Goal: Communication & Community: Answer question/provide support

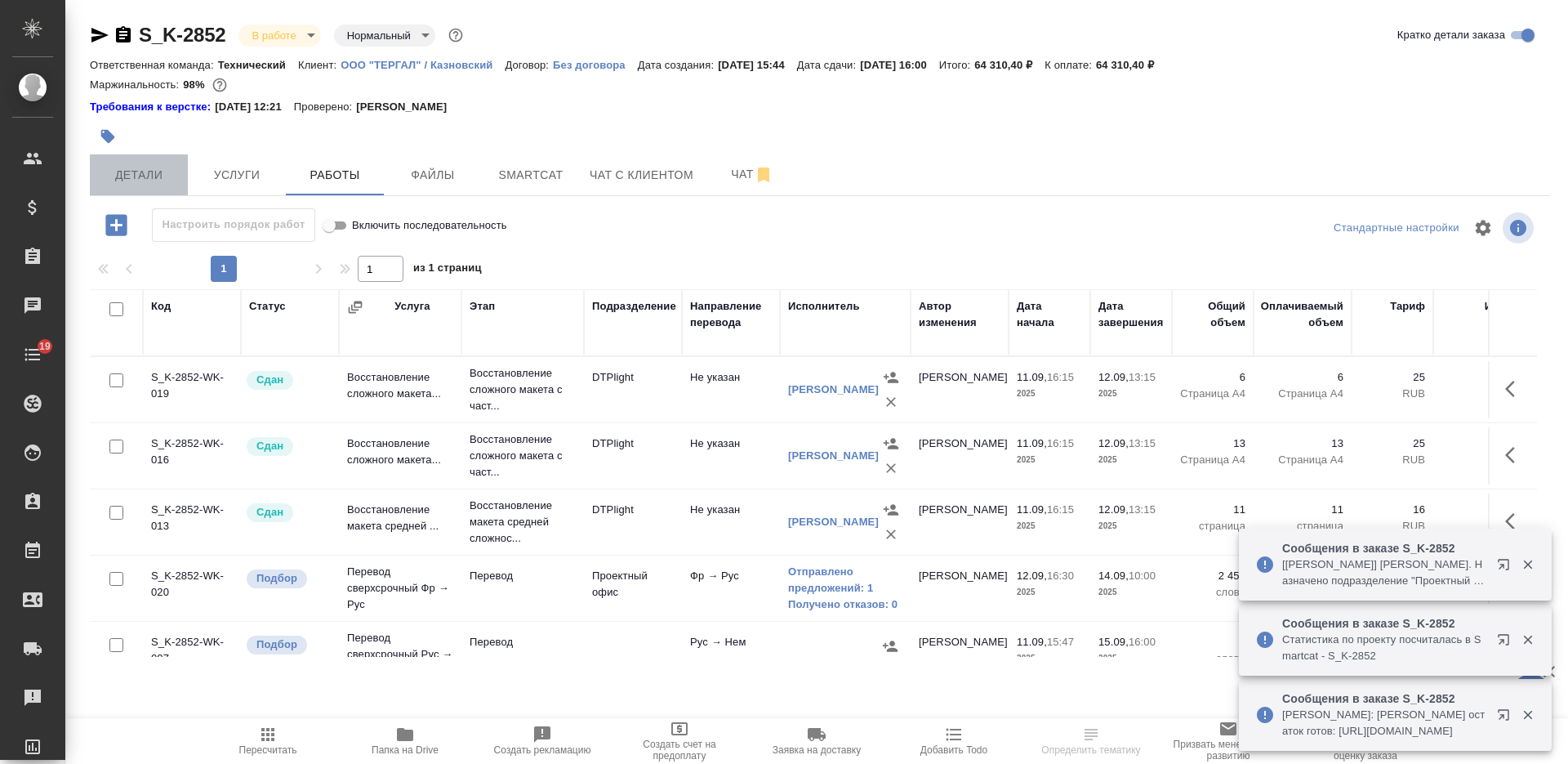
click at [151, 179] on span "Детали" at bounding box center [139, 175] width 78 height 20
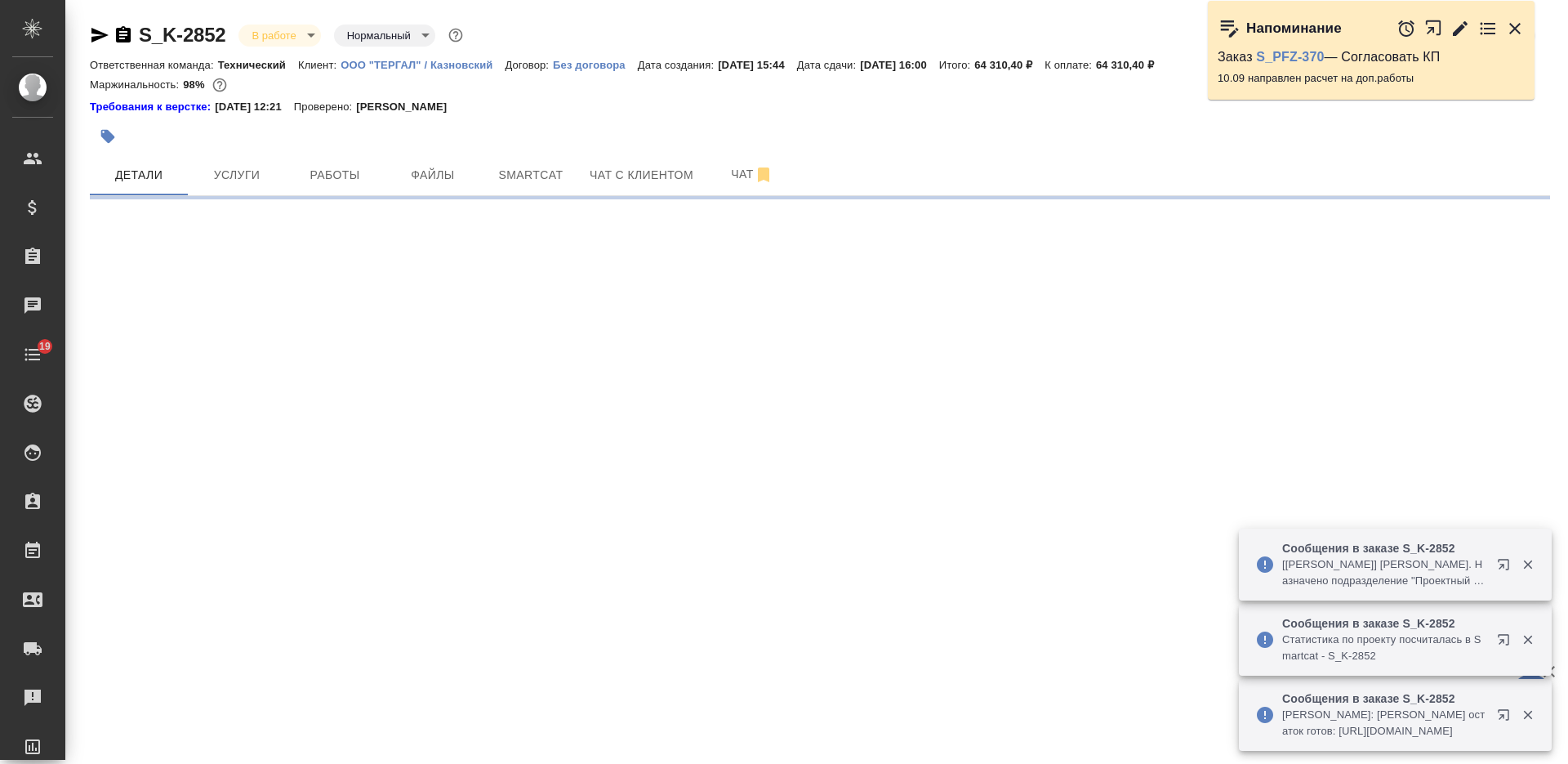
select select "RU"
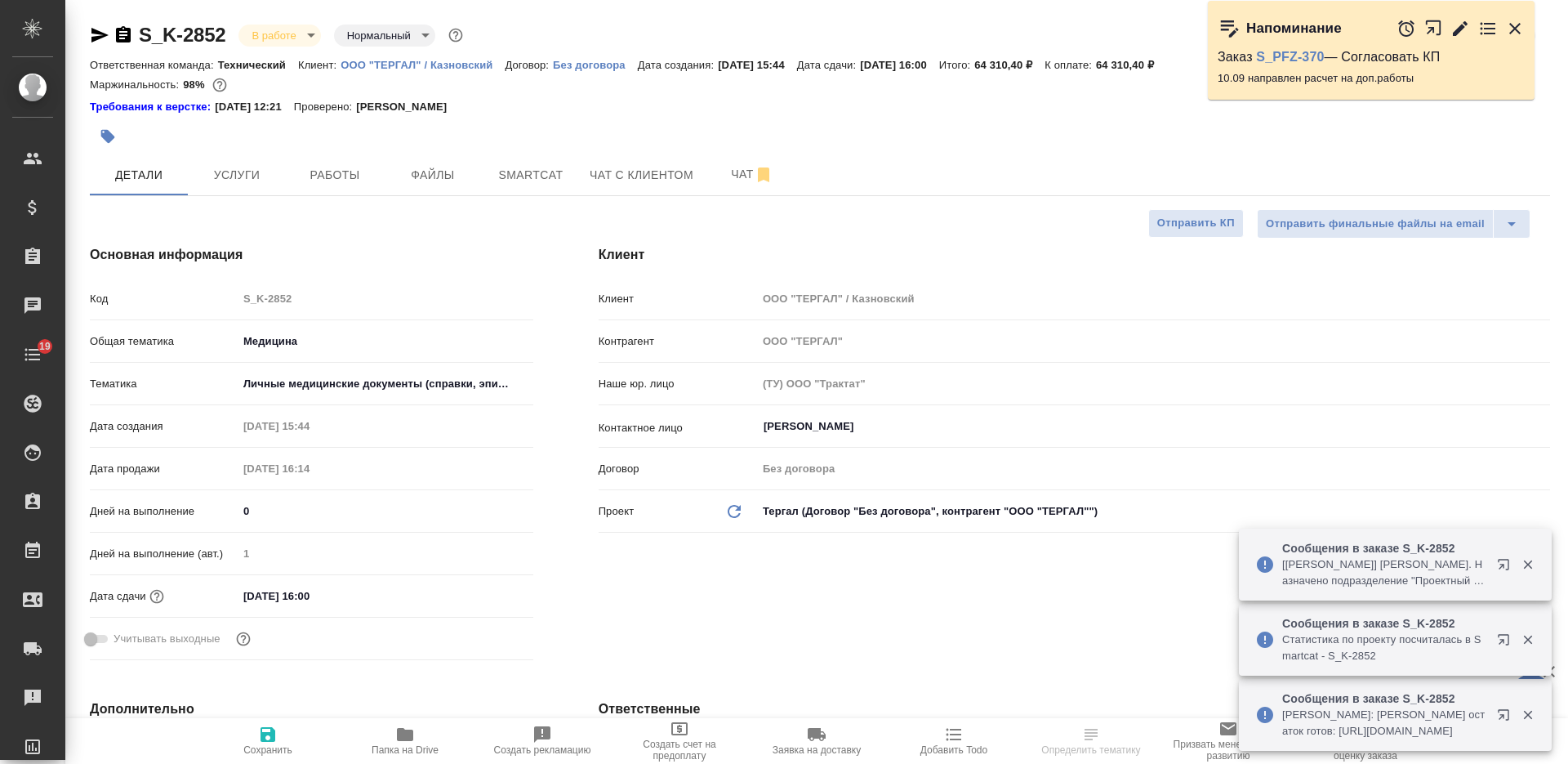
type textarea "x"
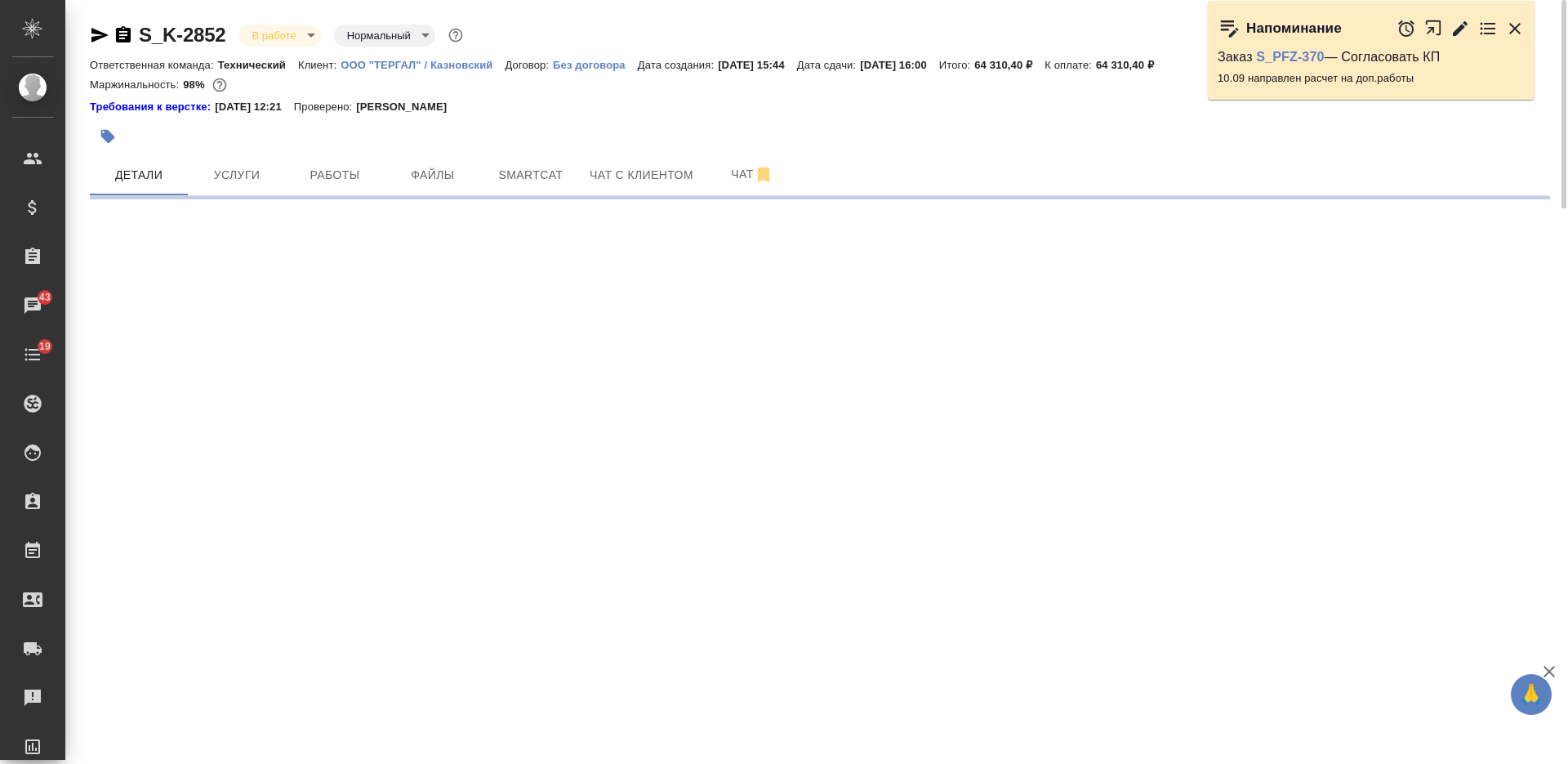
select select "RU"
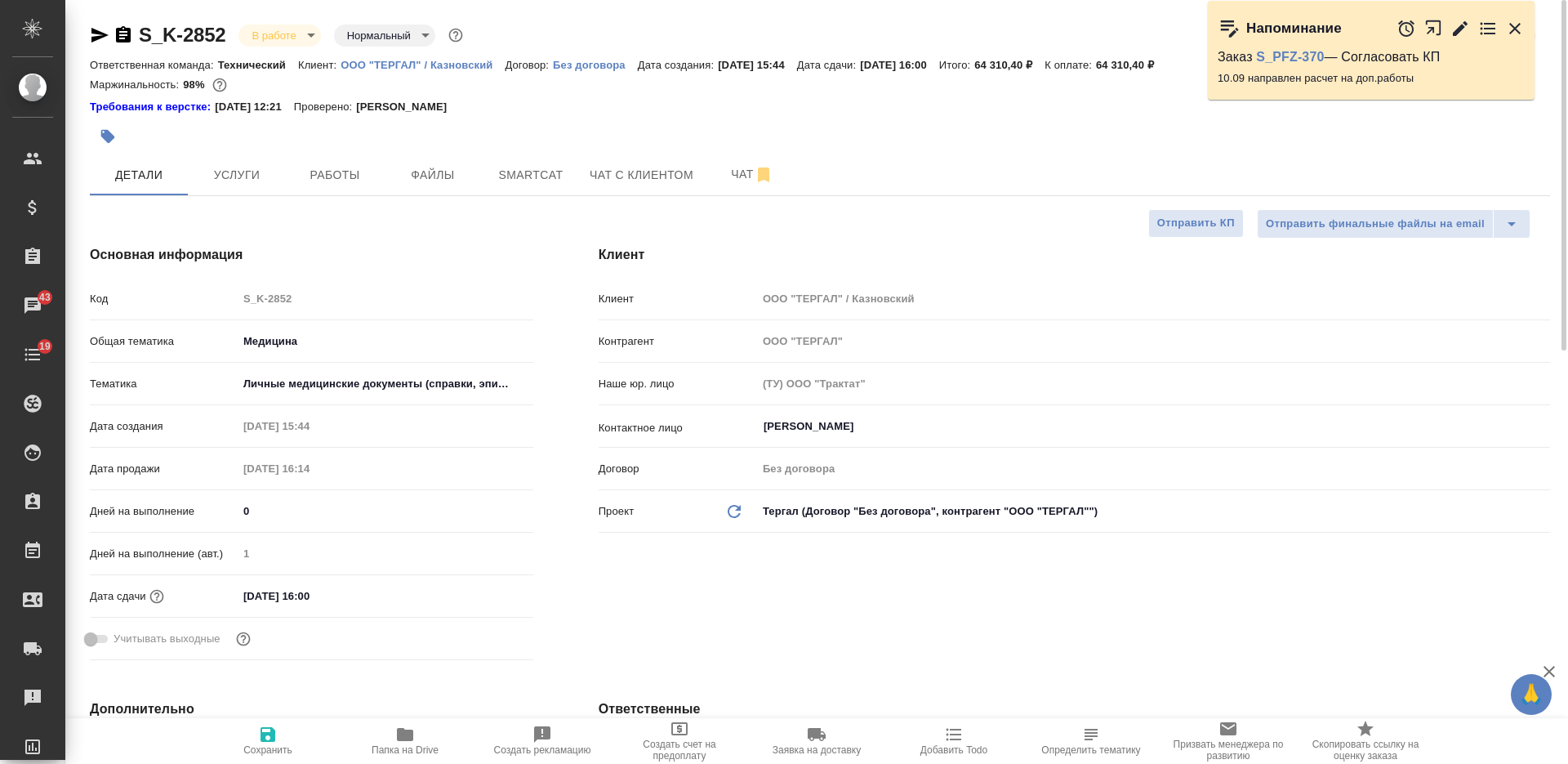
type textarea "x"
click at [129, 31] on icon "button" at bounding box center [123, 35] width 15 height 16
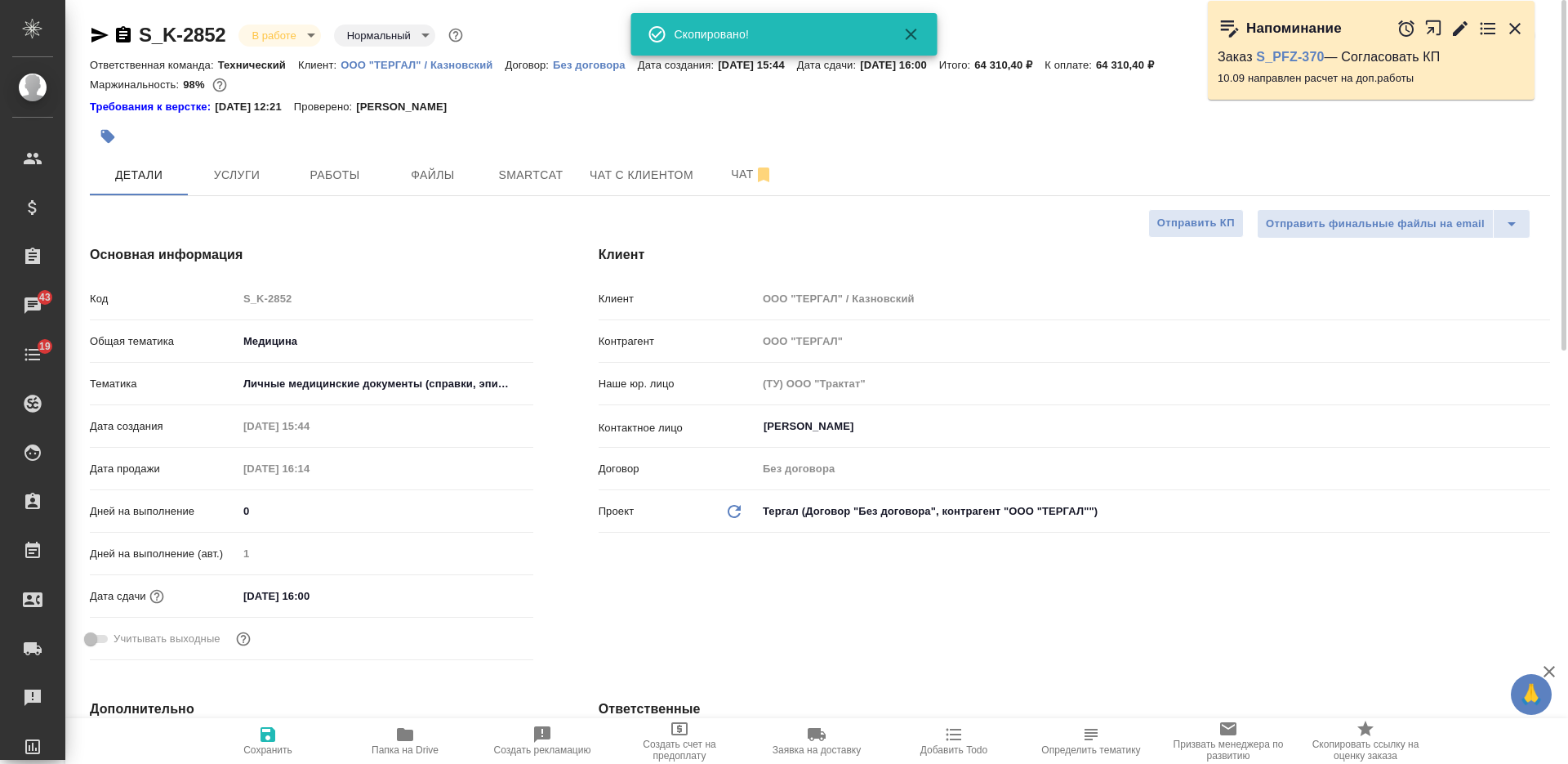
type textarea "x"
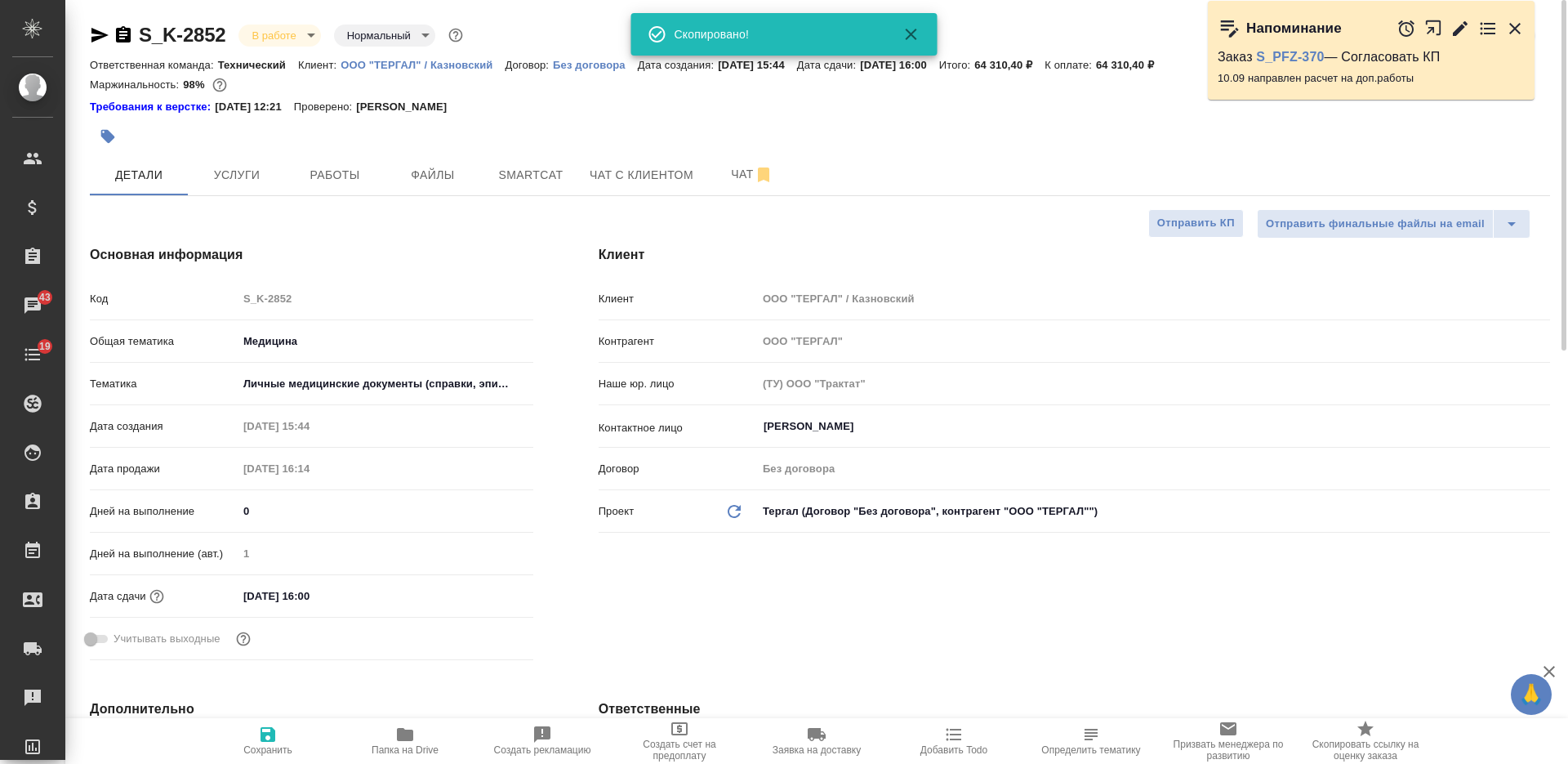
type textarea "x"
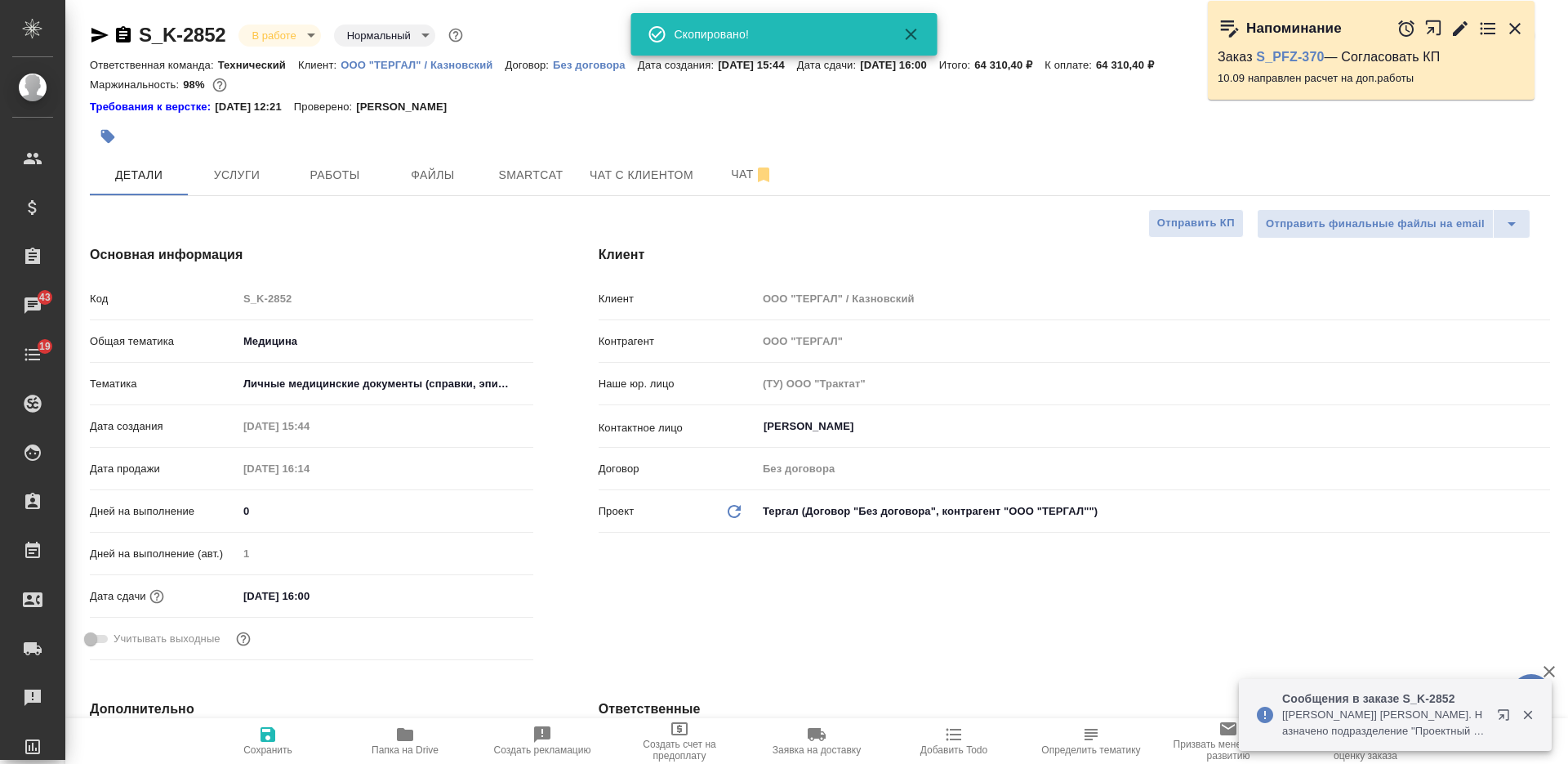
scroll to position [511, 0]
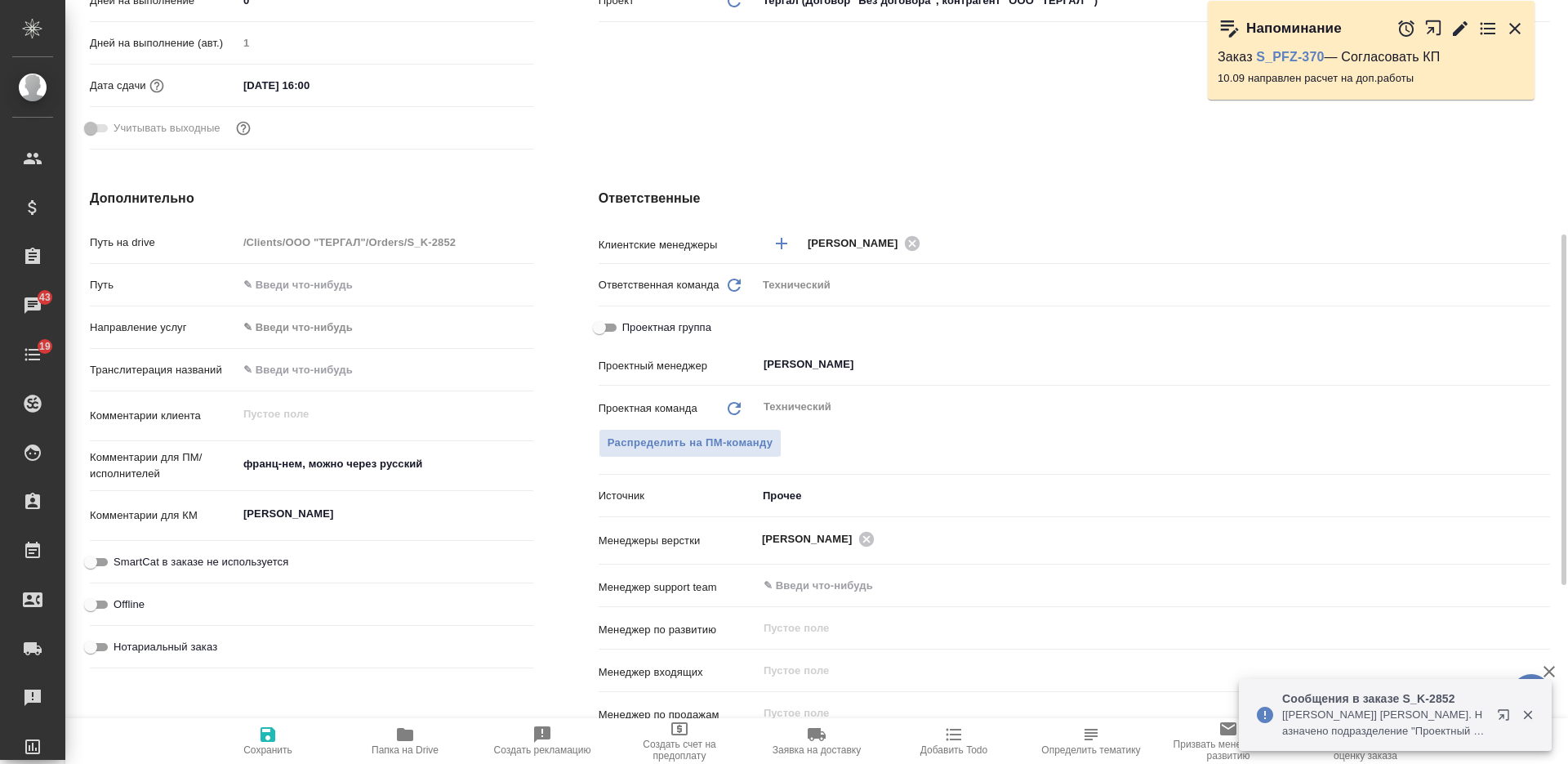
type textarea "x"
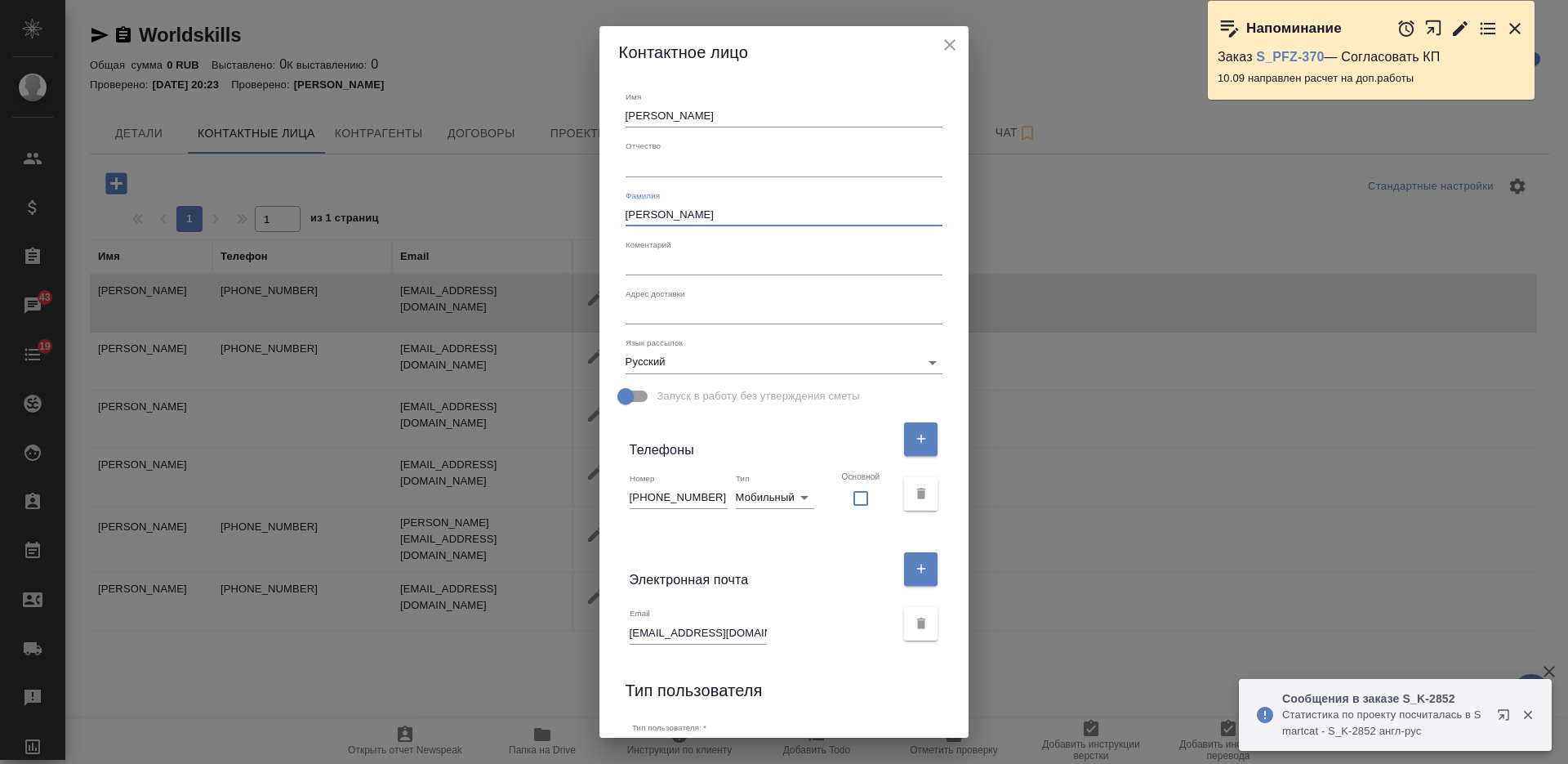
select select "RU"
click at [941, 33] on button "close" at bounding box center [949, 45] width 25 height 25
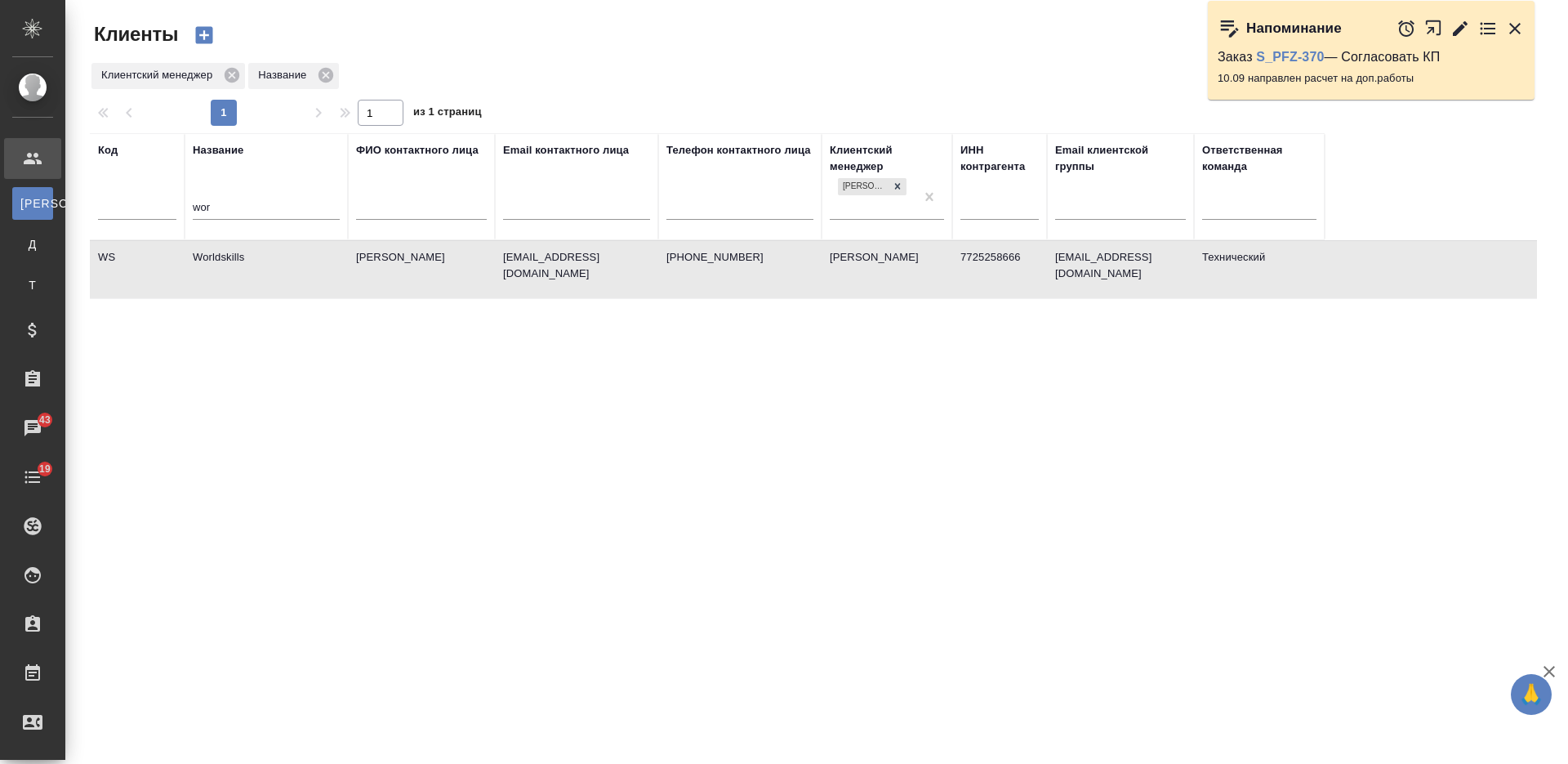
select select "RU"
click at [182, 201] on th "Код" at bounding box center [138, 186] width 95 height 107
click at [199, 213] on input "wor" at bounding box center [265, 209] width 147 height 20
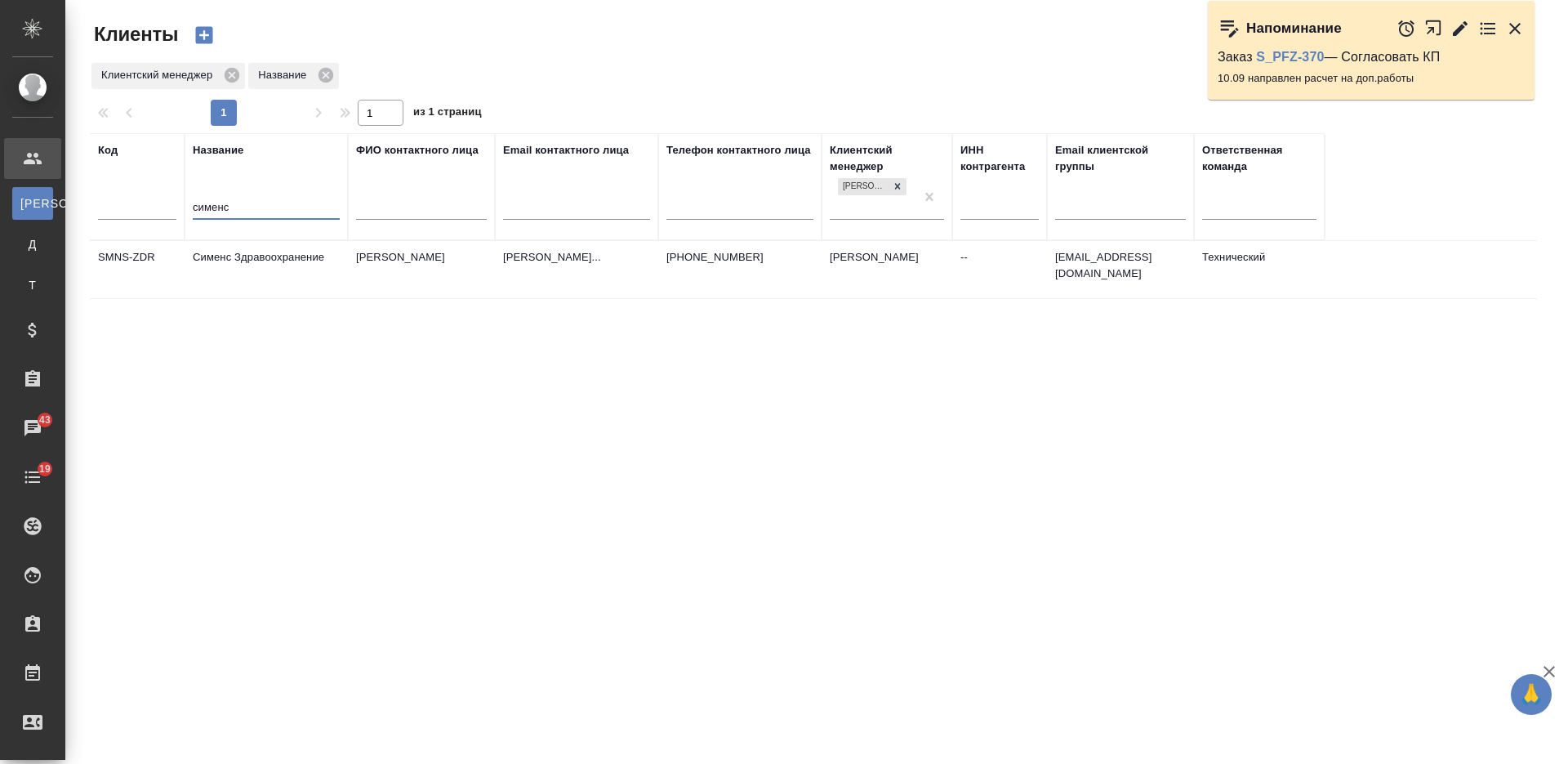
click at [232, 264] on td "Сименс Здравоохранение" at bounding box center [265, 269] width 163 height 57
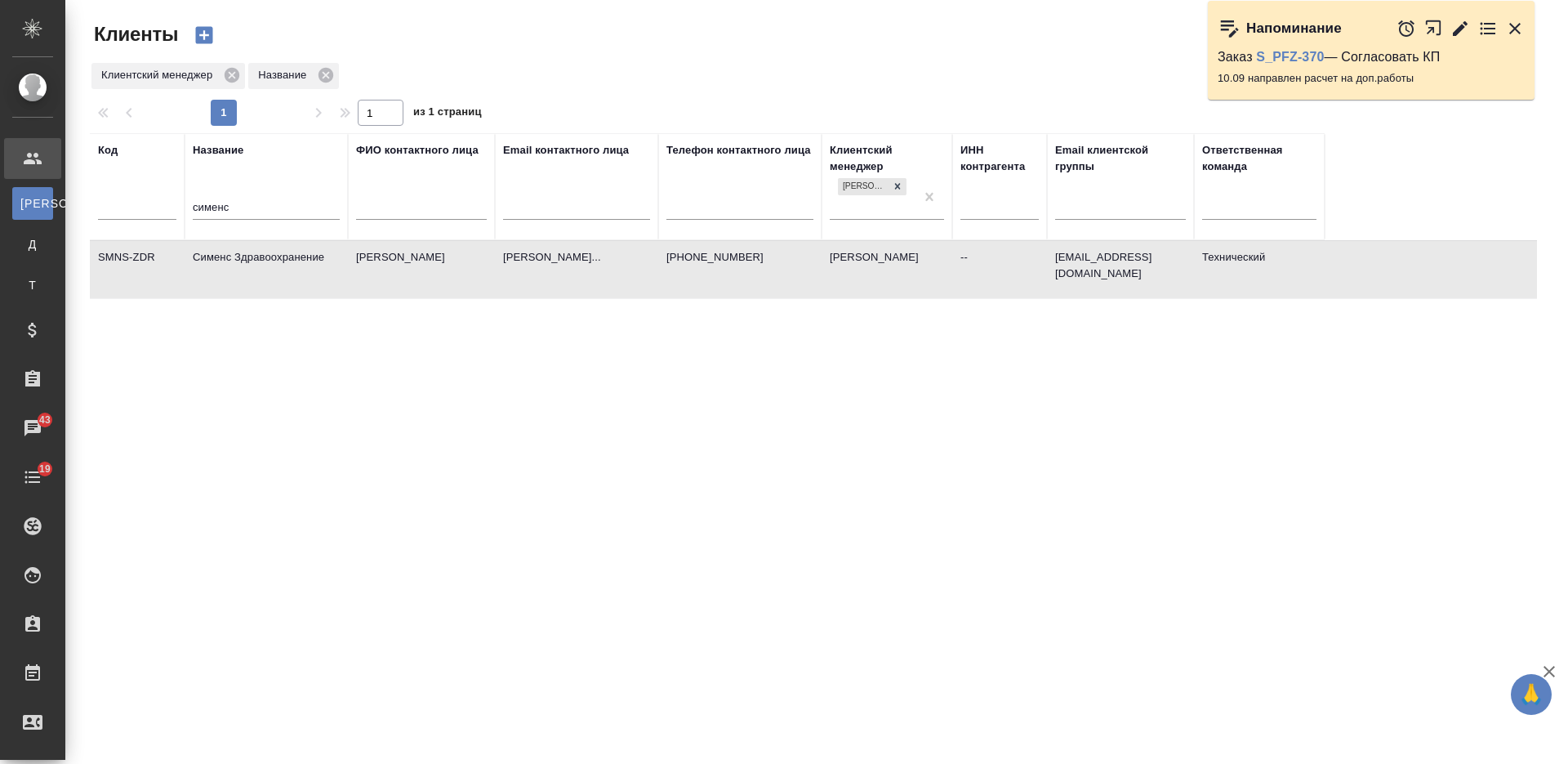
click at [232, 264] on td "Сименс Здравоохранение" at bounding box center [265, 269] width 163 height 57
click at [210, 208] on input "сименс" at bounding box center [265, 209] width 147 height 20
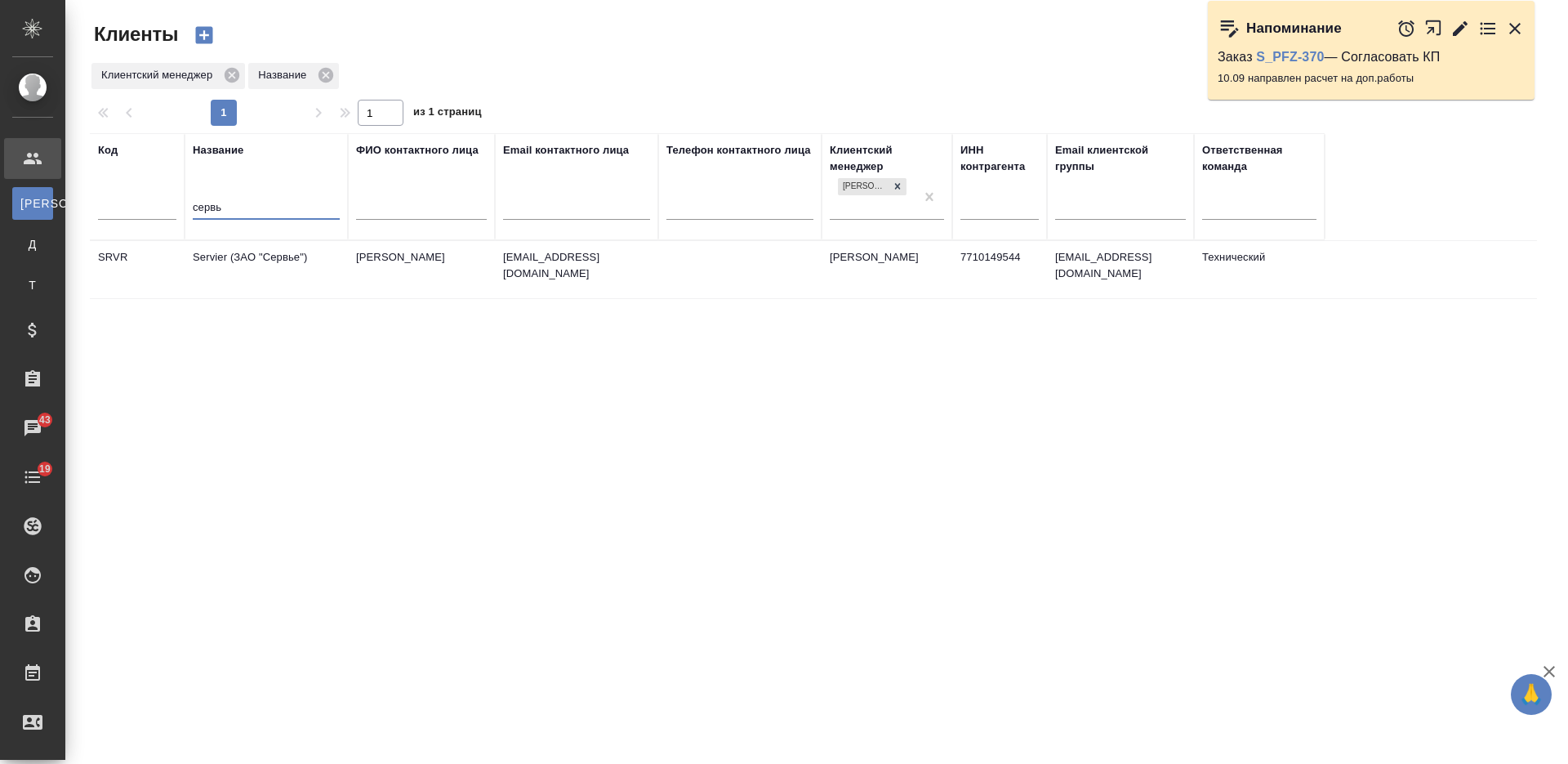
type input "сервь"
click at [274, 259] on td "Servier (ЗАО "Сервье")" at bounding box center [265, 269] width 163 height 57
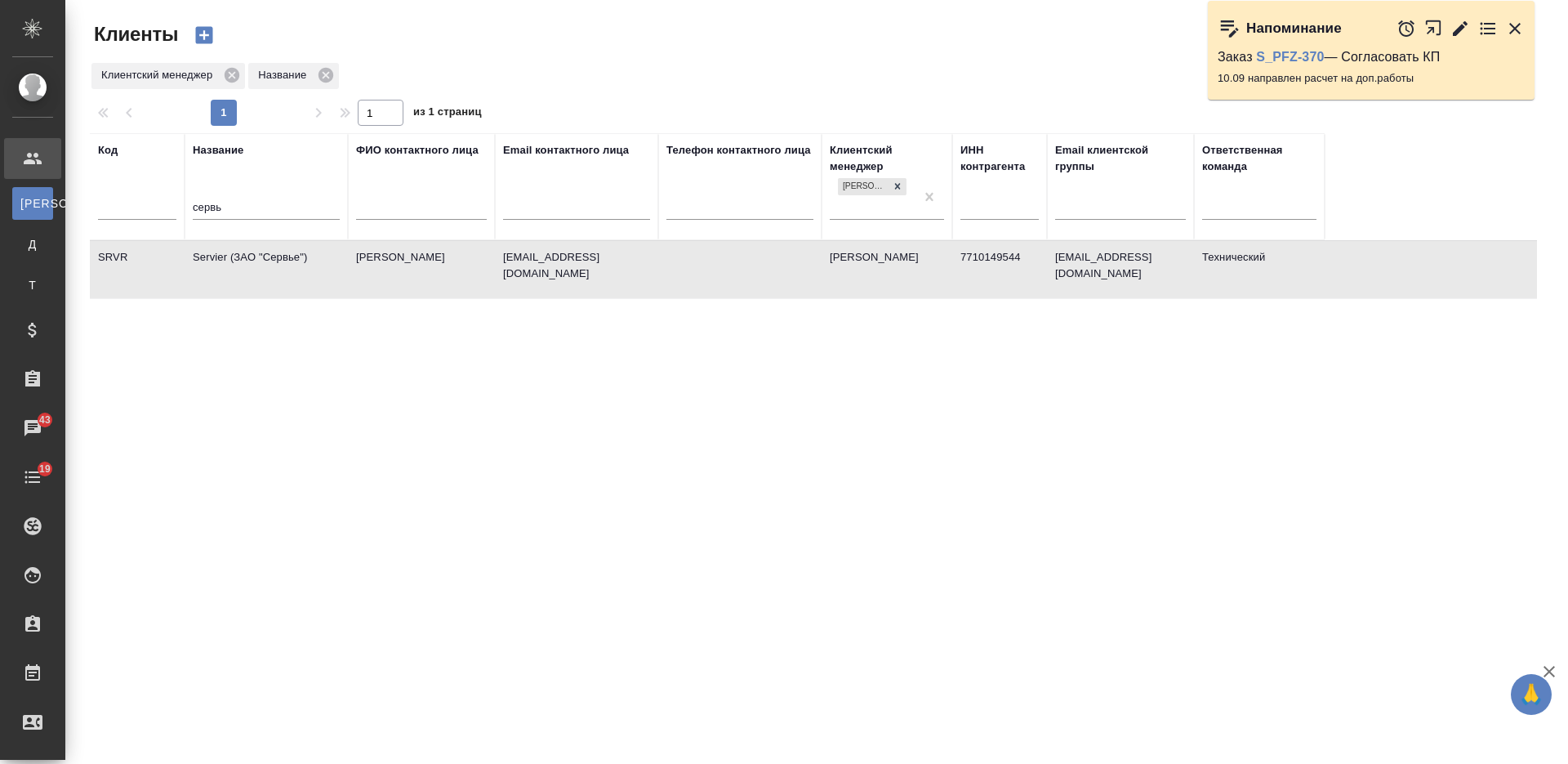
click at [270, 256] on td "Servier (ЗАО "Сервье")" at bounding box center [265, 269] width 163 height 57
click at [289, 277] on td "Servier (ЗАО "Сервье")" at bounding box center [265, 269] width 163 height 57
click at [226, 205] on input "сервь" at bounding box center [265, 209] width 147 height 20
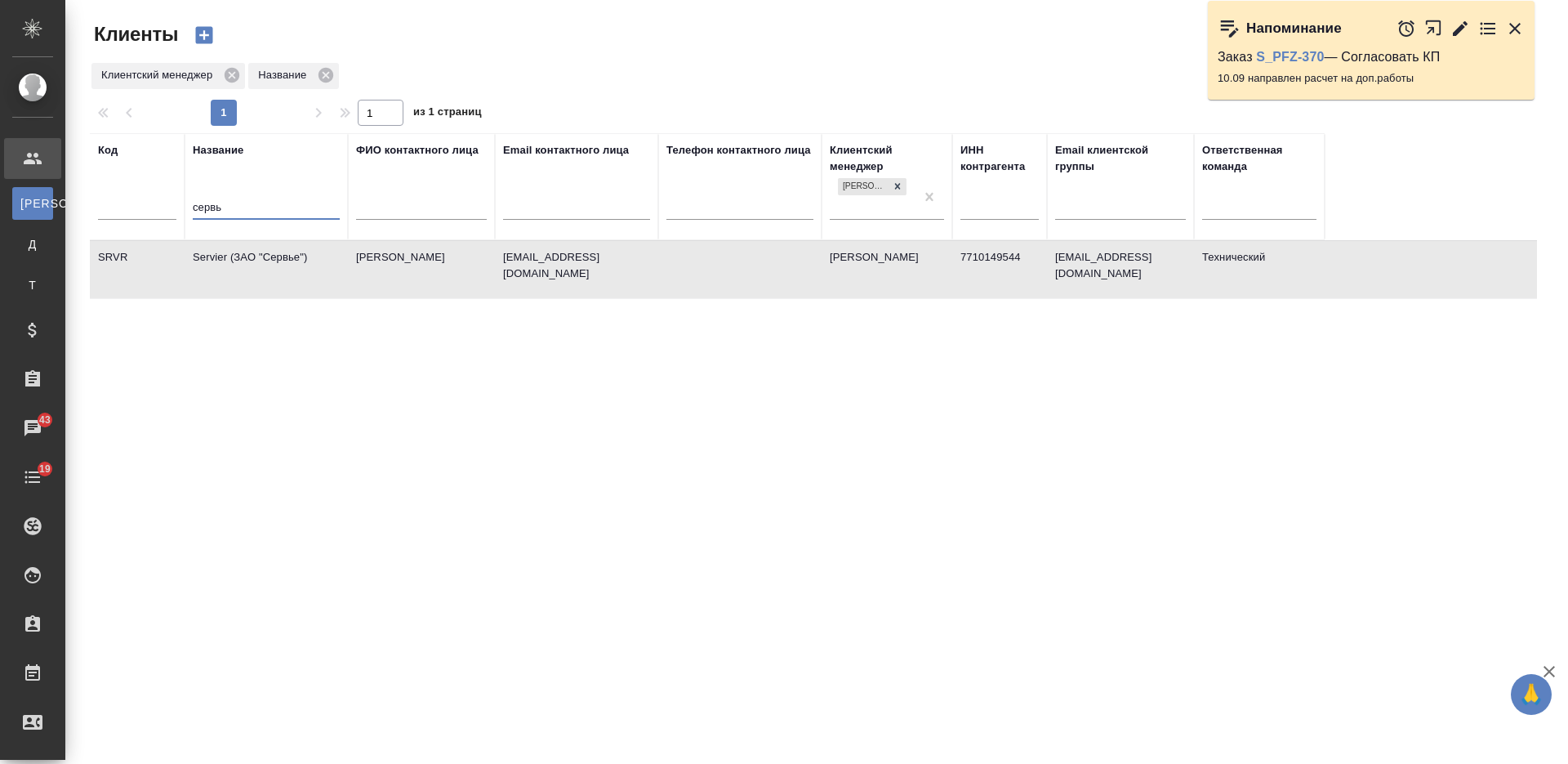
click at [246, 282] on td "Servier (ЗАО "Сервье")" at bounding box center [265, 269] width 163 height 57
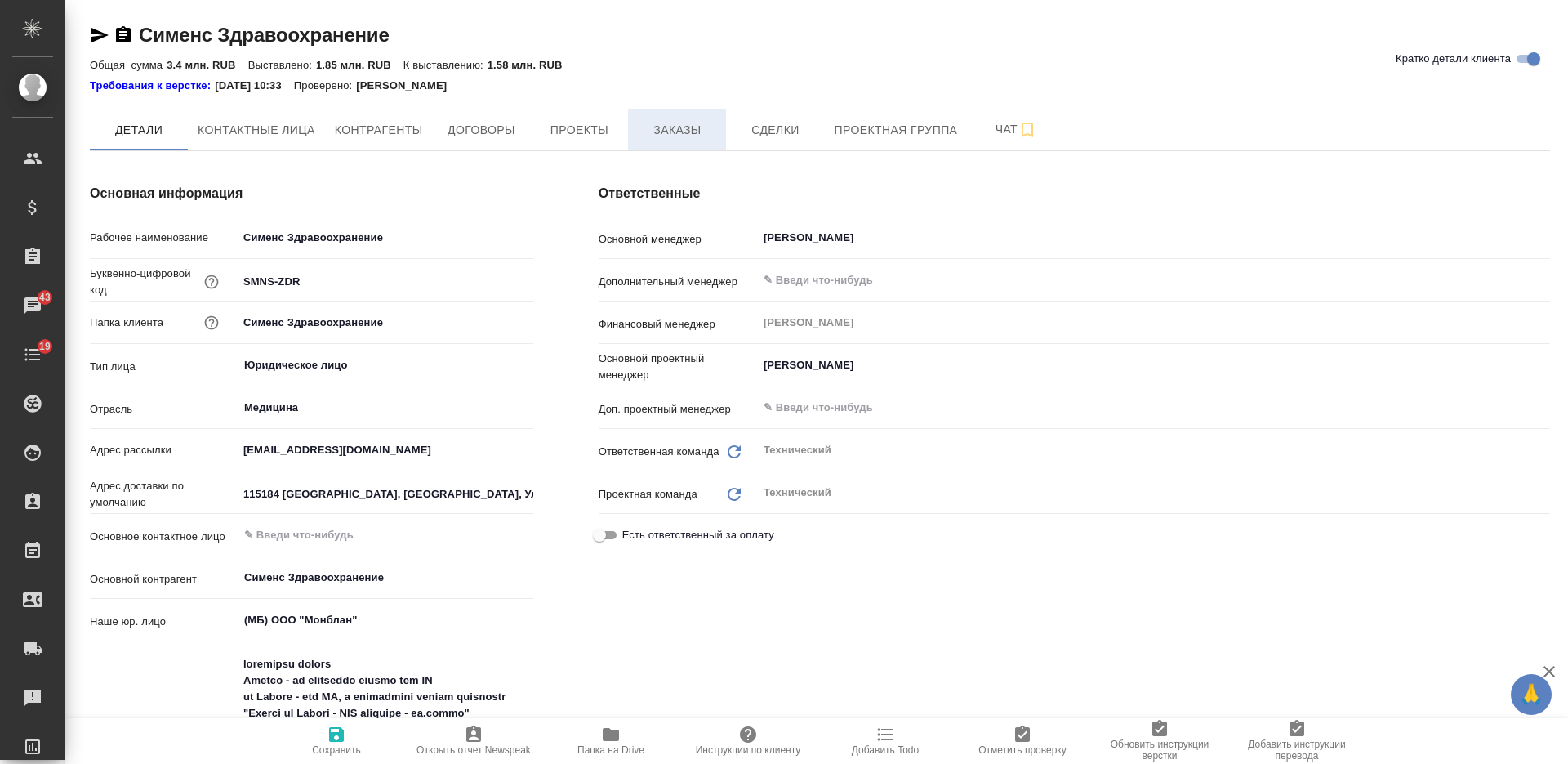
click at [676, 130] on span "Заказы" at bounding box center [677, 130] width 78 height 20
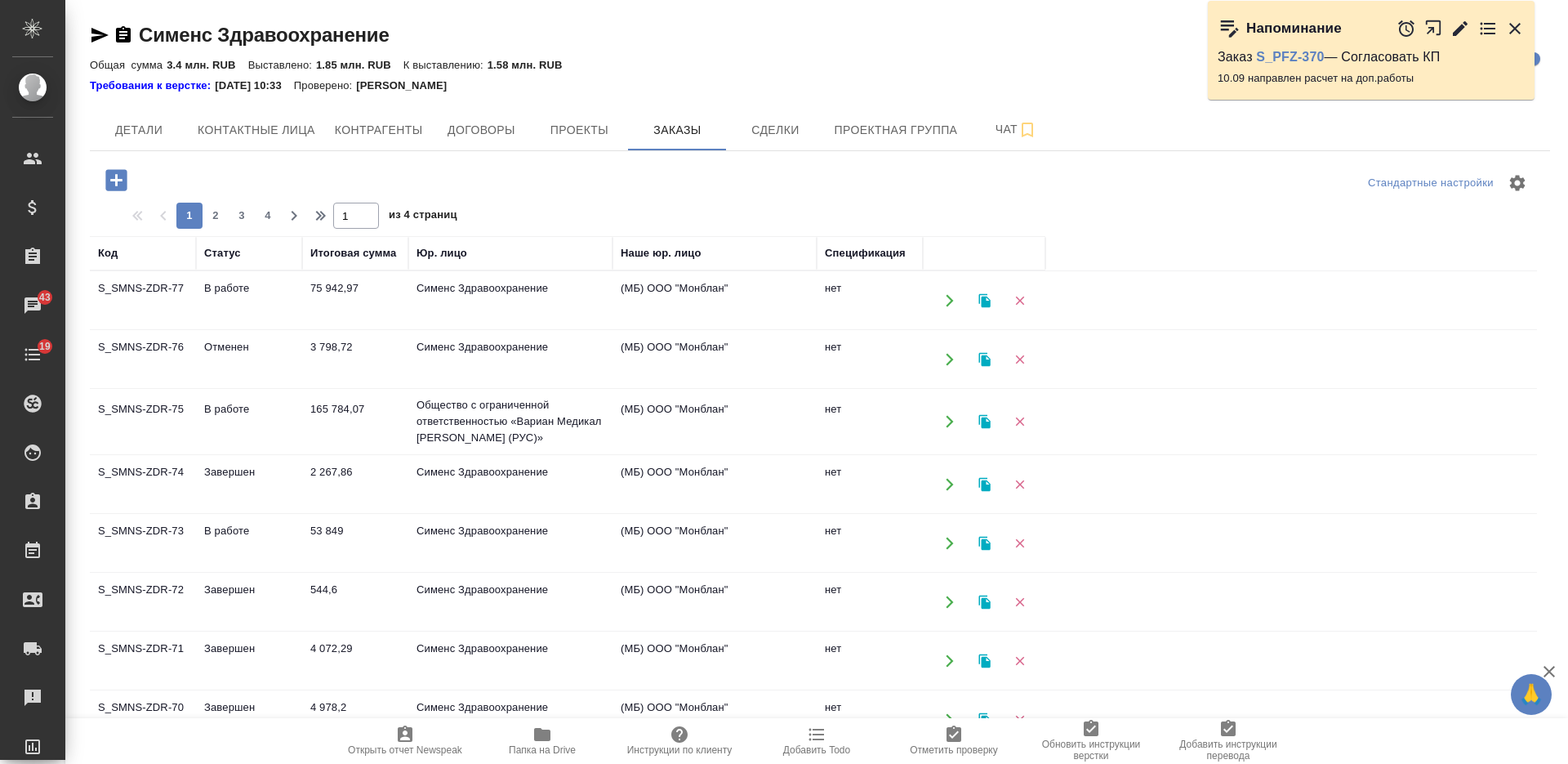
drag, startPoint x: 145, startPoint y: 172, endPoint x: 219, endPoint y: 201, distance: 79.5
click at [127, 181] on icon "button" at bounding box center [116, 179] width 21 height 21
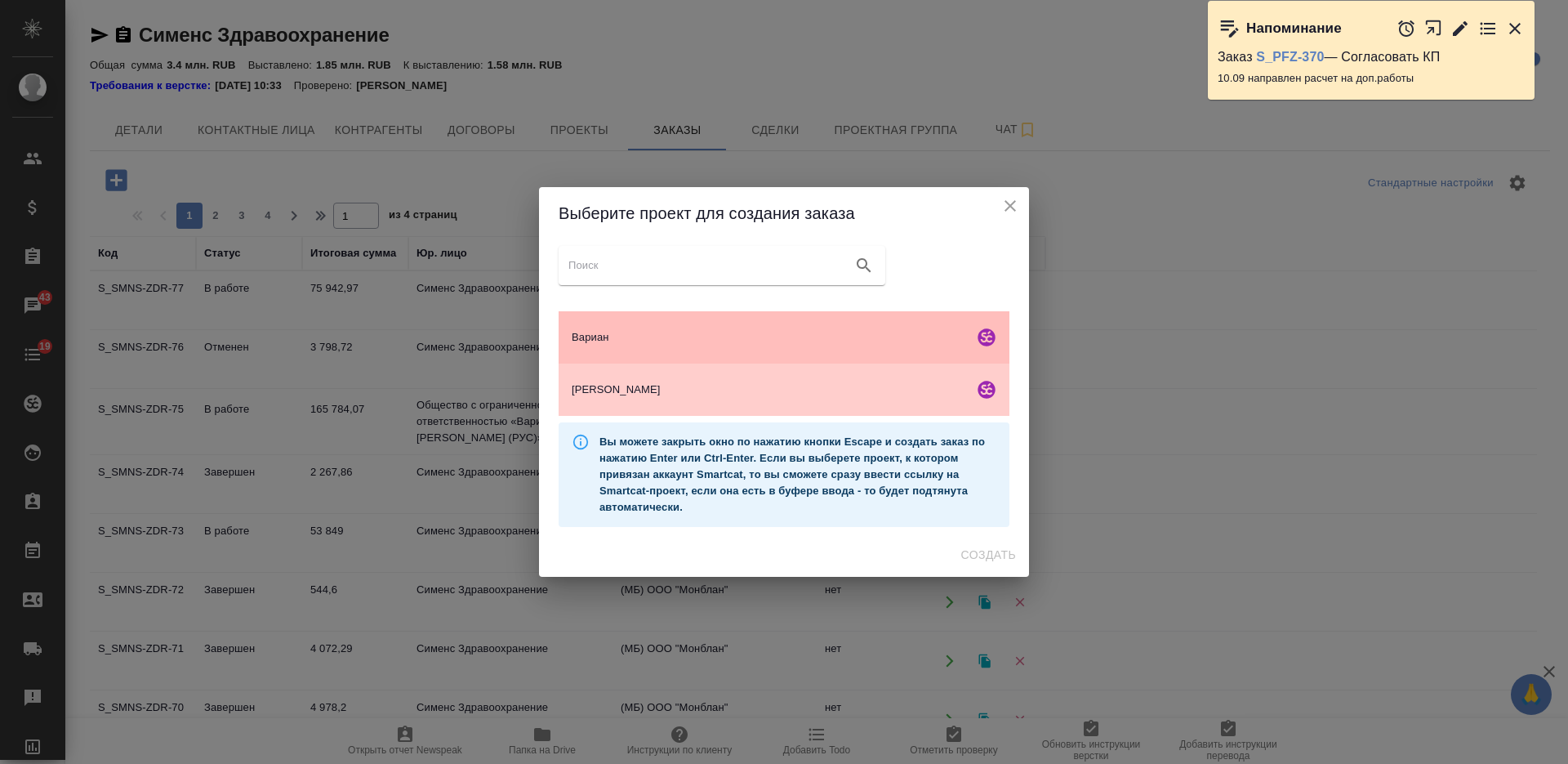
click at [753, 356] on div "Вариан" at bounding box center [784, 336] width 450 height 52
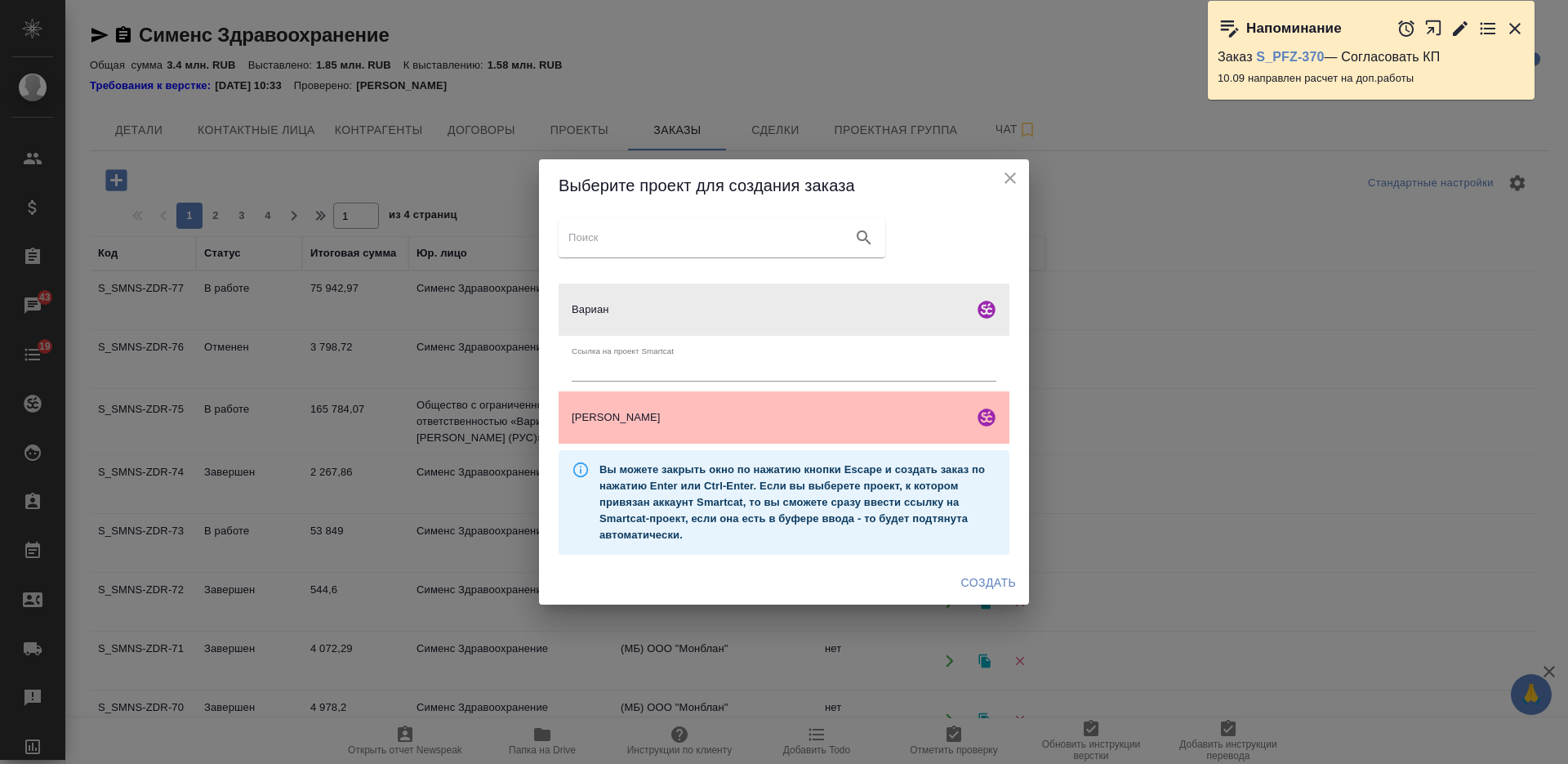
click at [764, 423] on span "Сименс" at bounding box center [769, 418] width 396 height 16
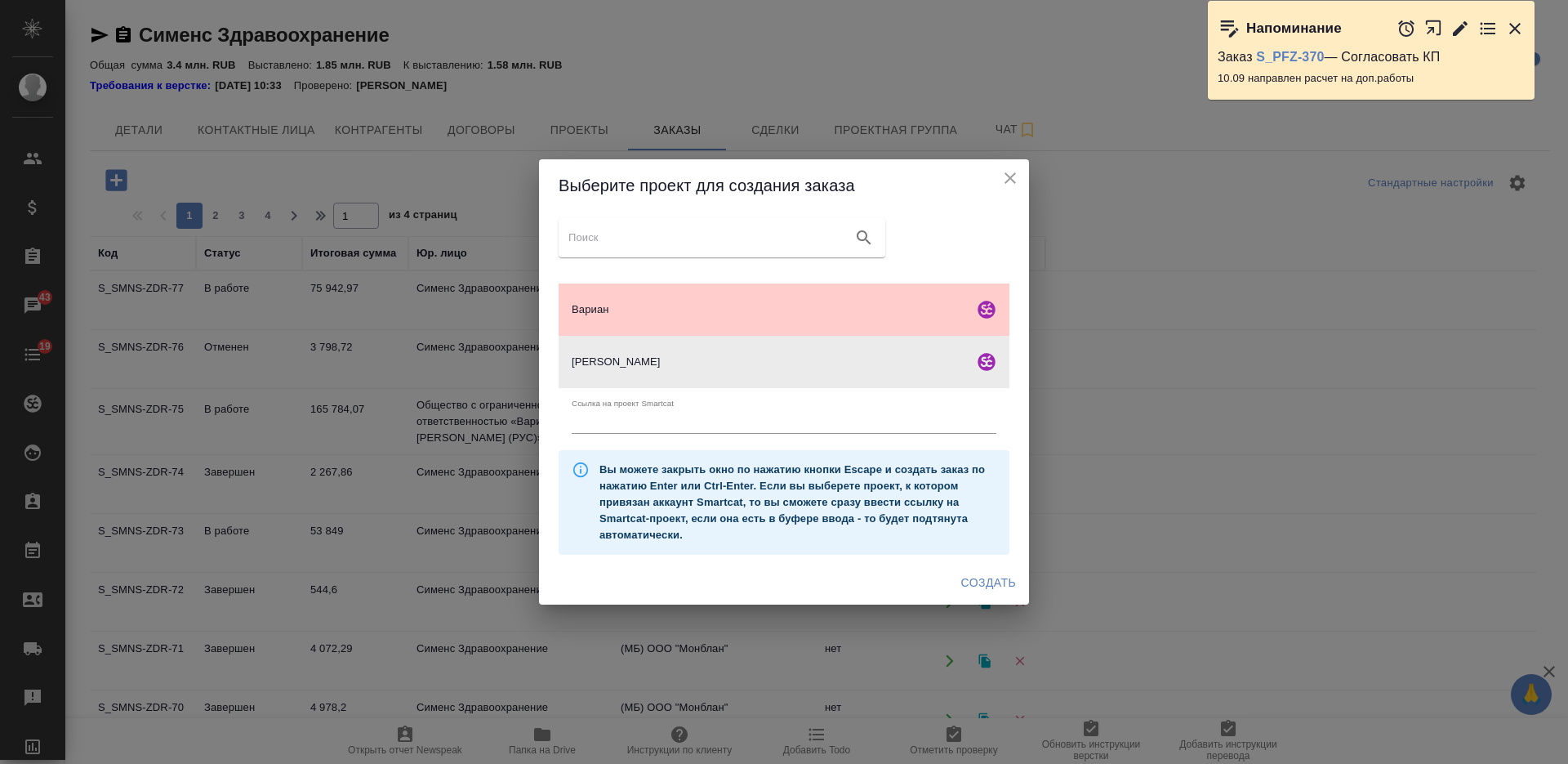
click at [990, 591] on span "Создать" at bounding box center [988, 583] width 55 height 20
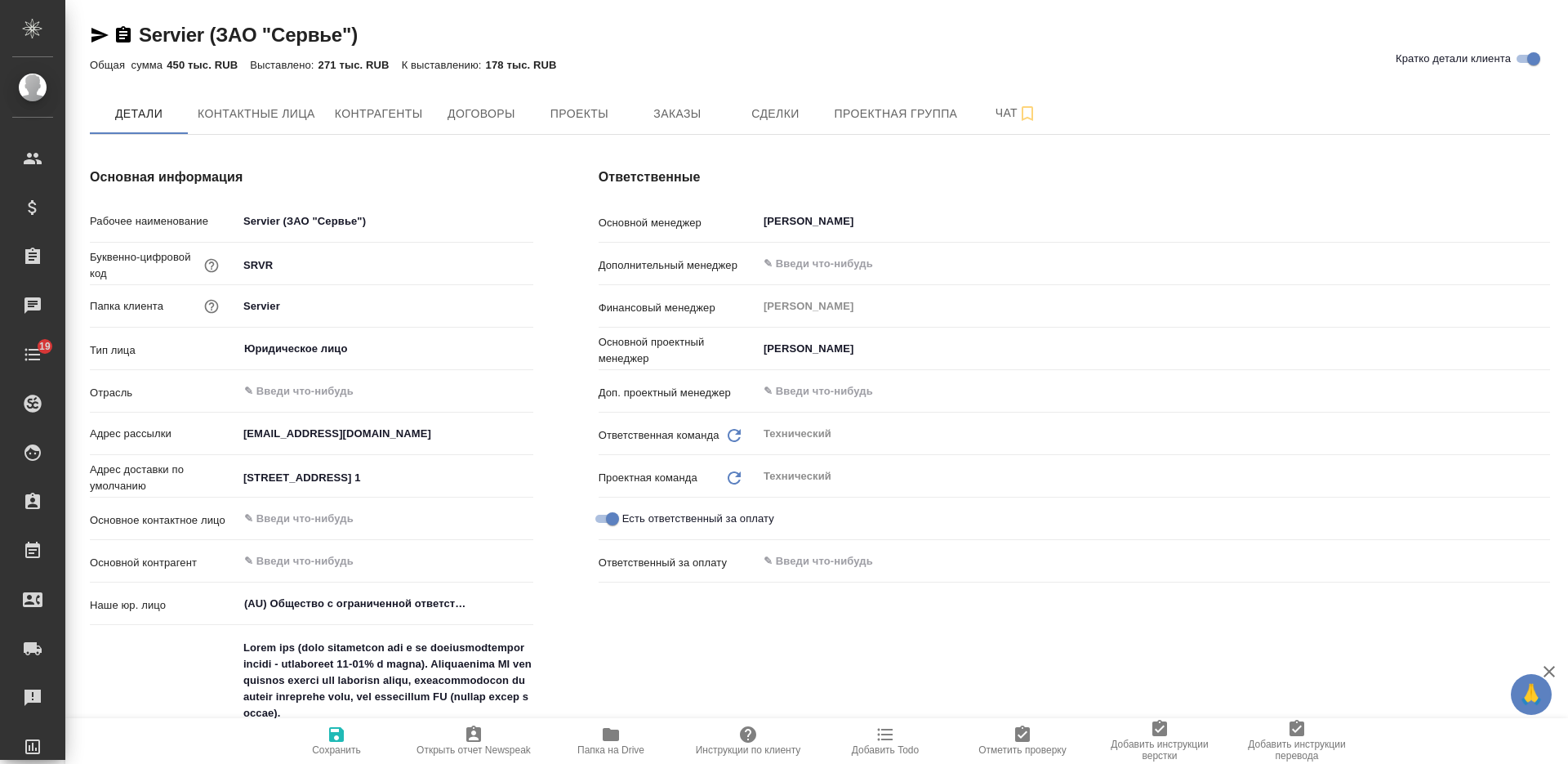
type textarea "x"
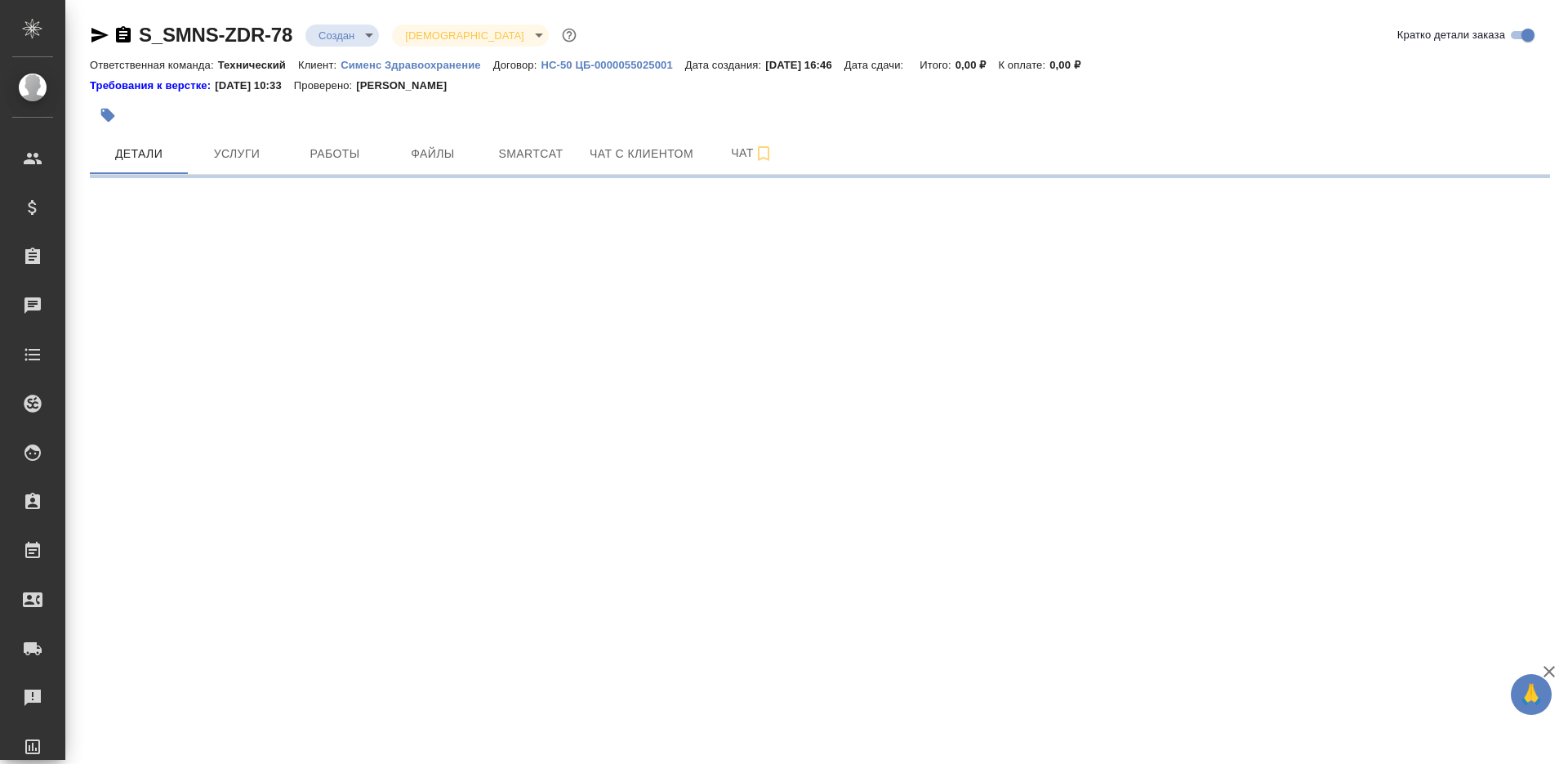
select select "RU"
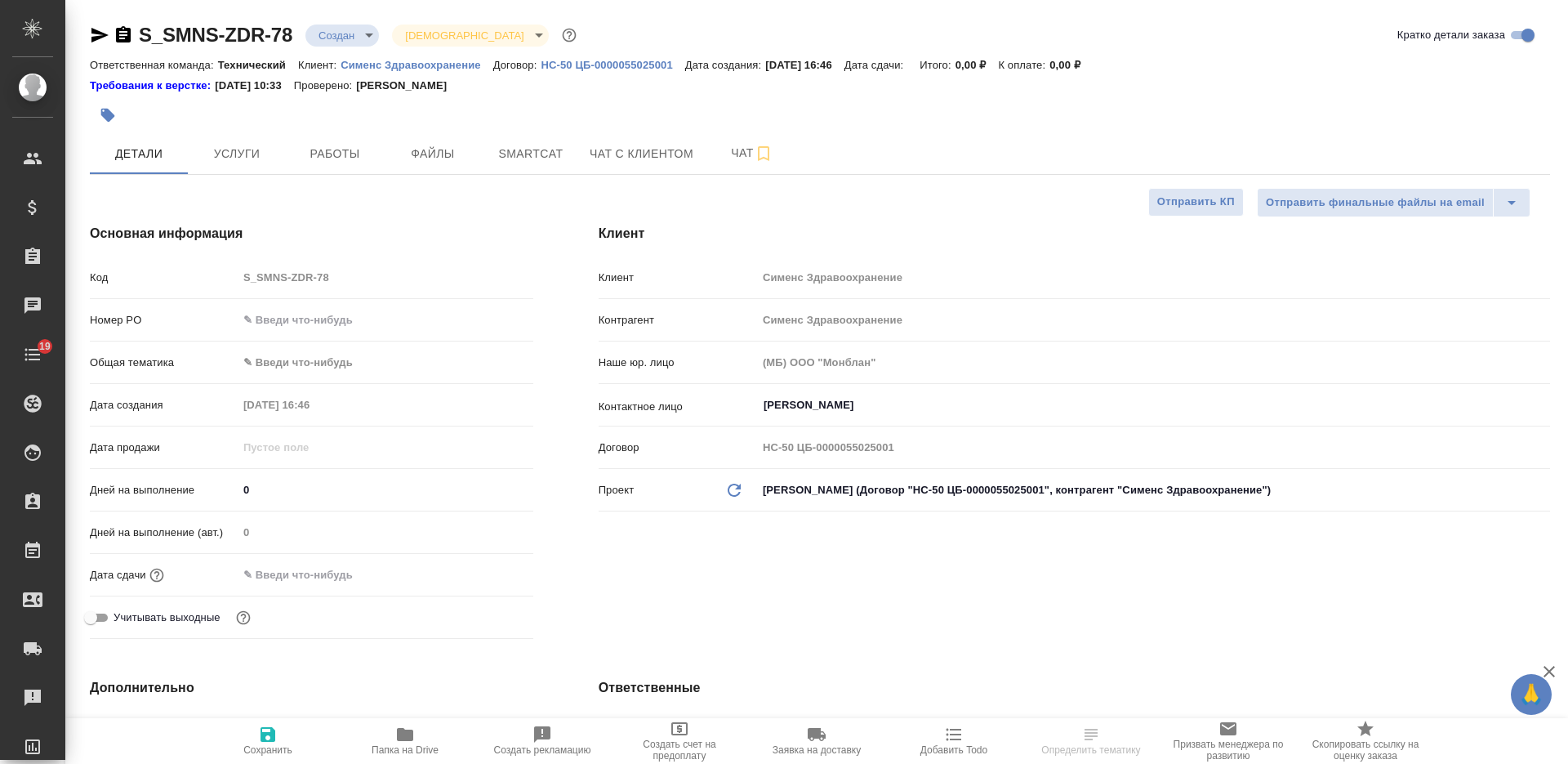
type textarea "x"
select select "RU"
type textarea "x"
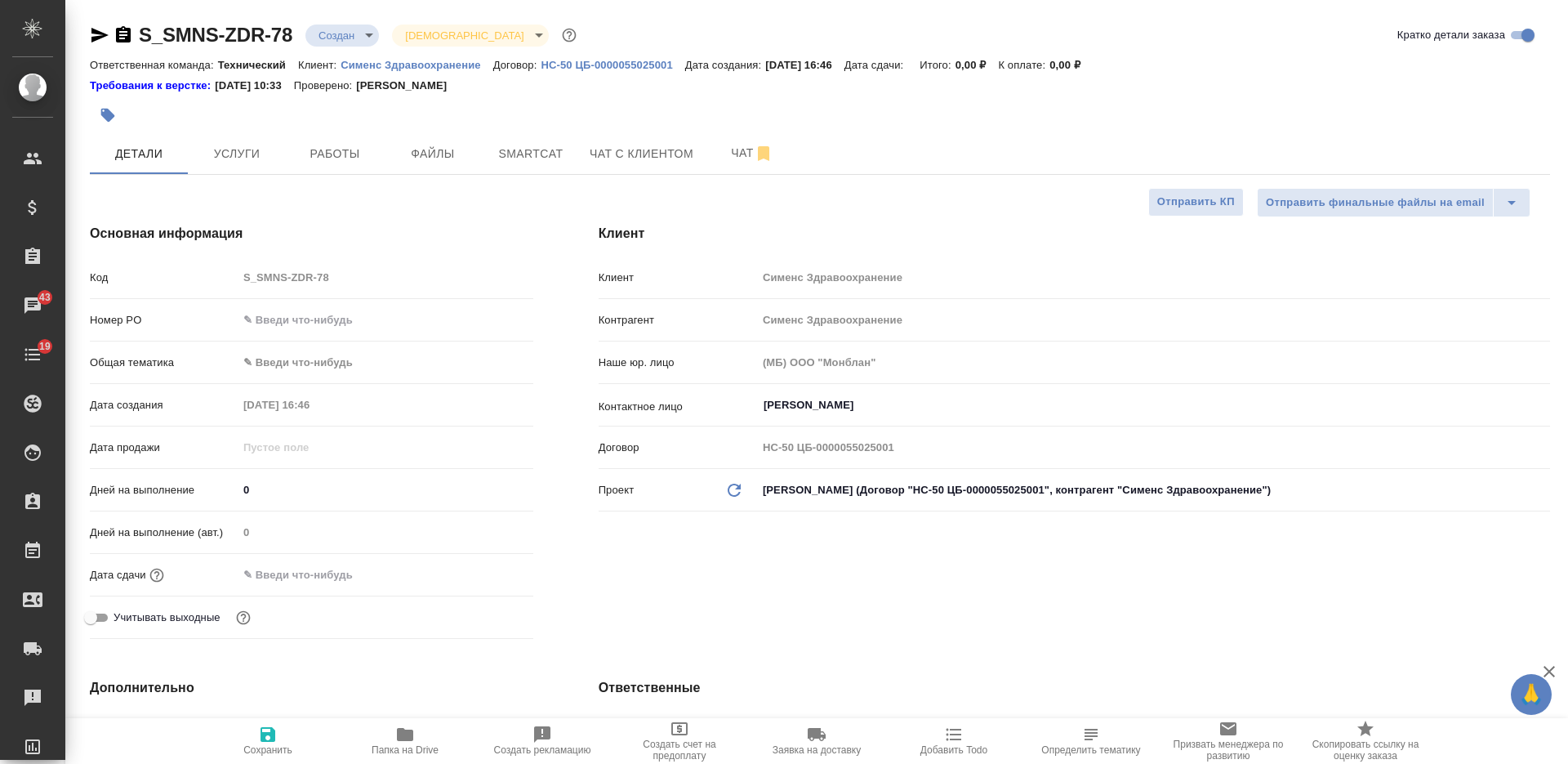
type textarea "x"
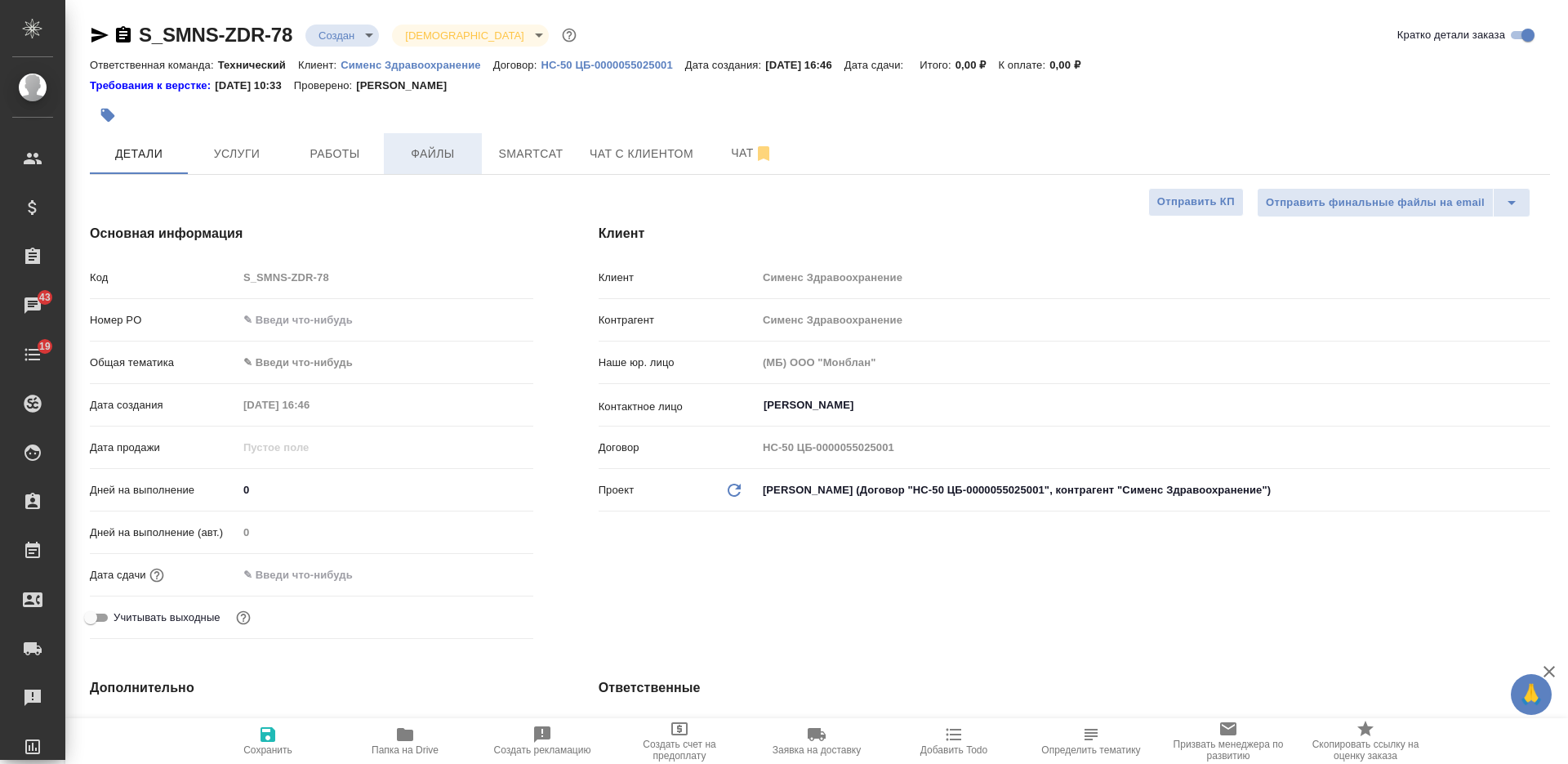
click at [413, 155] on span "Файлы" at bounding box center [433, 154] width 78 height 20
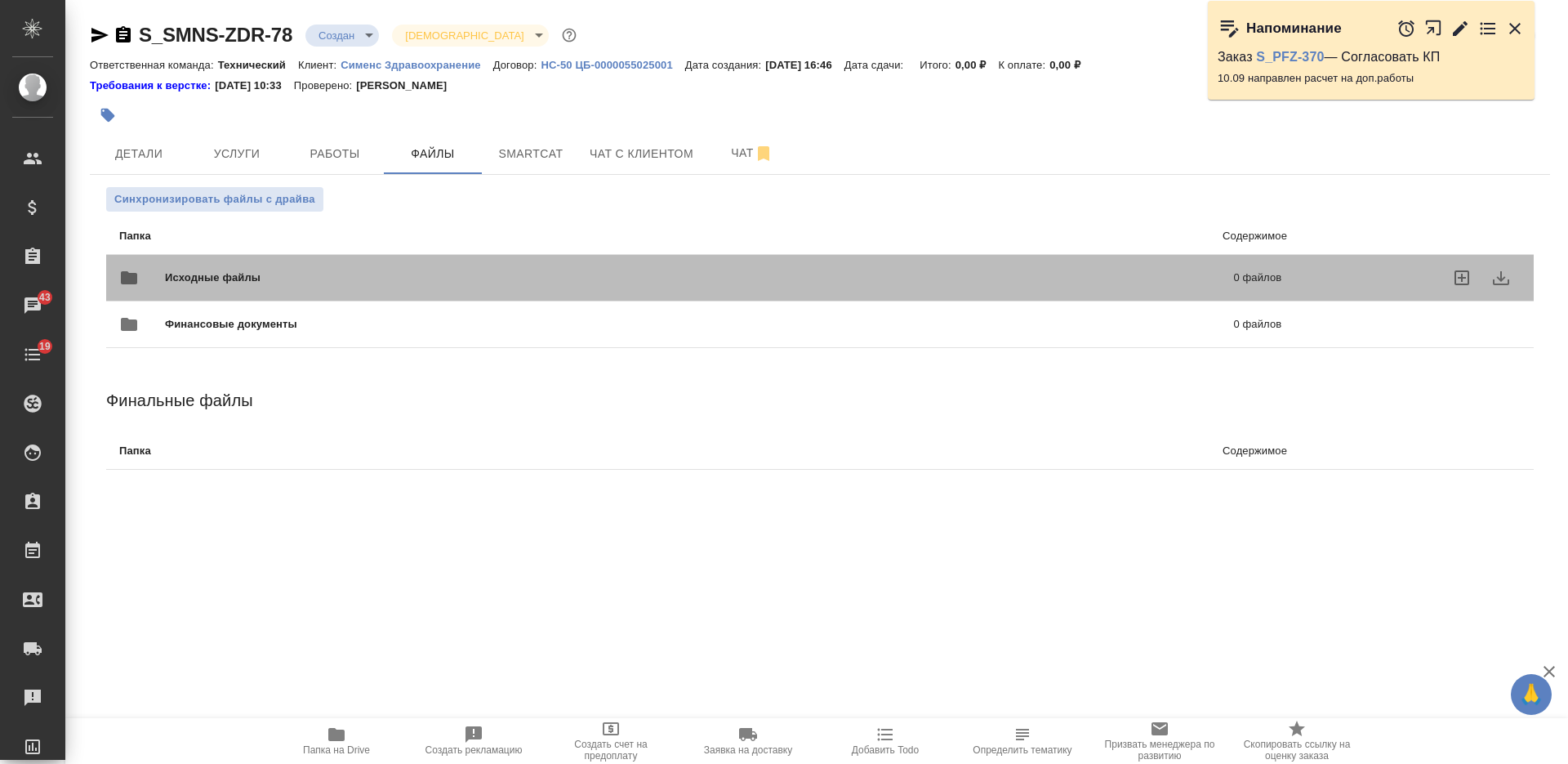
click at [398, 259] on div "Исходные файлы 0 файлов" at bounding box center [700, 277] width 1162 height 39
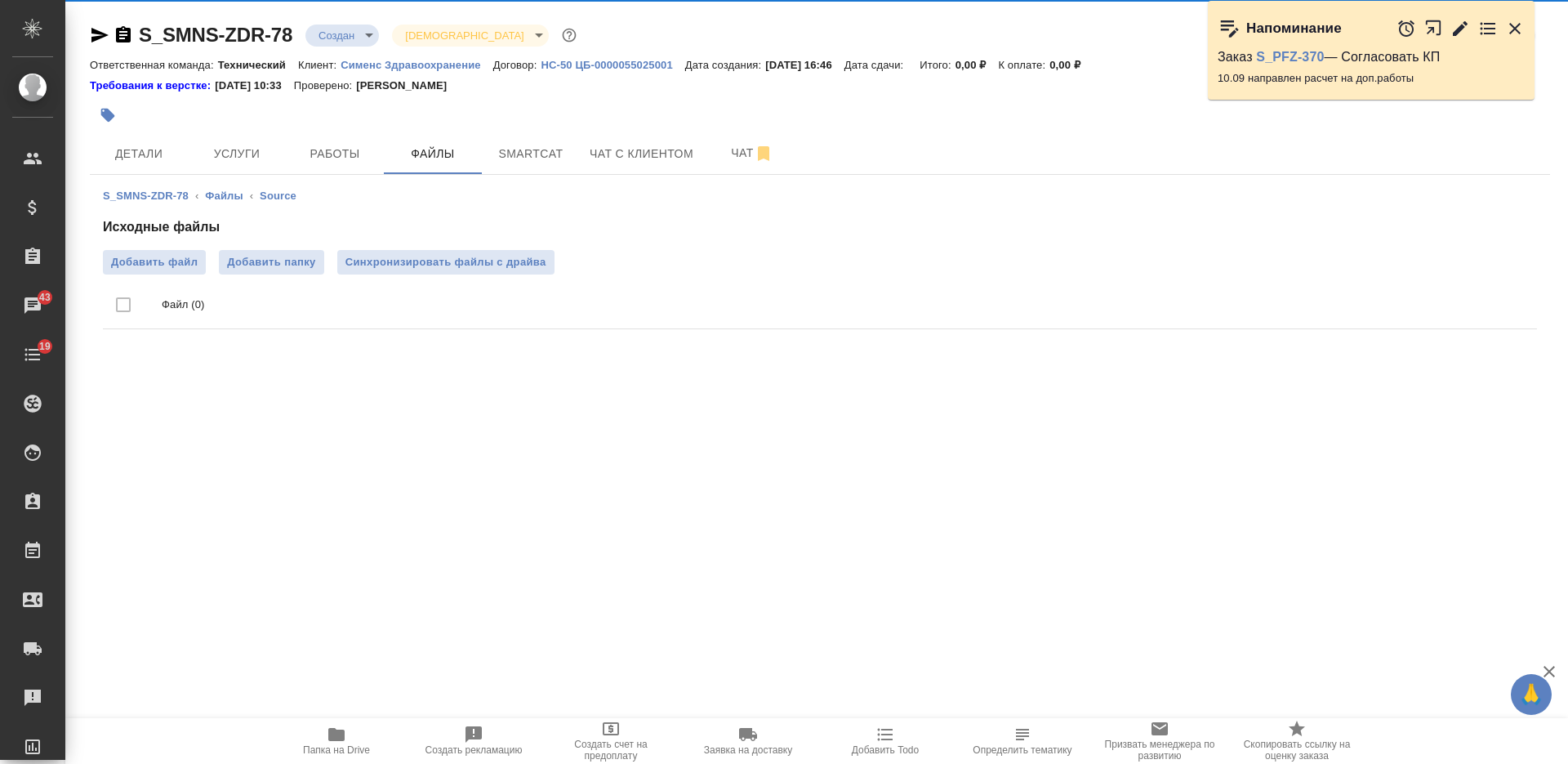
click at [159, 243] on div "Исходные файлы Добавить файл Добавить папку Синхронизировать файлы с драйва Фай…" at bounding box center [820, 276] width 1434 height 119
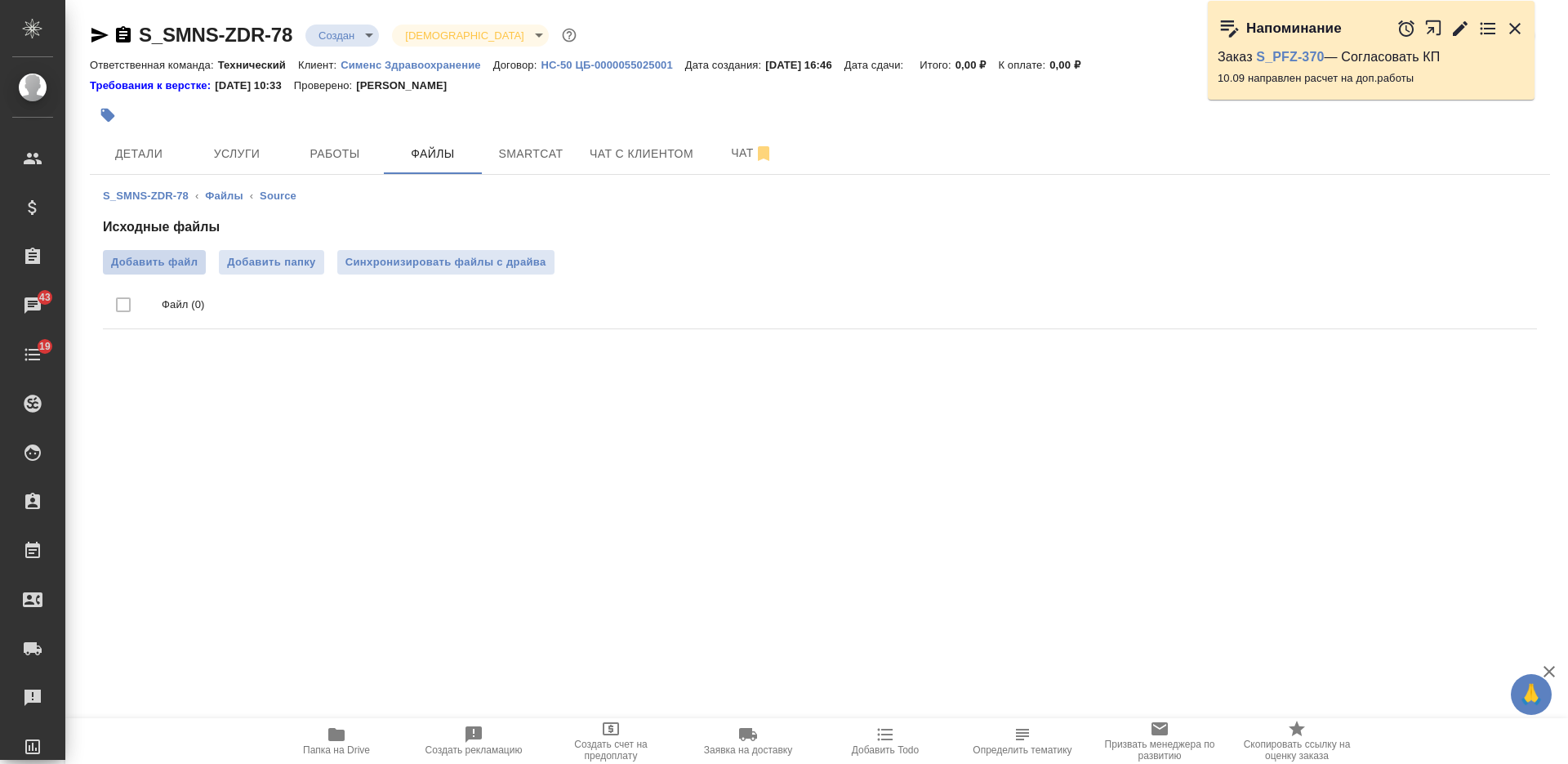
click at [160, 263] on span "Добавить файл" at bounding box center [154, 263] width 87 height 16
click at [0, 0] on input "Добавить файл" at bounding box center [0, 0] width 0 height 0
click at [152, 150] on span "Детали" at bounding box center [139, 154] width 78 height 20
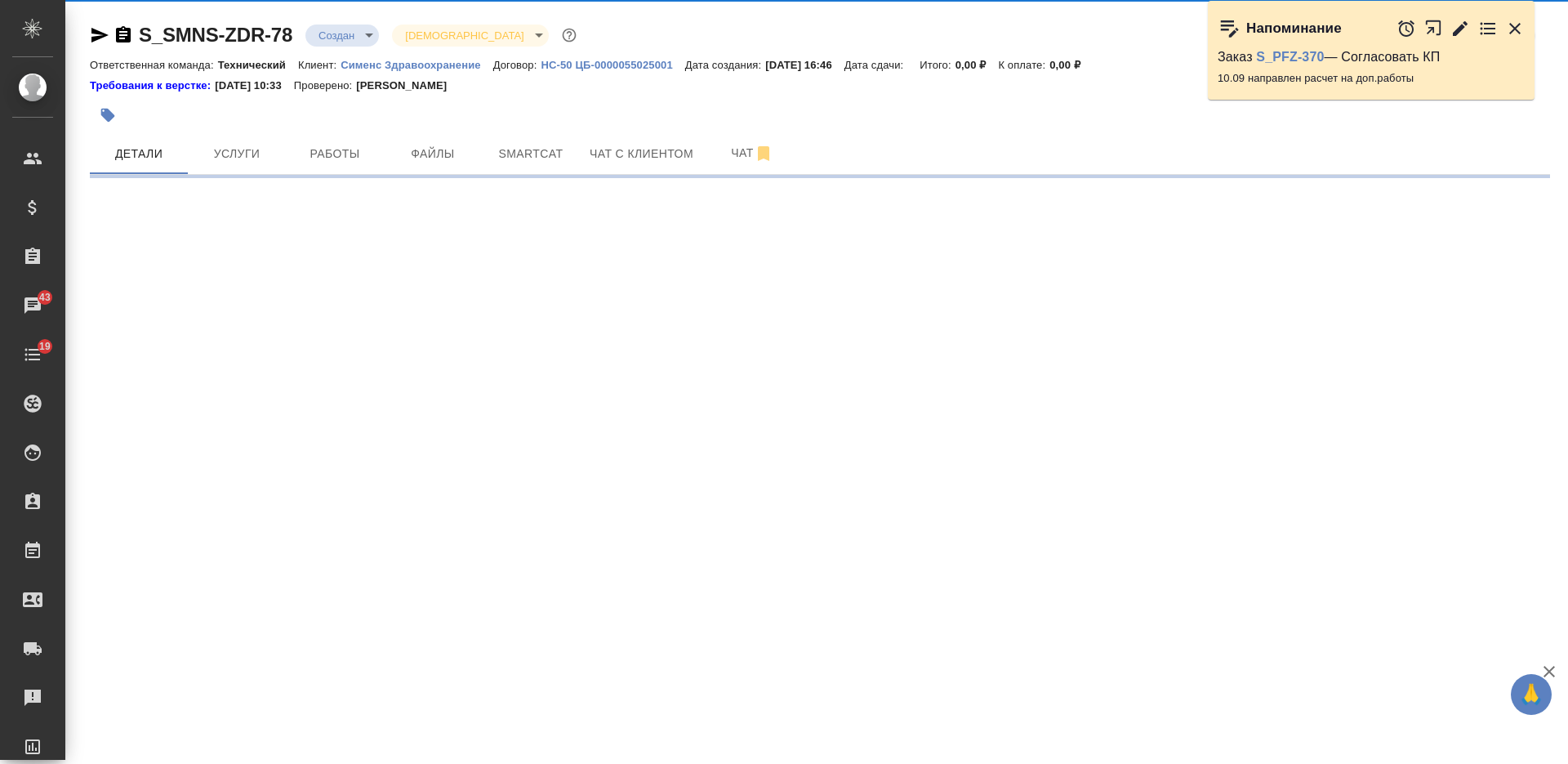
select select "RU"
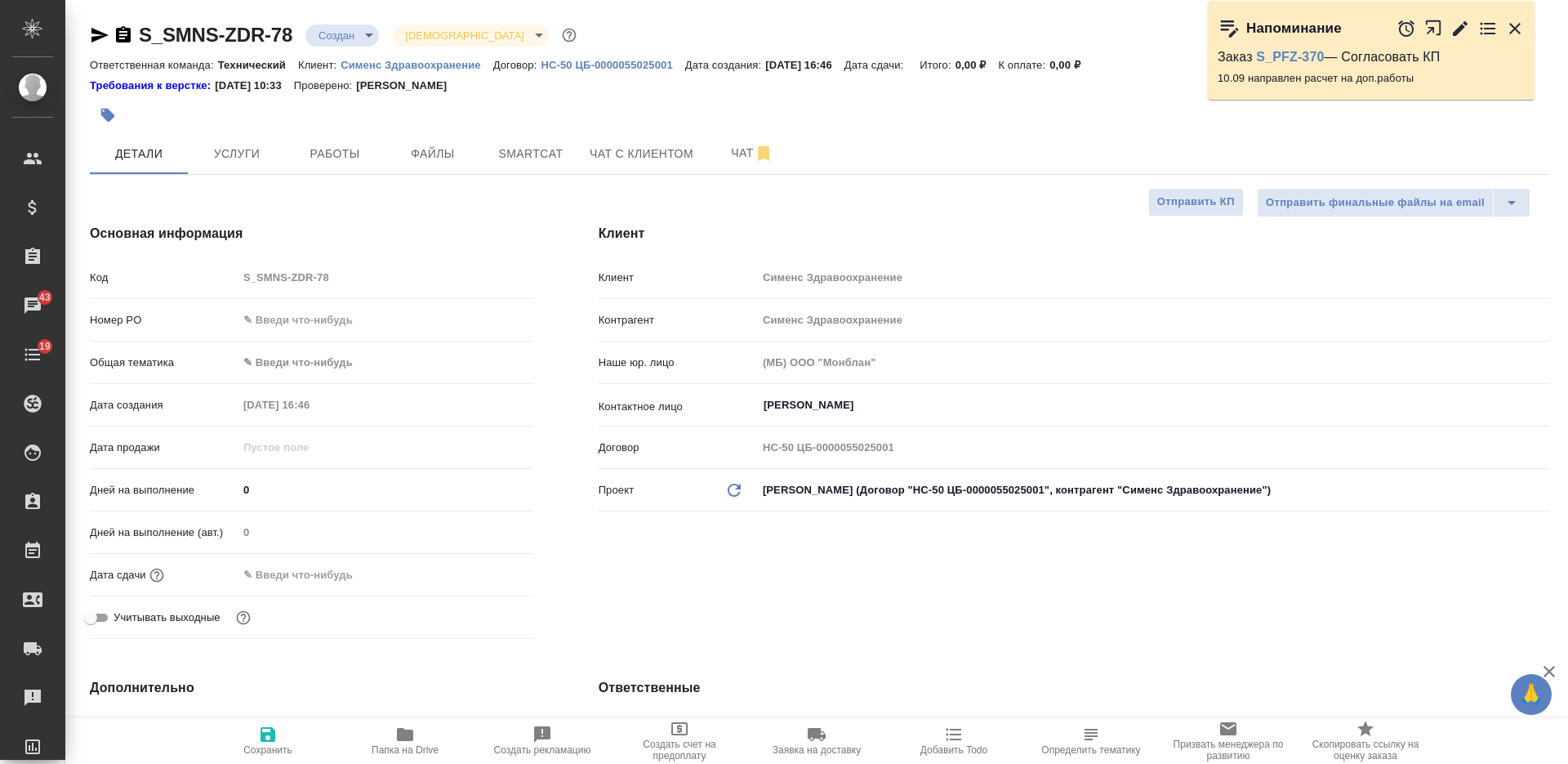
type textarea "x"
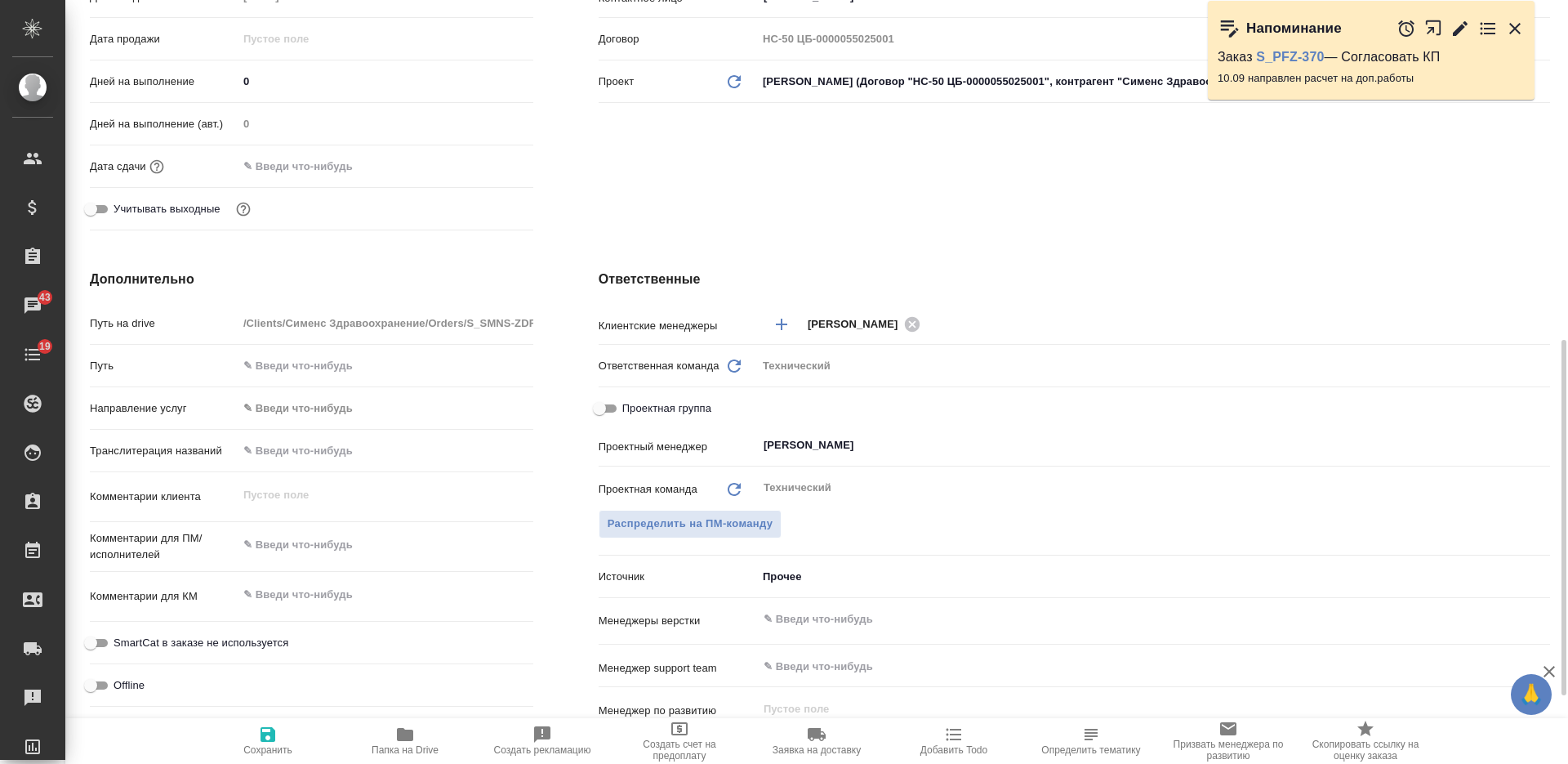
scroll to position [613, 0]
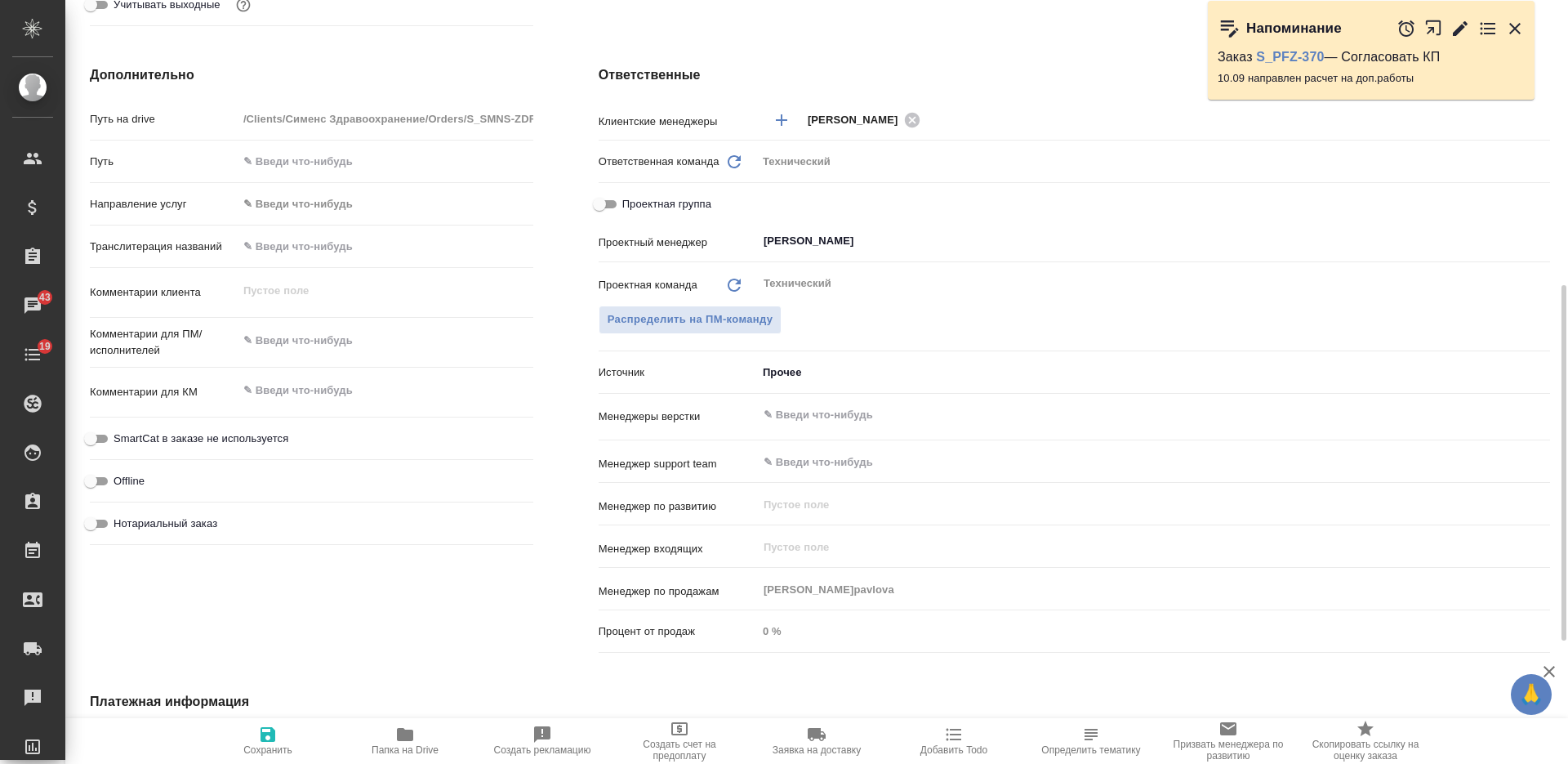
type textarea "x"
click at [341, 334] on textarea at bounding box center [386, 340] width 295 height 27
type textarea "x"
type textarea "я"
type textarea "x"
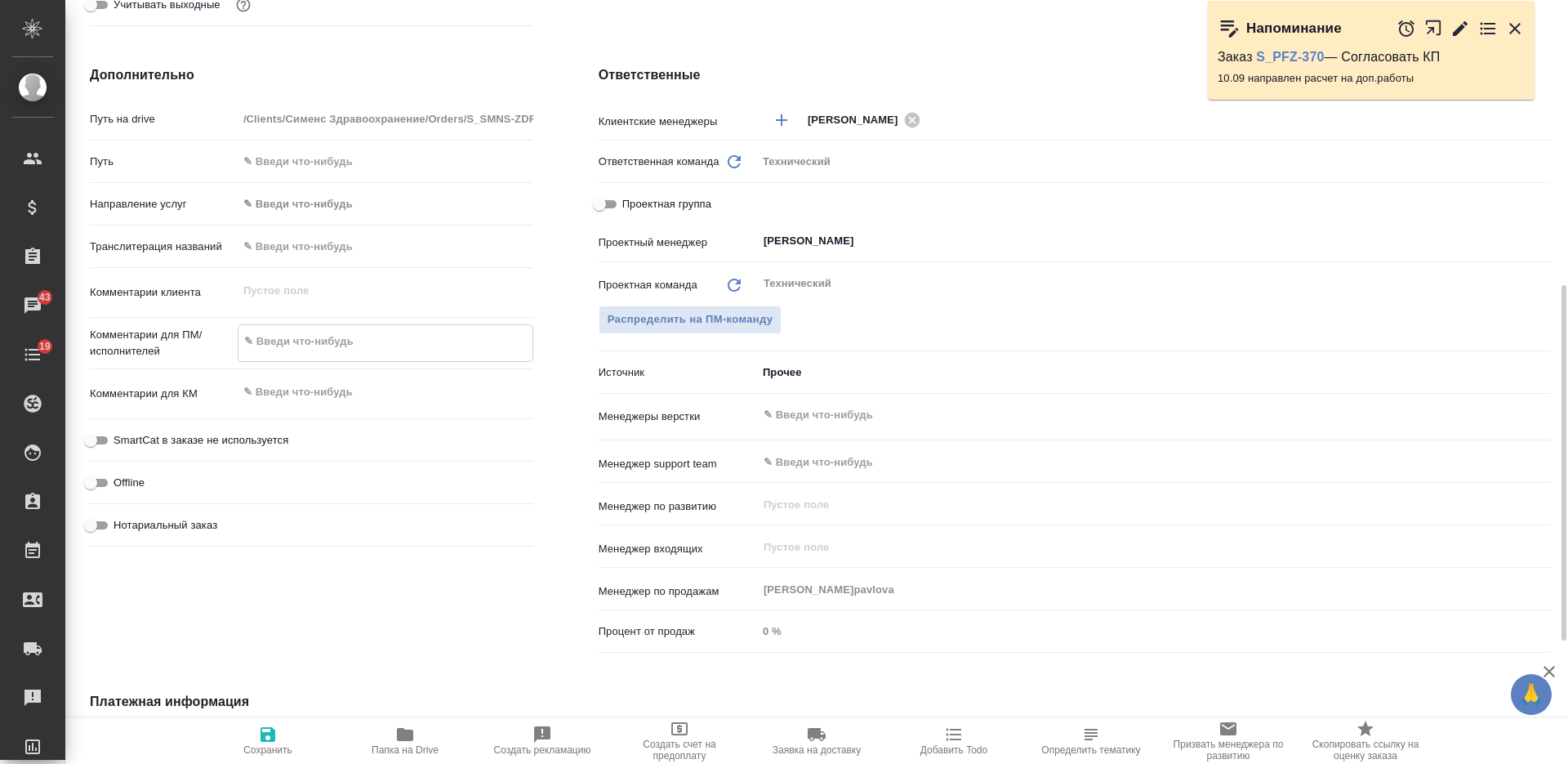
type textarea "x"
type textarea "яп"
type textarea "x"
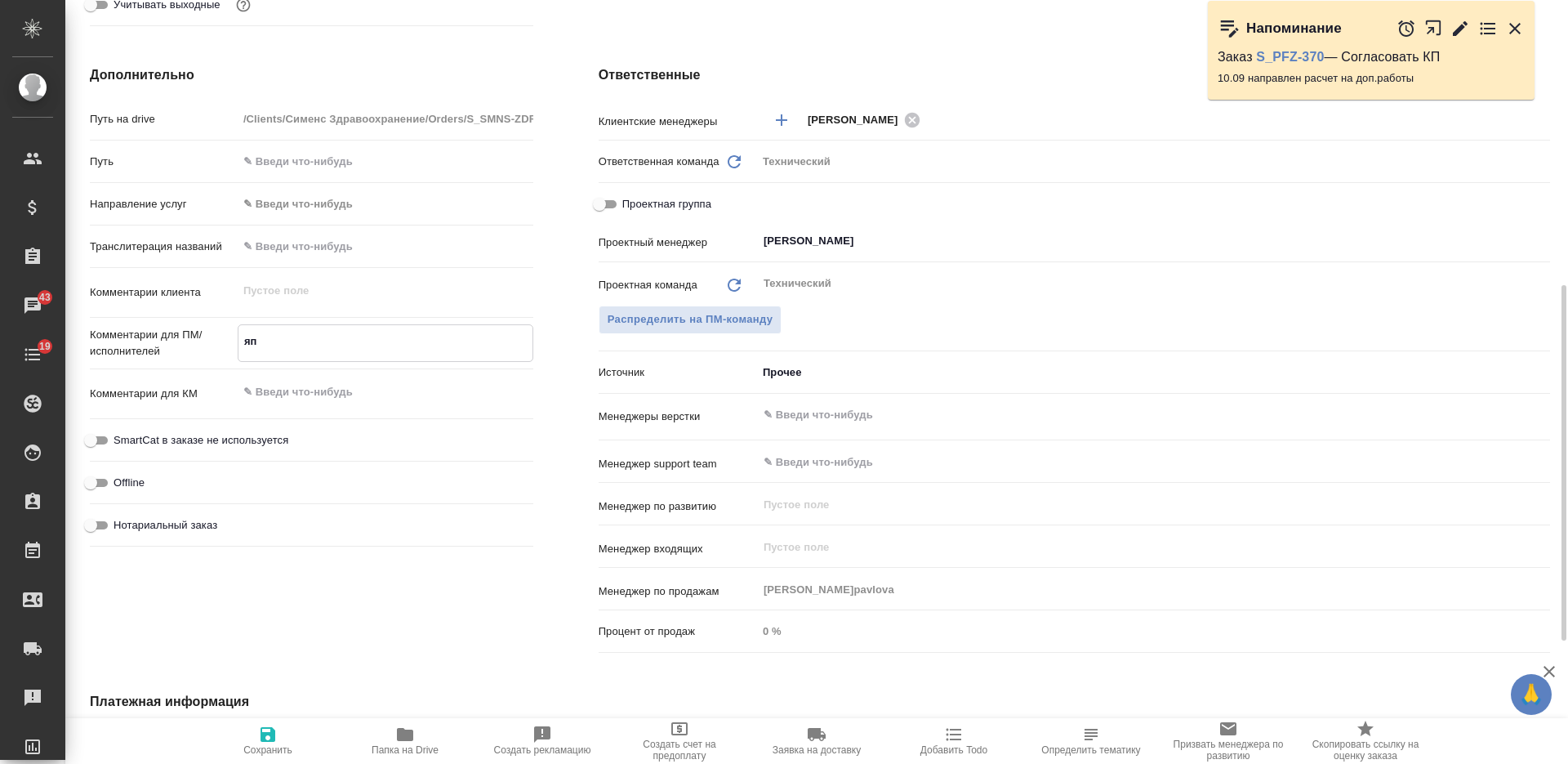
type textarea "x"
type textarea "яп-"
type textarea "x"
type textarea "яп-р"
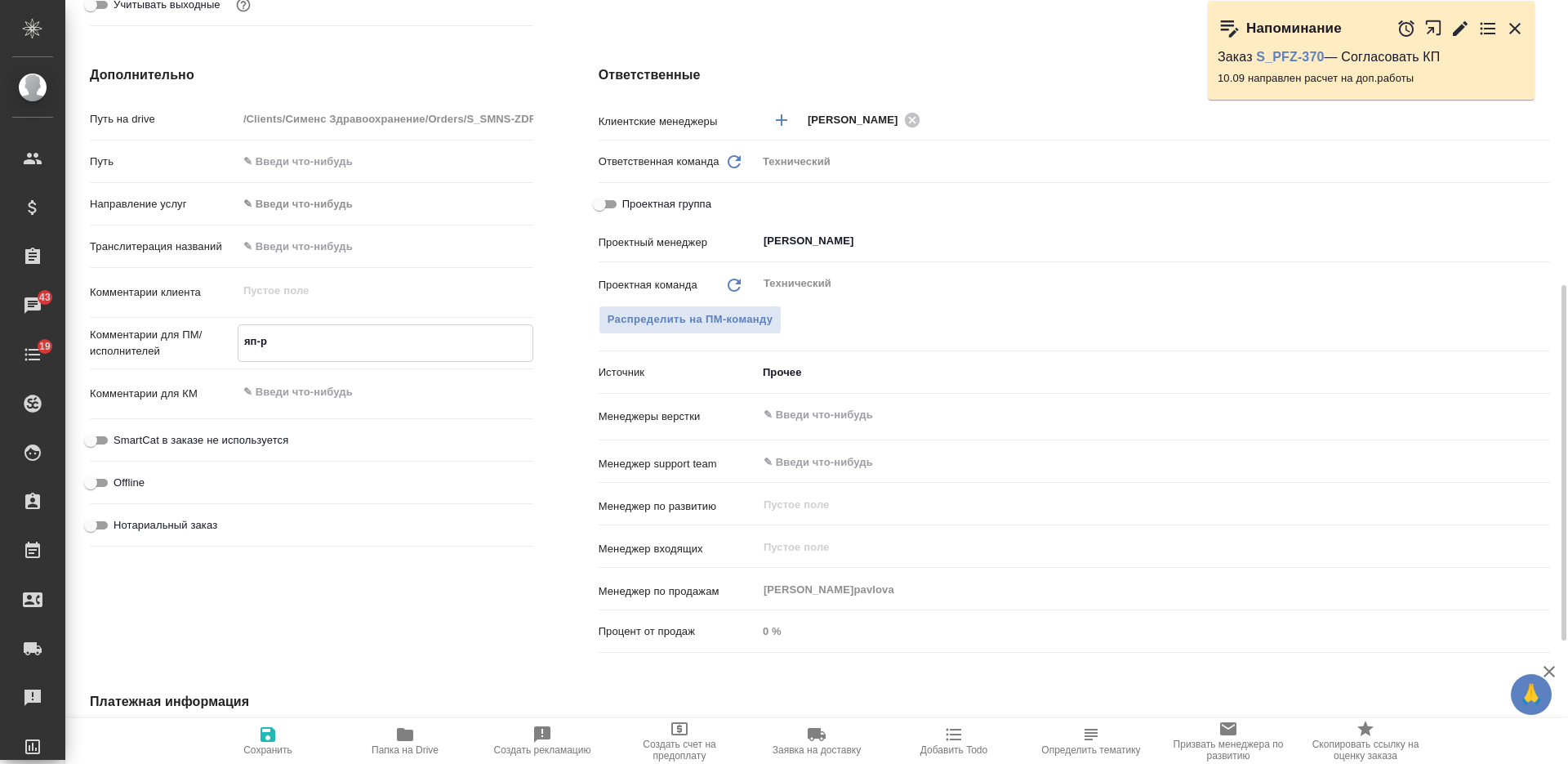
type textarea "x"
type textarea "яп-ру"
type textarea "x"
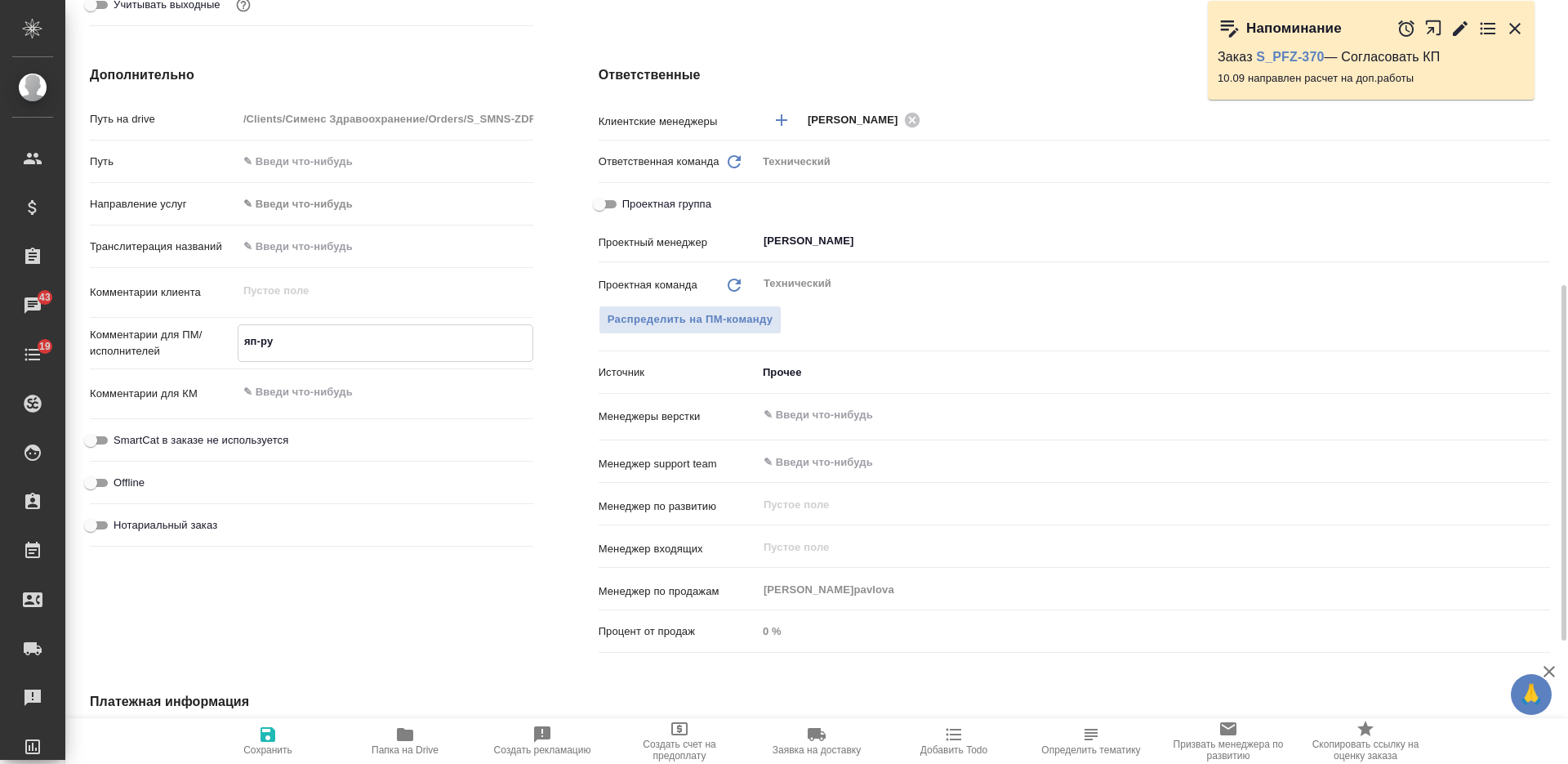
type textarea "x"
type textarea "яп-рус"
type textarea "x"
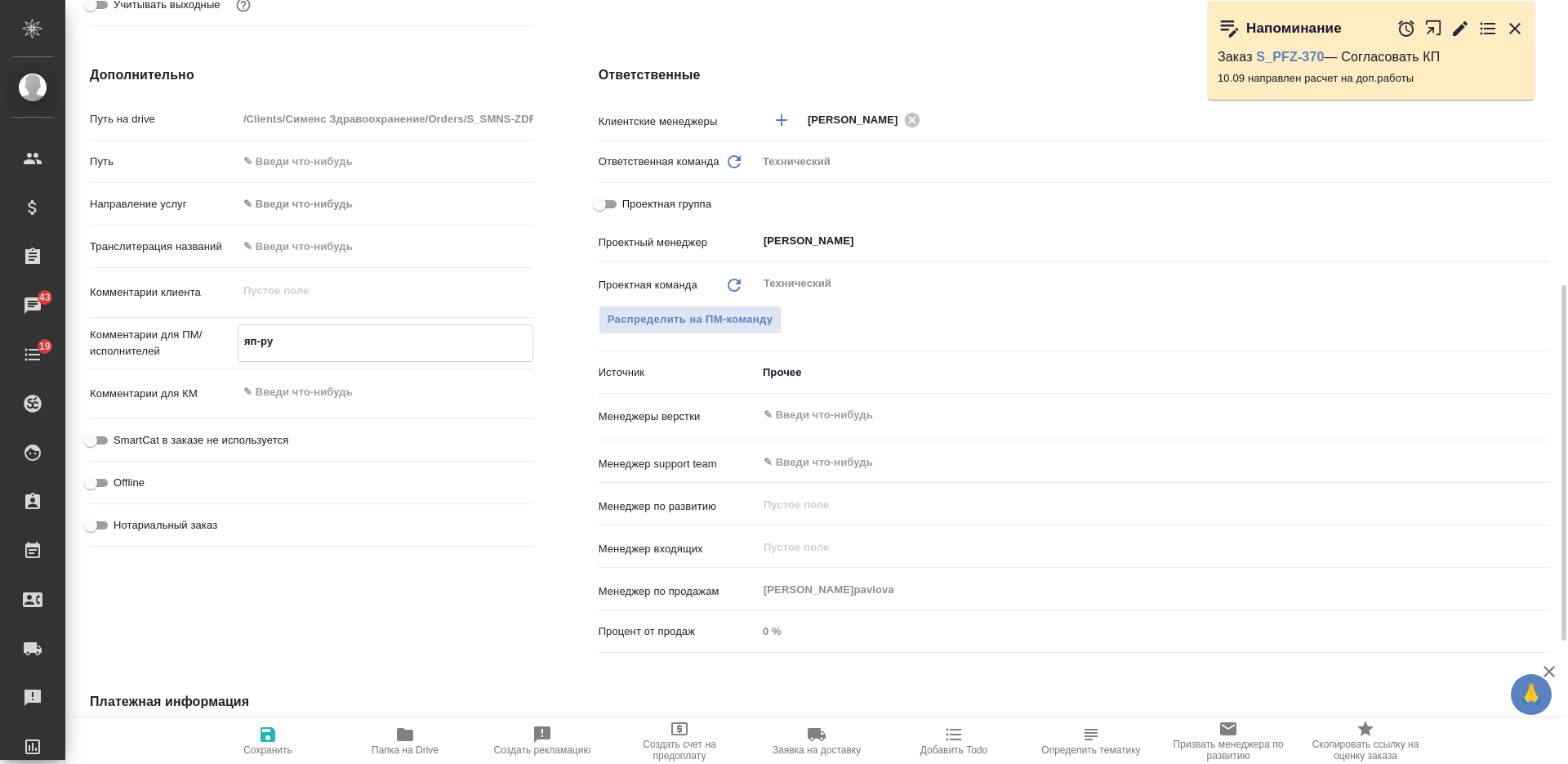
type textarea "x"
type textarea "яп-рус,"
type textarea "x"
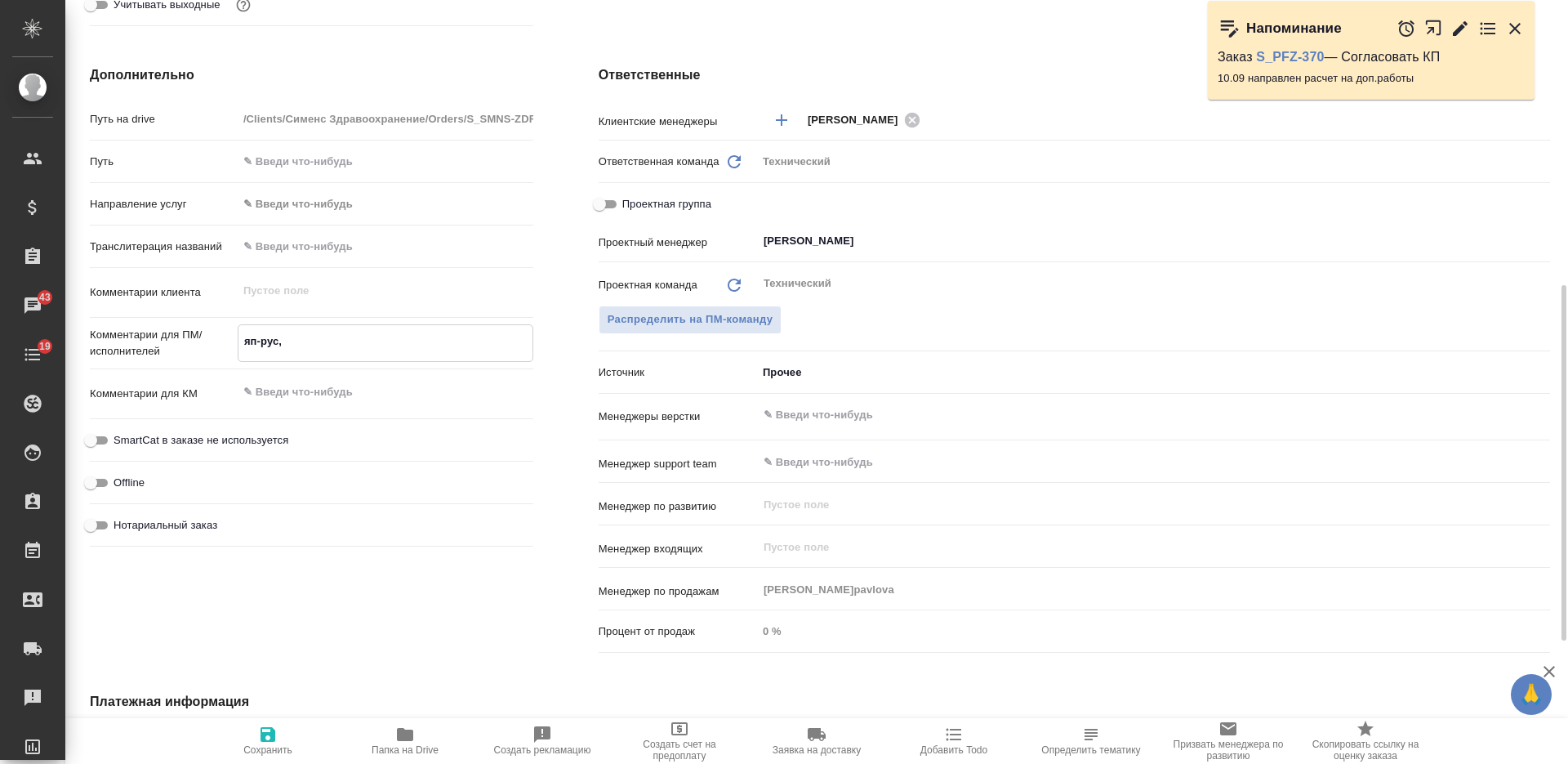
type textarea "x"
type textarea "яп-рус,"
type textarea "x"
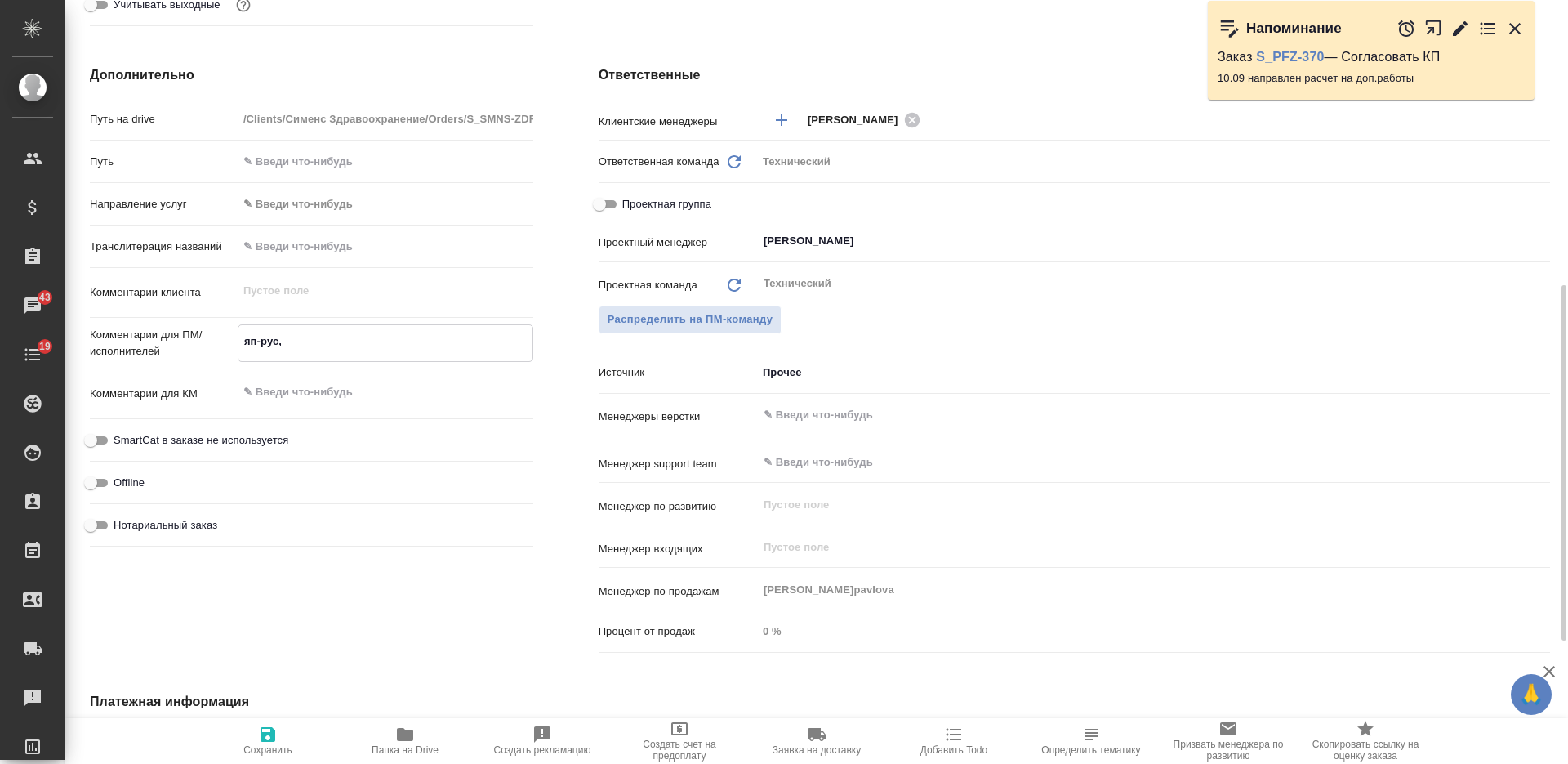
type textarea "яп-рус, а"
type textarea "x"
type textarea "яп-рус, ан"
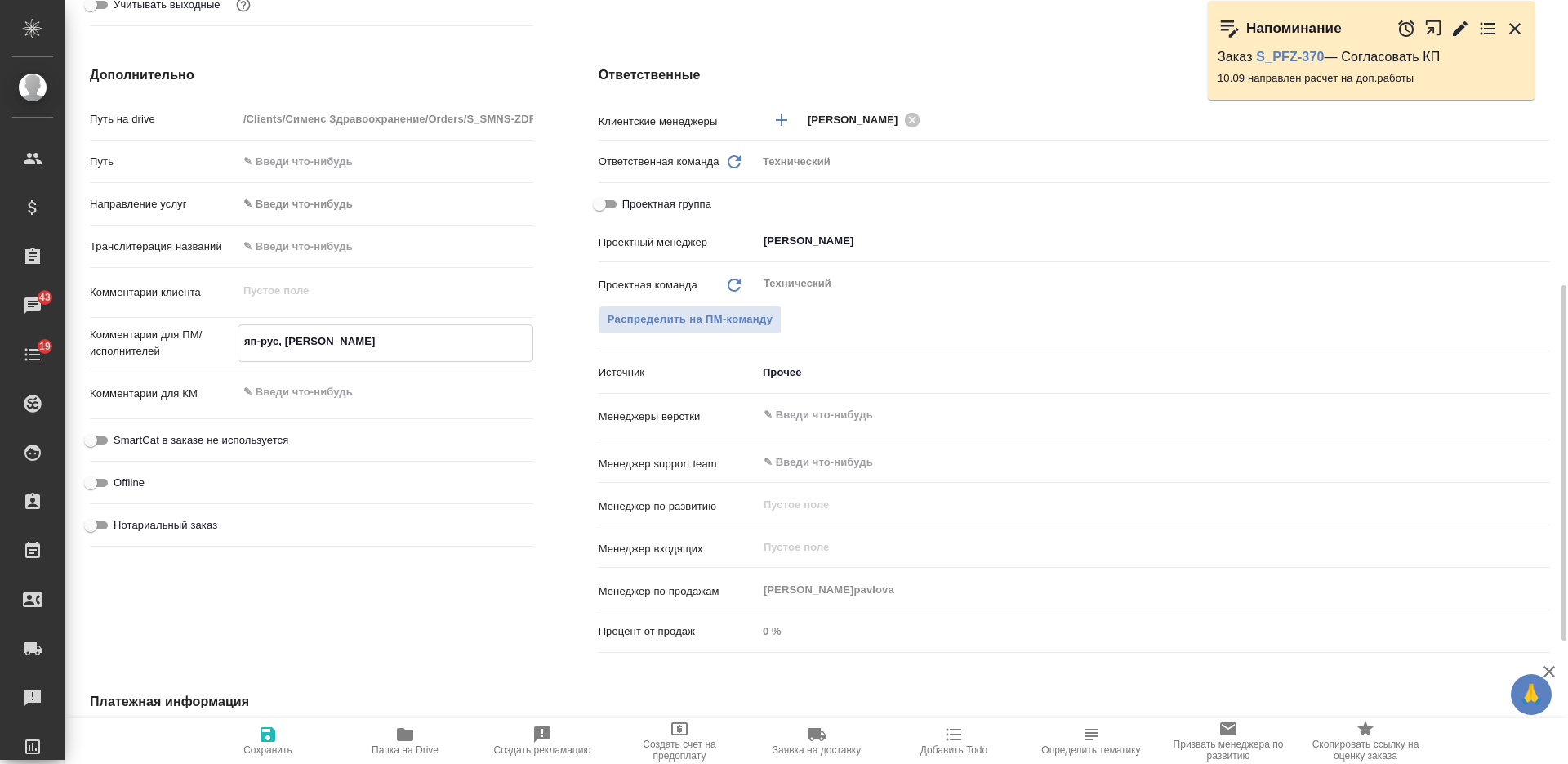
type textarea "x"
type textarea "яп-рус, анг"
type textarea "x"
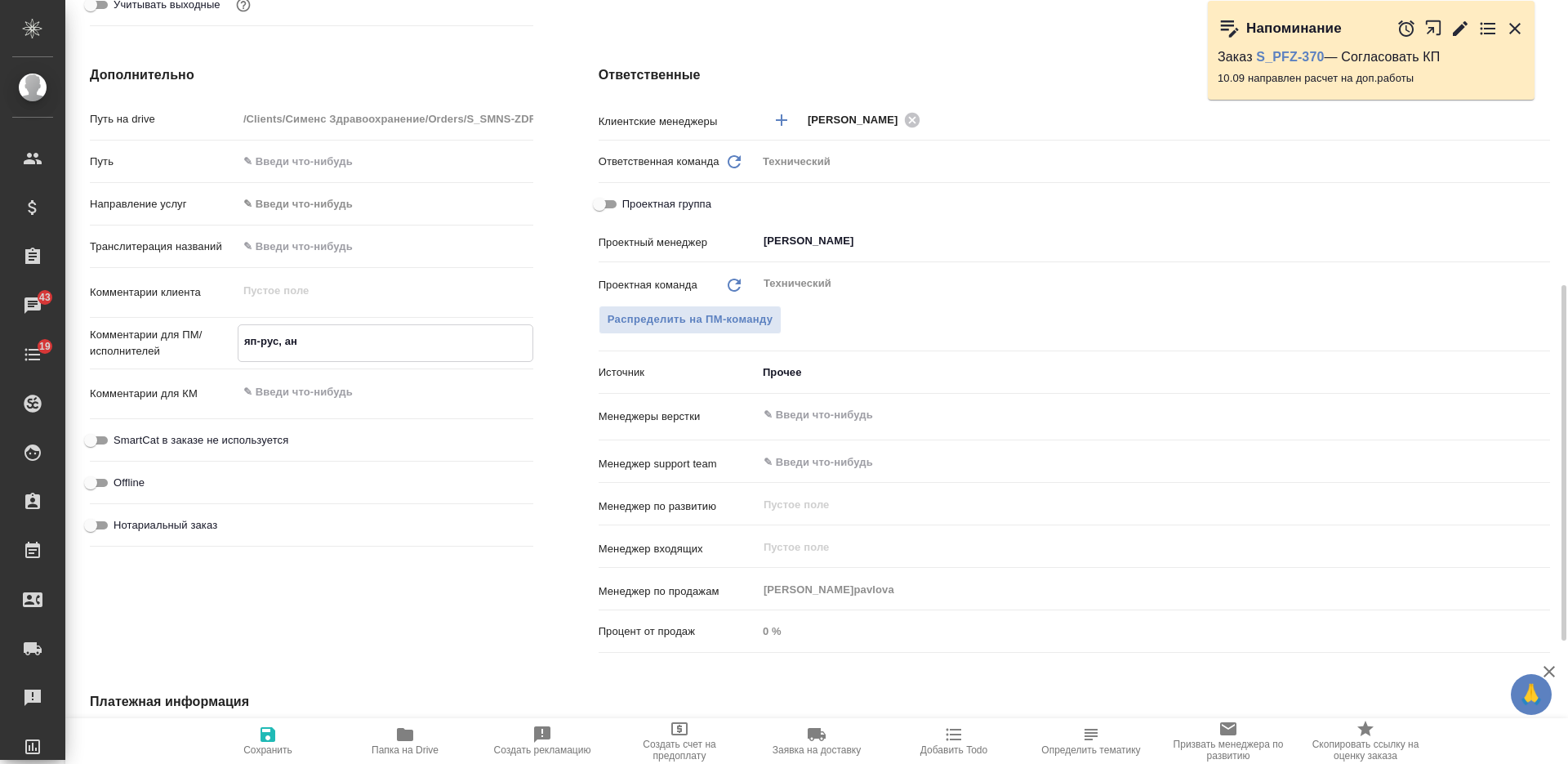
type textarea "x"
type textarea "яп-рус, англ"
type textarea "x"
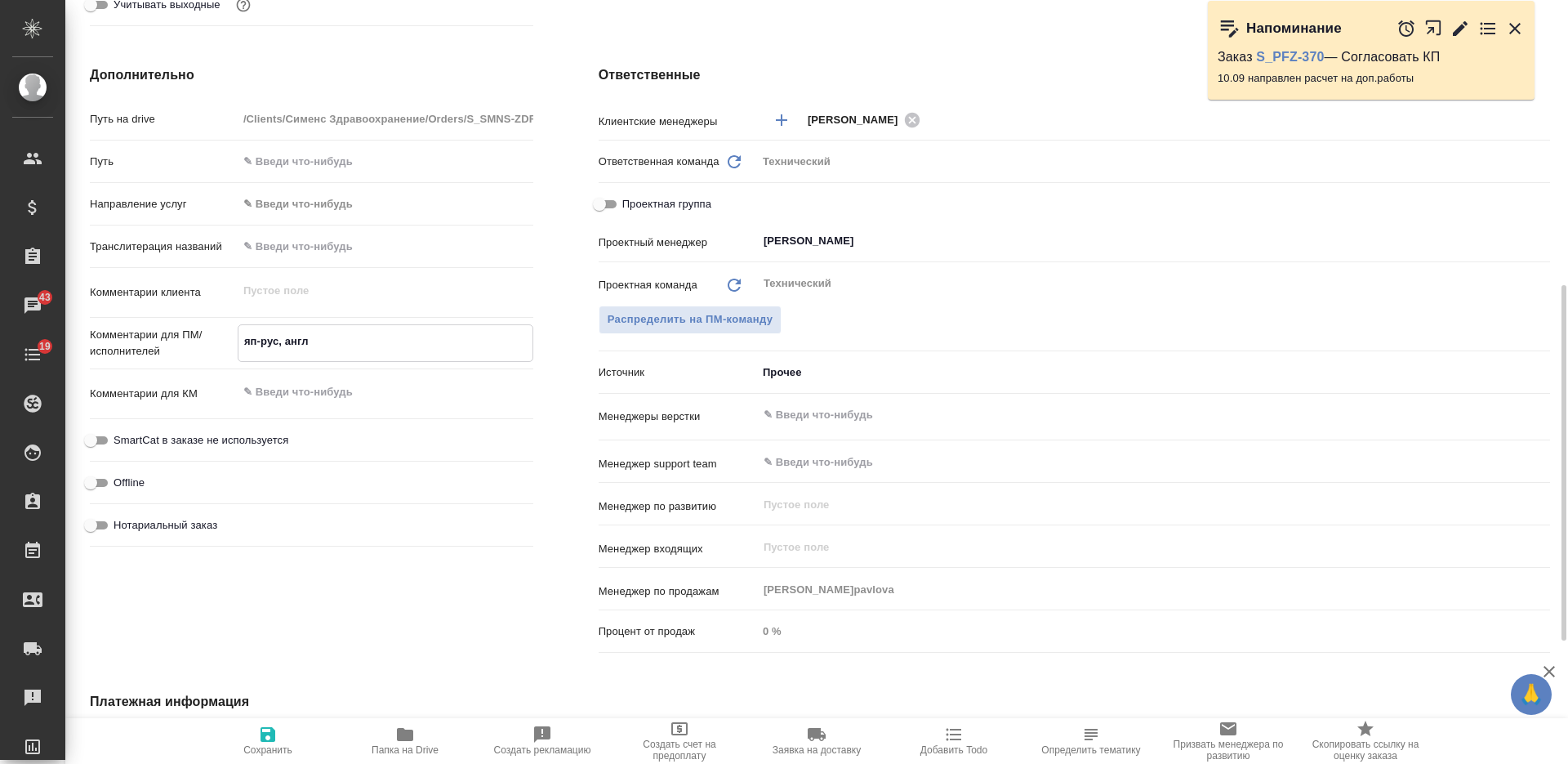
type textarea "яп-рус, англ-"
type textarea "x"
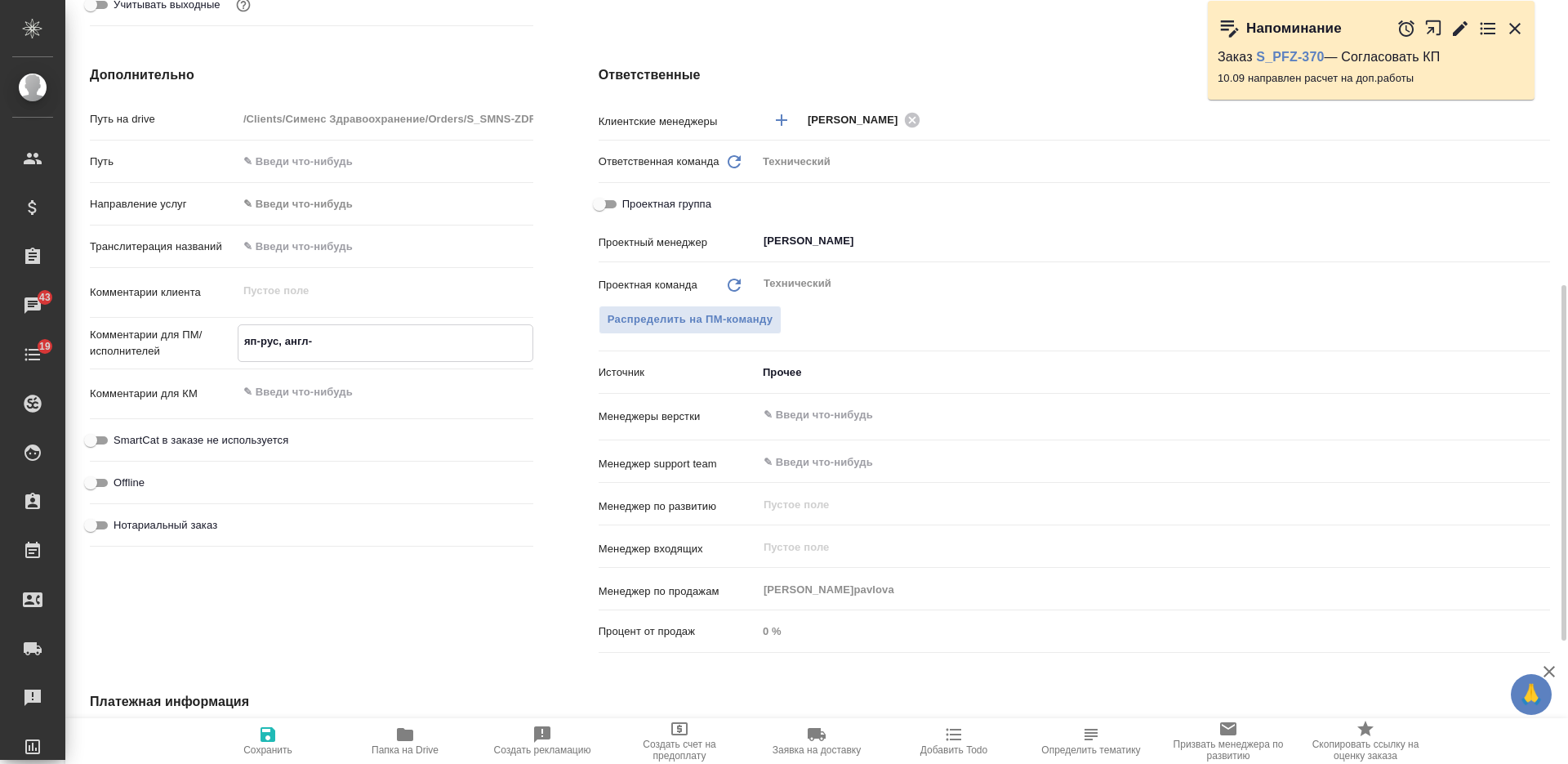
type textarea "яп-рус, англ-р"
type textarea "x"
type textarea "яп-рус, англ-ру"
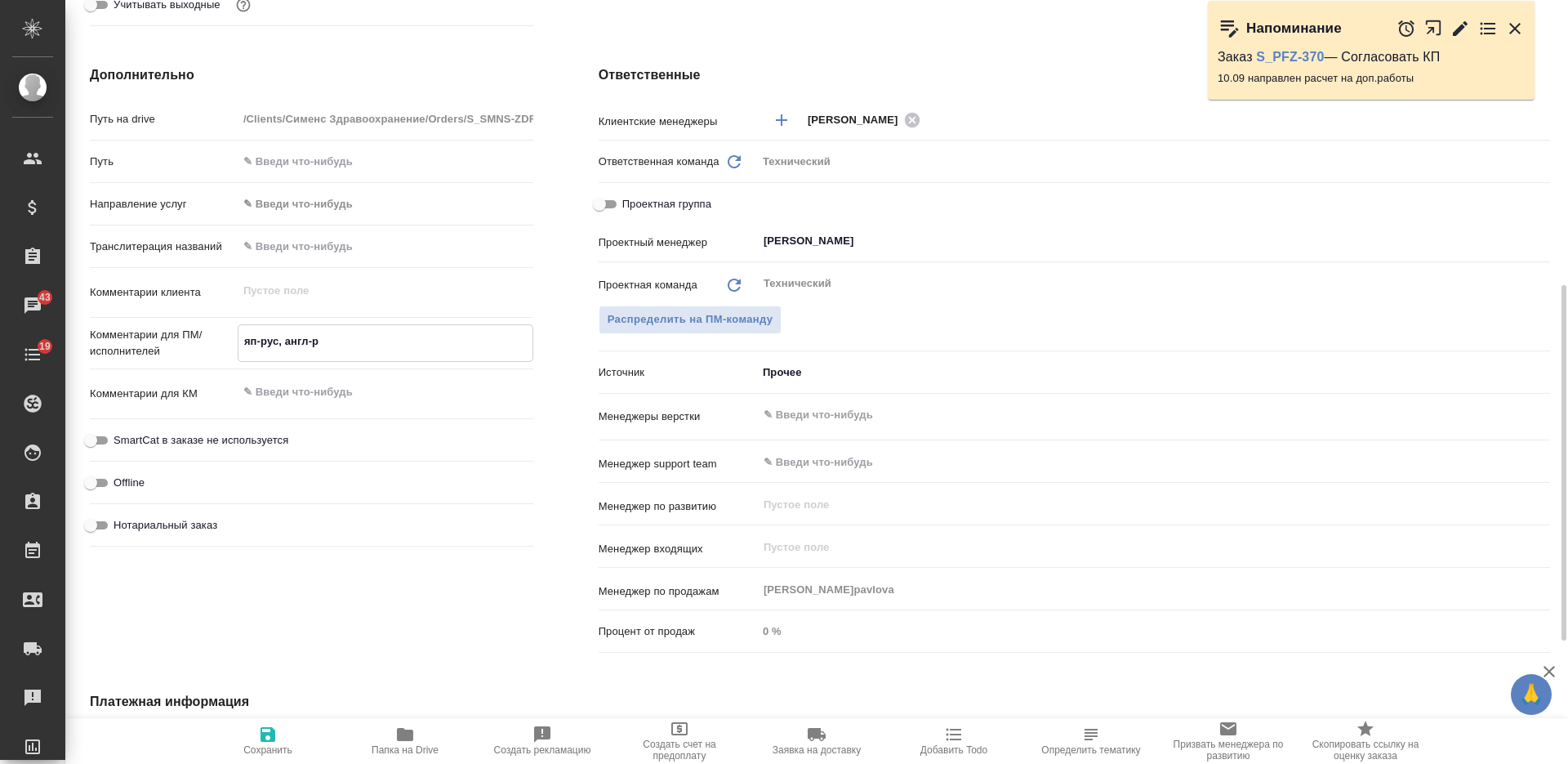
type textarea "x"
type textarea "яп-рус, англ-рус"
type textarea "x"
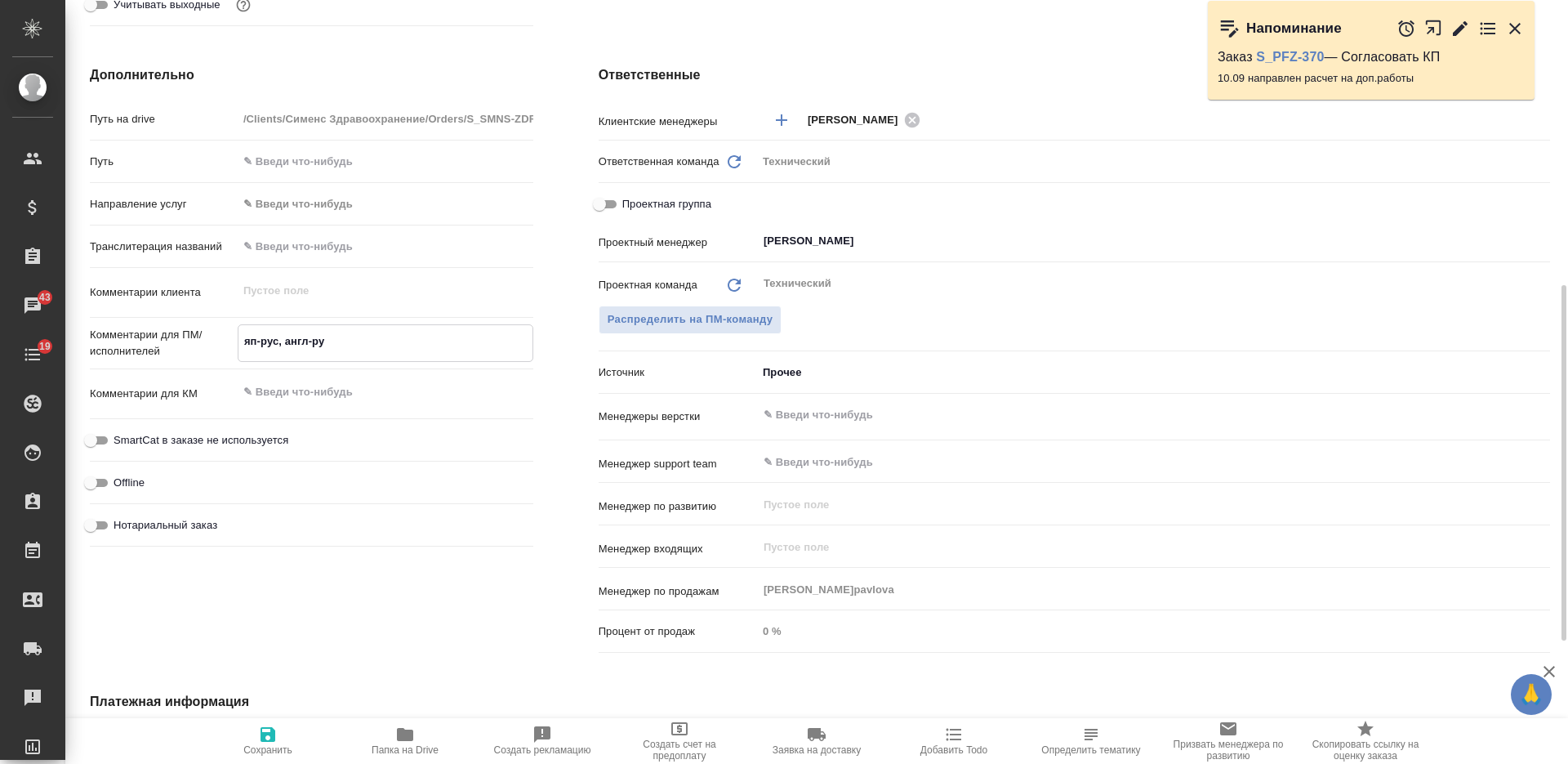
type textarea "x"
type textarea "яп-рус, англ-рус"
type textarea "x"
click at [357, 400] on textarea at bounding box center [386, 391] width 294 height 27
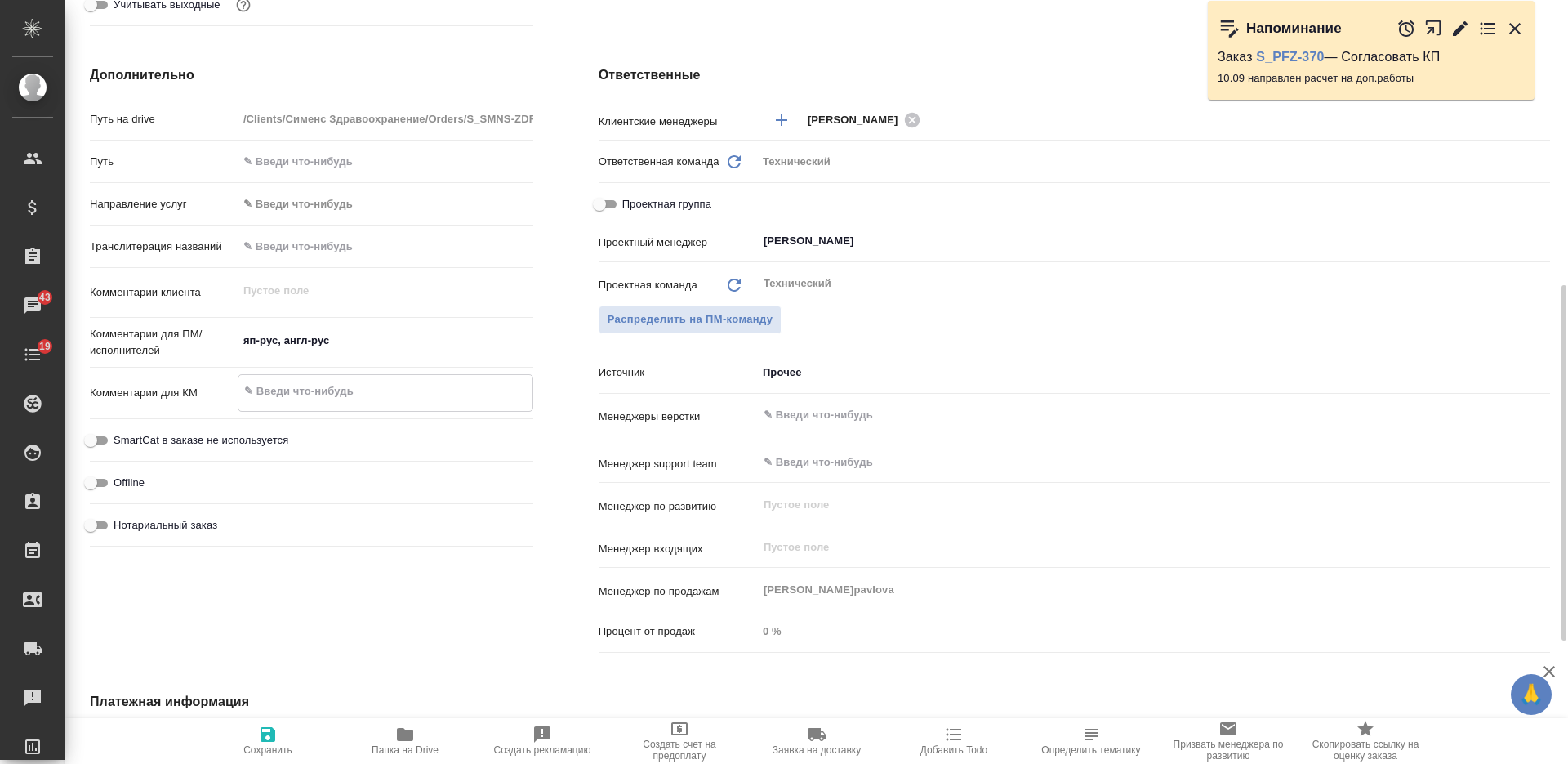
paste textarea "Перевод регистрации Canon, Япония"
type textarea "Перевод регистрации Canon, Япония"
type textarea "x"
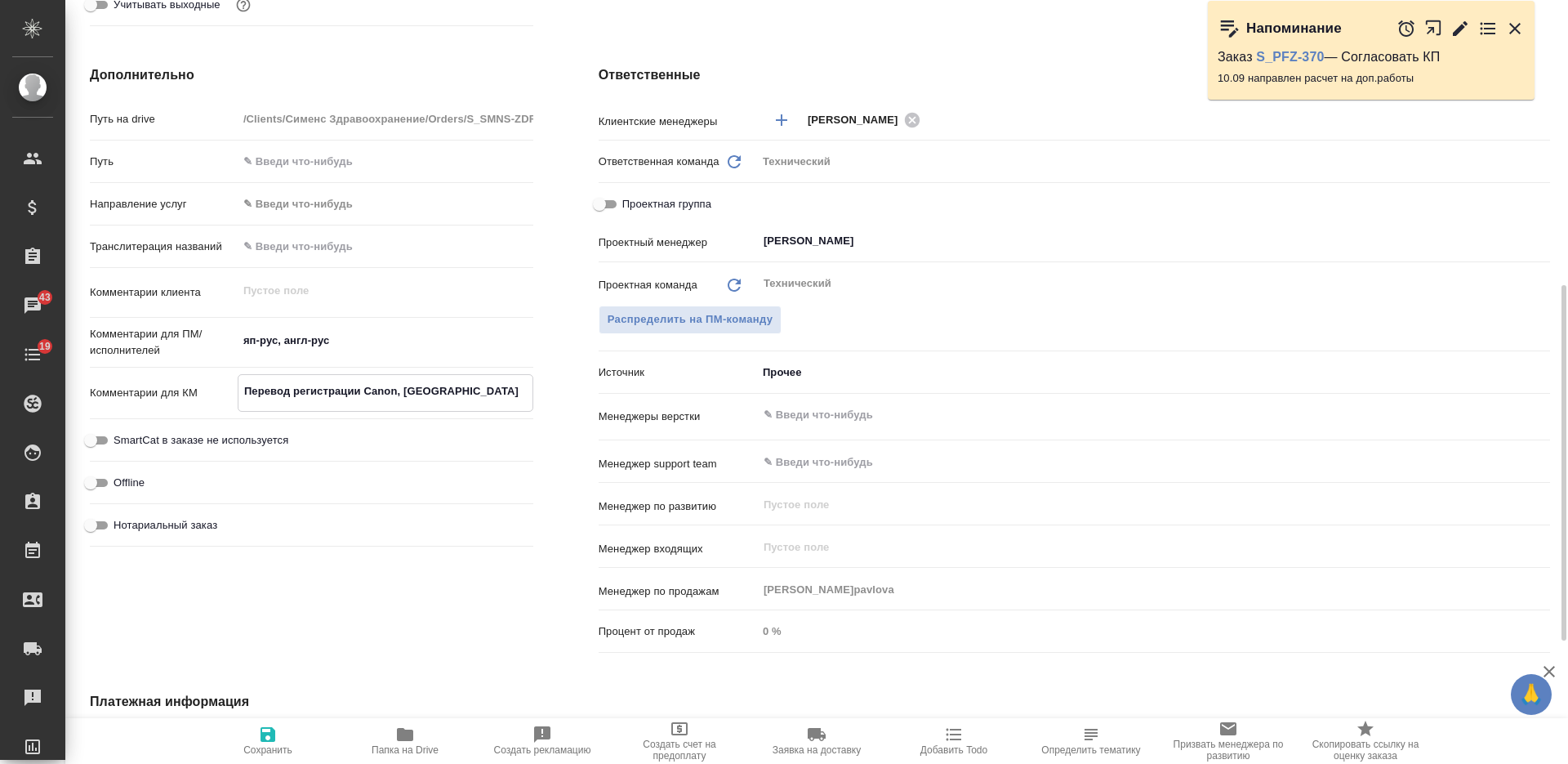
type textarea "Перевод регистрации Canon, Япония"
click at [795, 416] on input "text" at bounding box center [1126, 414] width 728 height 19
type textarea "x"
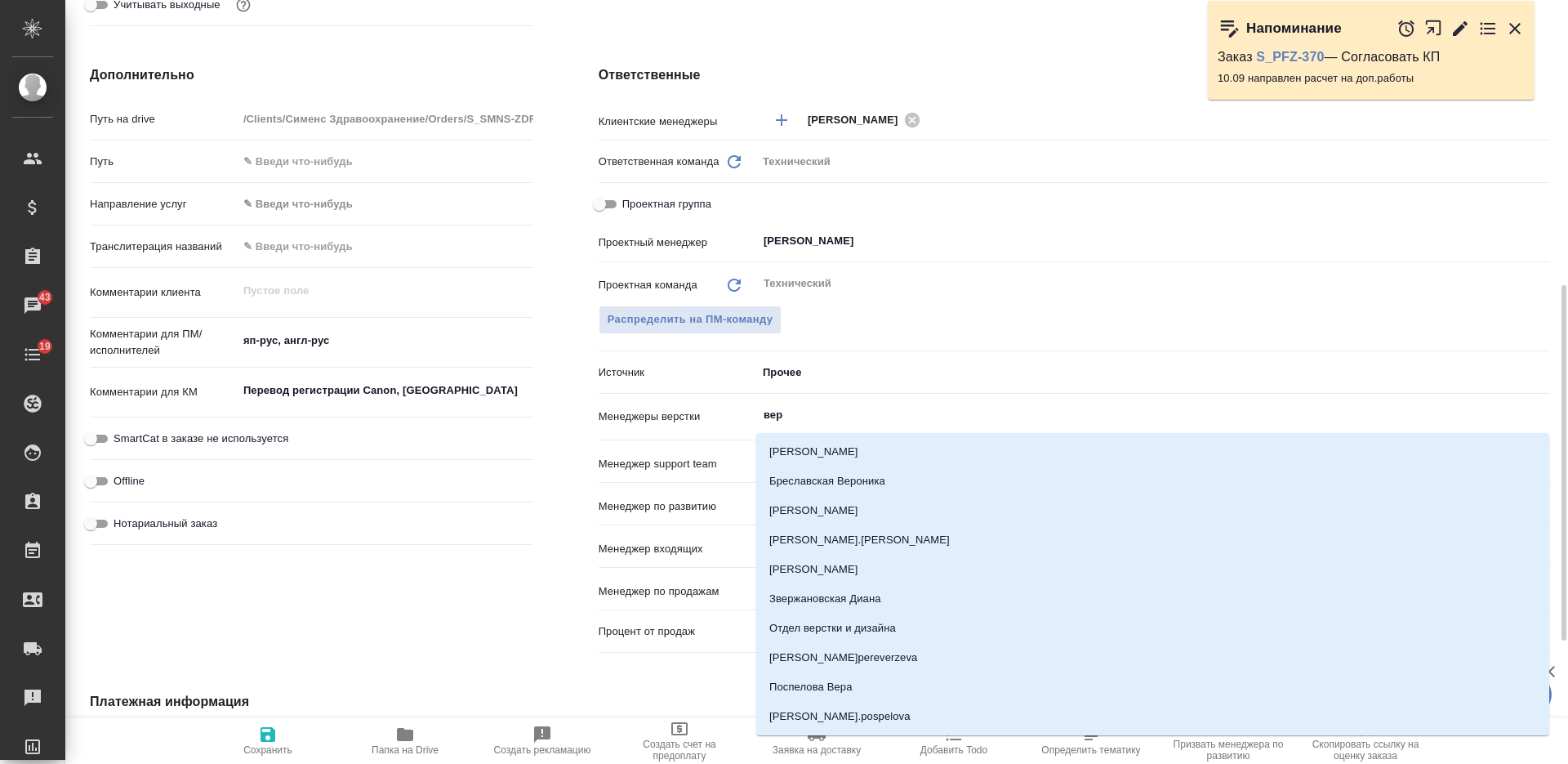
type input "верс"
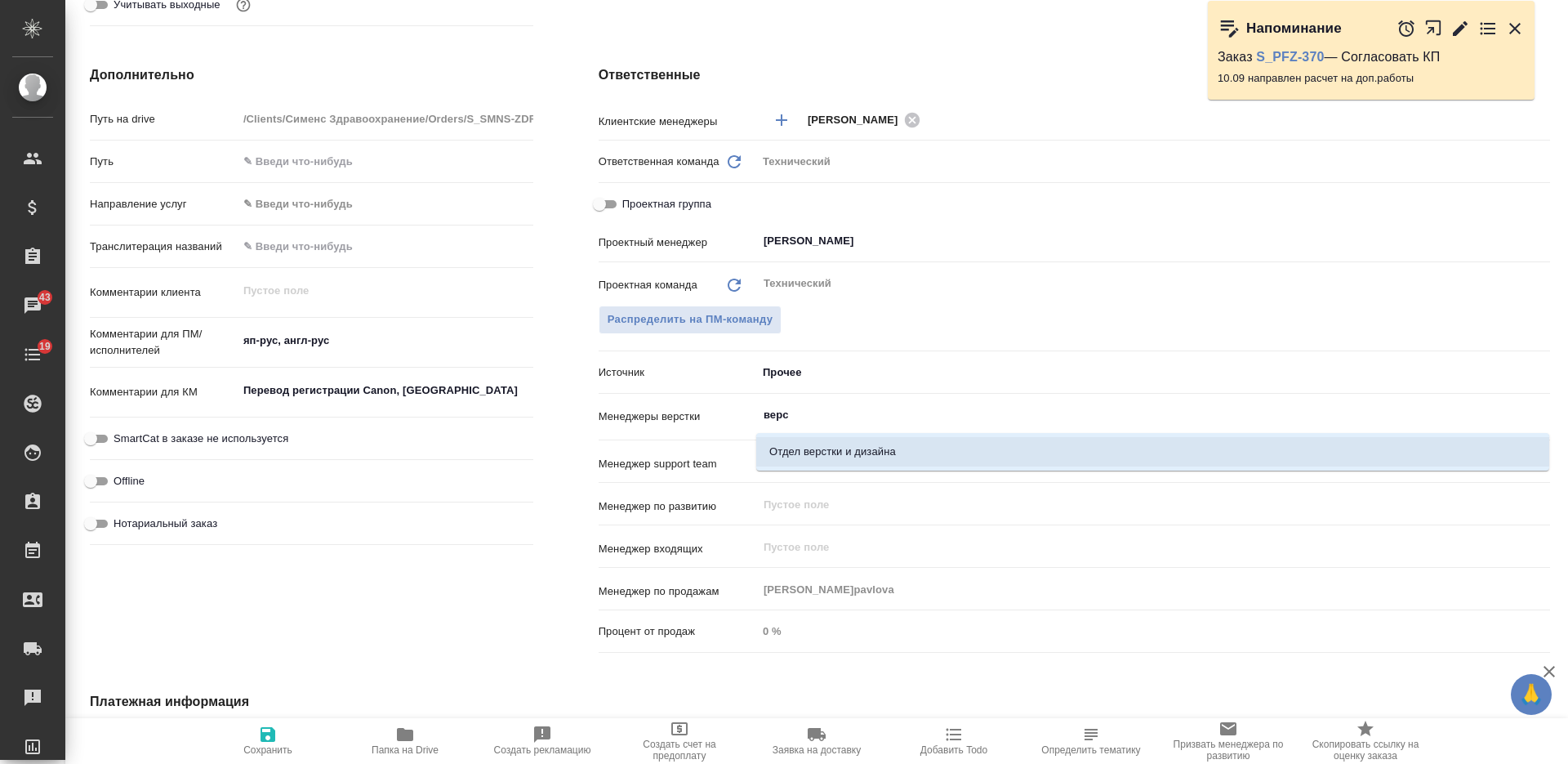
click at [804, 449] on li "Отдел верстки и дизайна" at bounding box center [1152, 451] width 793 height 29
type textarea "x"
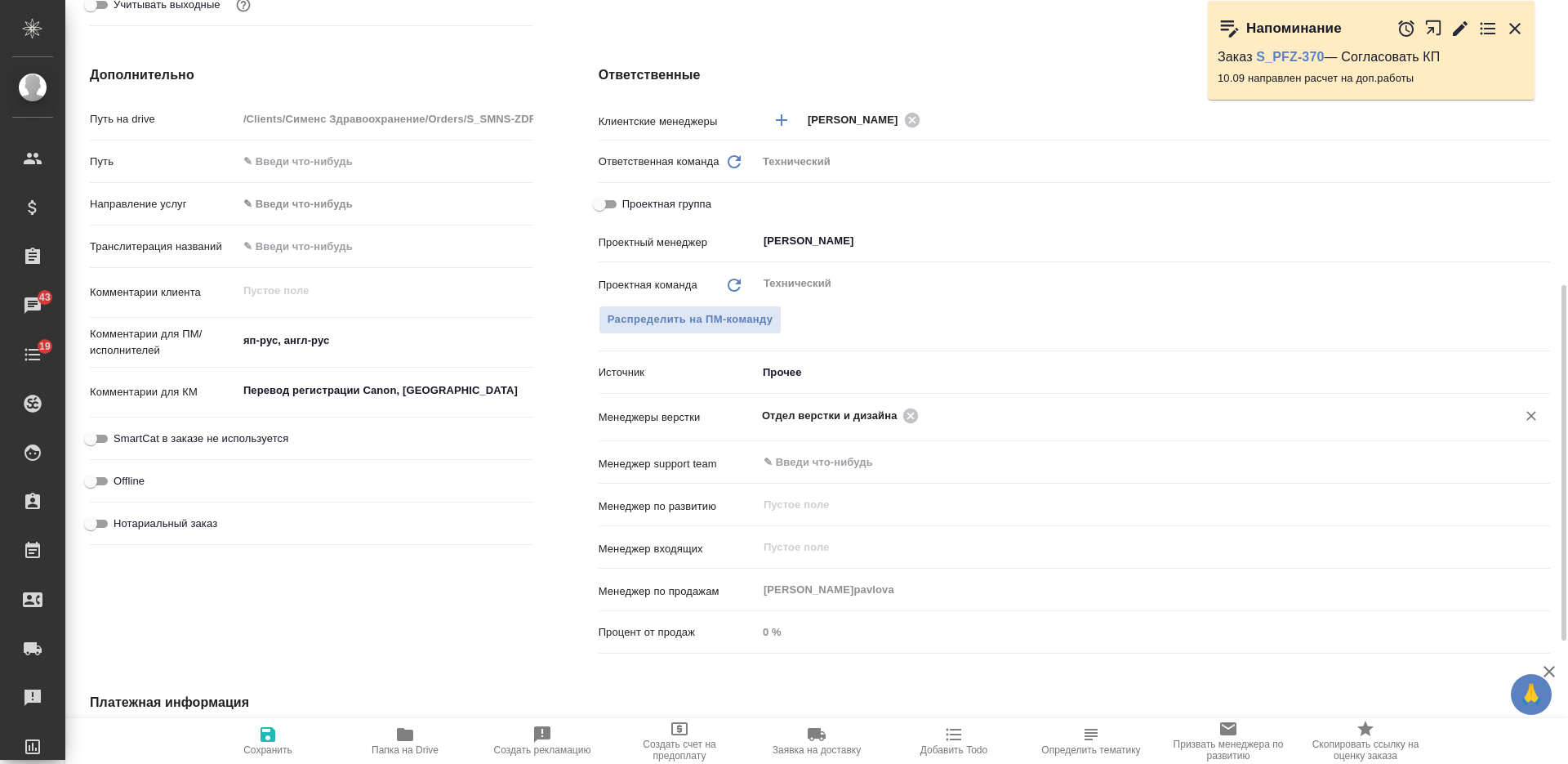
click at [279, 742] on span "Сохранить" at bounding box center [267, 740] width 118 height 31
type textarea "x"
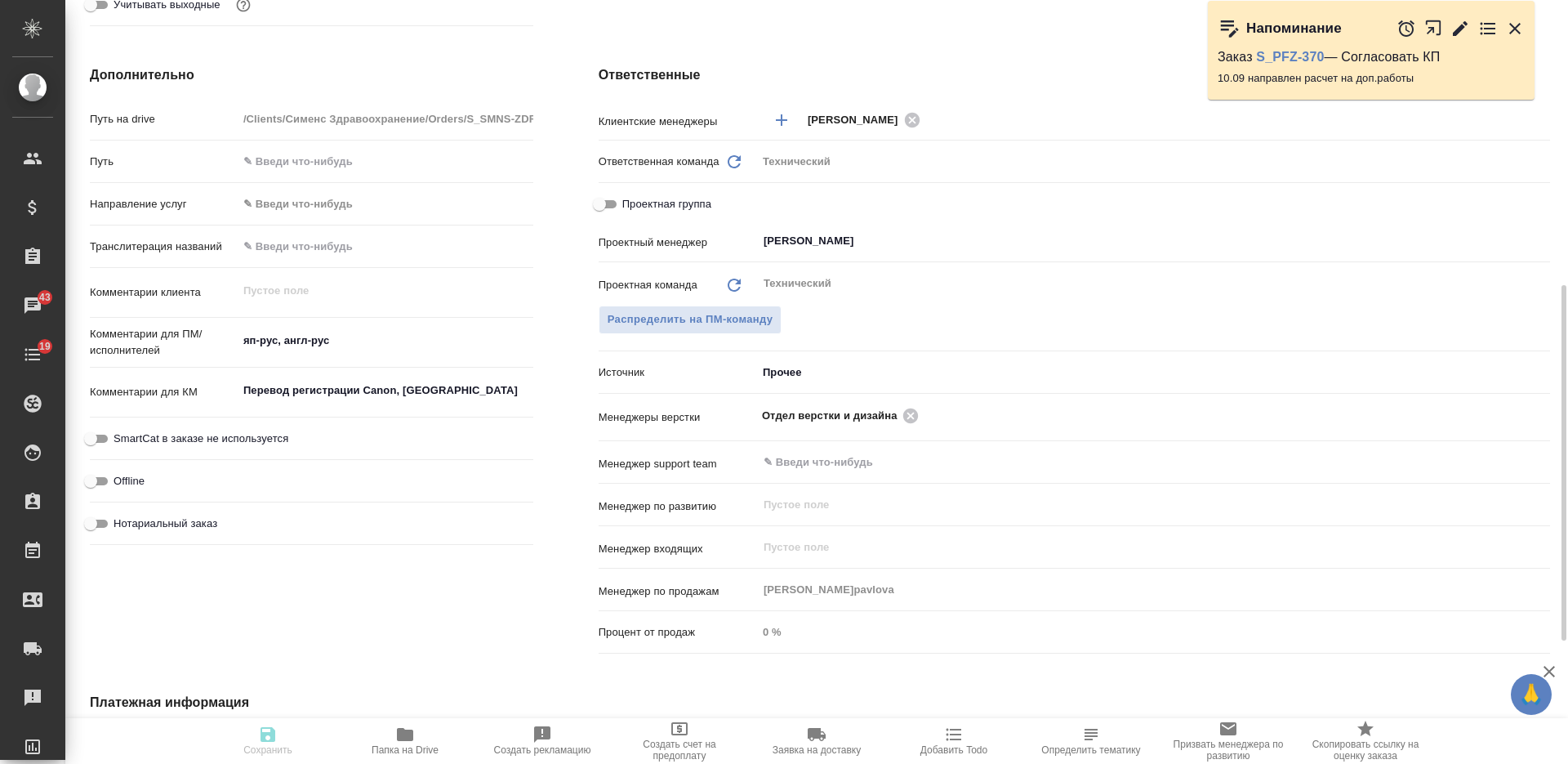
type textarea "x"
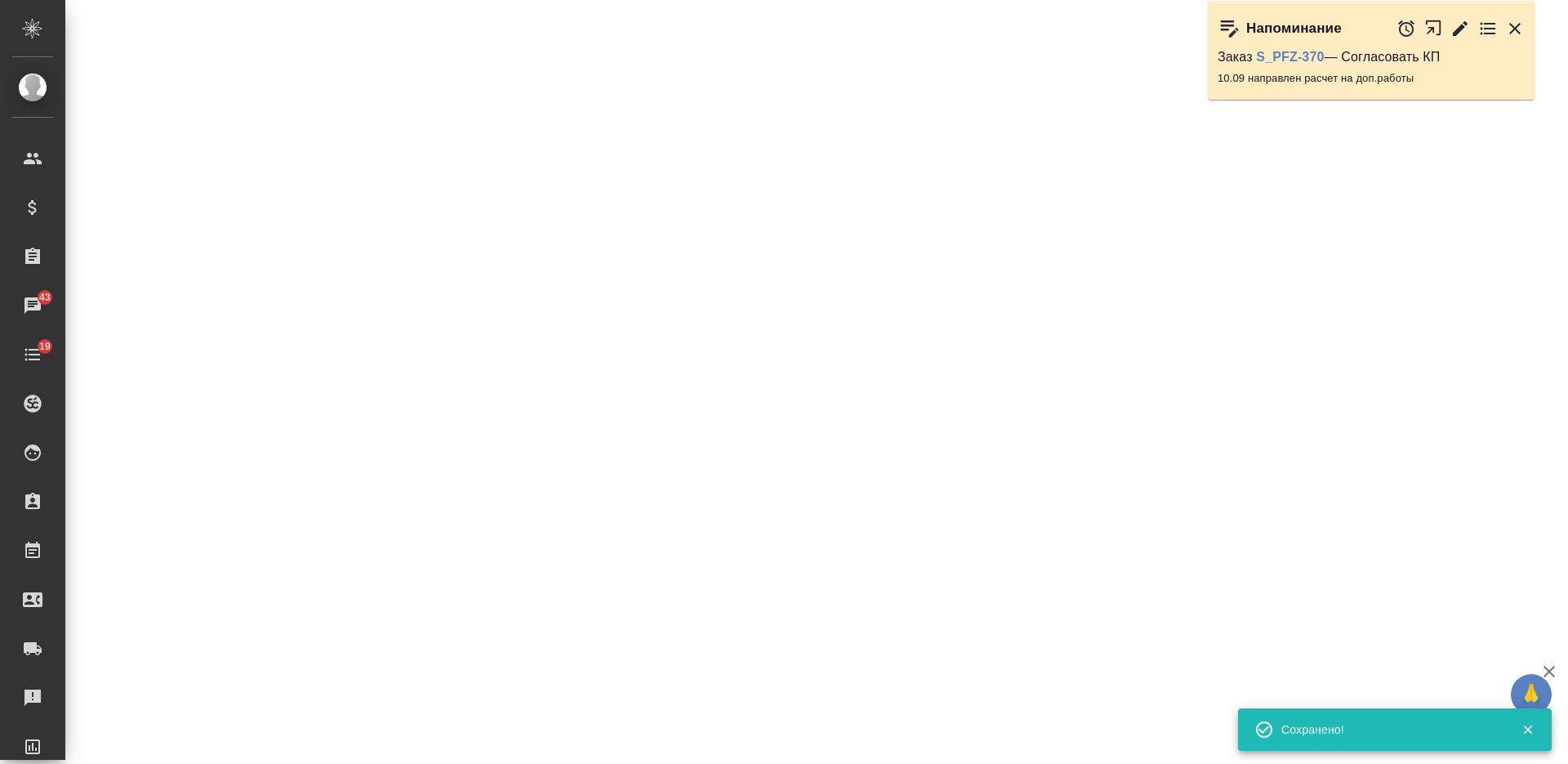
select select "RU"
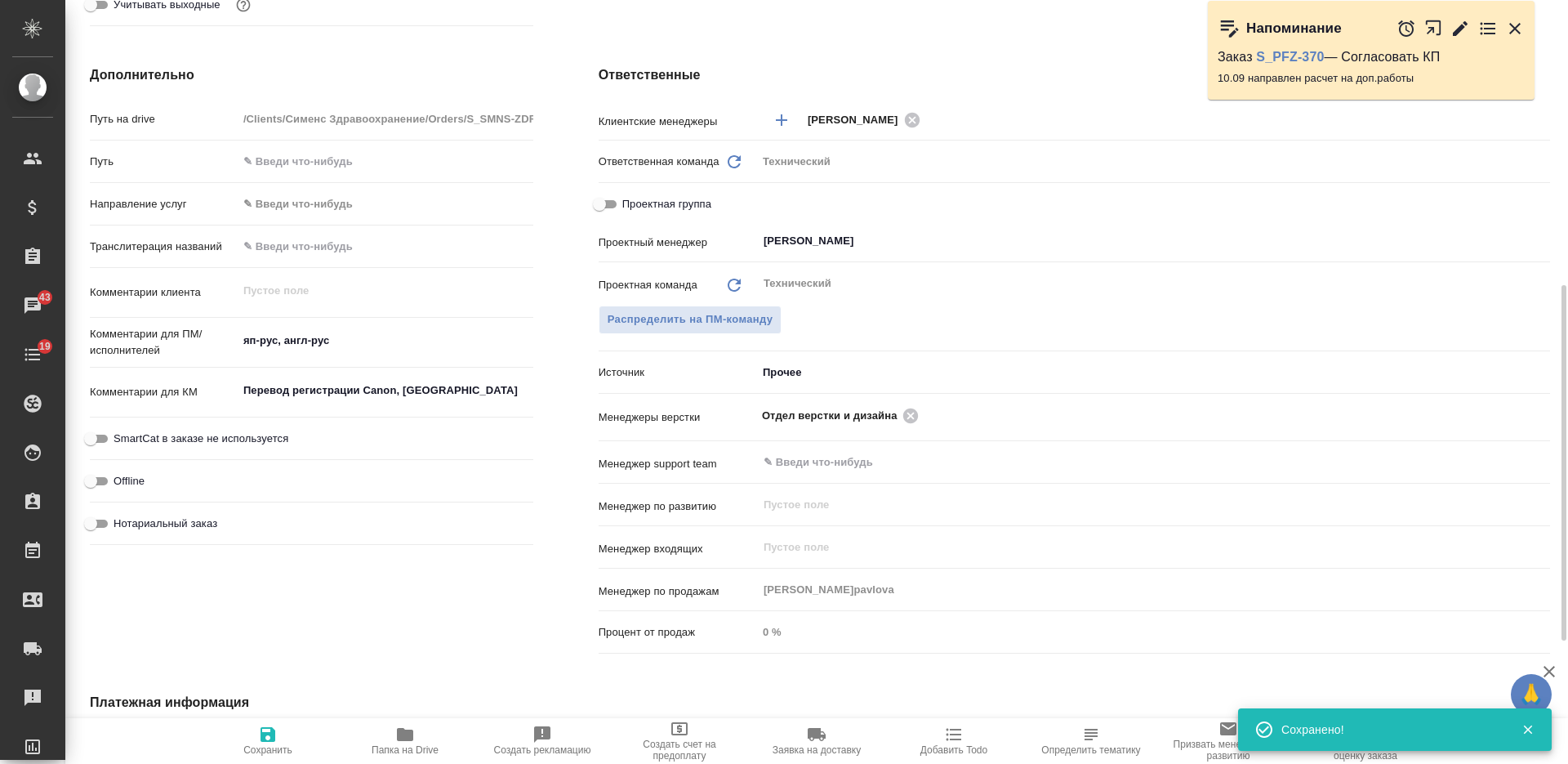
type textarea "x"
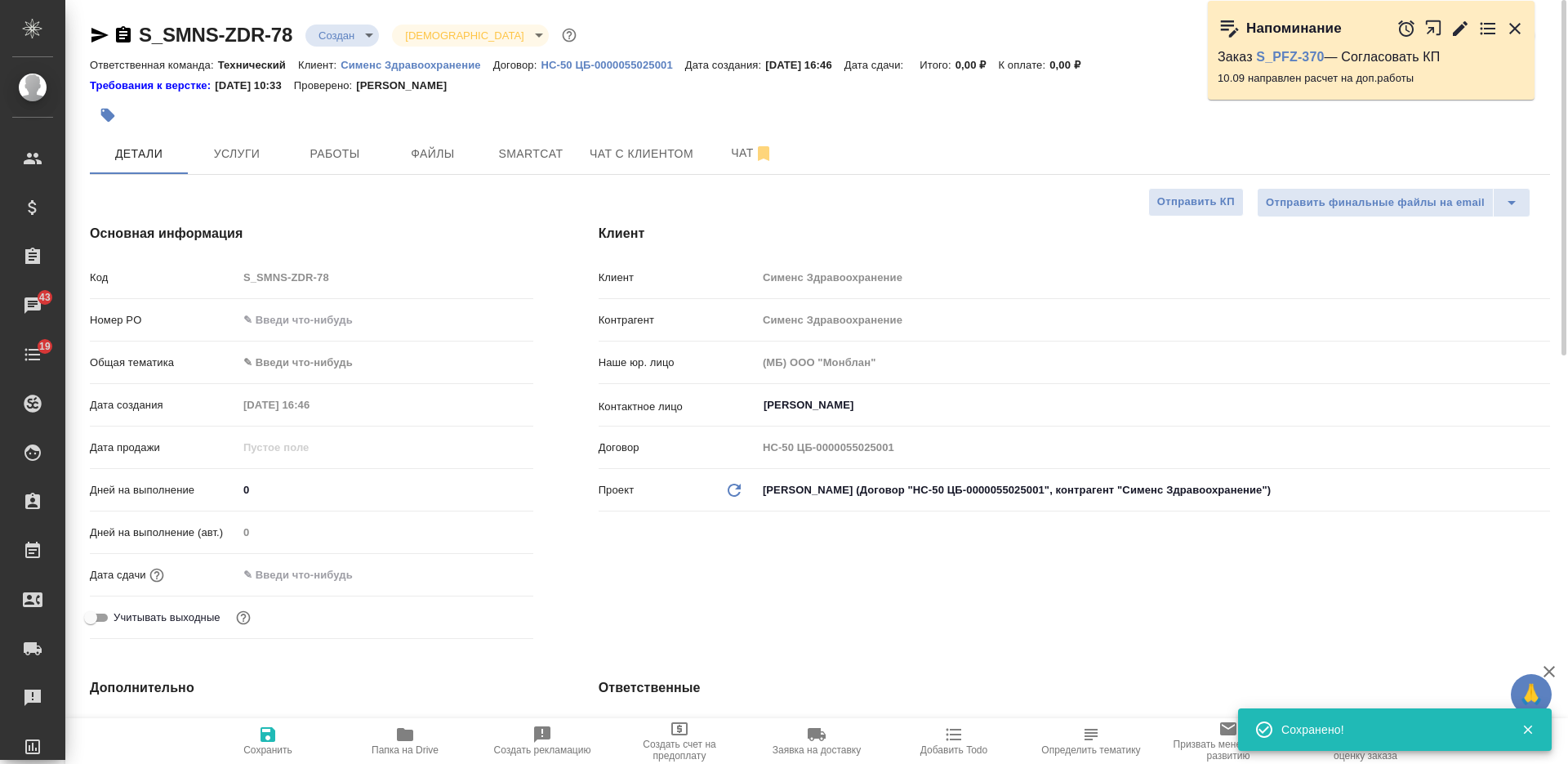
click at [348, 36] on body "🙏 .cls-1 fill:#fff; AWATERA Nikiforova Valeria Клиенты Спецификации Заказы 43 Ч…" at bounding box center [784, 382] width 1568 height 764
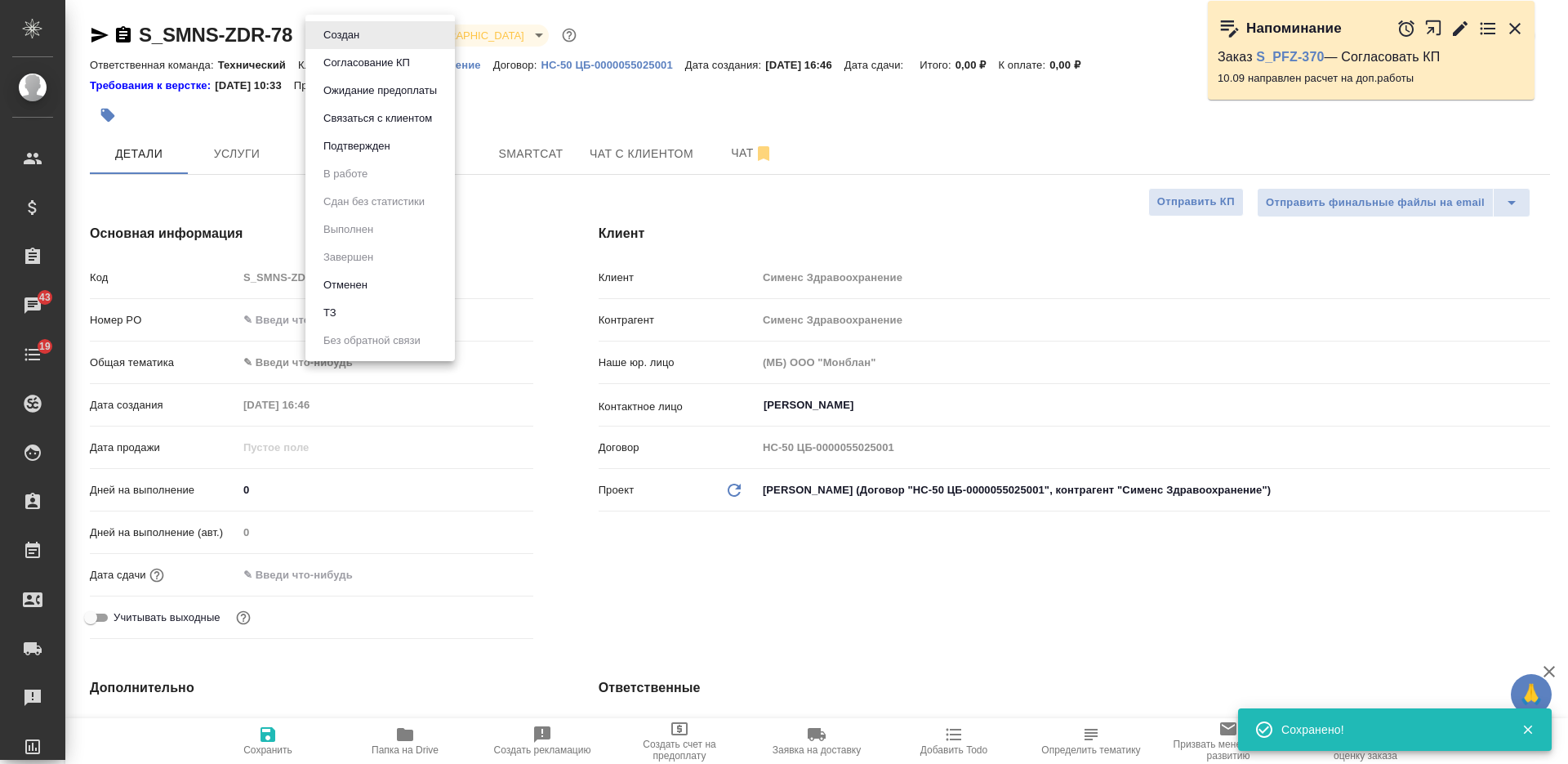
click at [364, 313] on li "ТЗ" at bounding box center [380, 313] width 150 height 27
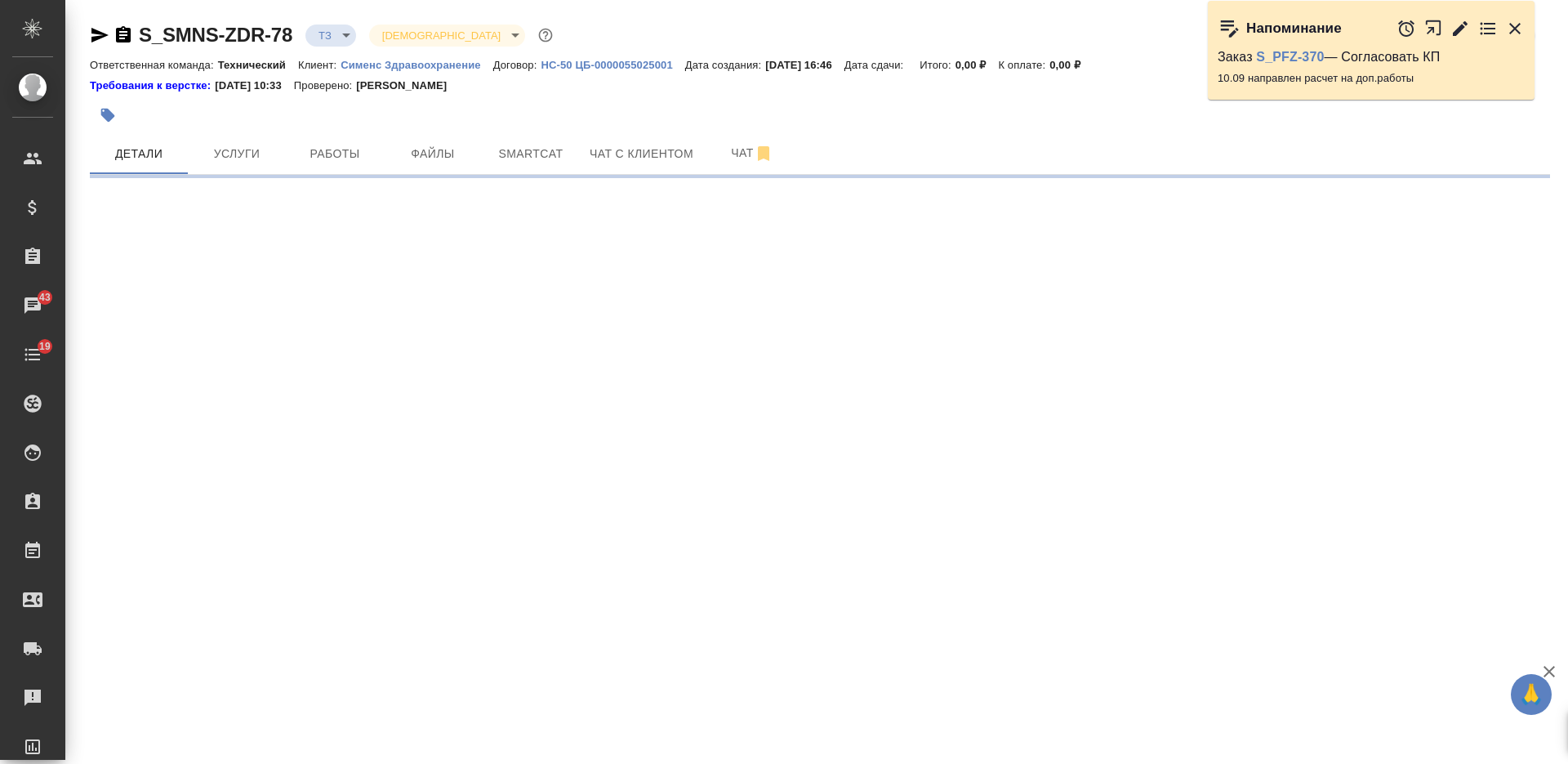
select select "RU"
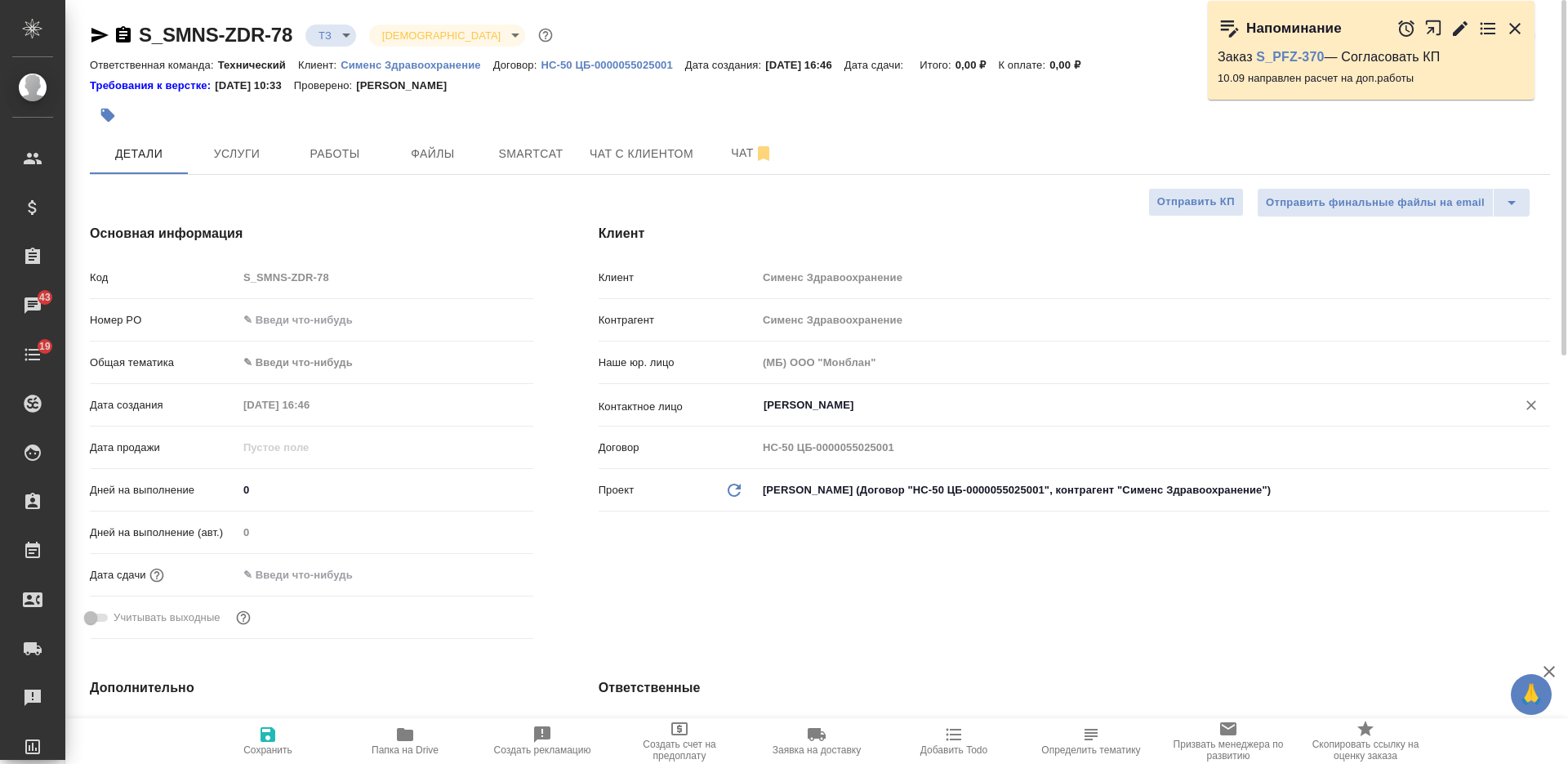
type textarea "x"
click at [836, 408] on input "Ковергина Юлия" at bounding box center [1126, 405] width 728 height 19
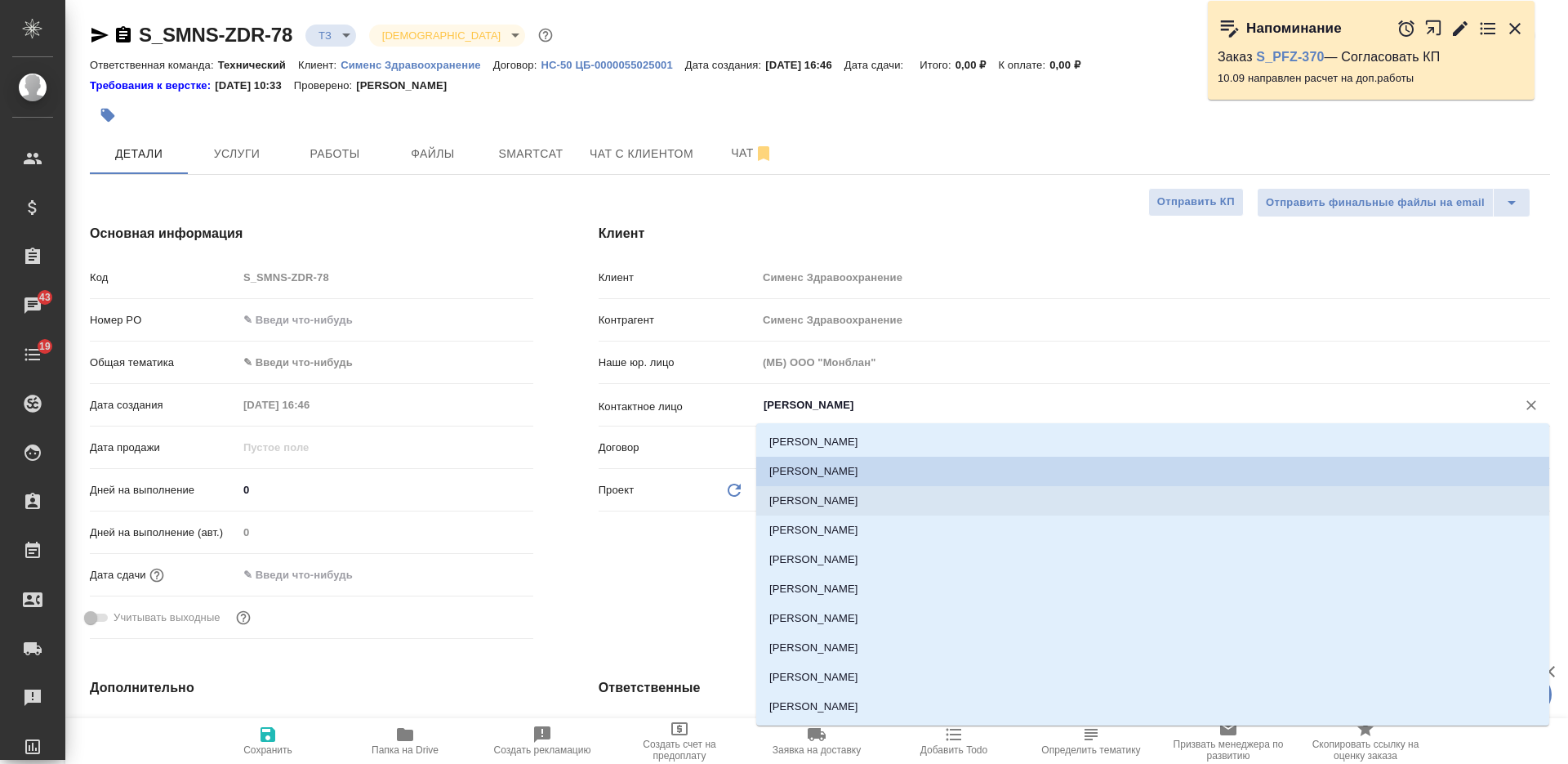
click at [847, 502] on li "Карпова Елена" at bounding box center [1152, 501] width 793 height 29
type input "Карпова Елена"
type textarea "x"
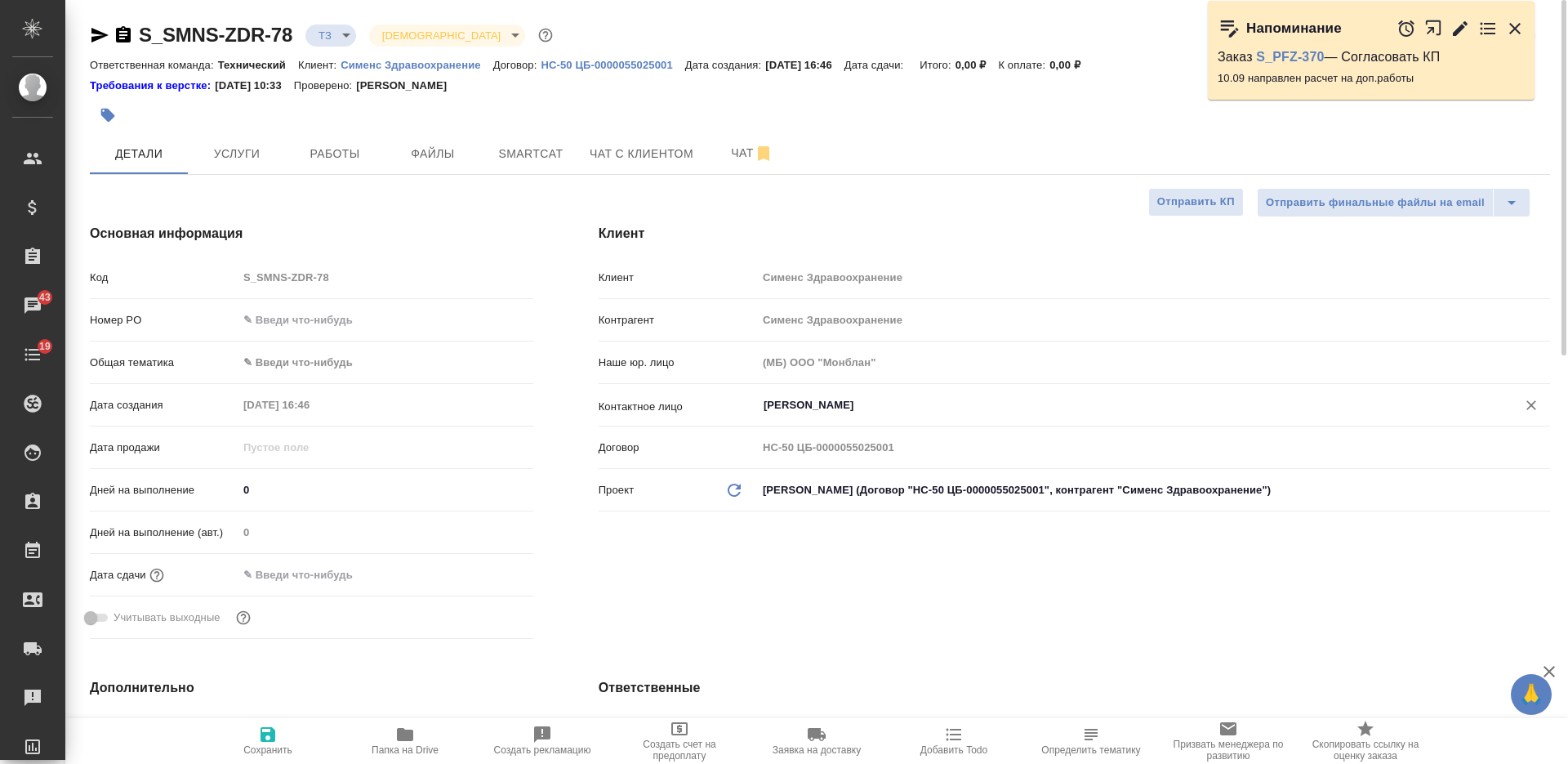
click at [259, 739] on icon "button" at bounding box center [267, 734] width 19 height 19
type textarea "x"
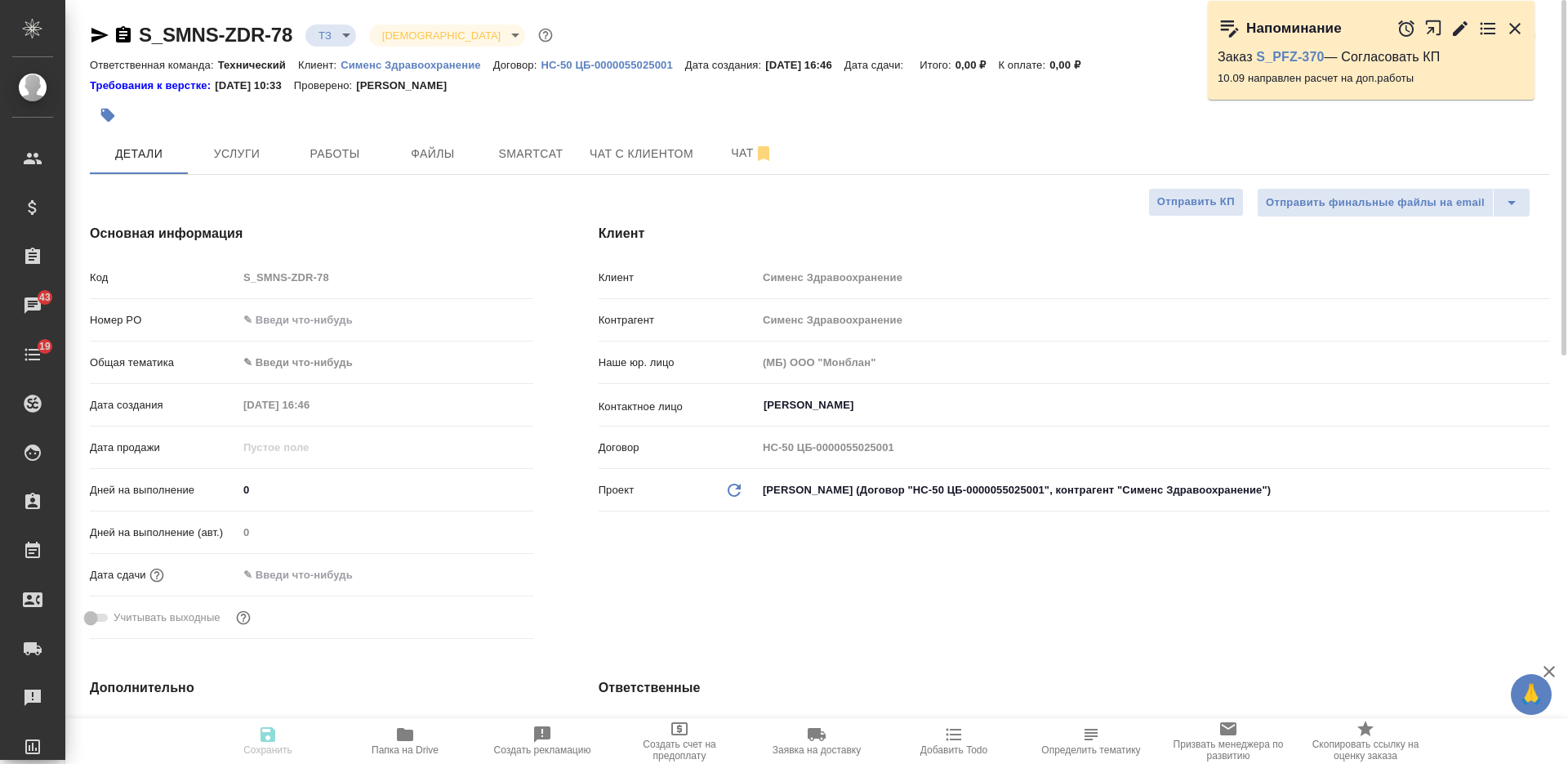
type textarea "x"
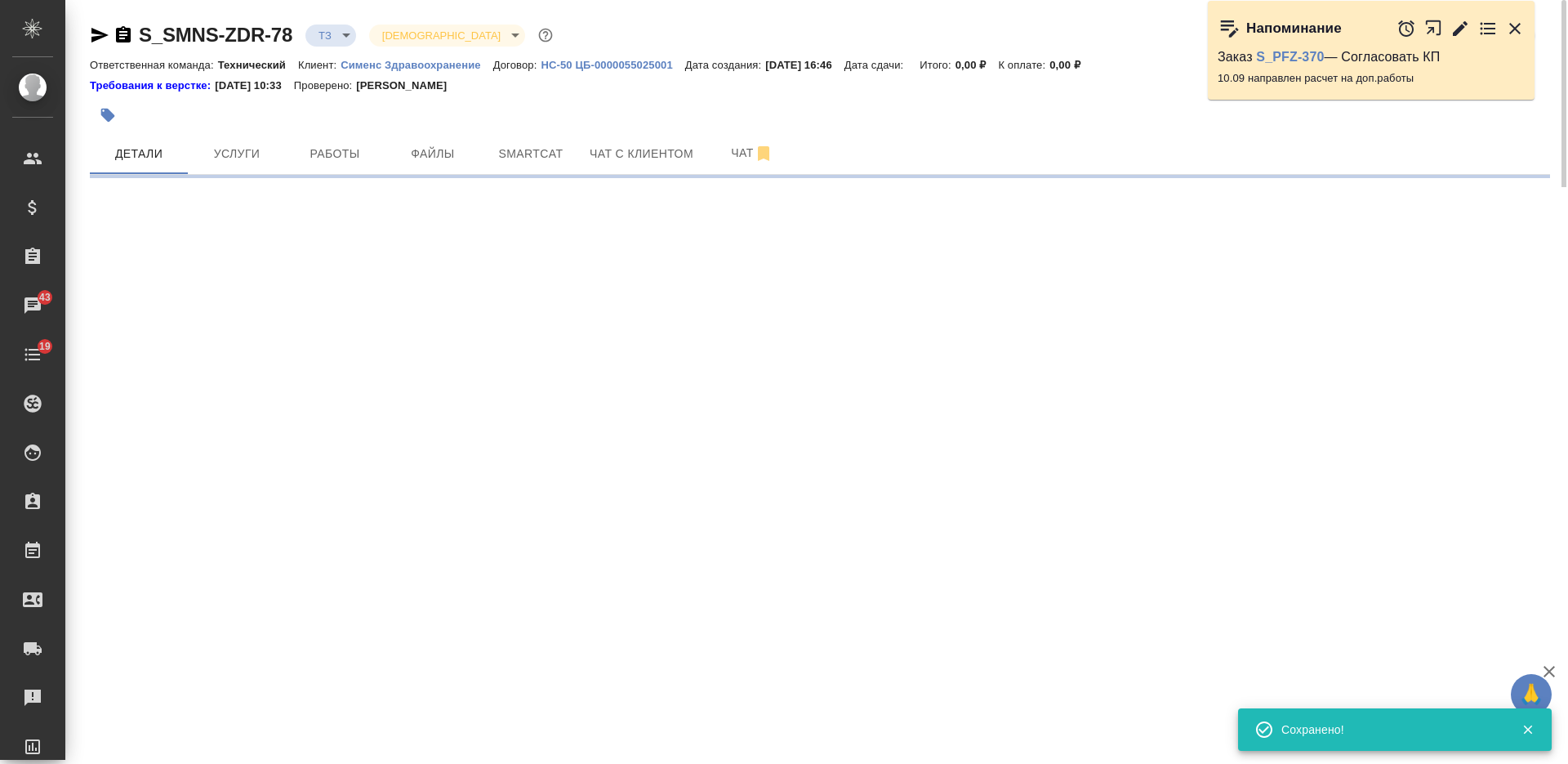
select select "RU"
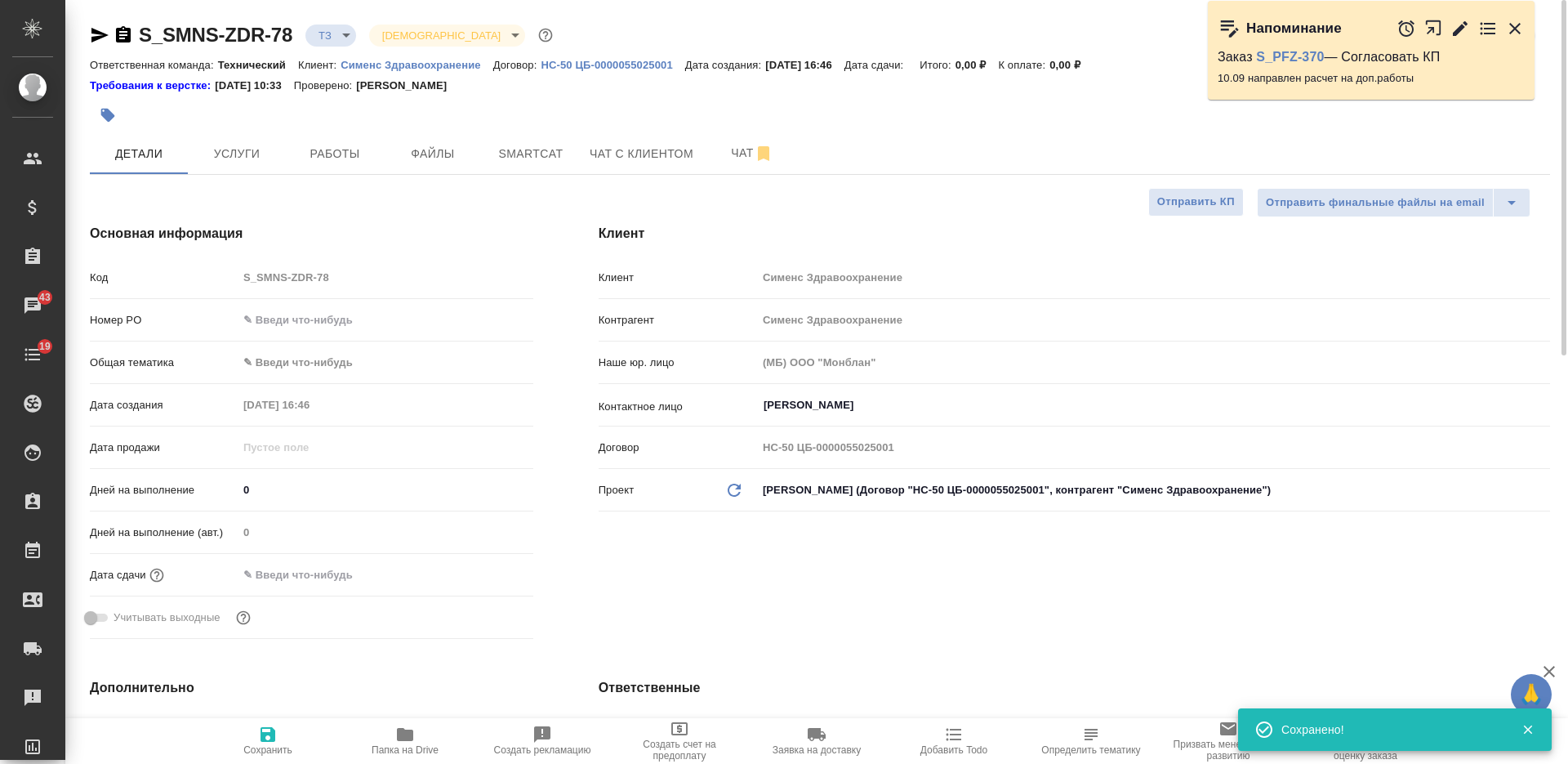
type textarea "x"
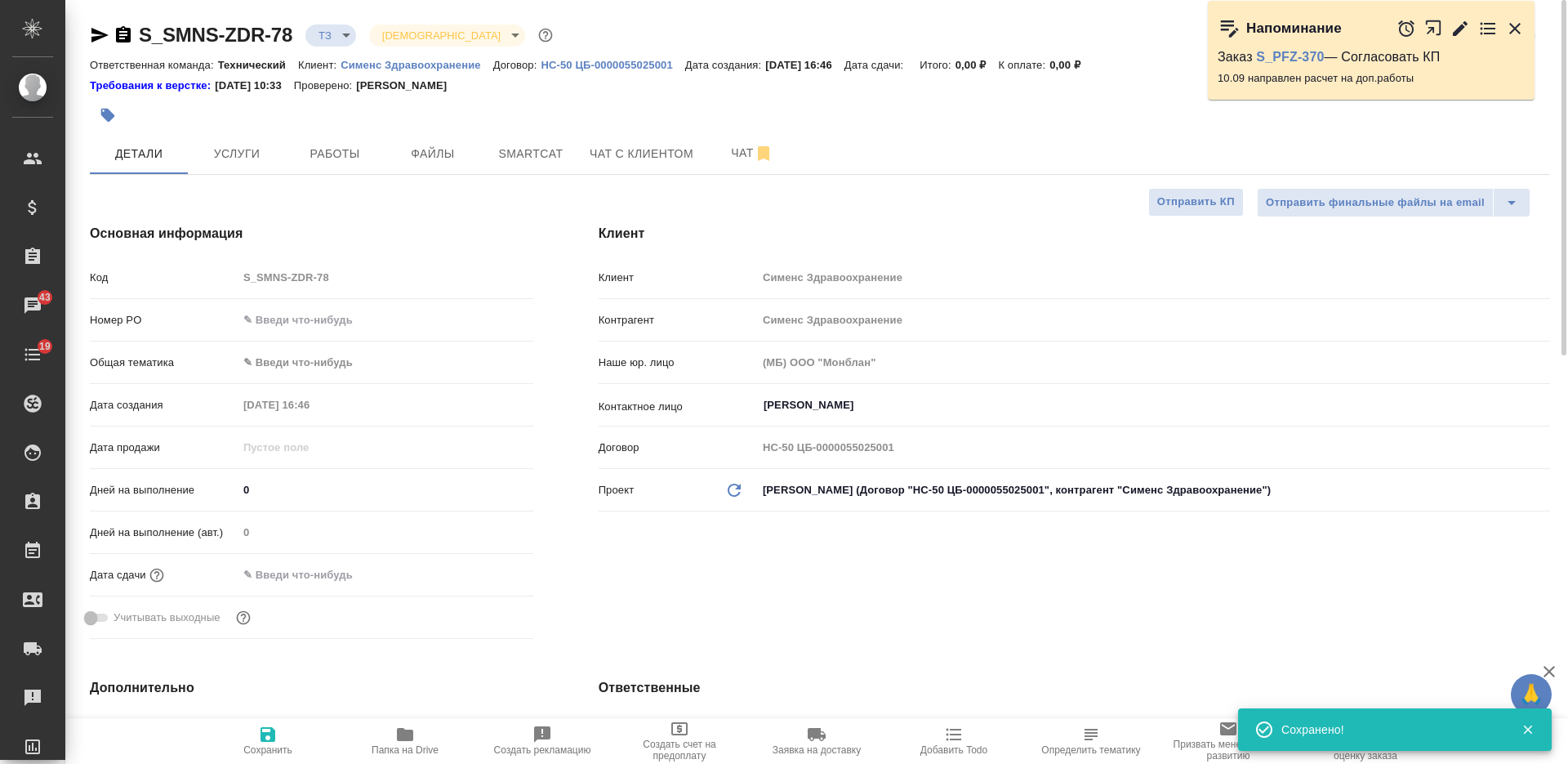
type textarea "x"
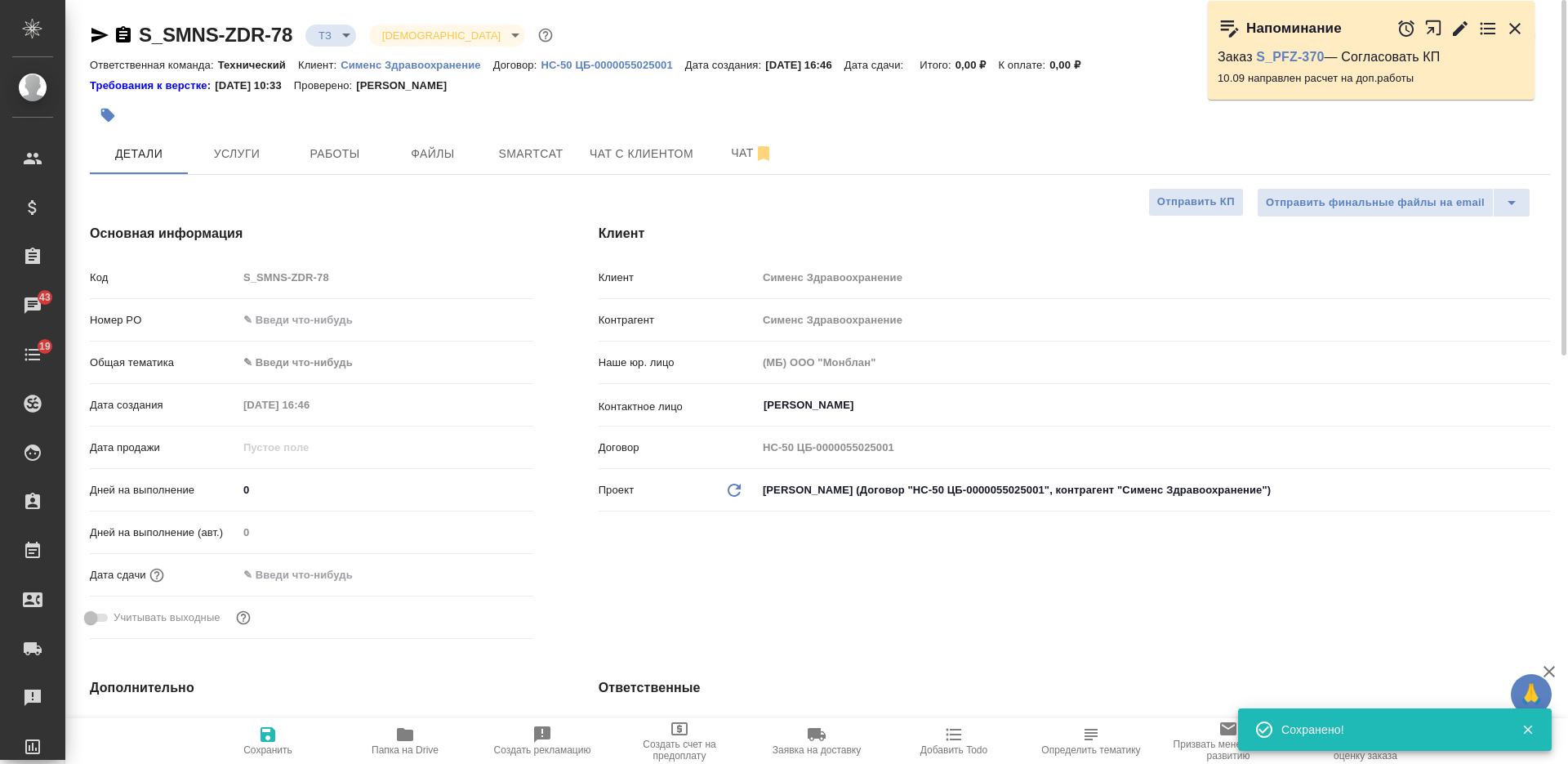
type textarea "x"
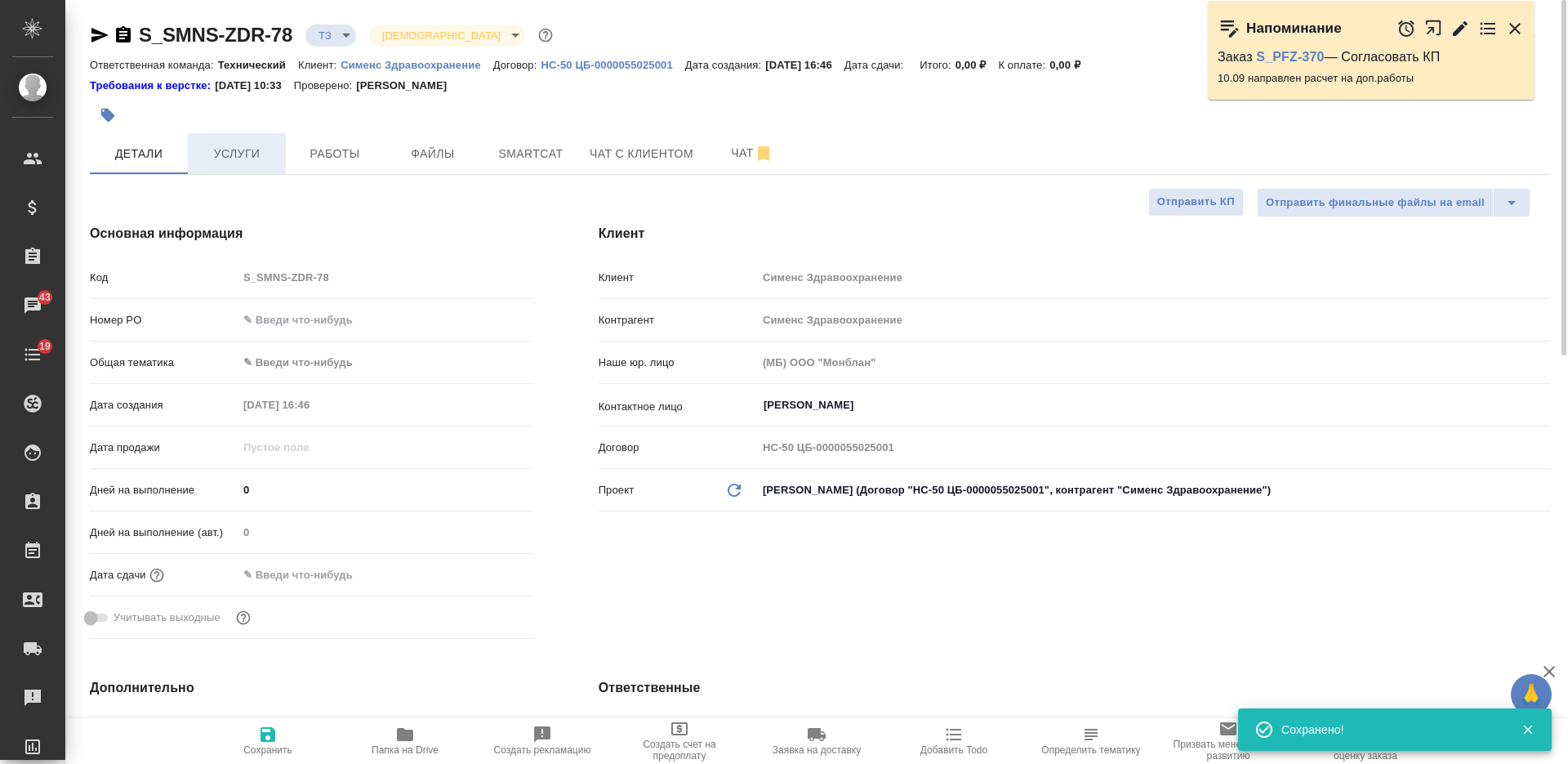
click at [251, 154] on span "Услуги" at bounding box center [237, 154] width 78 height 20
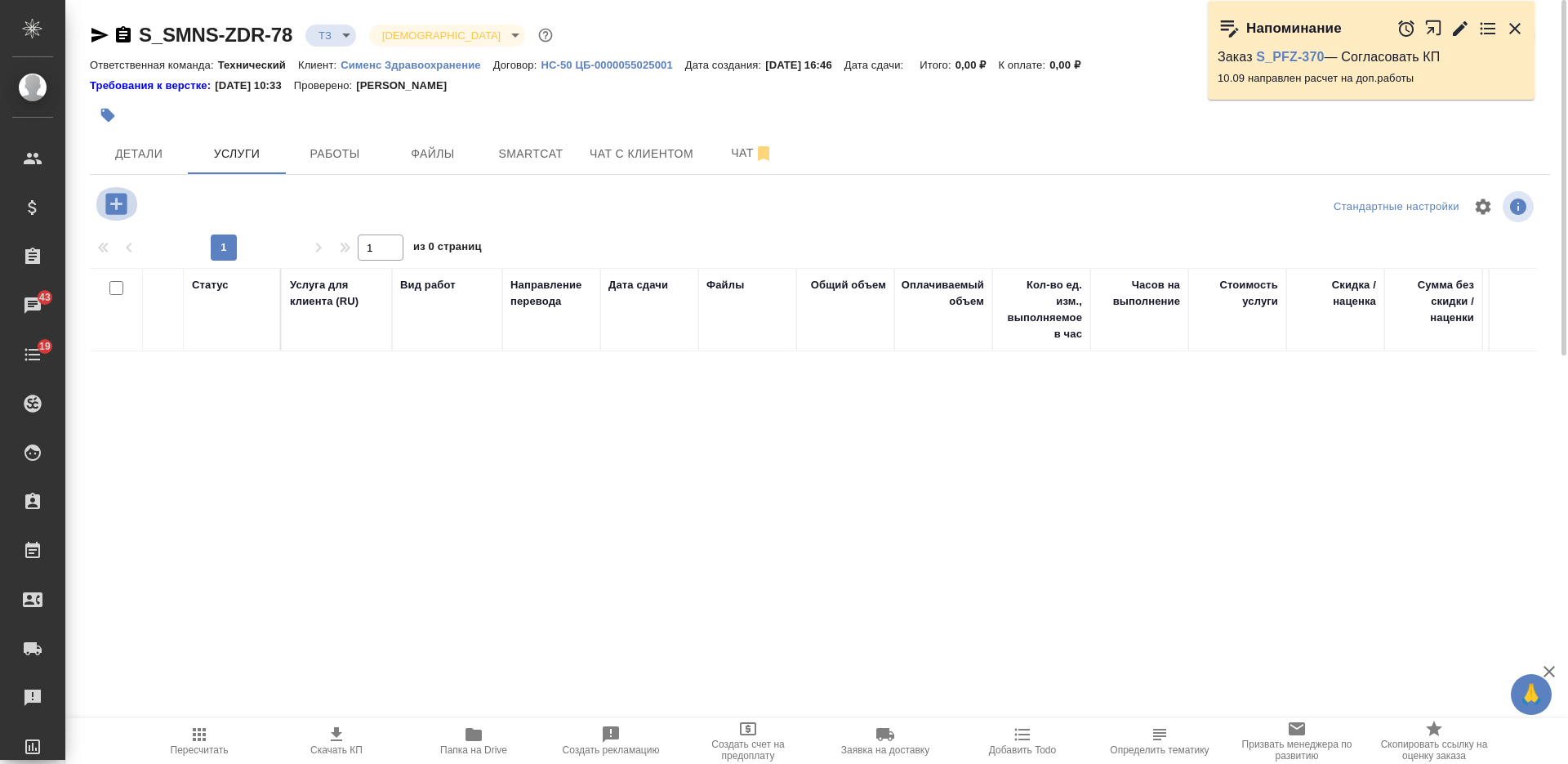
click at [121, 209] on icon "button" at bounding box center [116, 202] width 21 height 21
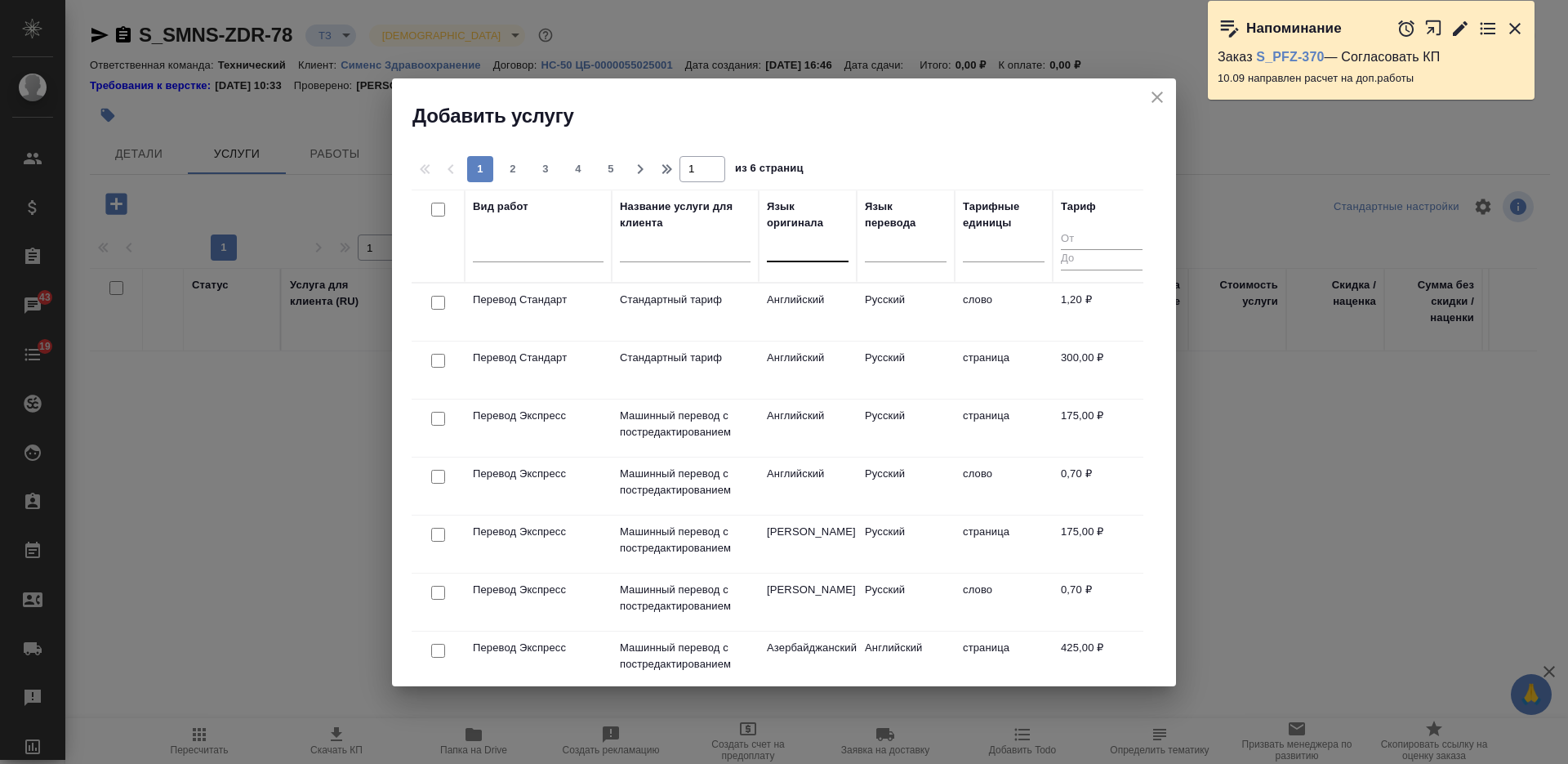
click at [798, 250] on div at bounding box center [808, 245] width 82 height 24
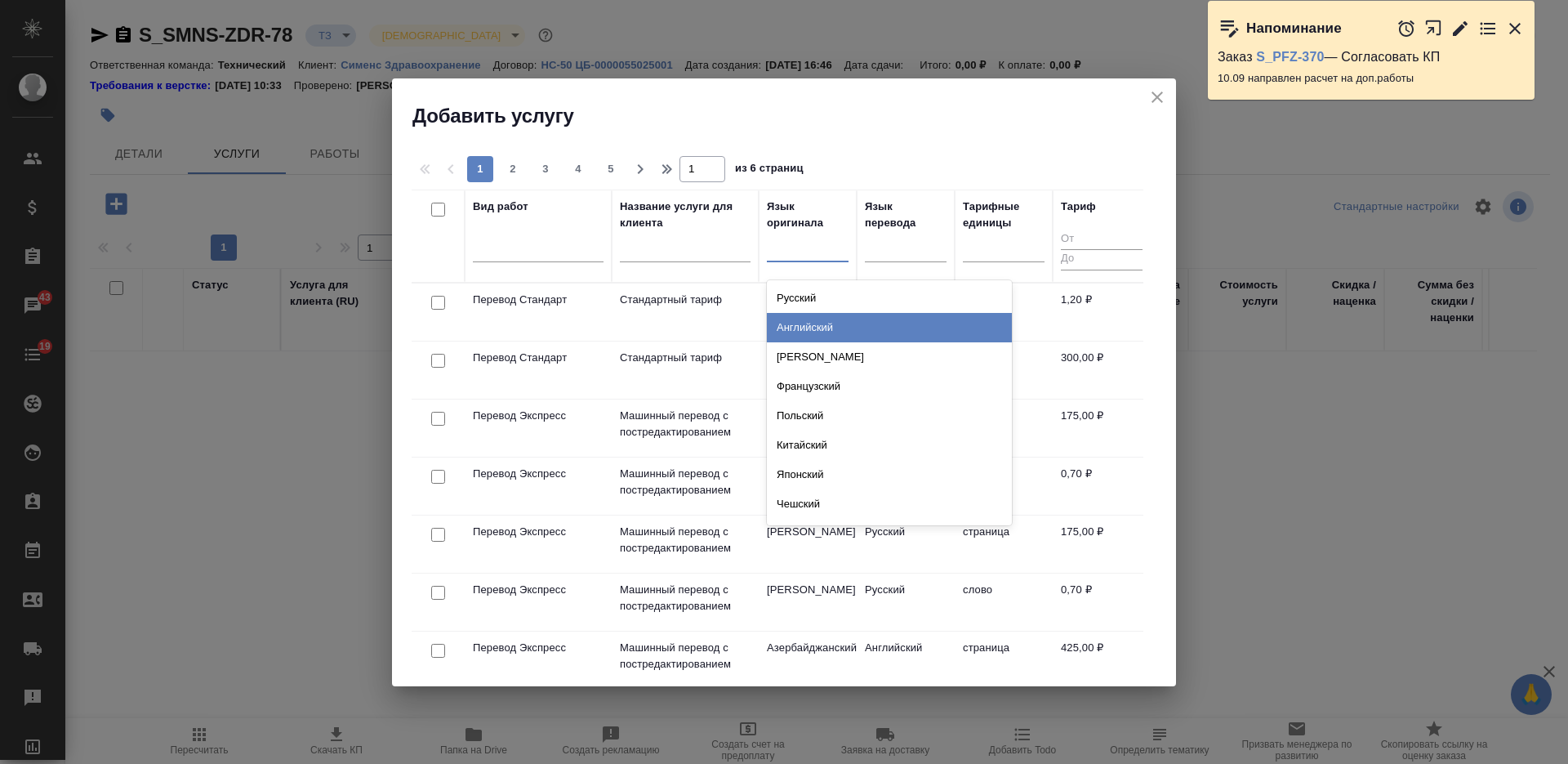
drag, startPoint x: 810, startPoint y: 327, endPoint x: 841, endPoint y: 307, distance: 36.9
click at [810, 329] on div "Английский" at bounding box center [889, 327] width 245 height 29
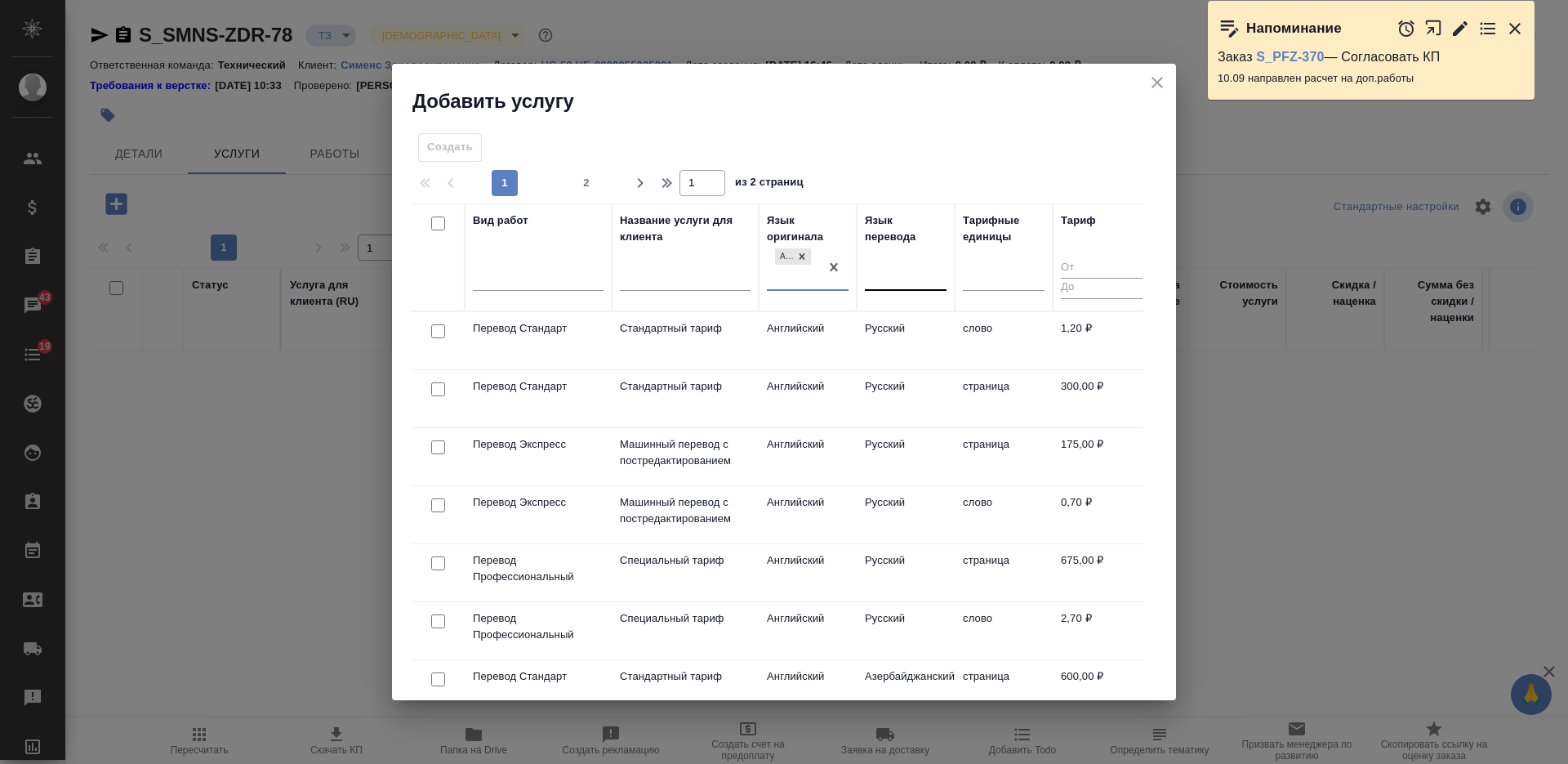
click at [886, 274] on div at bounding box center [906, 274] width 82 height 24
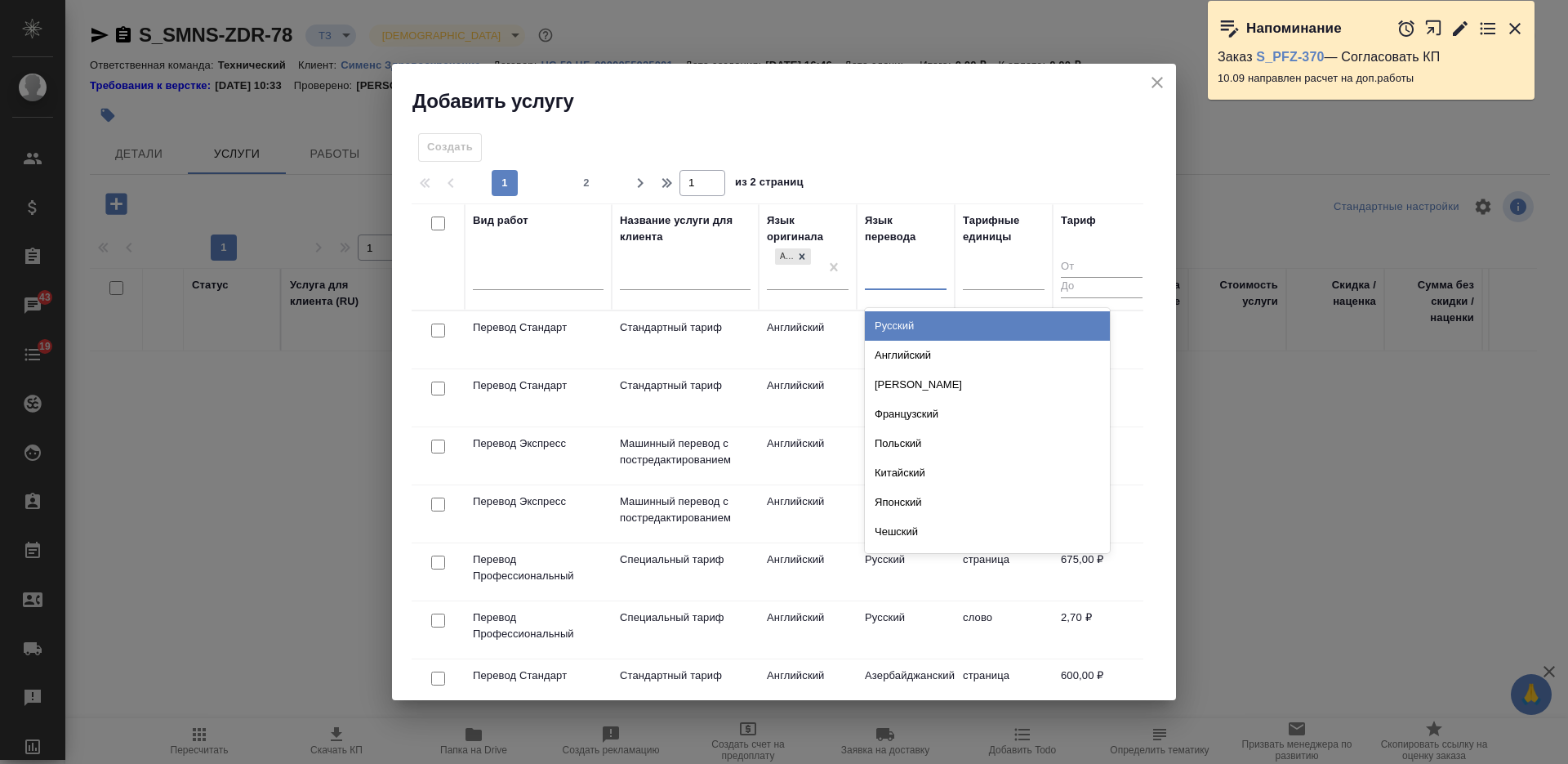
click at [890, 325] on div "Русский" at bounding box center [987, 325] width 245 height 29
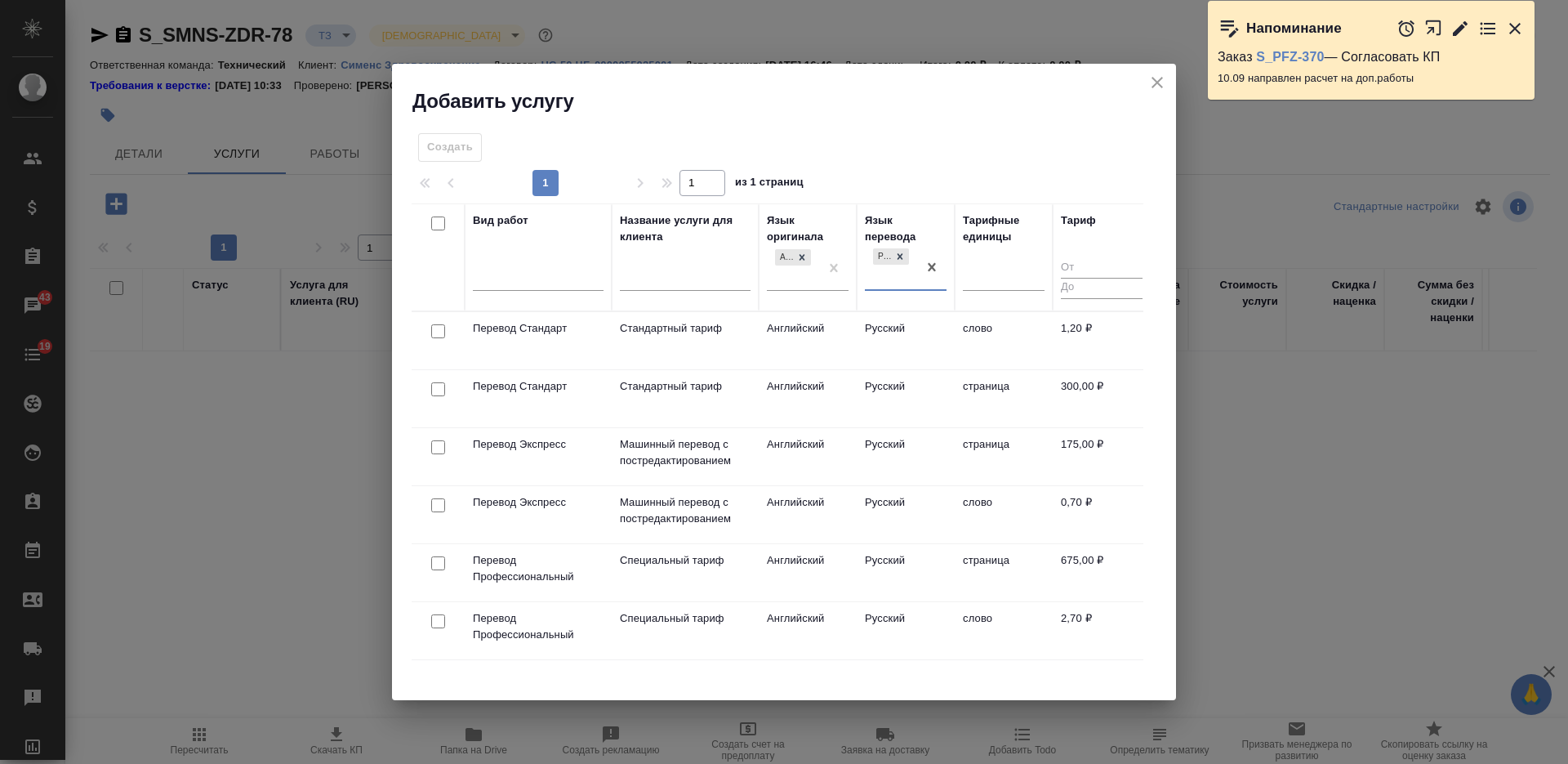
click at [440, 328] on input "checkbox" at bounding box center [438, 331] width 14 height 14
checkbox input "true"
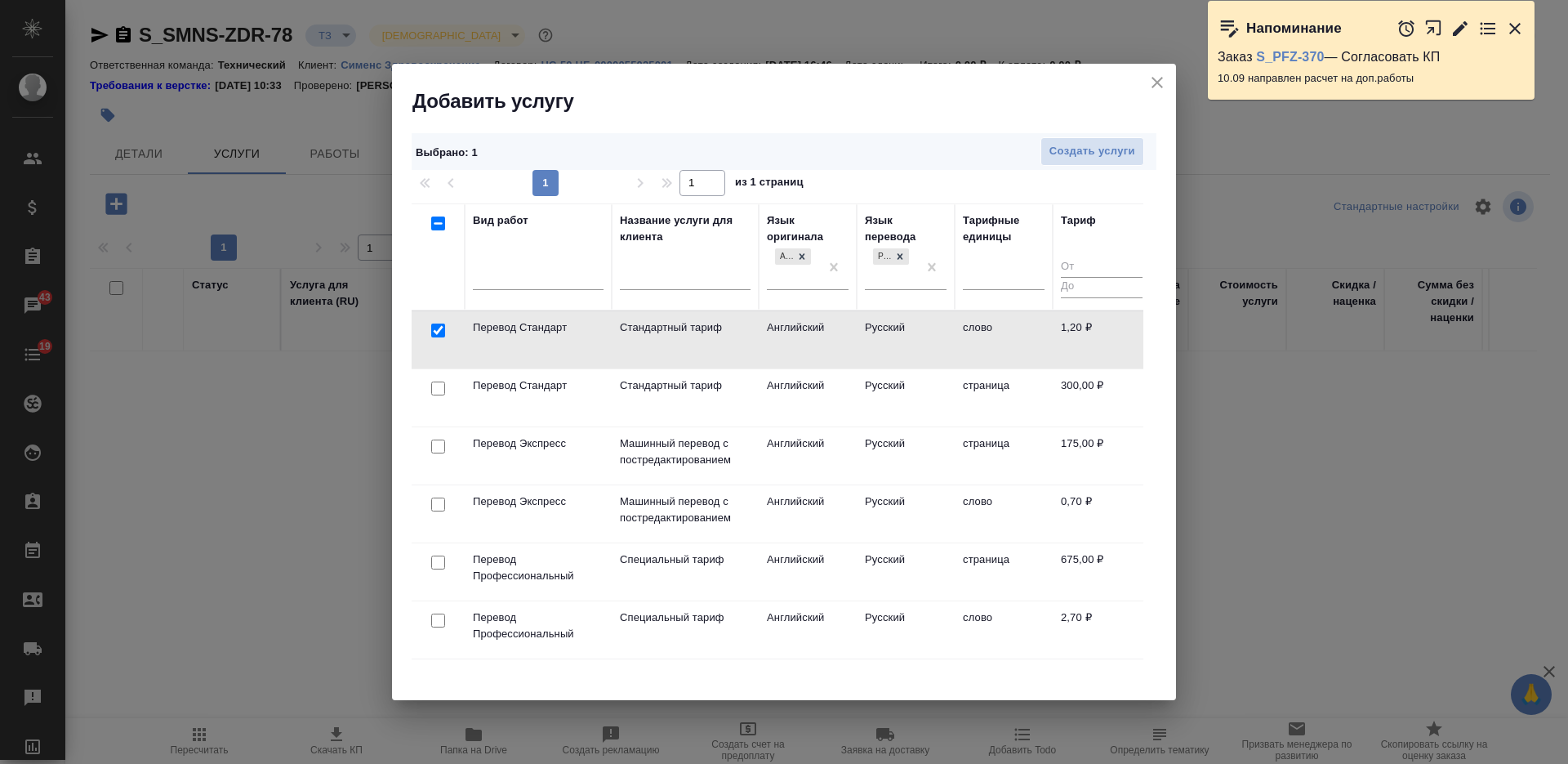
click at [442, 385] on input "checkbox" at bounding box center [438, 387] width 14 height 14
checkbox input "true"
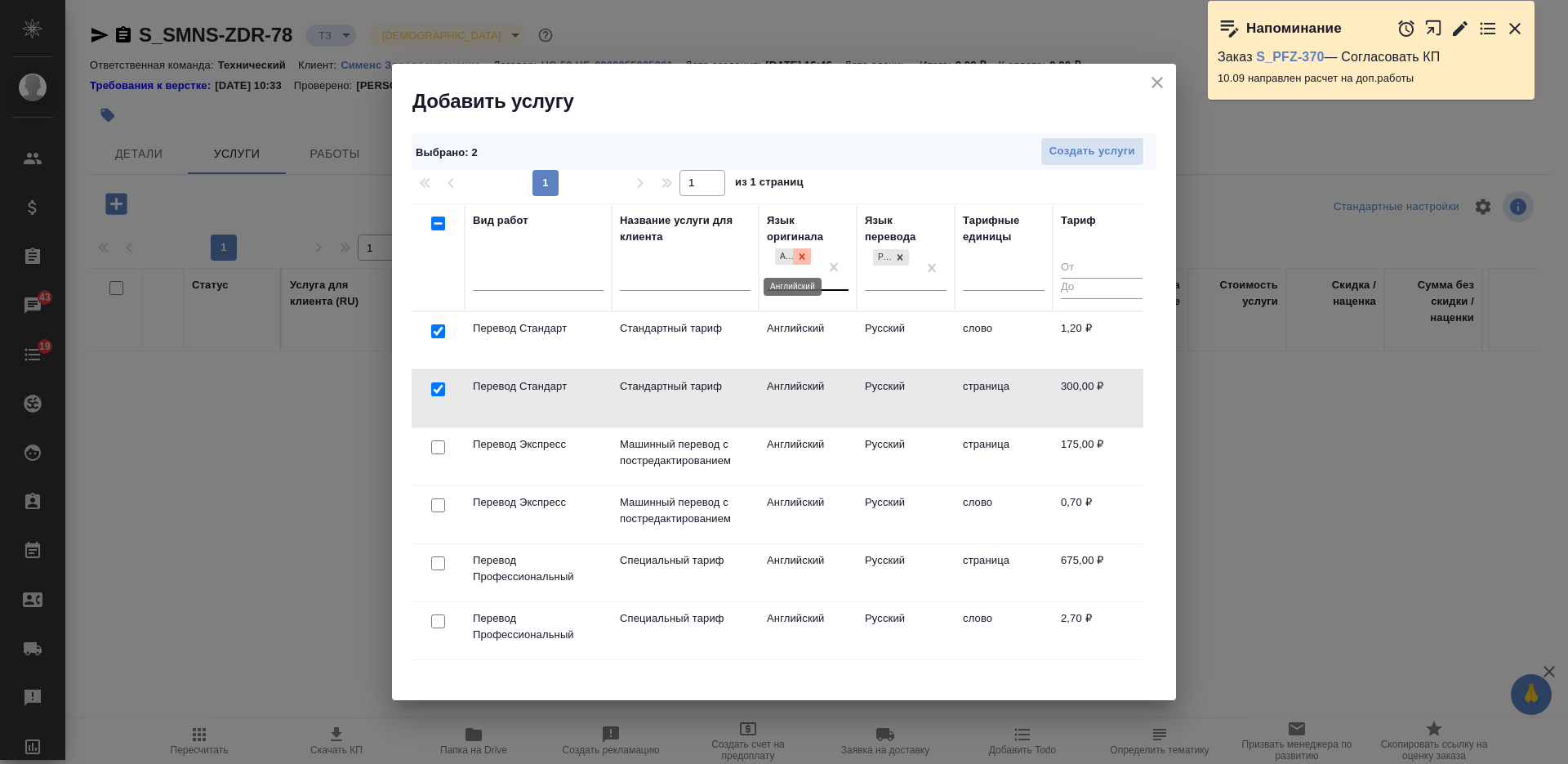
click at [803, 254] on icon at bounding box center [801, 256] width 12 height 12
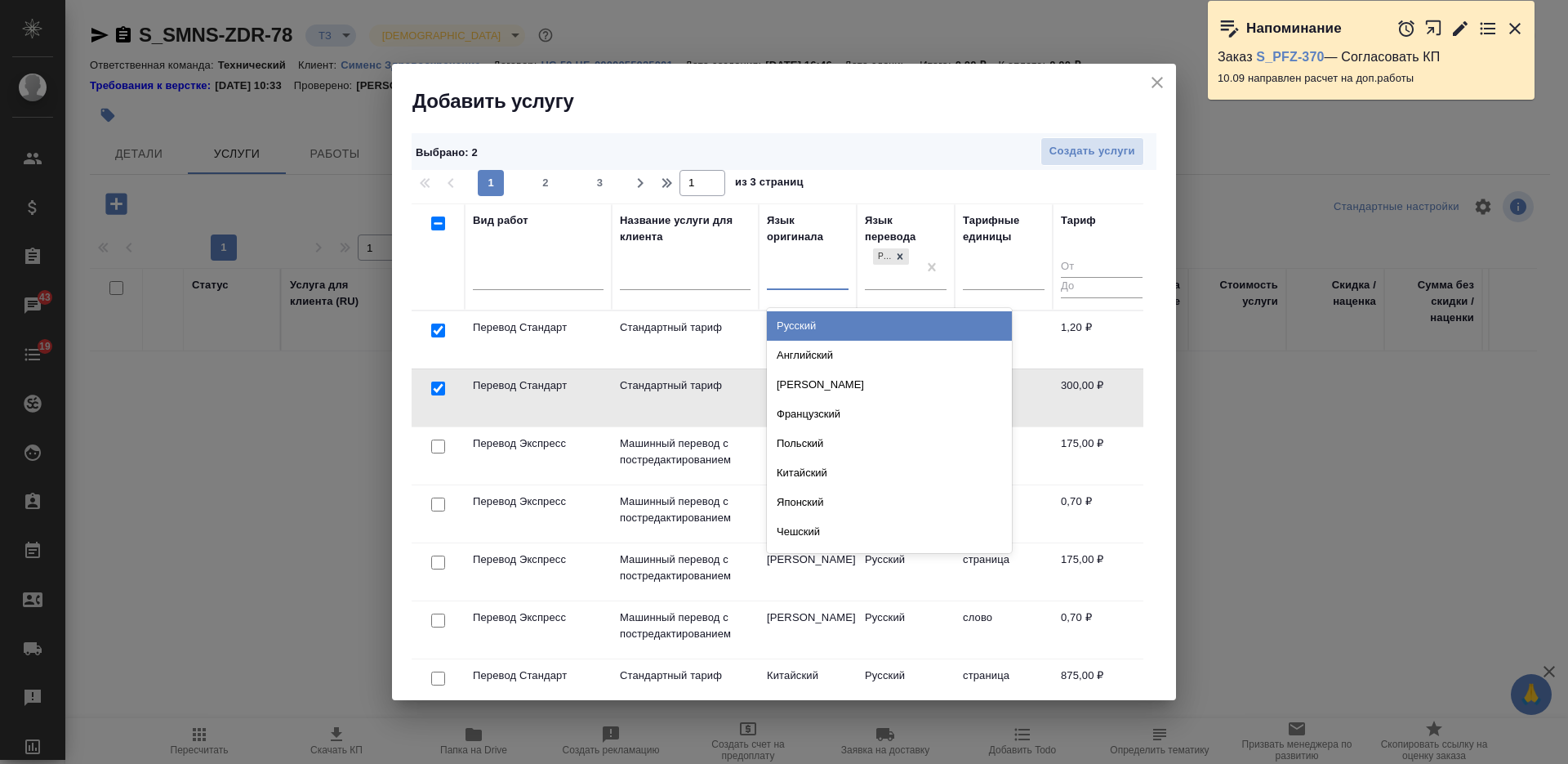
click at [800, 278] on div at bounding box center [808, 274] width 82 height 24
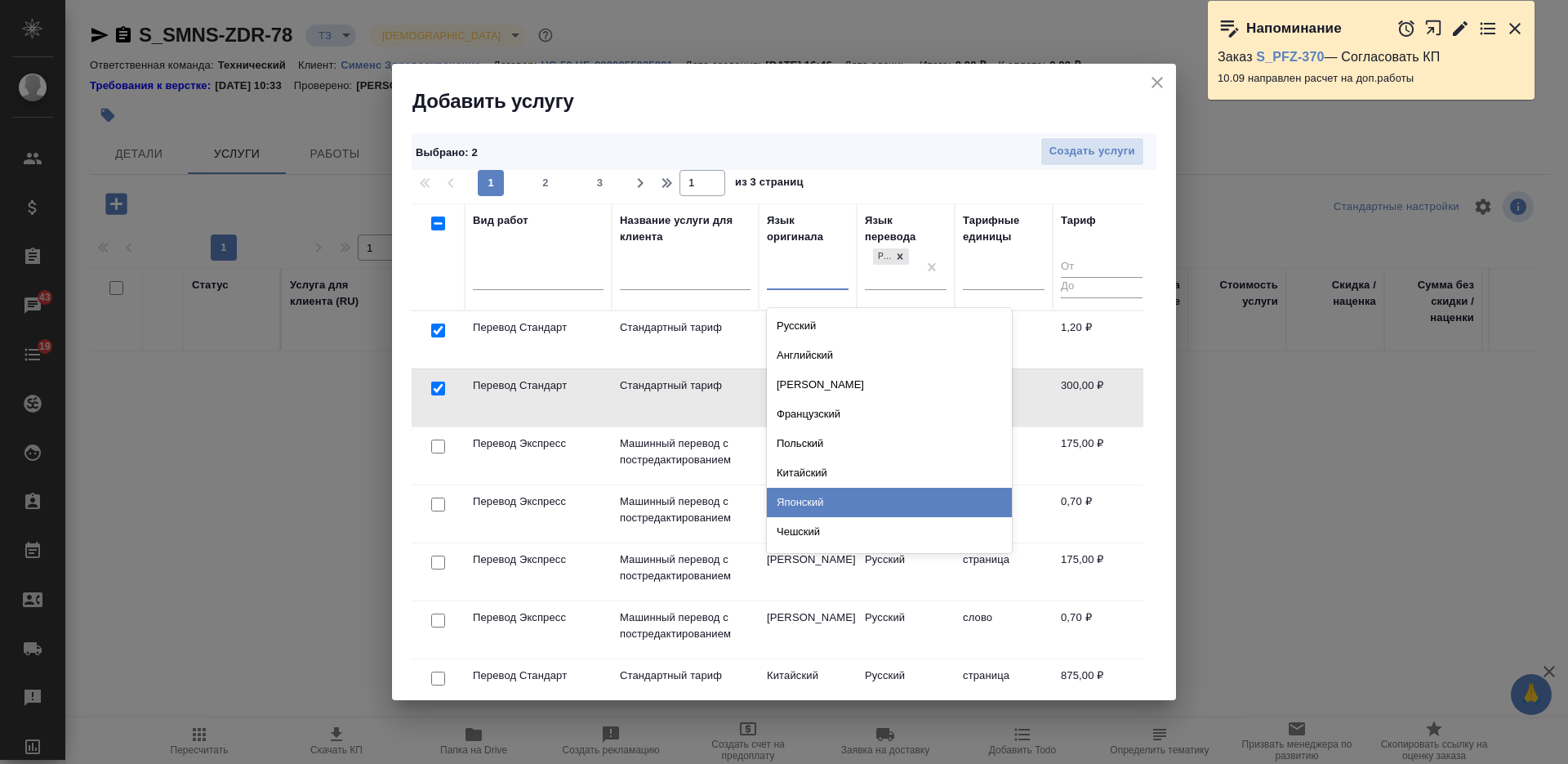
click at [834, 496] on div "Японский" at bounding box center [889, 502] width 245 height 29
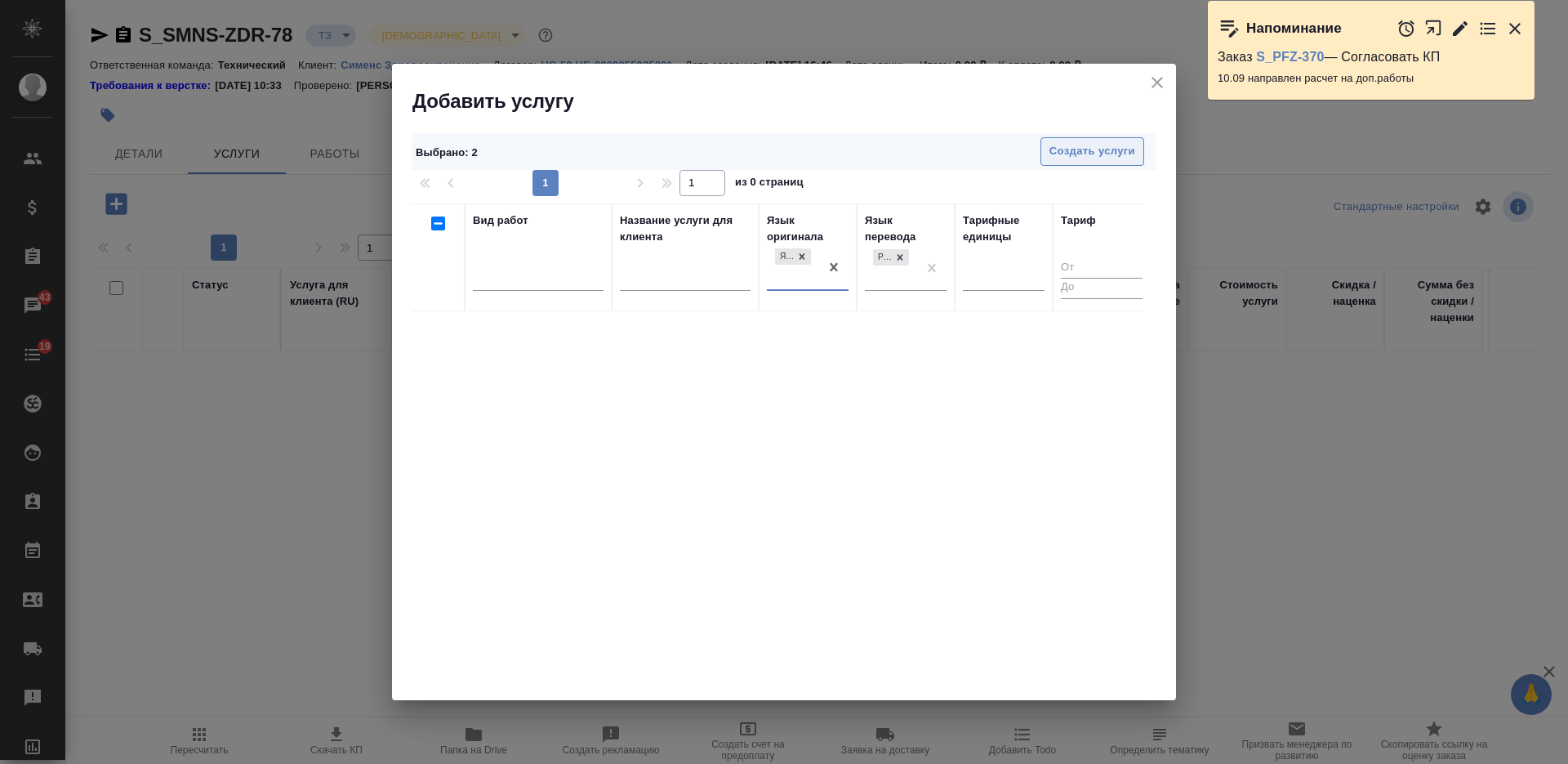
click at [1072, 150] on span "Создать услуги" at bounding box center [1092, 151] width 86 height 19
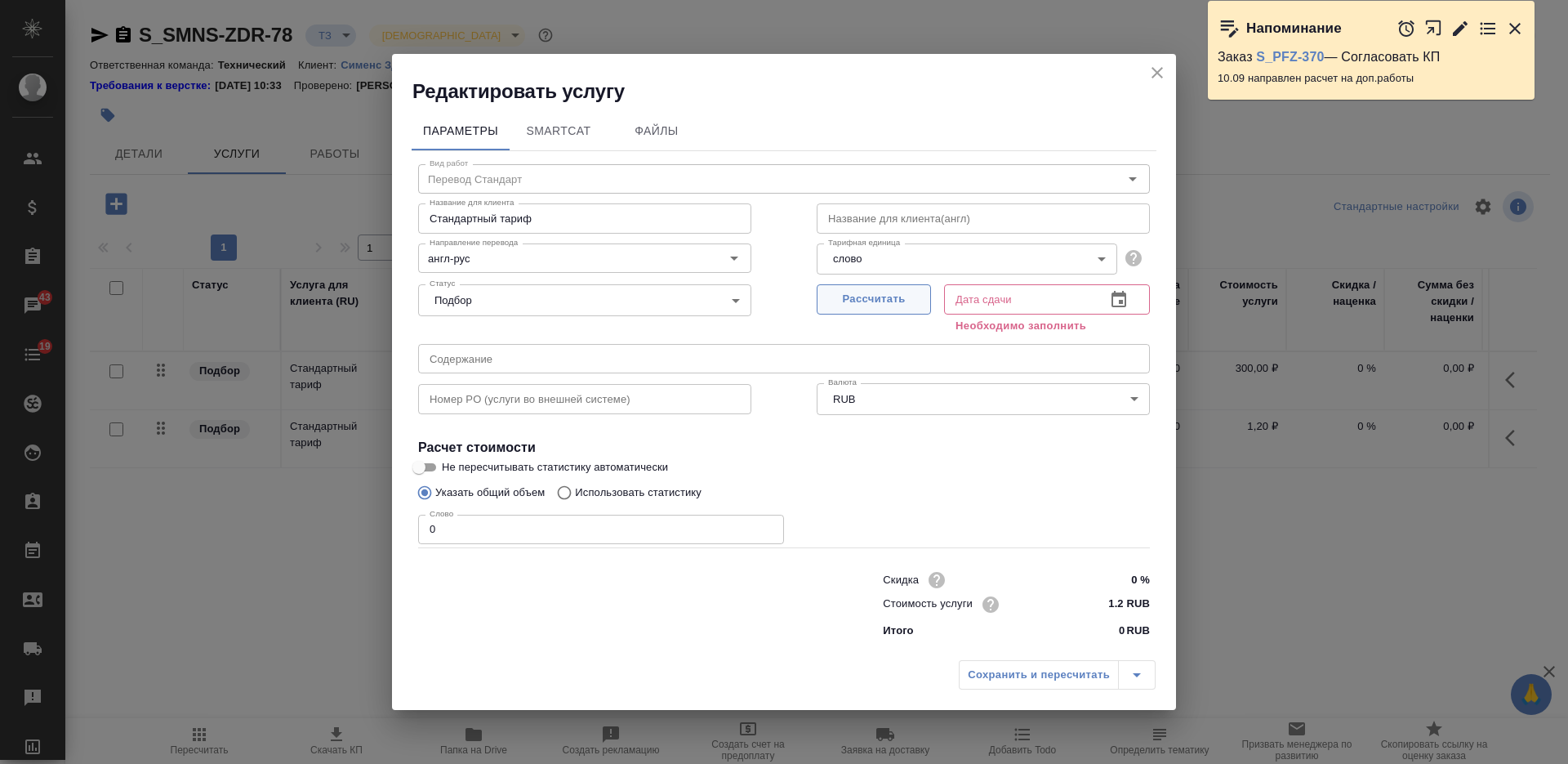
click at [897, 286] on button "Рассчитать" at bounding box center [873, 299] width 114 height 30
type input "12.09.2025 16:59"
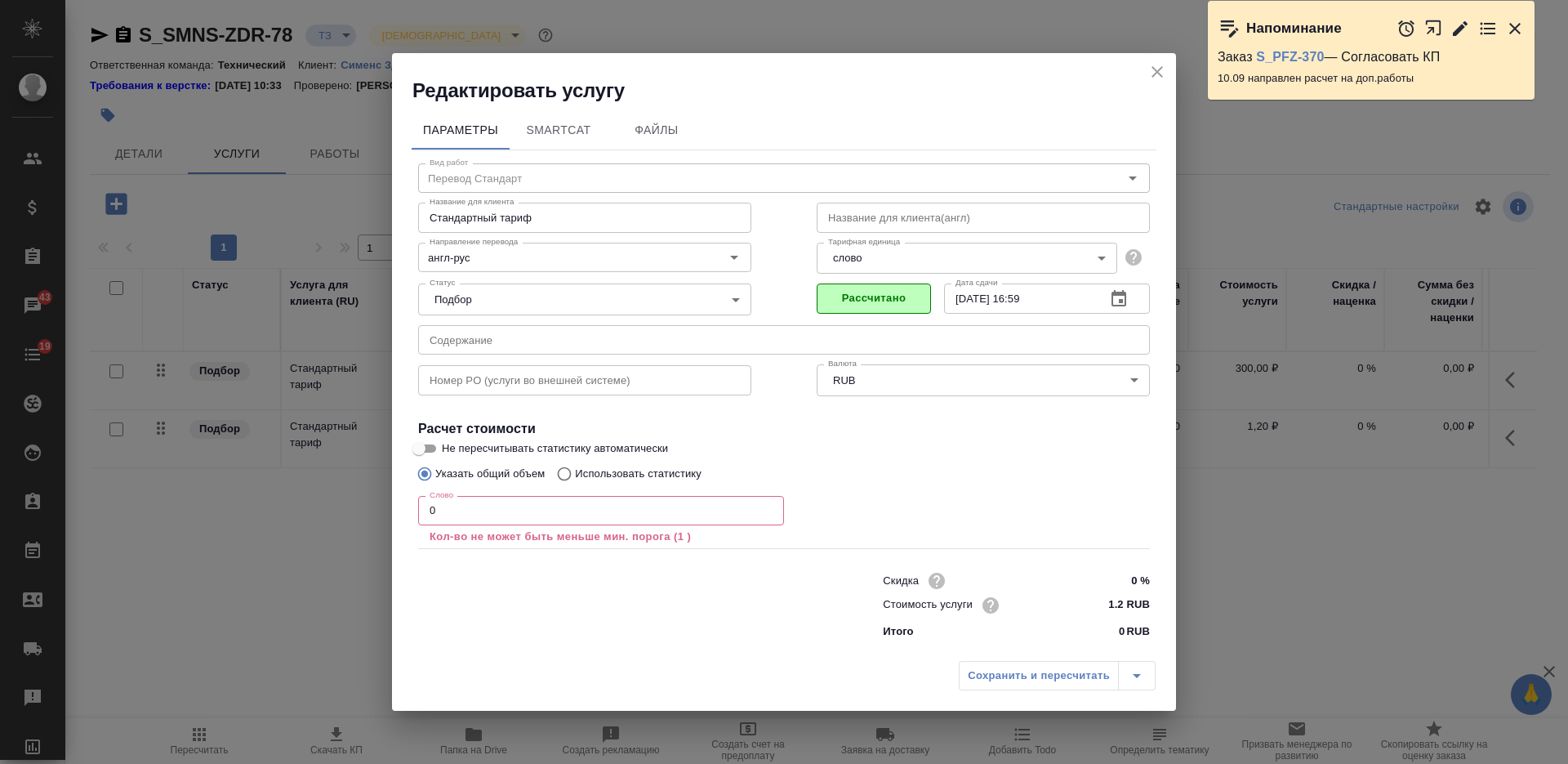
drag, startPoint x: 445, startPoint y: 513, endPoint x: 397, endPoint y: 510, distance: 48.1
click at [401, 511] on div "Параметры SmartCat Файлы Вид работ Перевод Стандарт Вид работ Название для клие…" at bounding box center [784, 378] width 784 height 549
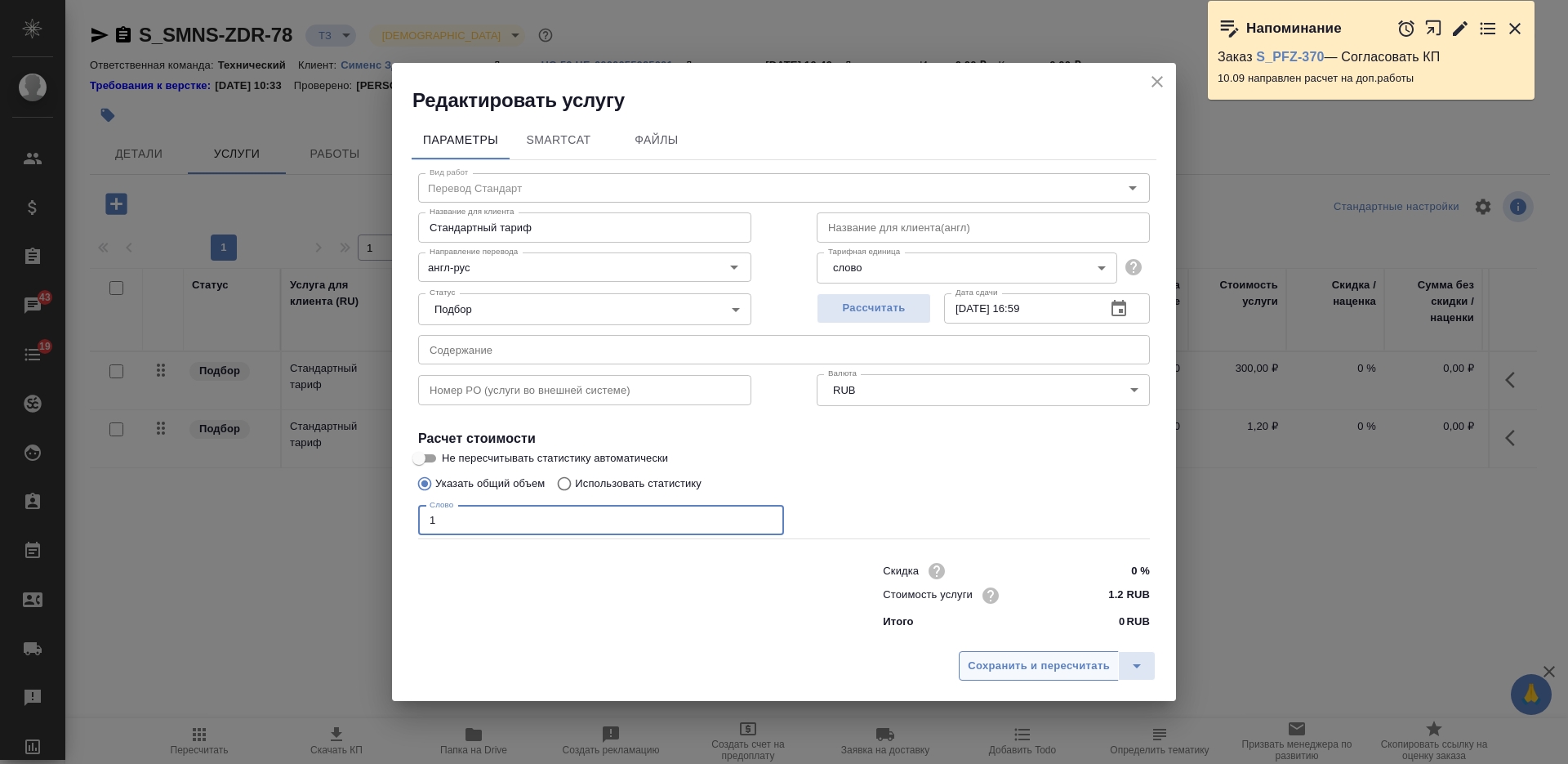
type input "1"
click at [984, 664] on span "Сохранить и пересчитать" at bounding box center [1038, 666] width 142 height 19
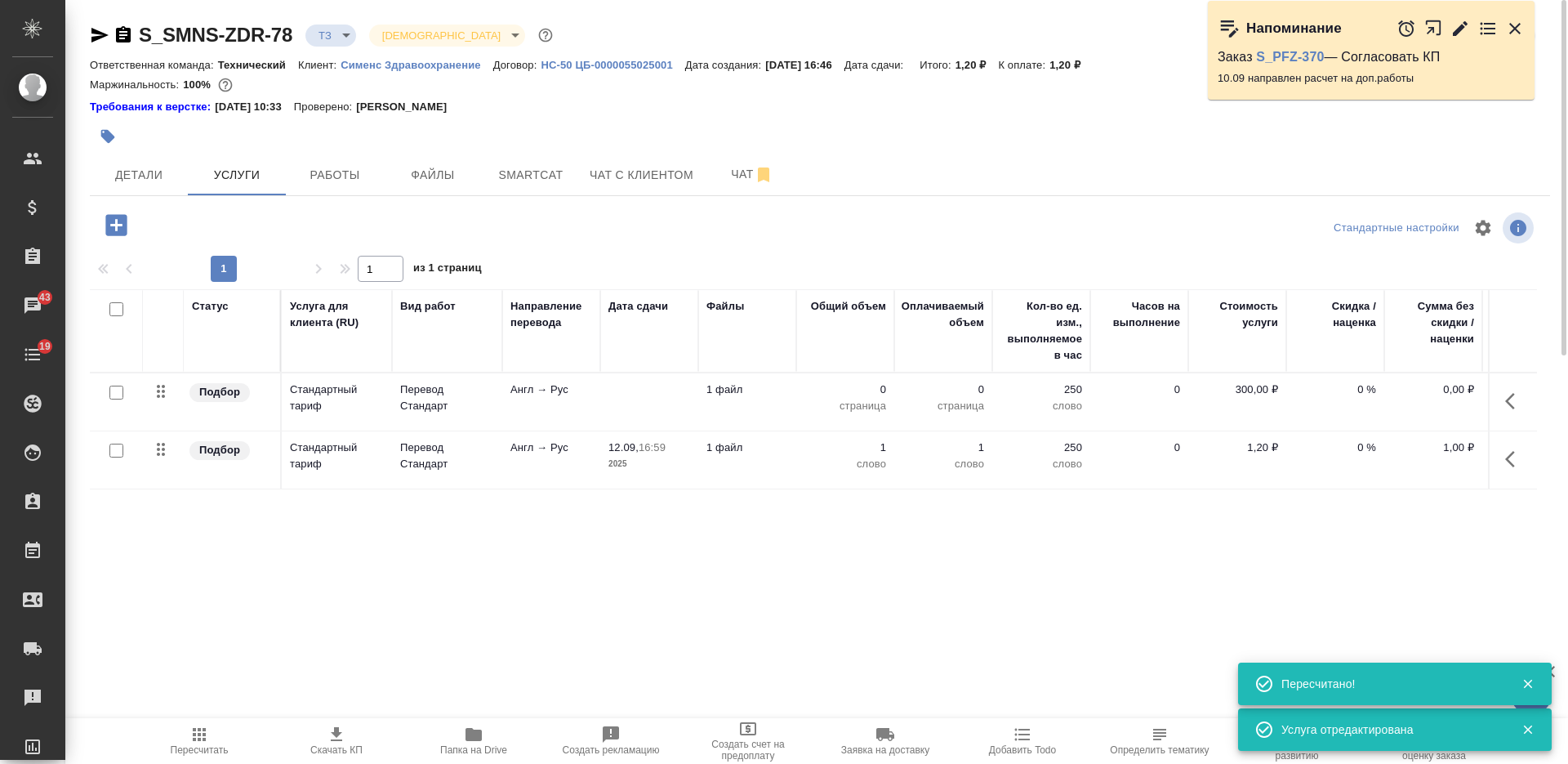
click at [115, 449] on input "checkbox" at bounding box center [116, 449] width 14 height 14
checkbox input "true"
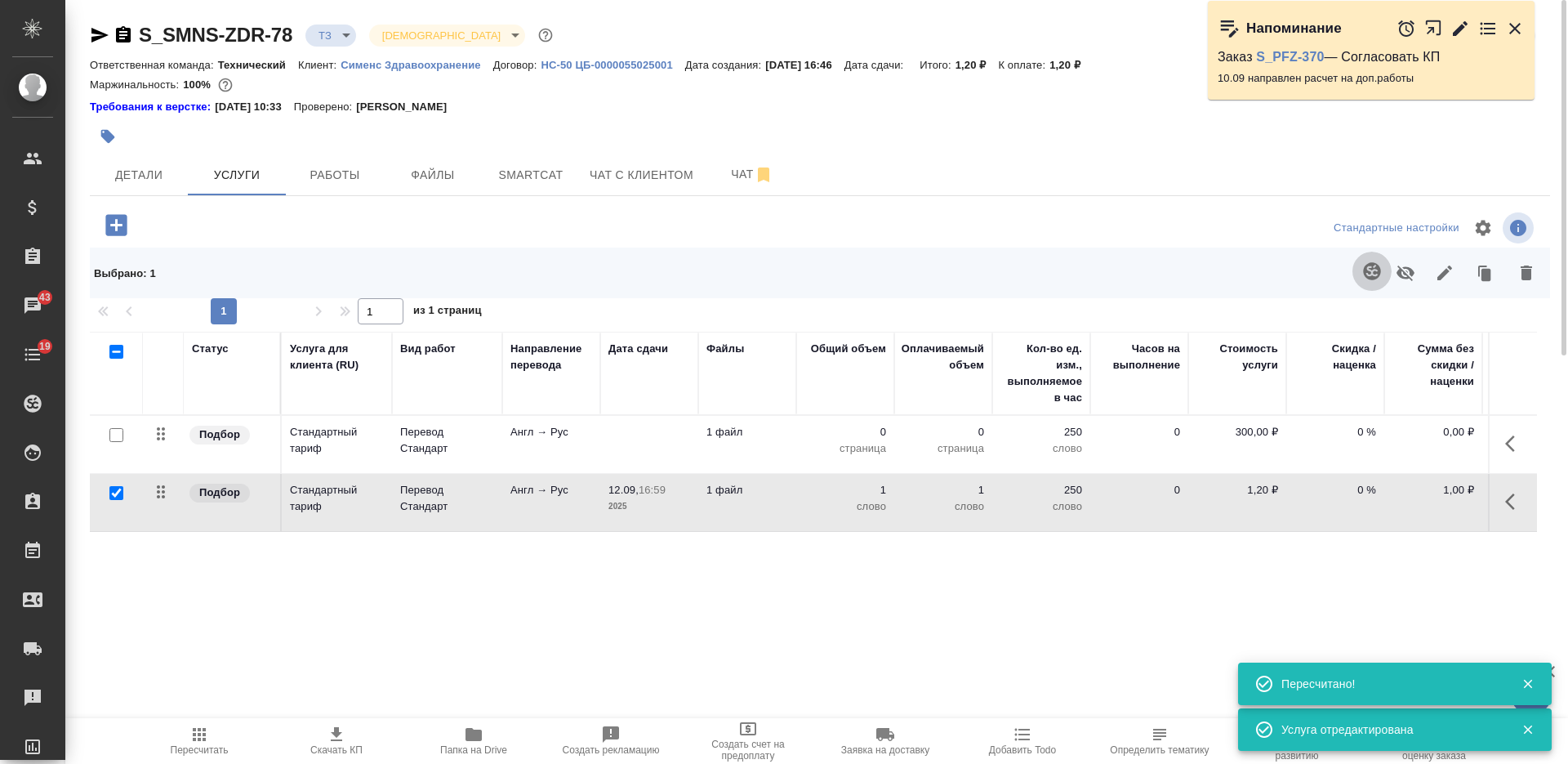
click at [1371, 270] on icon "button" at bounding box center [1371, 271] width 17 height 17
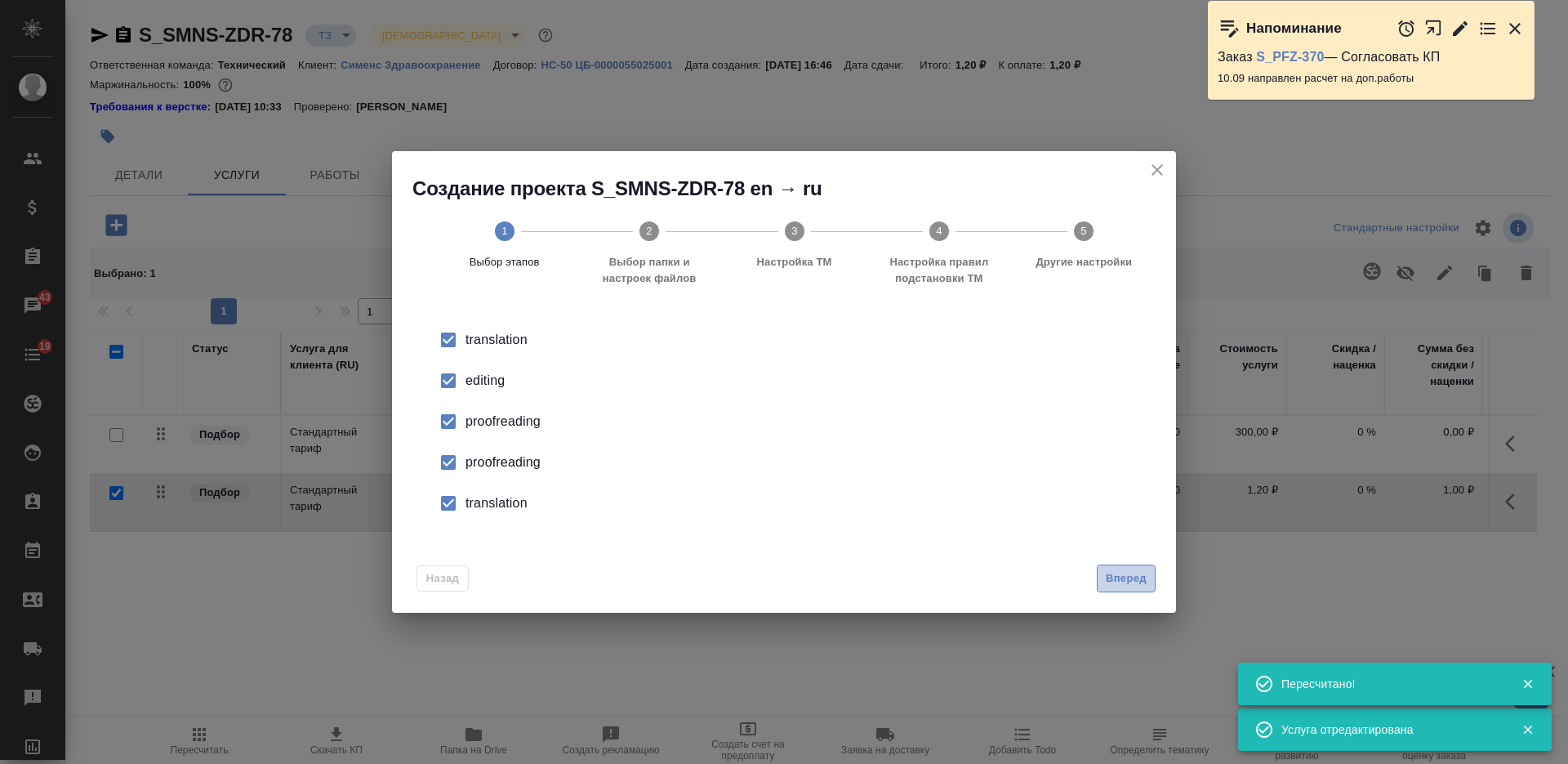
click at [1109, 577] on span "Вперед" at bounding box center [1126, 578] width 41 height 19
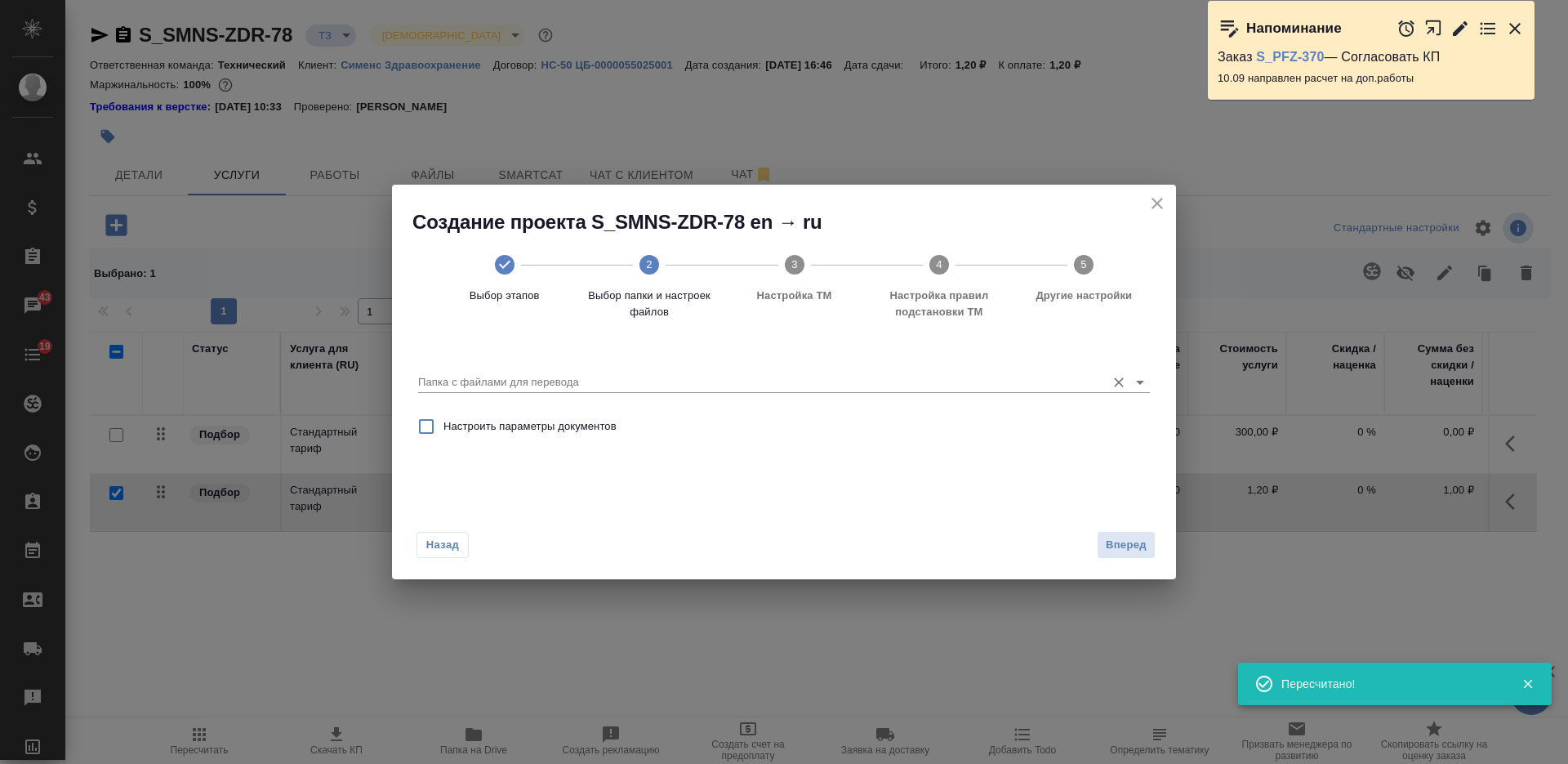
click at [778, 390] on input "Папка с файлами для перевода" at bounding box center [758, 381] width 679 height 19
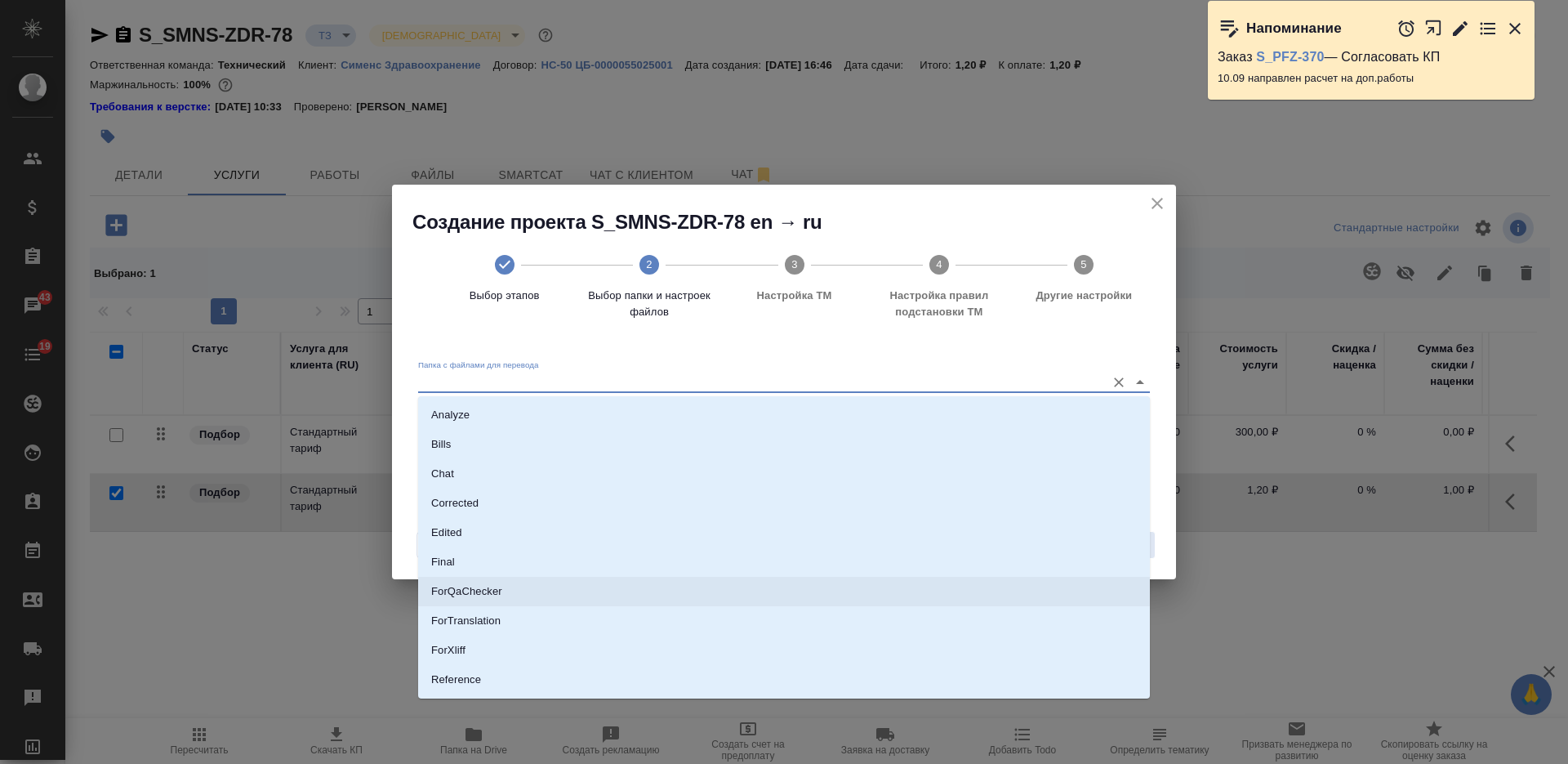
scroll to position [85, 0]
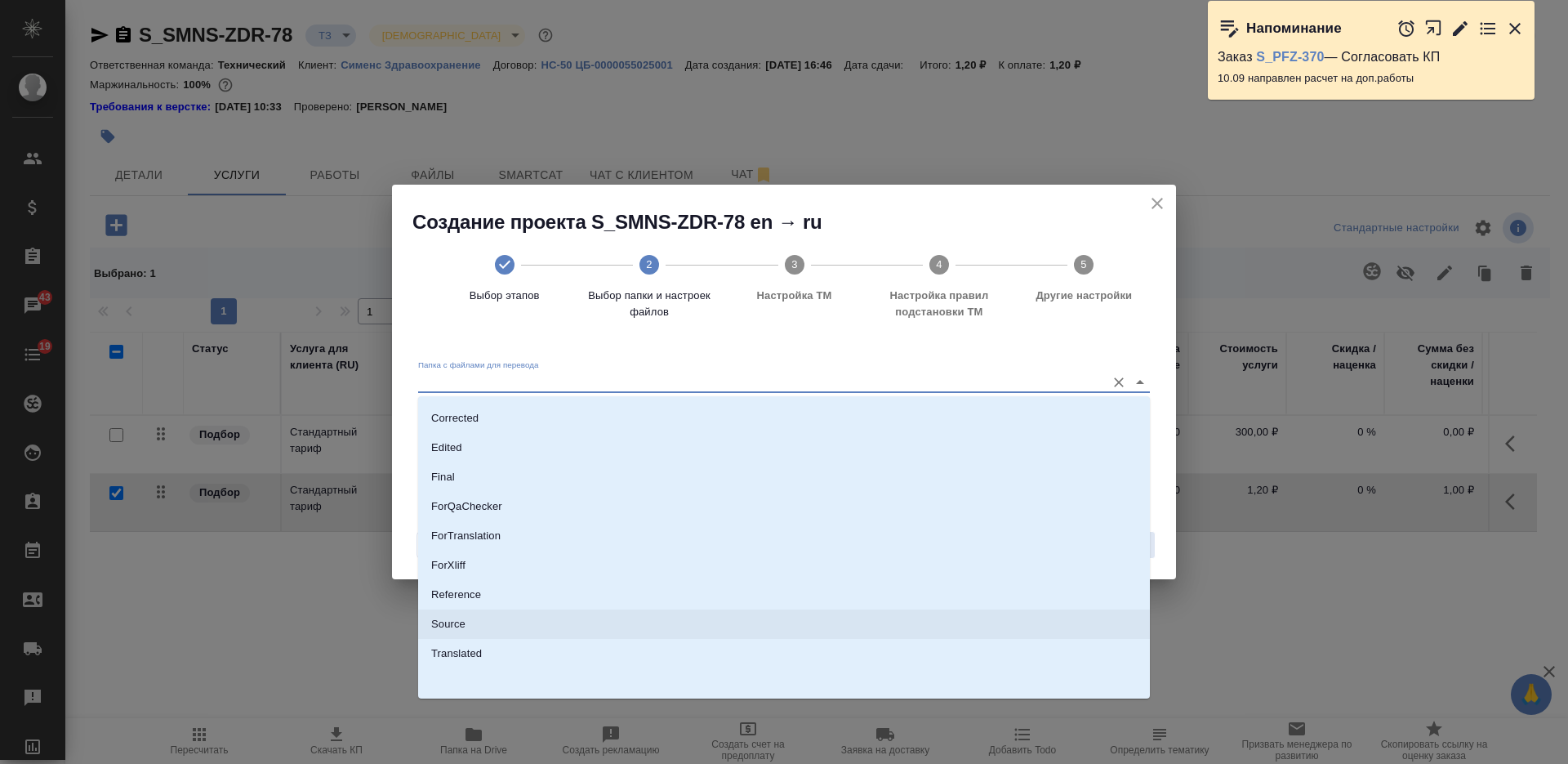
click at [692, 615] on li "Source" at bounding box center [784, 624] width 732 height 29
type input "Source"
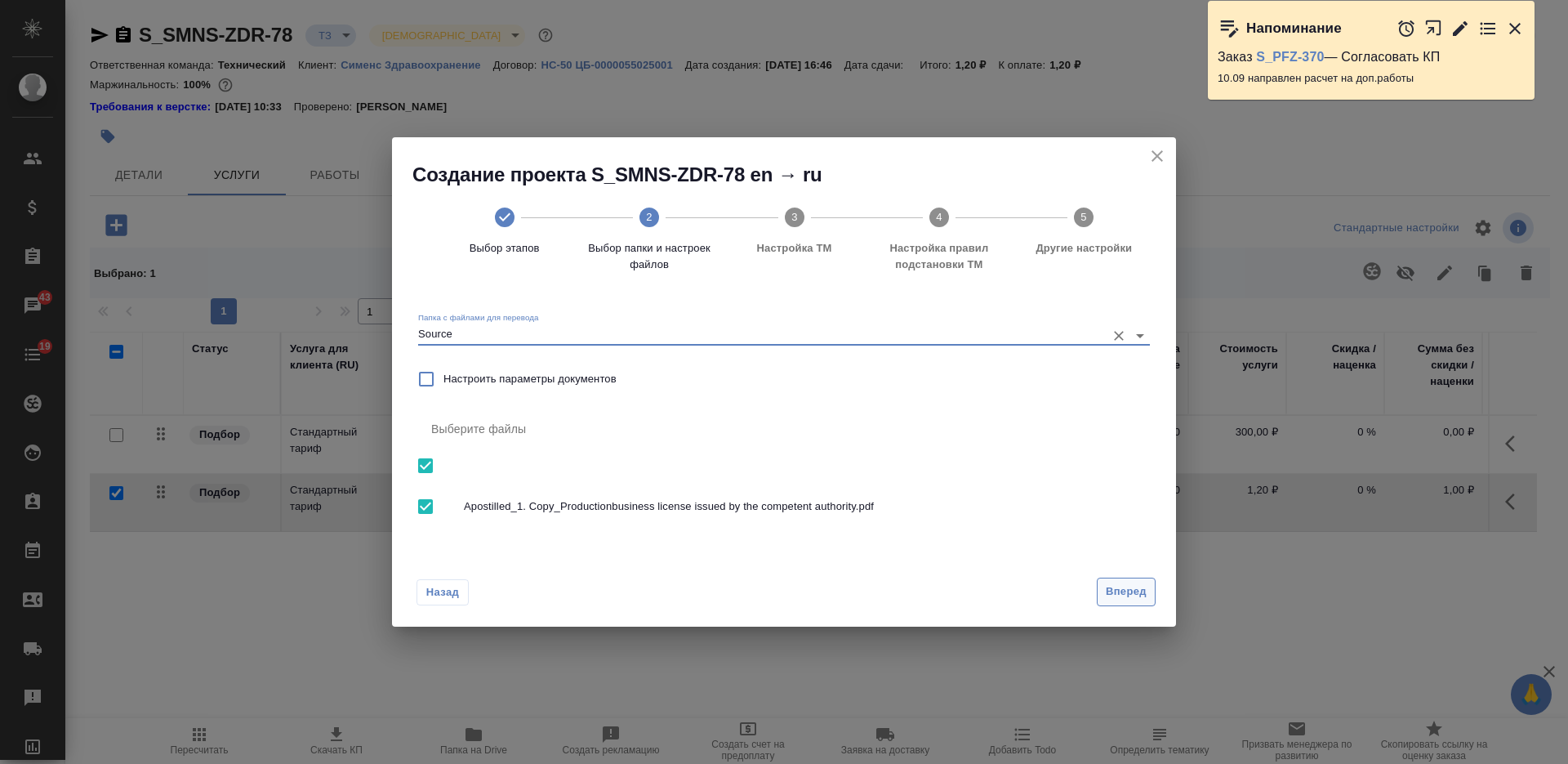
click at [1103, 596] on button "Вперед" at bounding box center [1126, 591] width 58 height 28
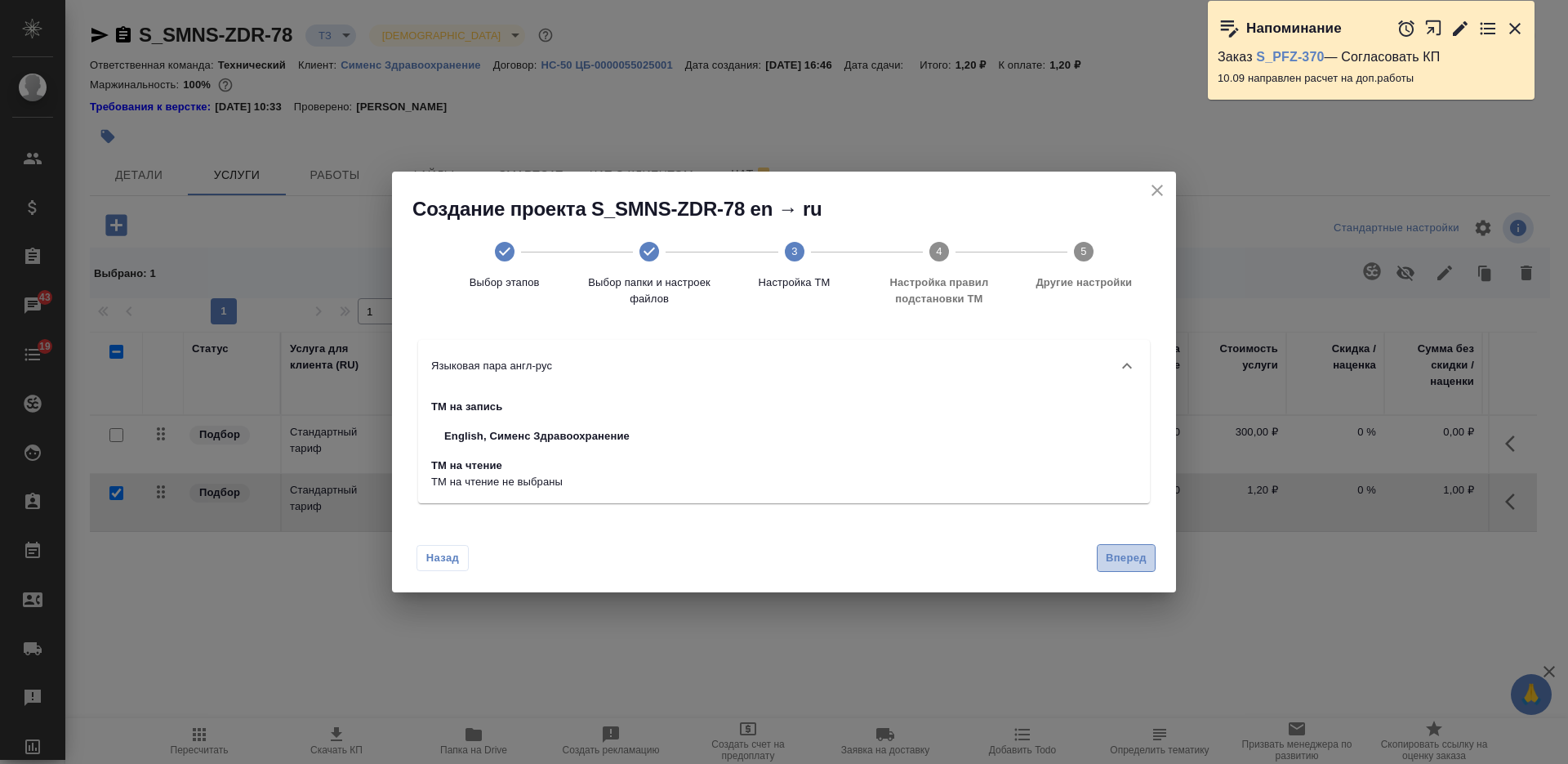
click at [1124, 548] on button "Вперед" at bounding box center [1126, 558] width 58 height 28
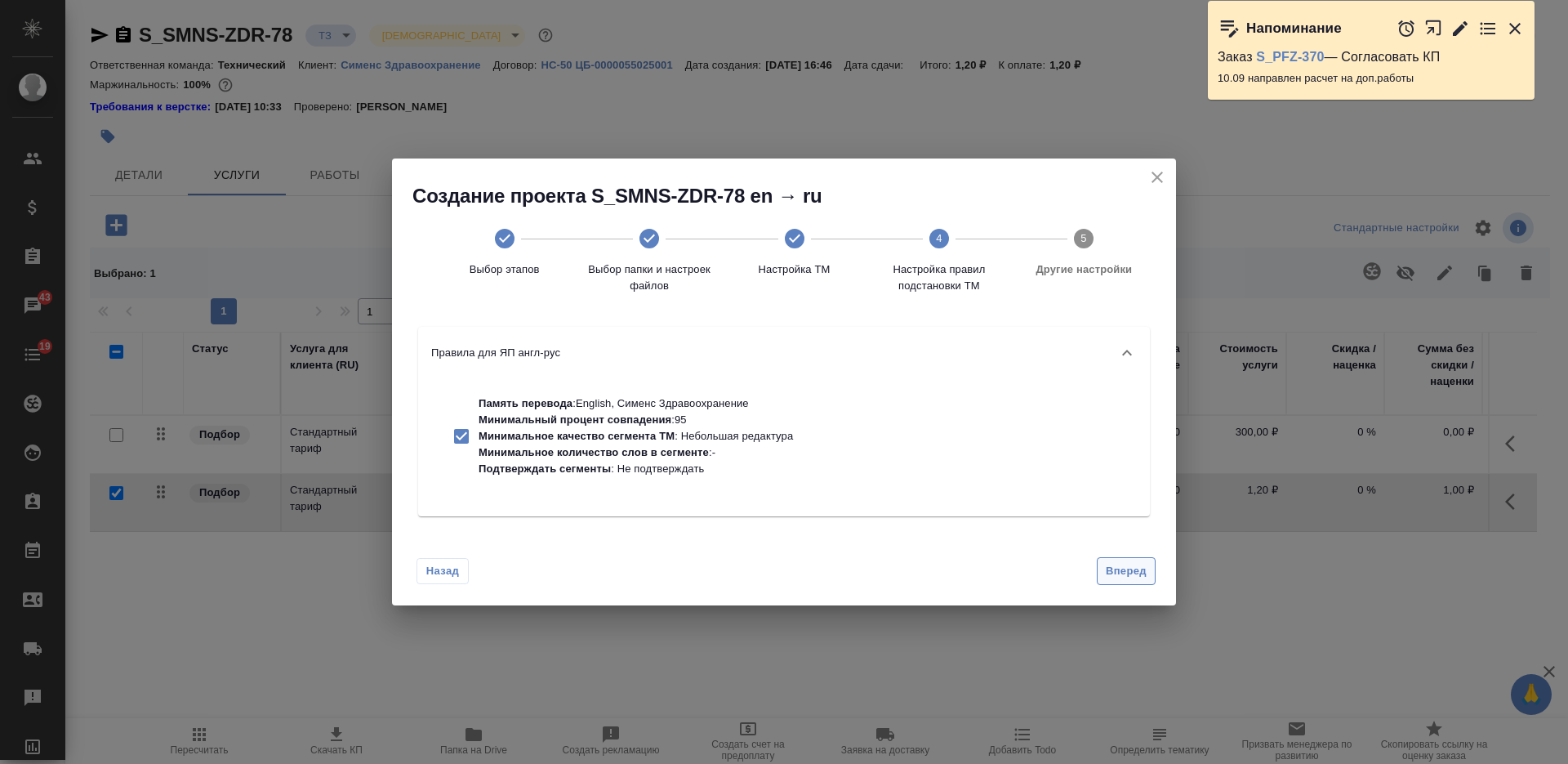
click at [1119, 568] on span "Вперед" at bounding box center [1126, 571] width 41 height 19
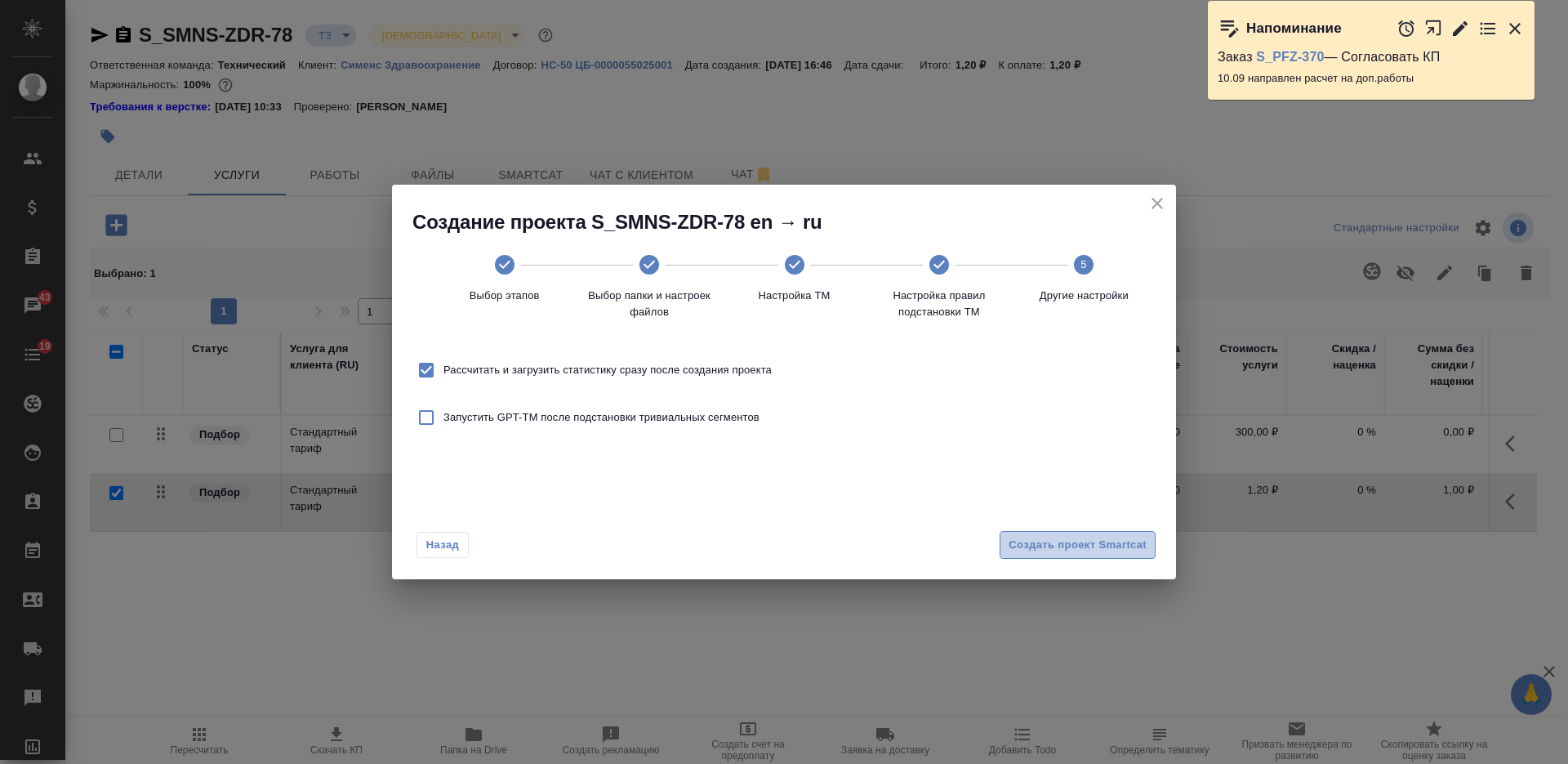
click at [1100, 549] on span "Создать проект Smartcat" at bounding box center [1077, 545] width 138 height 19
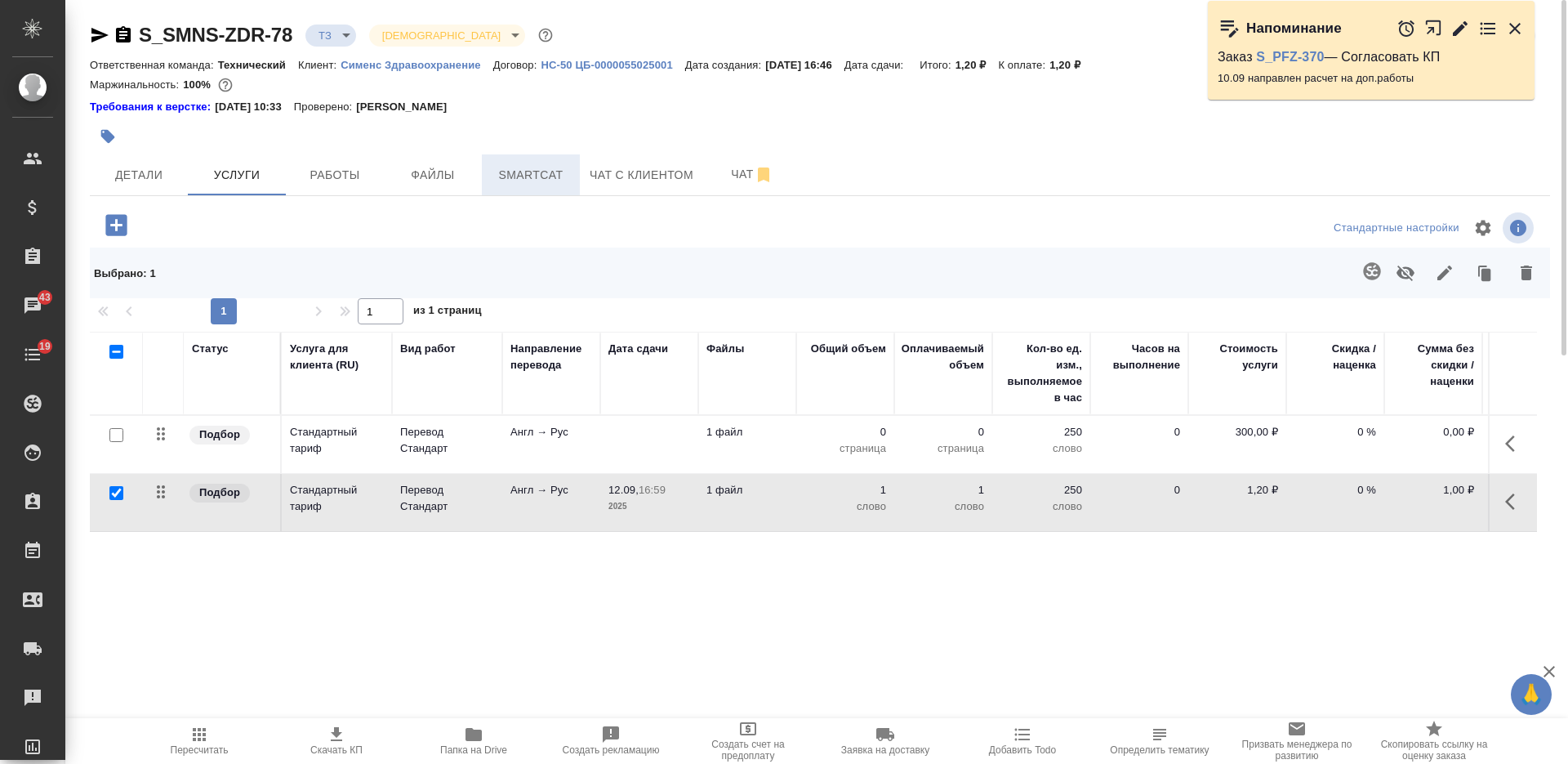
click at [509, 178] on span "Smartcat" at bounding box center [531, 175] width 78 height 20
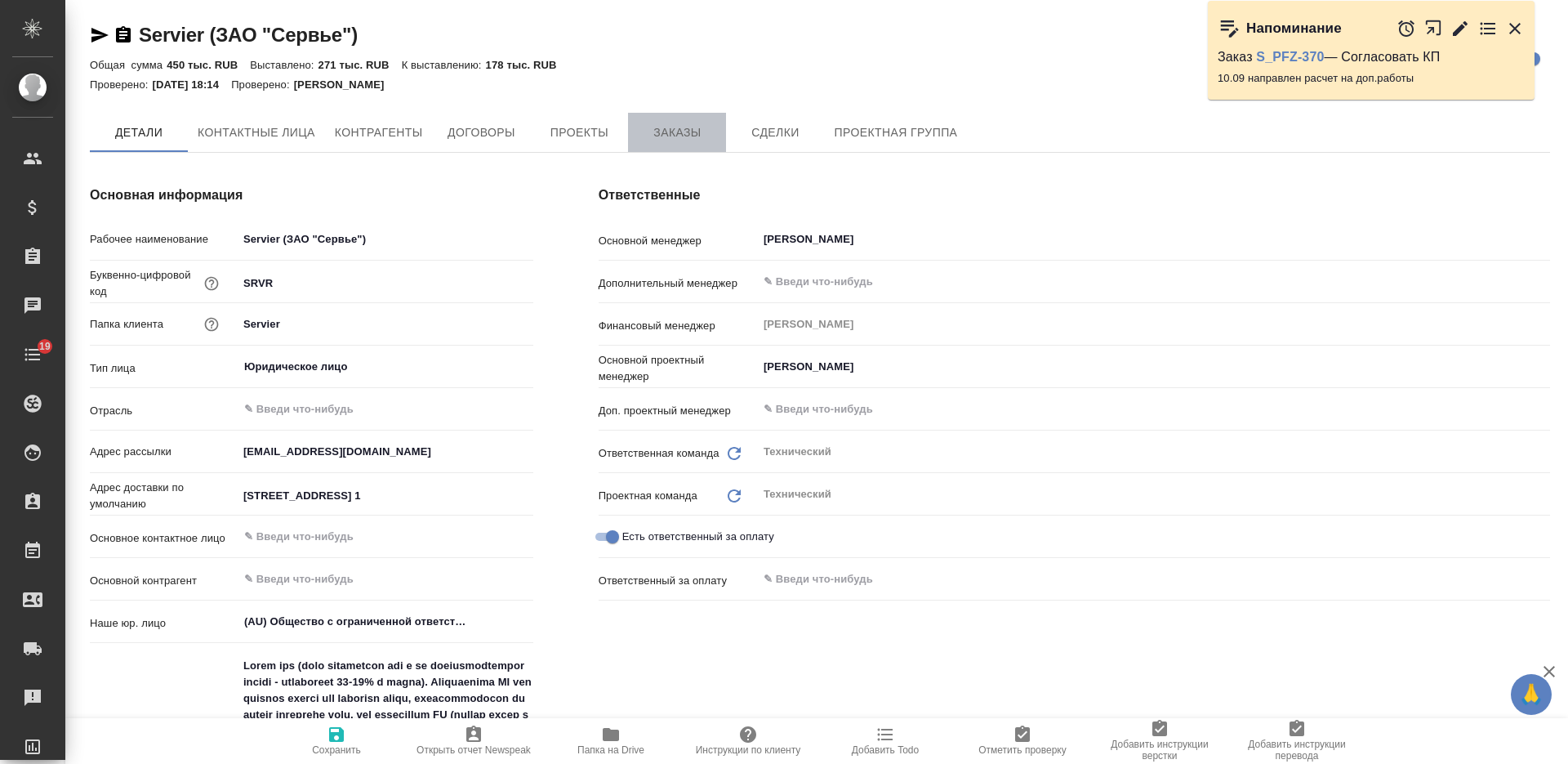
click at [683, 142] on span "Заказы" at bounding box center [677, 132] width 78 height 20
type textarea "x"
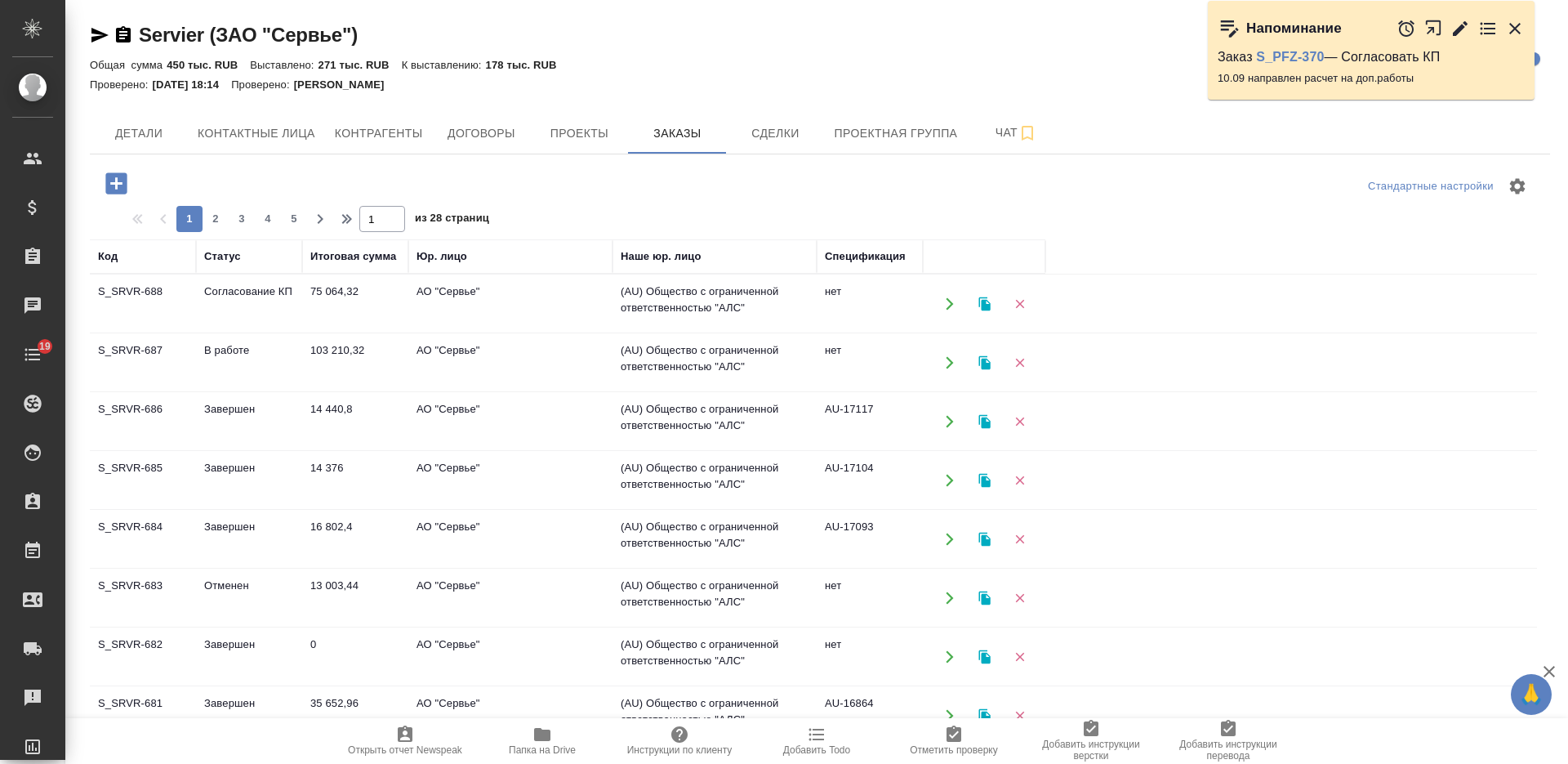
click at [121, 187] on icon "button" at bounding box center [116, 182] width 21 height 21
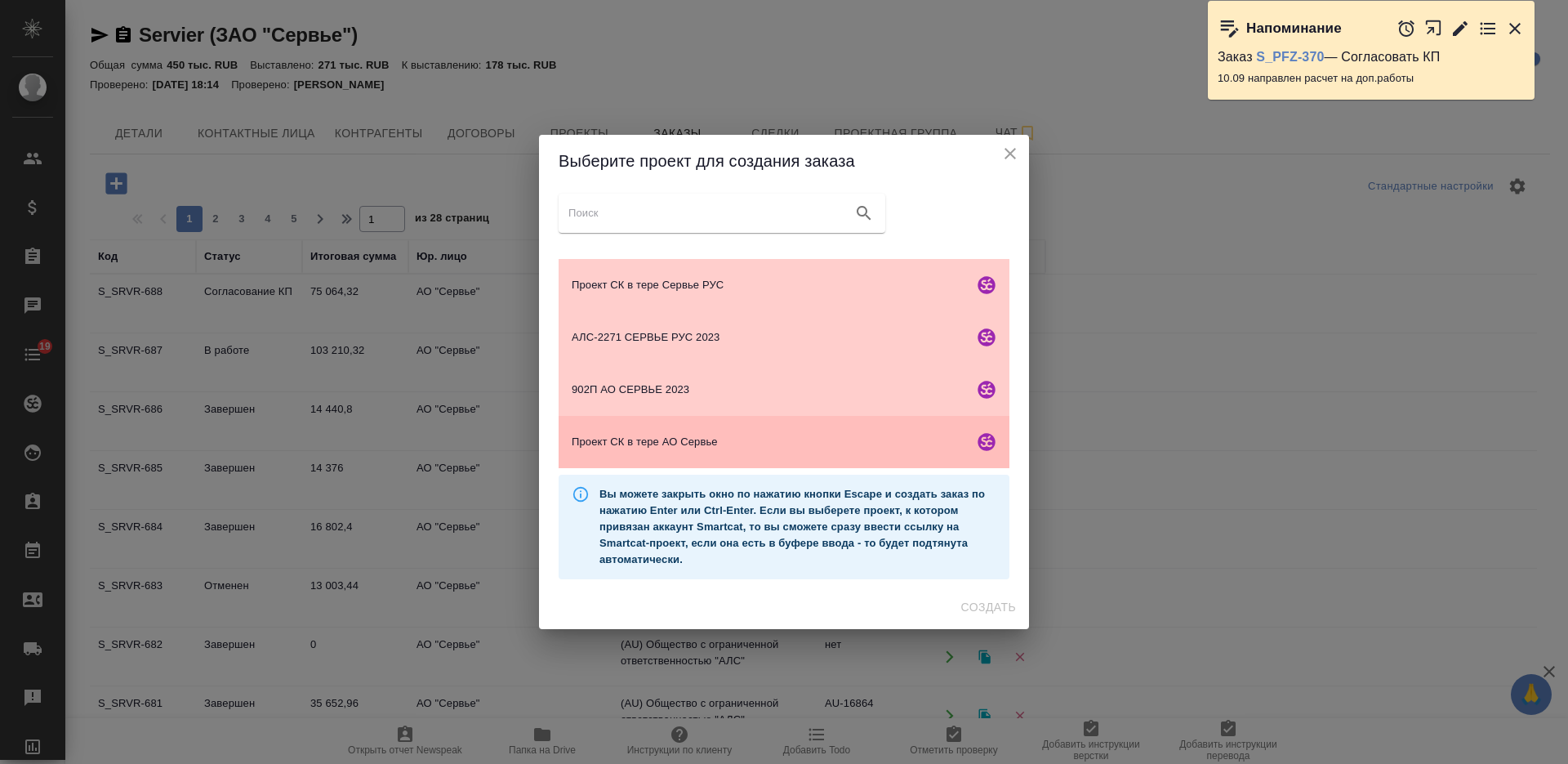
click at [723, 445] on span "Проект СК в тере АО Сервье" at bounding box center [769, 442] width 396 height 16
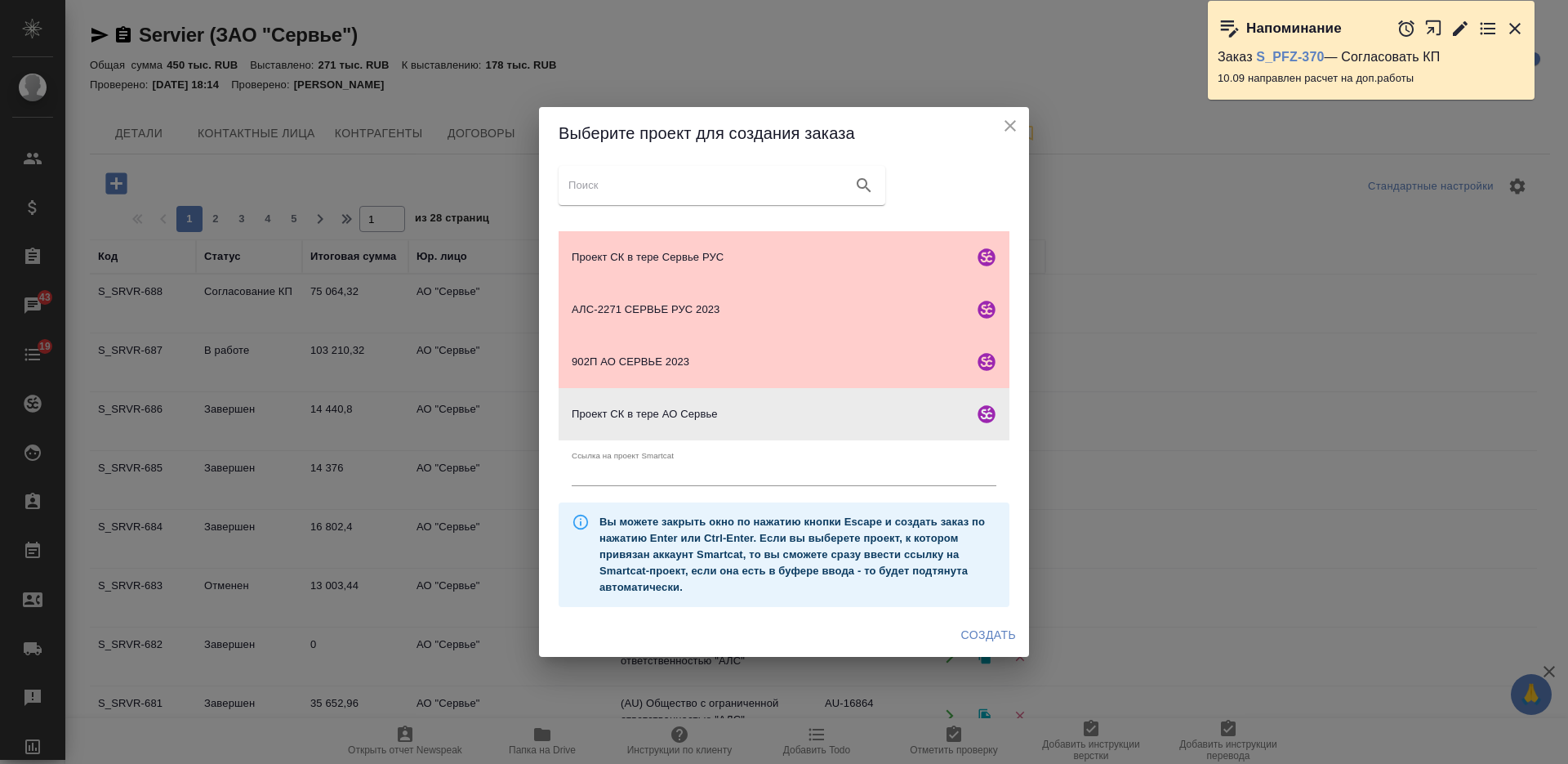
click at [999, 628] on span "Создать" at bounding box center [988, 635] width 55 height 20
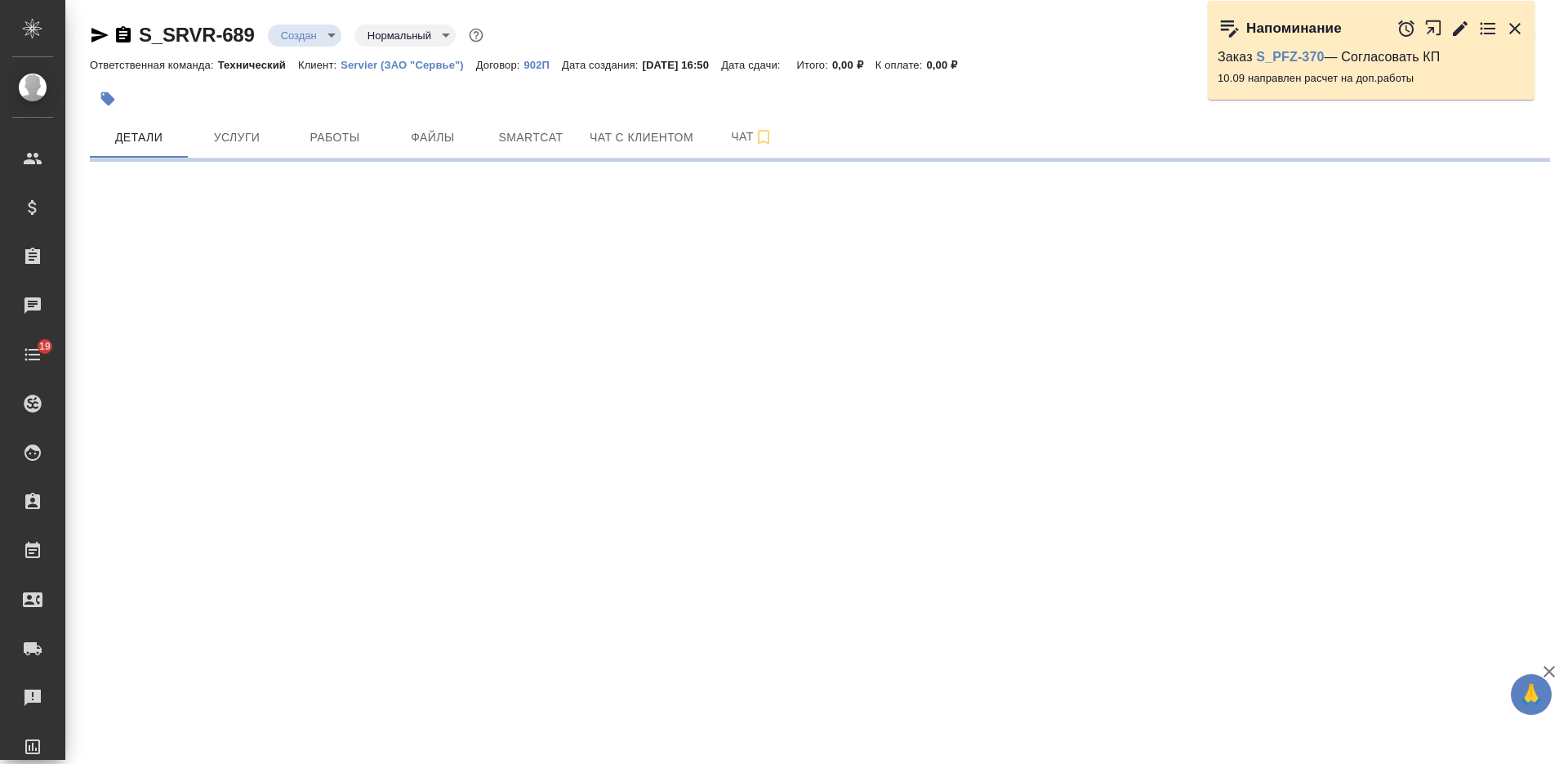
select select "RU"
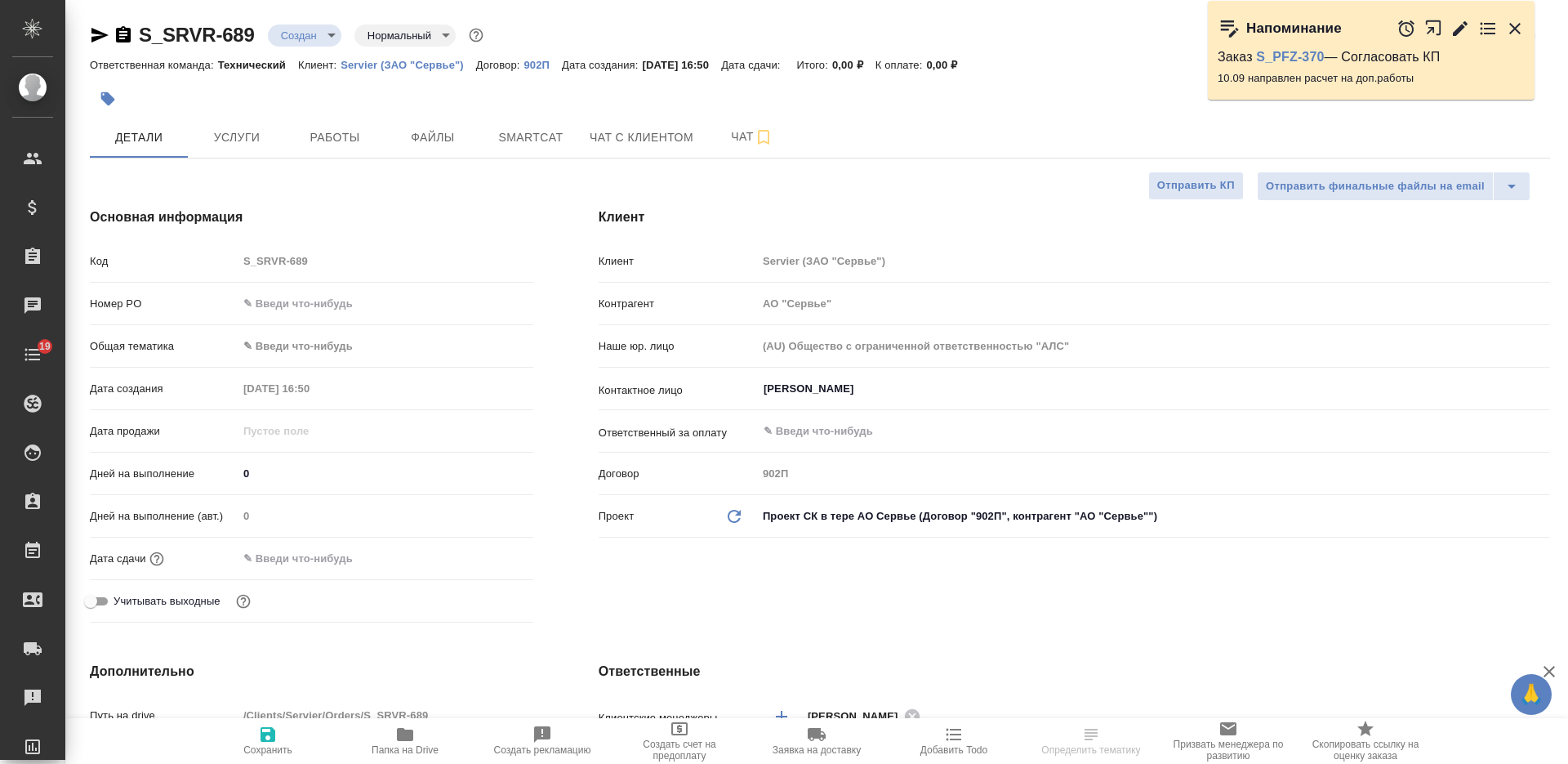
type textarea "x"
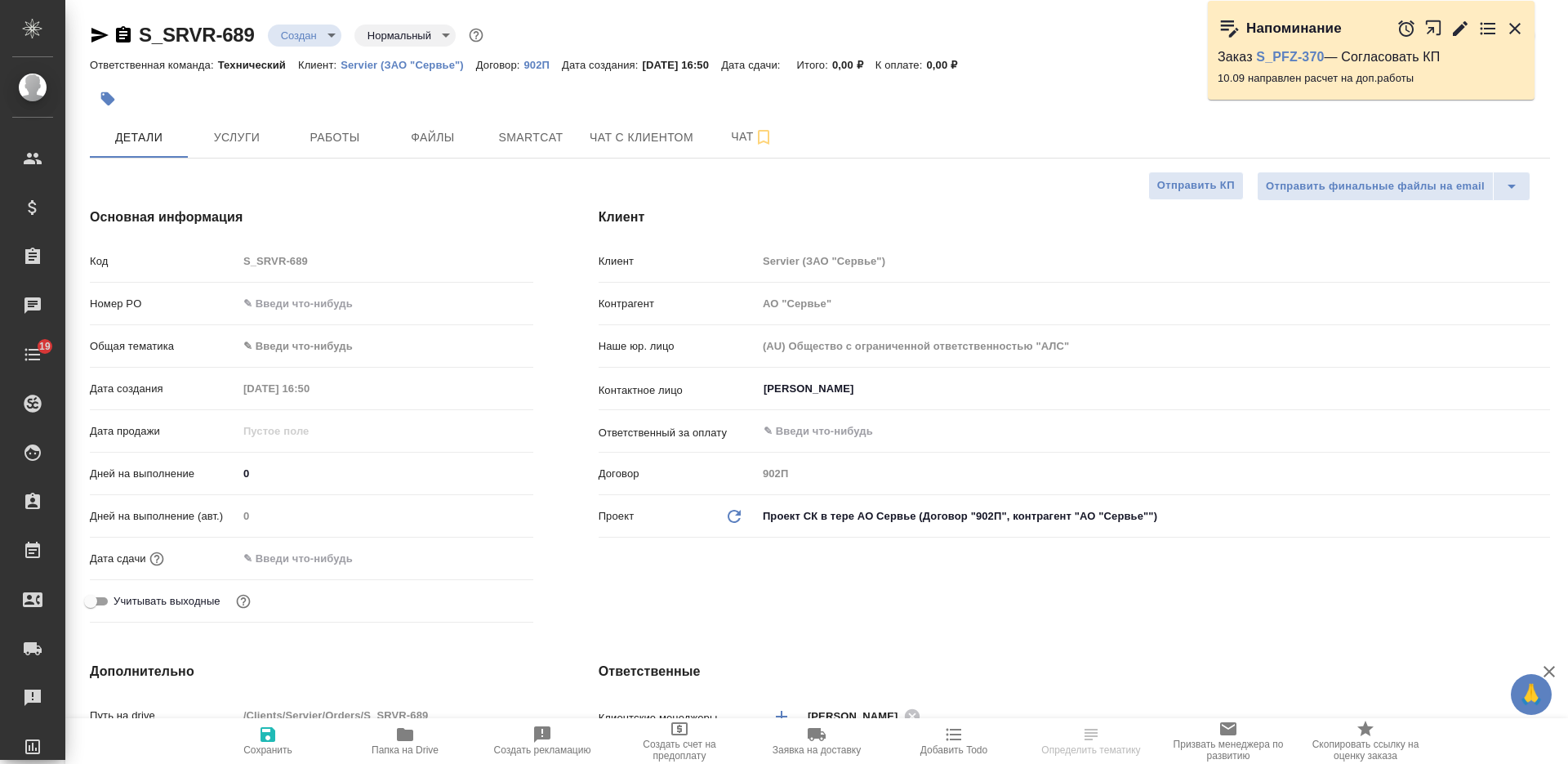
type textarea "x"
click at [846, 387] on input "[PERSON_NAME]" at bounding box center [1126, 388] width 728 height 19
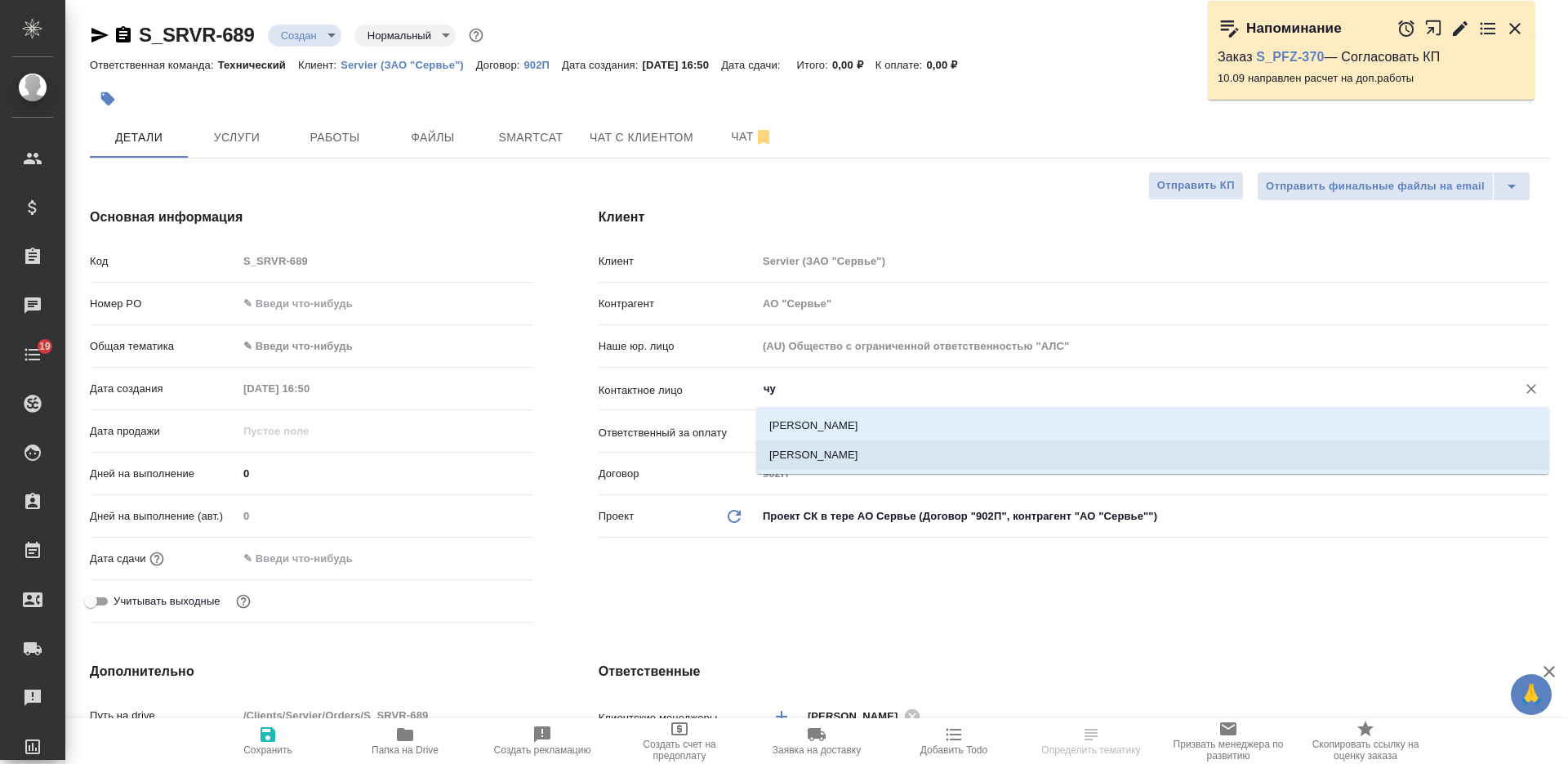
click at [831, 452] on li "[PERSON_NAME]" at bounding box center [1152, 455] width 793 height 29
type input "[PERSON_NAME]"
type textarea "x"
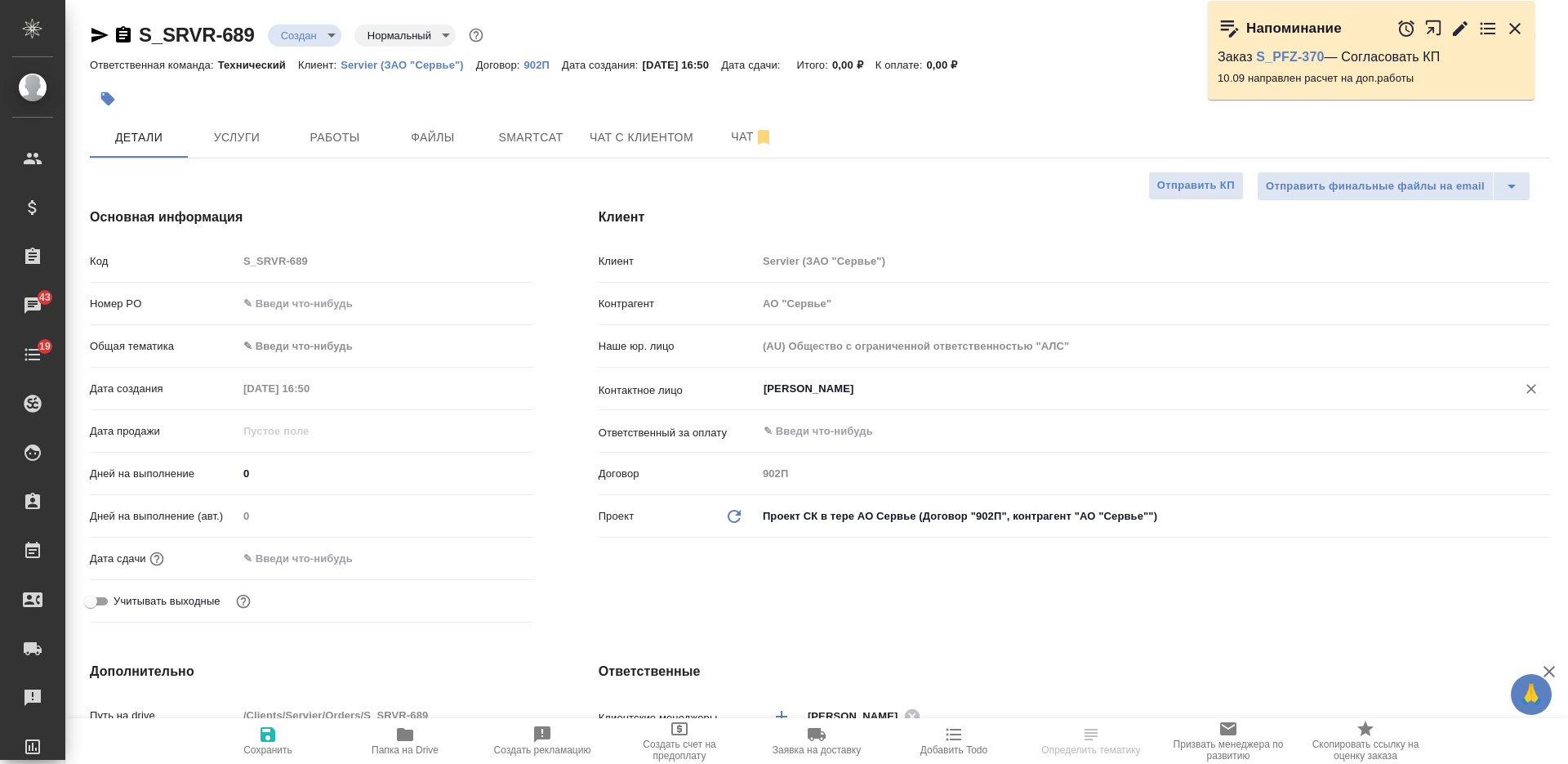
scroll to position [306, 0]
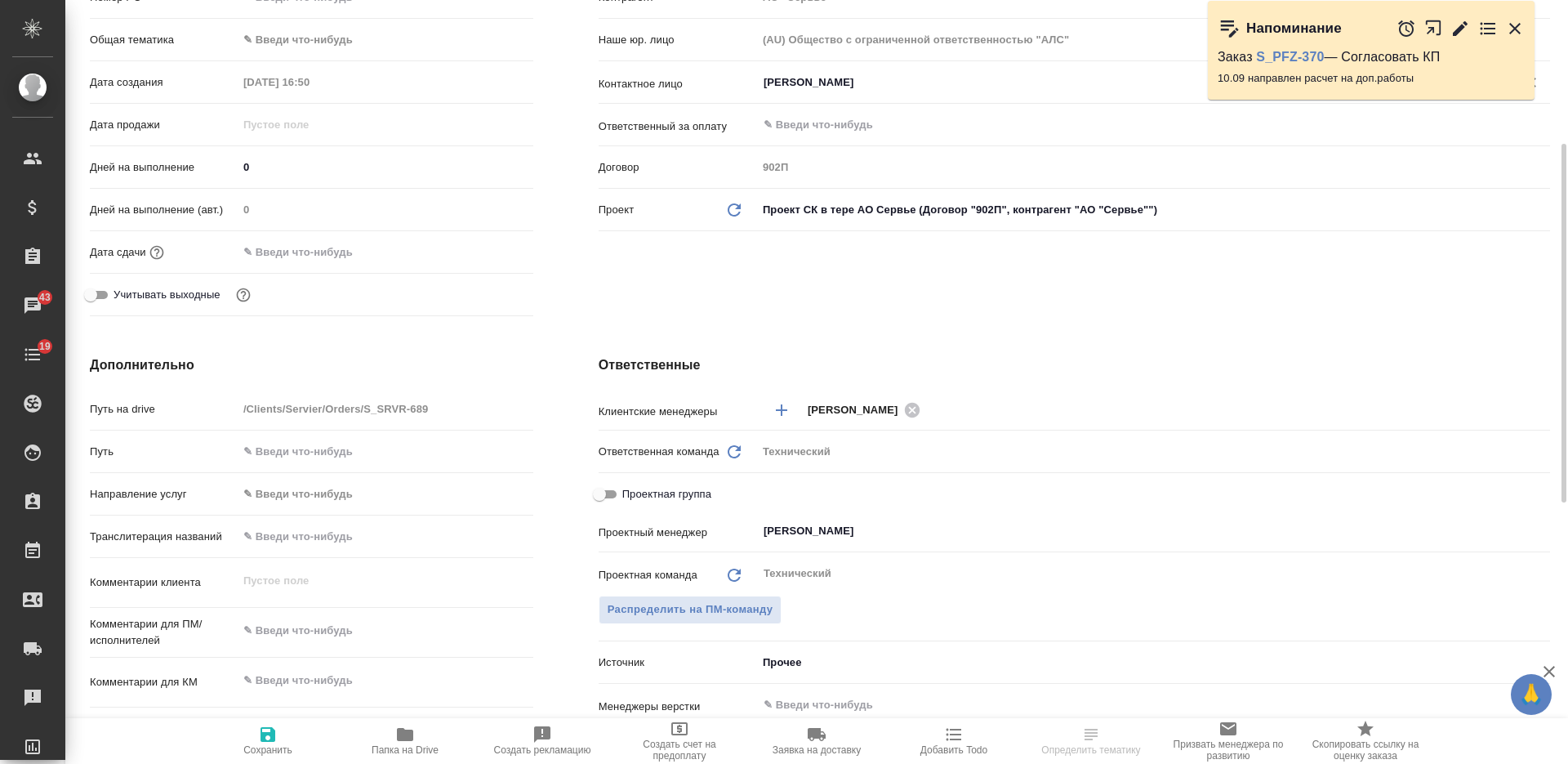
type input "[PERSON_NAME]"
type textarea "x"
click at [334, 625] on textarea at bounding box center [386, 631] width 294 height 27
type textarea "а"
type textarea "x"
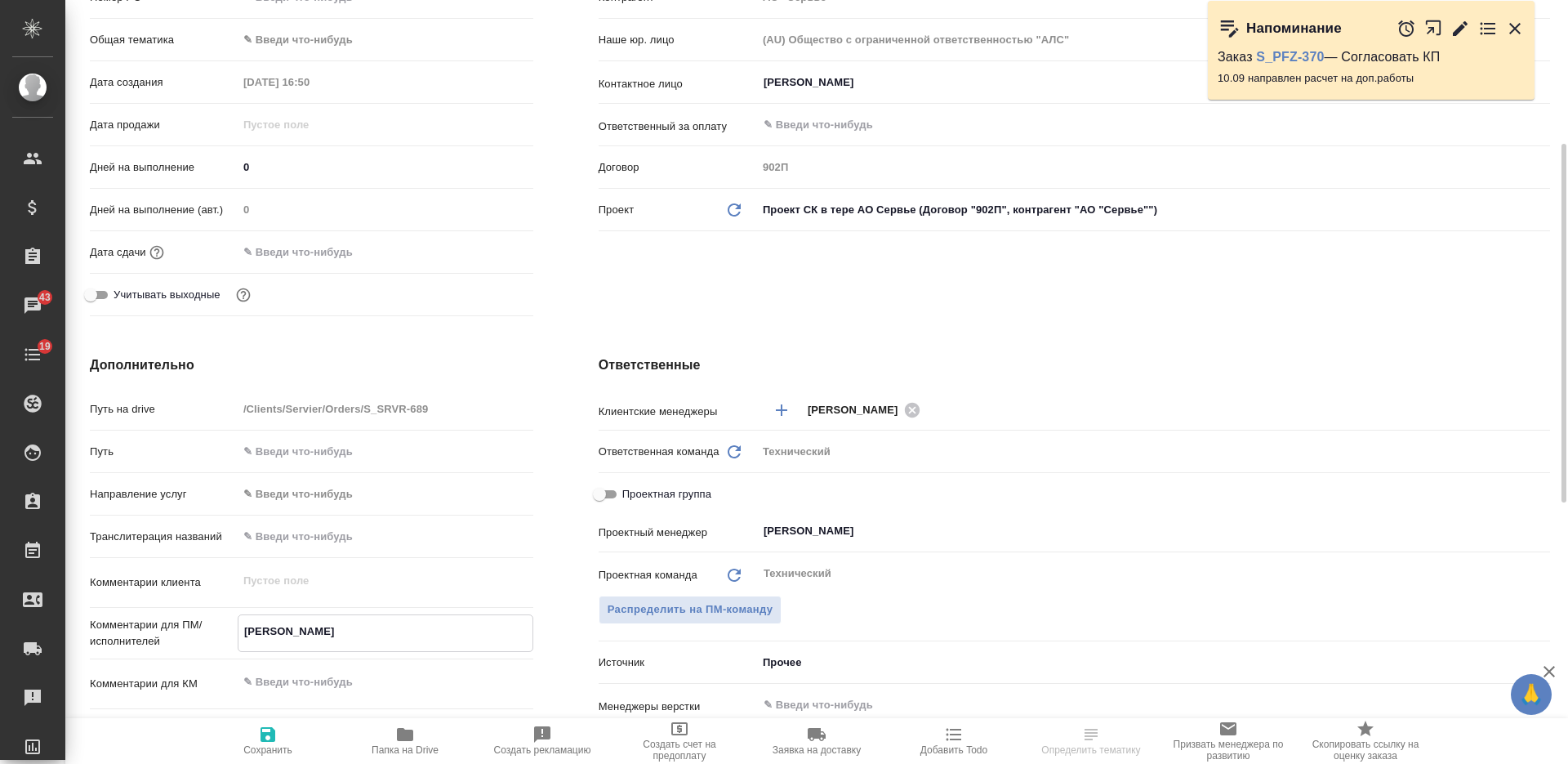
type textarea "x"
type textarea "ан"
type textarea "x"
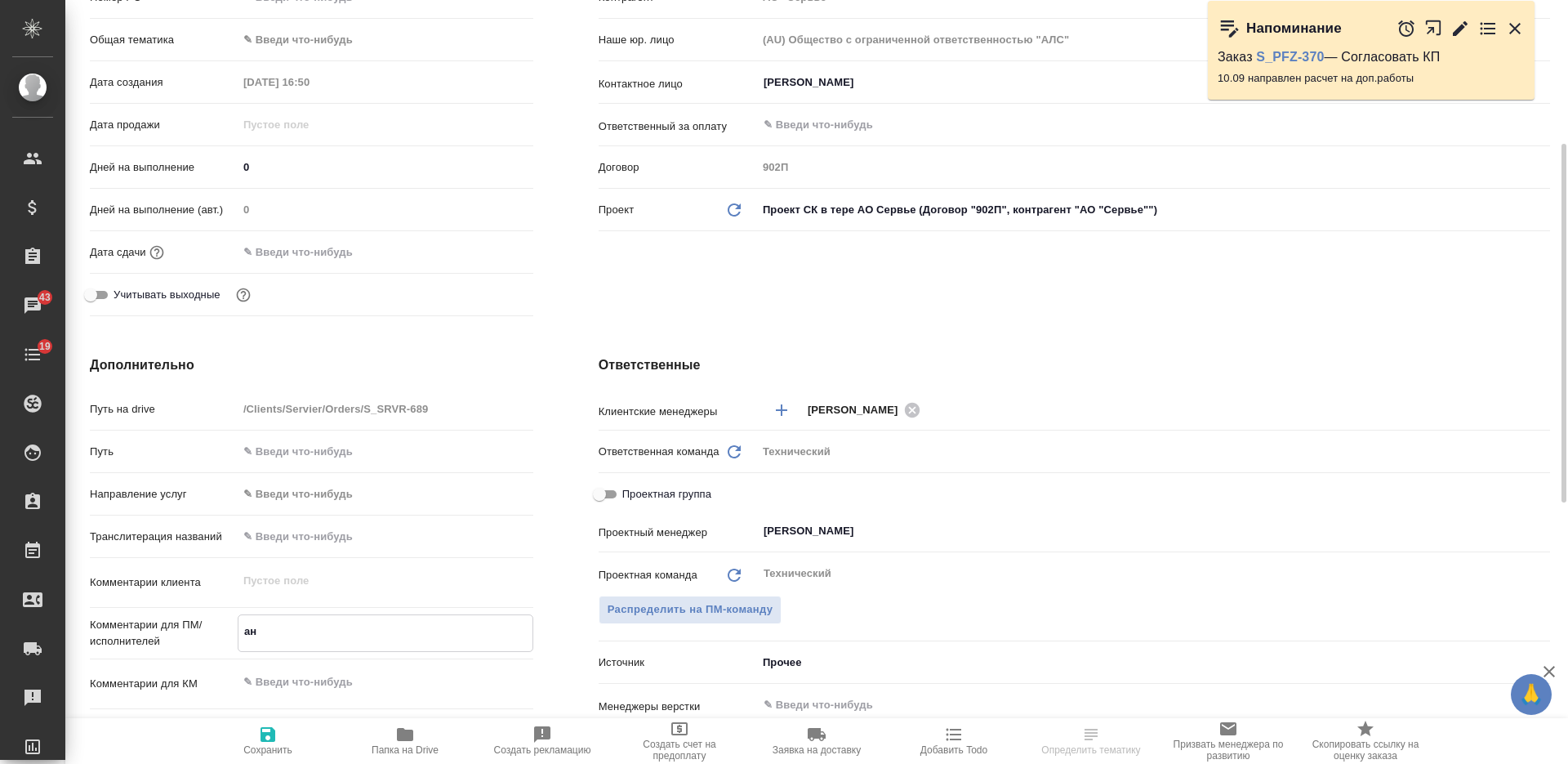
type textarea "x"
paste textarea "с английского на русский язык (без колонтитулов)"
type textarea "с английского на русский язык (без колонтитулов)"
type textarea "x"
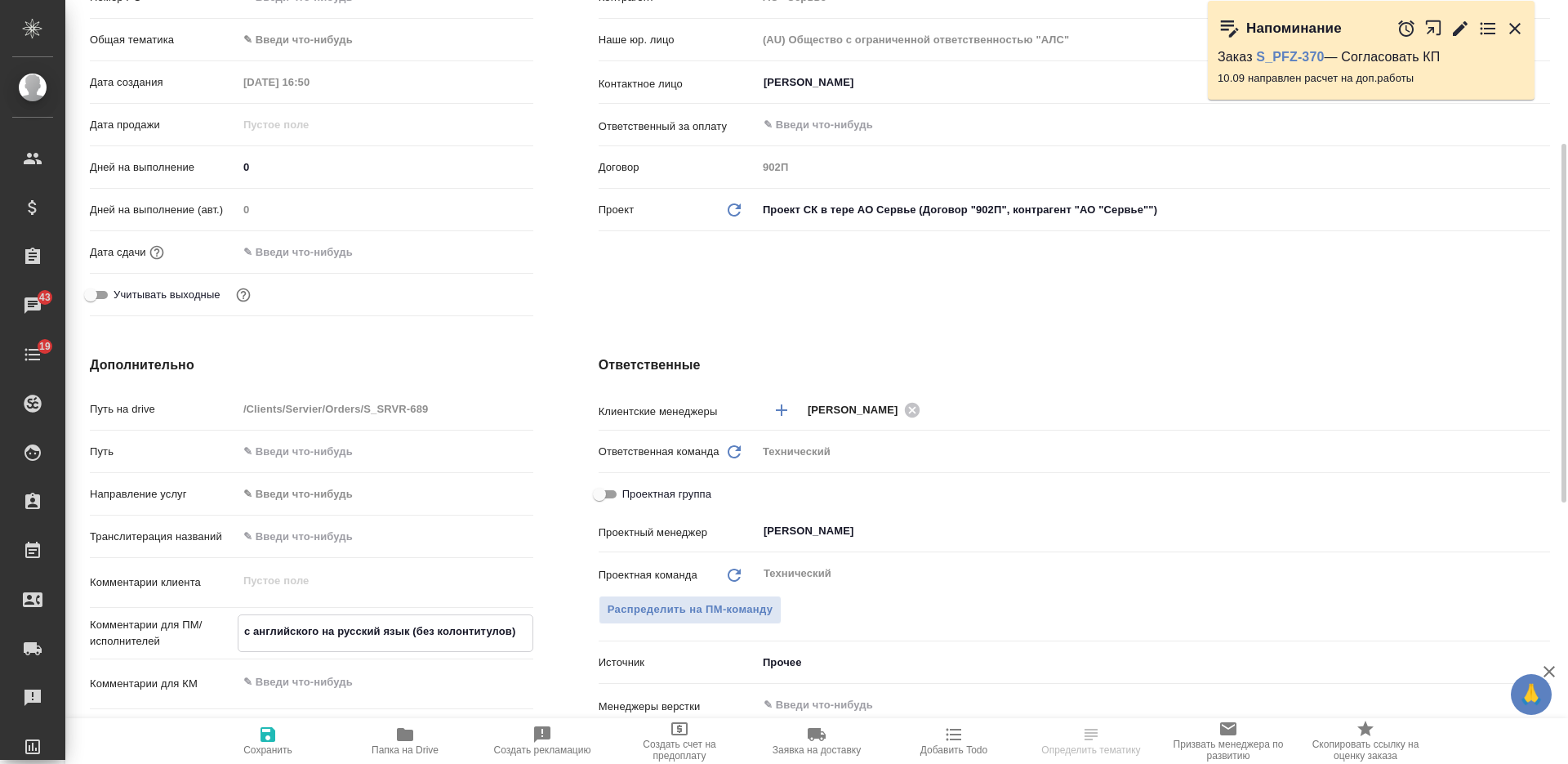
type textarea "x"
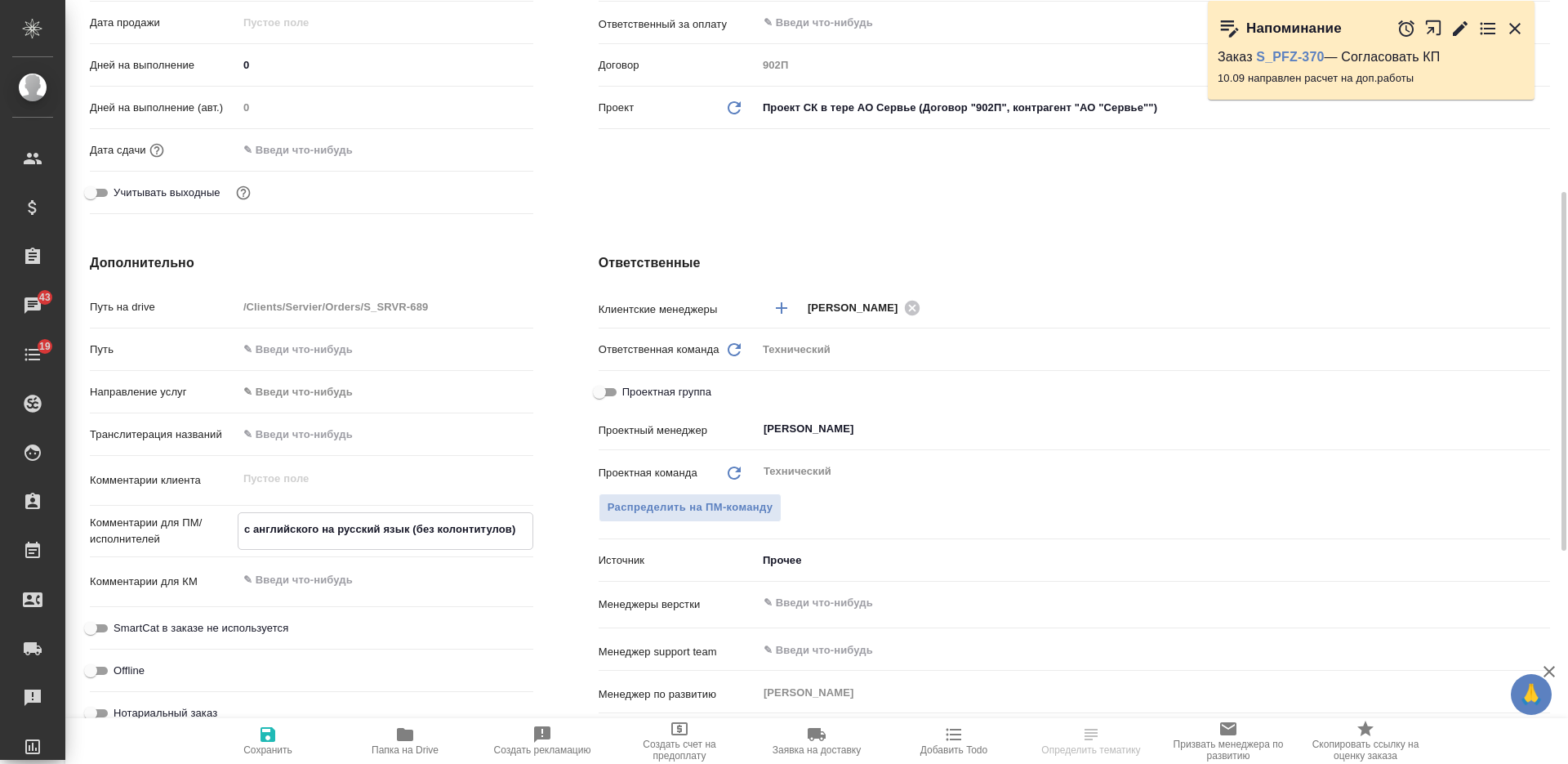
type textarea "с английского на русский язык (без колонтитулов)"
type textarea "x"
click at [398, 573] on textarea at bounding box center [386, 580] width 295 height 27
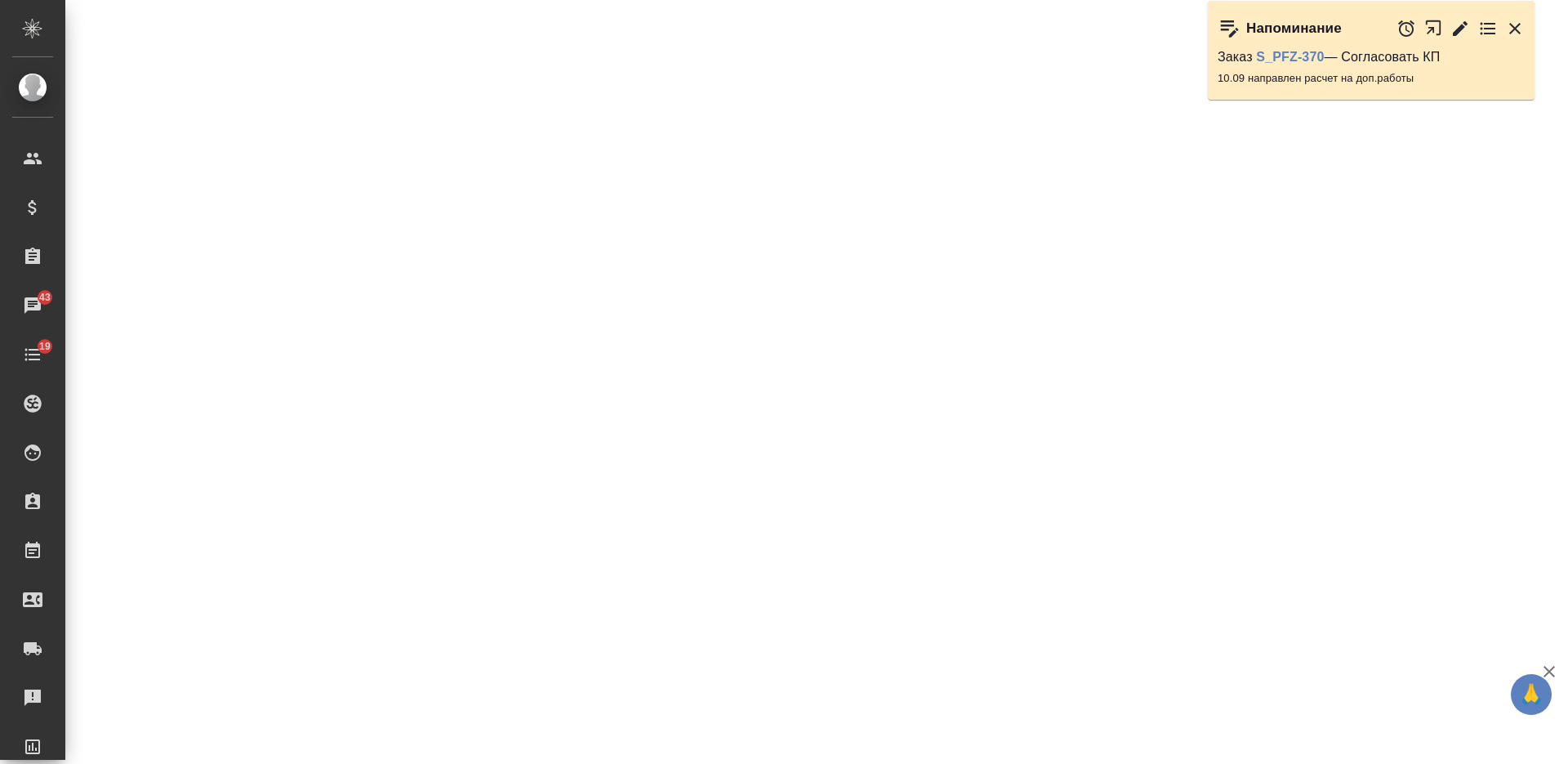
select select "RU"
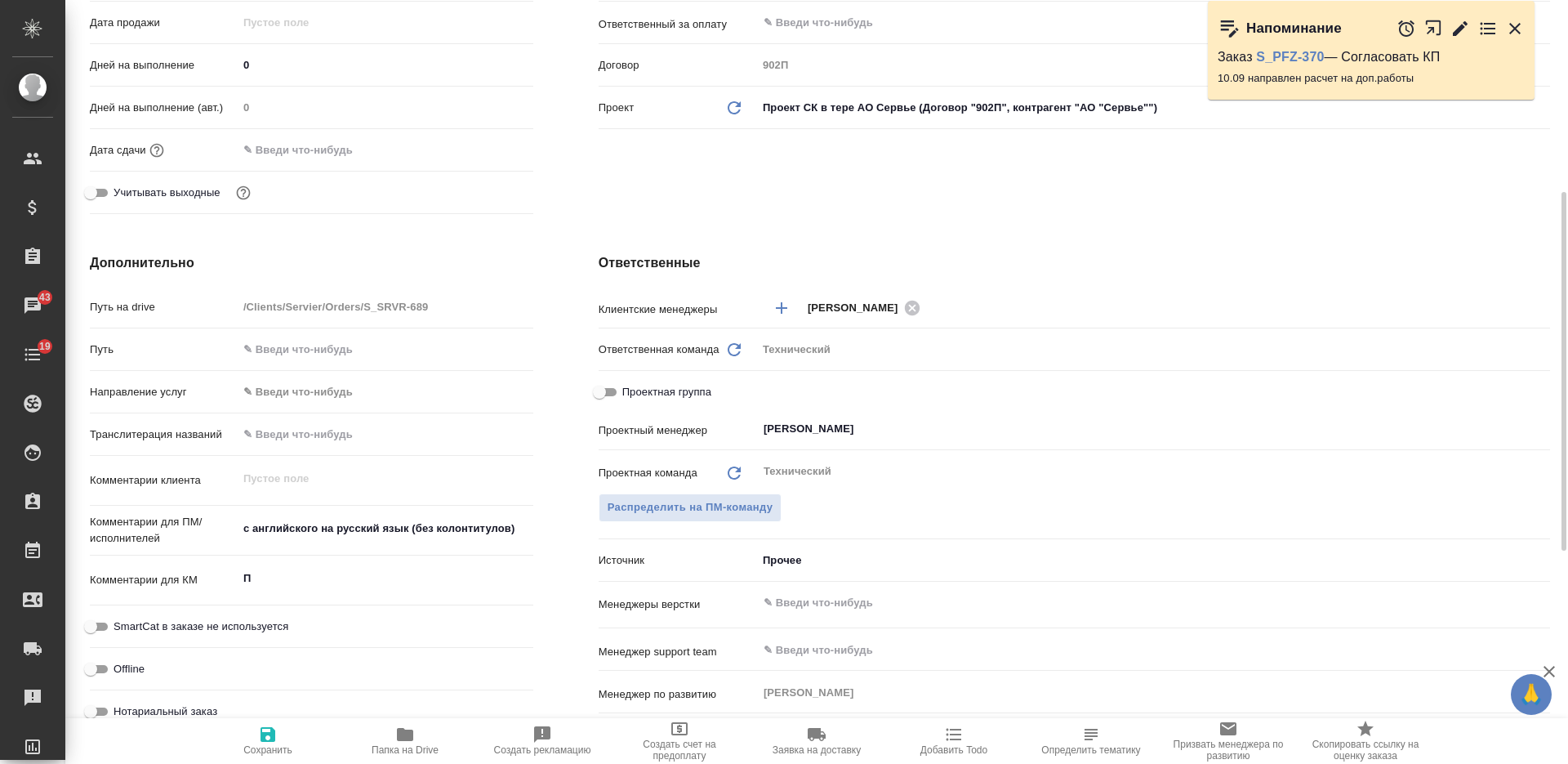
type textarea "x"
click at [431, 579] on textarea "П" at bounding box center [386, 578] width 295 height 27
type textarea "x"
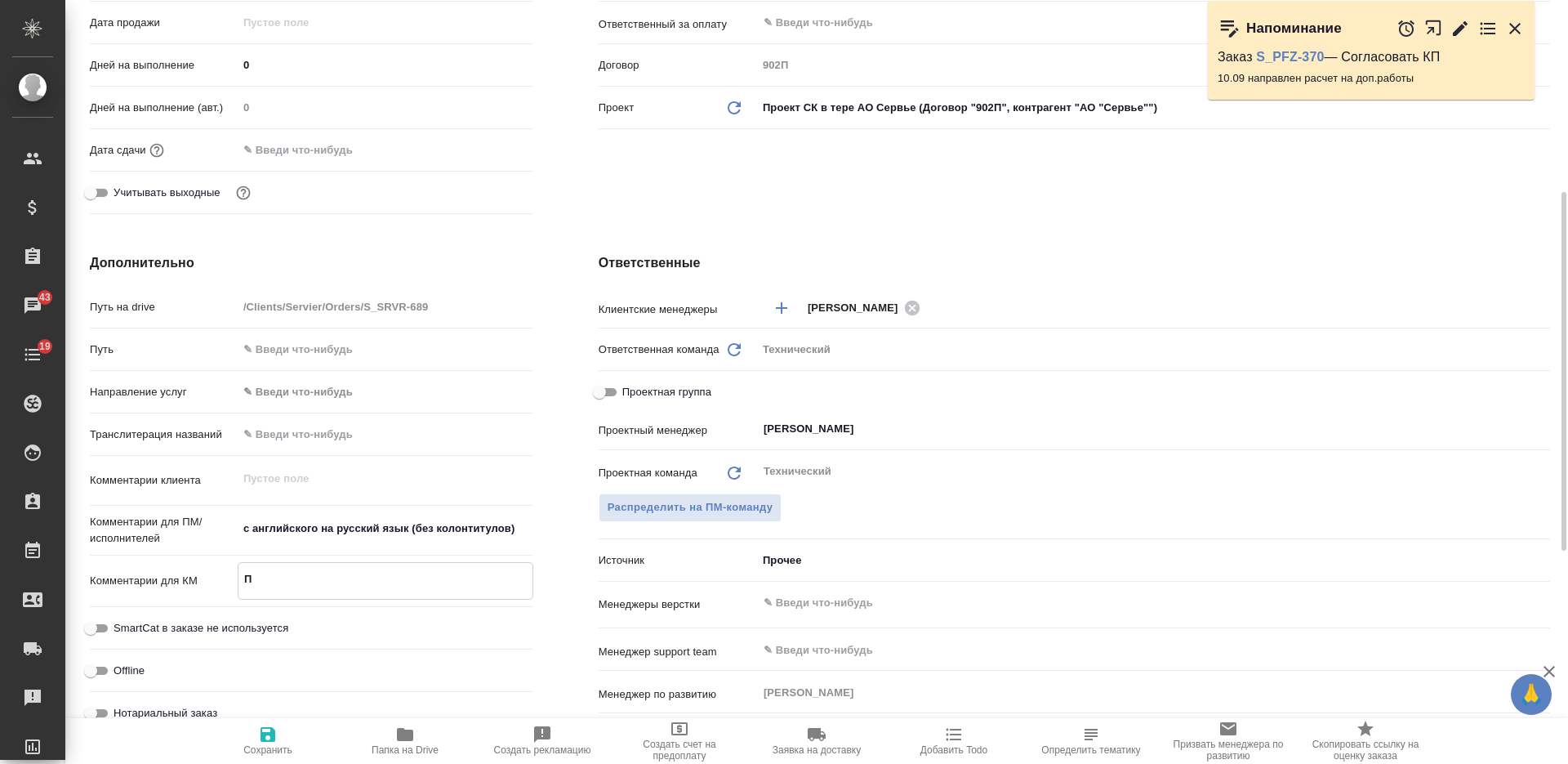
type textarea "x"
type textarea "Пе"
type textarea "x"
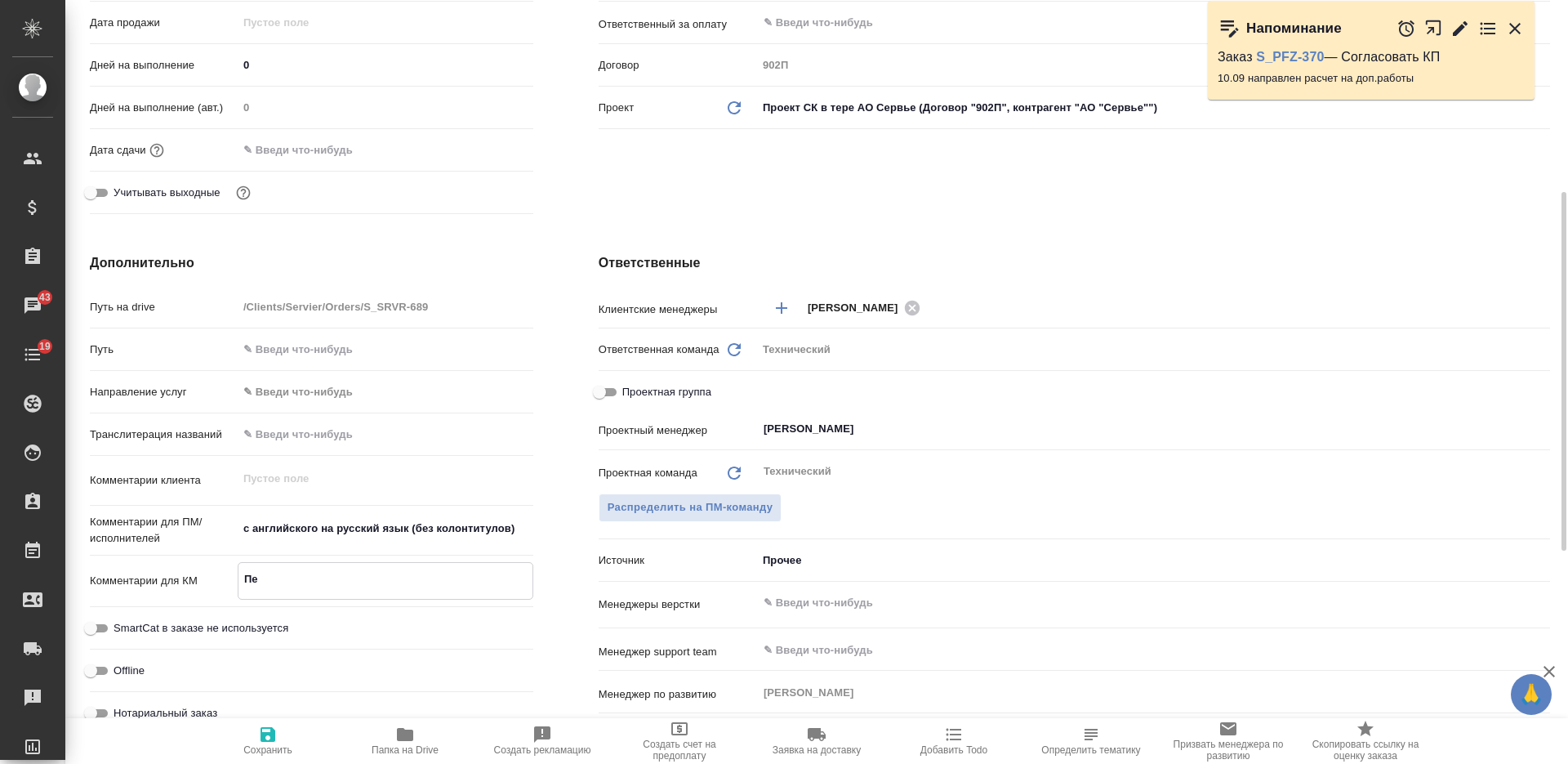
type textarea "Пер"
type textarea "x"
type textarea "Пере"
type textarea "x"
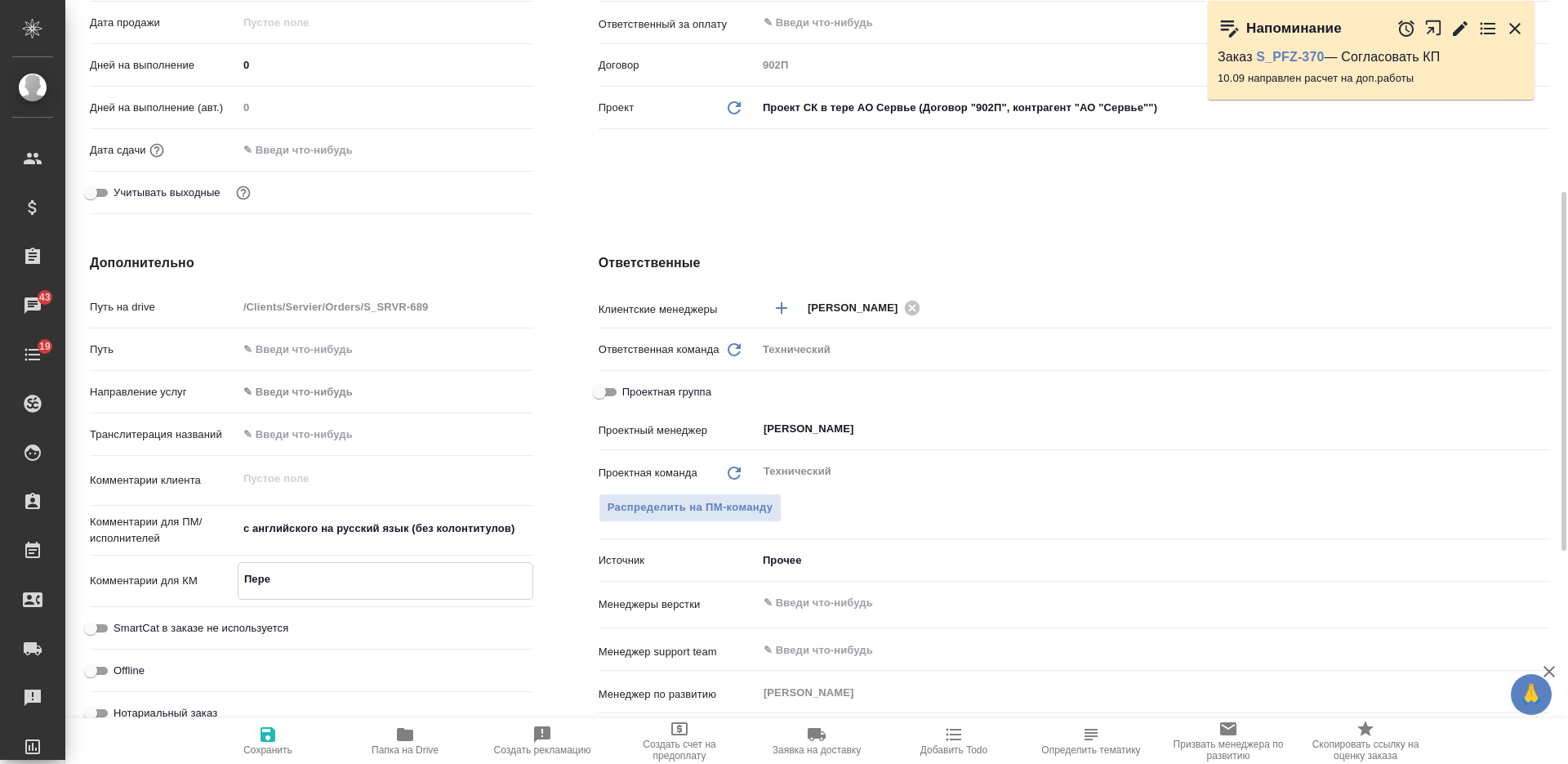
type textarea "x"
type textarea "Перев"
type textarea "x"
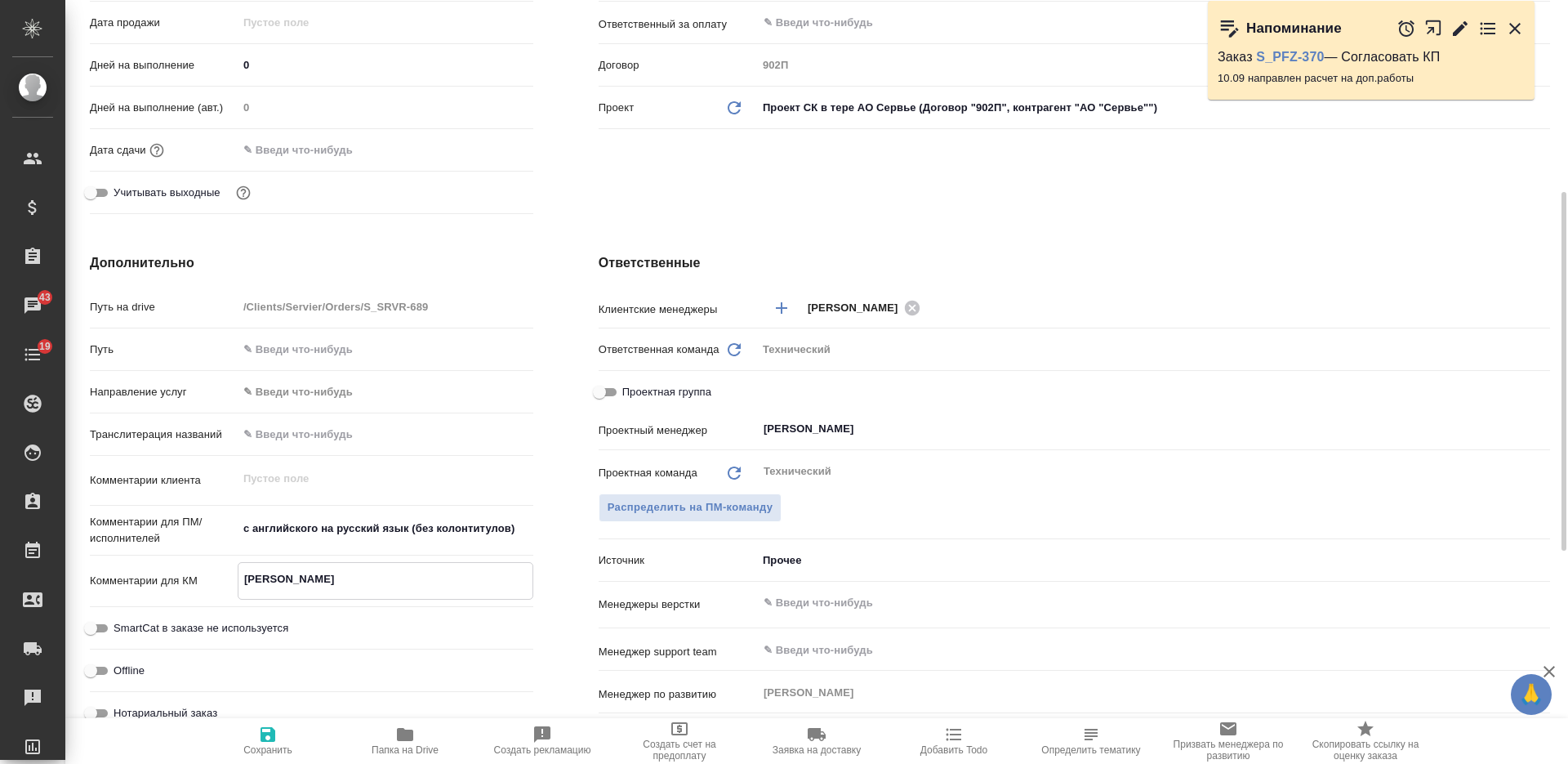
type textarea "Перево"
type textarea "x"
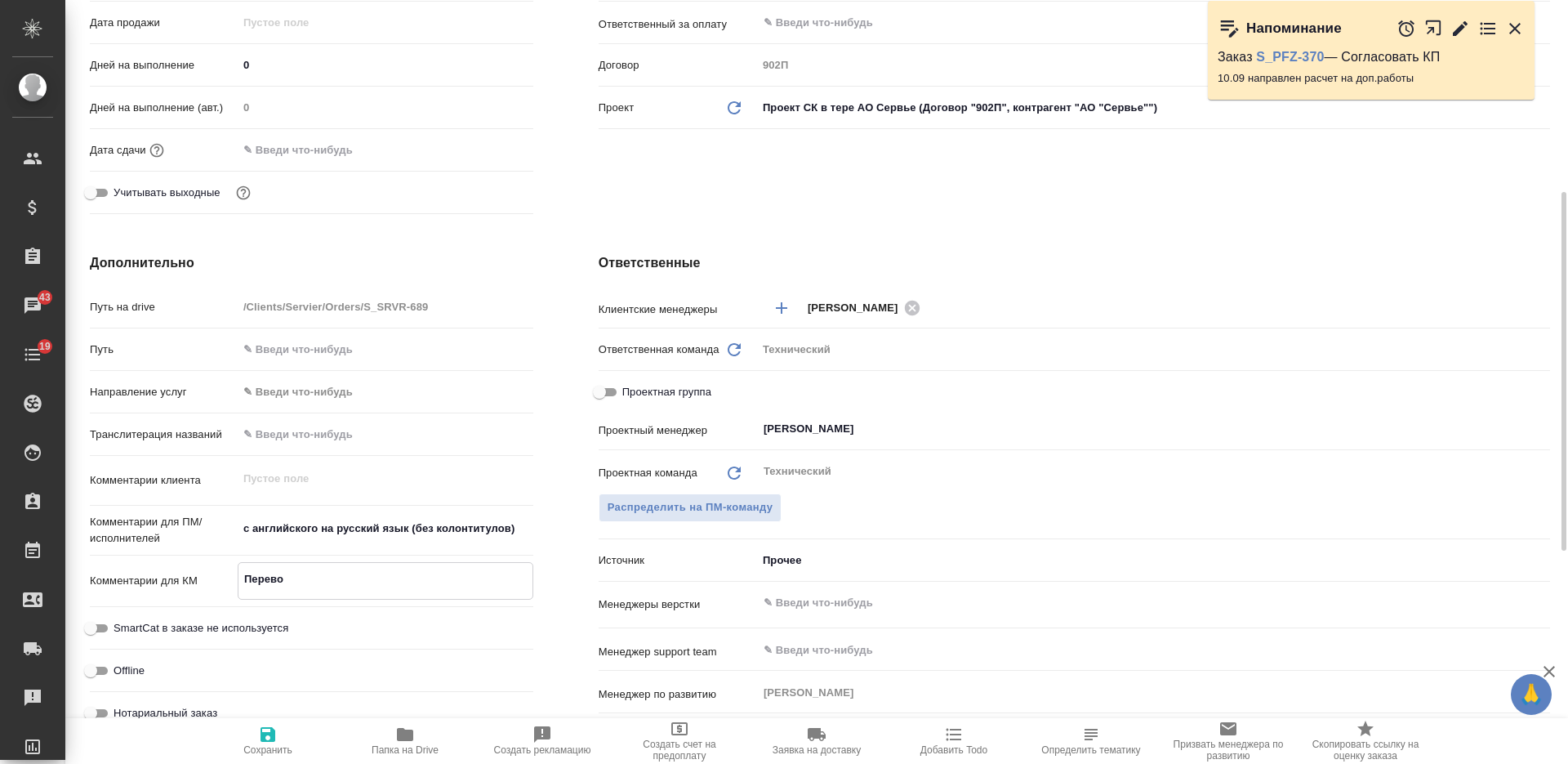
type textarea "x"
type textarea "Перевод"
type textarea "x"
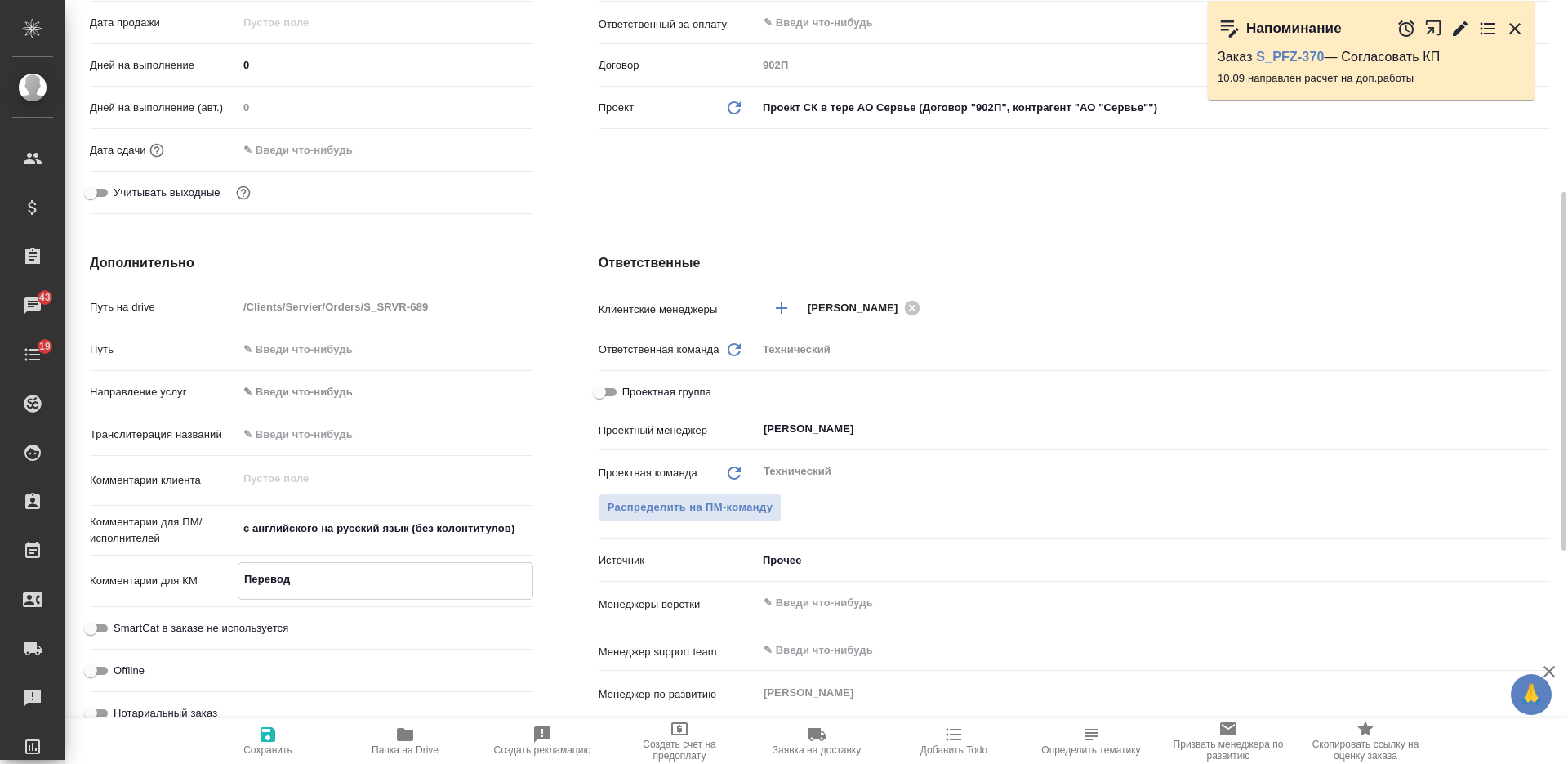
type textarea "Перевод"
type textarea "x"
type textarea "Перевод п"
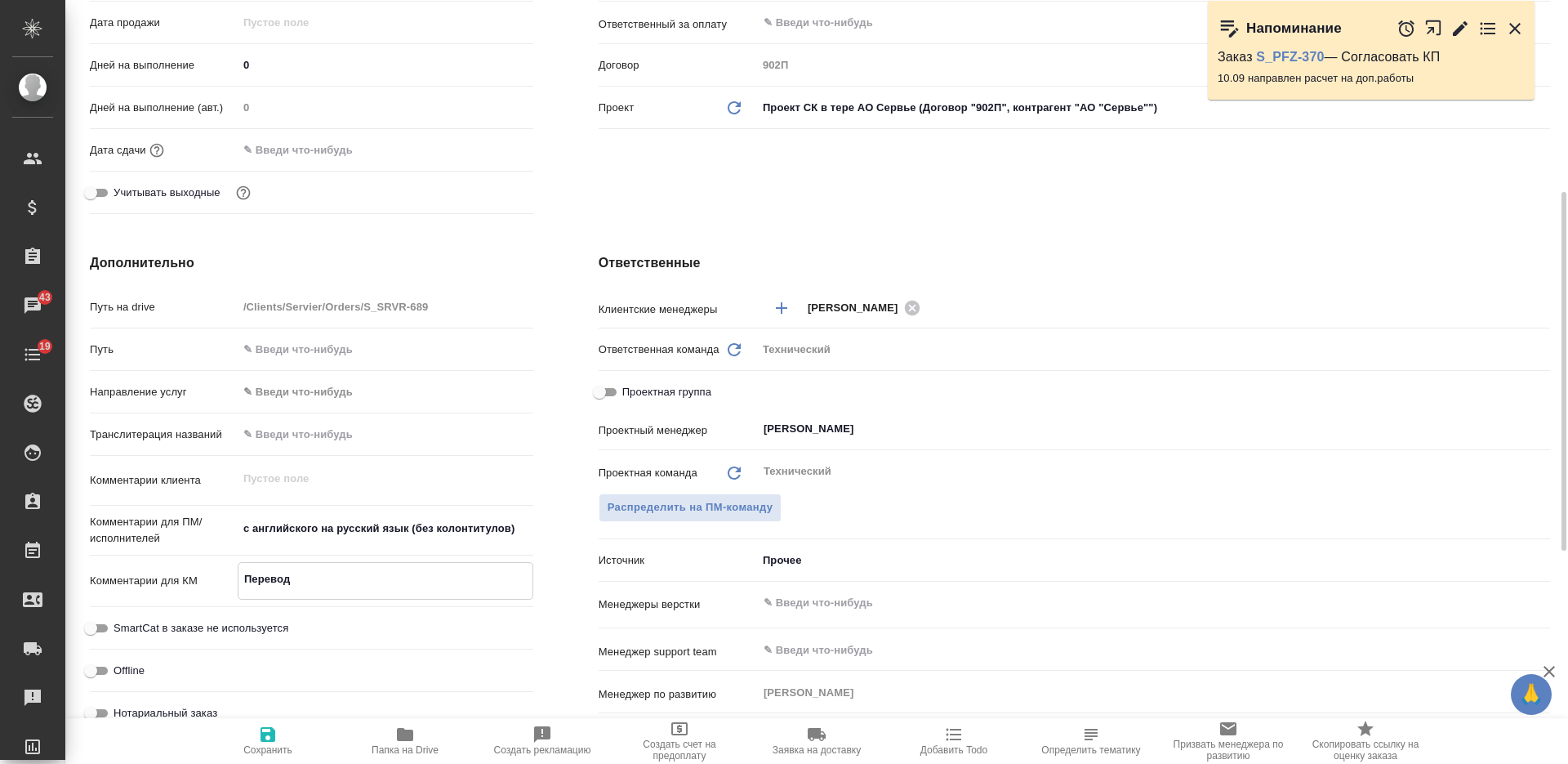
type textarea "x"
type textarea "Перевод пр"
type textarea "x"
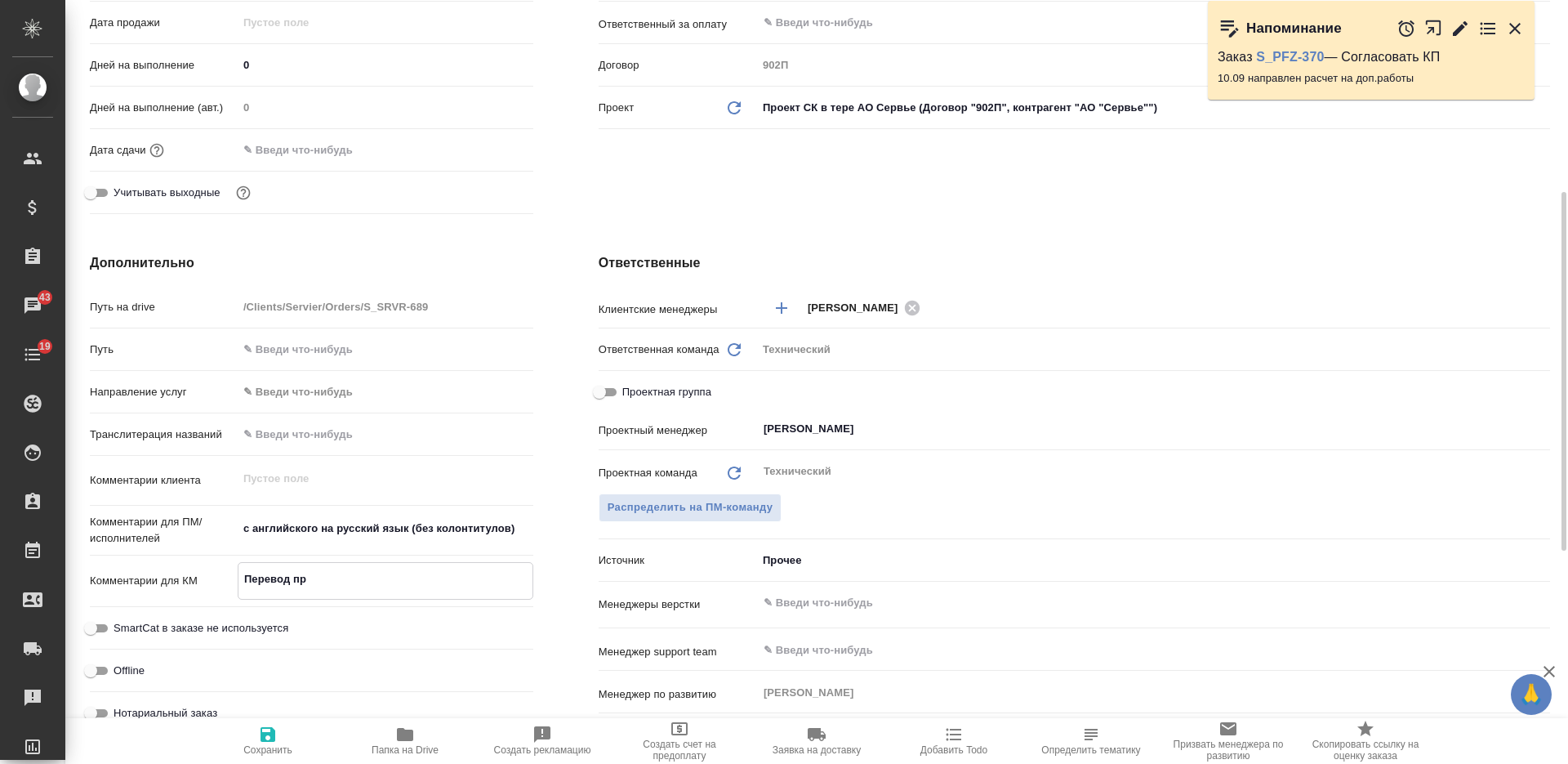
type textarea "x"
type textarea "Перевод про"
type textarea "x"
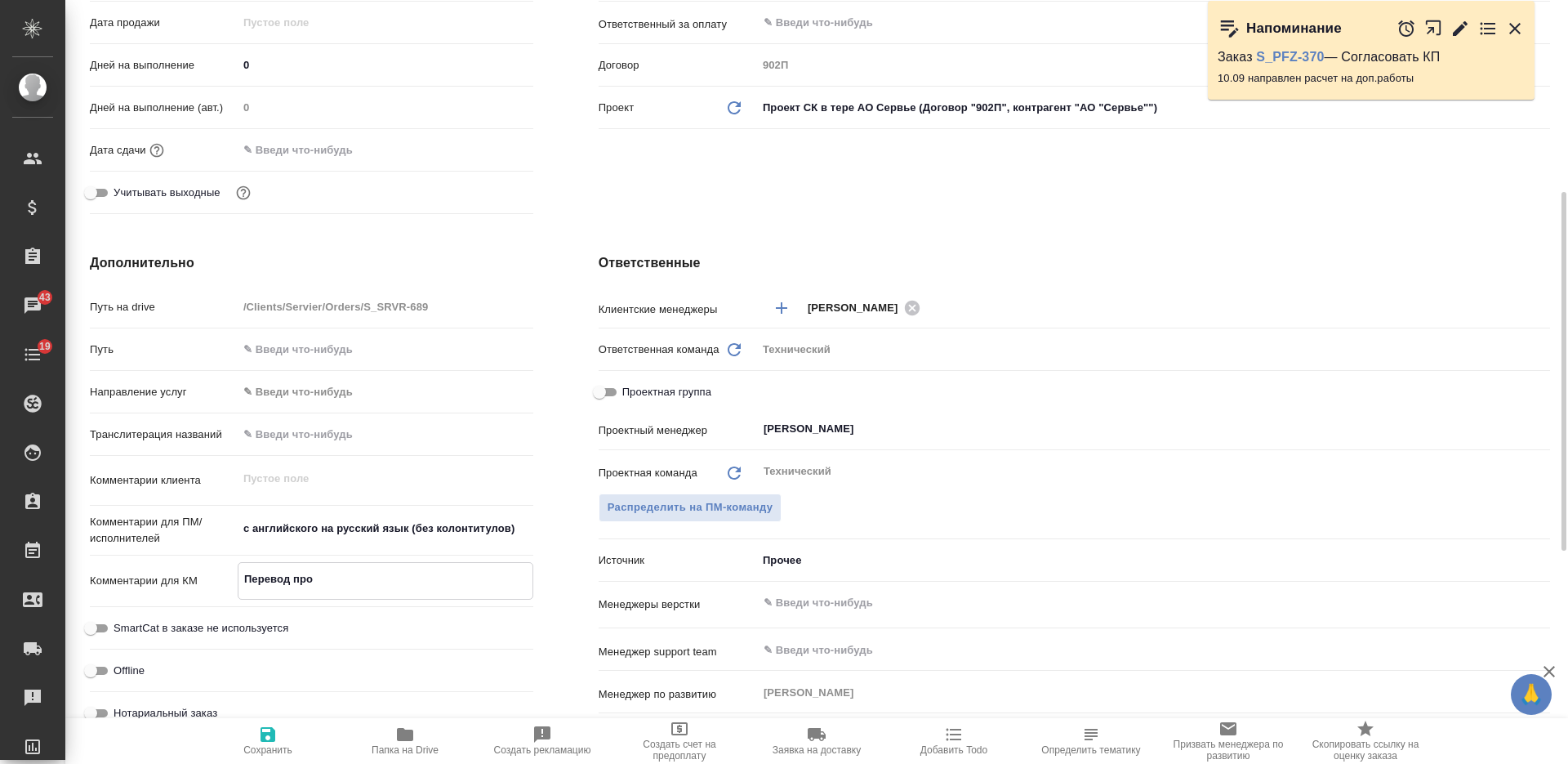
type textarea "x"
type textarea "Перевод проц"
type textarea "x"
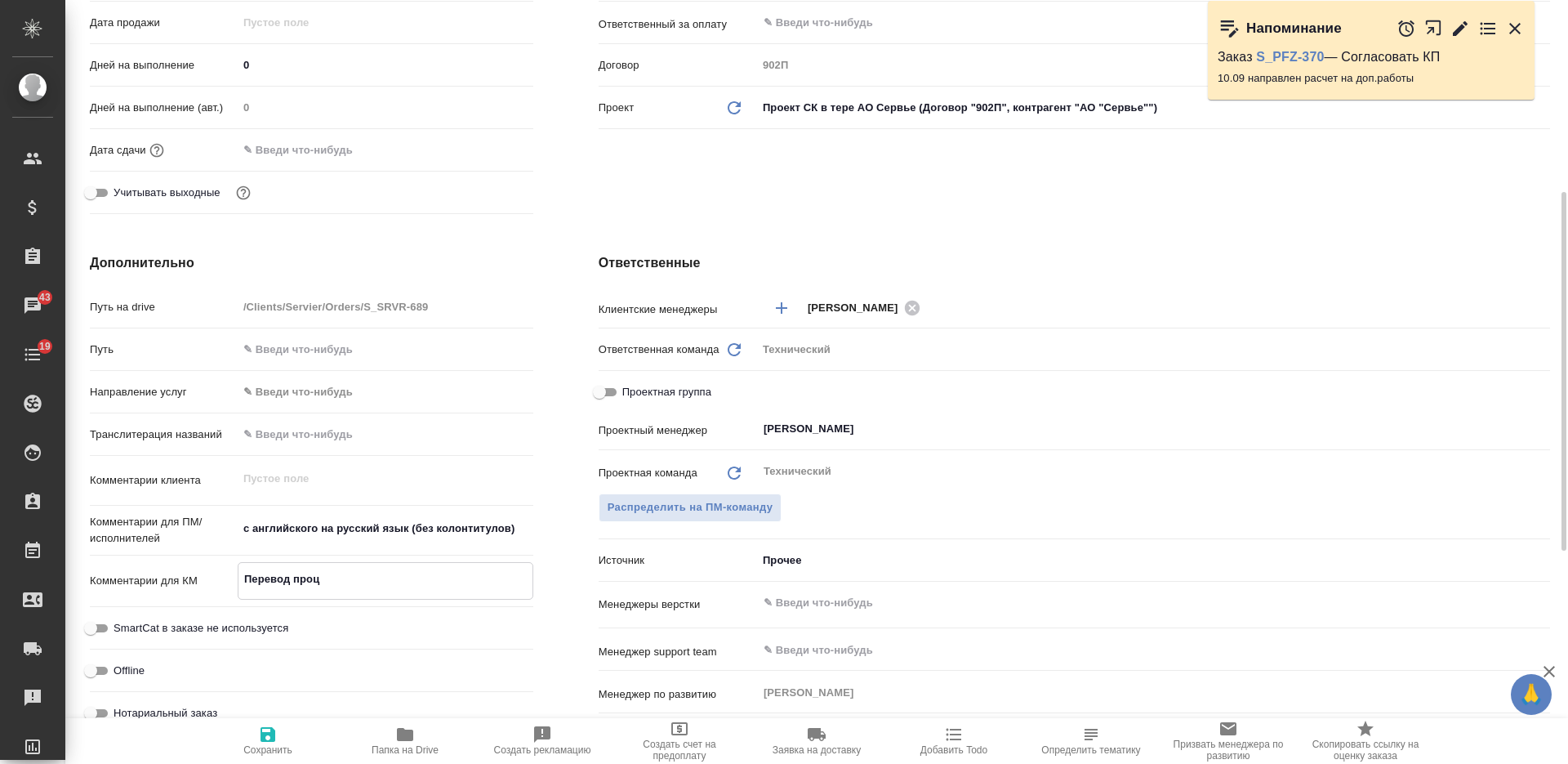
type textarea "Перевод проце"
type textarea "x"
type textarea "Перевод процед"
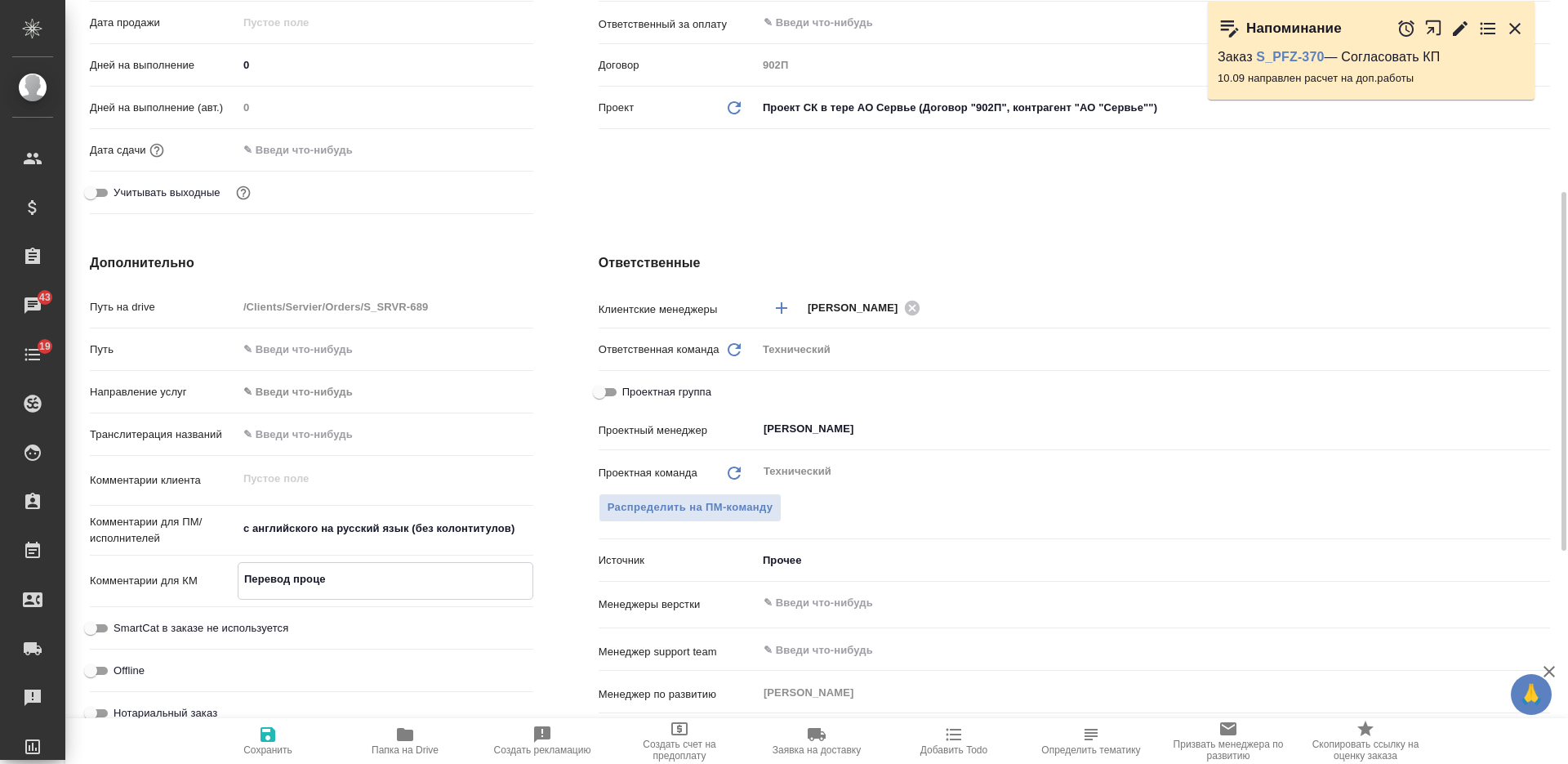
type textarea "x"
type textarea "Перевод процеду"
type textarea "x"
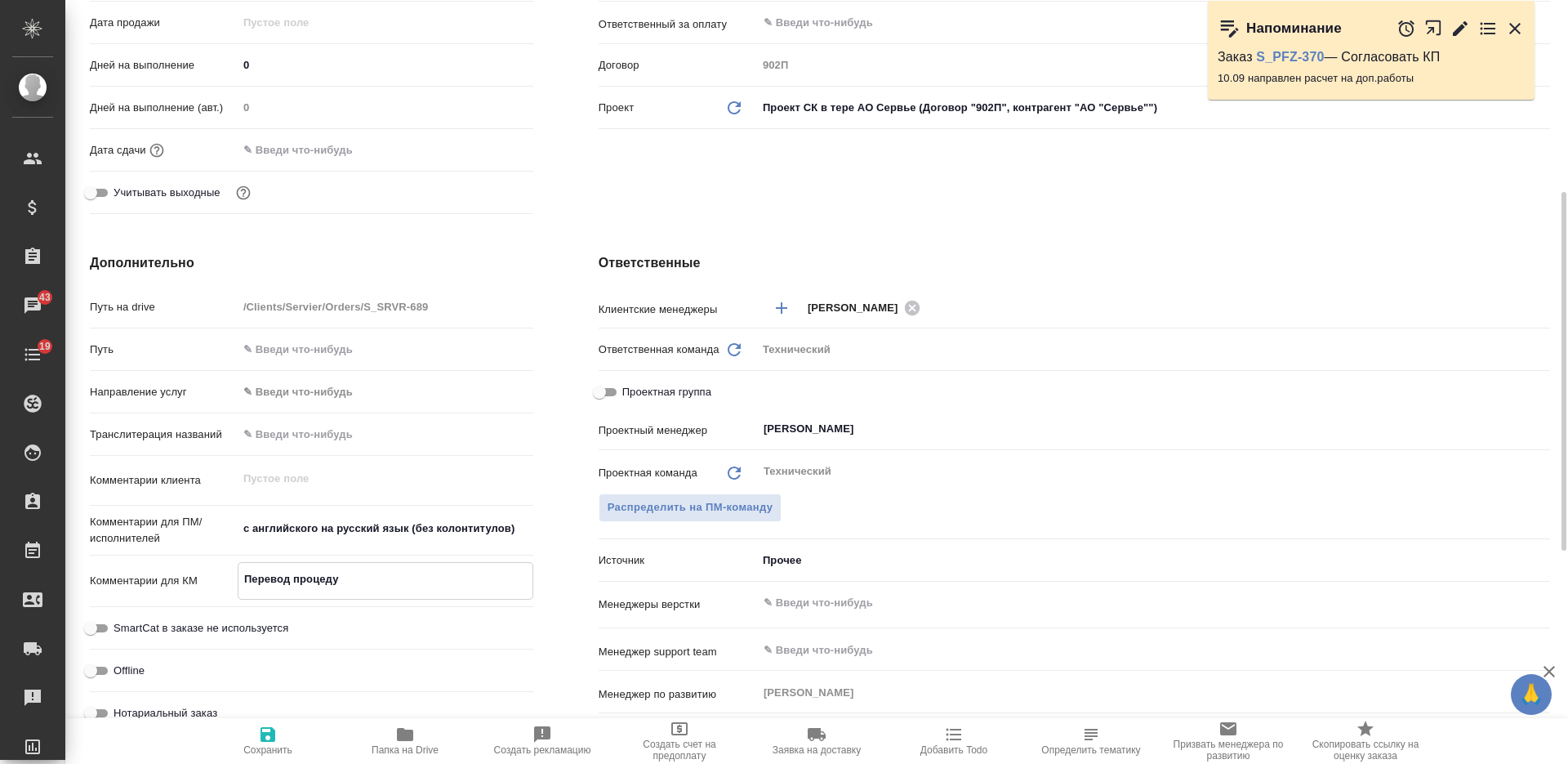
type textarea "x"
type textarea "Перевод процедур"
type textarea "x"
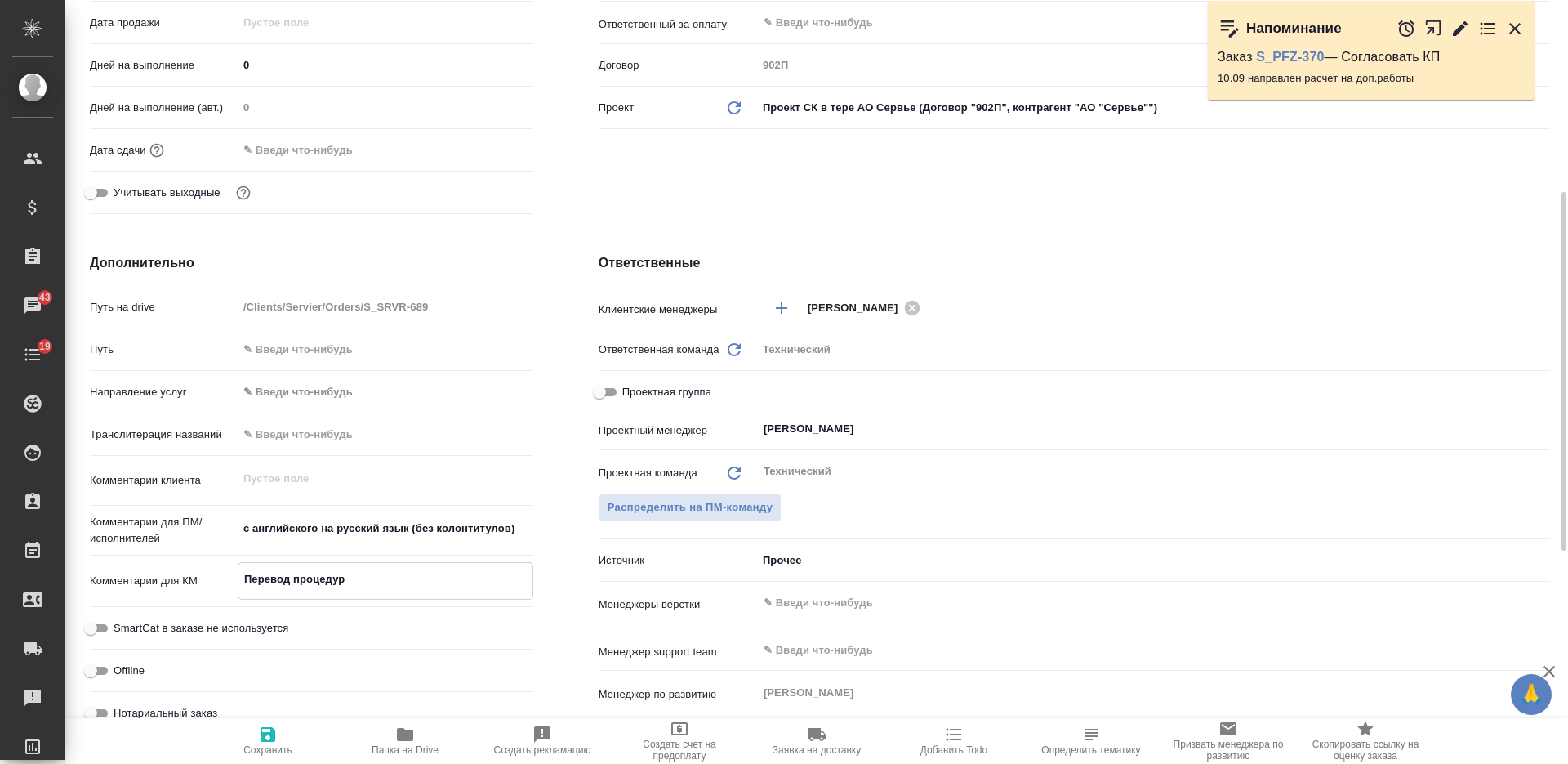
type textarea "x"
type textarea "Перевод процедуры"
type textarea "x"
type textarea "Перевод процедуры"
type textarea "x"
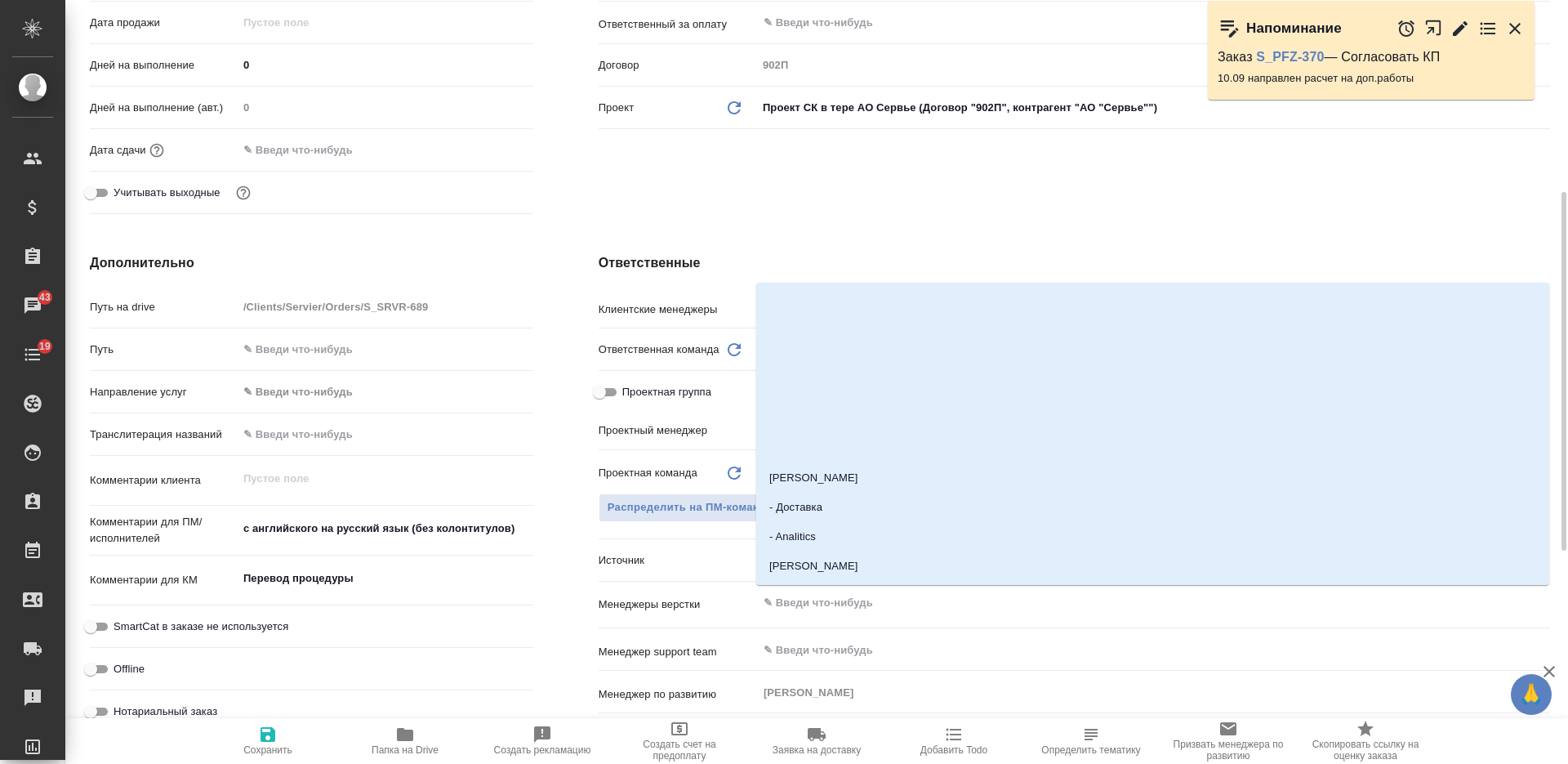
click at [790, 606] on input "text" at bounding box center [1126, 602] width 728 height 19
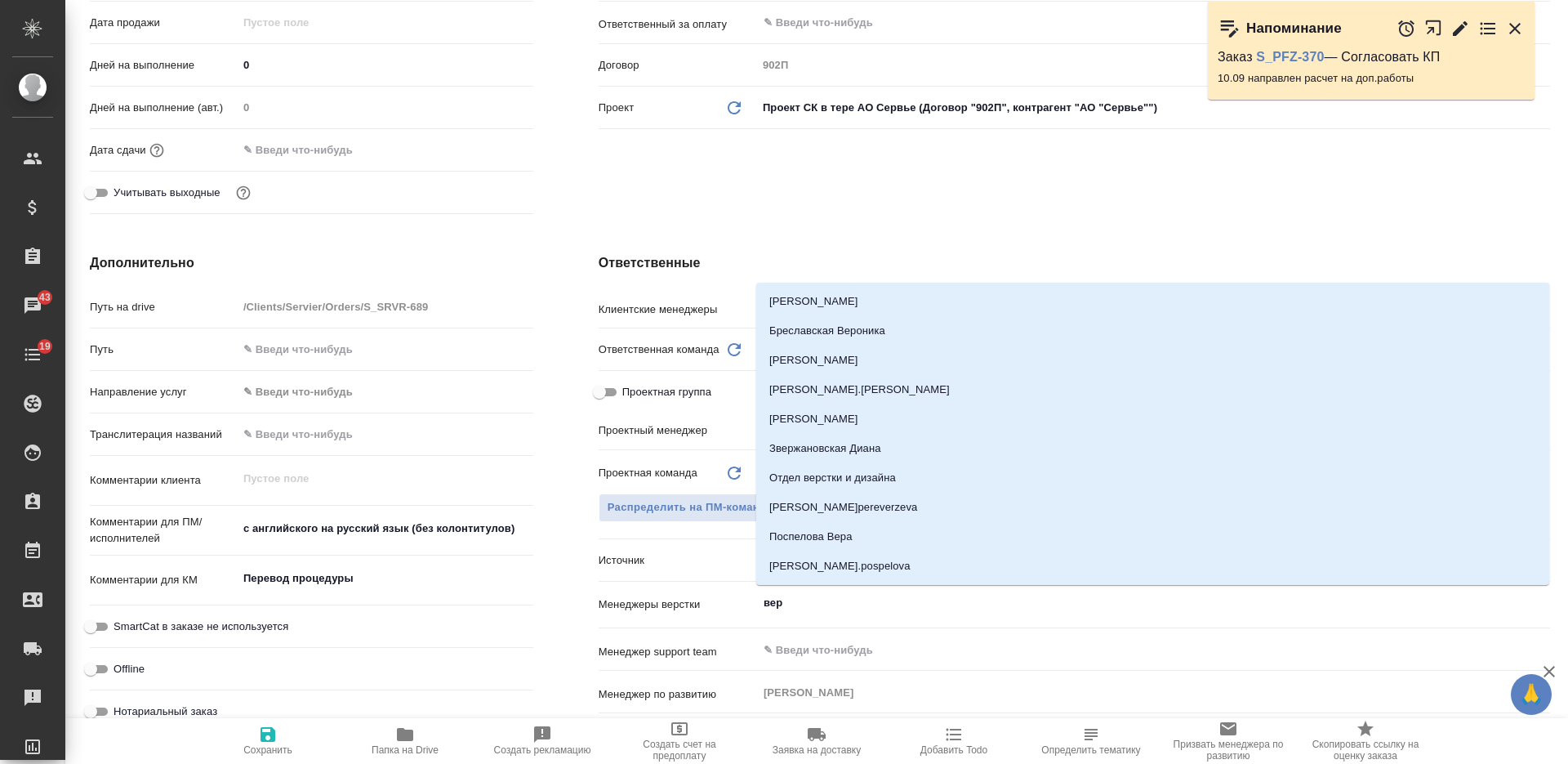
type input "верс"
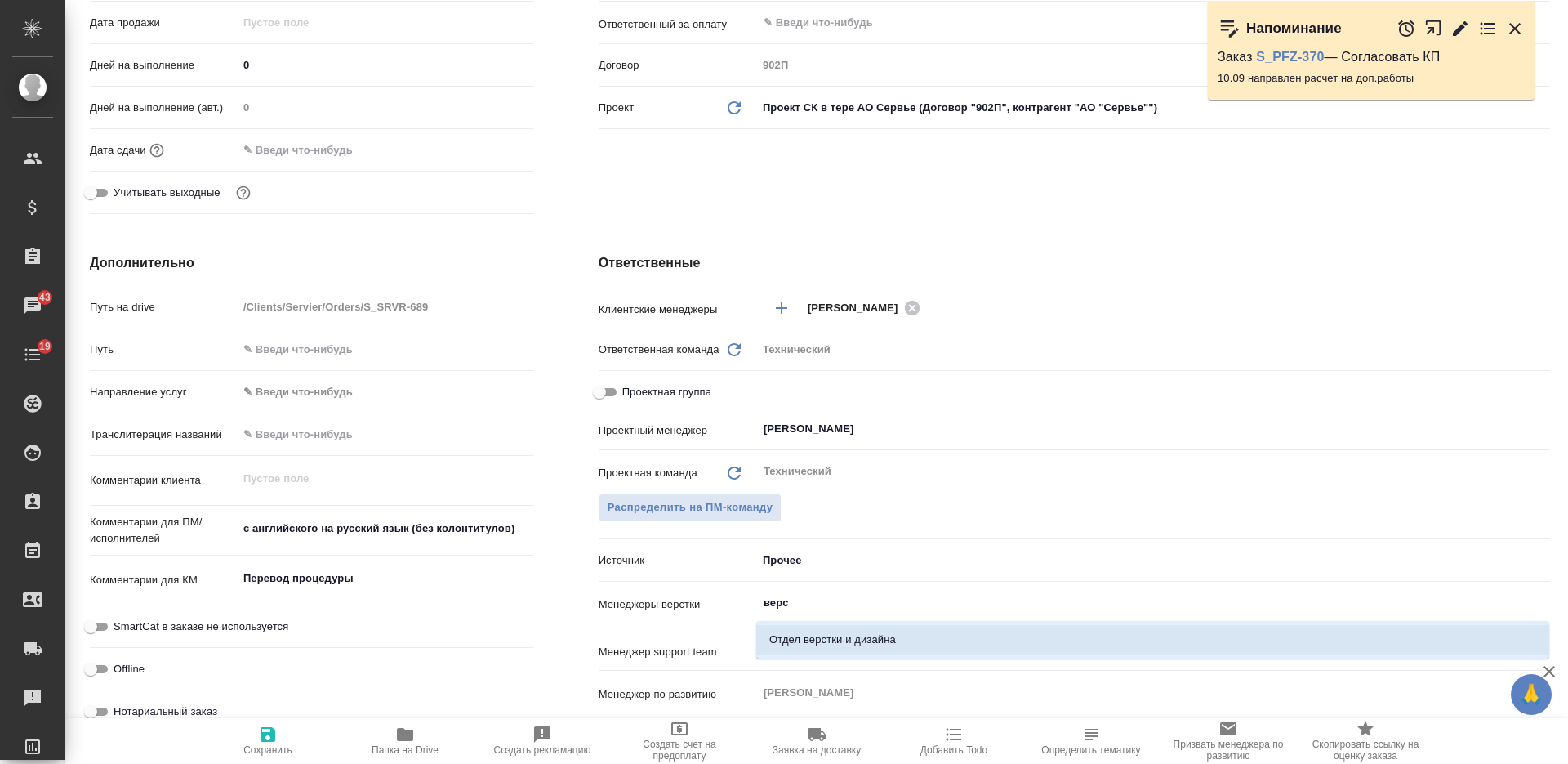
click at [819, 633] on li "Отдел верстки и дизайна" at bounding box center [1152, 639] width 793 height 29
type textarea "x"
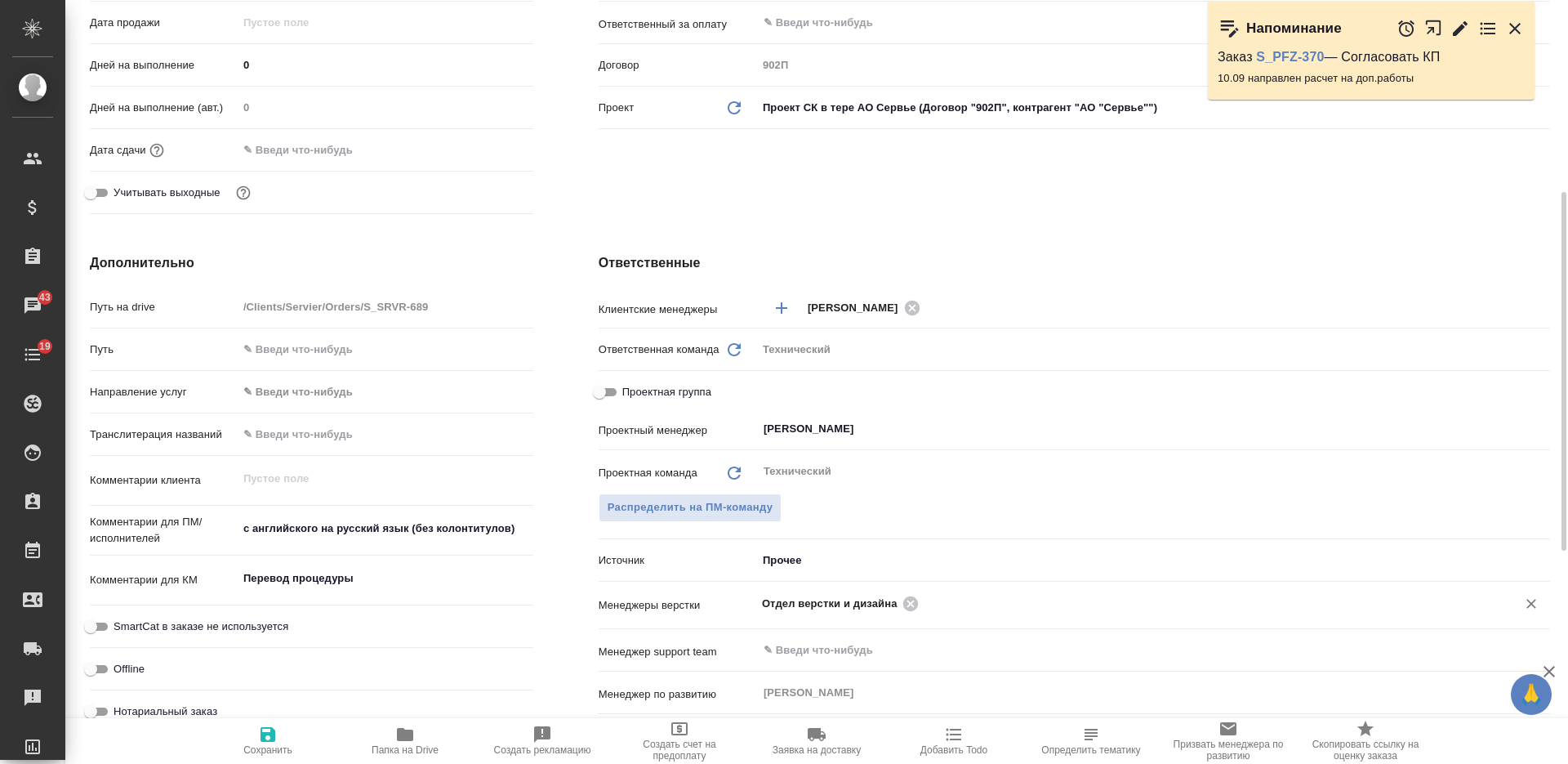
click at [281, 728] on span "Сохранить" at bounding box center [267, 740] width 118 height 31
type textarea "x"
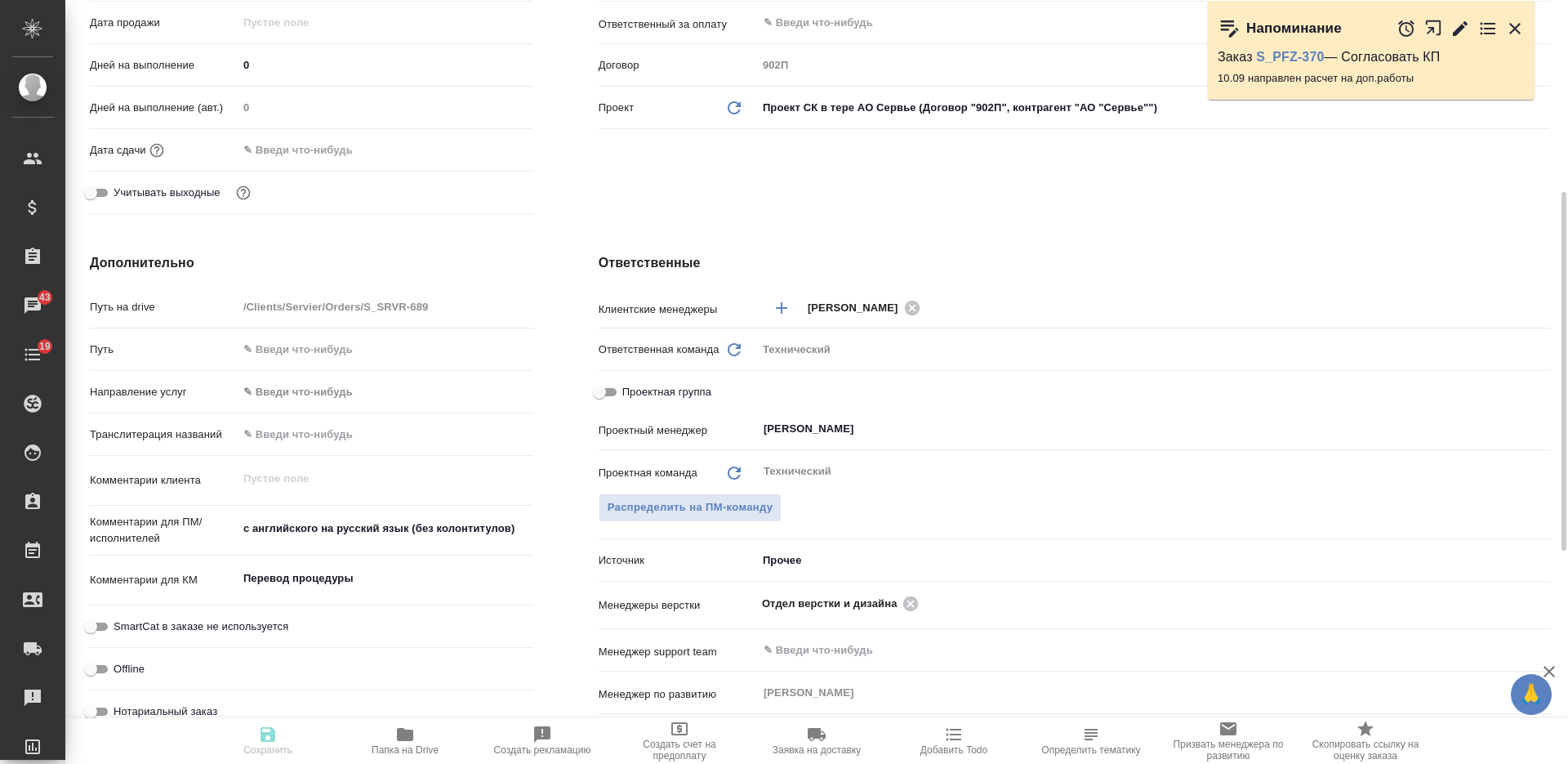
type textarea "x"
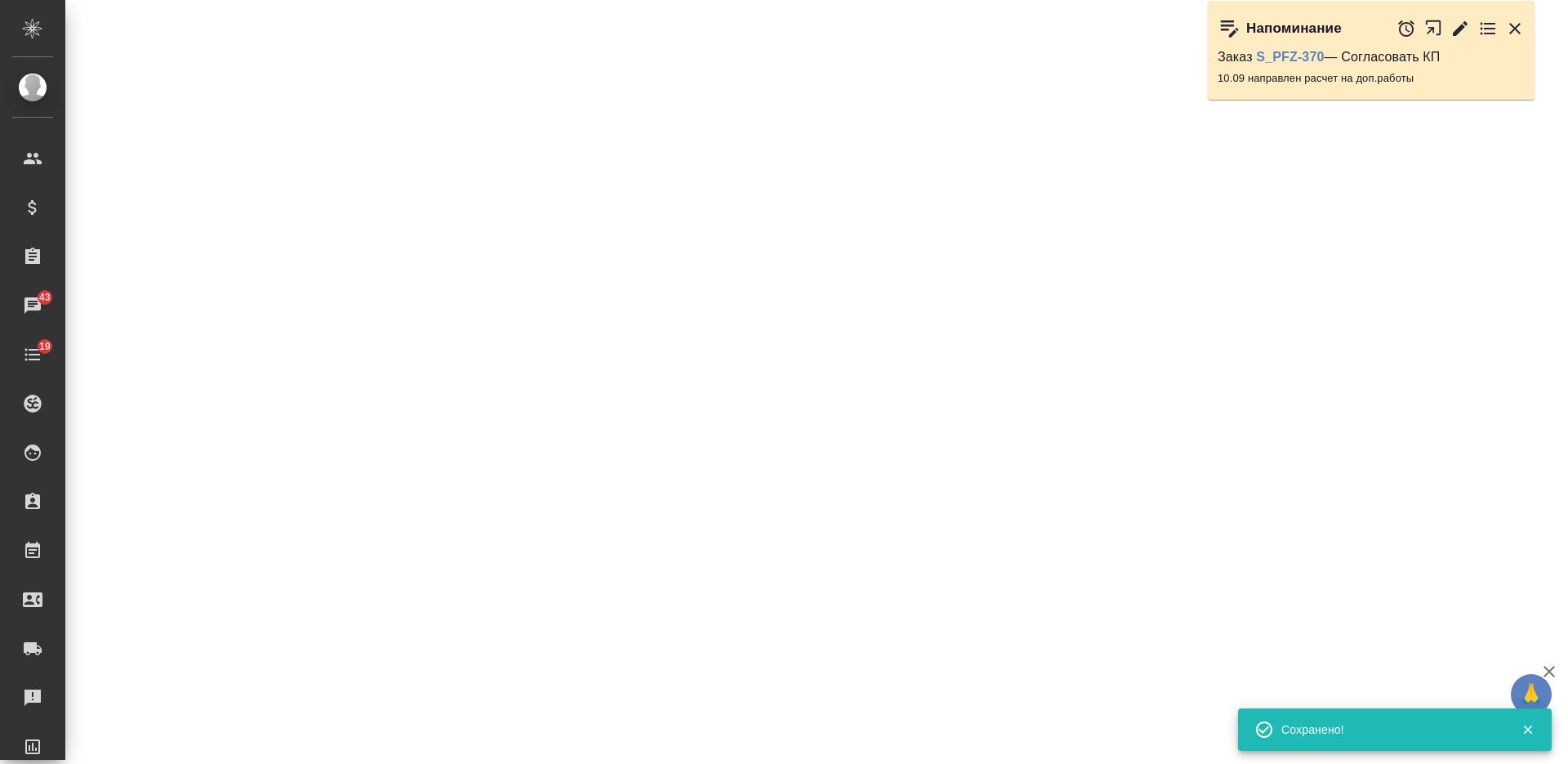
select select "RU"
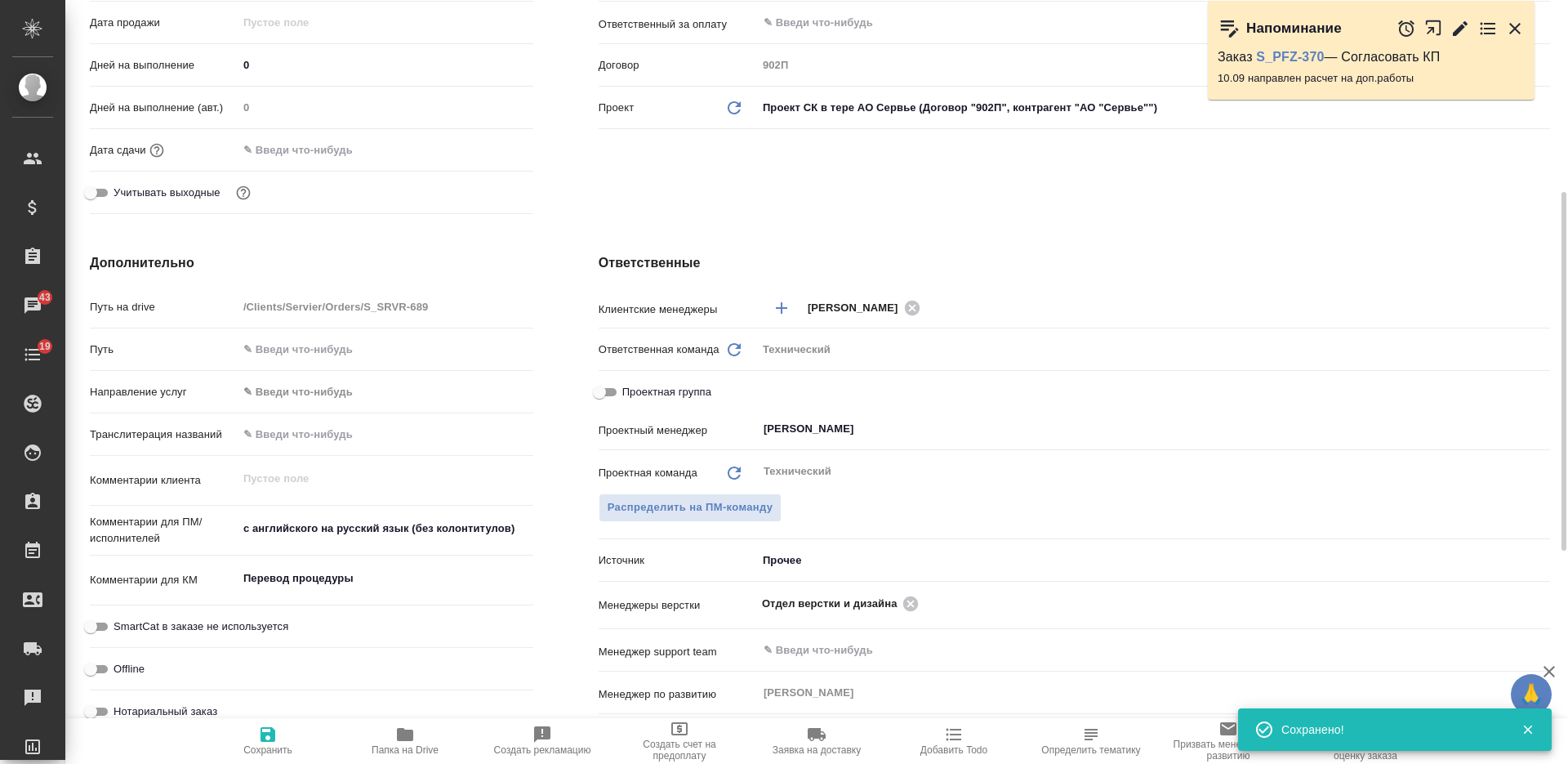
type textarea "x"
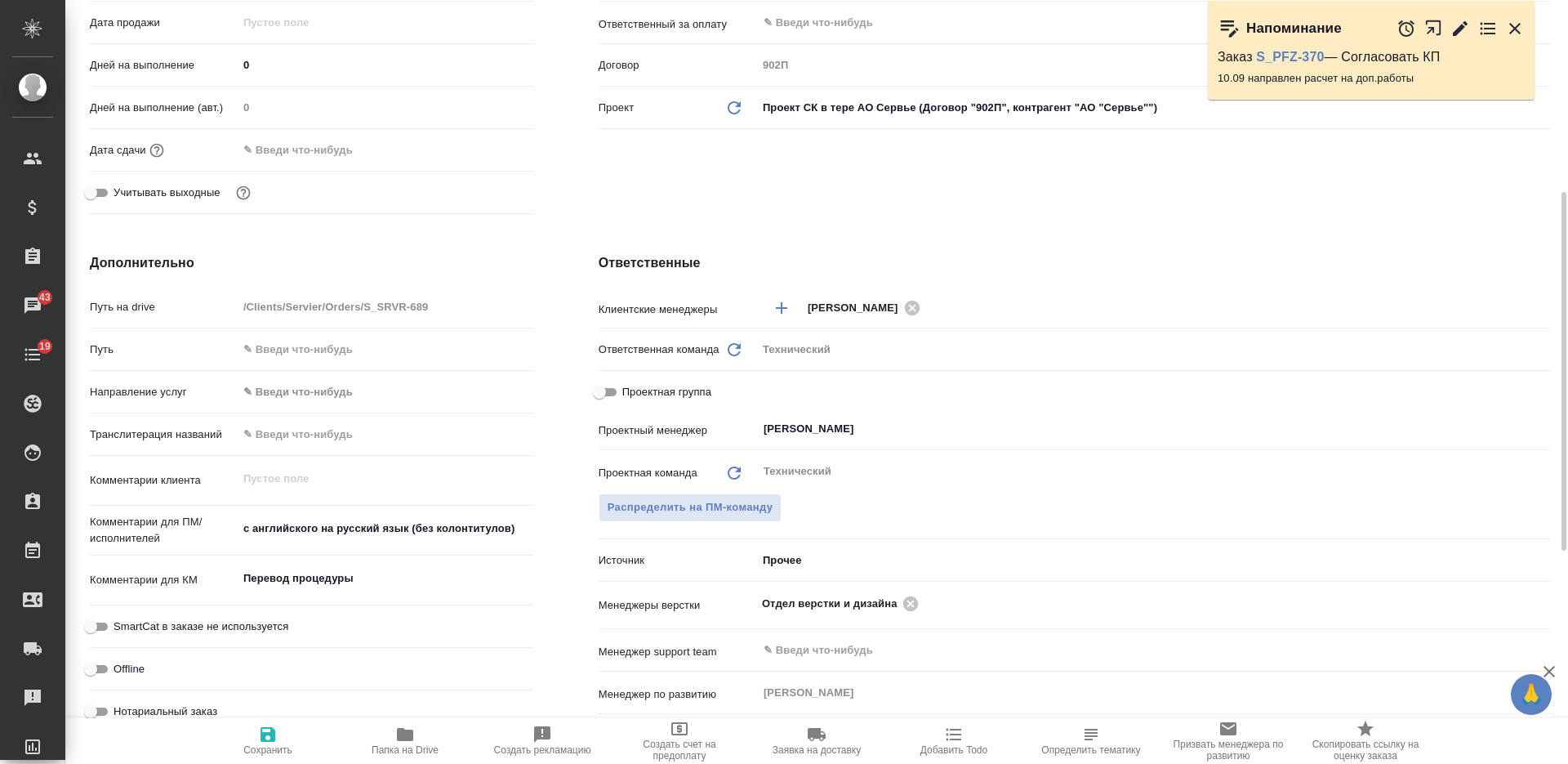
scroll to position [0, 0]
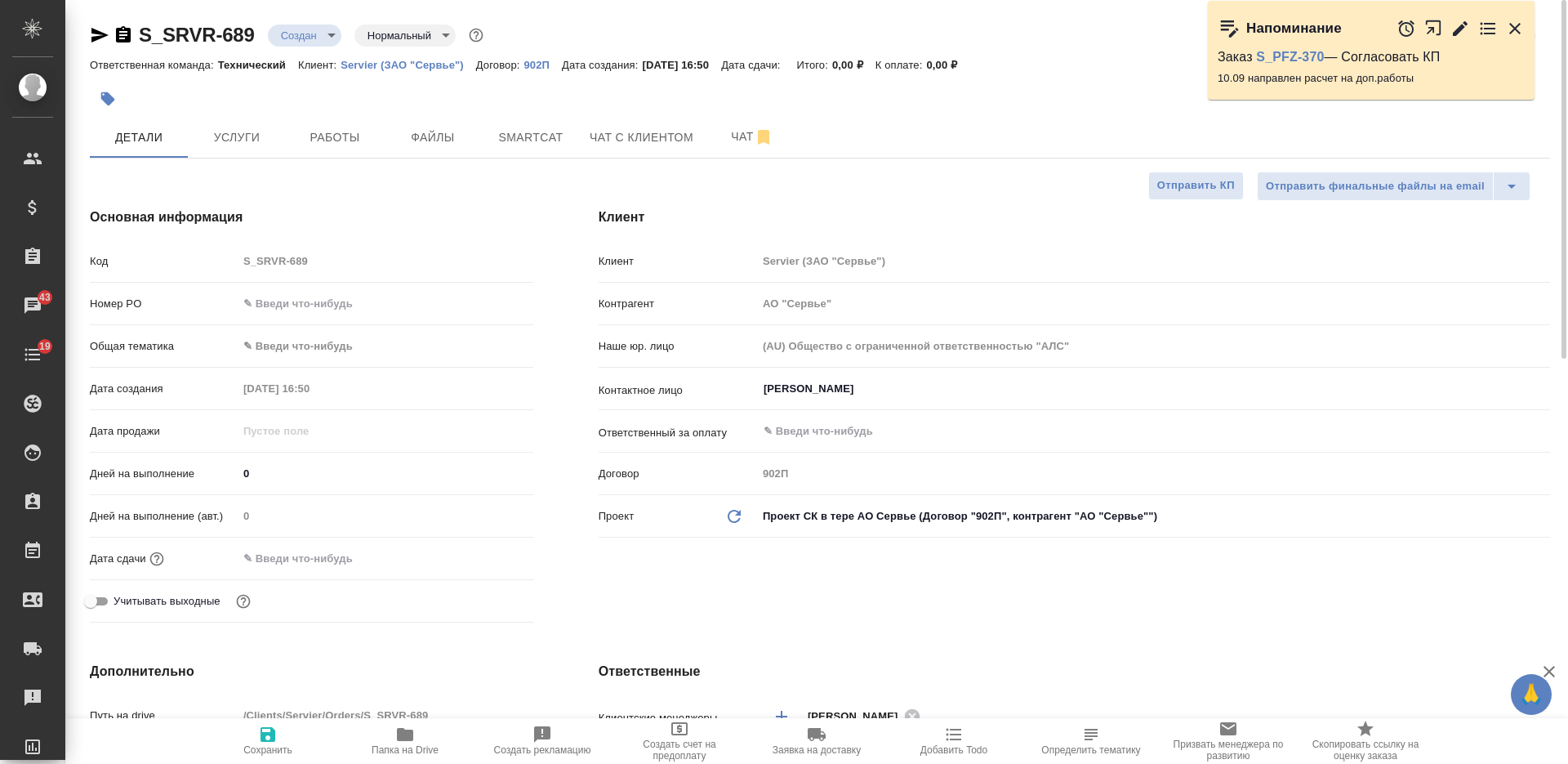
click at [279, 730] on span "Сохранить" at bounding box center [267, 740] width 118 height 31
type textarea "x"
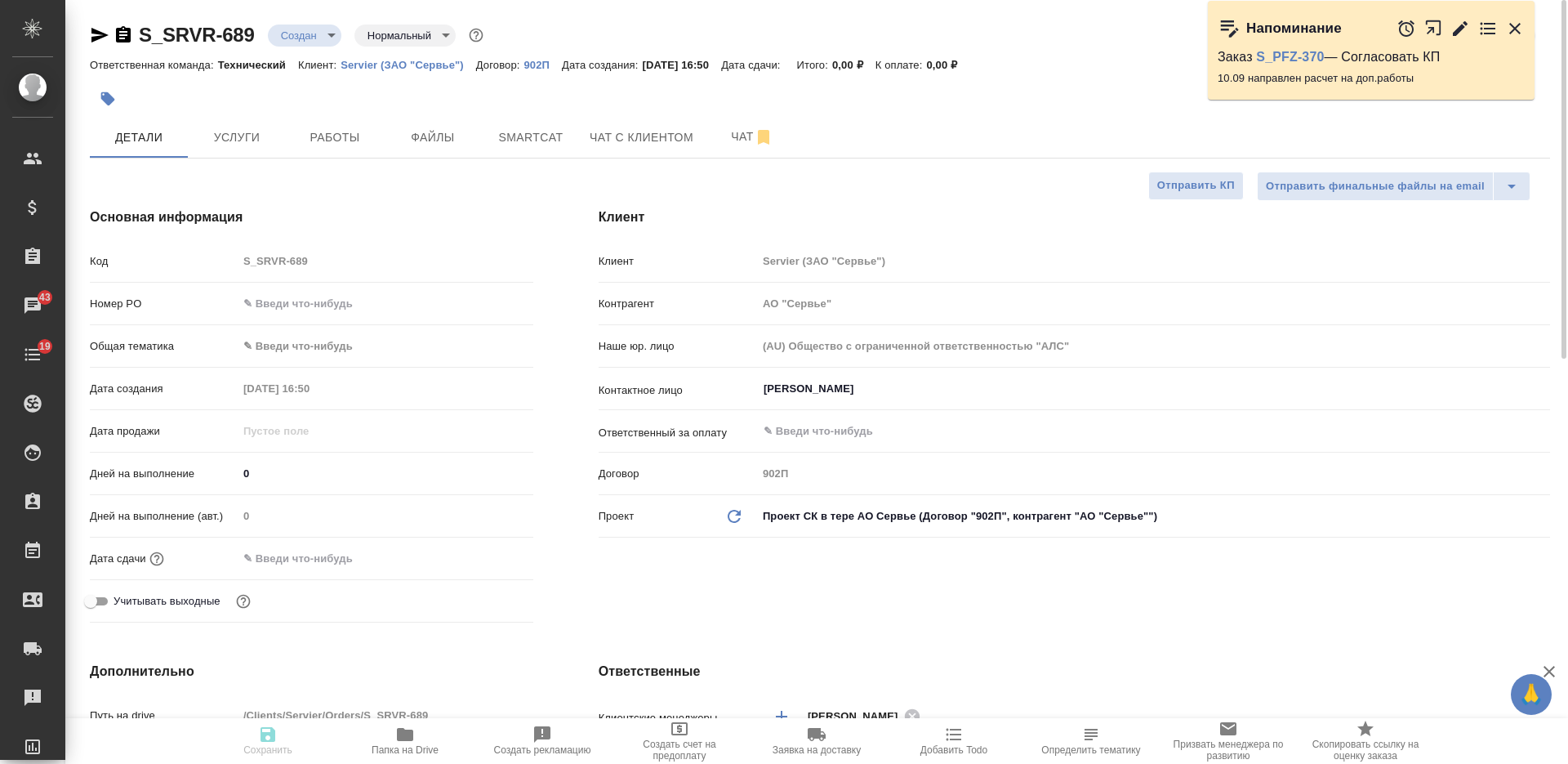
type textarea "x"
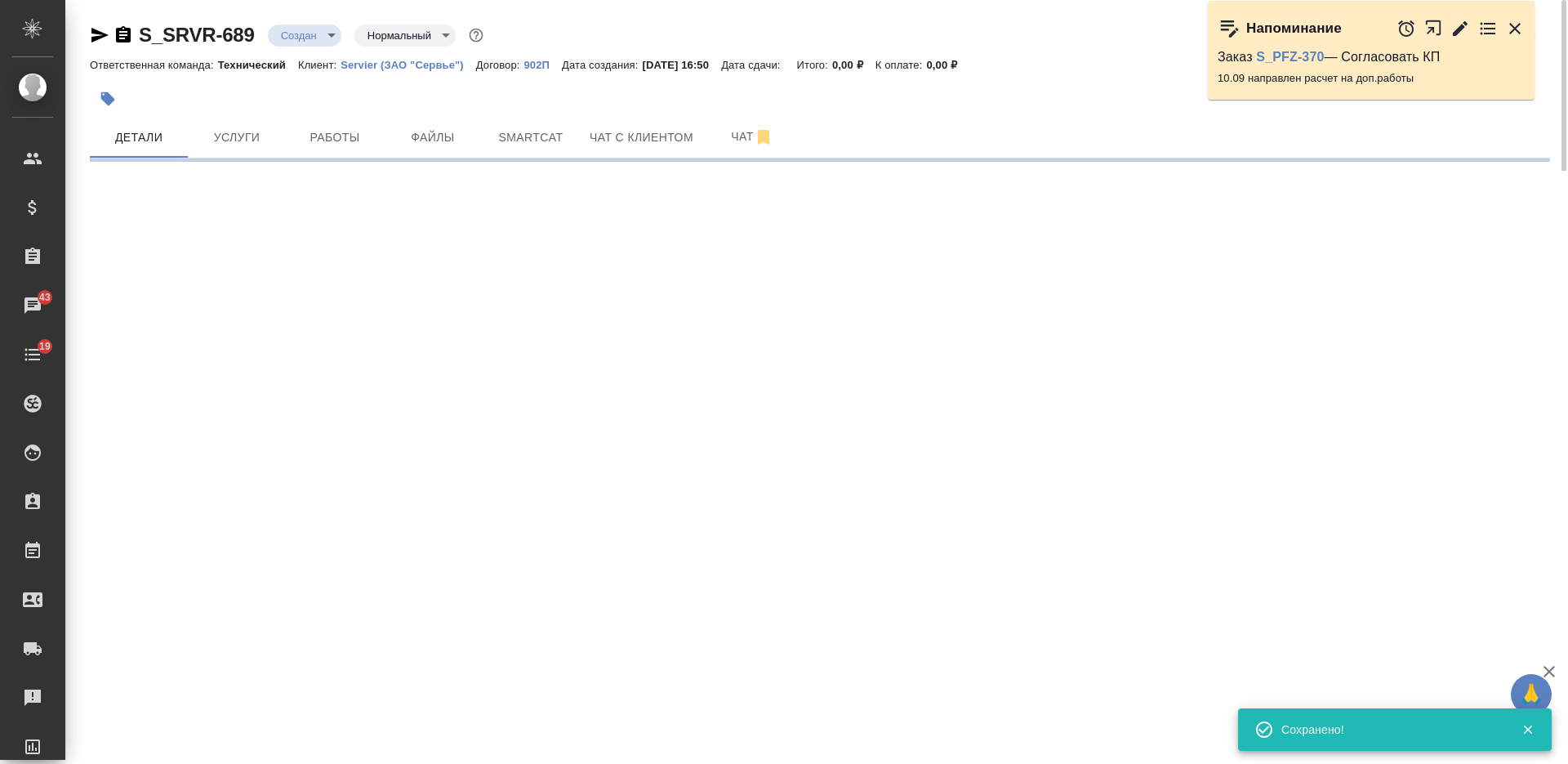
select select "RU"
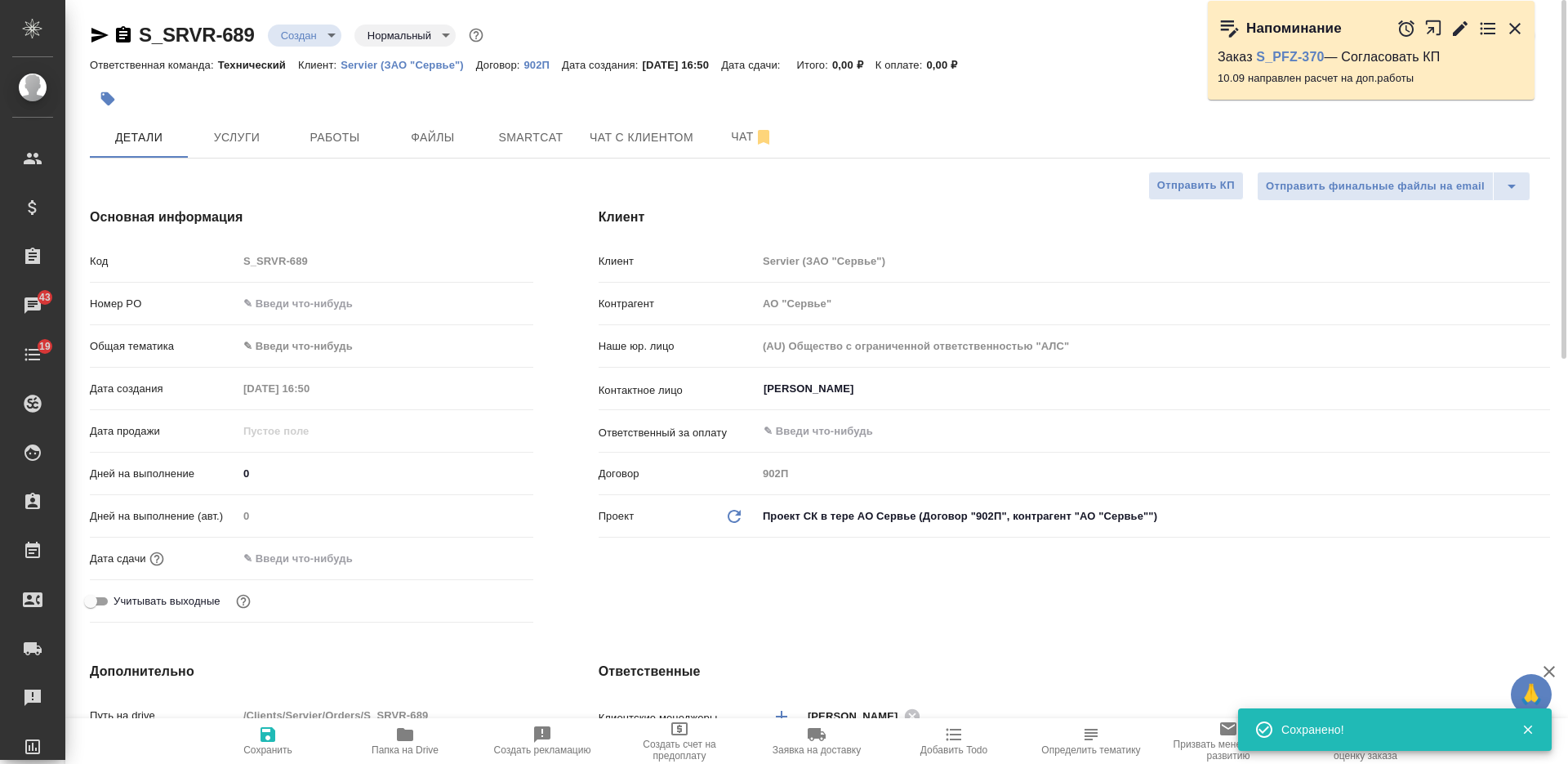
type textarea "x"
click at [800, 389] on input "Битюкова Екатерина" at bounding box center [1126, 388] width 728 height 19
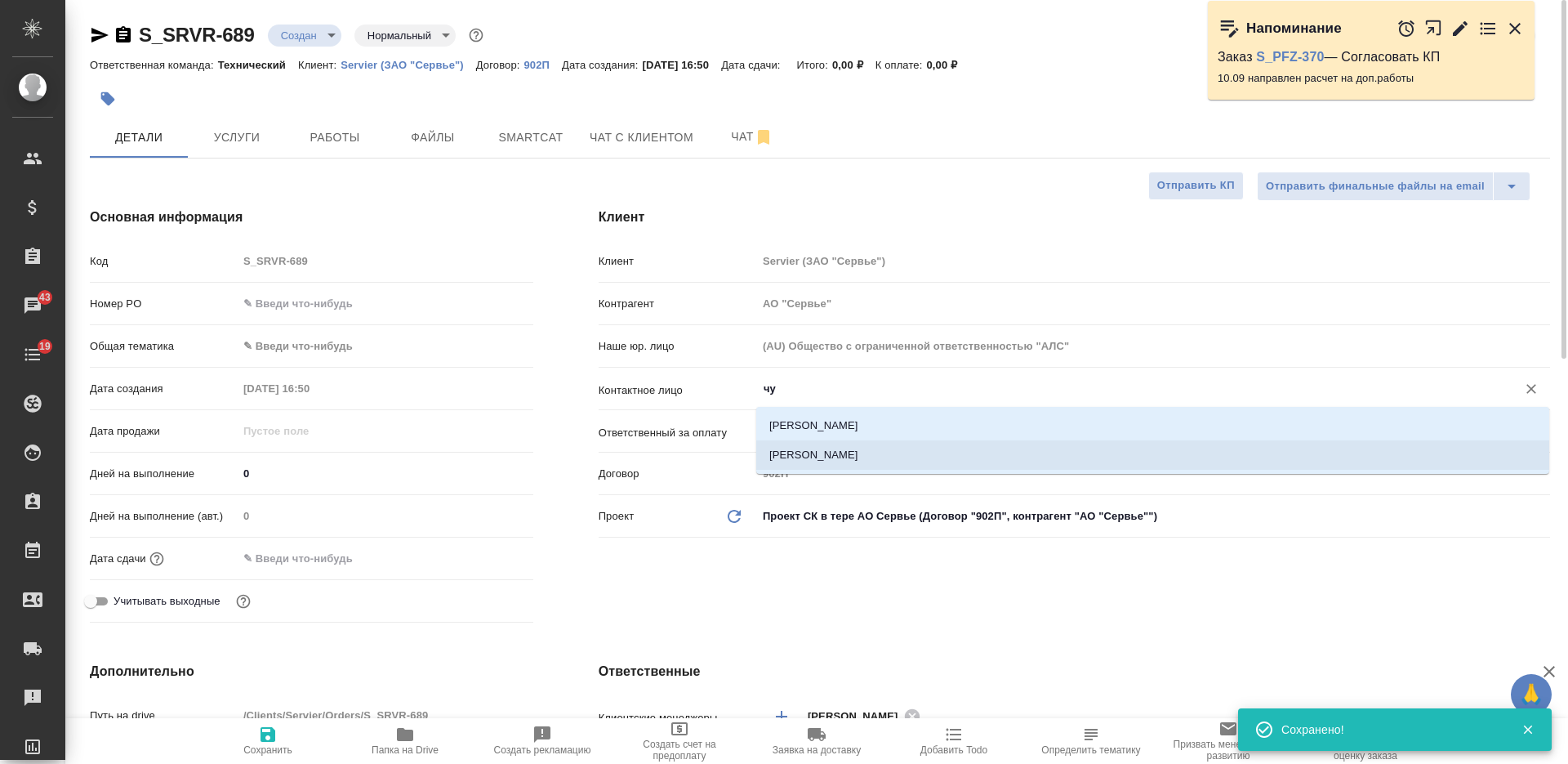
click at [822, 459] on li "Чумичева Евгения" at bounding box center [1152, 455] width 793 height 29
type input "Чумичева Евгения"
type textarea "x"
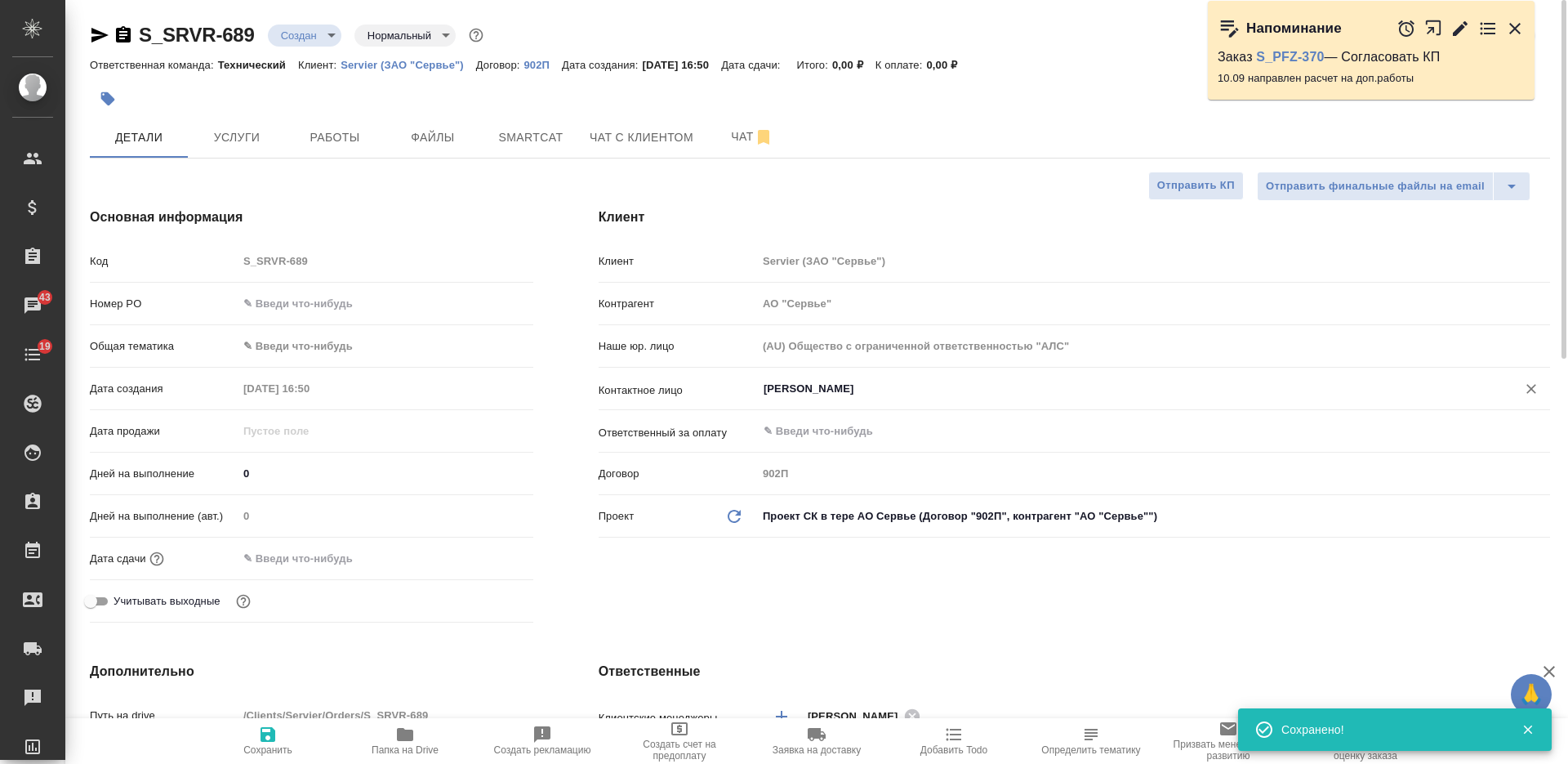
type input "Чумичева Евгения"
click at [294, 737] on span "Сохранить" at bounding box center [267, 740] width 118 height 31
type textarea "x"
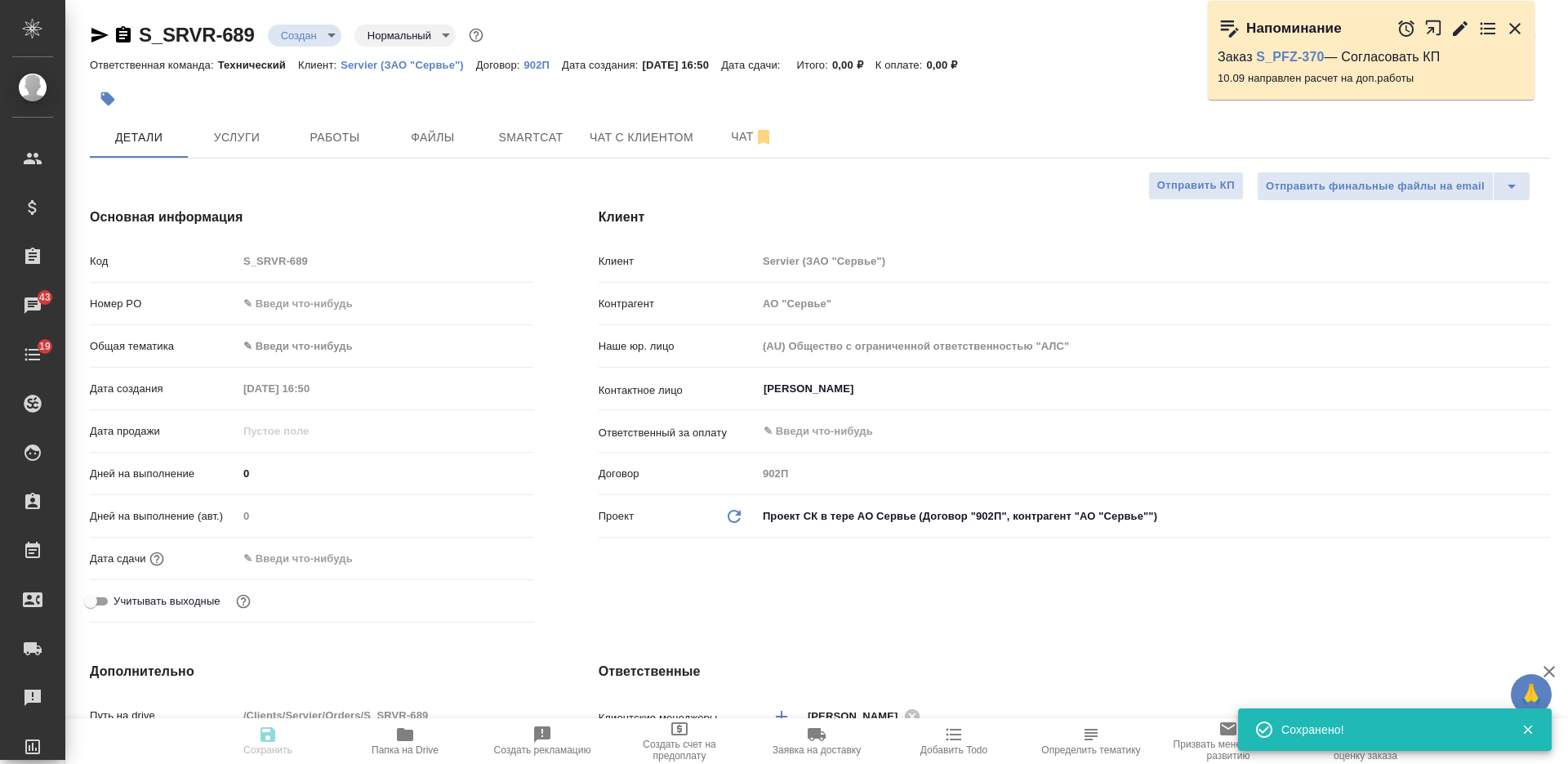
type textarea "x"
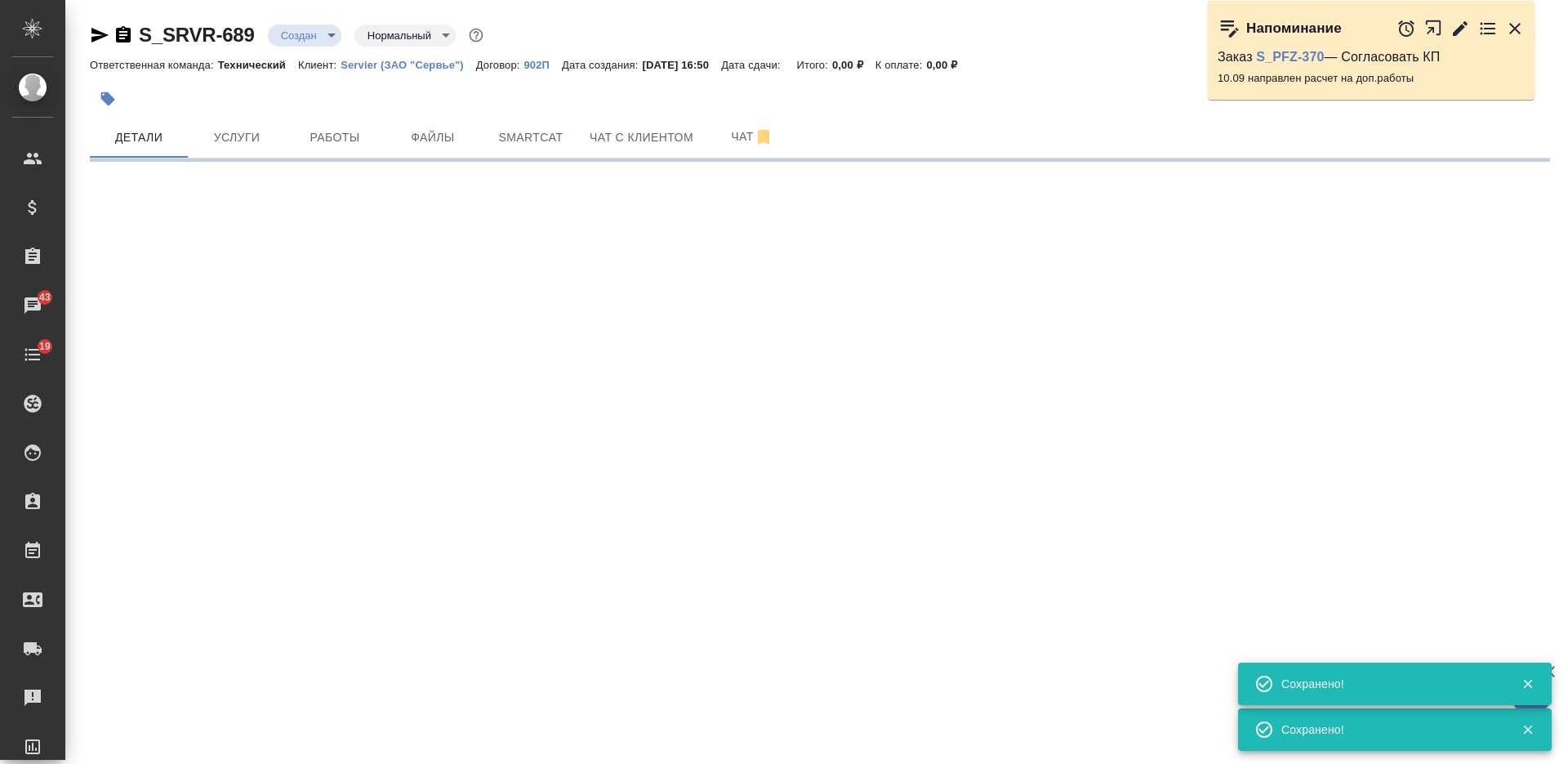
type input "holyTrinity"
select select "RU"
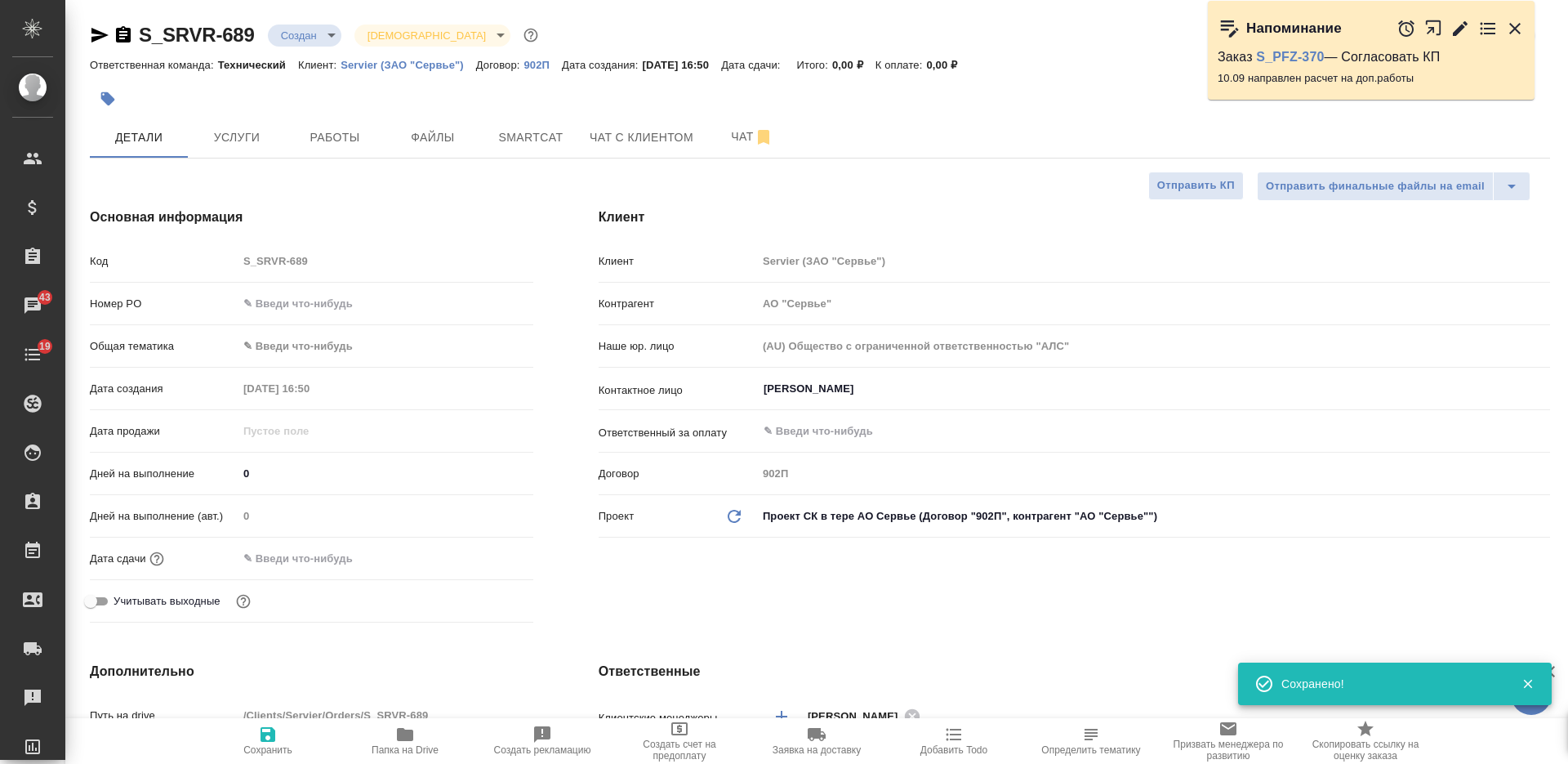
type textarea "x"
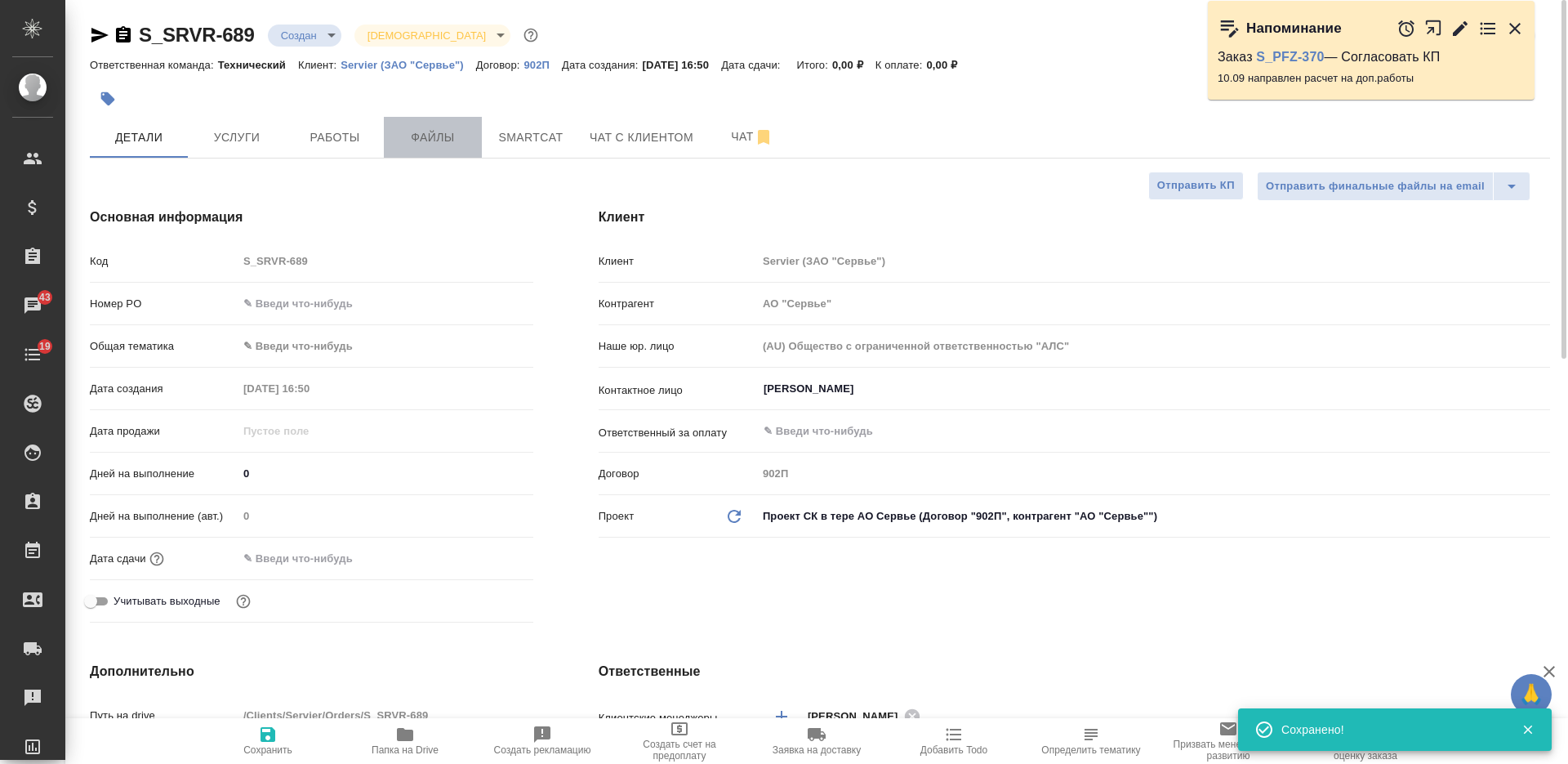
drag, startPoint x: 451, startPoint y: 129, endPoint x: 469, endPoint y: 122, distance: 19.3
click at [451, 129] on span "Файлы" at bounding box center [433, 138] width 78 height 20
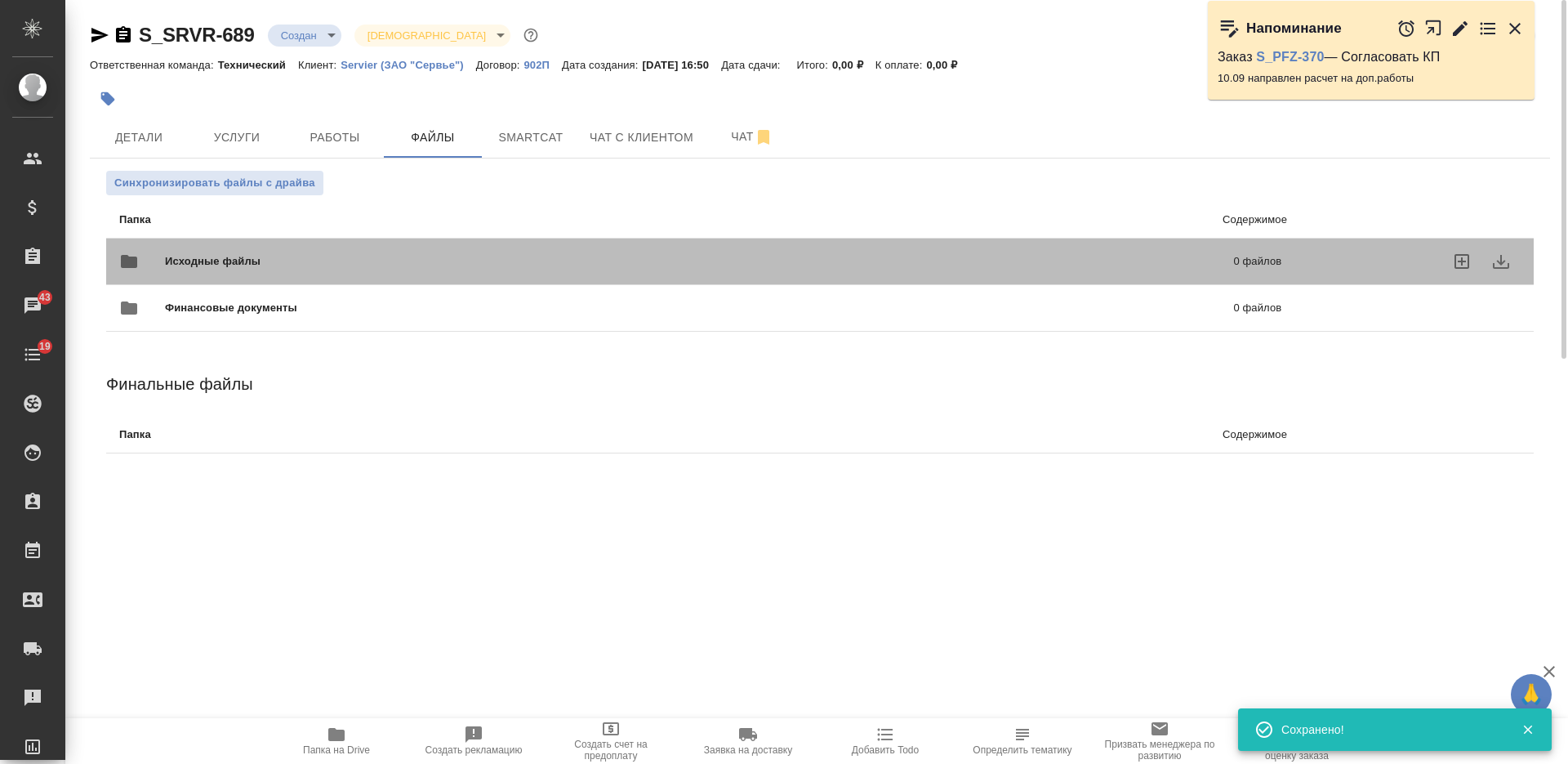
click at [505, 255] on span "Исходные файлы" at bounding box center [456, 262] width 583 height 16
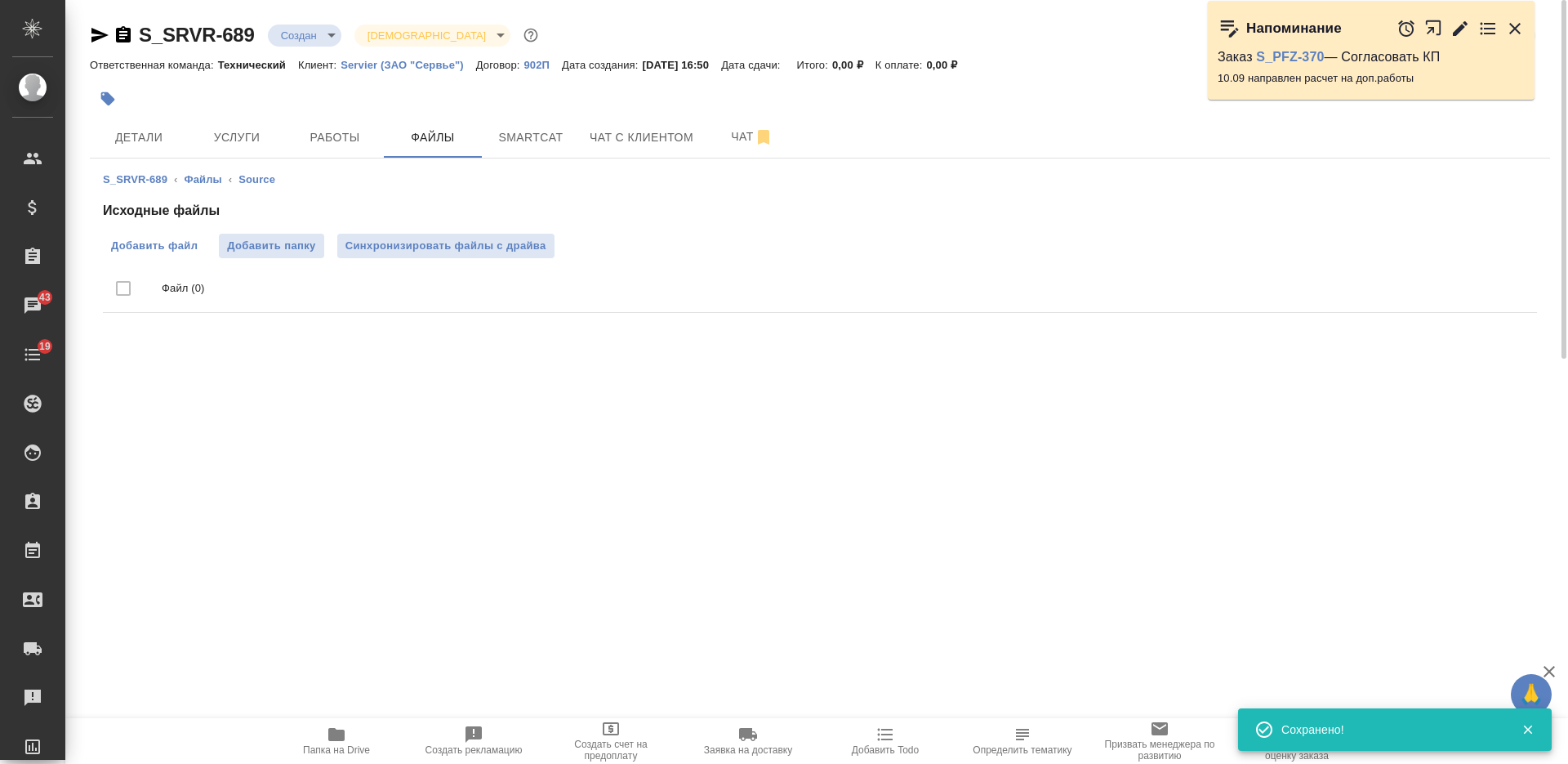
click at [175, 241] on span "Добавить файл" at bounding box center [154, 246] width 87 height 16
click at [0, 0] on input "Добавить файл" at bounding box center [0, 0] width 0 height 0
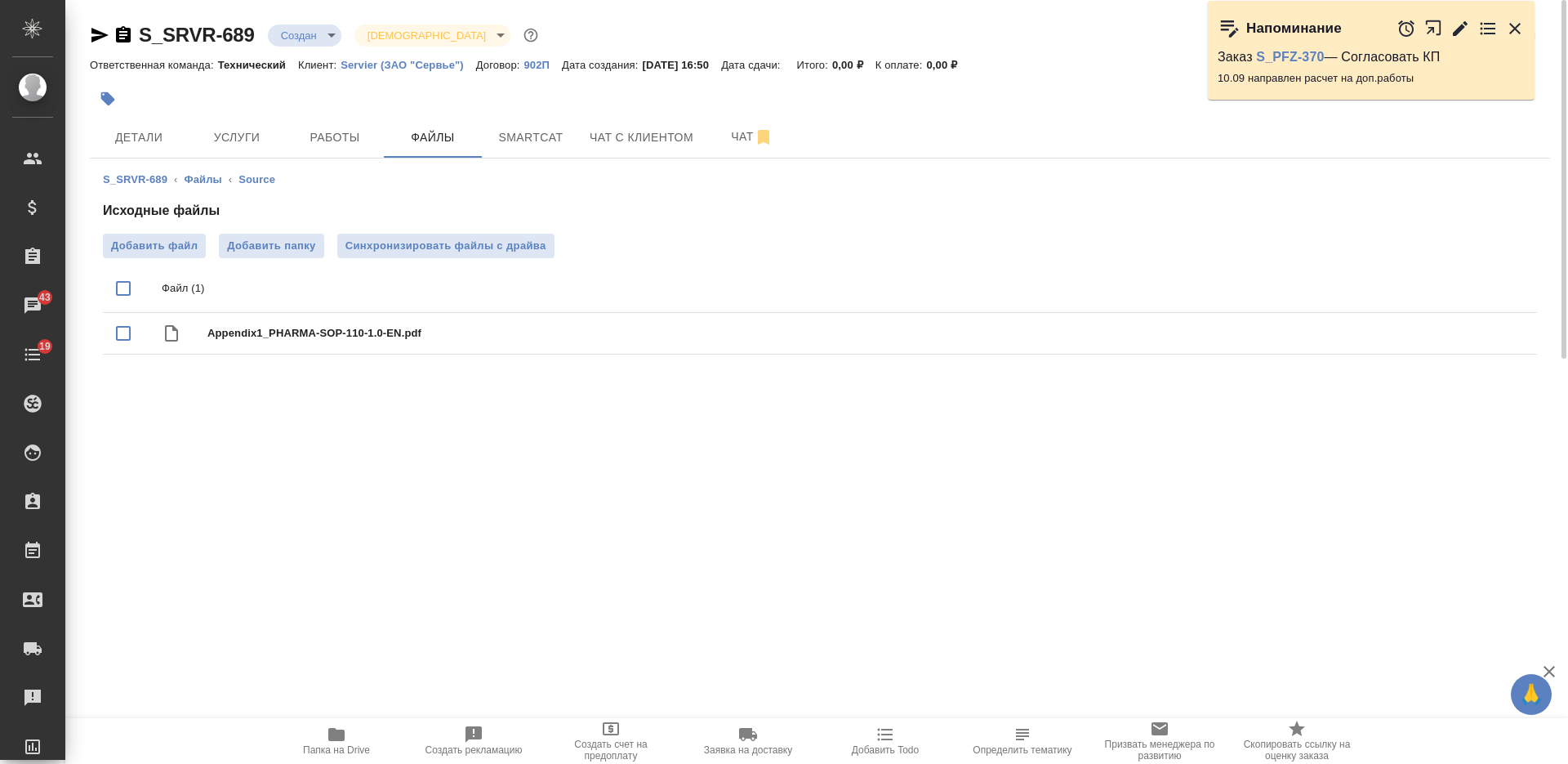
click at [331, 36] on body "🙏 .cls-1 fill:#fff; AWATERA Nikiforova Valeria Клиенты Спецификации Заказы 43 Ч…" at bounding box center [784, 382] width 1568 height 764
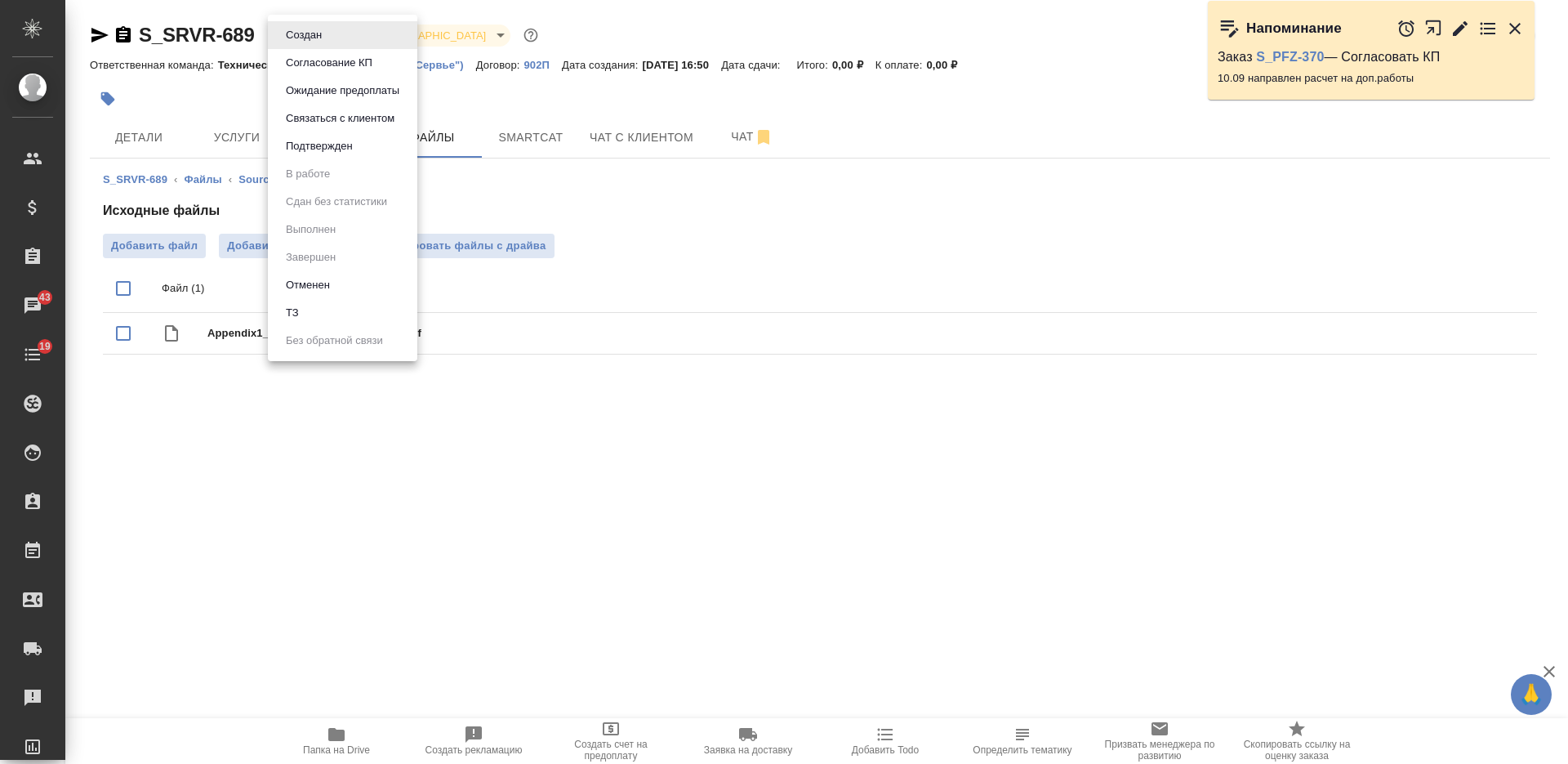
click at [375, 323] on li "ТЗ" at bounding box center [343, 313] width 150 height 27
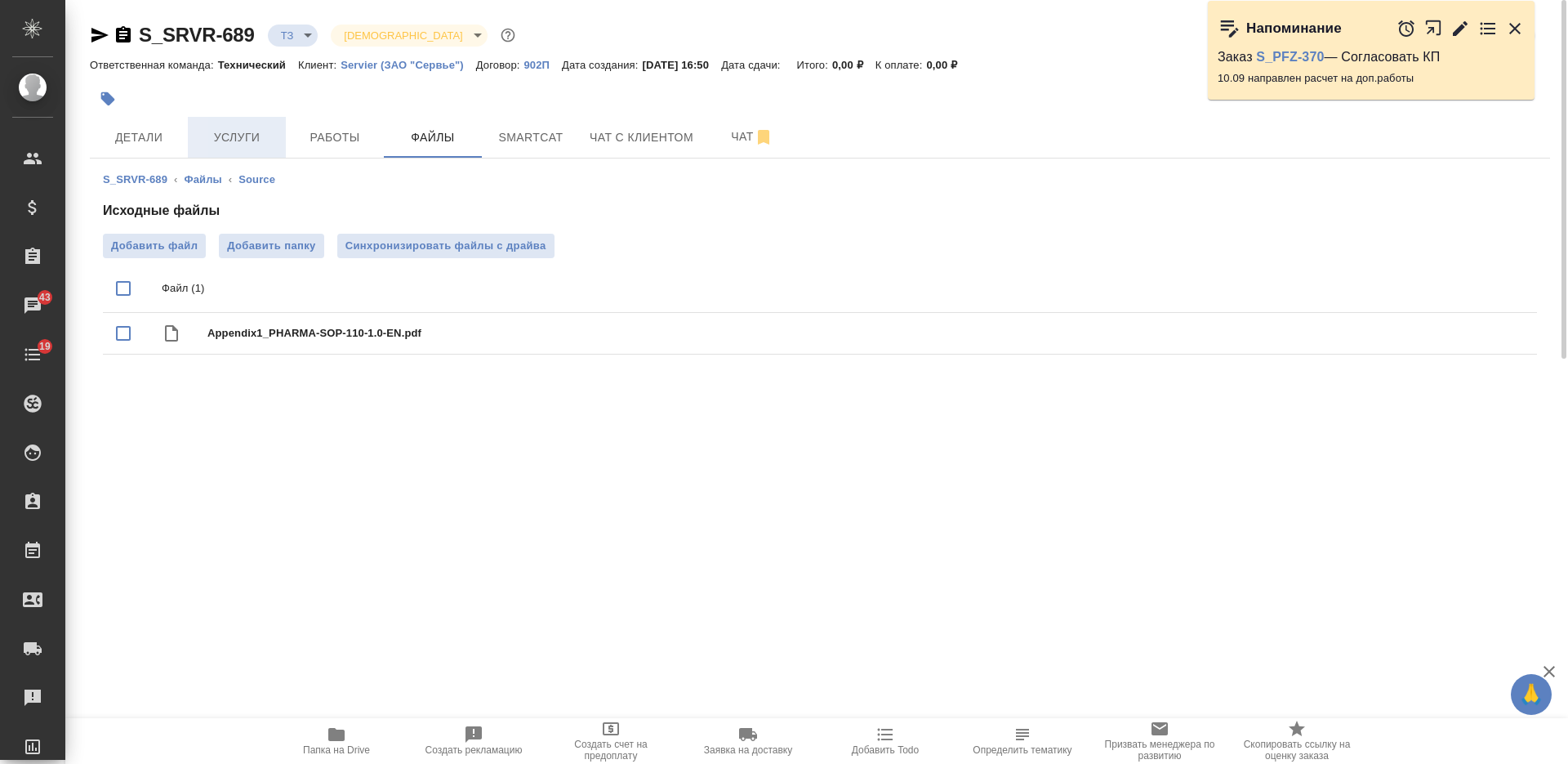
click at [232, 147] on span "Услуги" at bounding box center [237, 138] width 78 height 20
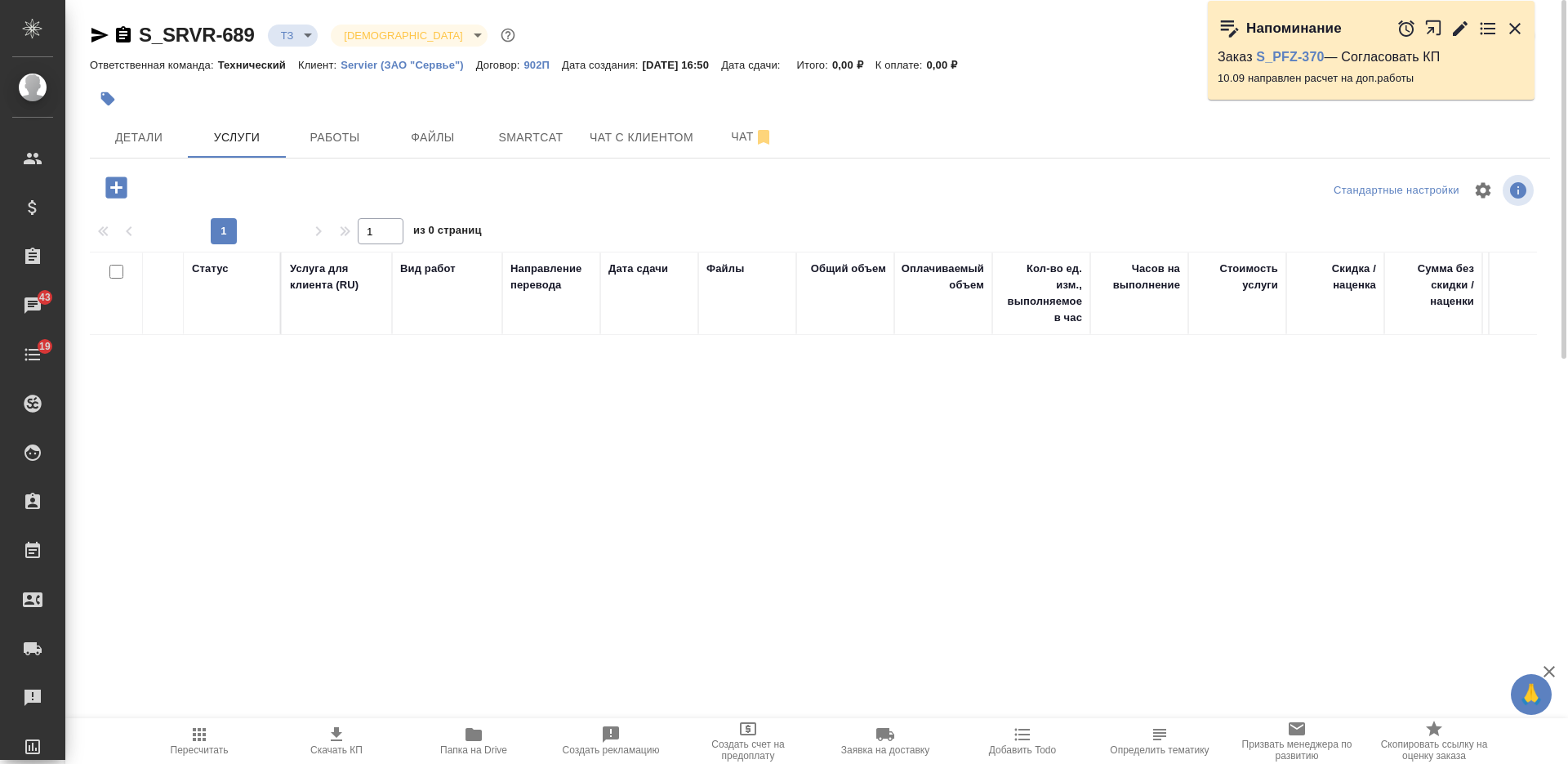
click at [117, 180] on icon "button" at bounding box center [116, 186] width 21 height 21
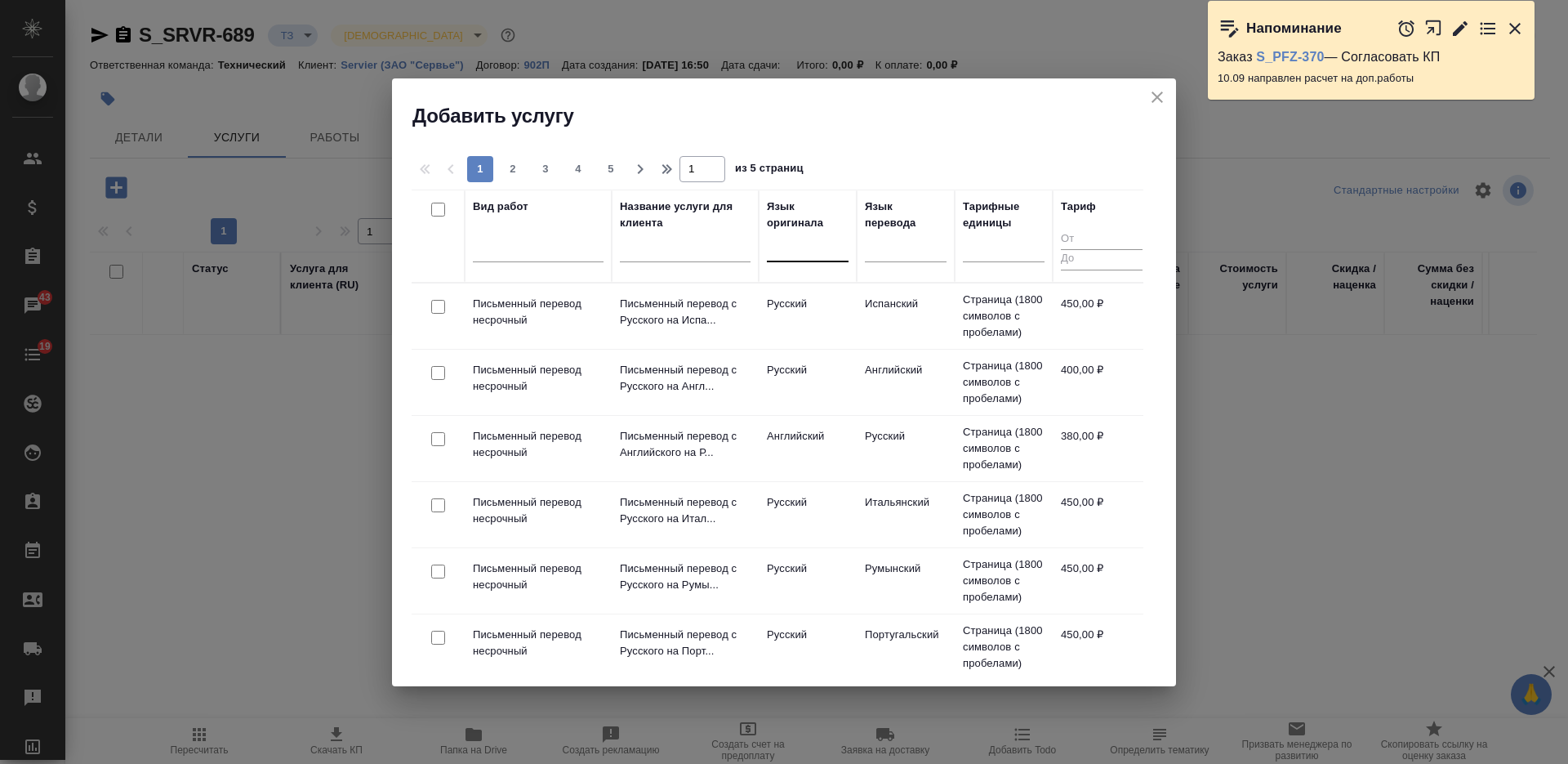
click at [815, 250] on div at bounding box center [808, 245] width 82 height 24
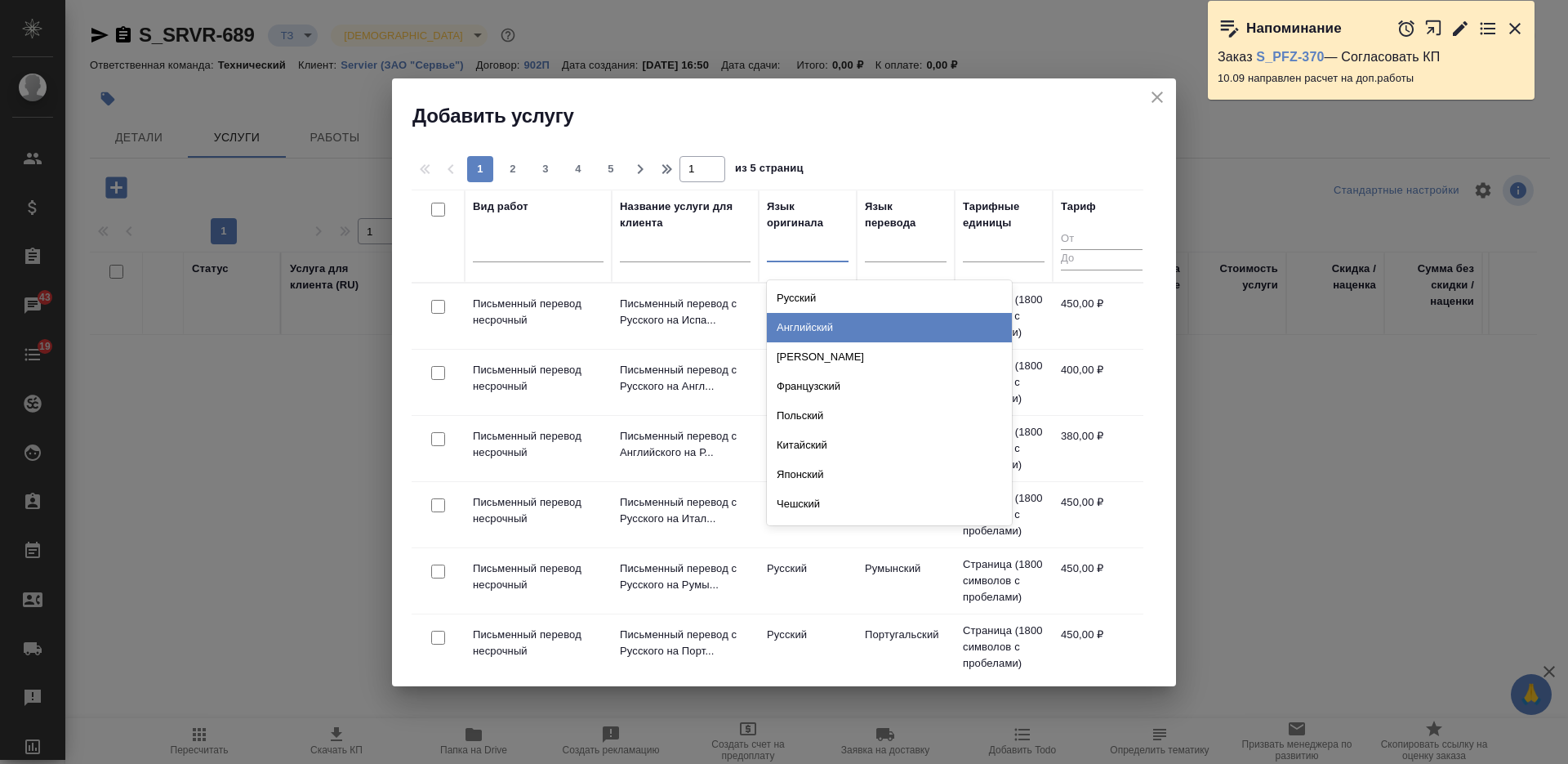
click at [819, 325] on div "Английский" at bounding box center [889, 327] width 245 height 29
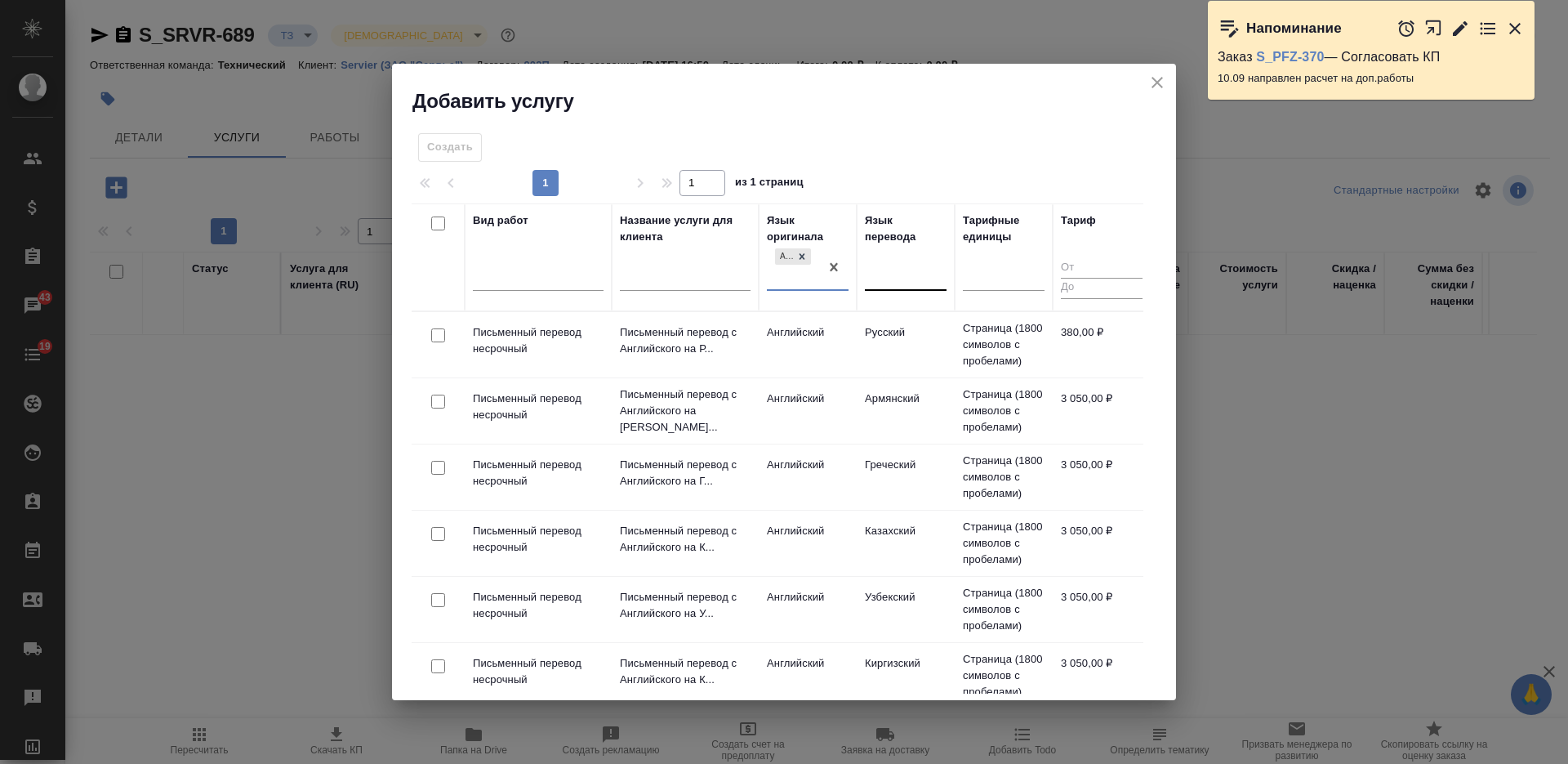
click at [896, 288] on div at bounding box center [906, 275] width 82 height 31
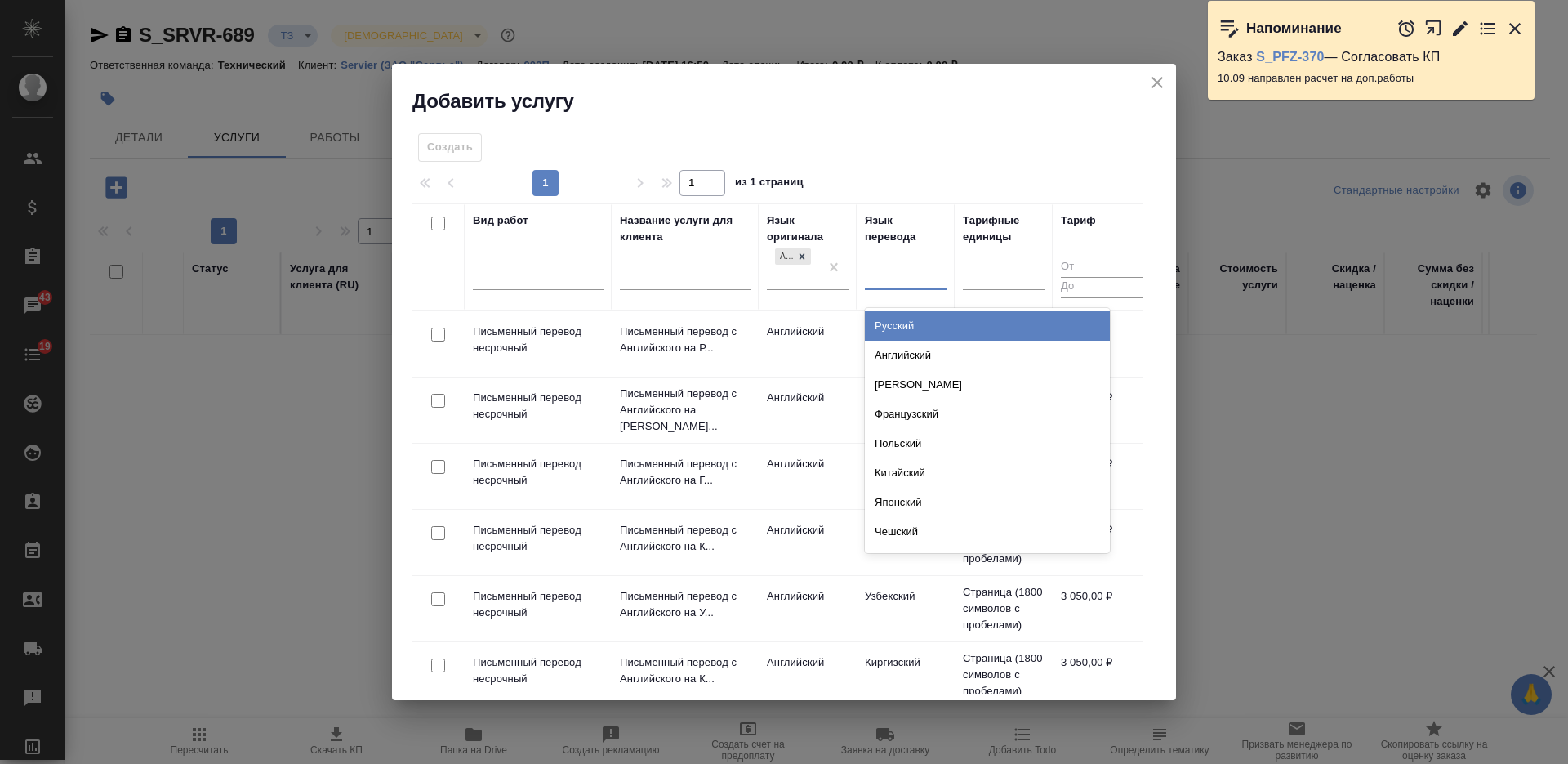
click at [891, 322] on div "Русский" at bounding box center [987, 325] width 245 height 29
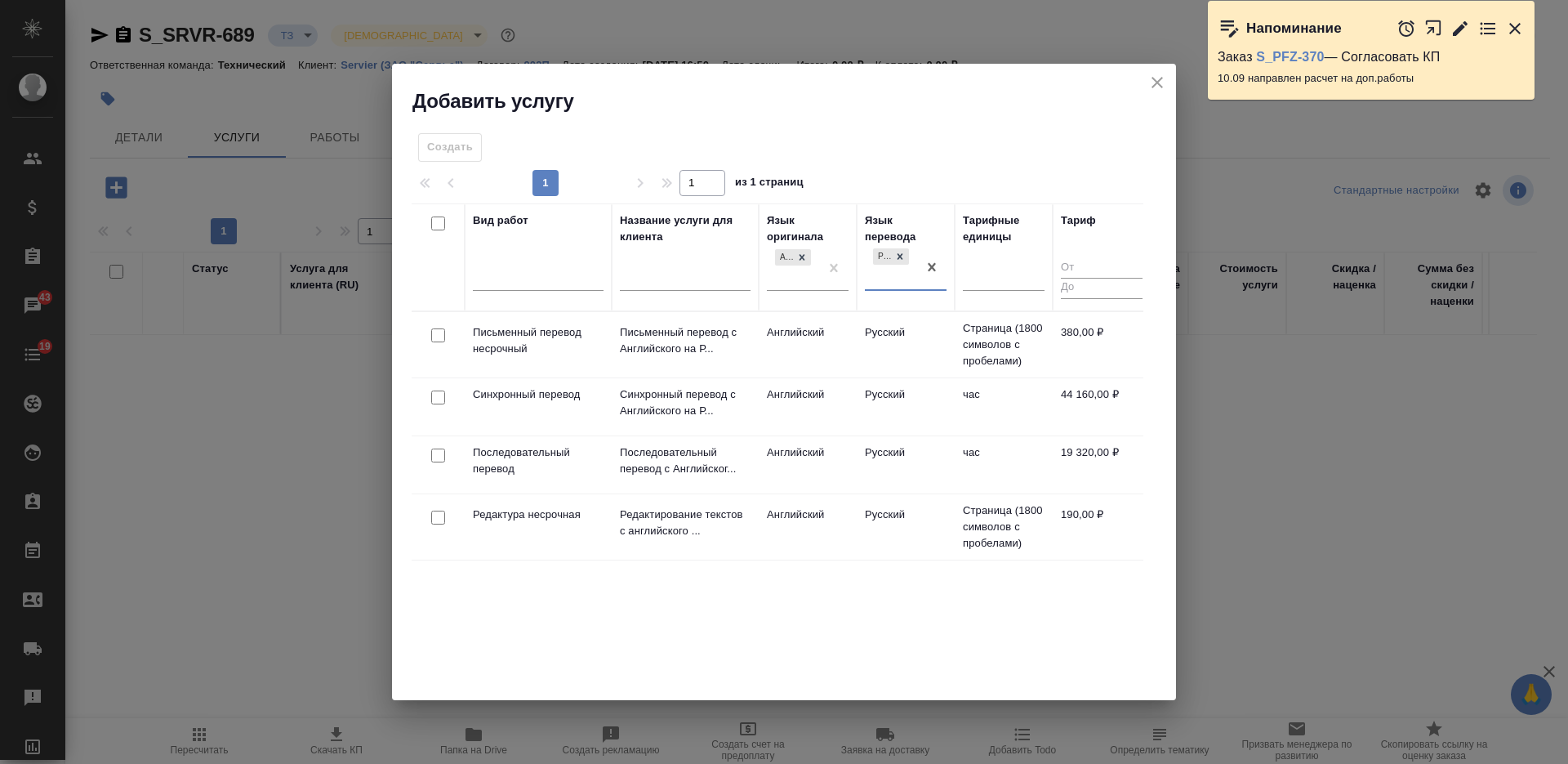
click at [438, 338] on input "checkbox" at bounding box center [438, 335] width 14 height 14
checkbox input "true"
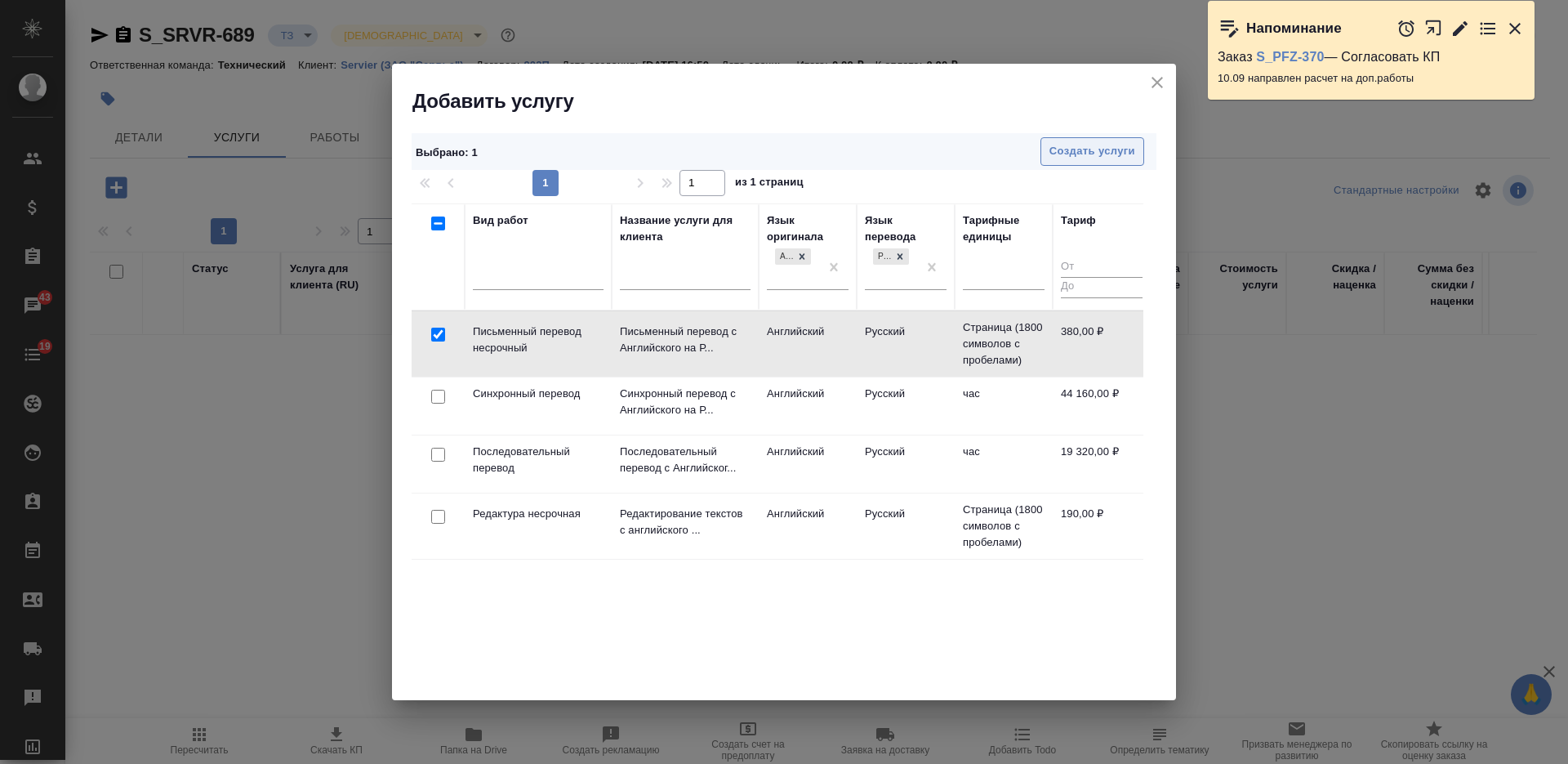
click at [1059, 151] on span "Создать услуги" at bounding box center [1092, 151] width 86 height 19
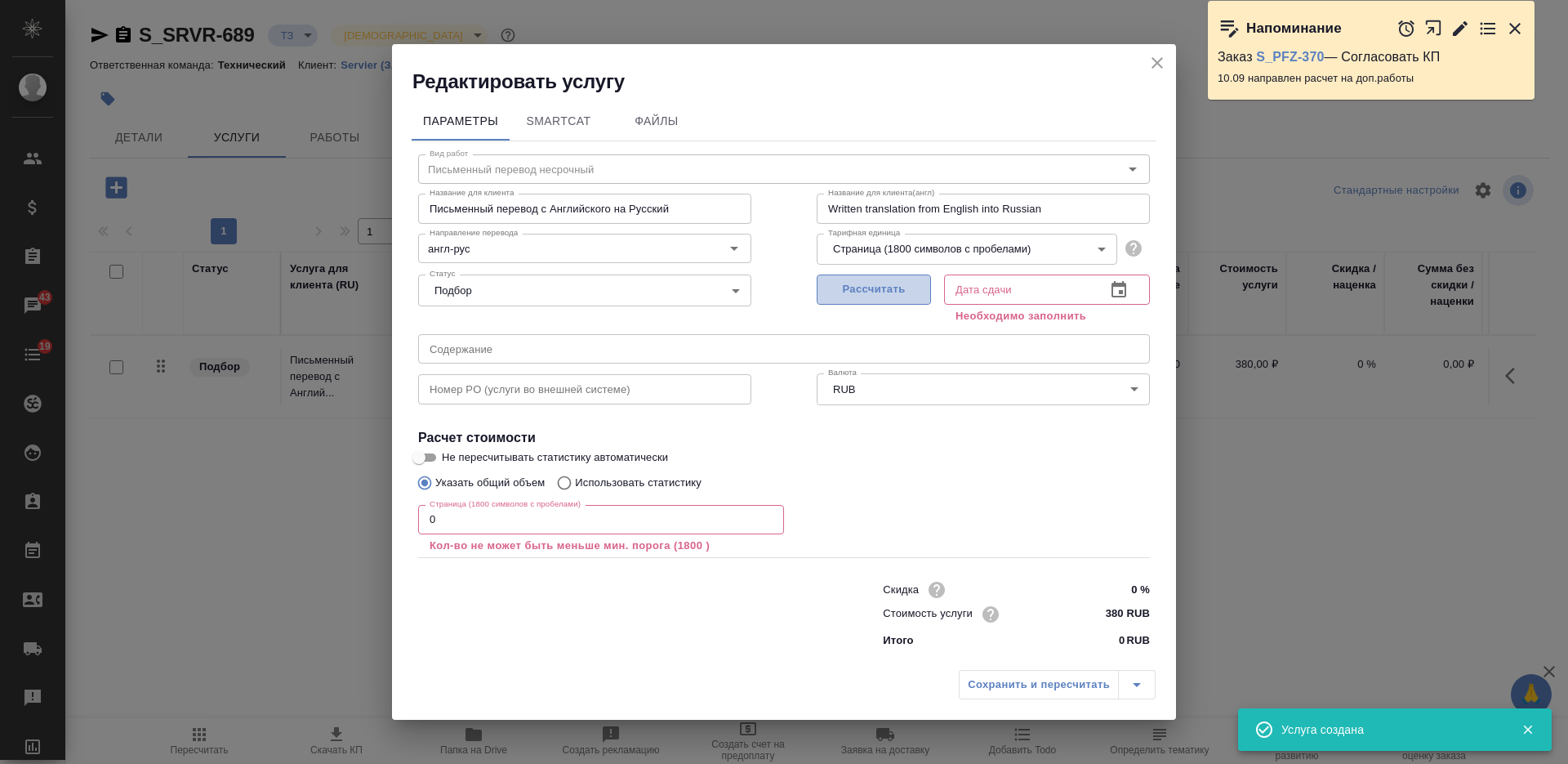
click at [858, 289] on span "Рассчитать" at bounding box center [874, 289] width 97 height 19
click at [409, 515] on div "Параметры SmartCat Файлы Вид работ Письменный перевод несрочный Вид работ Назва…" at bounding box center [784, 378] width 784 height 567
type input "12.09.2025 16:55"
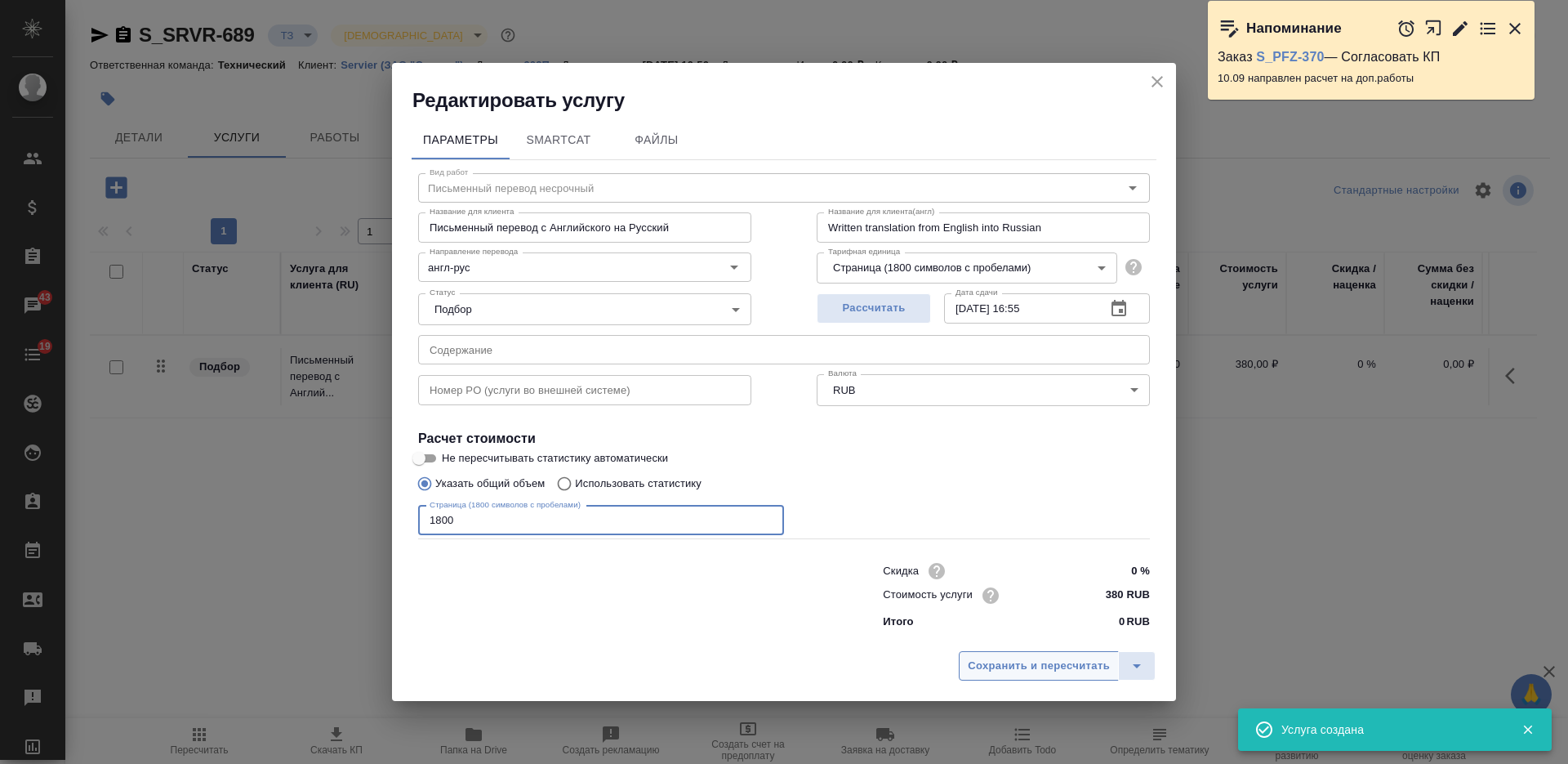
type input "1800"
click at [1032, 666] on span "Сохранить и пересчитать" at bounding box center [1038, 666] width 142 height 19
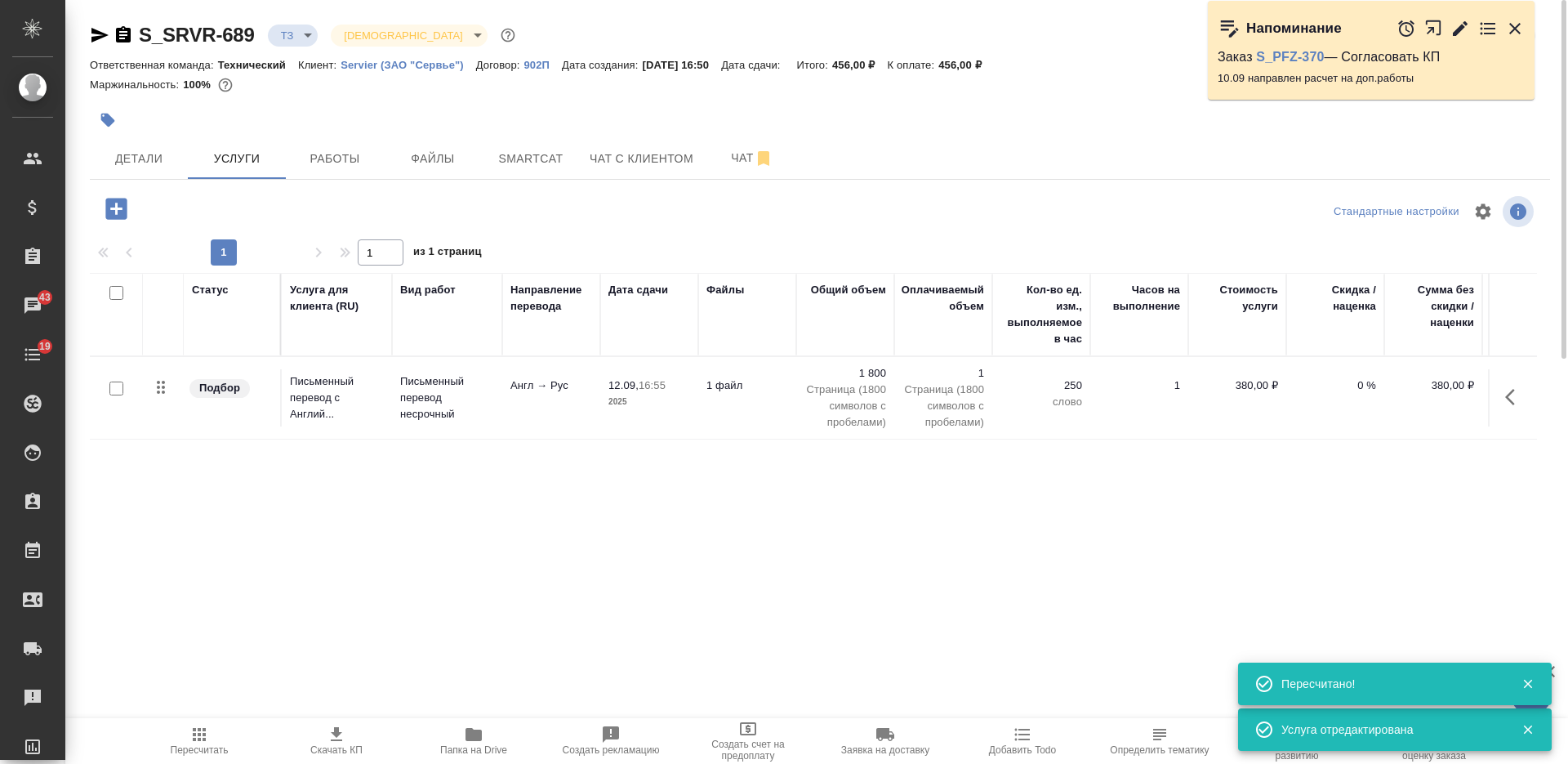
click at [118, 291] on input "checkbox" at bounding box center [116, 293] width 14 height 14
checkbox input "true"
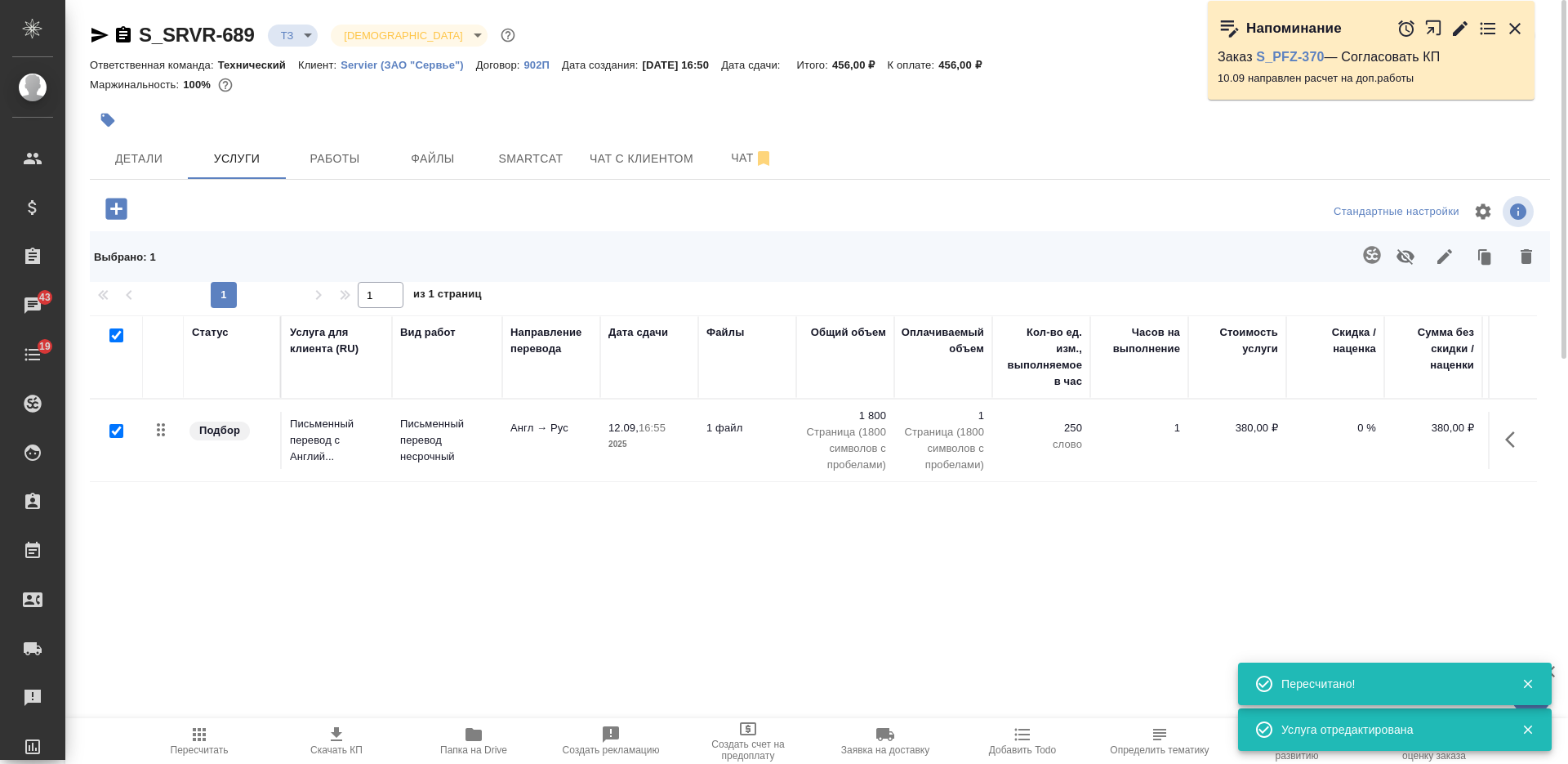
click at [1360, 256] on button "button" at bounding box center [1371, 254] width 39 height 39
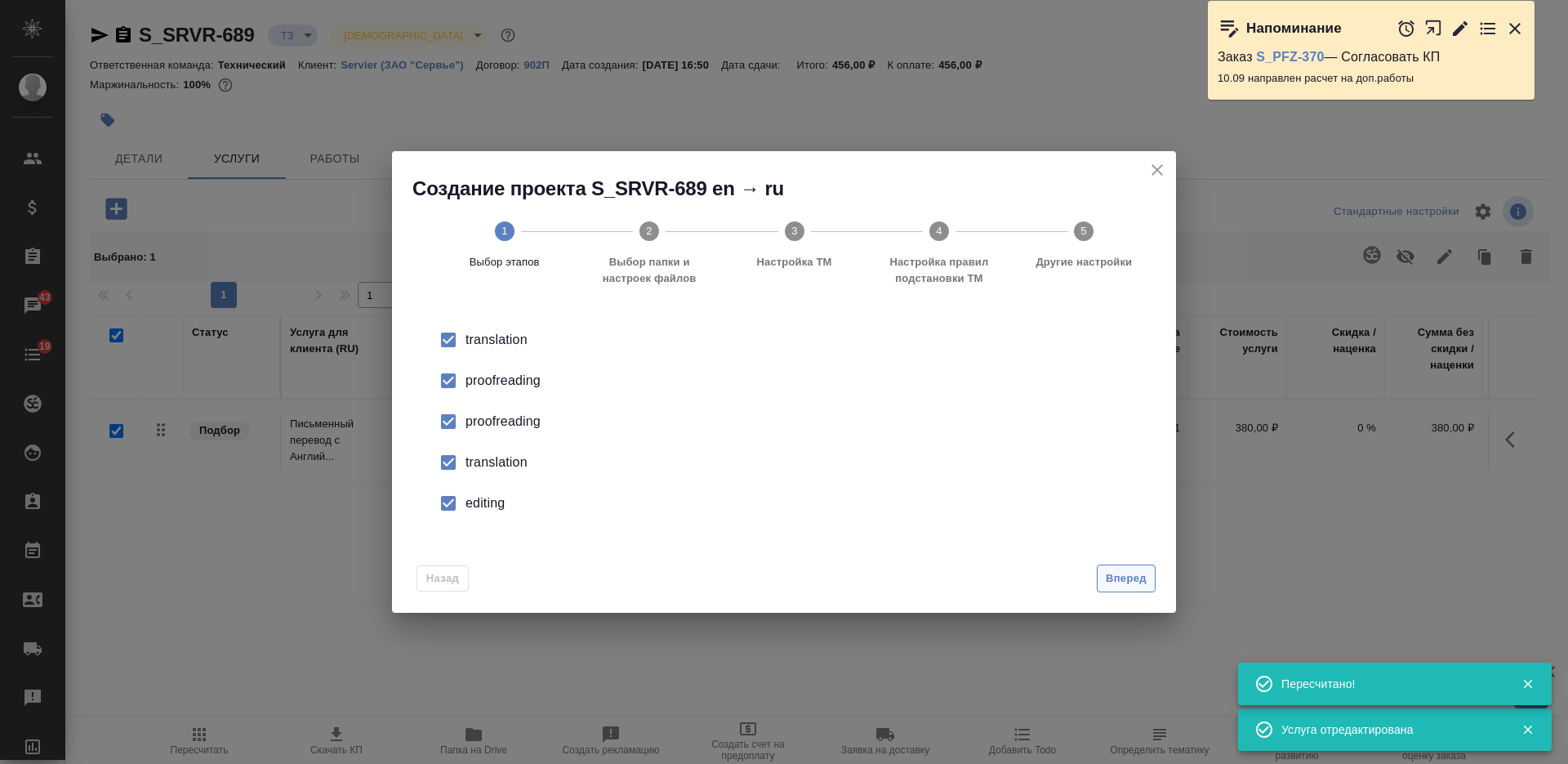
click at [1118, 573] on span "Вперед" at bounding box center [1126, 578] width 41 height 19
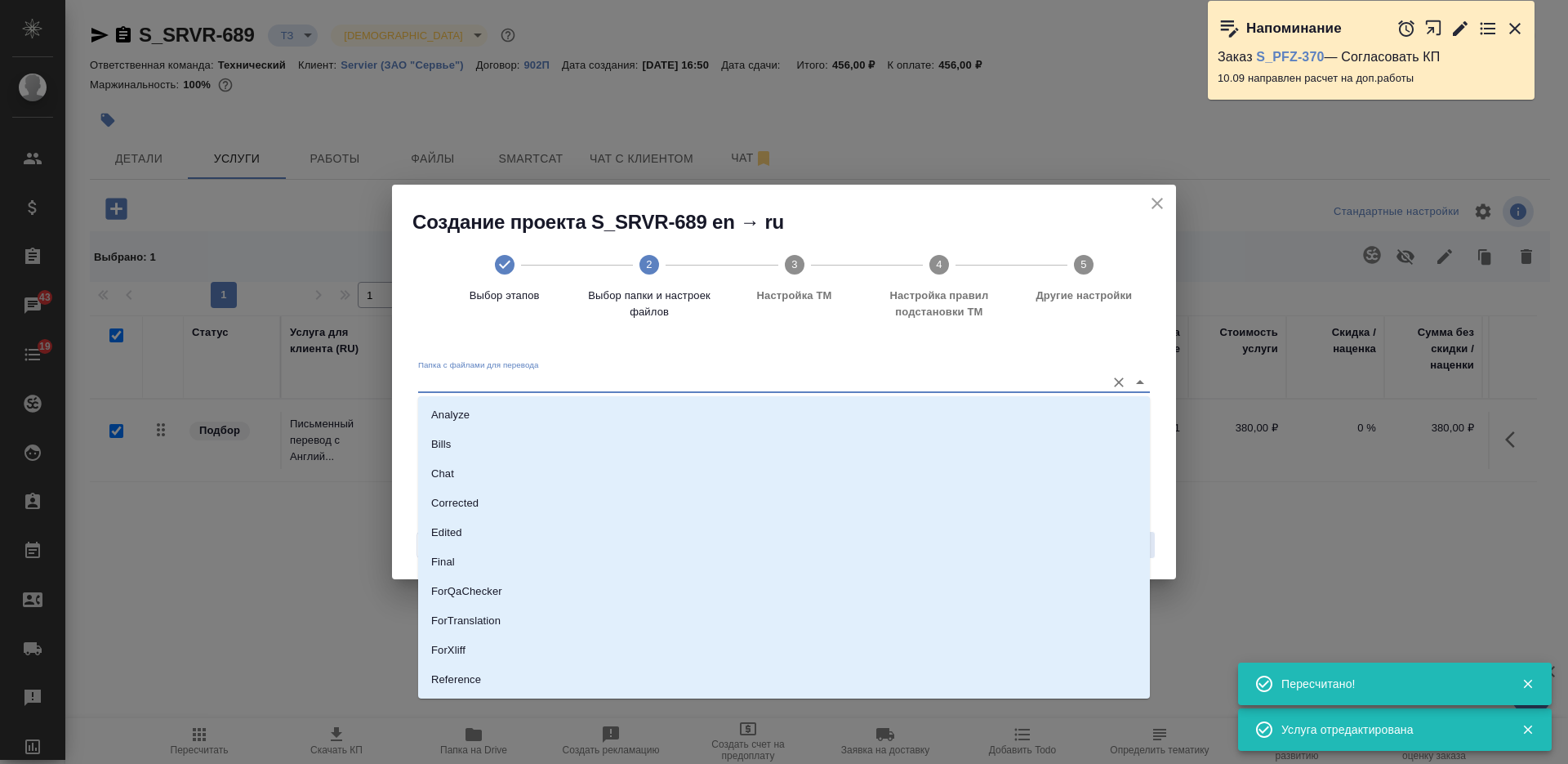
click at [865, 380] on input "Папка с файлами для перевода" at bounding box center [758, 381] width 679 height 19
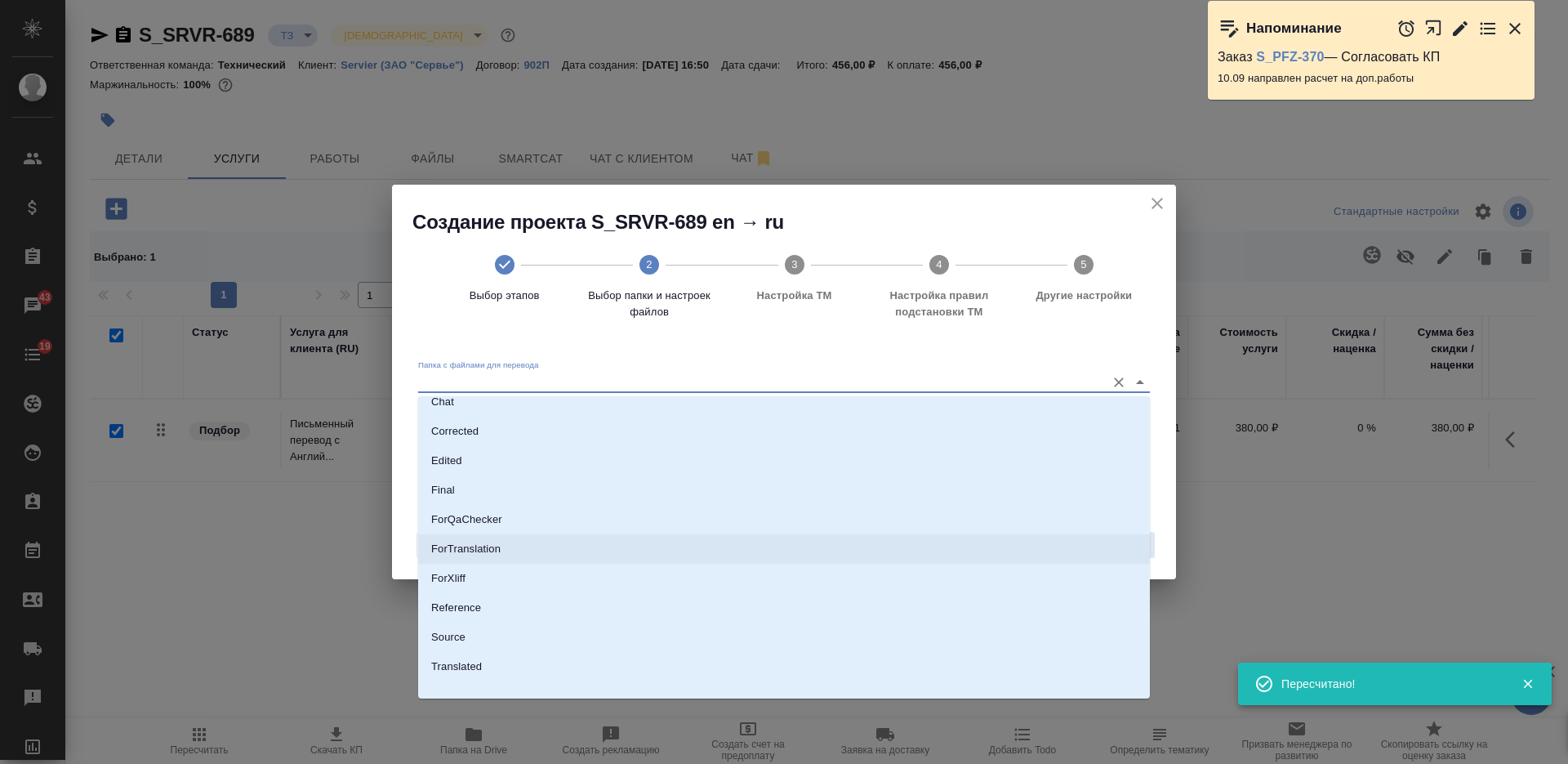
scroll to position [85, 0]
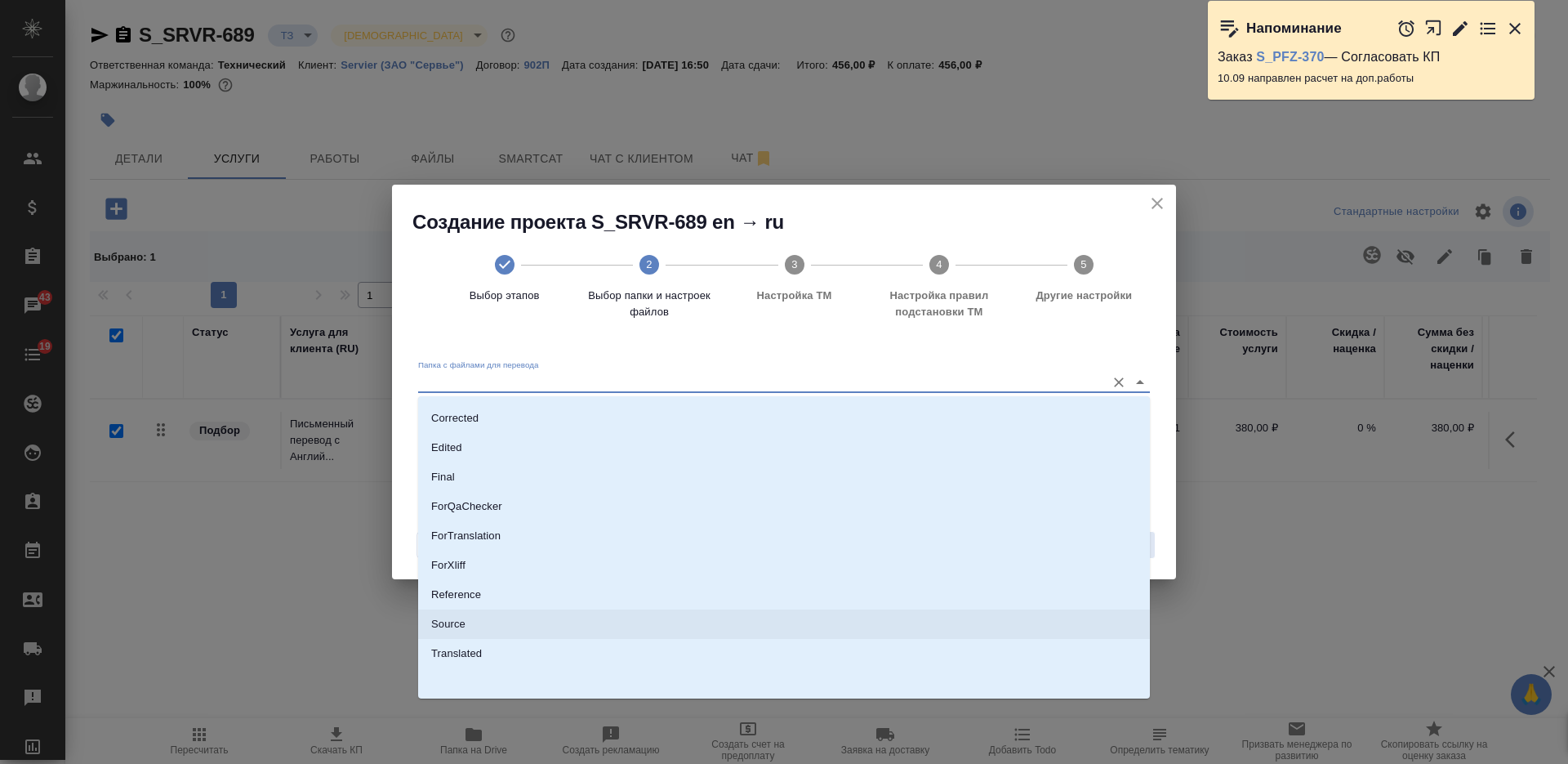
click at [769, 618] on li "Source" at bounding box center [784, 624] width 732 height 29
type input "Source"
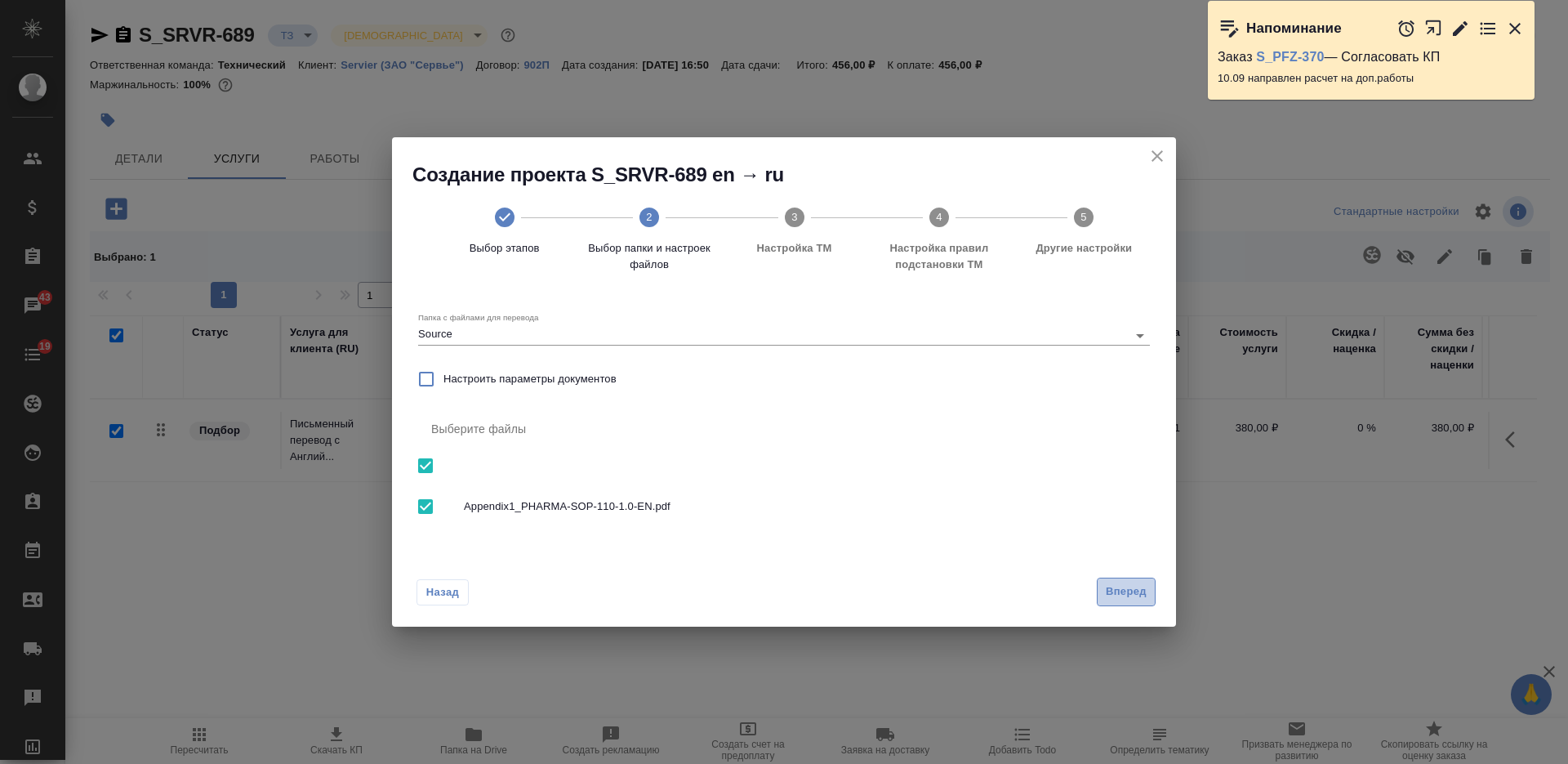
click at [1117, 586] on span "Вперед" at bounding box center [1126, 592] width 41 height 19
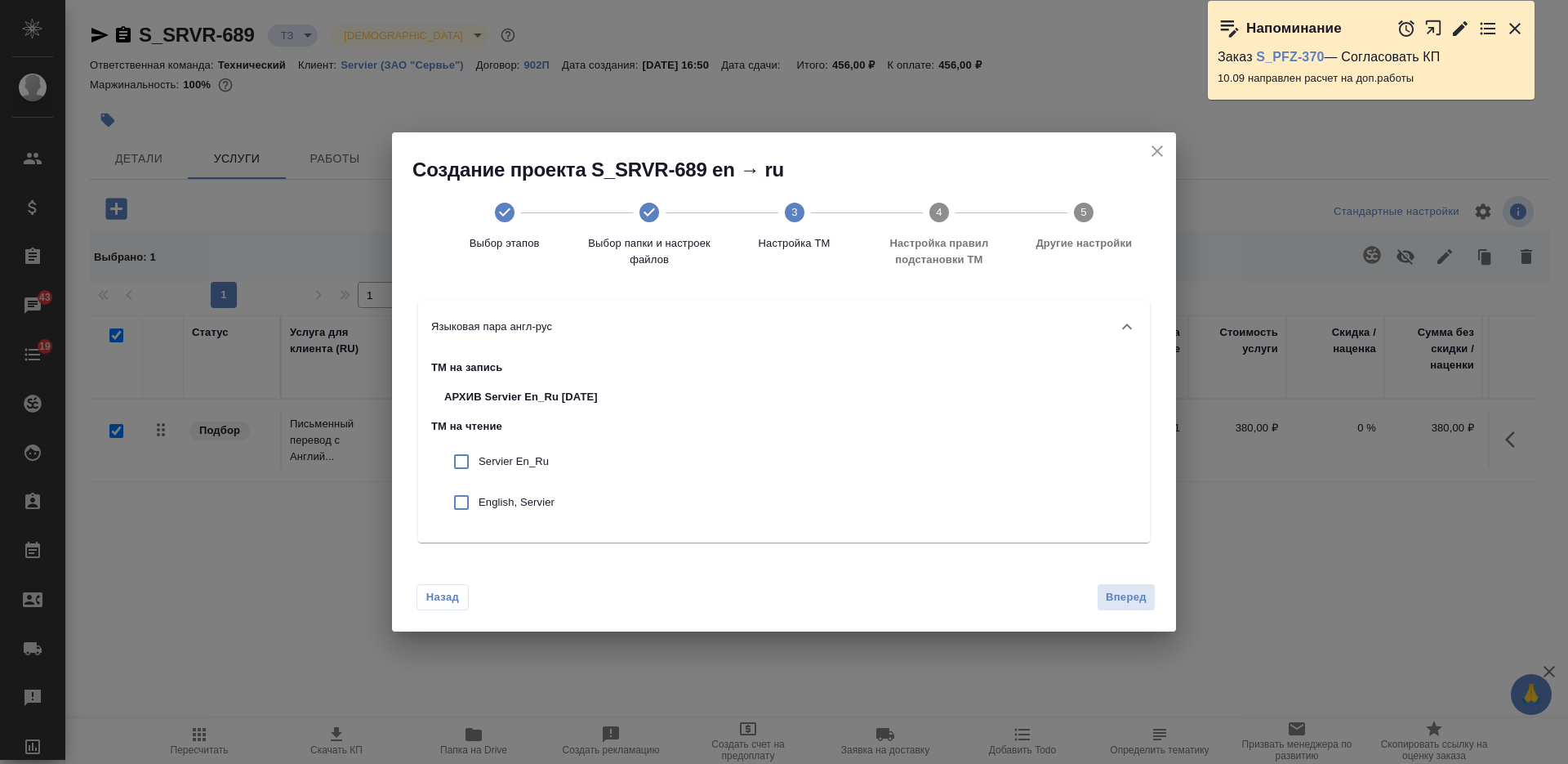
click at [424, 457] on div "ТМ на запись АРХИВ Servier En_Ru 17.04.2025 ТМ на чтение Servier En_Ru English,…" at bounding box center [784, 448] width 732 height 190
click at [451, 456] on input "checkbox" at bounding box center [461, 461] width 35 height 35
checkbox input "true"
click at [464, 505] on input "checkbox" at bounding box center [461, 502] width 35 height 35
checkbox input "true"
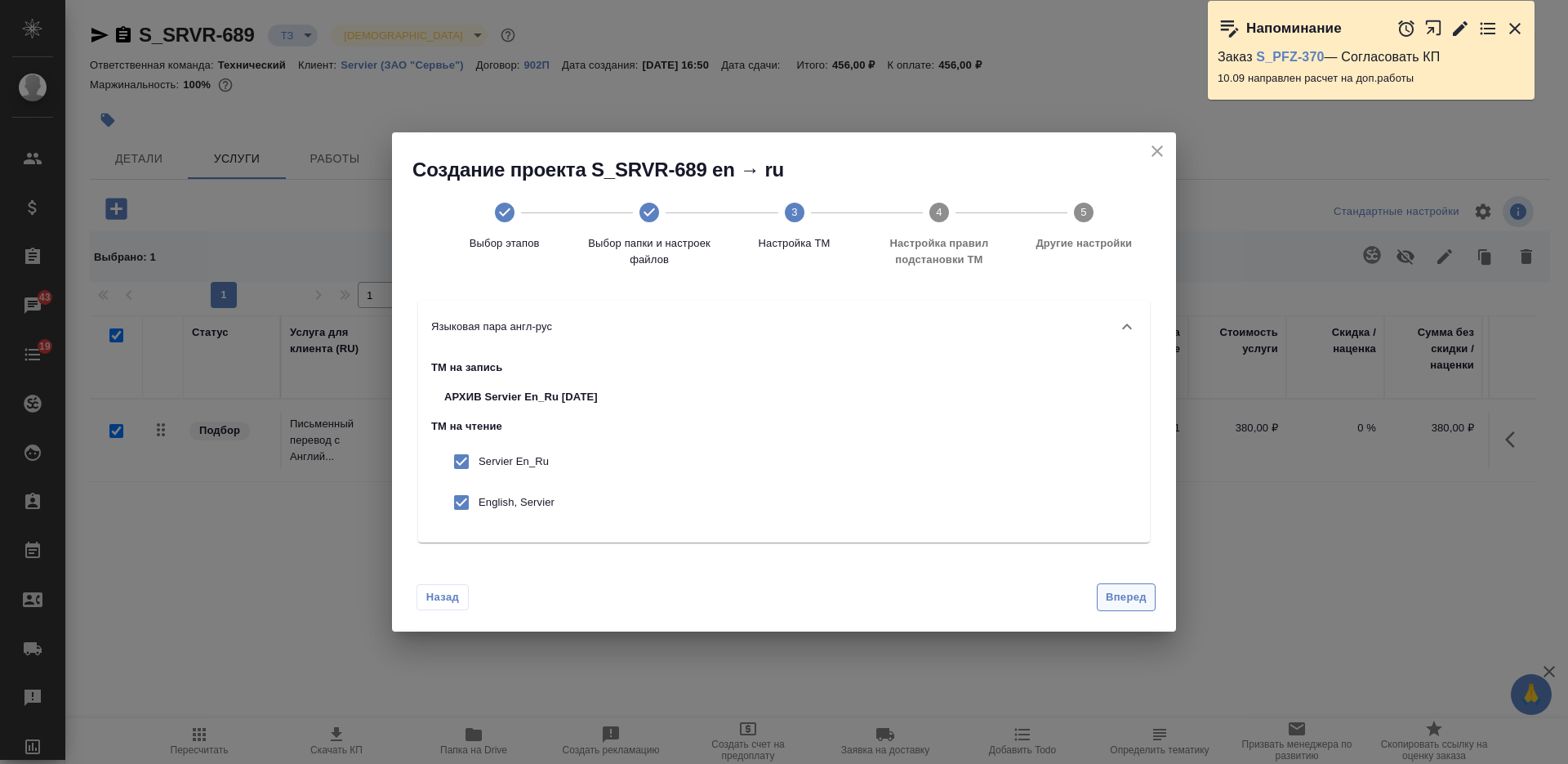
click at [1106, 593] on span "Вперед" at bounding box center [1126, 597] width 41 height 19
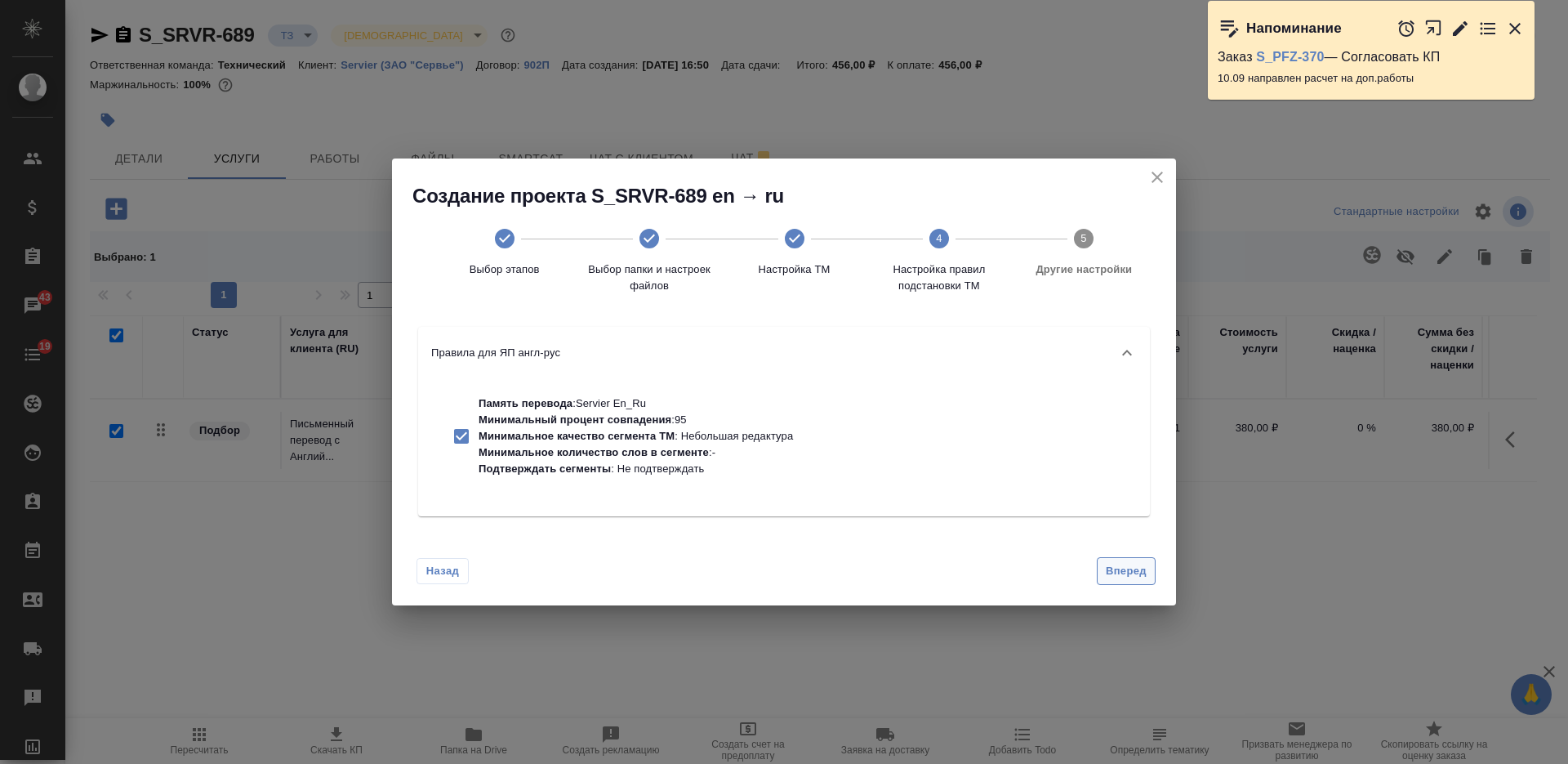
click at [1131, 565] on span "Вперед" at bounding box center [1126, 571] width 41 height 19
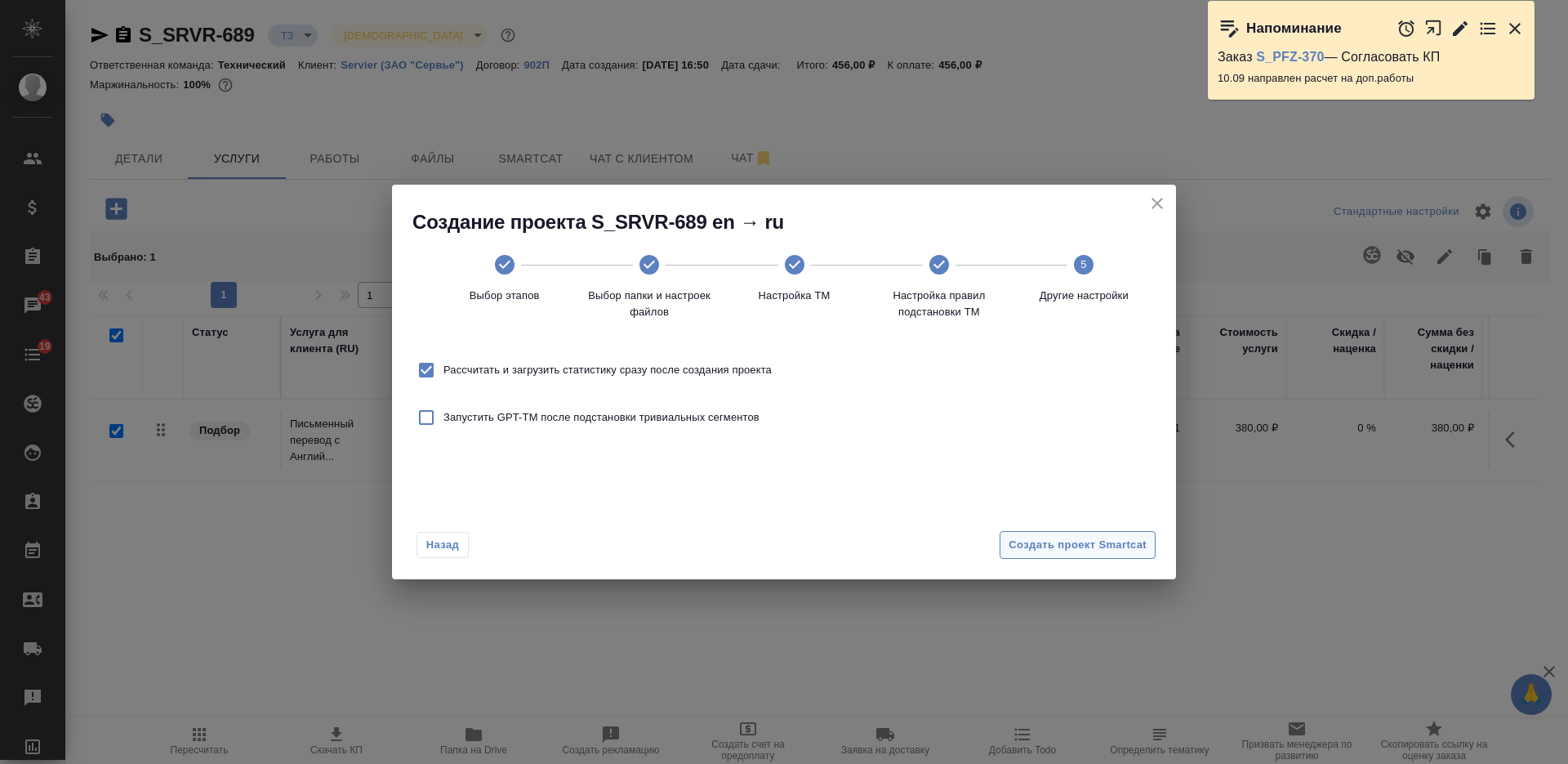
click at [1103, 532] on button "Создать проект Smartcat" at bounding box center [1077, 544] width 156 height 28
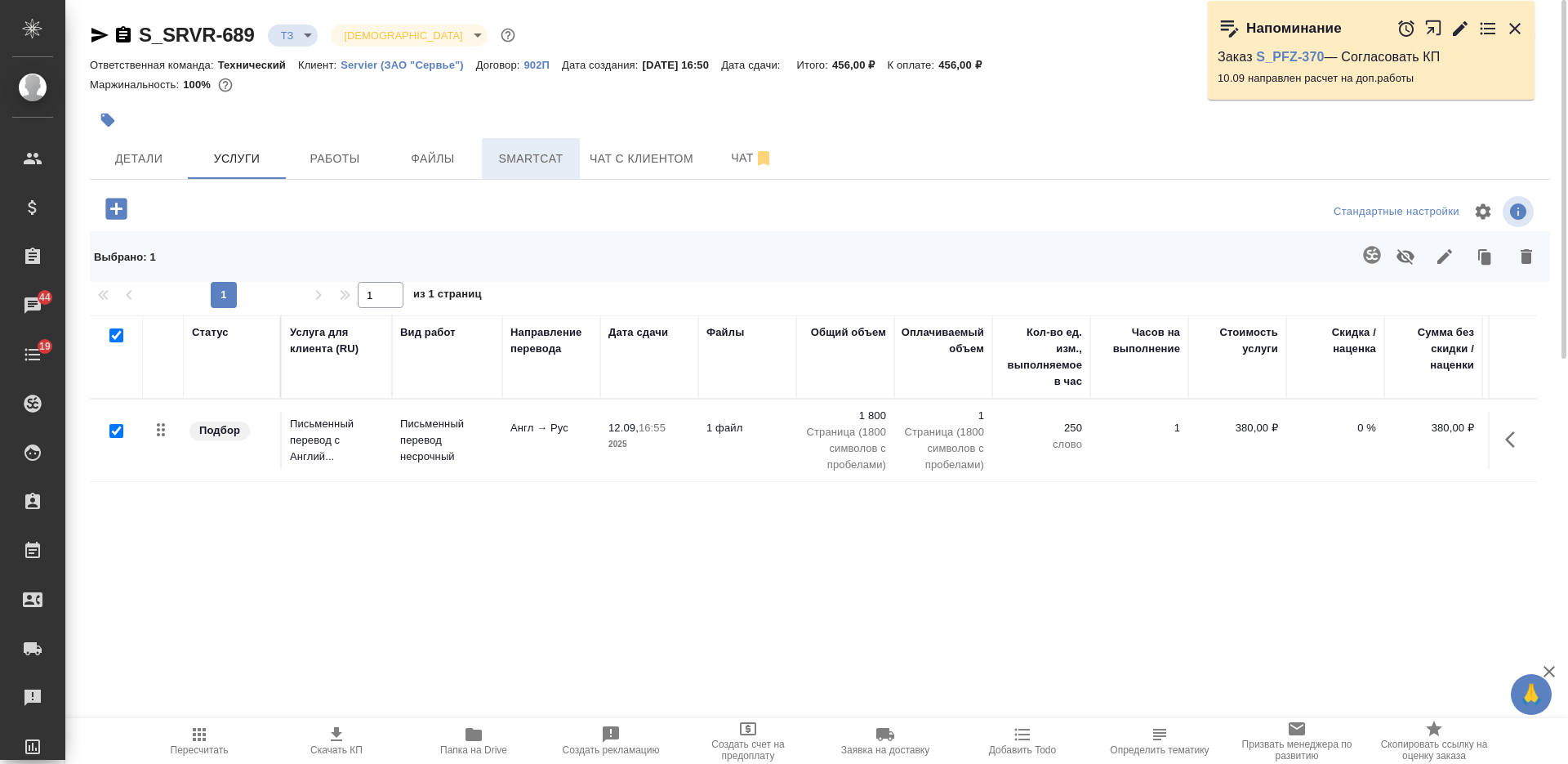
click at [536, 150] on span "Smartcat" at bounding box center [531, 159] width 78 height 20
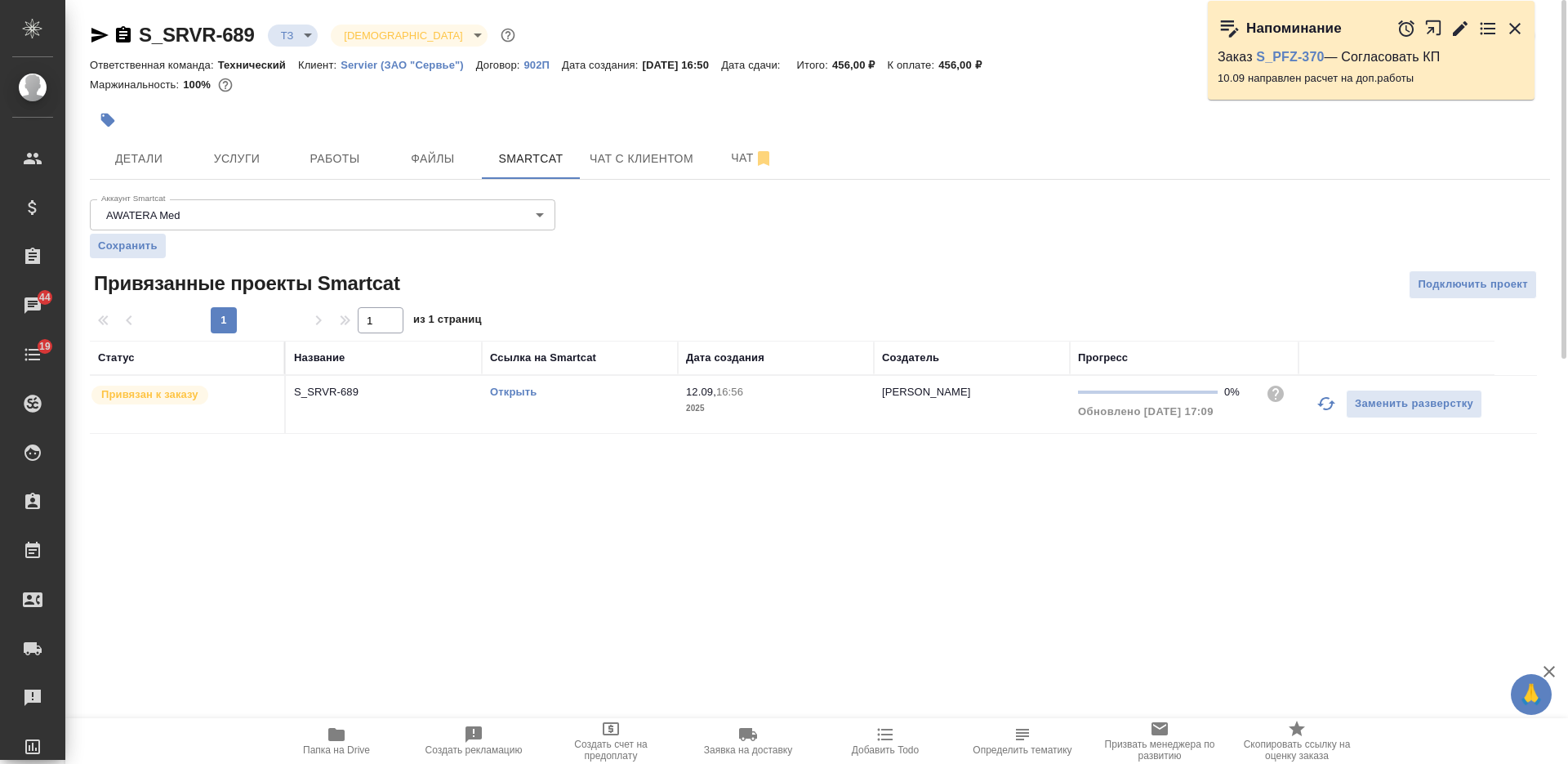
click at [513, 384] on div "Открыть" at bounding box center [579, 392] width 180 height 16
click at [519, 388] on link "Открыть" at bounding box center [512, 391] width 46 height 12
click at [278, 153] on button "Услуги" at bounding box center [236, 158] width 98 height 41
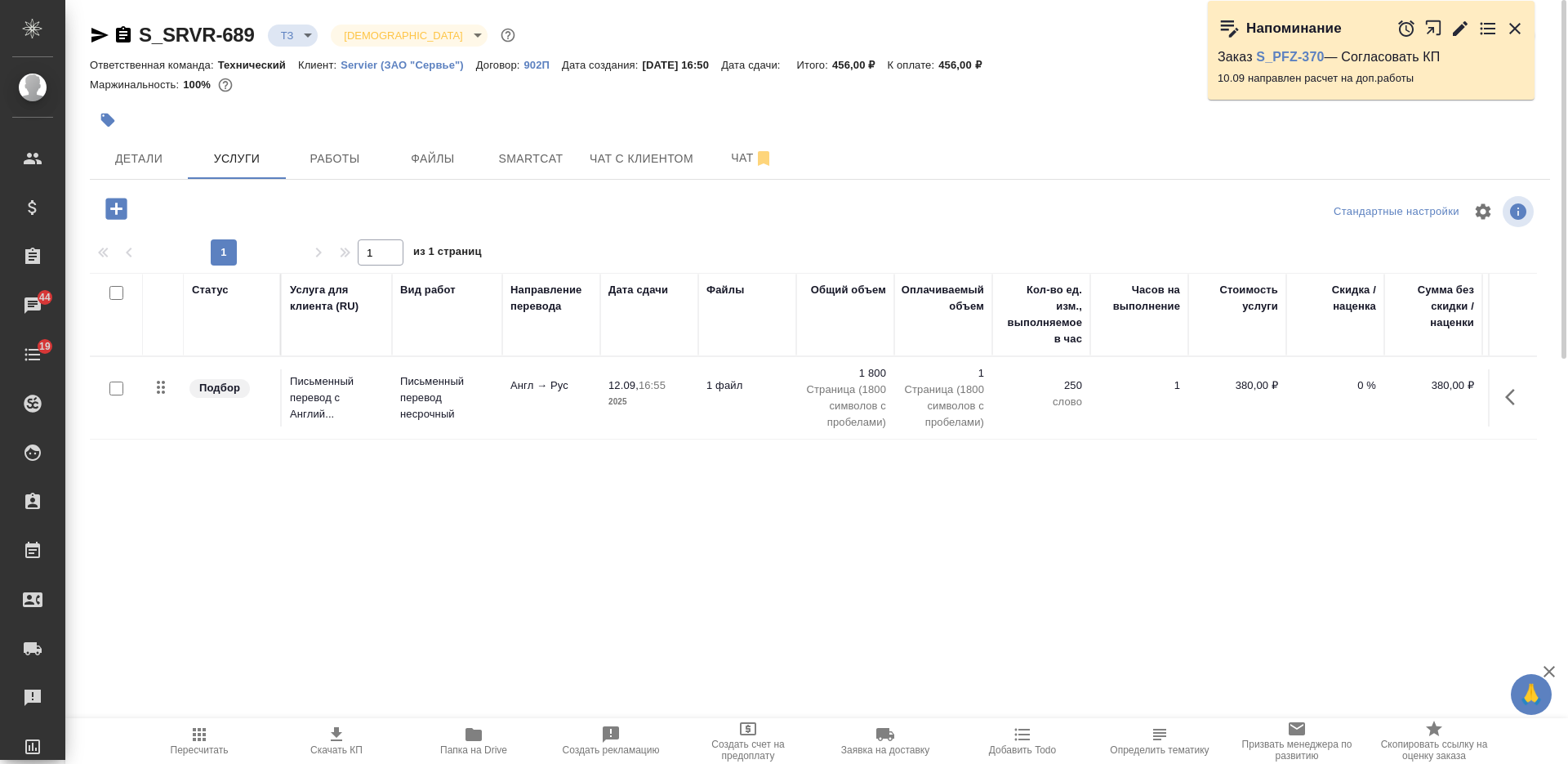
click at [697, 393] on td "12.09, 16:55 2025" at bounding box center [648, 397] width 98 height 57
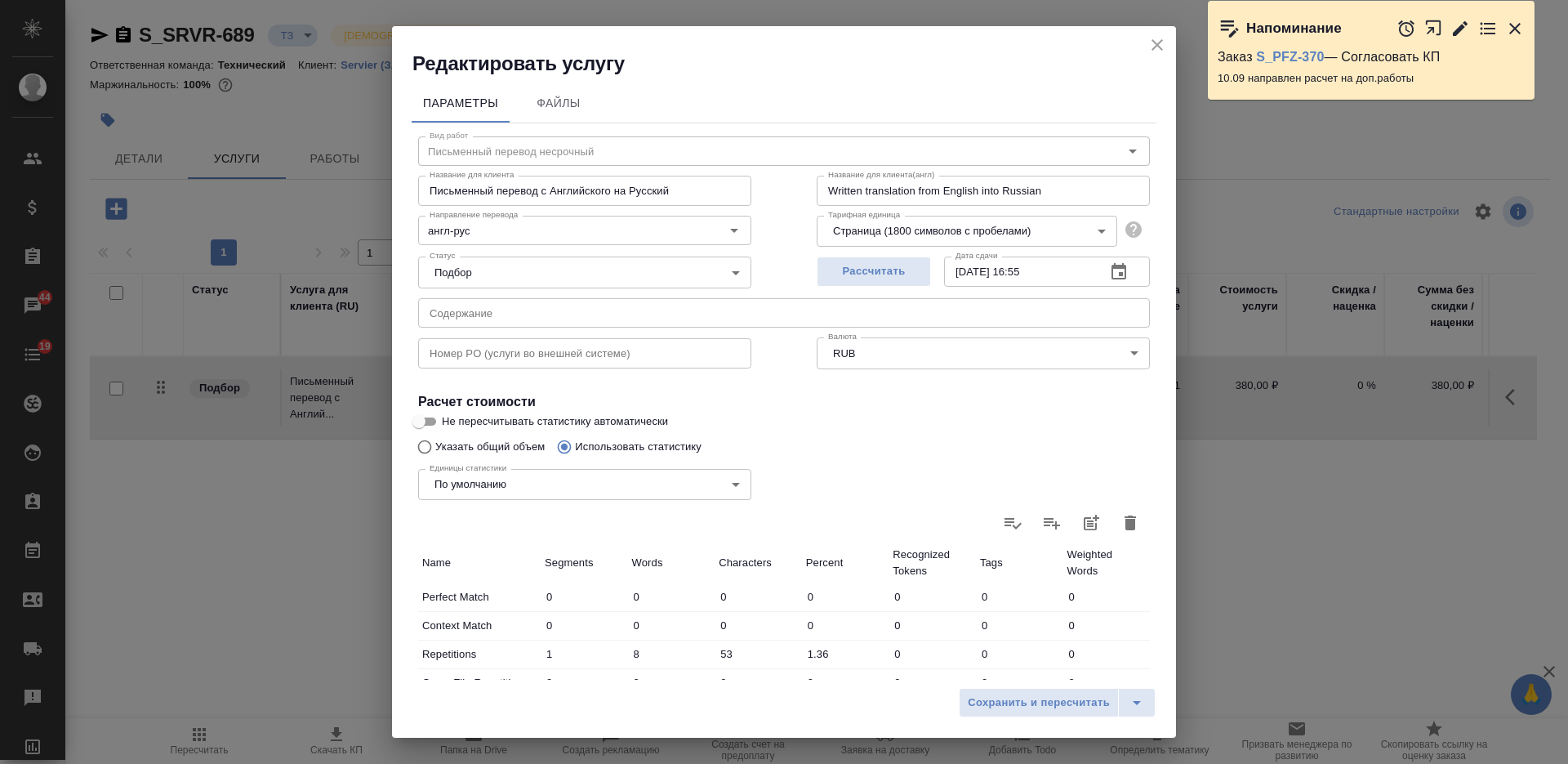
click at [1124, 518] on icon "button" at bounding box center [1130, 522] width 12 height 15
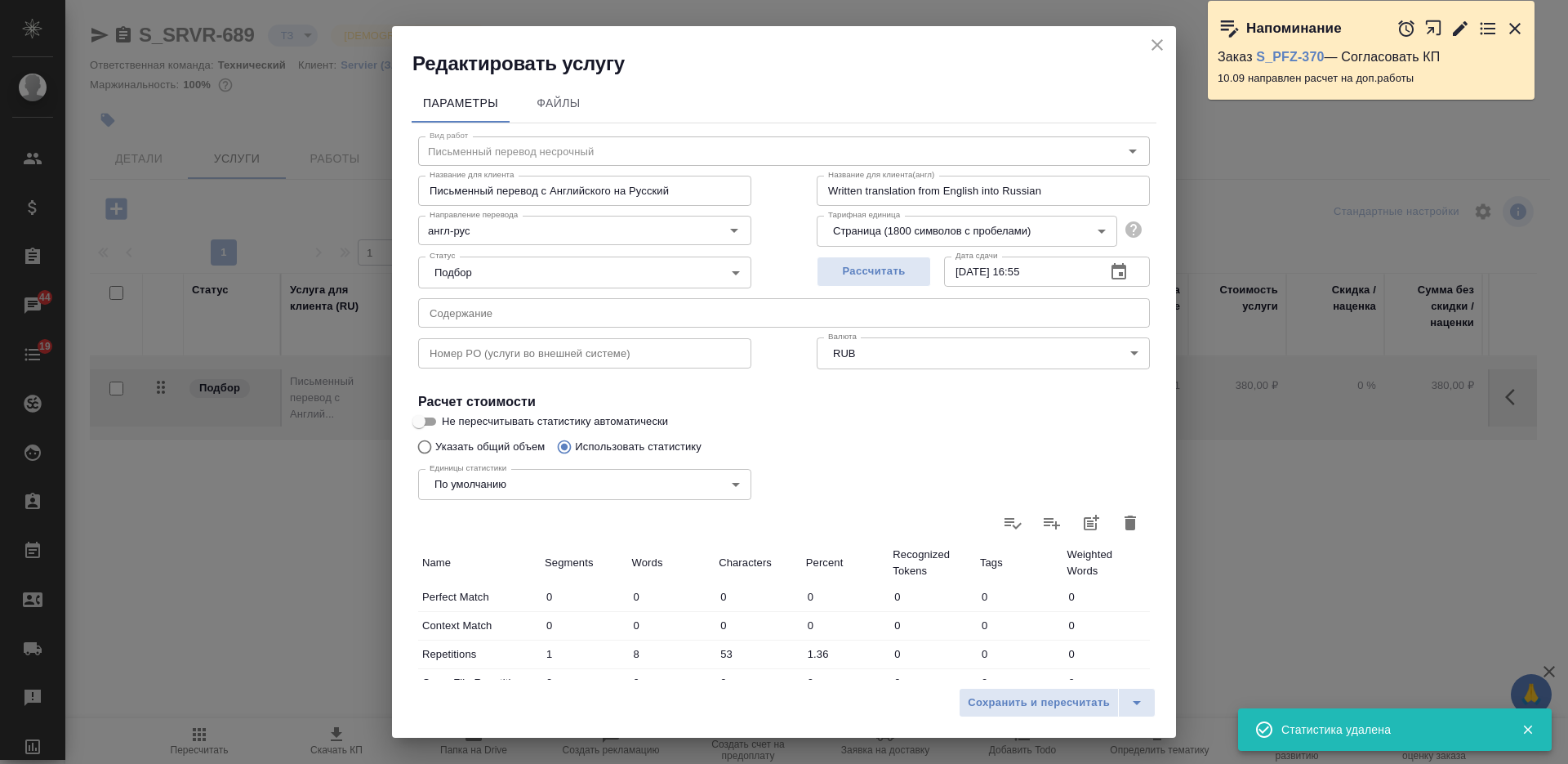
type input "0"
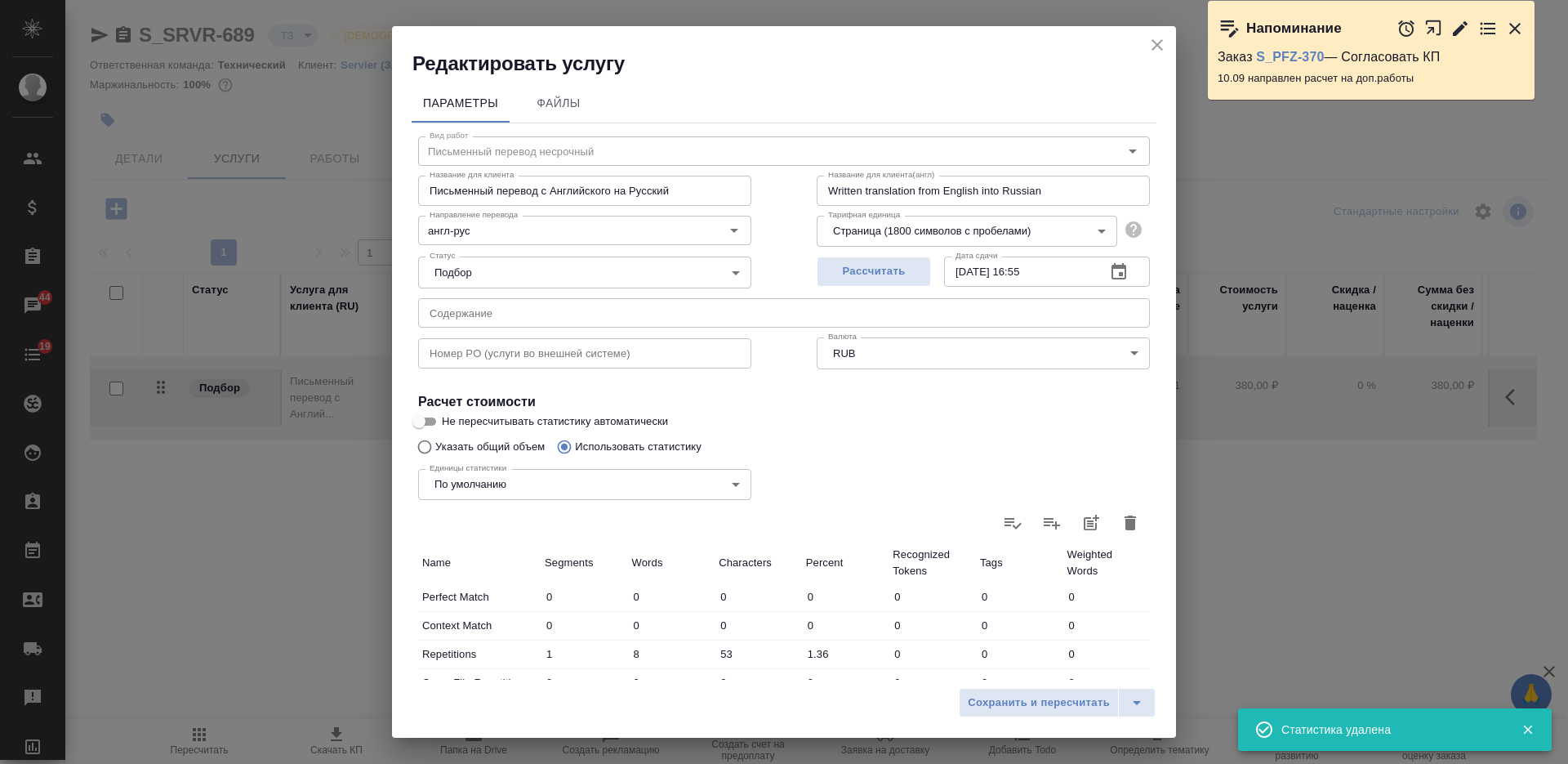
type input "0"
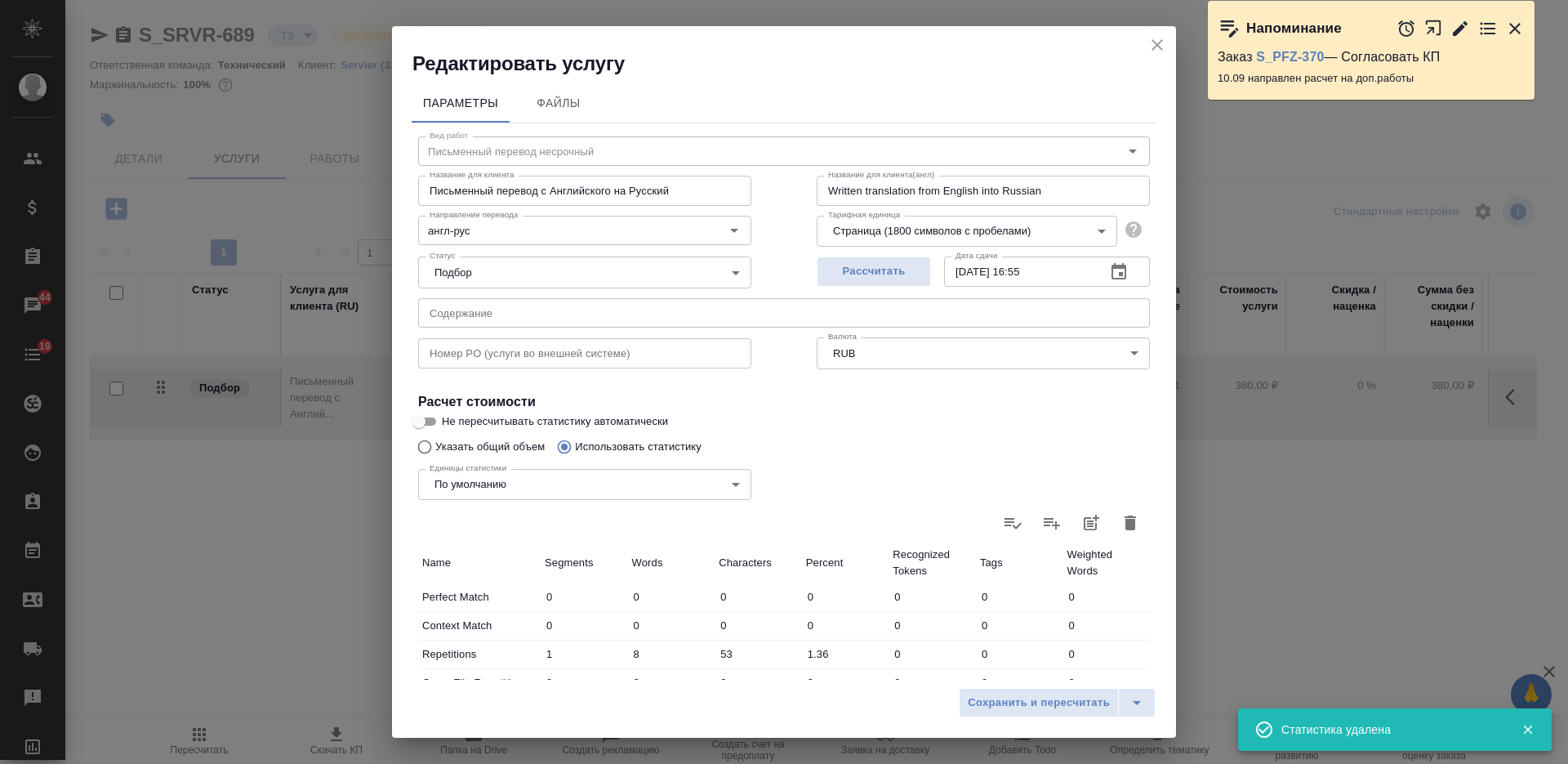
type input "0"
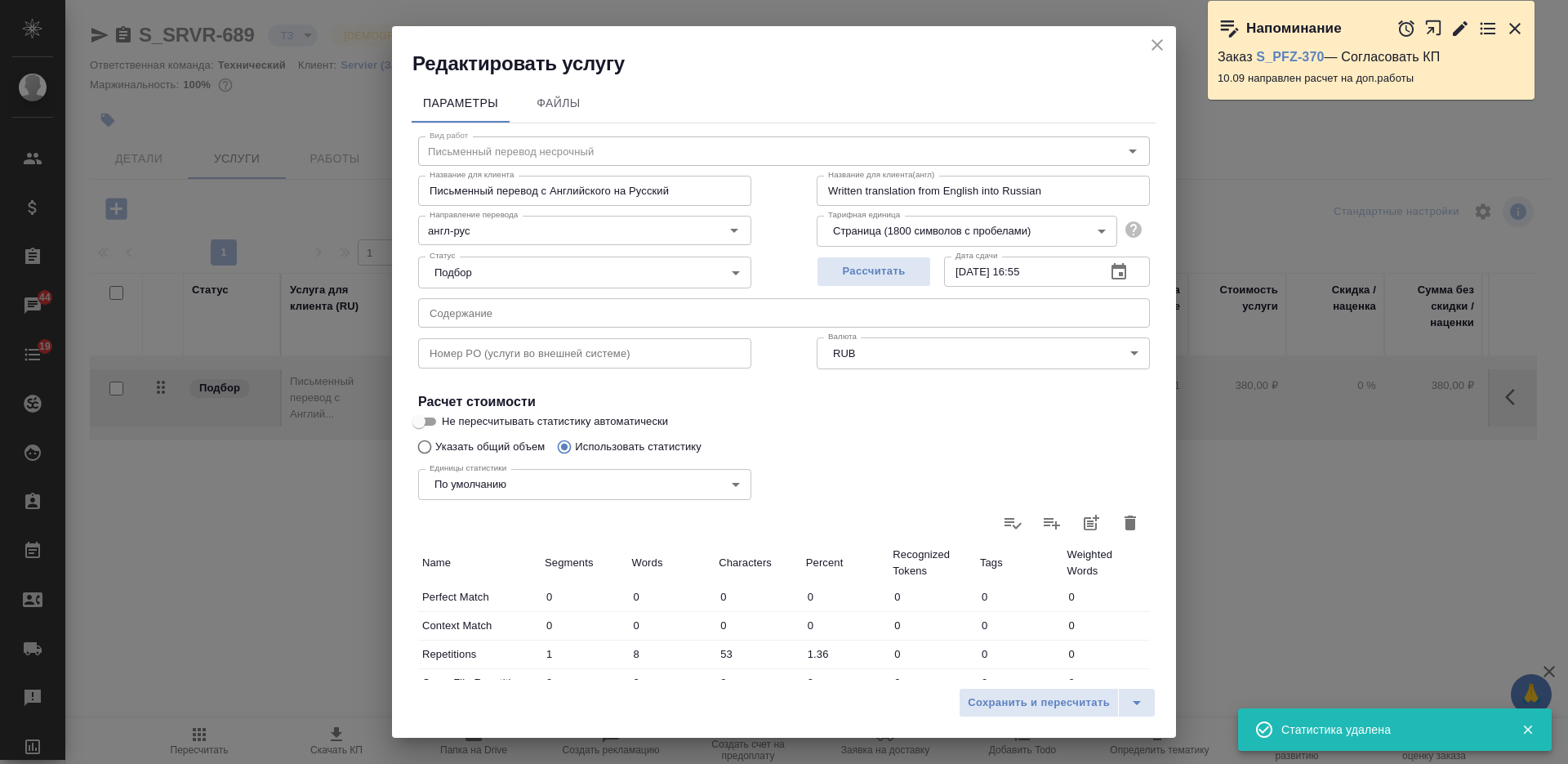
type input "0"
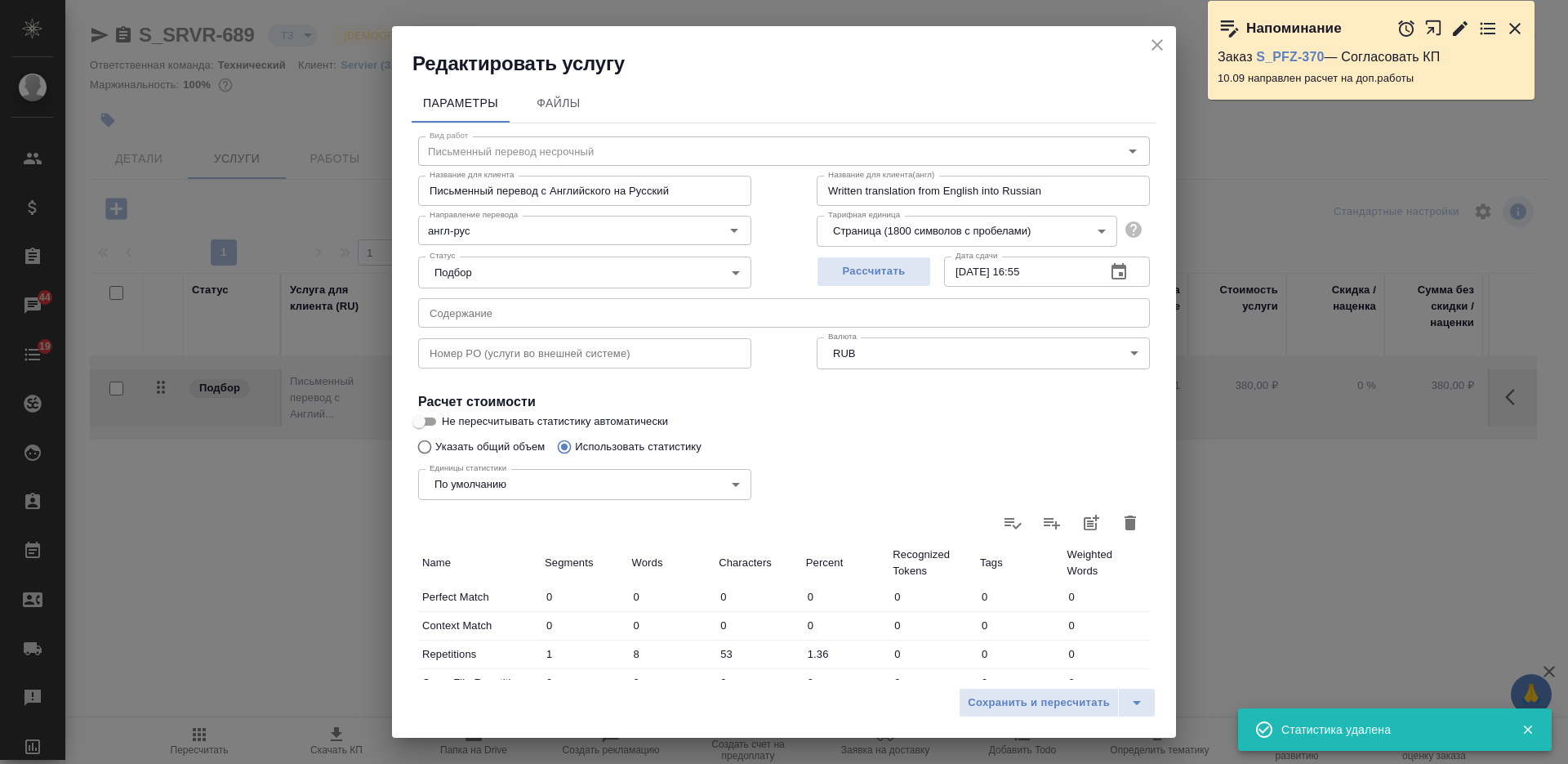
type input "0"
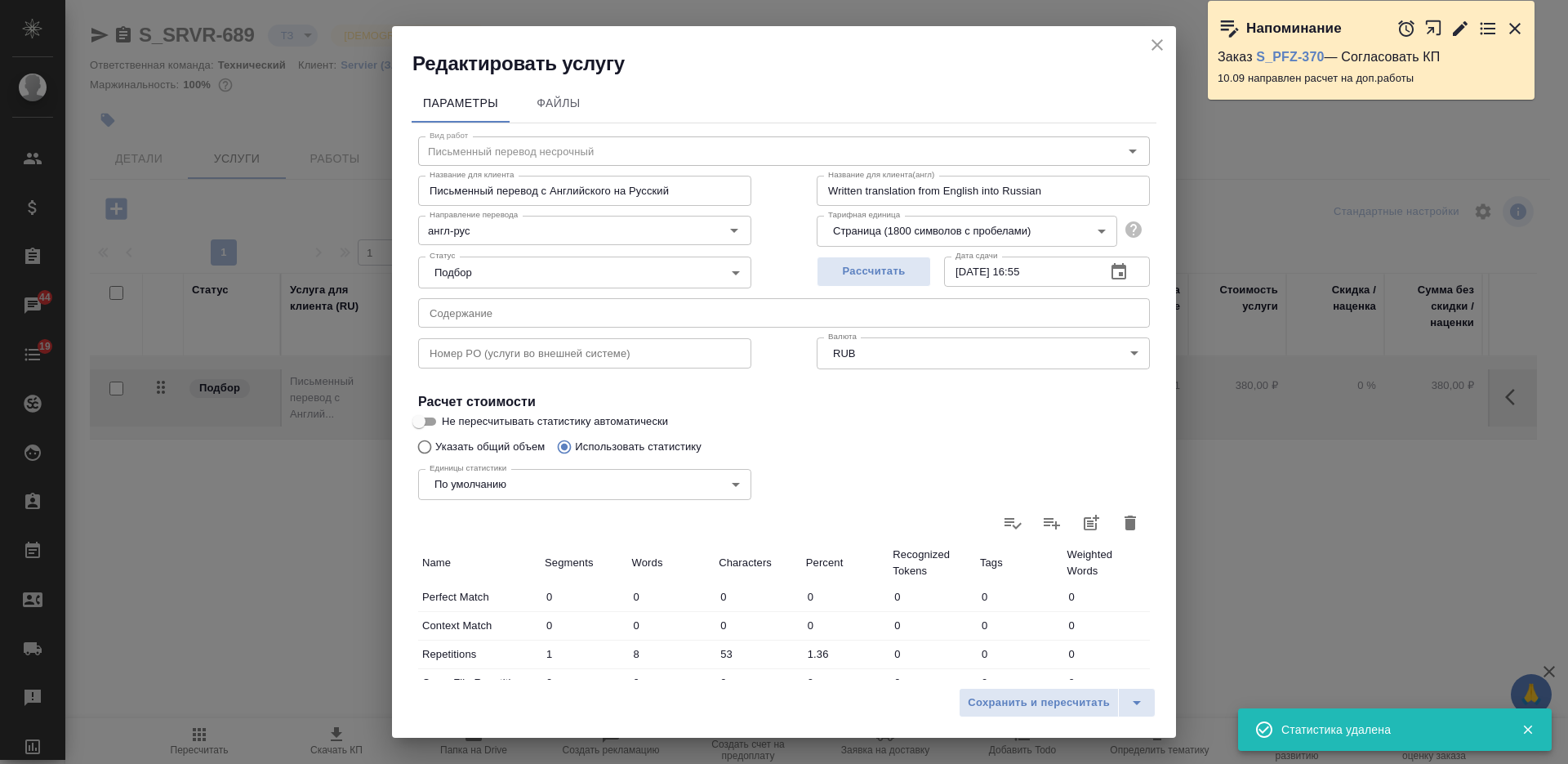
type input "0"
click at [428, 447] on input "Указать общий объем" at bounding box center [422, 447] width 26 height 31
radio input "true"
radio input "false"
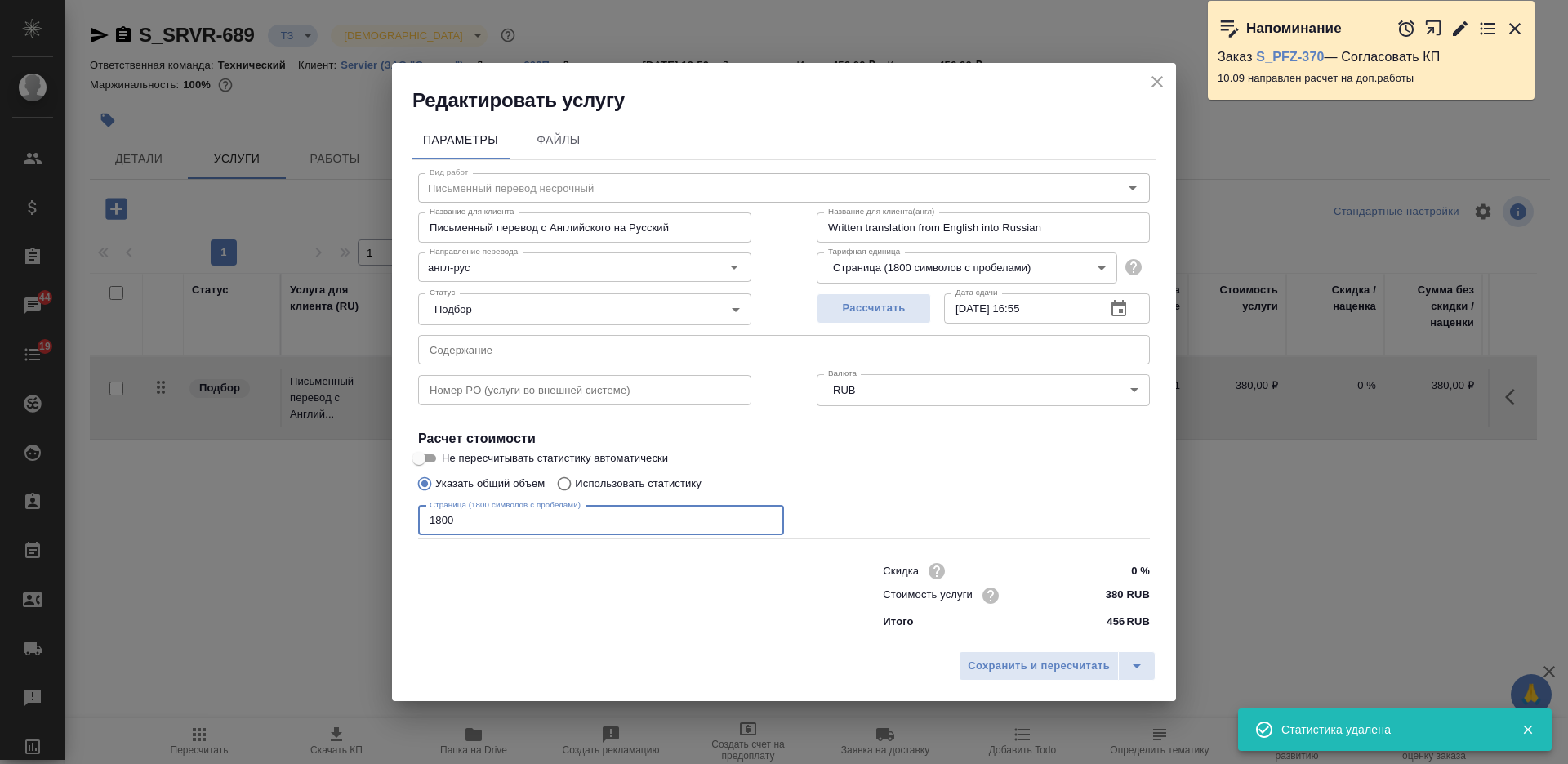
drag, startPoint x: 472, startPoint y: 521, endPoint x: 401, endPoint y: 515, distance: 71.3
click at [401, 516] on div "Параметры Файлы Вид работ Письменный перевод несрочный Вид работ Название для к…" at bounding box center [784, 378] width 784 height 529
paste input "4102"
type input "4102"
click at [1058, 684] on div "Сохранить и пересчитать" at bounding box center [784, 672] width 784 height 58
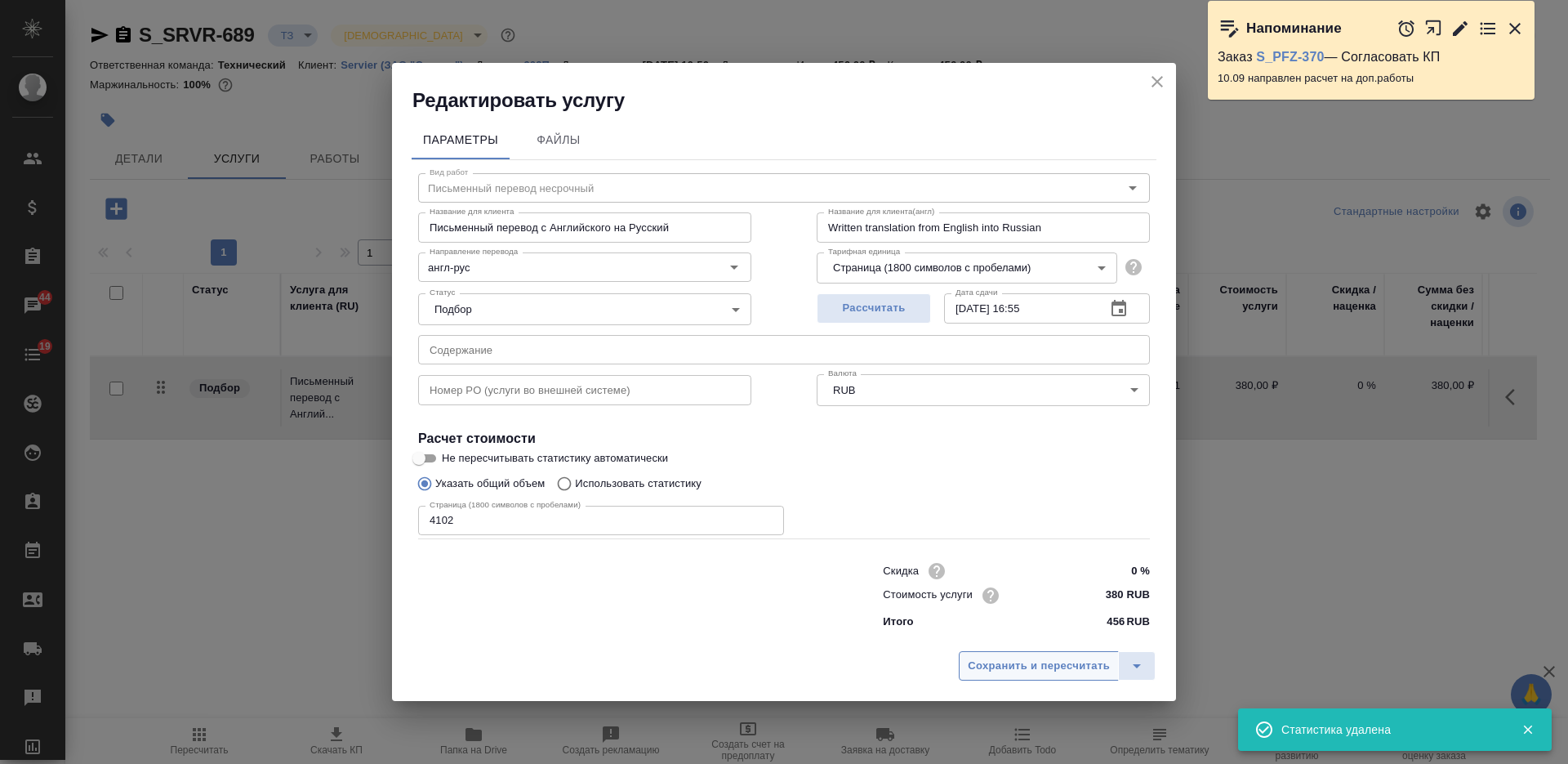
click at [1057, 665] on span "Сохранить и пересчитать" at bounding box center [1038, 666] width 142 height 19
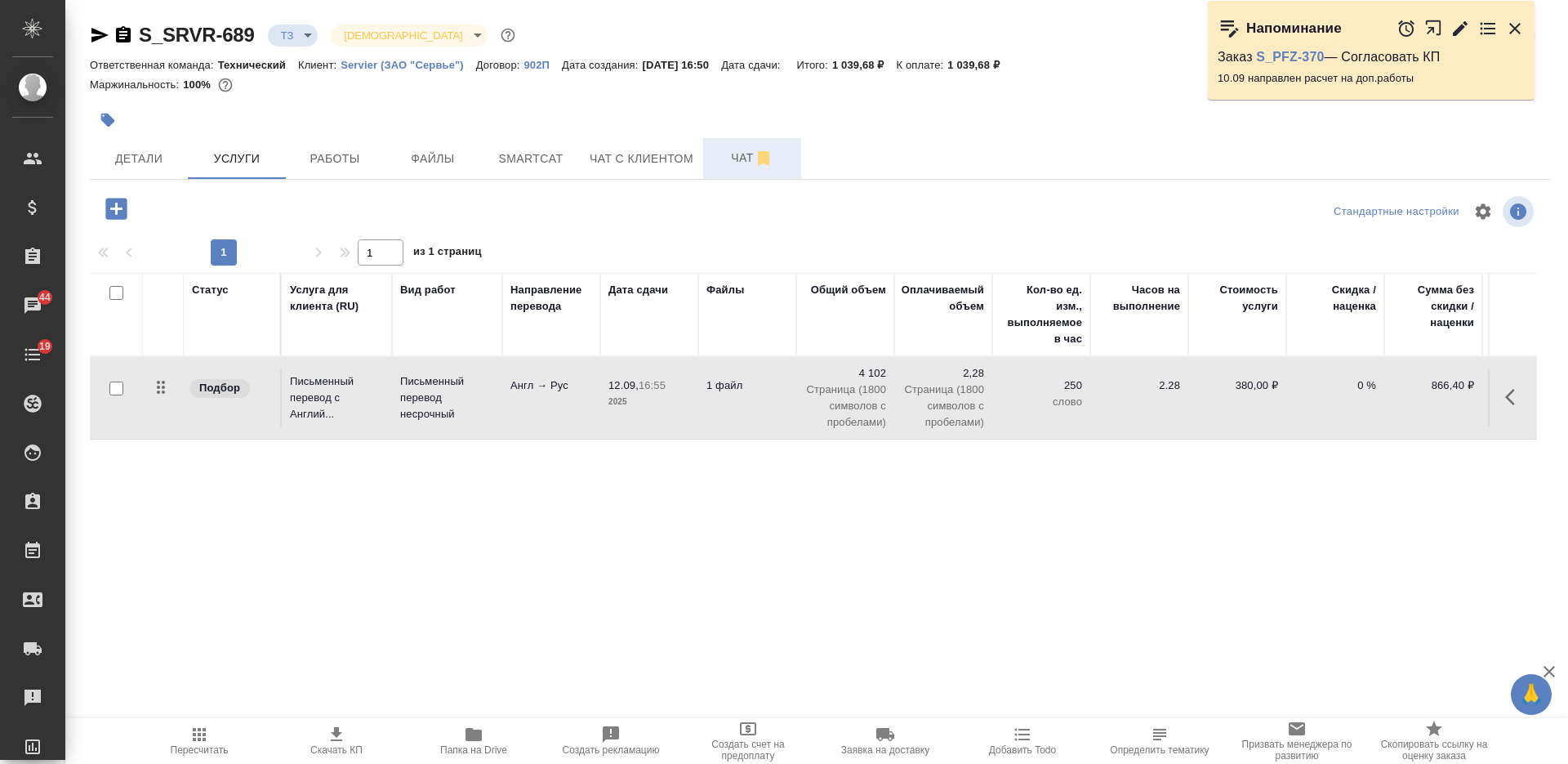
click at [738, 173] on button "Чат" at bounding box center [751, 158] width 98 height 41
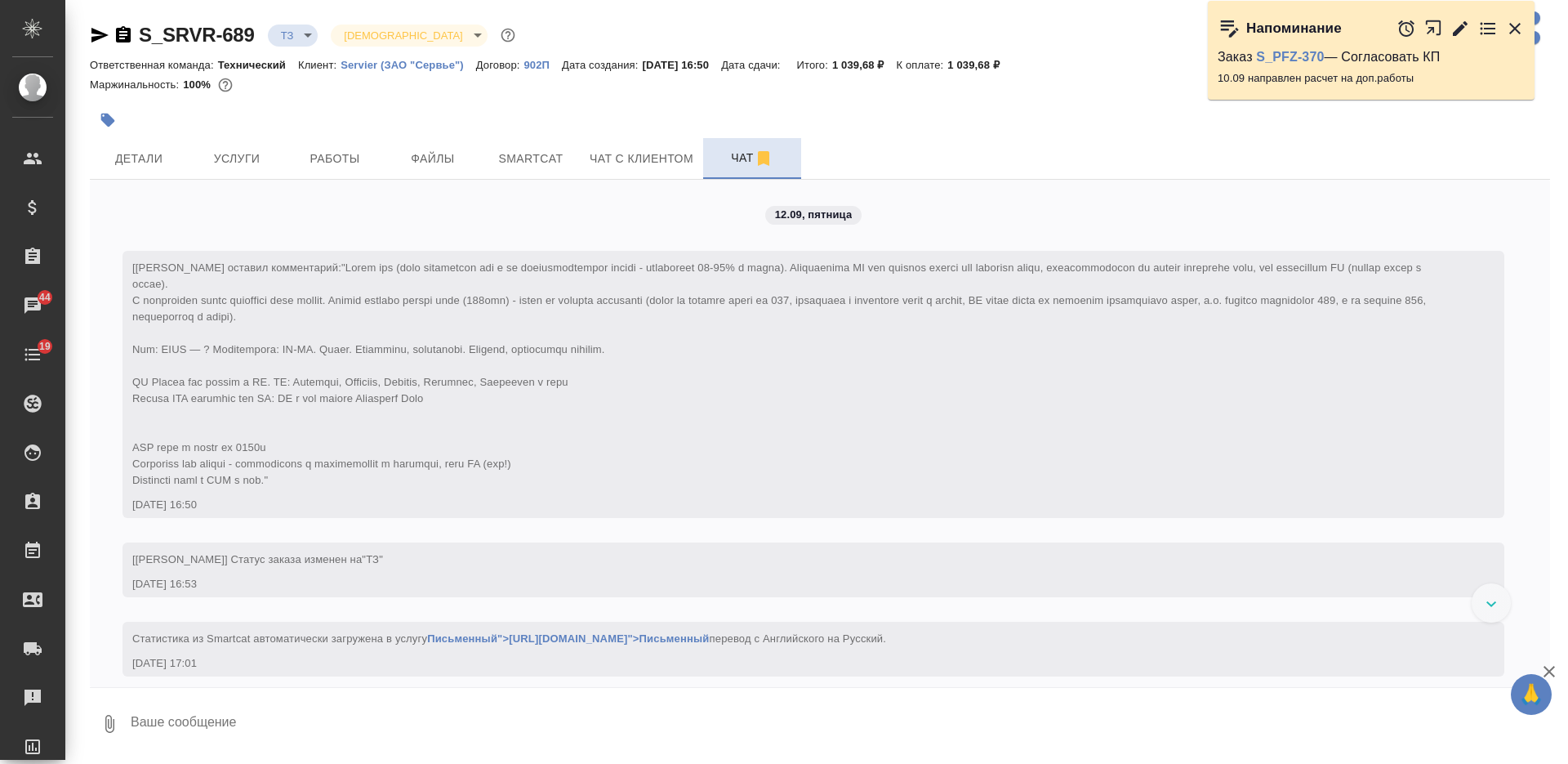
scroll to position [93, 0]
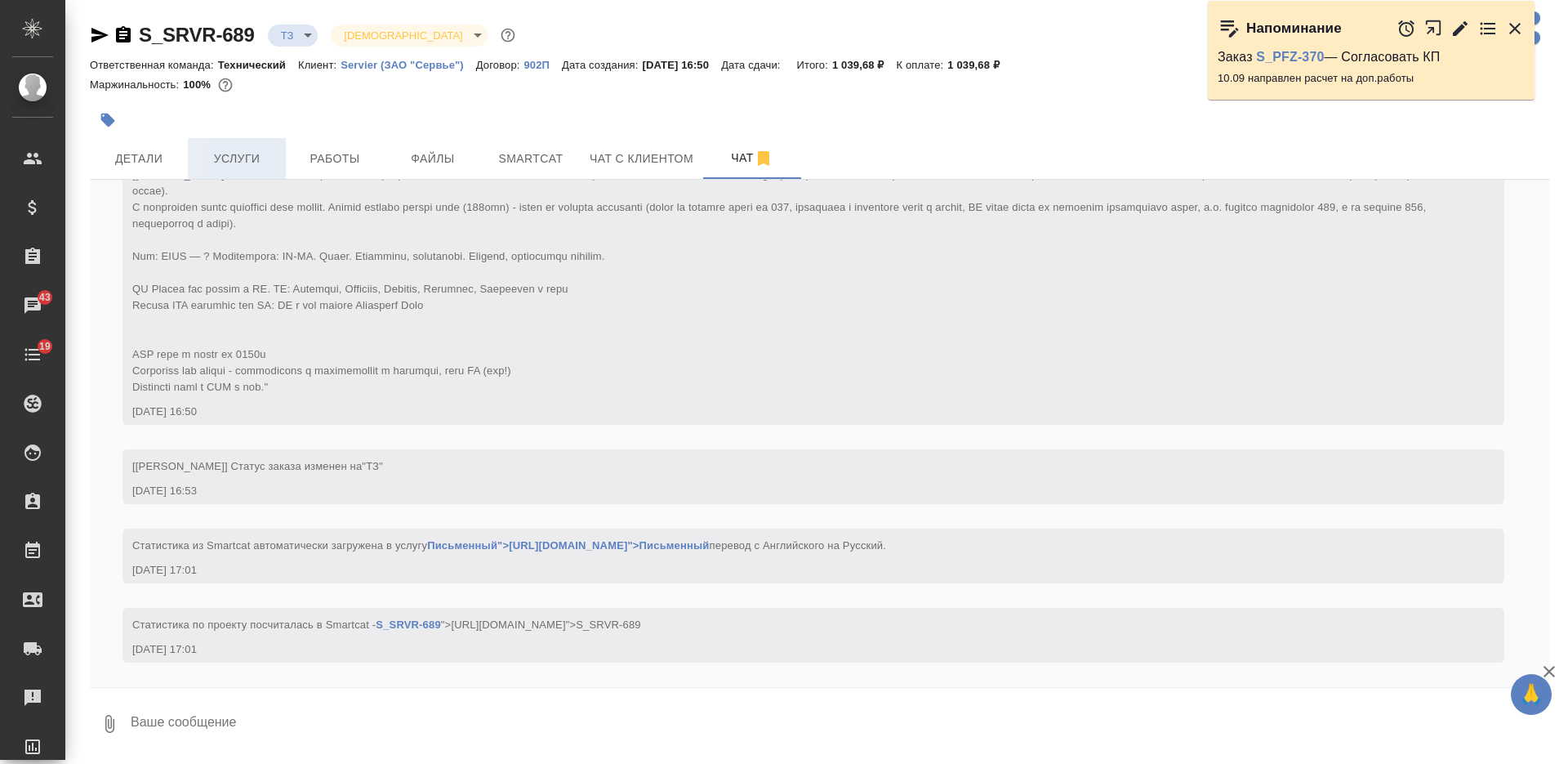
click at [219, 147] on button "Услуги" at bounding box center [236, 158] width 98 height 41
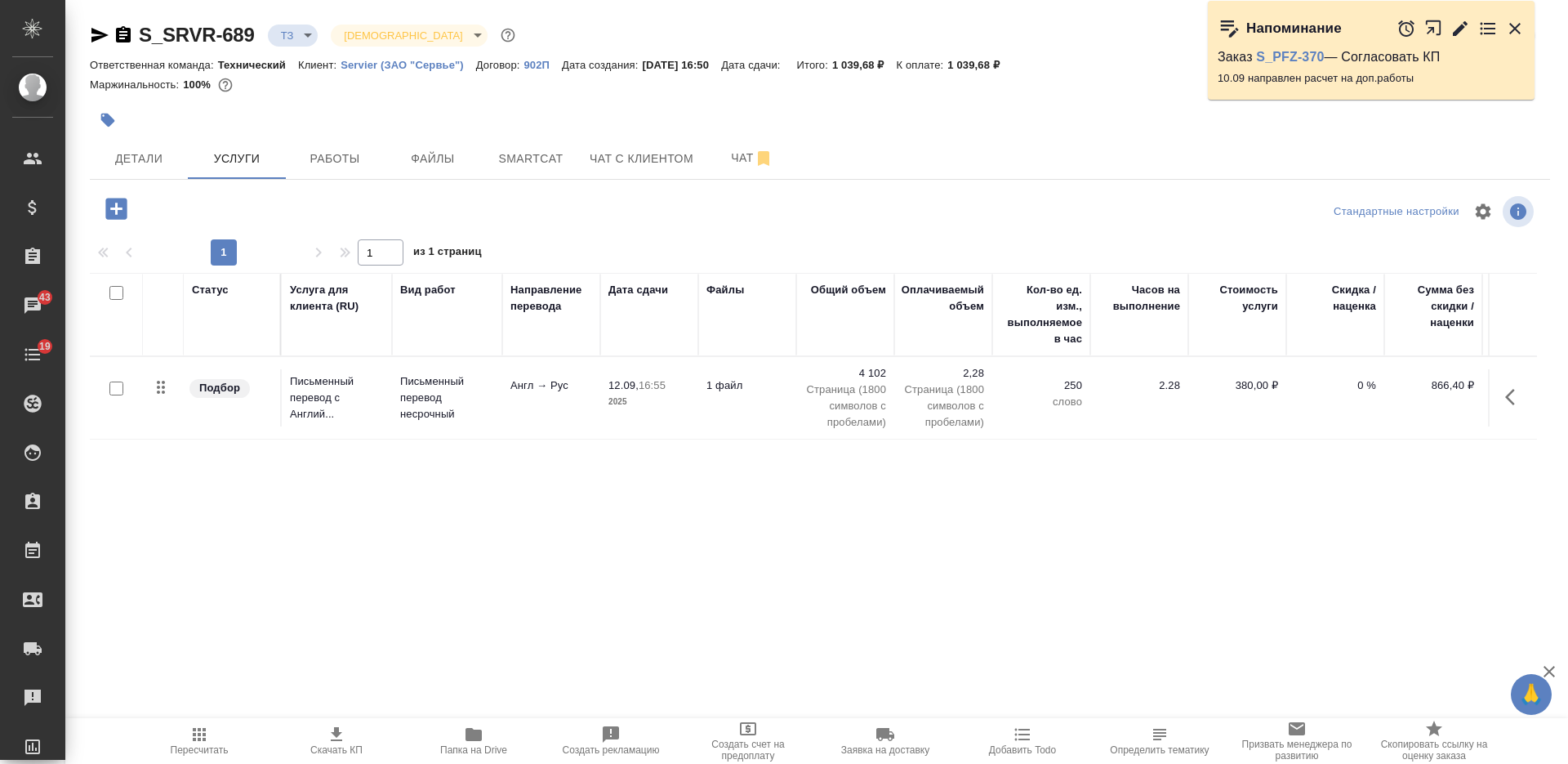
click at [119, 208] on icon "button" at bounding box center [116, 208] width 28 height 28
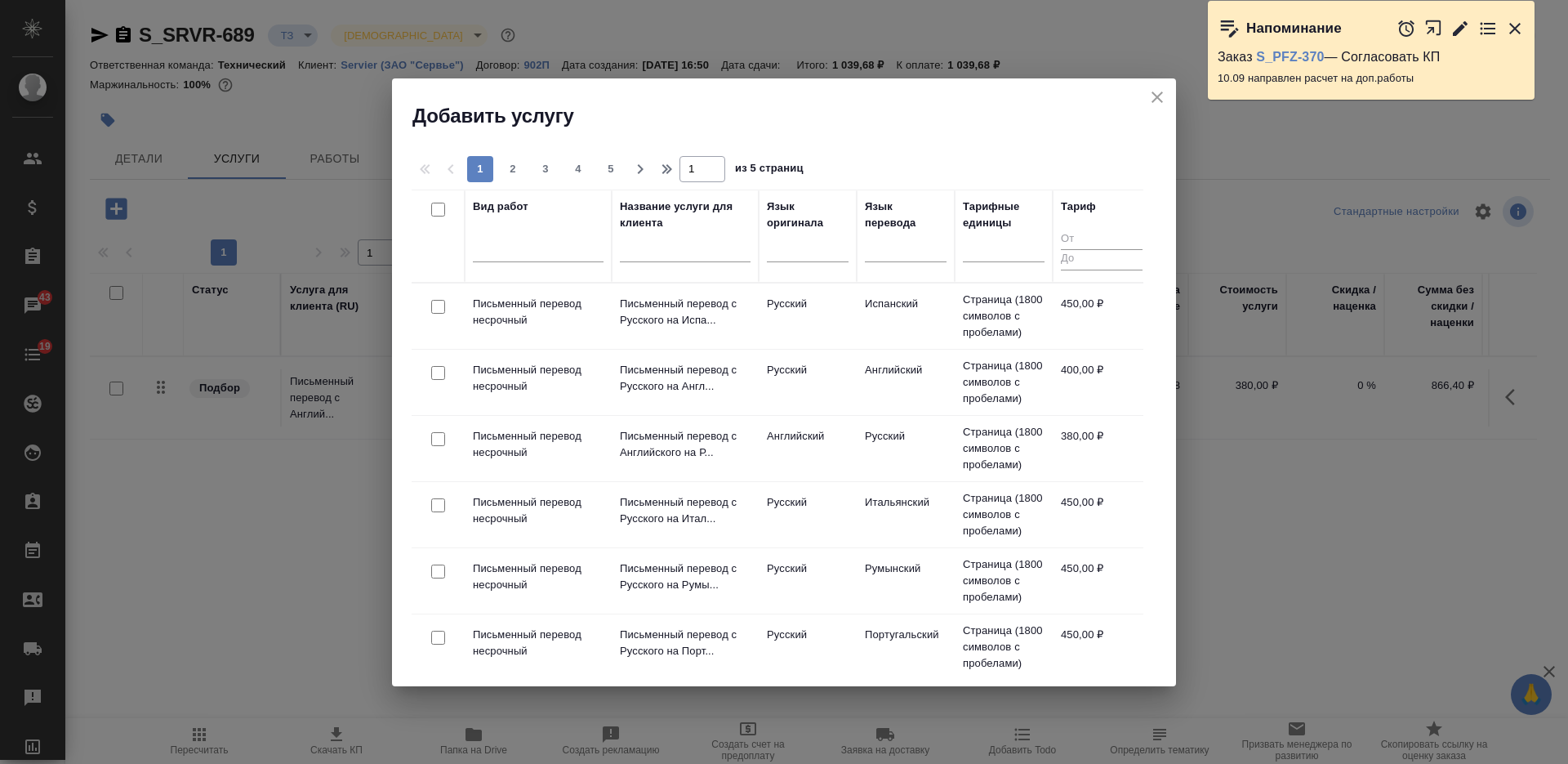
click at [670, 263] on div at bounding box center [685, 253] width 130 height 40
click at [668, 247] on input "text" at bounding box center [685, 251] width 130 height 20
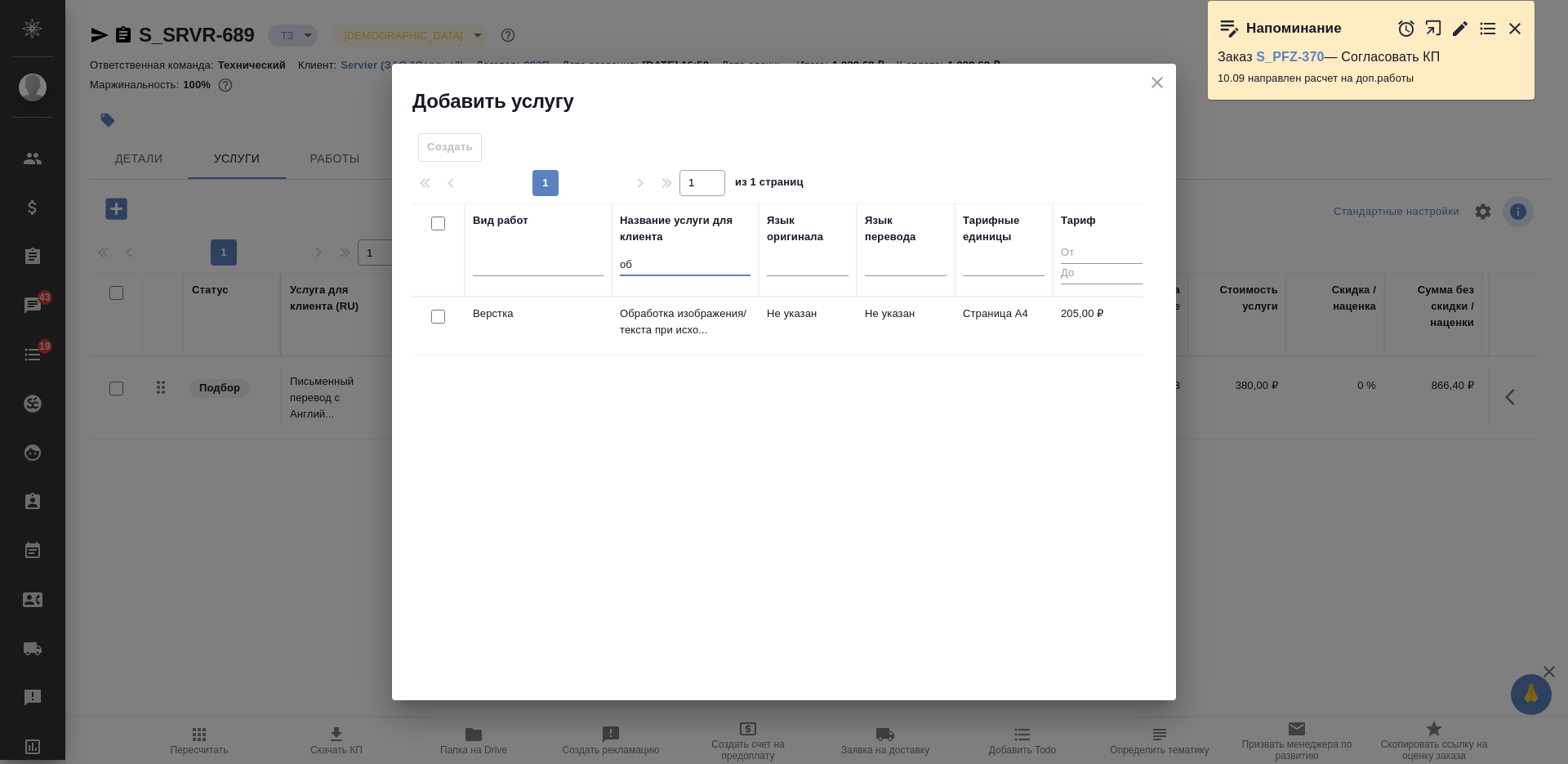
type input "об"
click at [432, 317] on input "checkbox" at bounding box center [438, 315] width 14 height 14
checkbox input "true"
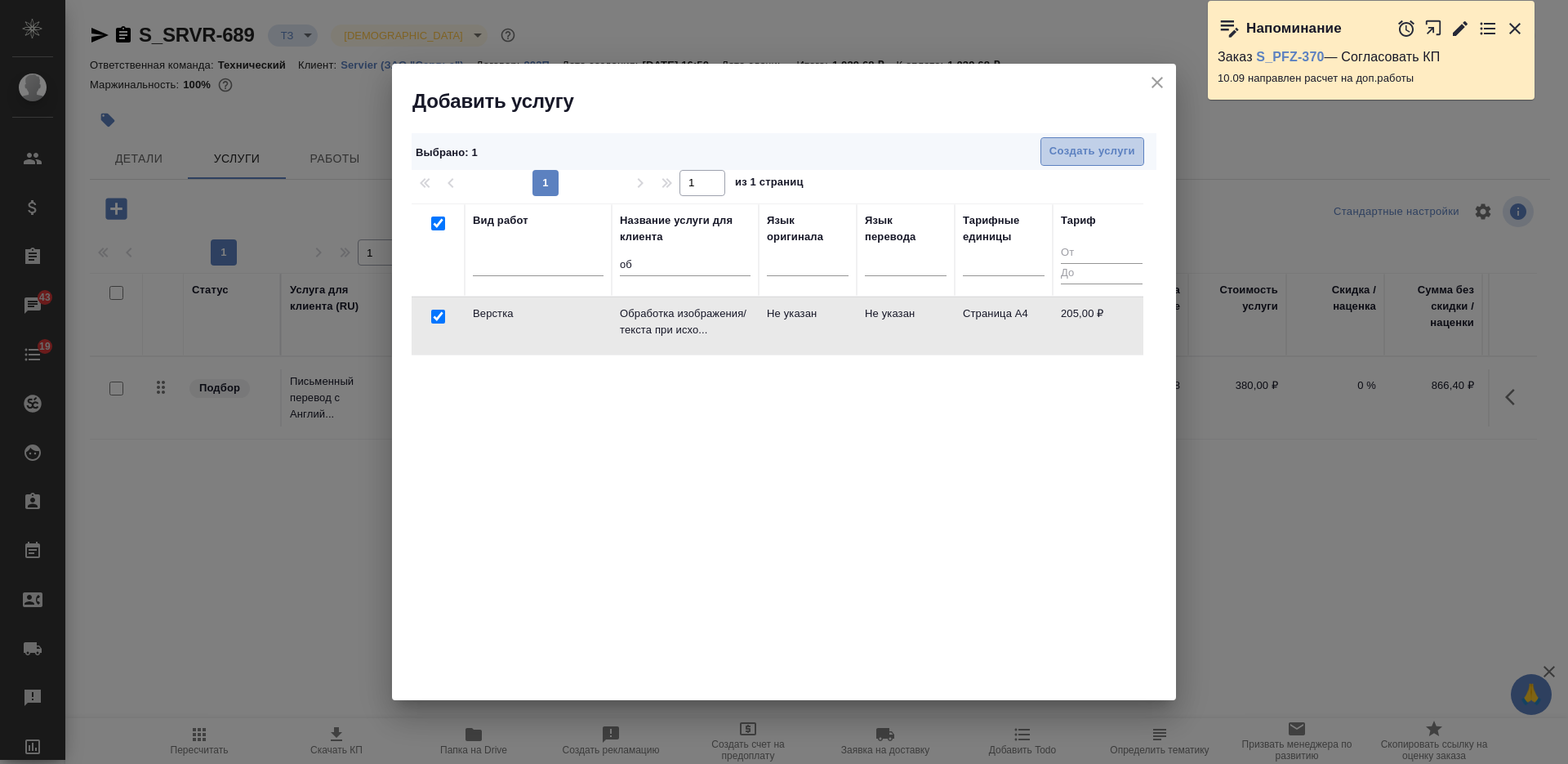
click at [1052, 158] on span "Создать услуги" at bounding box center [1092, 151] width 86 height 19
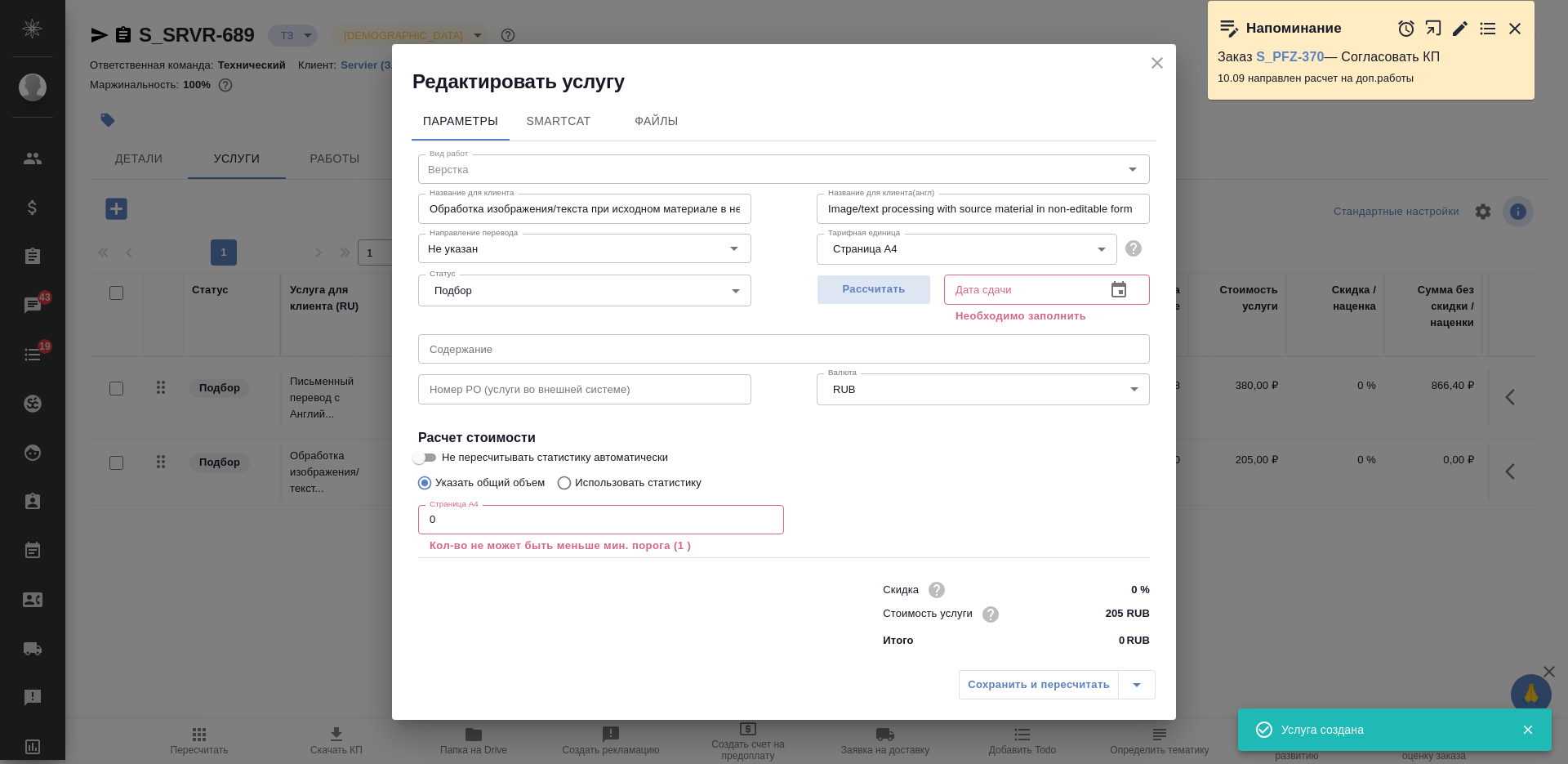
click at [382, 525] on div "Редактировать услугу Параметры SmartCat Файлы Вид работ Верстка Вид работ Назва…" at bounding box center [784, 382] width 1568 height 764
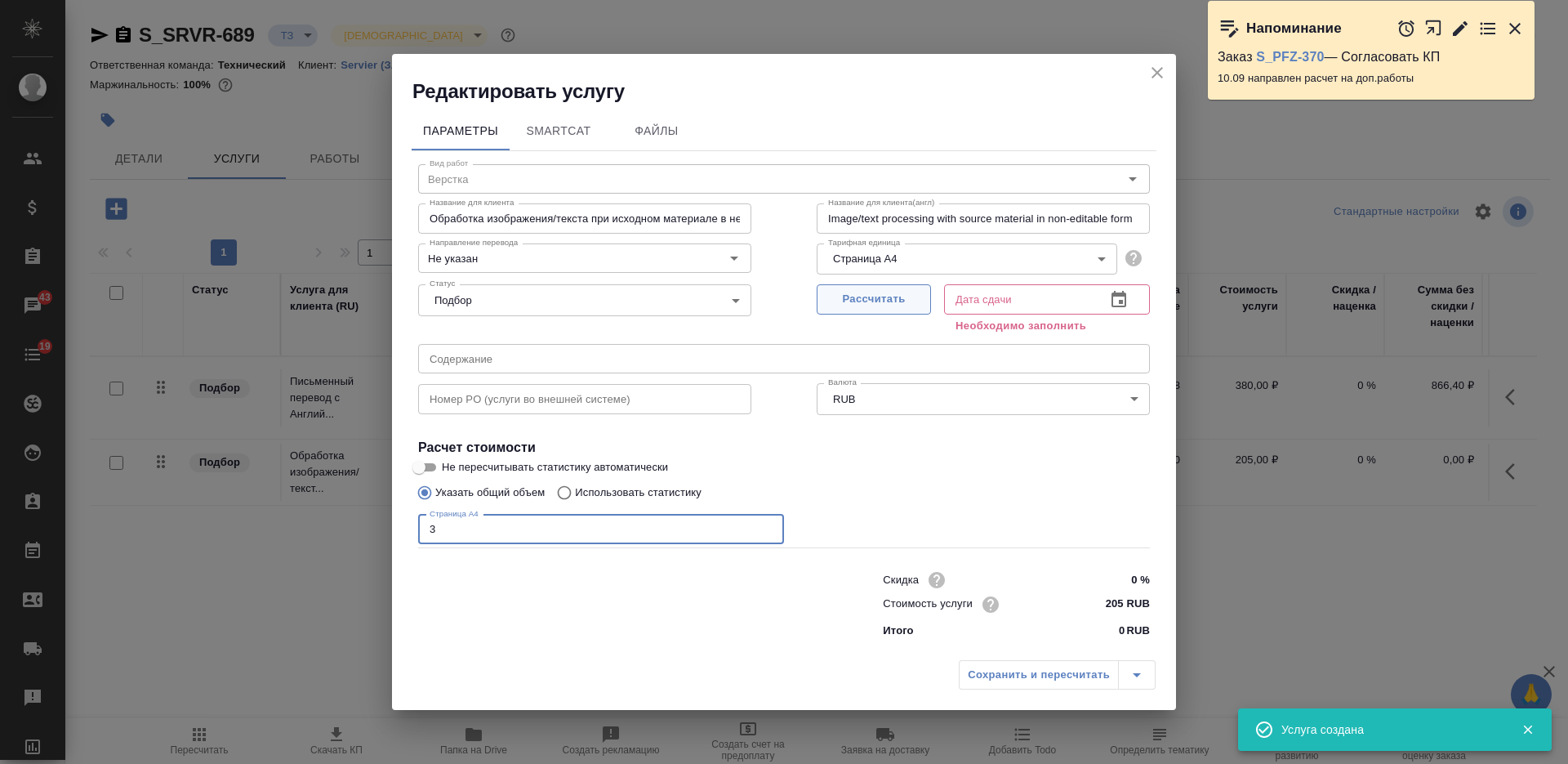
type input "3"
click at [850, 305] on span "Рассчитать" at bounding box center [874, 299] width 97 height 19
type input "12.09.2025 17:24"
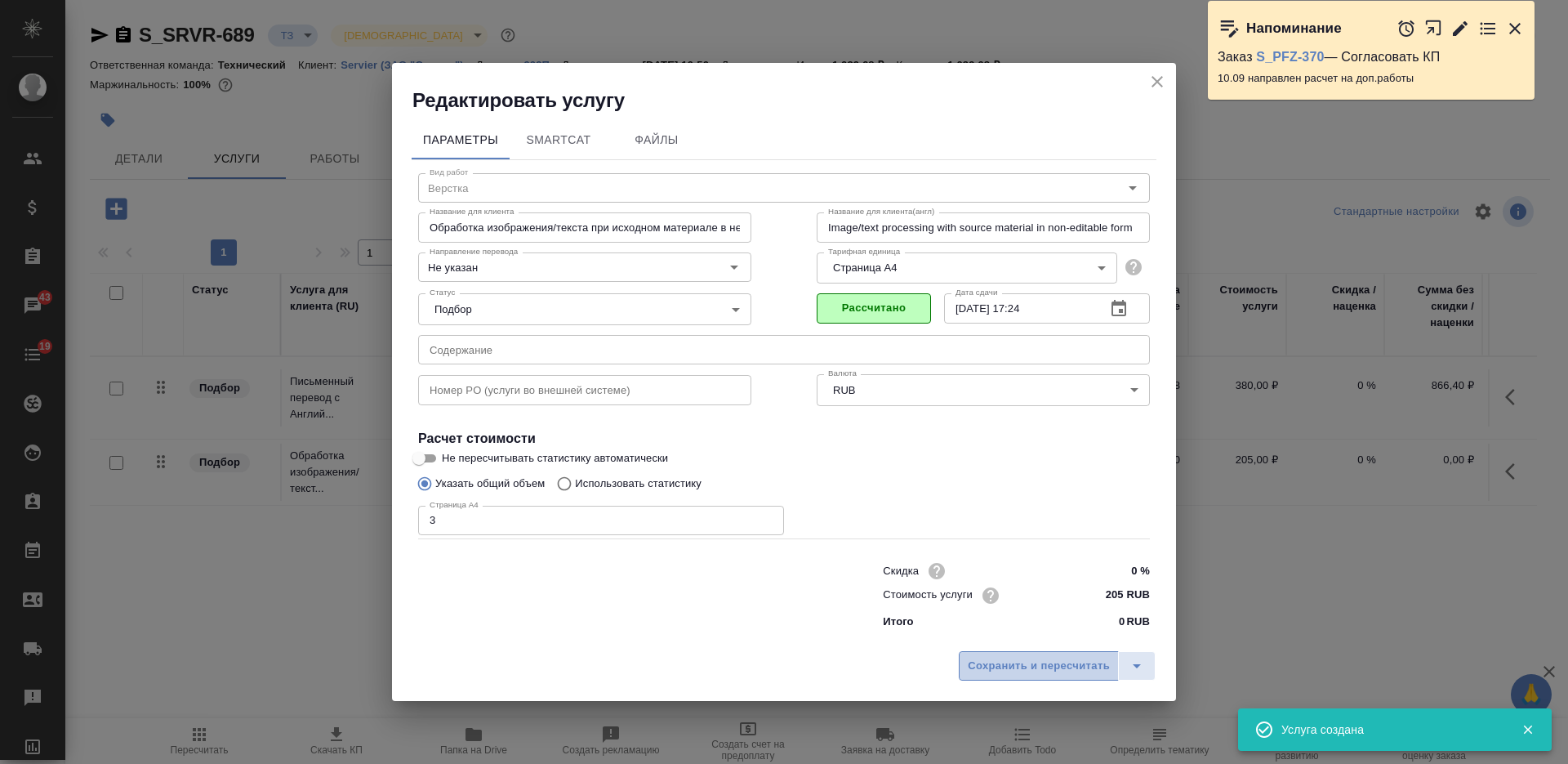
click at [1035, 662] on span "Сохранить и пересчитать" at bounding box center [1038, 666] width 142 height 19
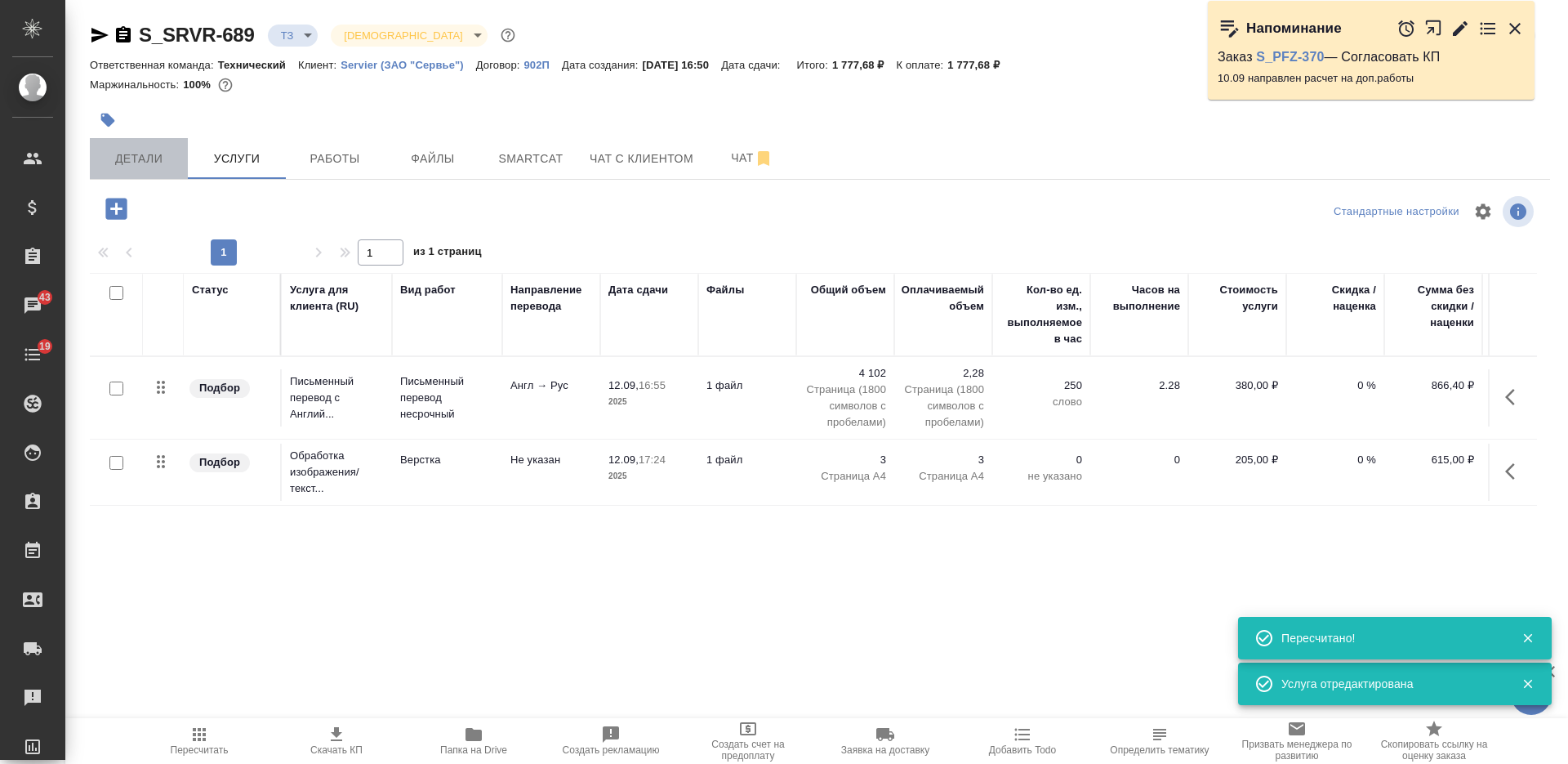
click at [149, 165] on span "Детали" at bounding box center [139, 159] width 78 height 20
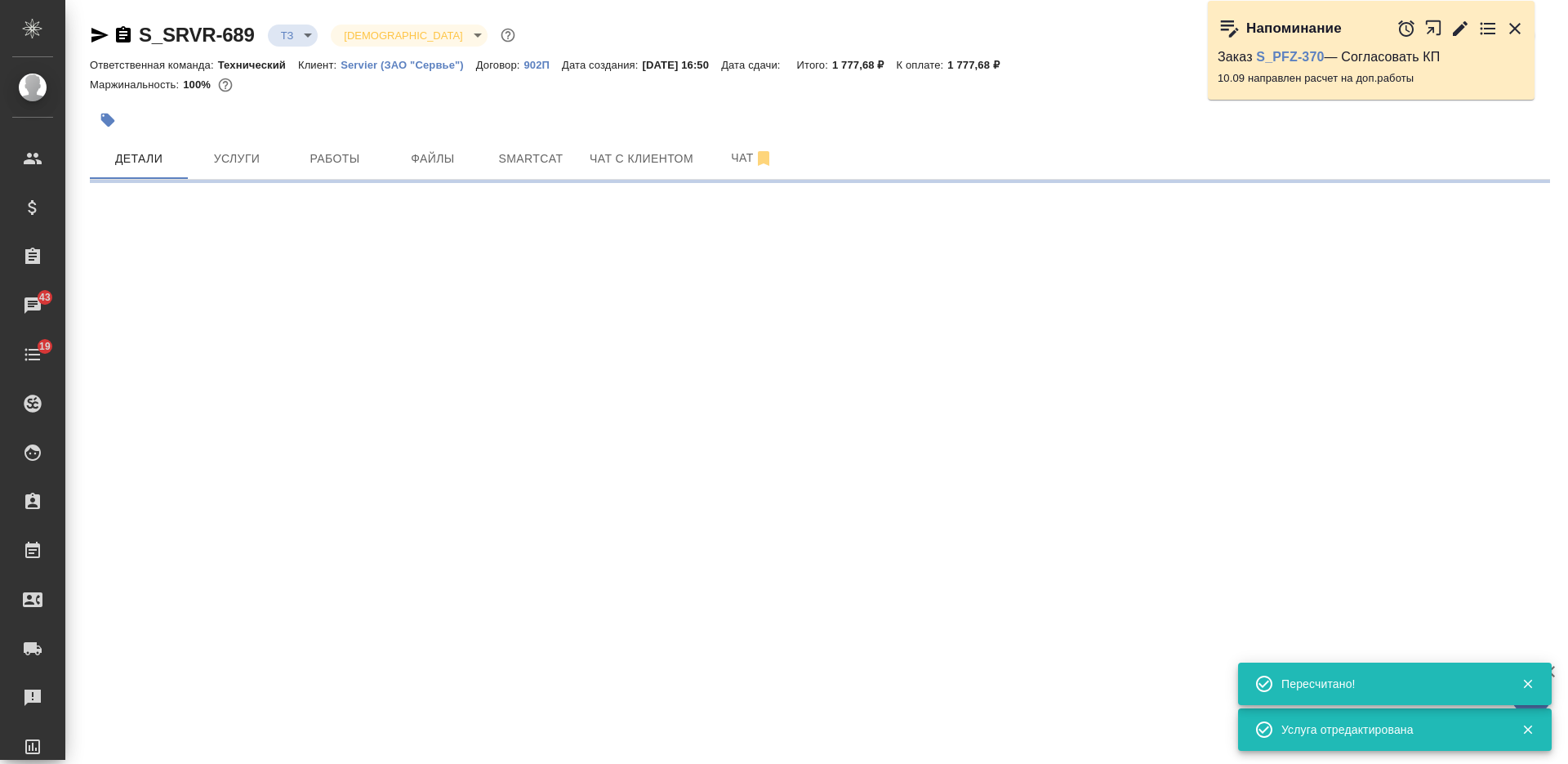
select select "RU"
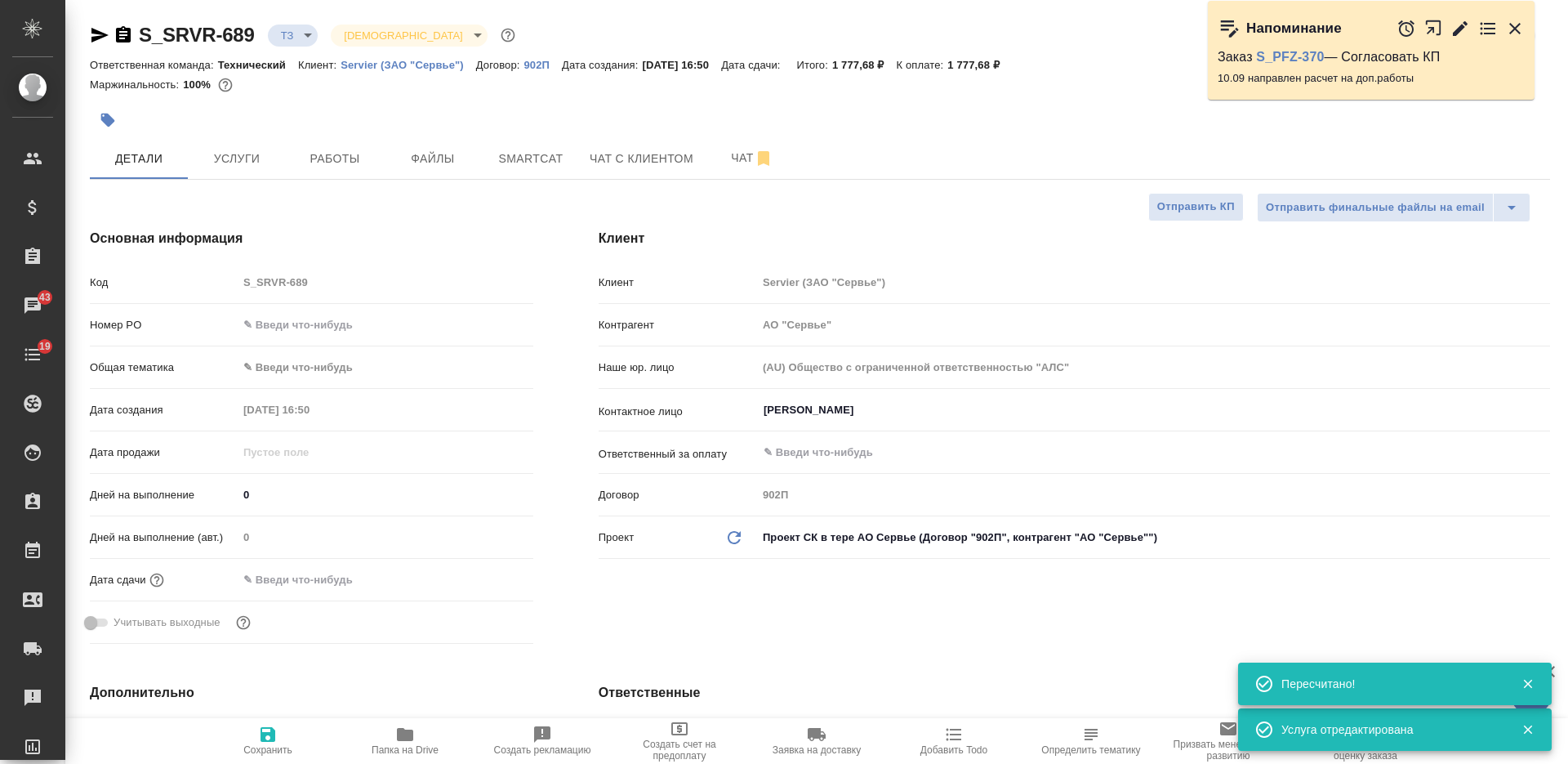
type textarea "x"
type input "[PERSON_NAME]"
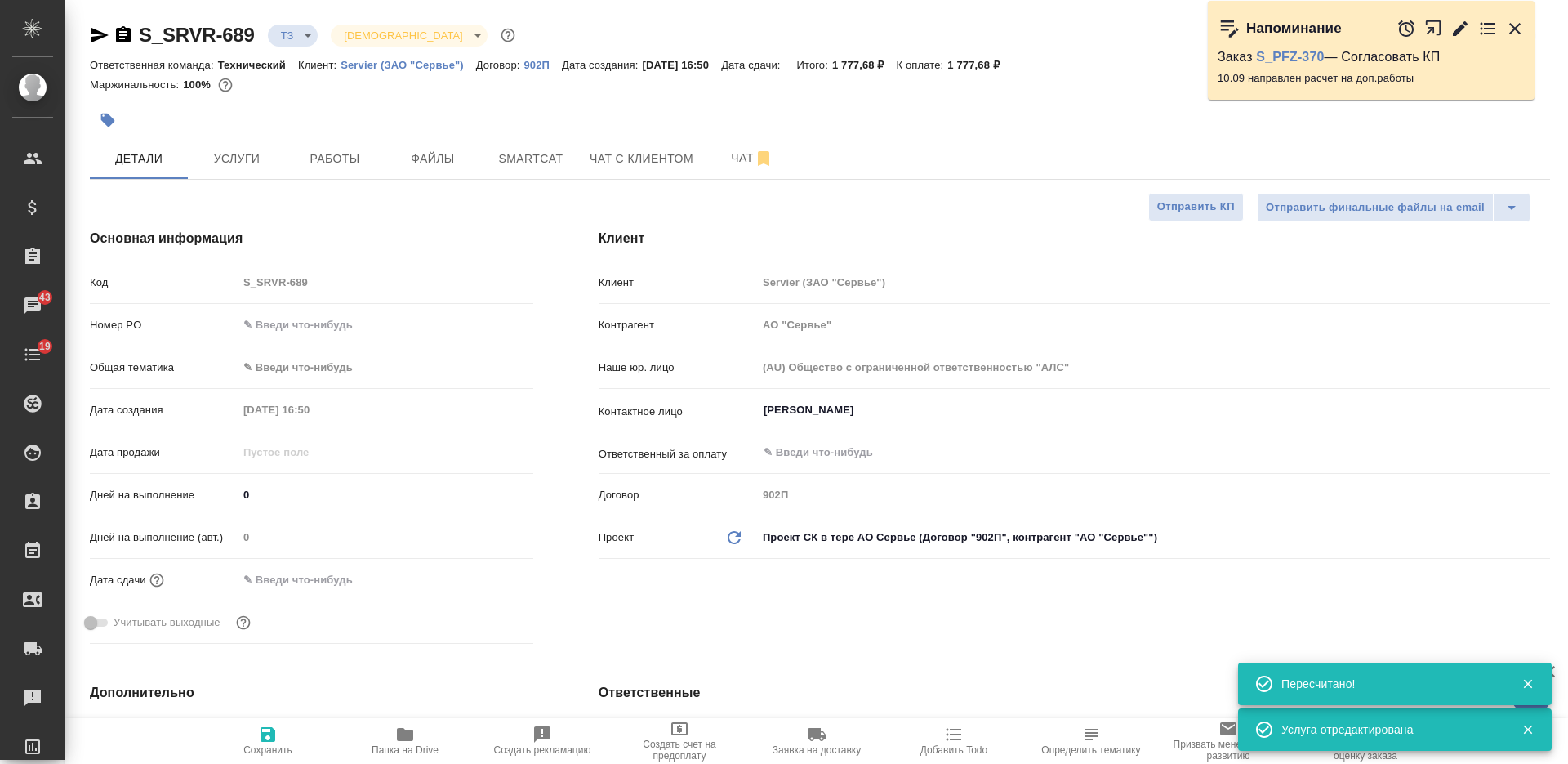
scroll to position [613, 0]
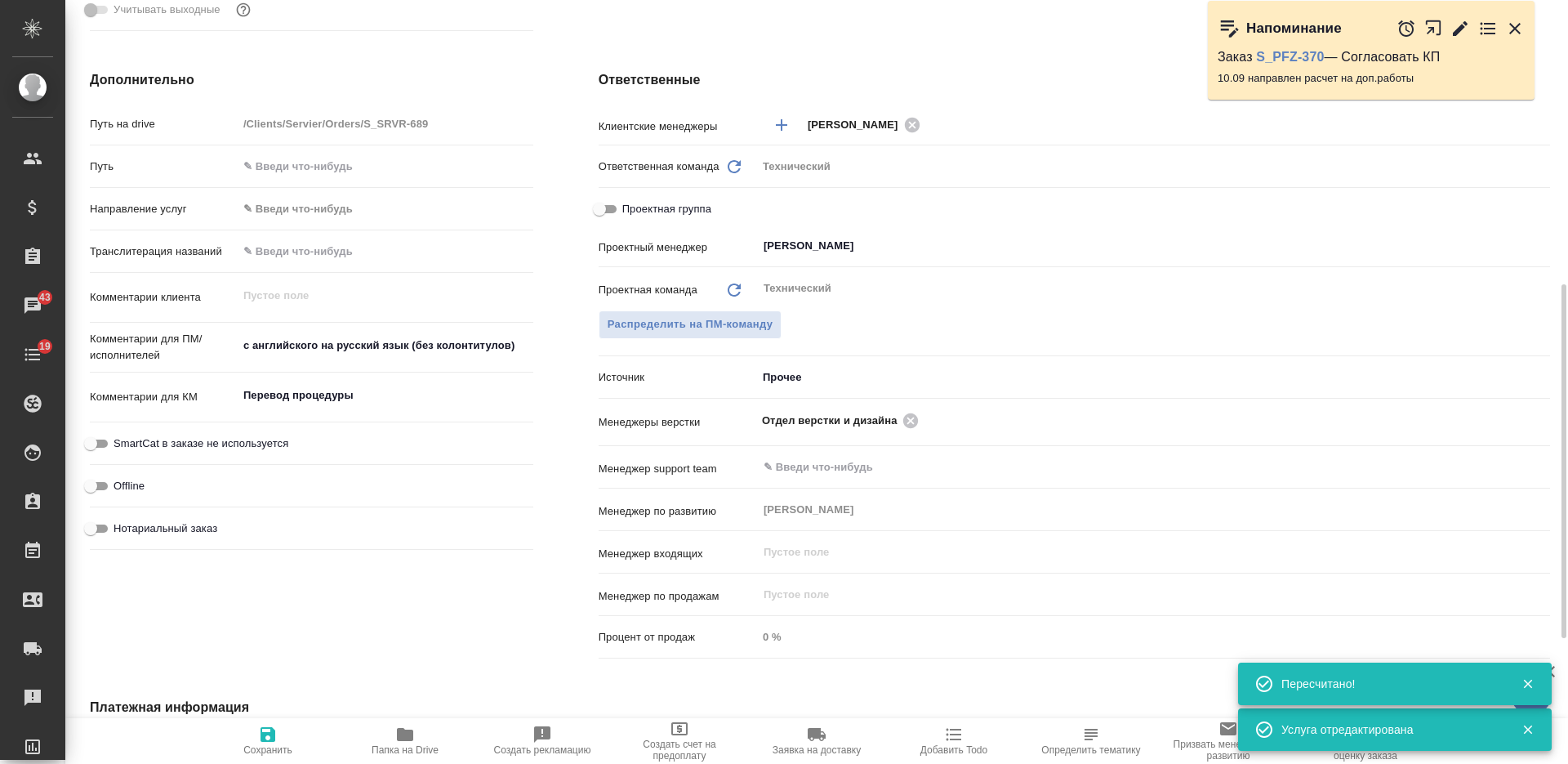
click at [332, 393] on textarea "Перевод процедуры" at bounding box center [386, 395] width 295 height 27
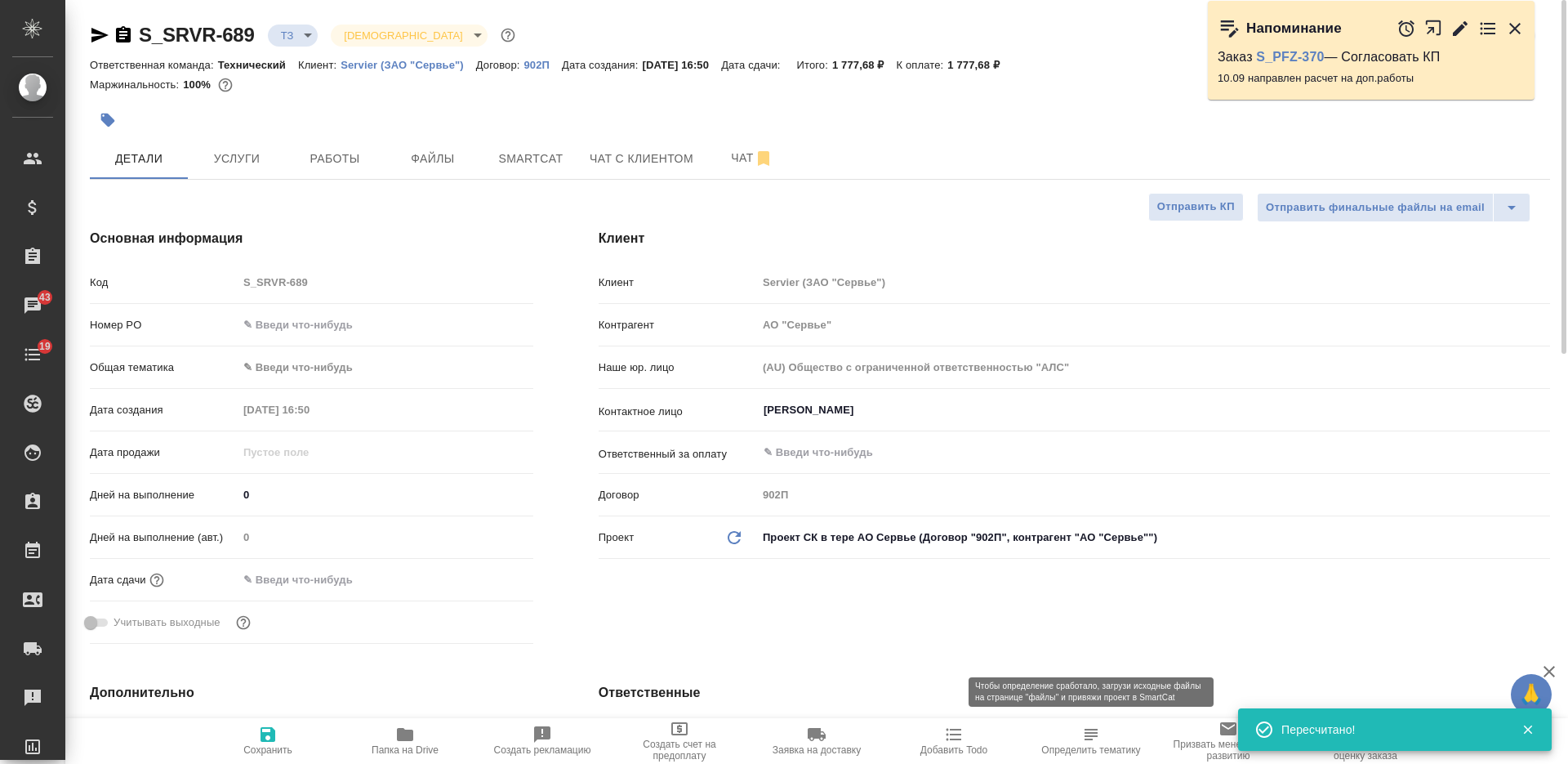
type textarea "x"
click at [1103, 745] on span "Определить тематику" at bounding box center [1090, 749] width 98 height 12
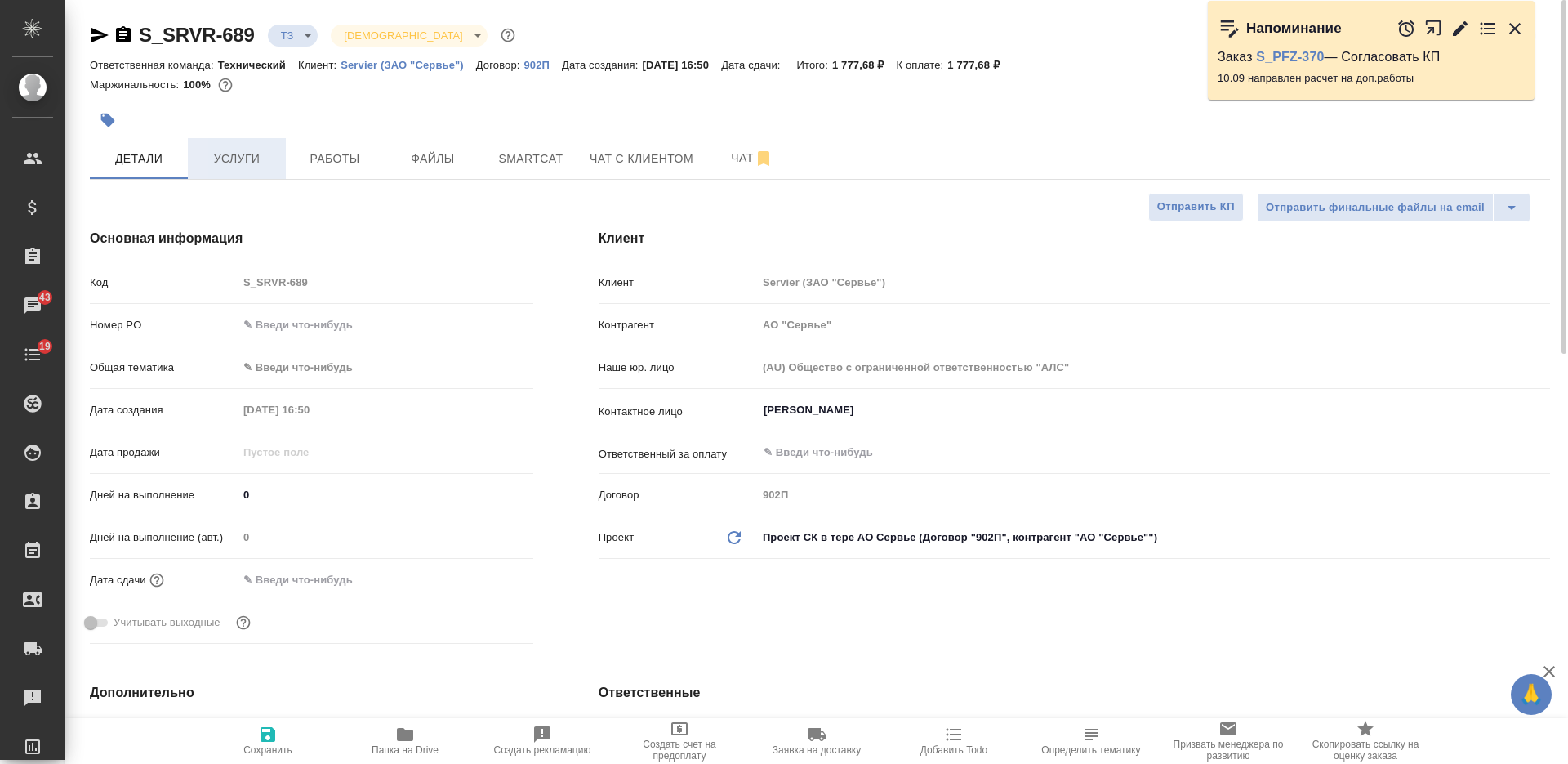
type textarea "x"
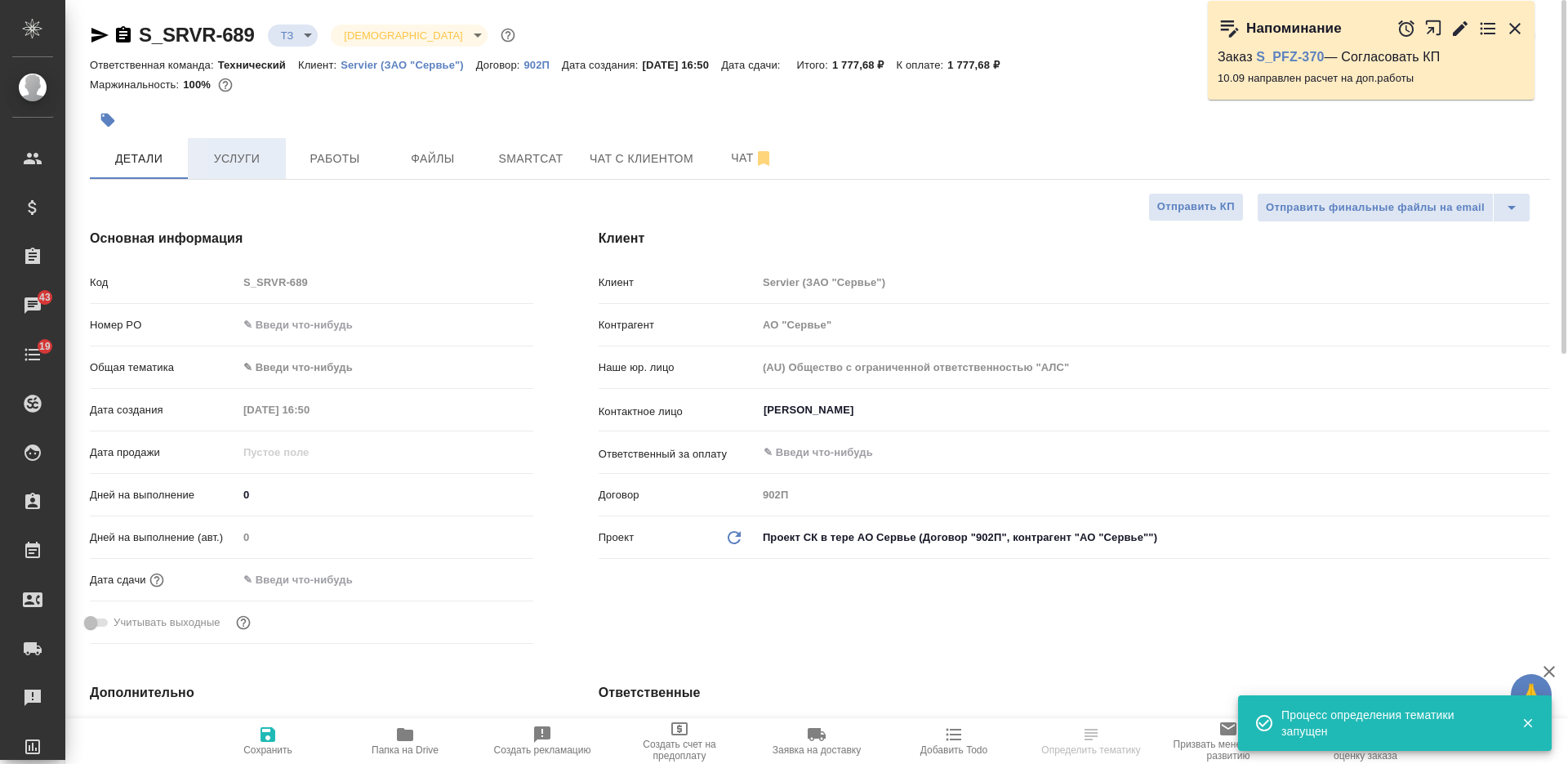
click at [223, 142] on button "Услуги" at bounding box center [236, 158] width 98 height 41
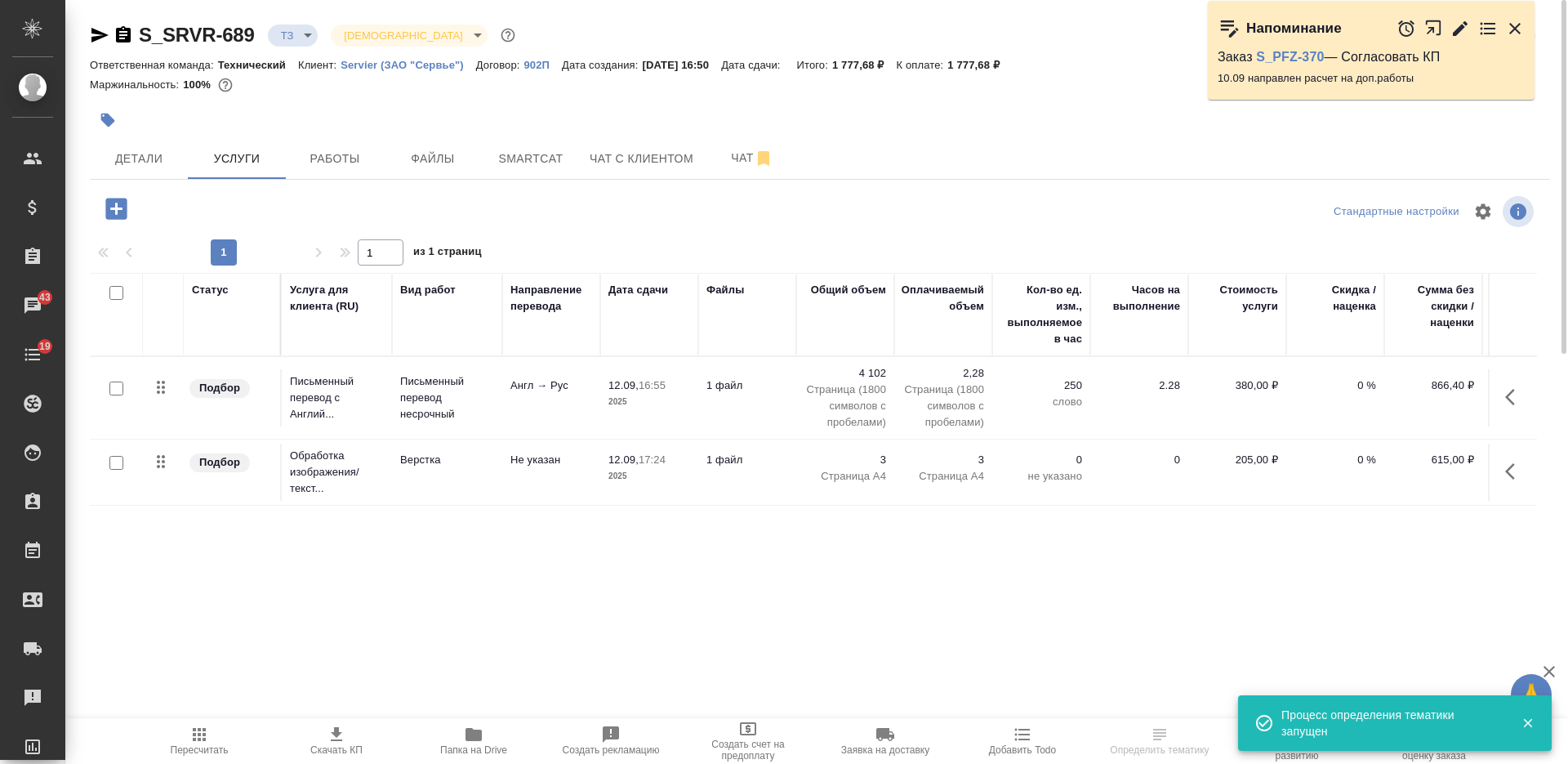
drag, startPoint x: 120, startPoint y: 295, endPoint x: 154, endPoint y: 295, distance: 34.0
click at [119, 295] on input "checkbox" at bounding box center [116, 293] width 14 height 14
checkbox input "true"
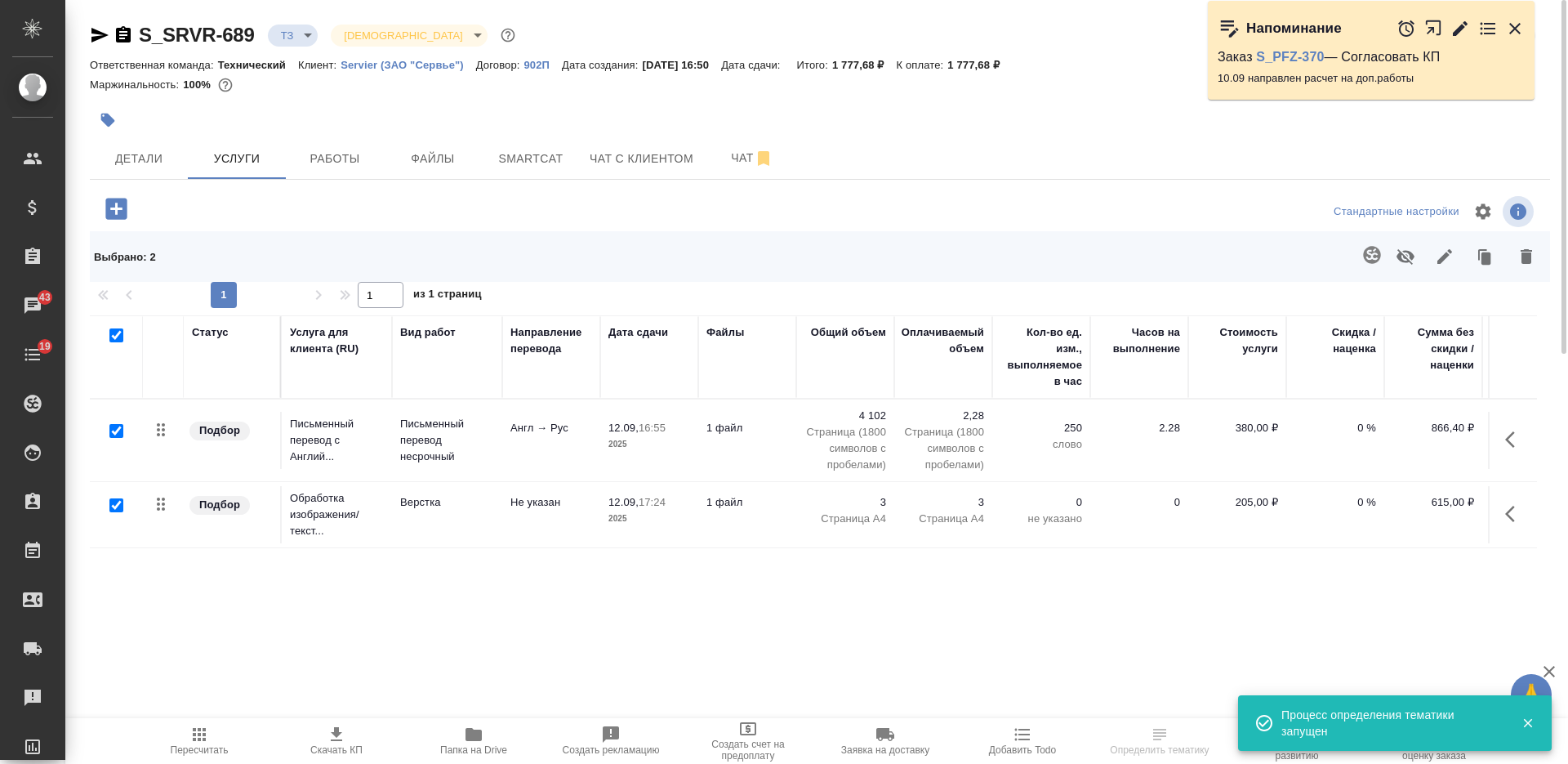
click at [1443, 257] on icon "button" at bounding box center [1444, 256] width 19 height 19
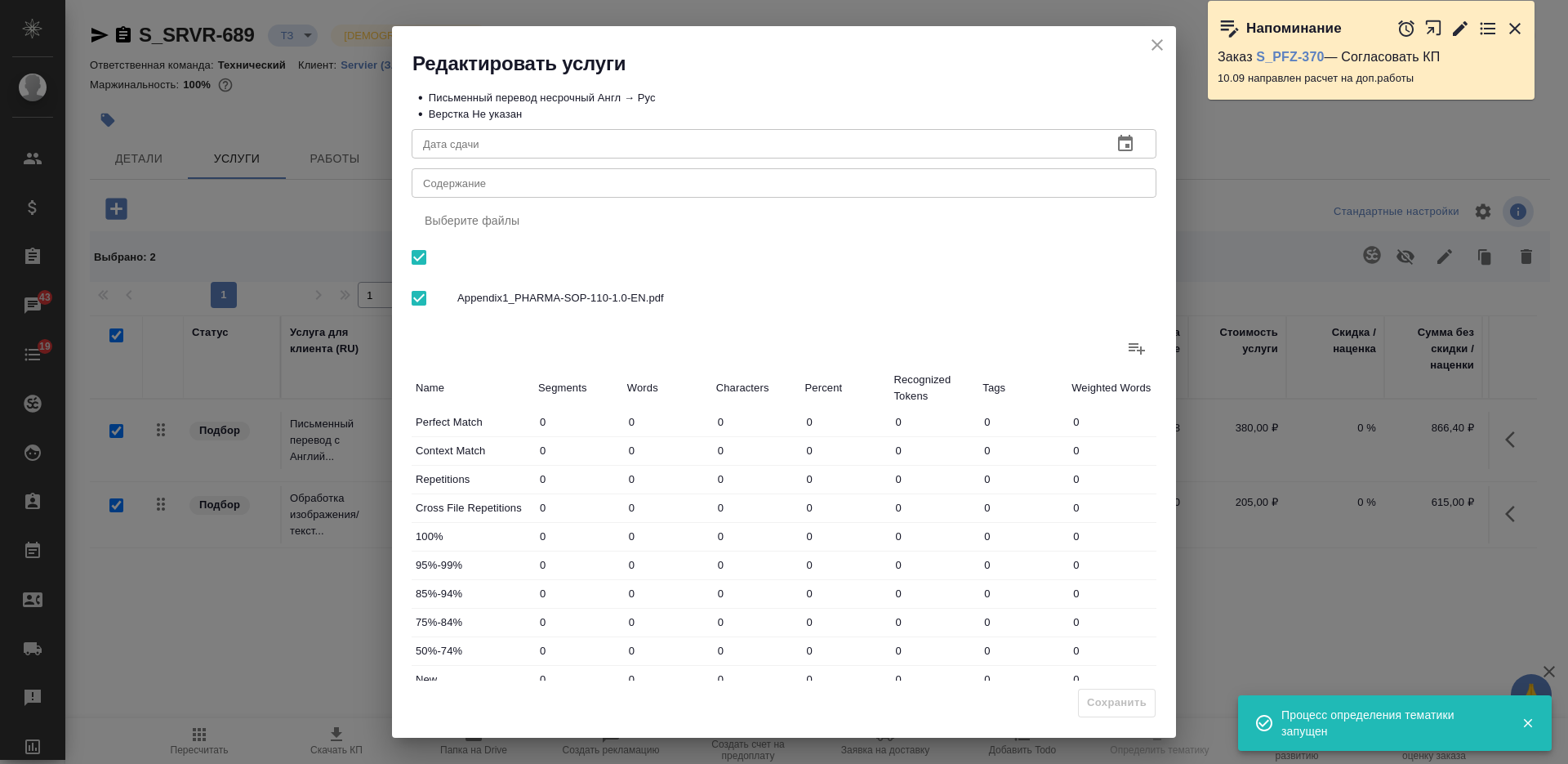
click at [852, 187] on textarea "Содержание" at bounding box center [784, 182] width 722 height 12
paste textarea "Перевод процедуры"
type textarea "Перевод процедуры"
click at [1128, 700] on span "Сохранить" at bounding box center [1116, 703] width 59 height 19
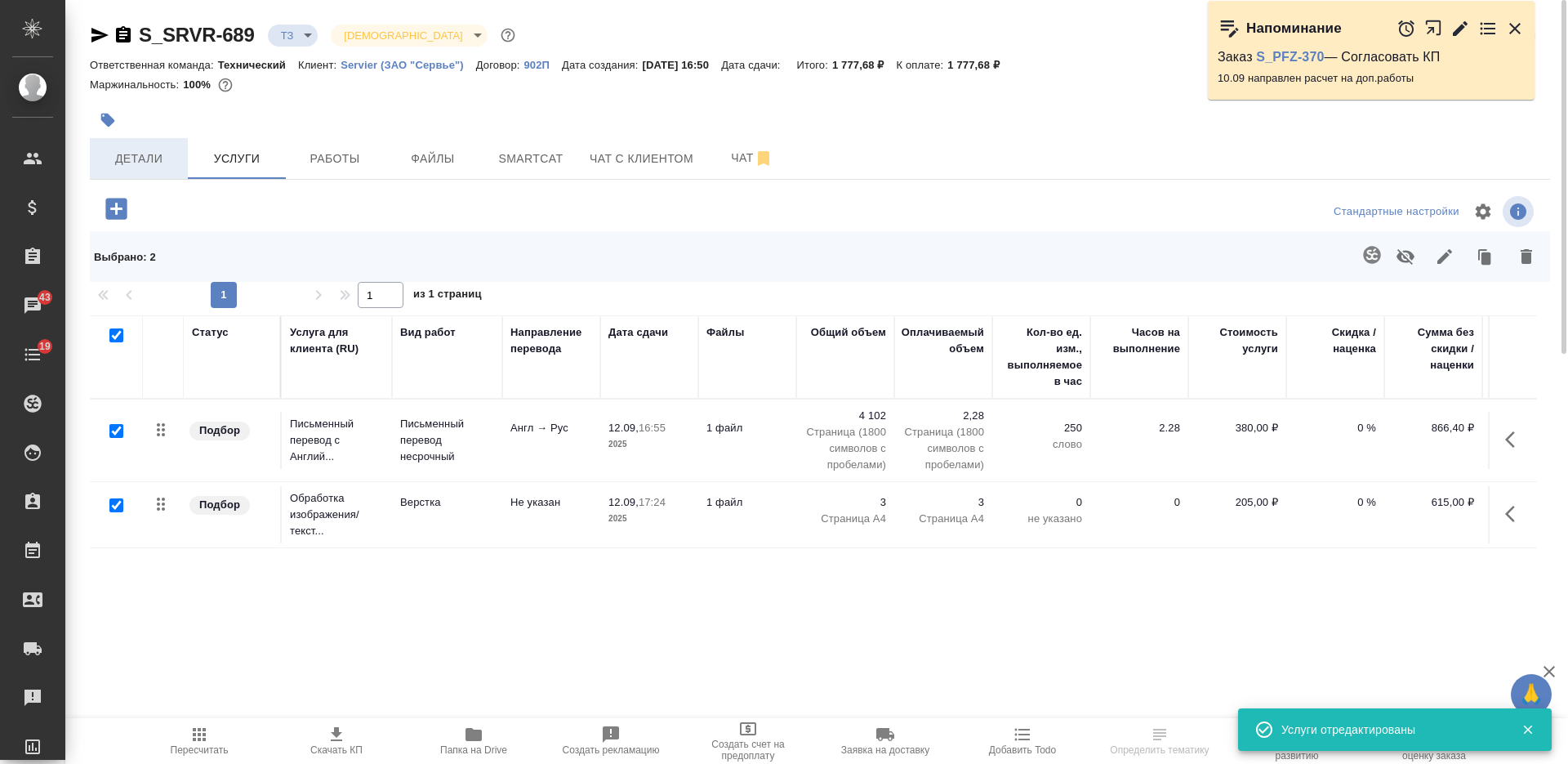
click at [144, 169] on span "Детали" at bounding box center [139, 159] width 78 height 20
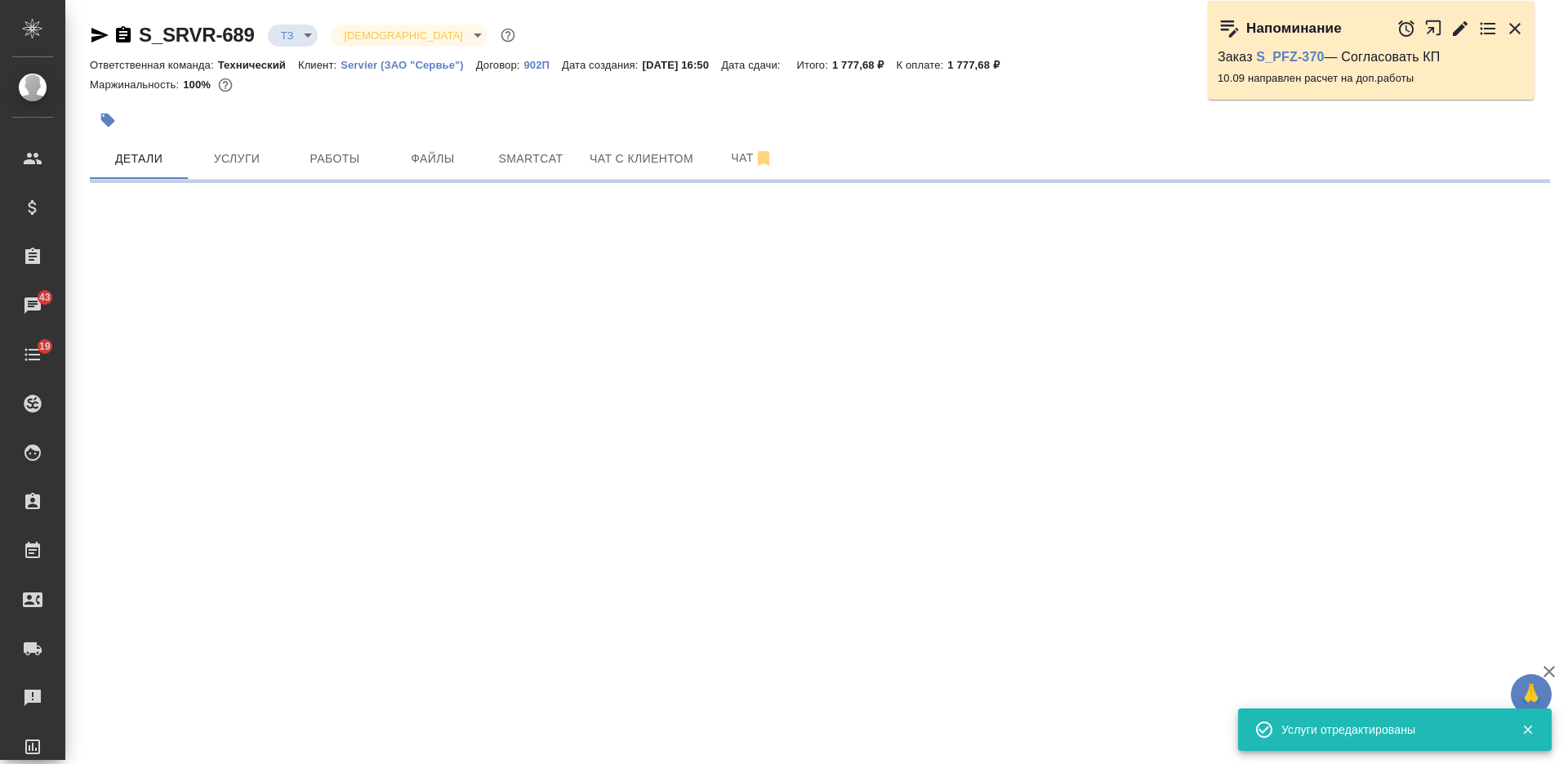
select select "RU"
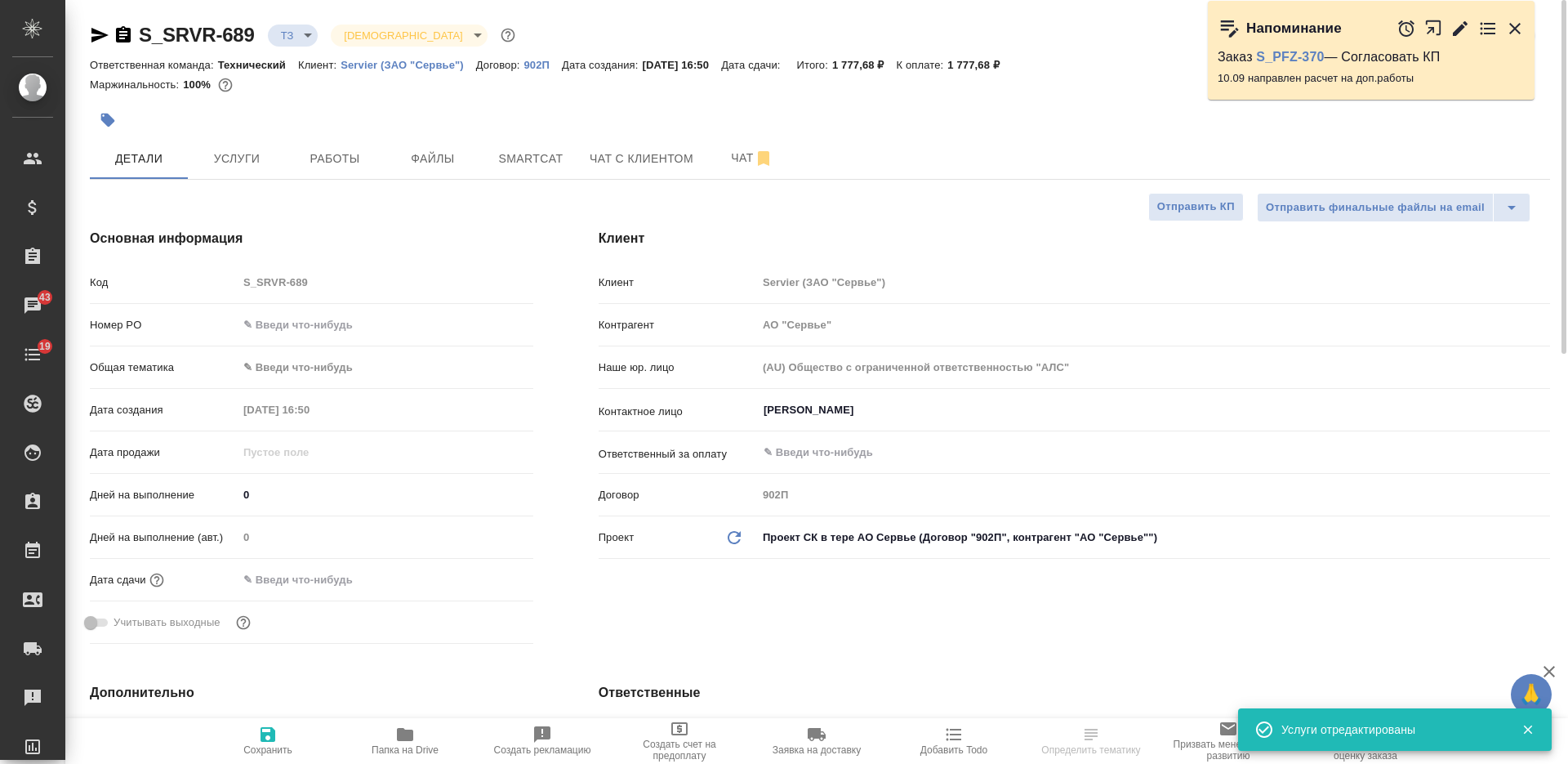
type textarea "x"
drag, startPoint x: 263, startPoint y: 737, endPoint x: 271, endPoint y: 707, distance: 31.0
click at [264, 735] on icon "button" at bounding box center [268, 734] width 15 height 15
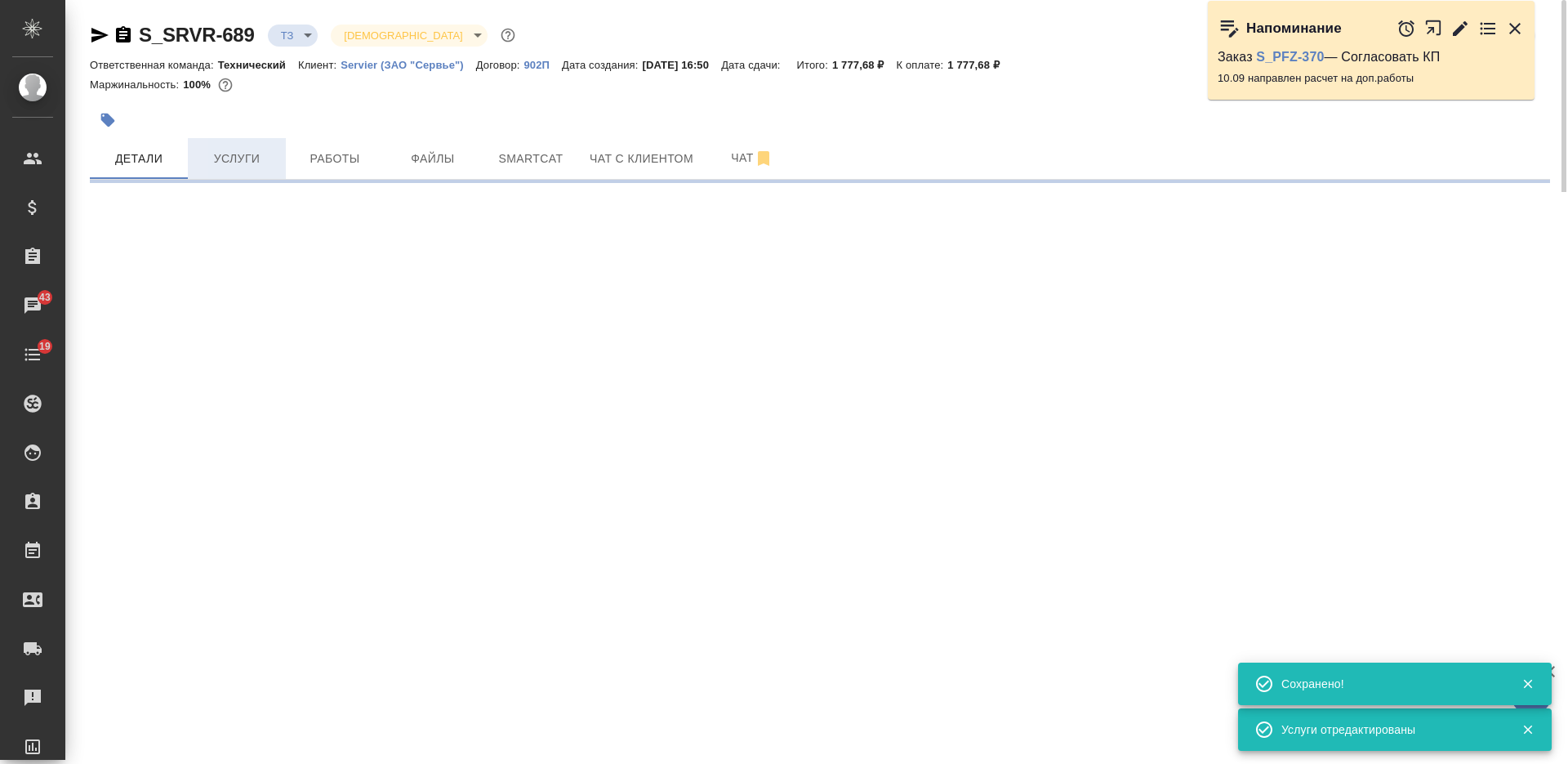
click at [257, 164] on span "Услуги" at bounding box center [237, 159] width 78 height 20
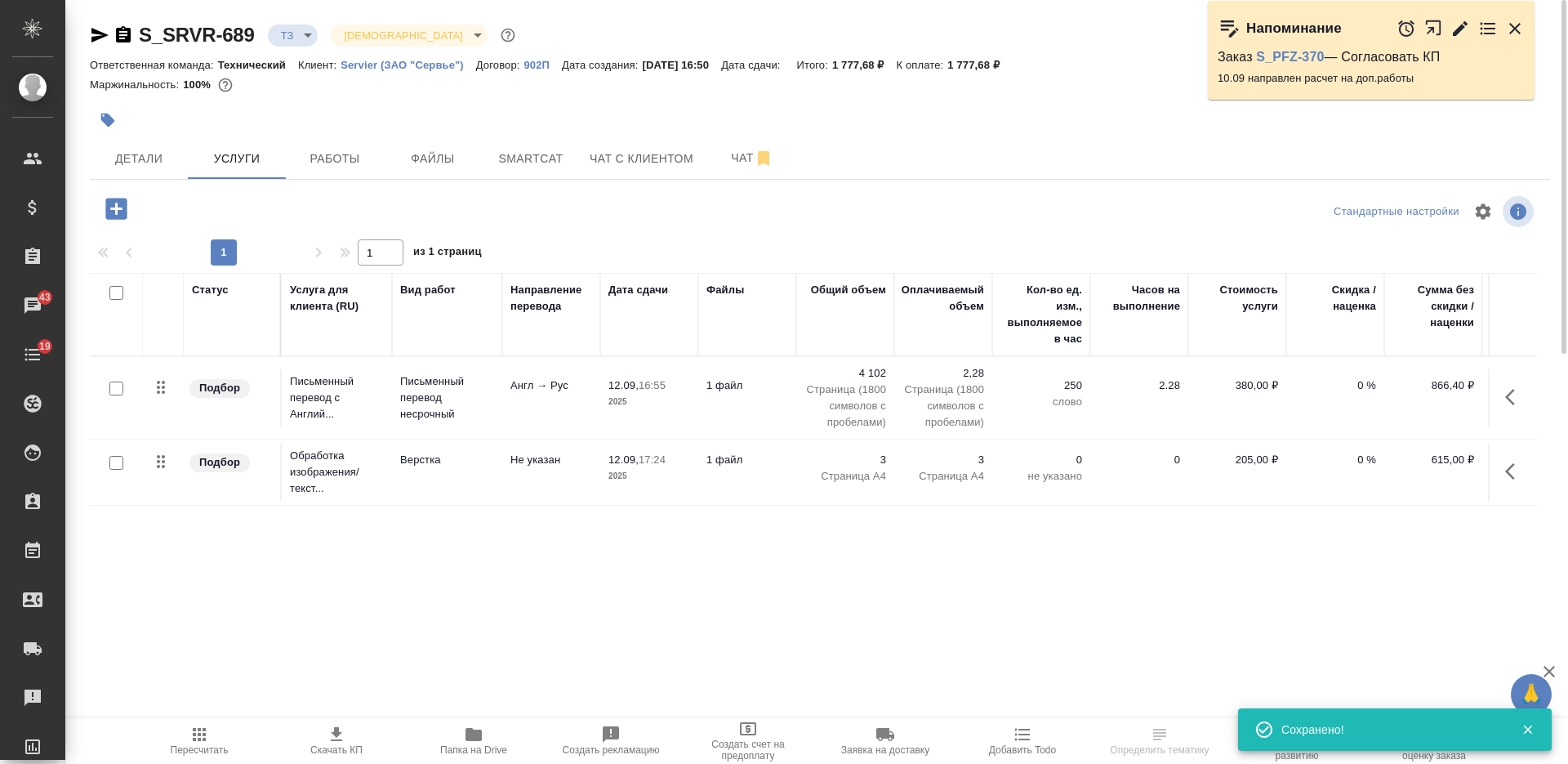
click at [127, 35] on icon "button" at bounding box center [123, 35] width 15 height 16
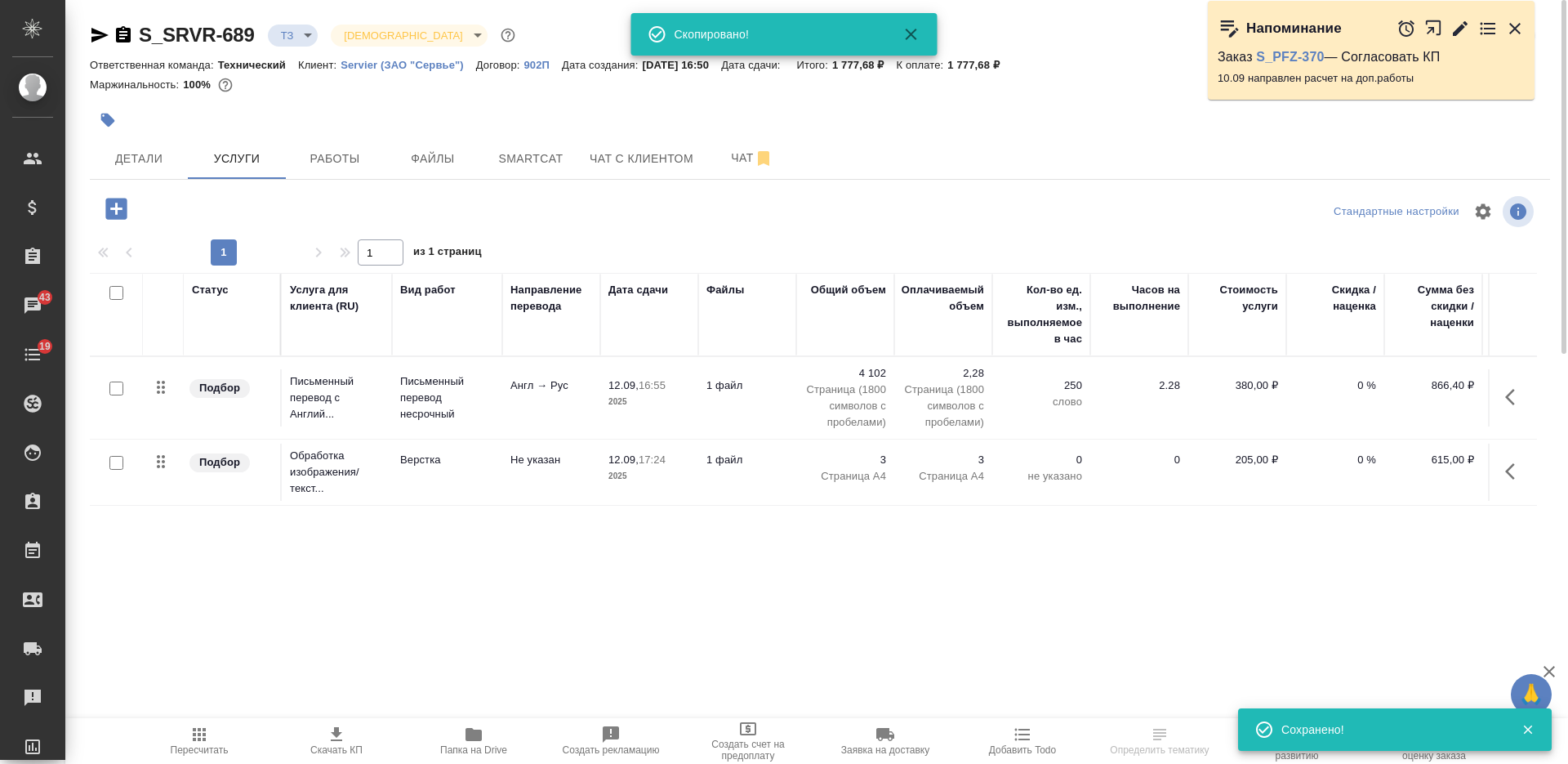
click at [329, 732] on icon "button" at bounding box center [335, 734] width 19 height 19
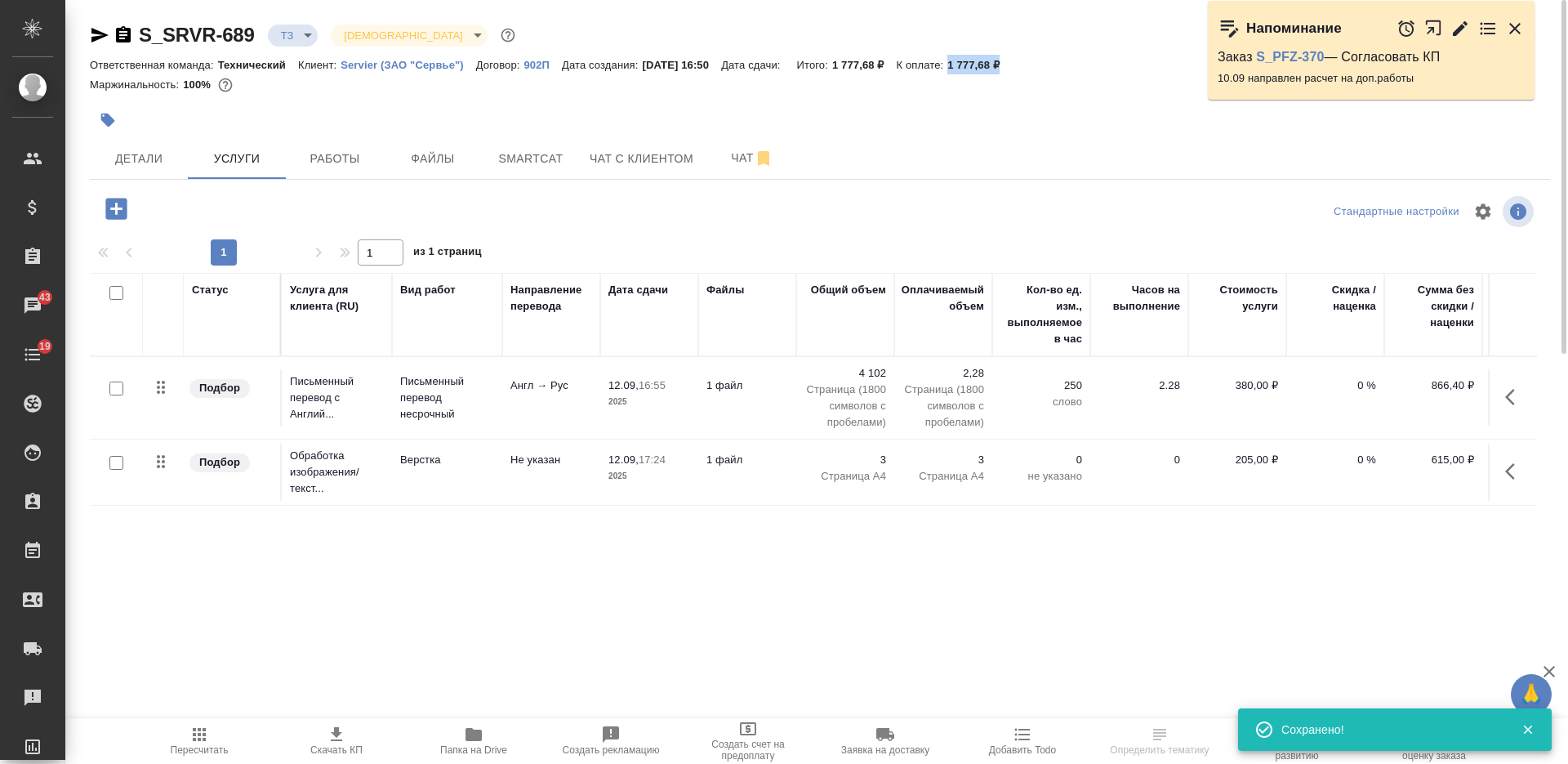
drag, startPoint x: 1035, startPoint y: 63, endPoint x: 969, endPoint y: 63, distance: 66.0
click at [969, 63] on div "Ответственная команда: Технический Клиент: Servier (ЗАО "Сервье") Договор: 902П…" at bounding box center [820, 64] width 1460 height 19
copy p "1 777,68 ₽"
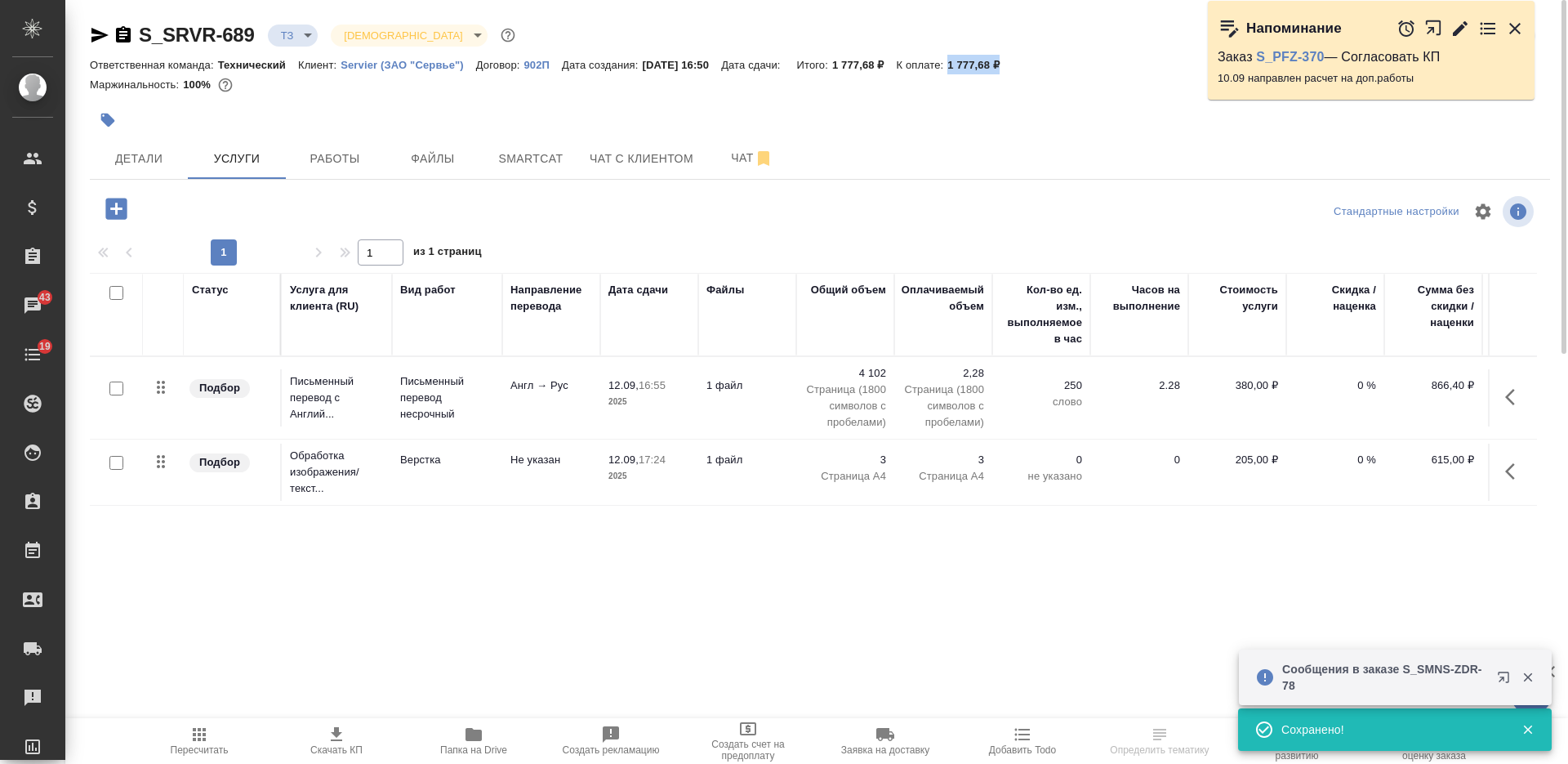
click at [296, 31] on body "🙏 .cls-1 fill:#fff; AWATERA Nikiforova Valeria Клиенты Спецификации Заказы 43 Ч…" at bounding box center [784, 382] width 1568 height 764
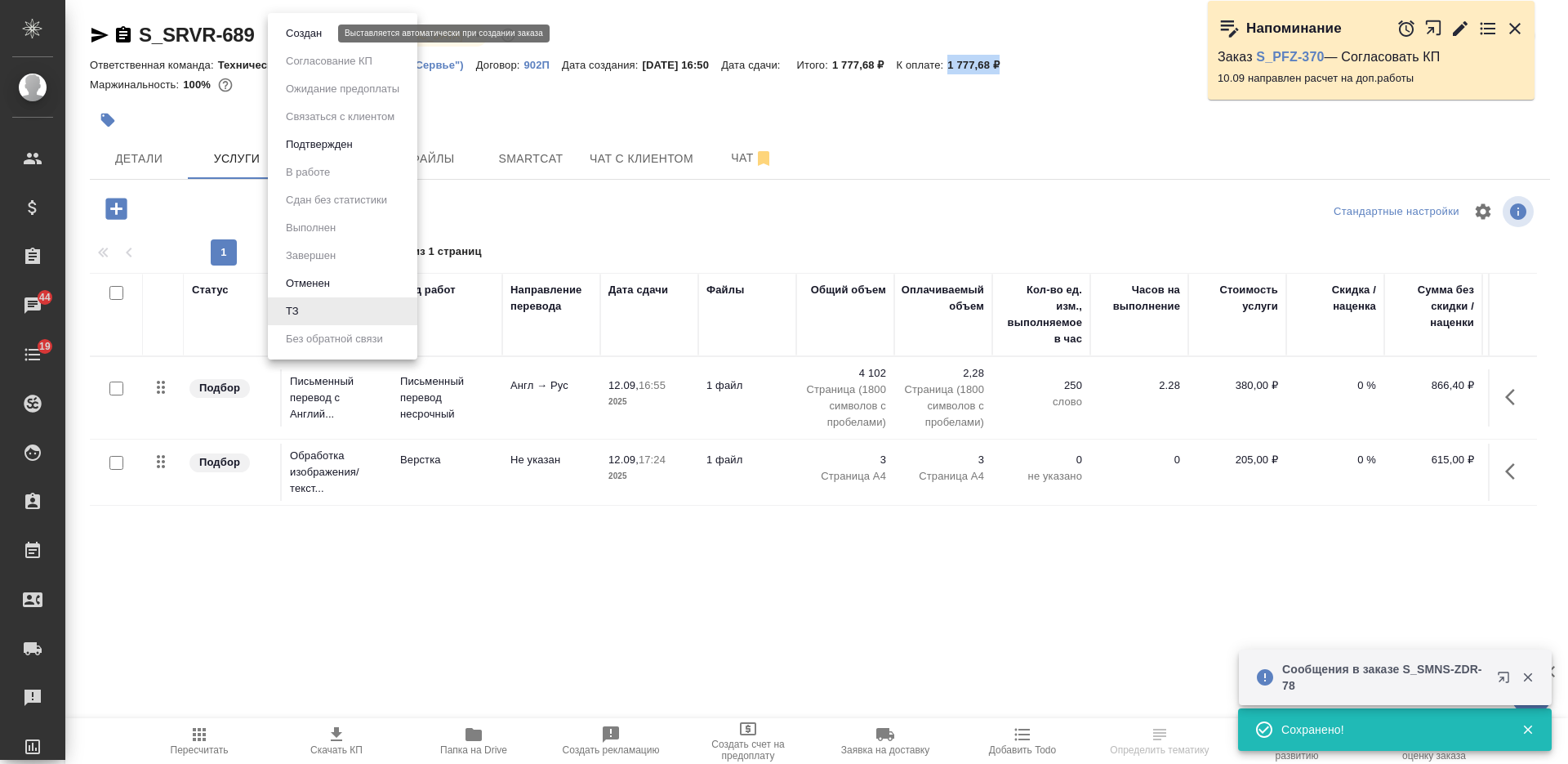
click at [322, 36] on button "Создан" at bounding box center [304, 34] width 46 height 18
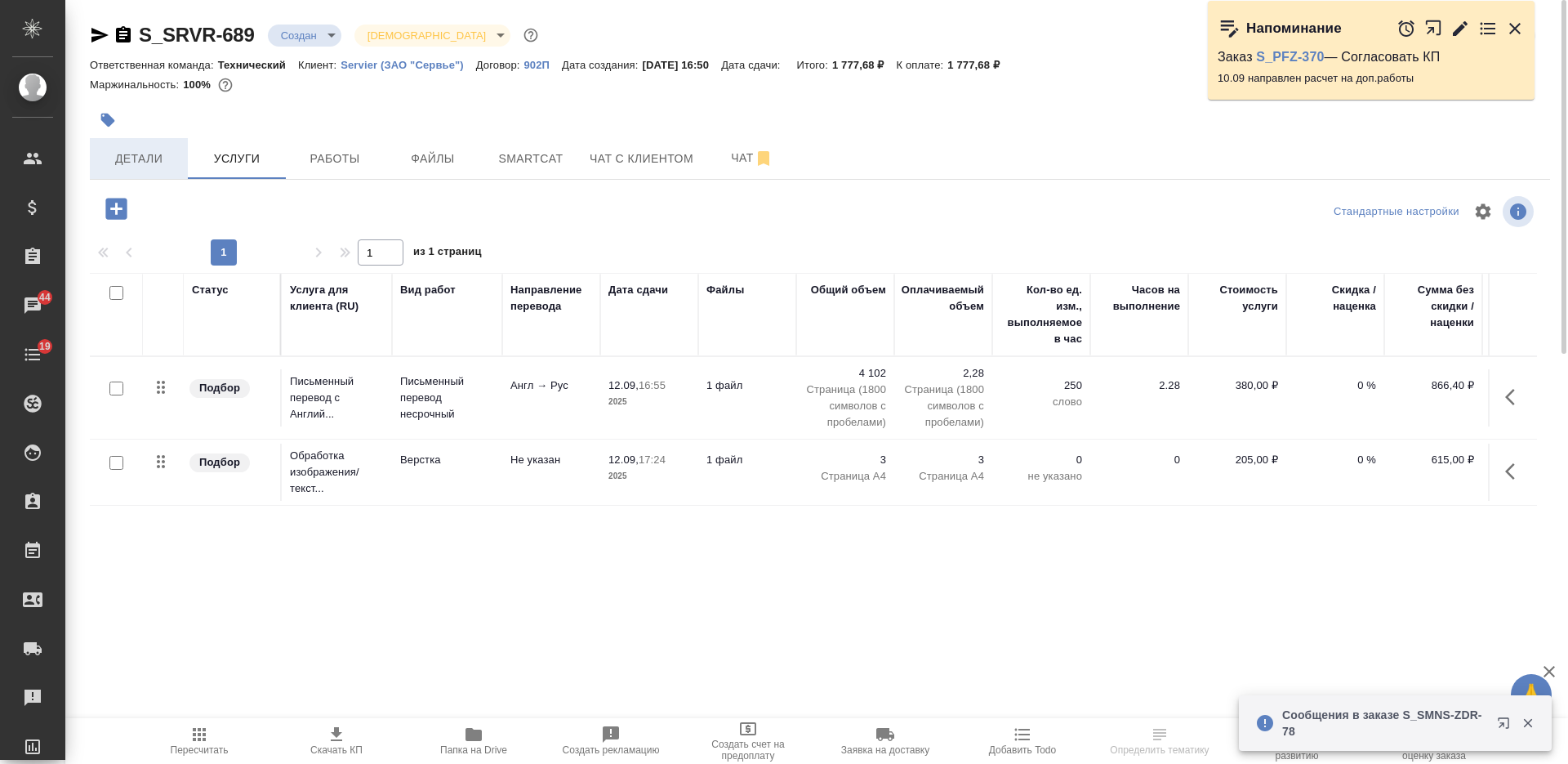
click at [142, 170] on button "Детали" at bounding box center [139, 158] width 98 height 41
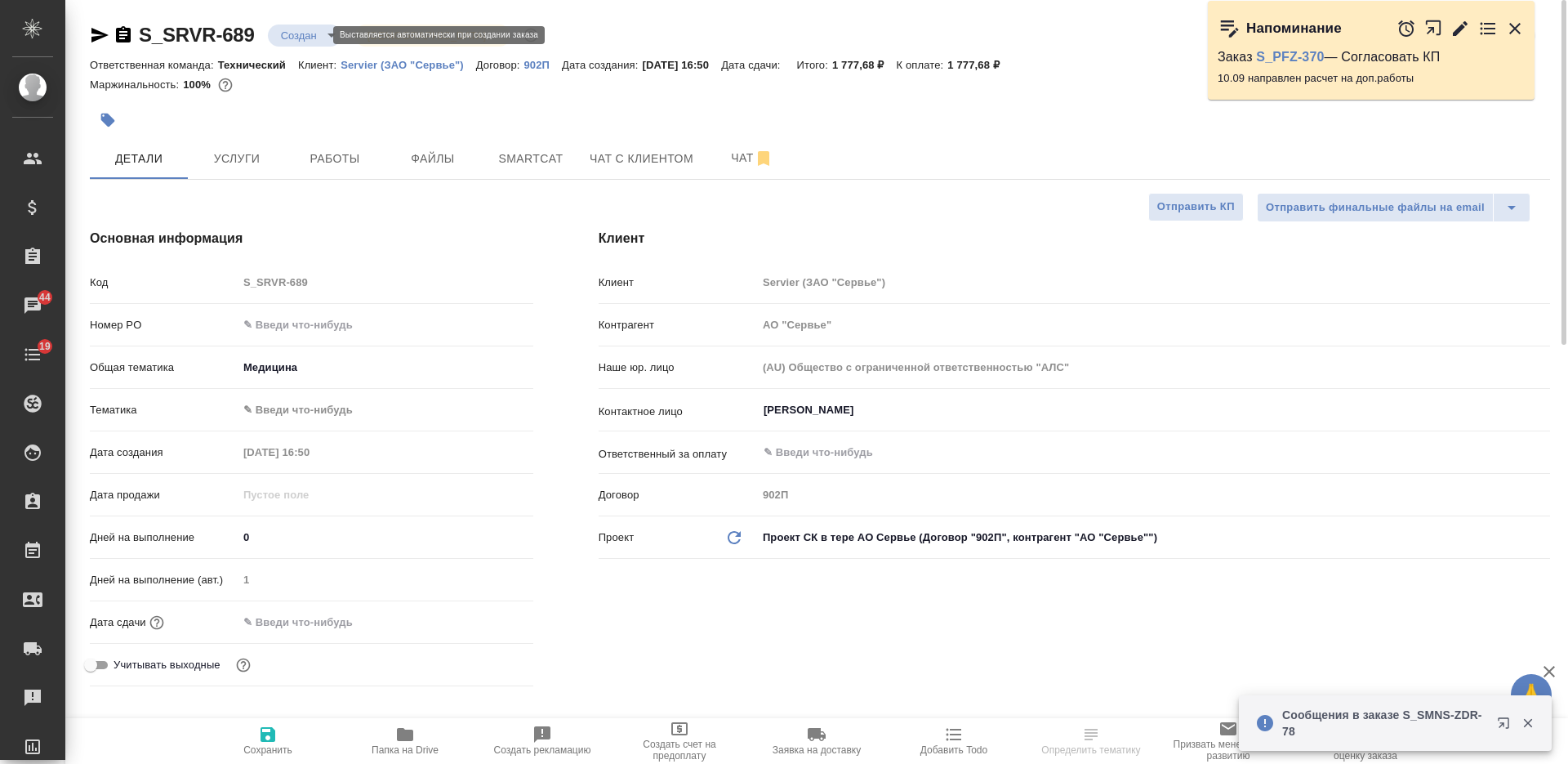
click at [304, 30] on body "🙏 .cls-1 fill:#fff; AWATERA Nikiforova Valeria Клиенты Спецификации Заказы 44 Ч…" at bounding box center [784, 382] width 1568 height 764
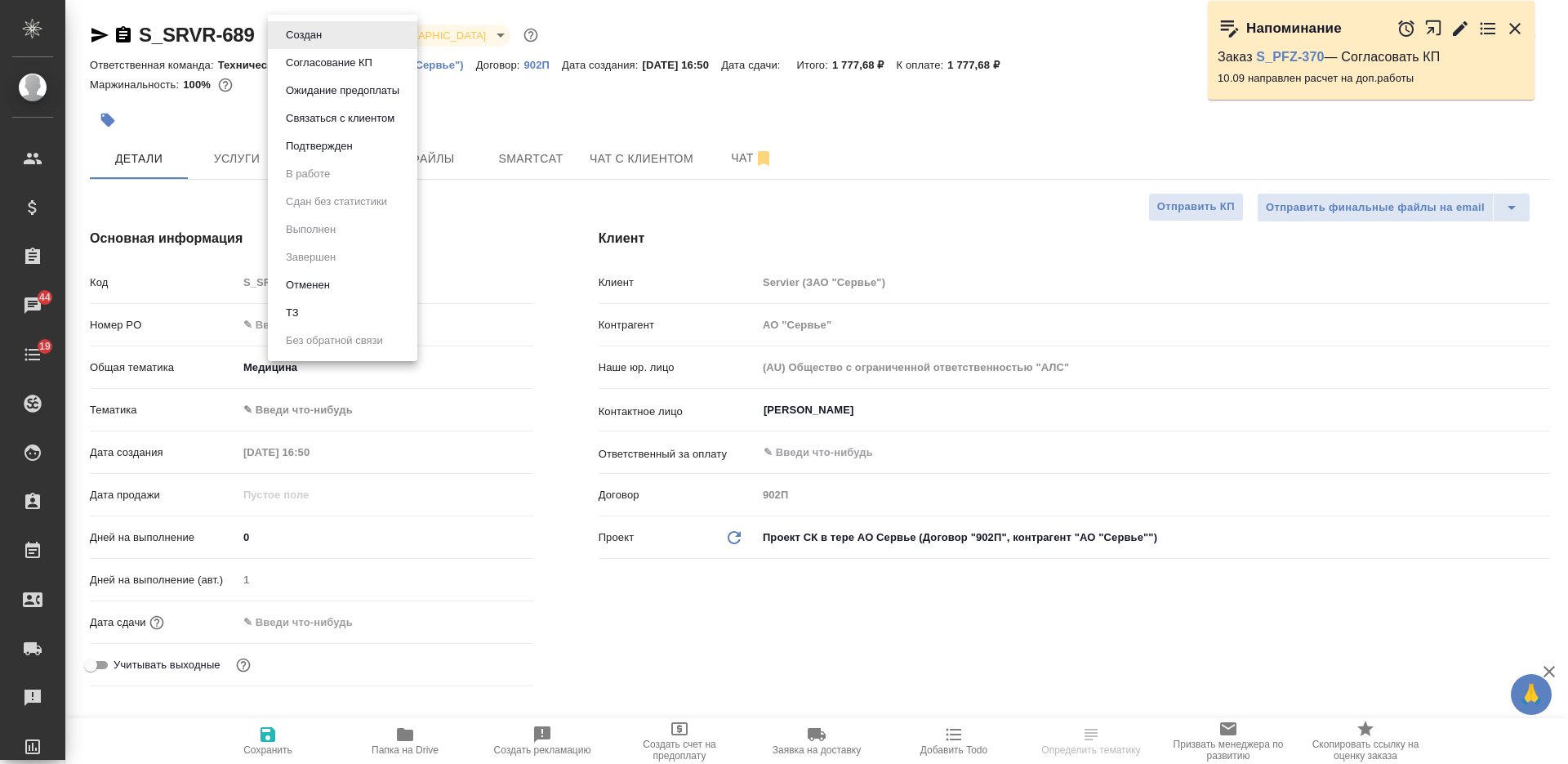
click at [492, 103] on div at bounding box center [784, 382] width 1568 height 764
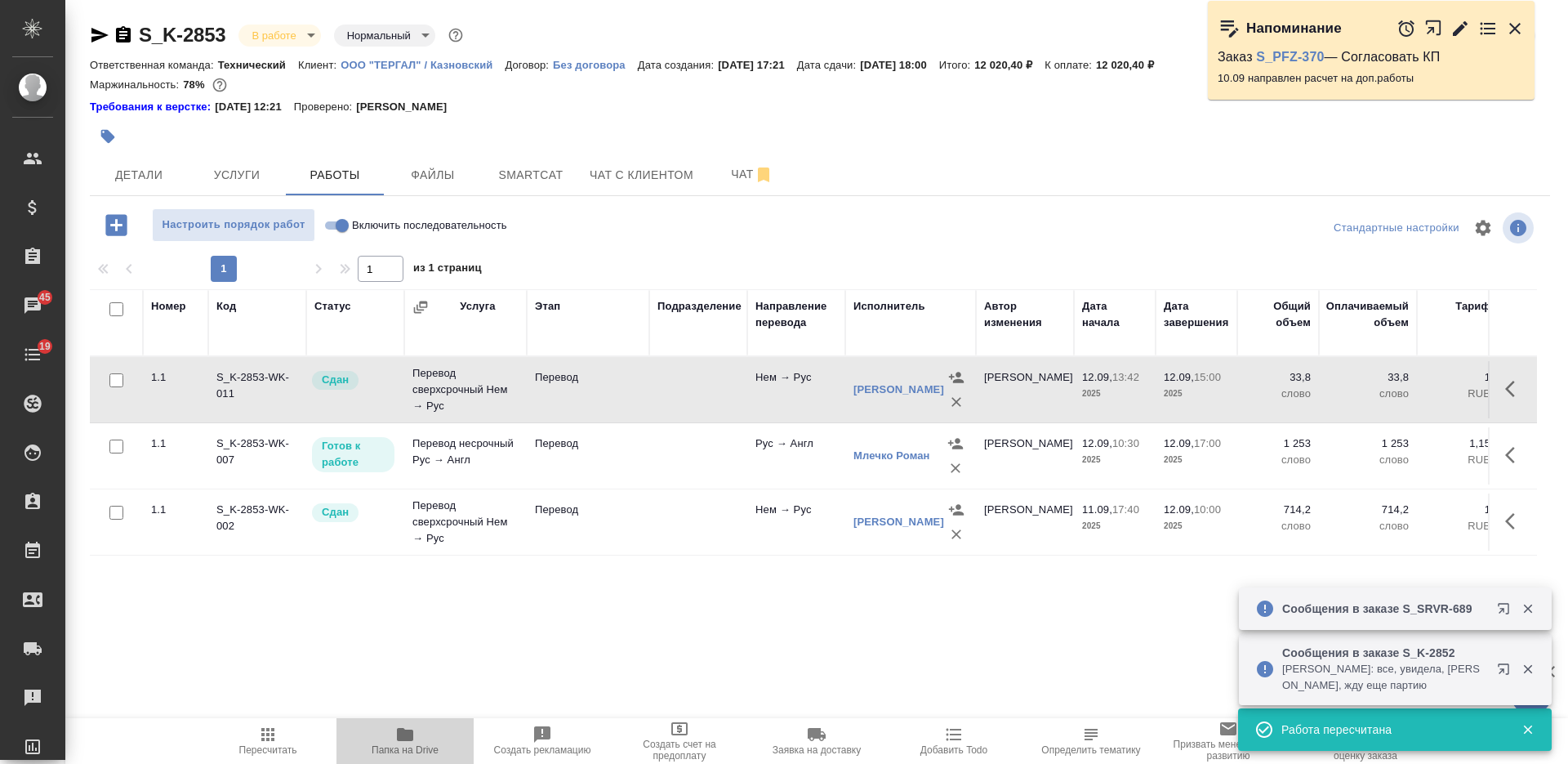
click at [411, 741] on icon "button" at bounding box center [405, 734] width 19 height 19
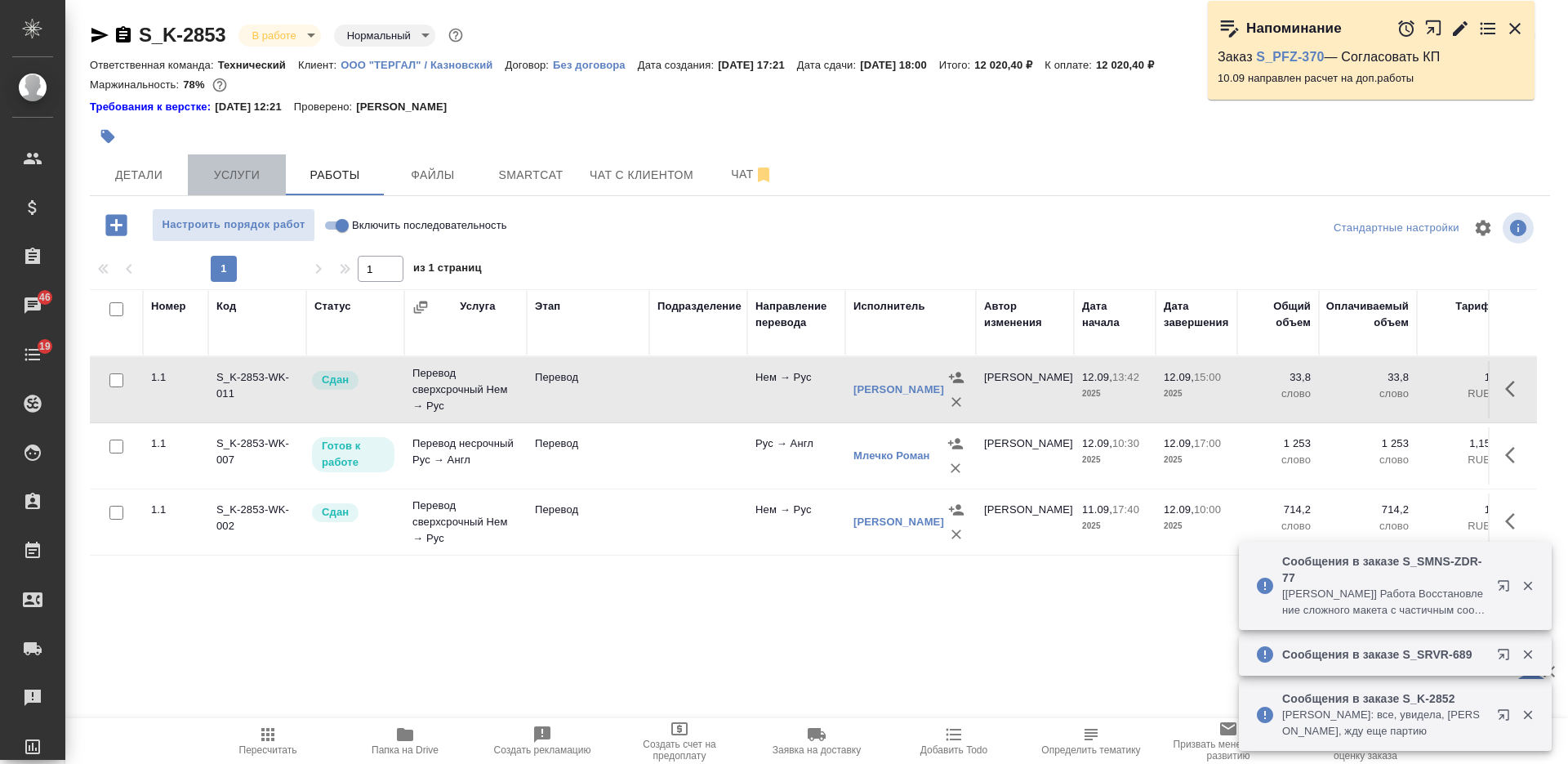
click at [271, 160] on button "Услуги" at bounding box center [236, 174] width 98 height 41
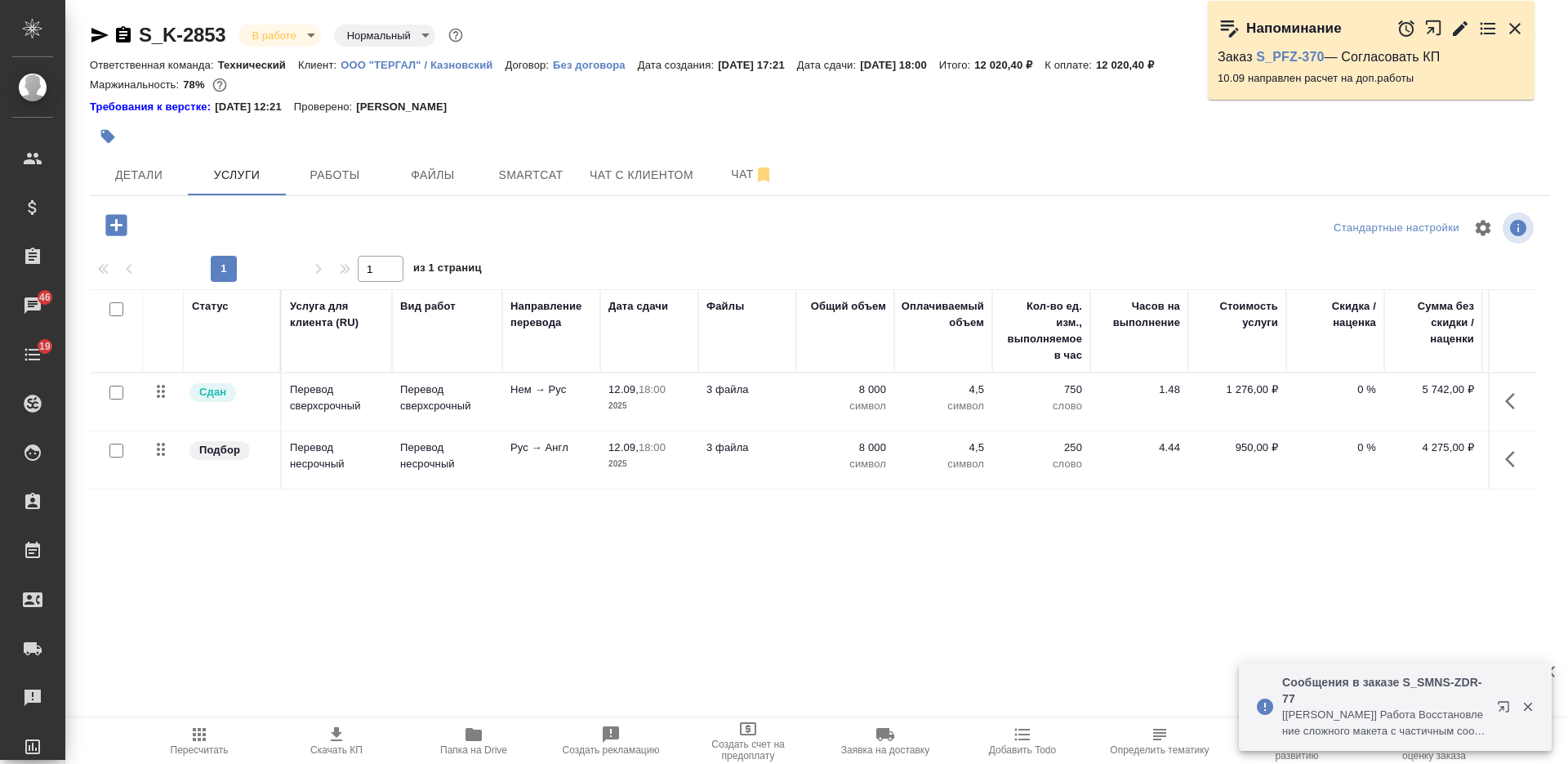
click at [587, 386] on p "Нем → Рус" at bounding box center [552, 389] width 82 height 16
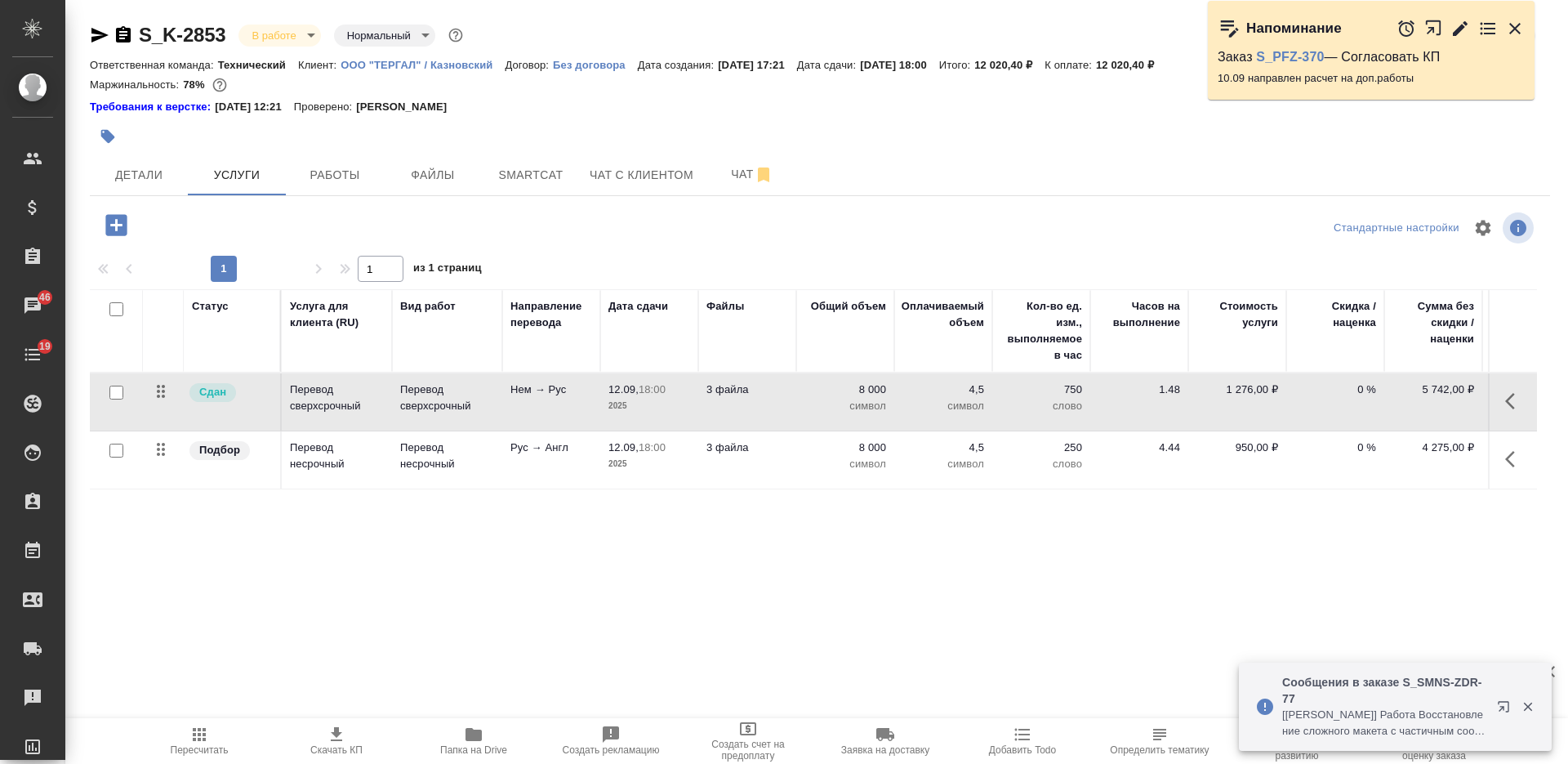
click at [587, 386] on p "Нем → Рус" at bounding box center [552, 389] width 82 height 16
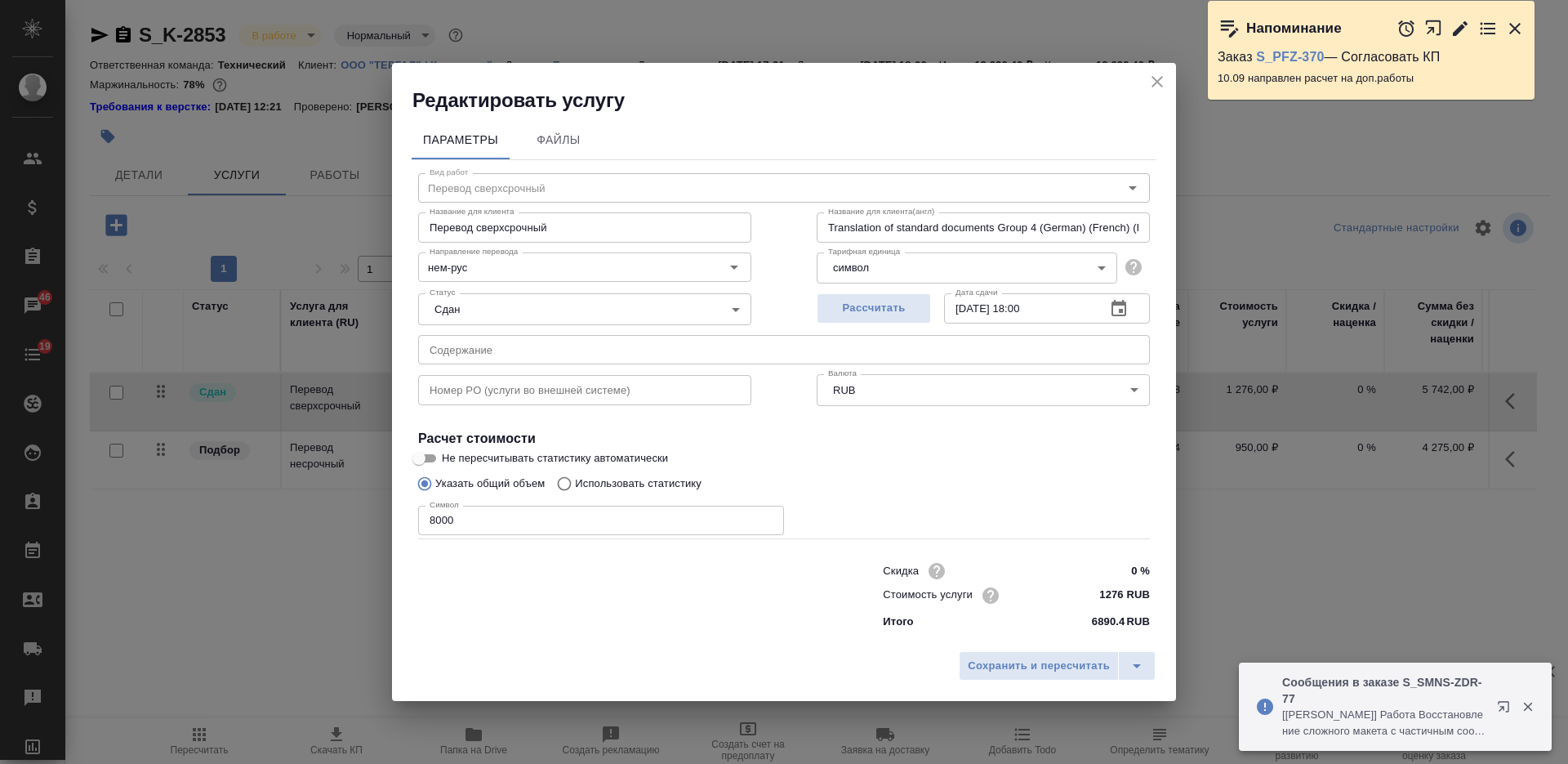
click at [560, 355] on input "text" at bounding box center [784, 349] width 732 height 29
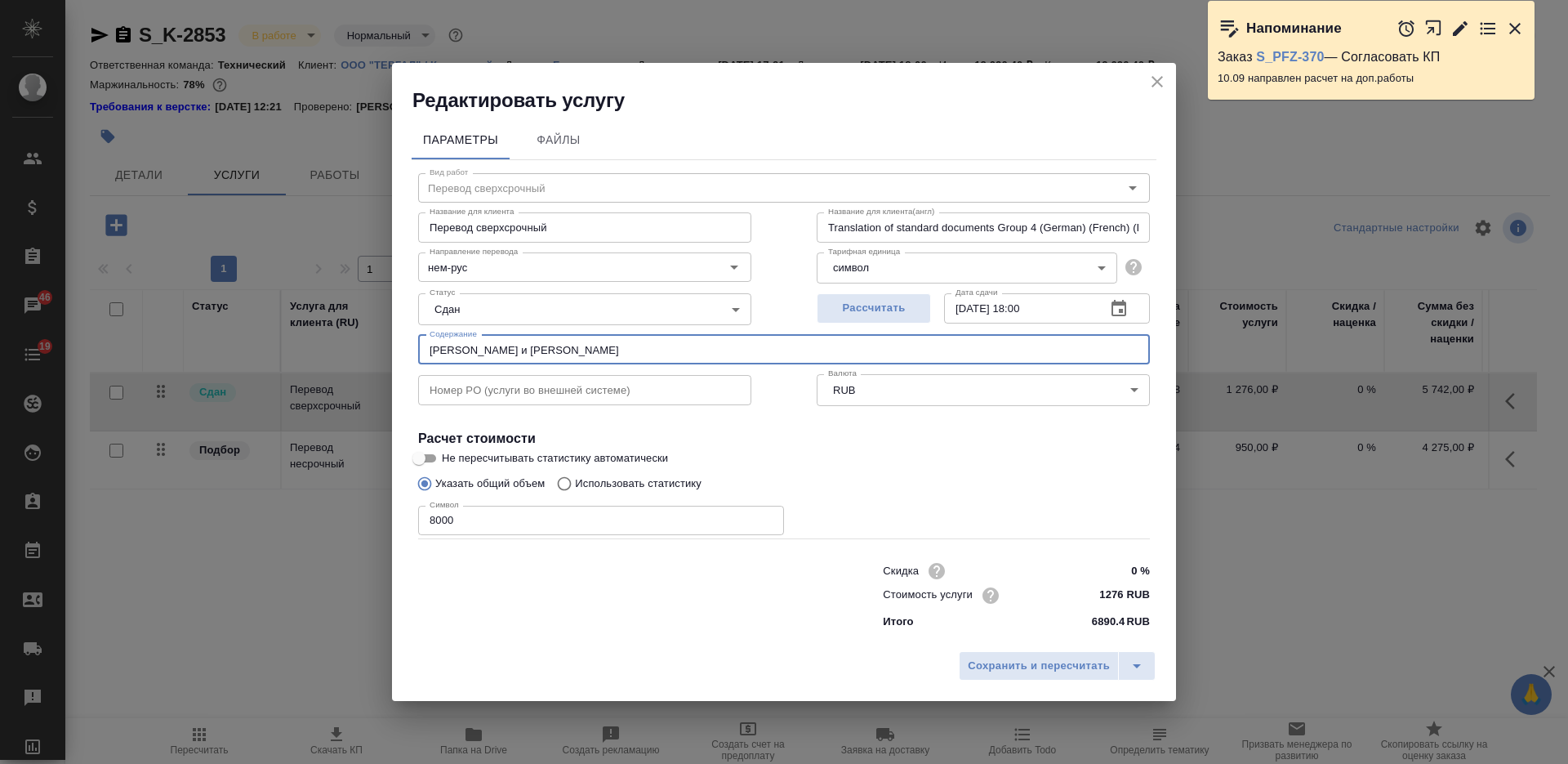
type input "[PERSON_NAME] и [PERSON_NAME]"
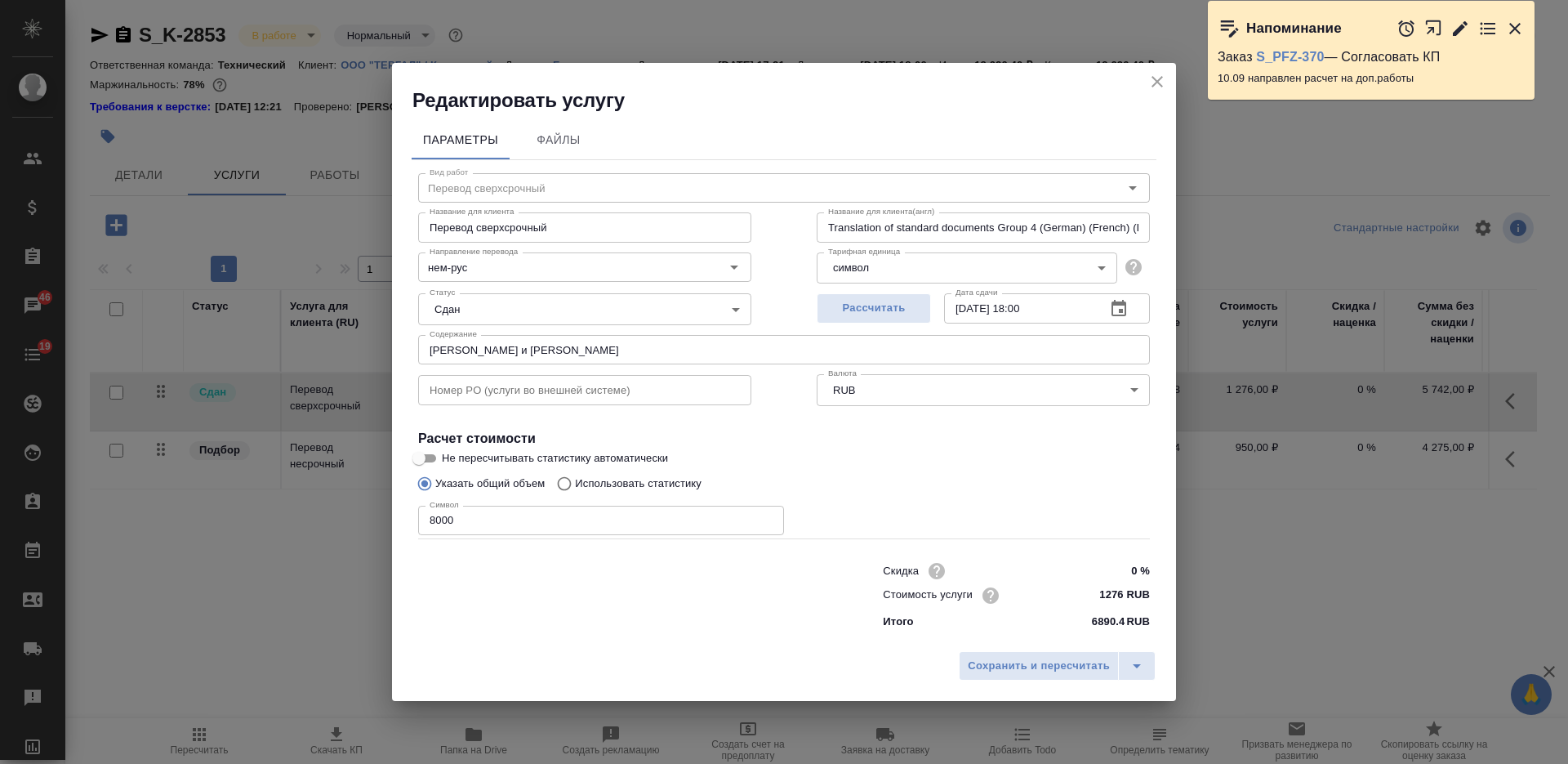
click at [945, 81] on div "Редактировать услугу" at bounding box center [784, 88] width 784 height 51
click at [428, 522] on input "8000" at bounding box center [601, 520] width 366 height 29
click at [428, 521] on input "8000" at bounding box center [601, 520] width 366 height 29
type input "21836"
click at [619, 348] on input "[PERSON_NAME] и [PERSON_NAME]" at bounding box center [784, 349] width 732 height 29
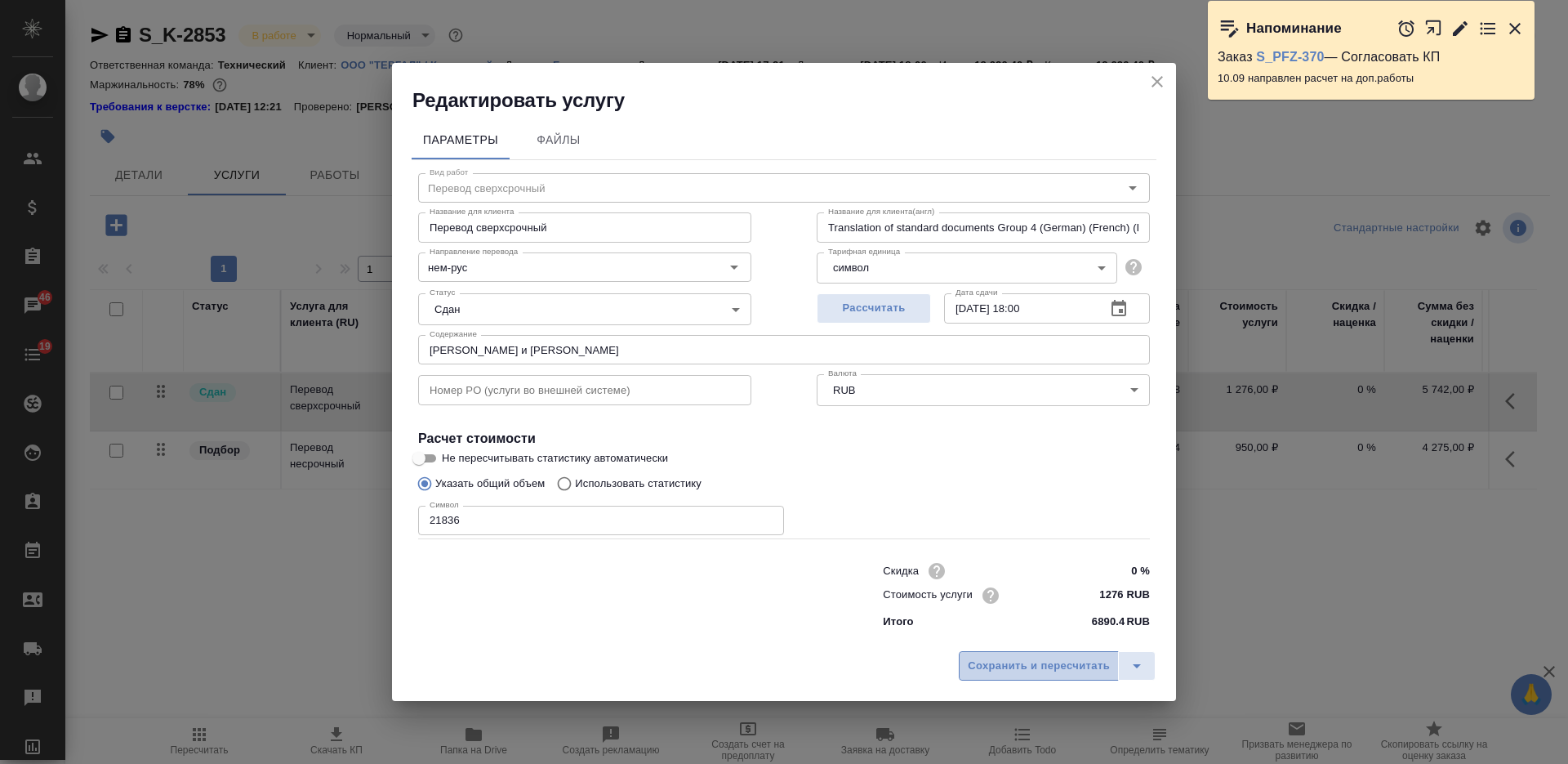
click at [995, 670] on span "Сохранить и пересчитать" at bounding box center [1038, 666] width 142 height 19
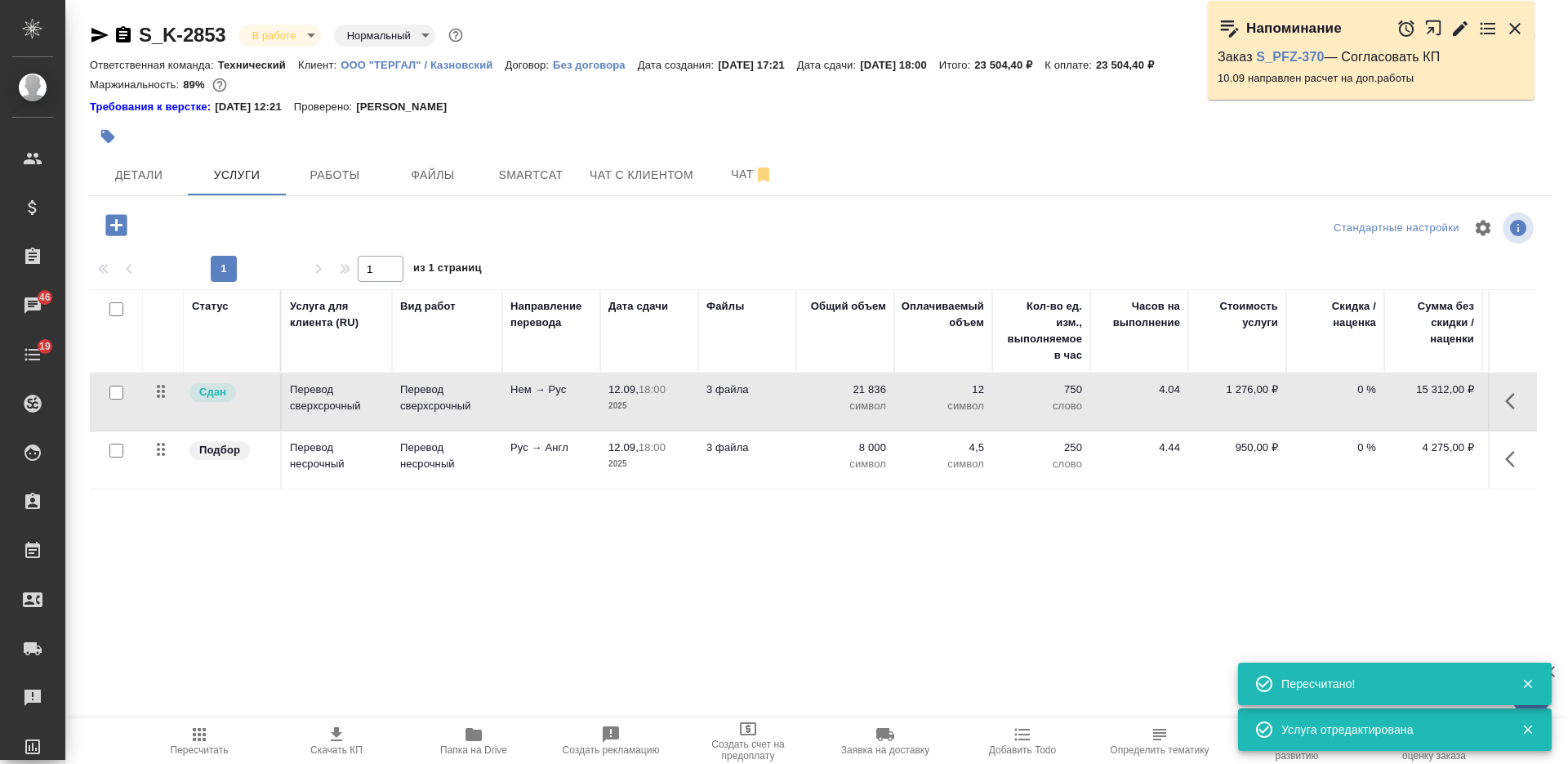
click at [766, 456] on td "3 файла" at bounding box center [747, 459] width 98 height 57
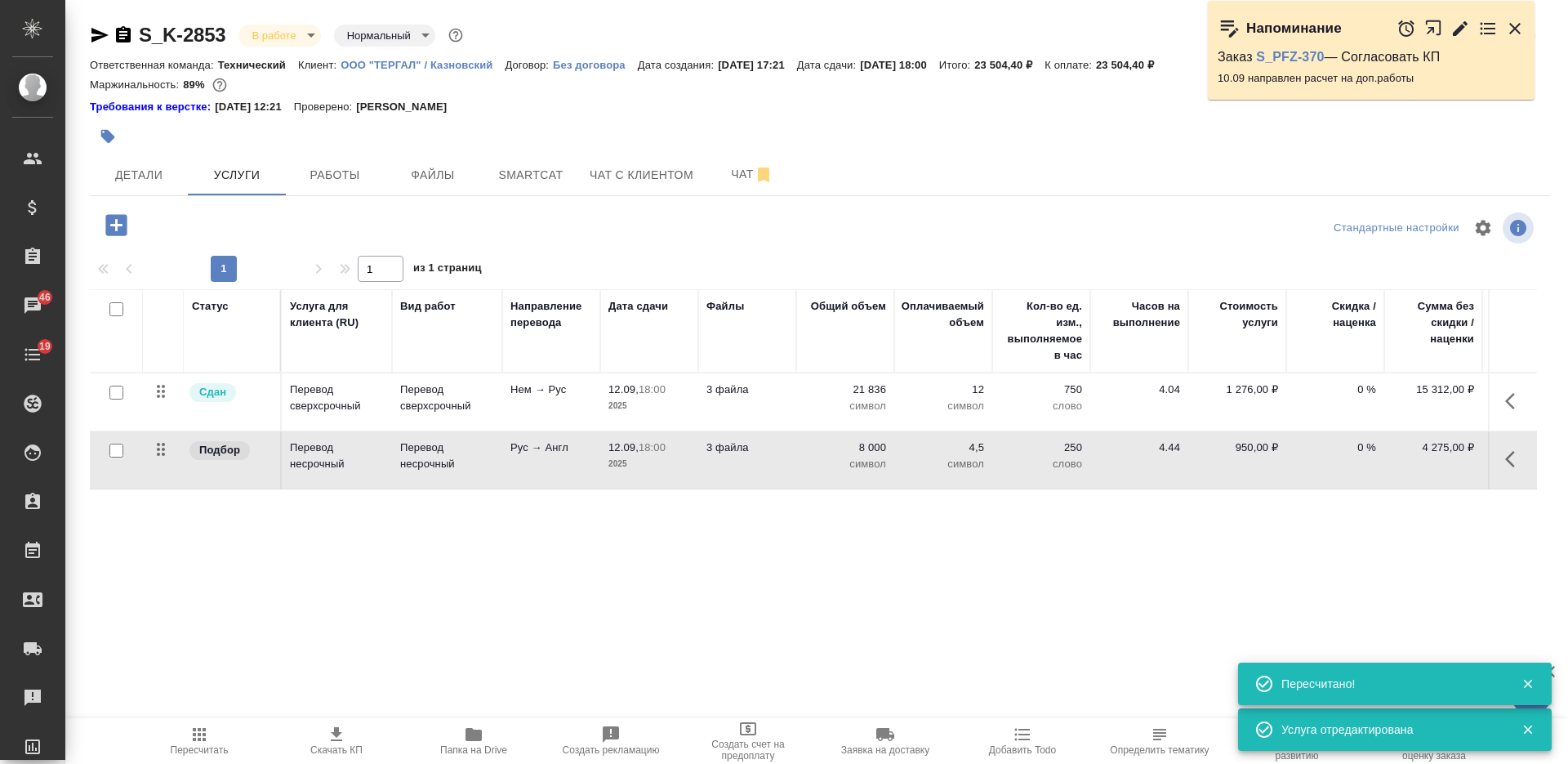
click at [766, 456] on td "3 файла" at bounding box center [747, 459] width 98 height 57
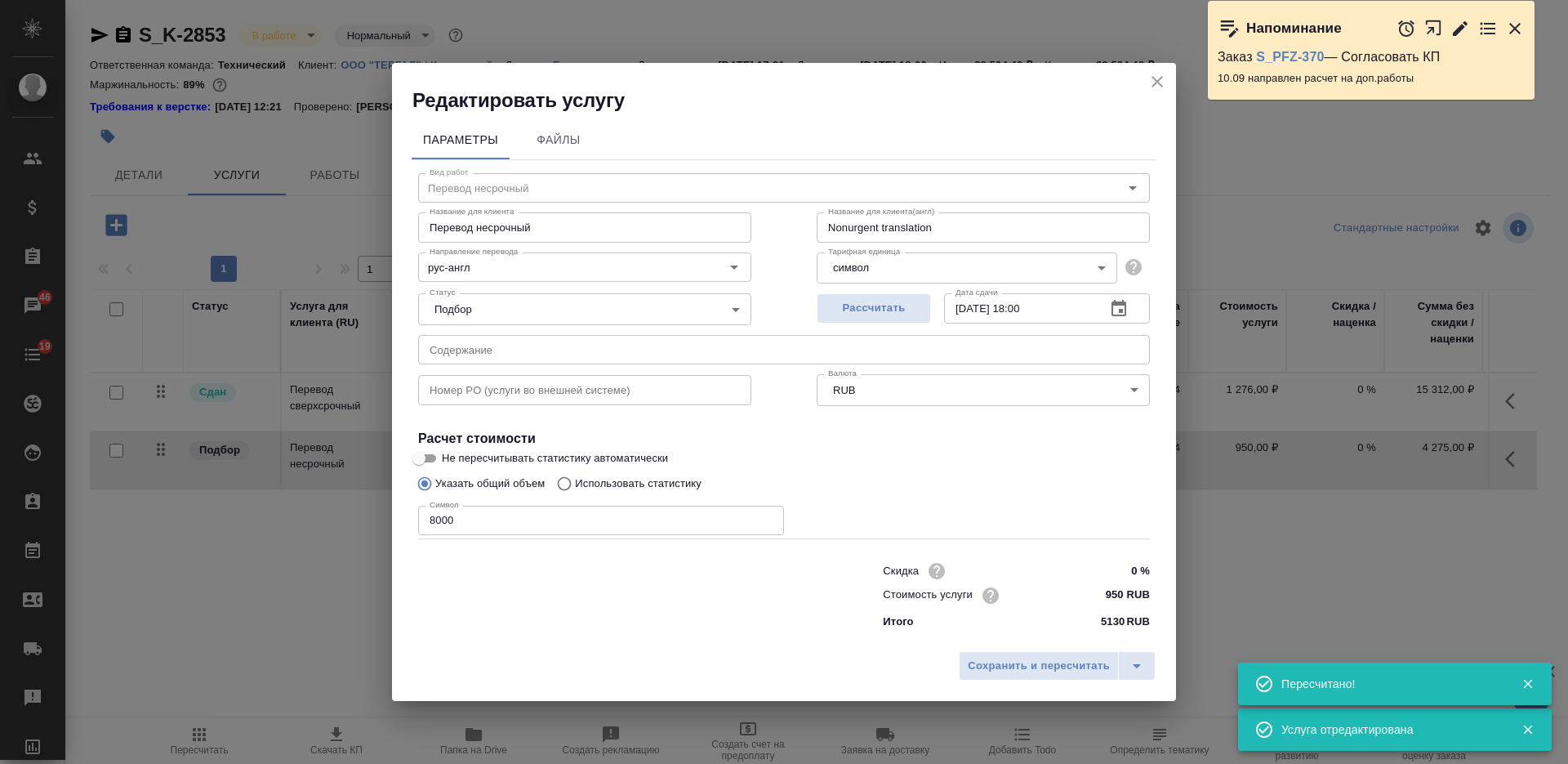
click at [621, 349] on input "text" at bounding box center [784, 349] width 732 height 29
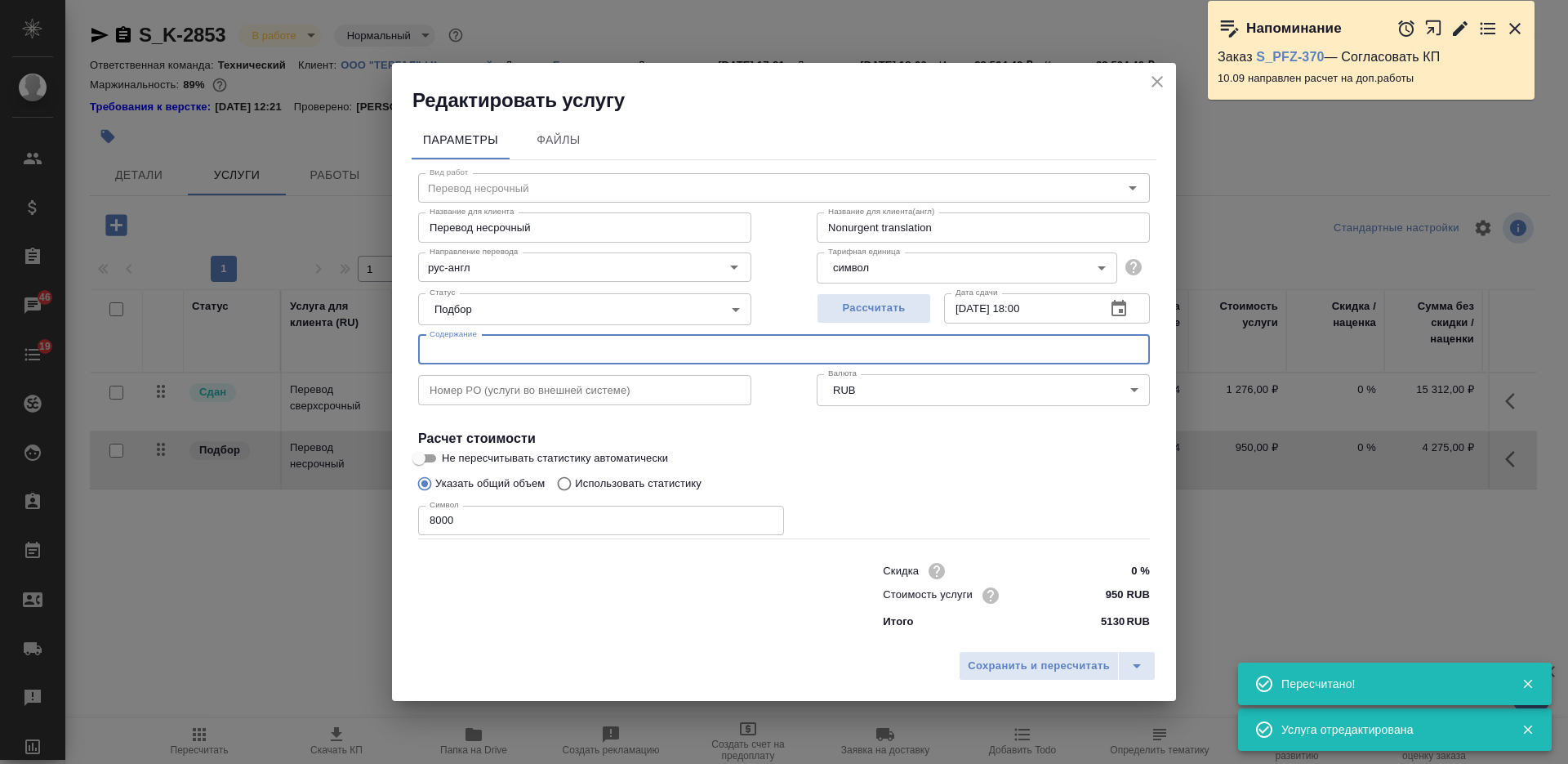
paste input "[PERSON_NAME] и [PERSON_NAME]"
type input "[PERSON_NAME] и [PERSON_NAME]"
drag, startPoint x: 868, startPoint y: 95, endPoint x: 858, endPoint y: 137, distance: 43.2
click at [868, 95] on h2 "Редактировать услугу" at bounding box center [794, 100] width 764 height 26
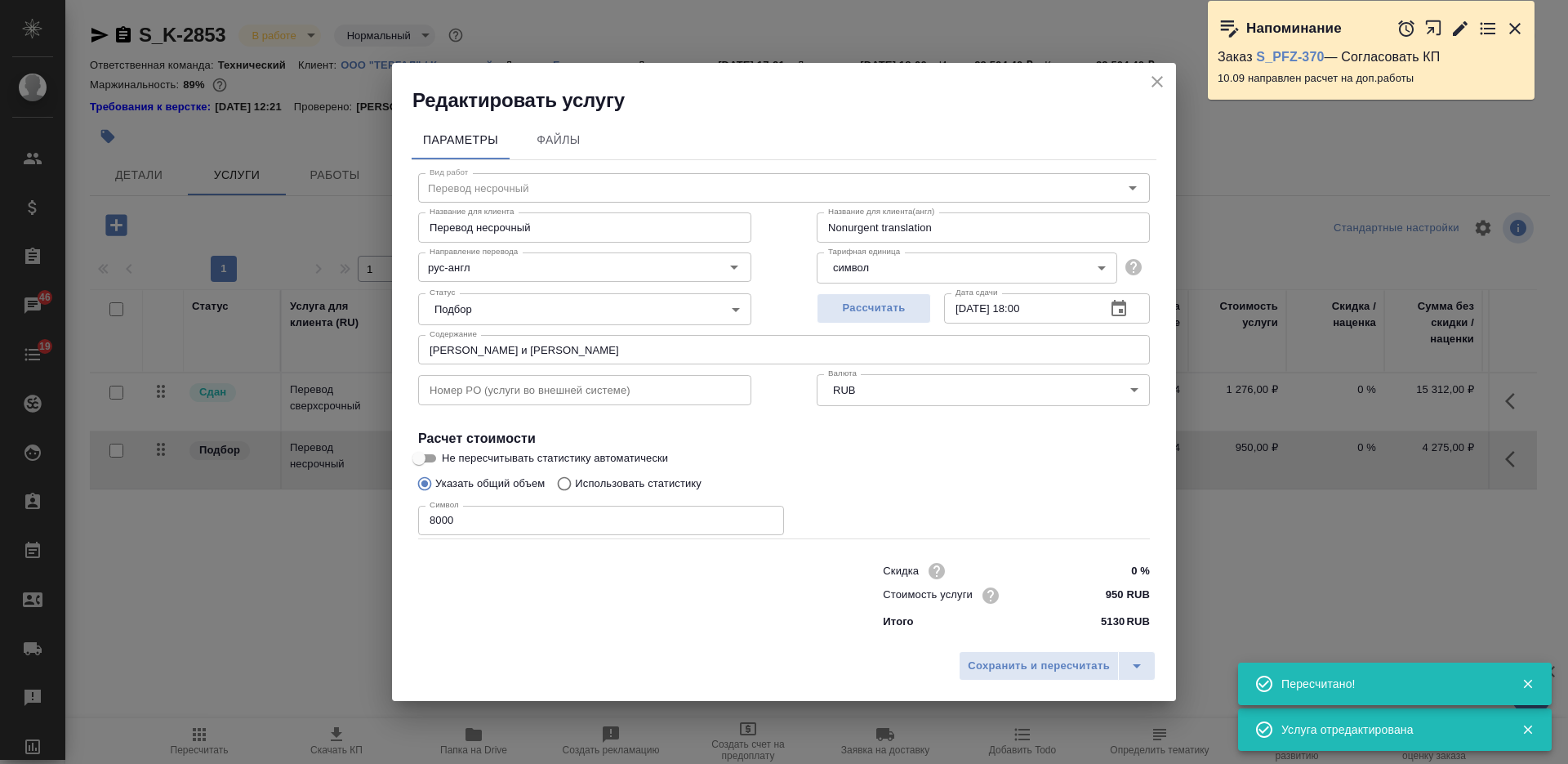
click at [459, 520] on input "8000" at bounding box center [601, 520] width 366 height 29
click at [459, 521] on input "8000" at bounding box center [601, 520] width 366 height 29
click at [428, 522] on input "8000" at bounding box center [601, 520] width 366 height 29
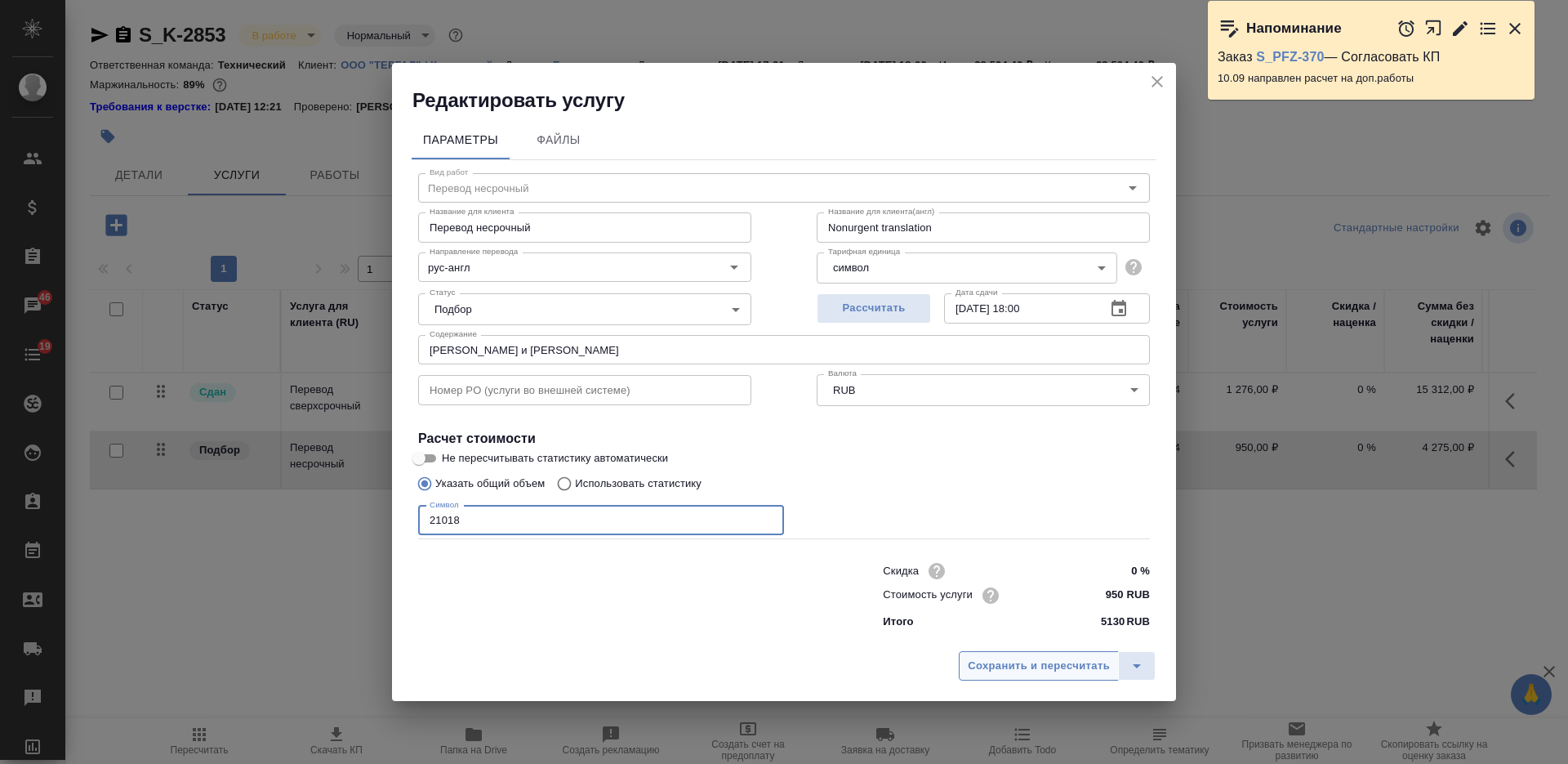
type input "21018"
click at [968, 659] on span "Сохранить и пересчитать" at bounding box center [1038, 666] width 142 height 19
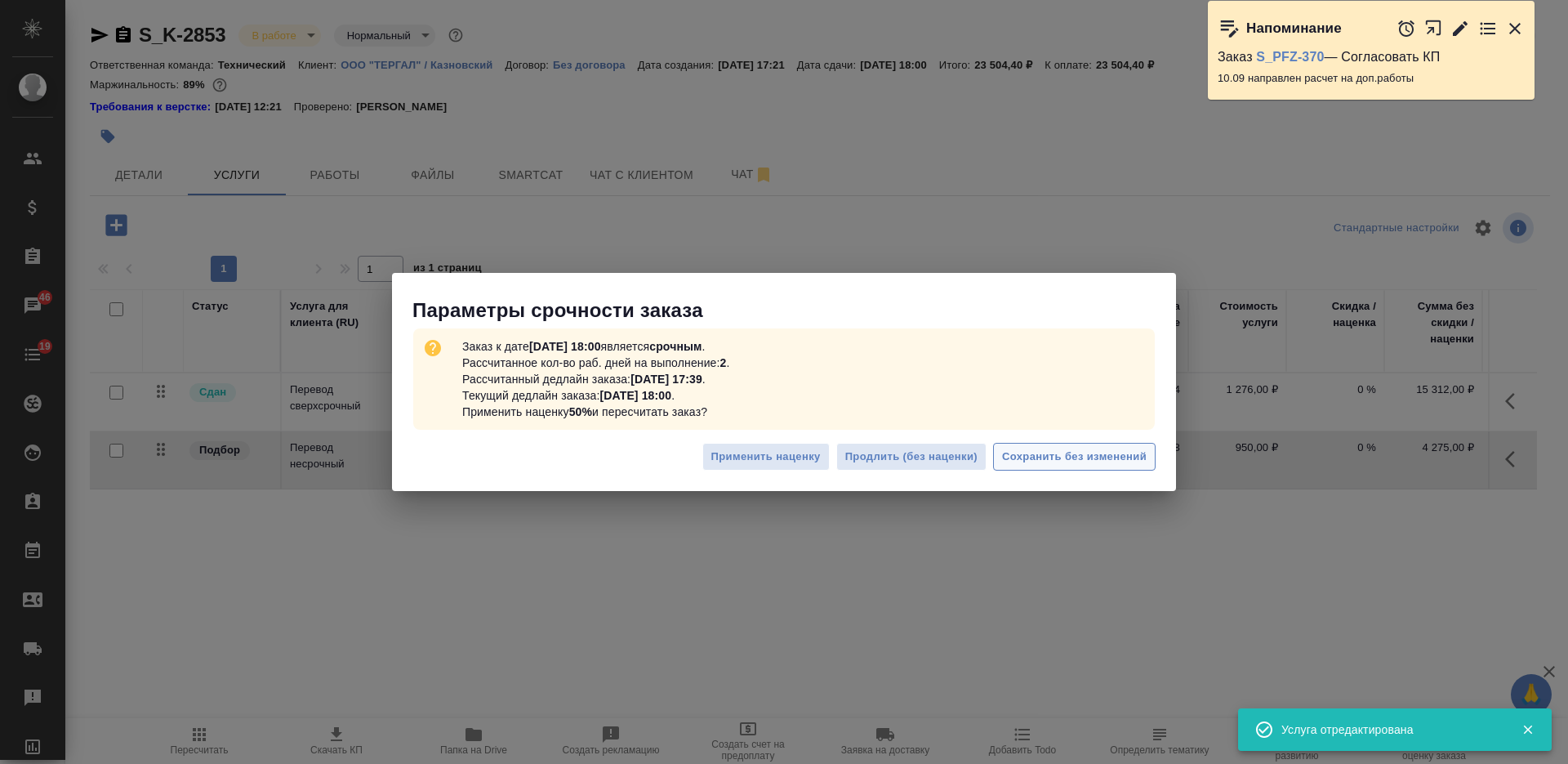
click at [1052, 459] on span "Сохранить без изменений" at bounding box center [1074, 457] width 145 height 19
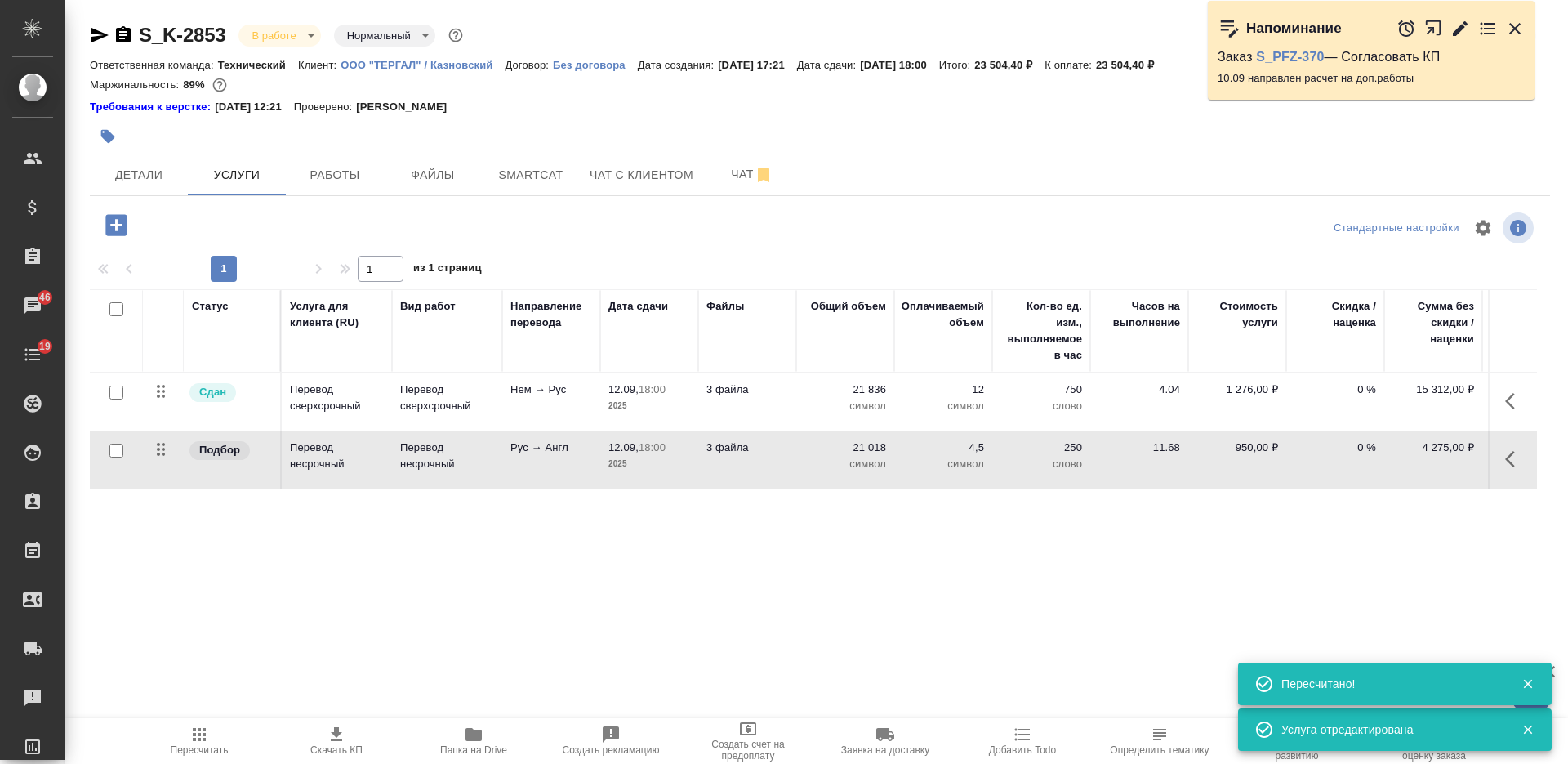
type input "urgent"
click at [354, 169] on span "Работы" at bounding box center [335, 175] width 78 height 20
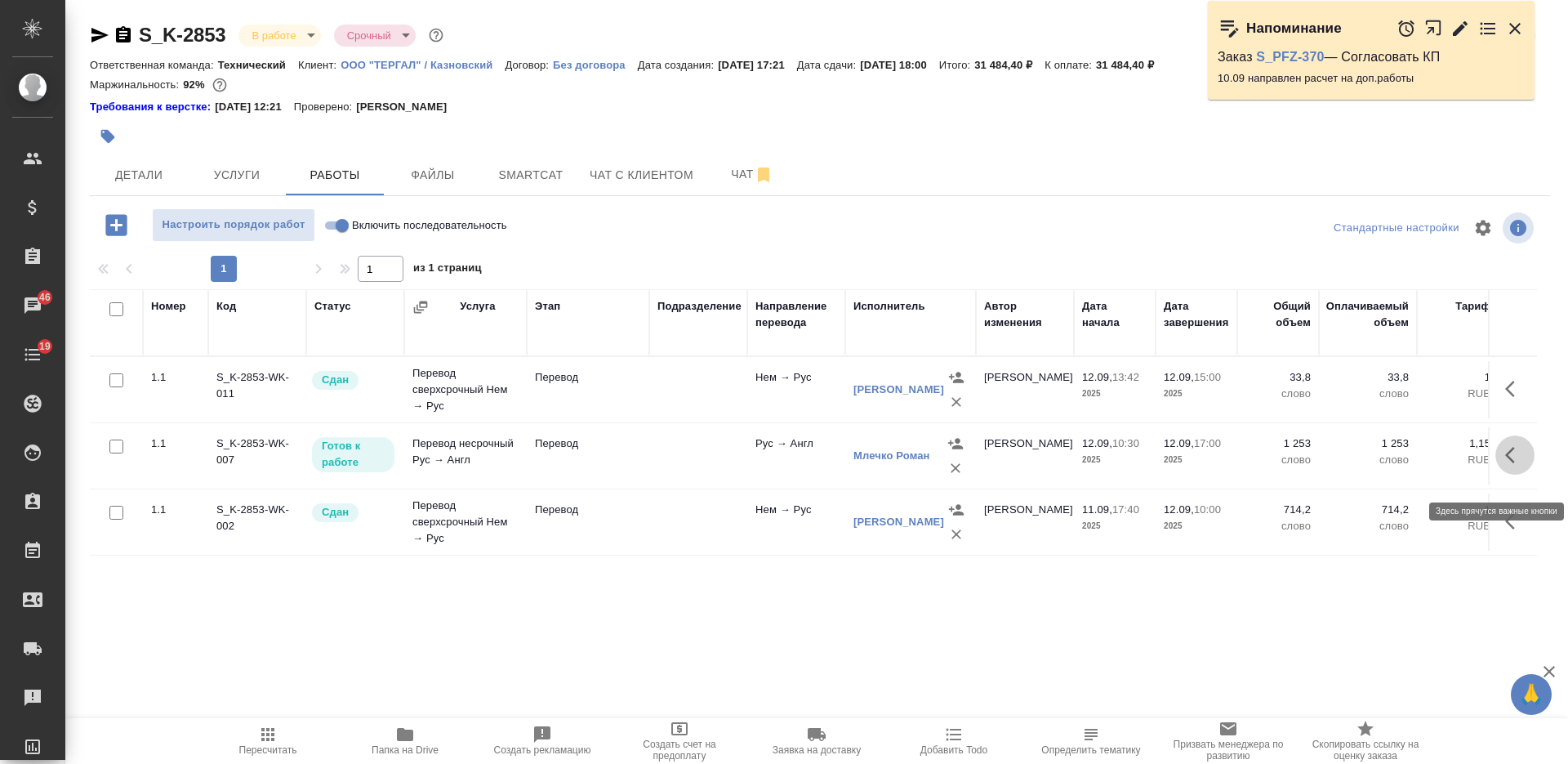
click at [1511, 465] on icon "button" at bounding box center [1514, 454] width 19 height 19
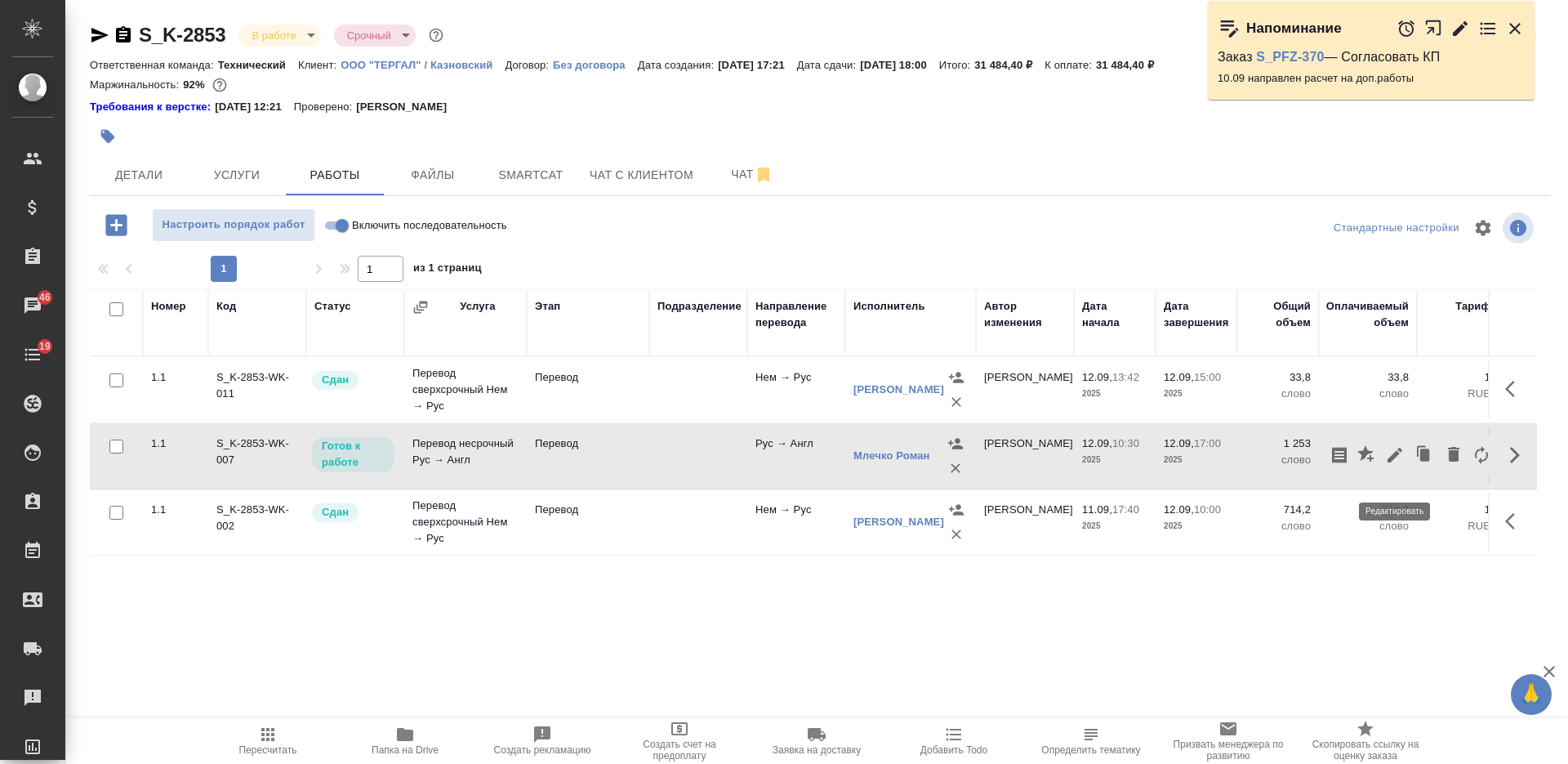
click at [1390, 462] on icon "button" at bounding box center [1395, 455] width 15 height 15
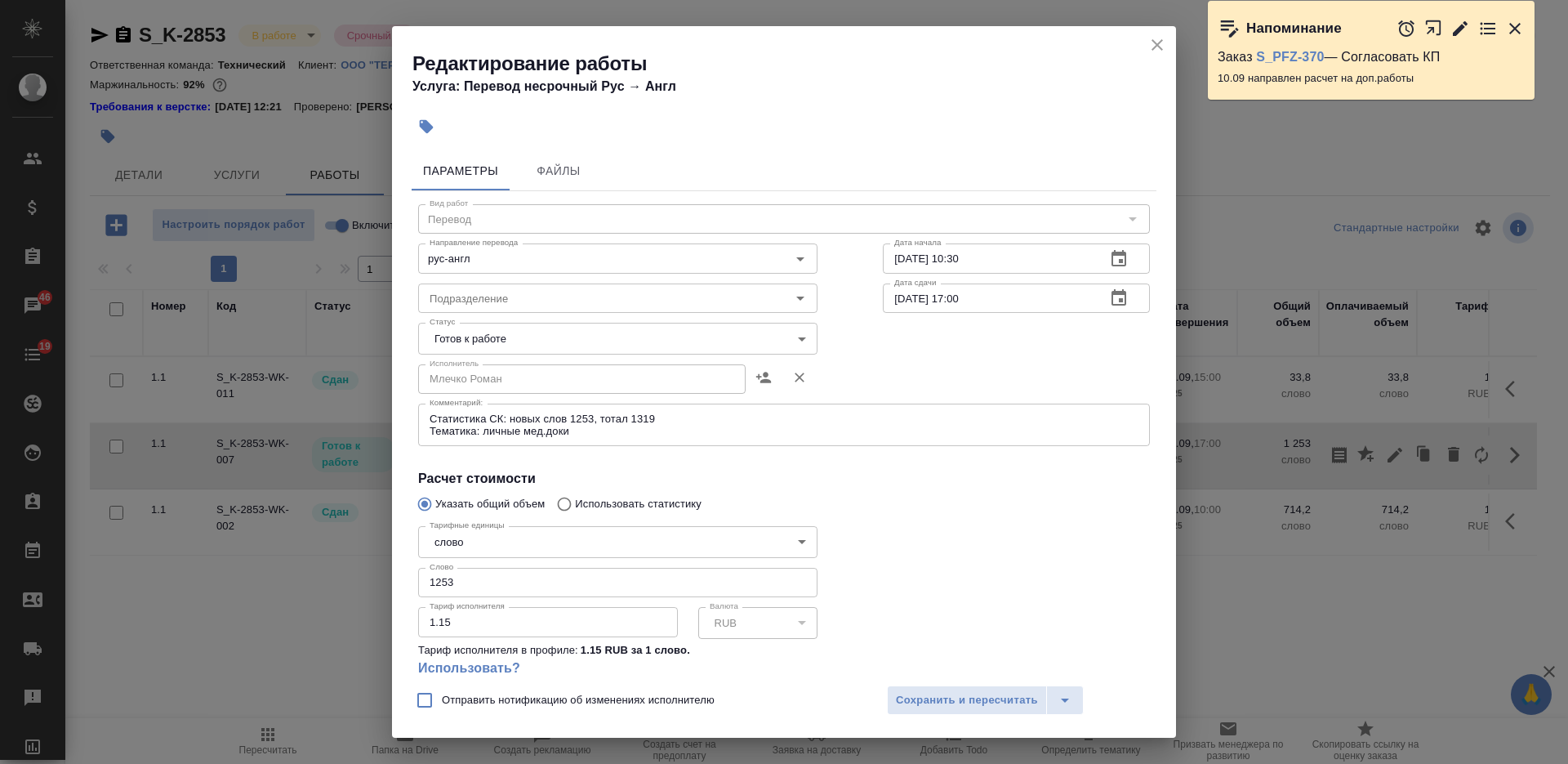
click at [489, 571] on input "1253" at bounding box center [618, 583] width 399 height 29
paste input "97.05"
type input "1297.05"
click at [934, 692] on span "Сохранить и пересчитать" at bounding box center [967, 700] width 142 height 19
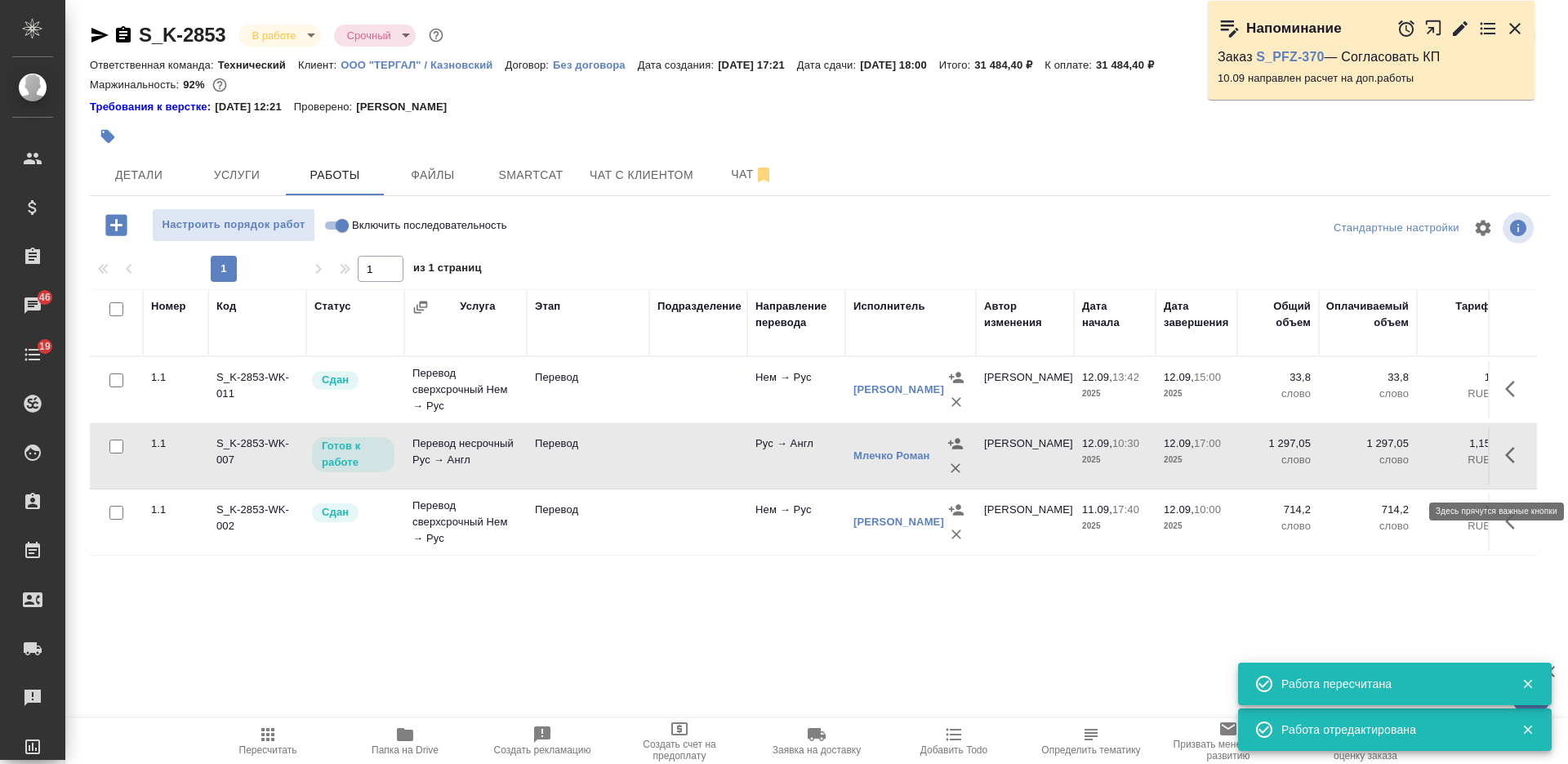
click at [1517, 465] on icon "button" at bounding box center [1514, 454] width 19 height 19
click at [1398, 465] on icon "button" at bounding box center [1394, 454] width 19 height 19
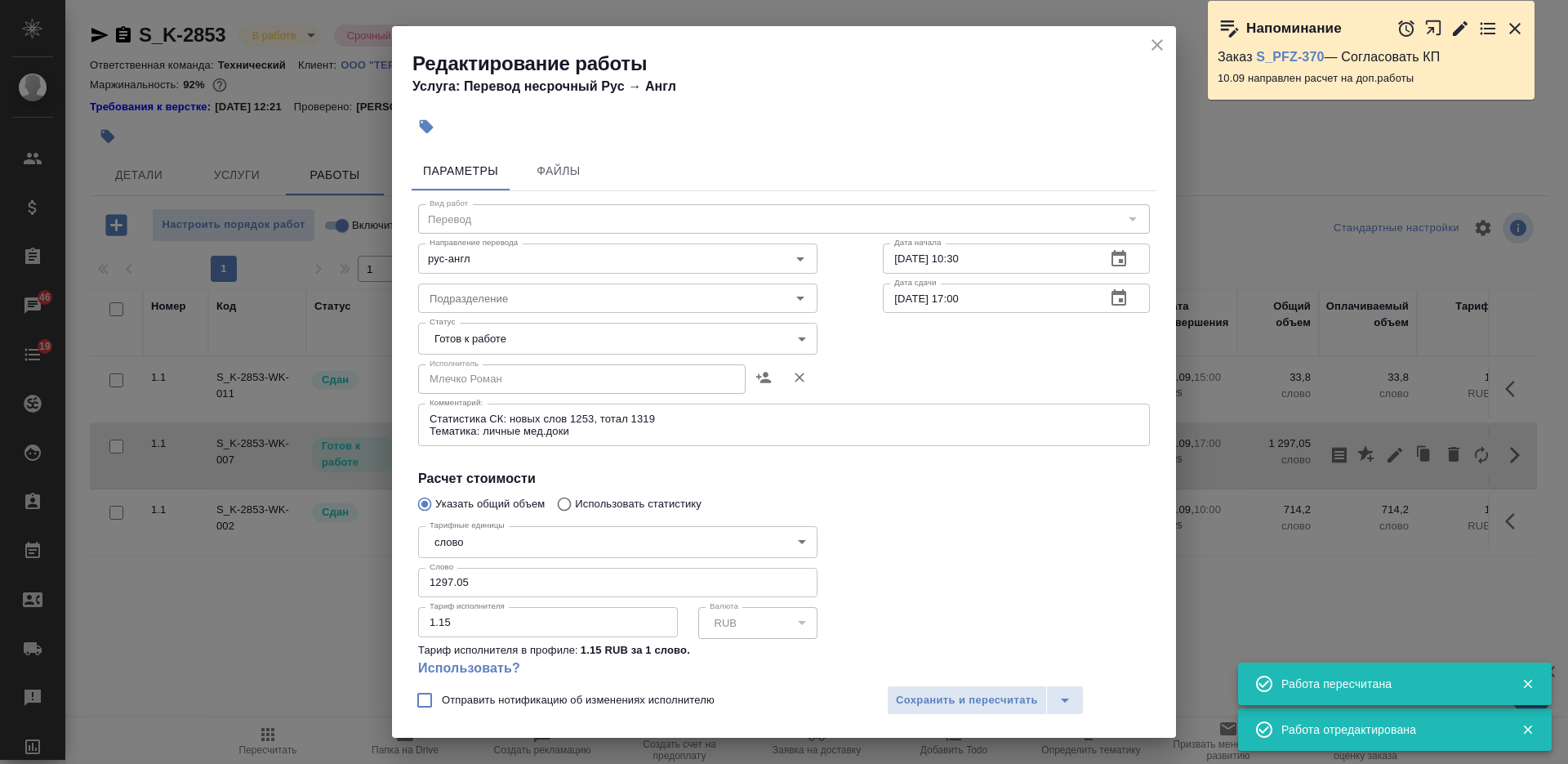
click at [592, 338] on body "🙏 .cls-1 fill:#fff; AWATERA [PERSON_NAME] Спецификации Заказы 46 Чаты 19 Todo П…" at bounding box center [784, 382] width 1568 height 764
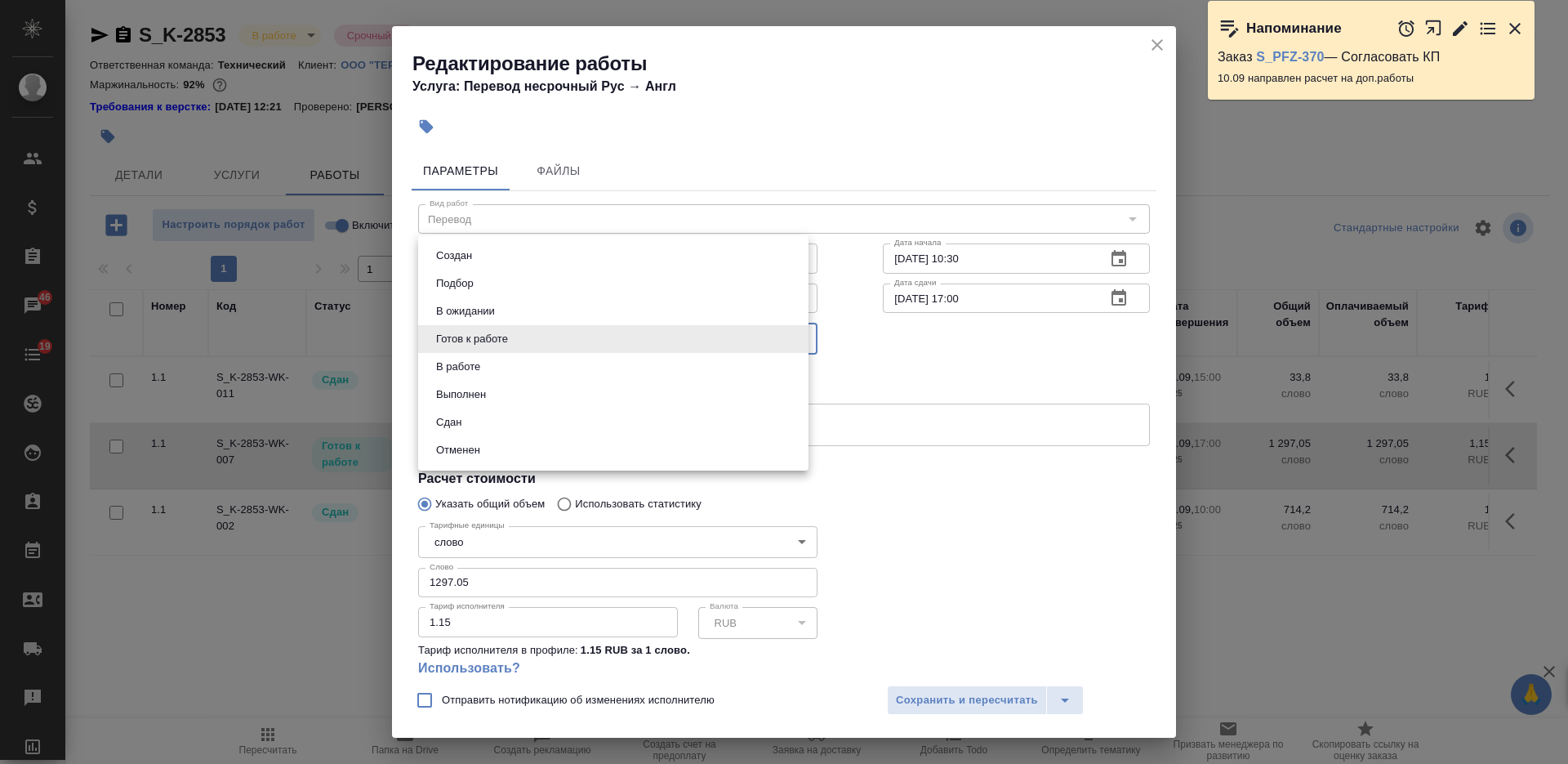
click at [529, 409] on li "Сдан" at bounding box center [614, 422] width 390 height 27
type input "closed"
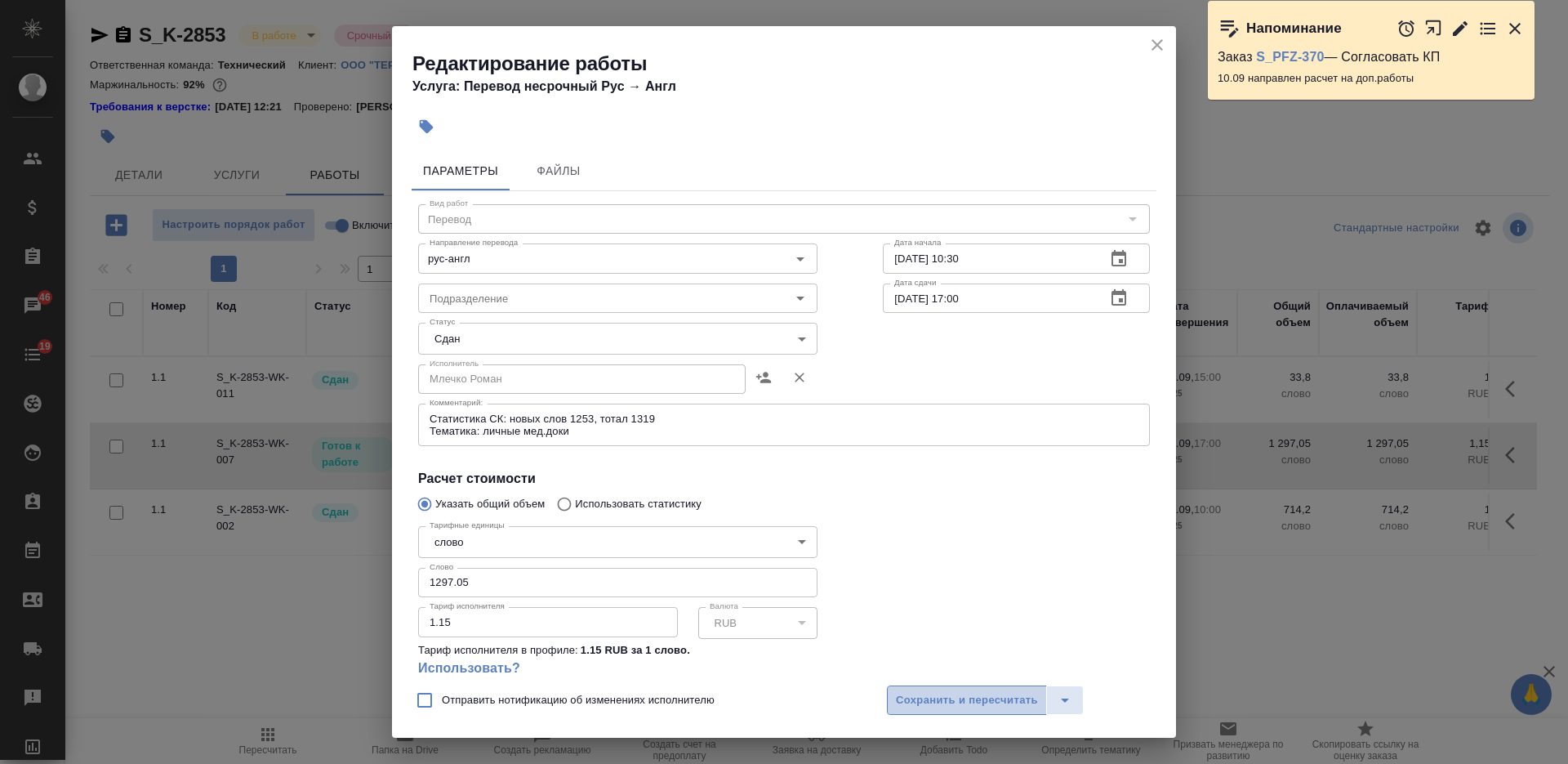
click at [935, 700] on span "Сохранить и пересчитать" at bounding box center [967, 700] width 142 height 19
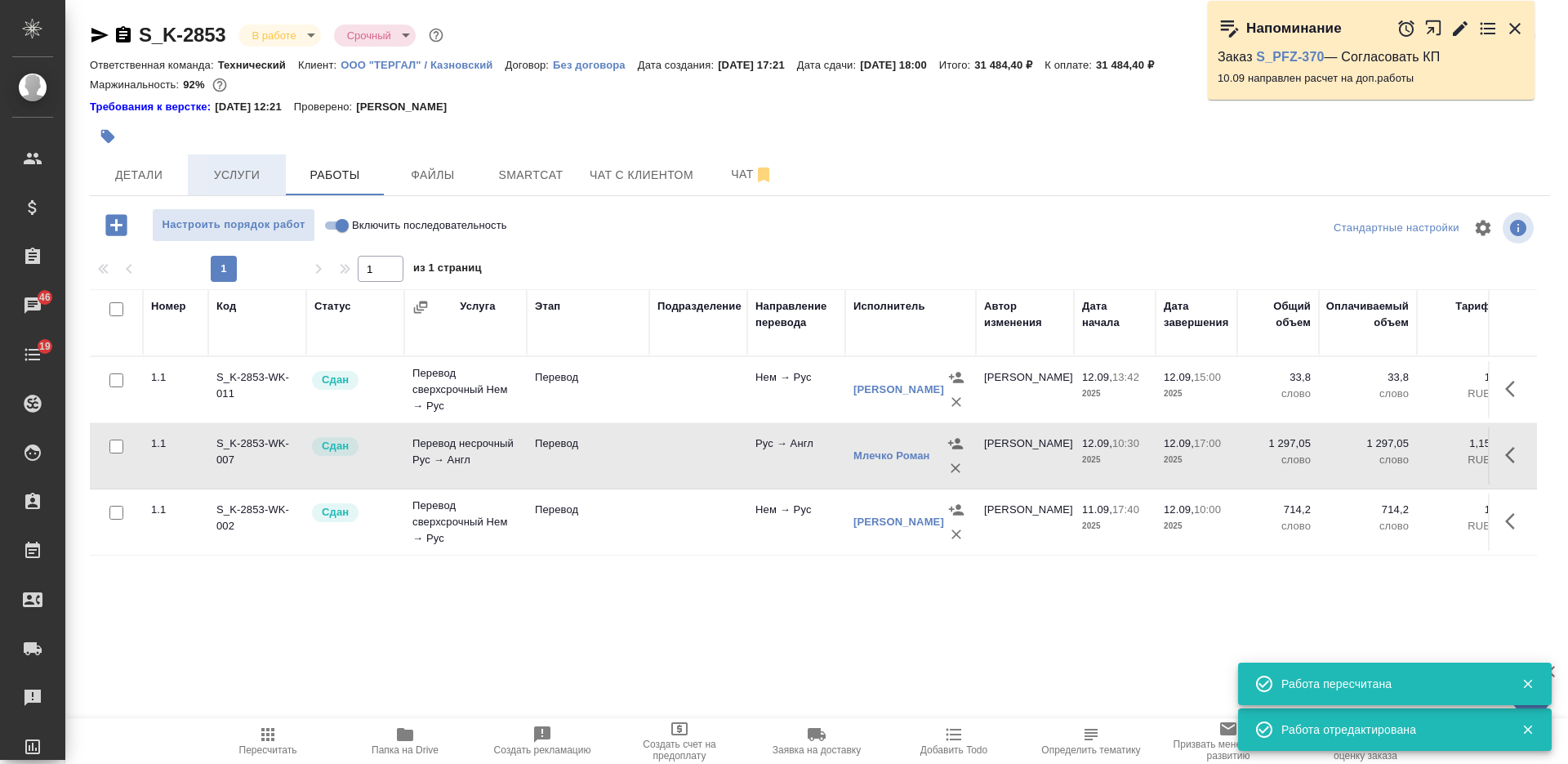
click at [256, 184] on span "Услуги" at bounding box center [237, 175] width 78 height 20
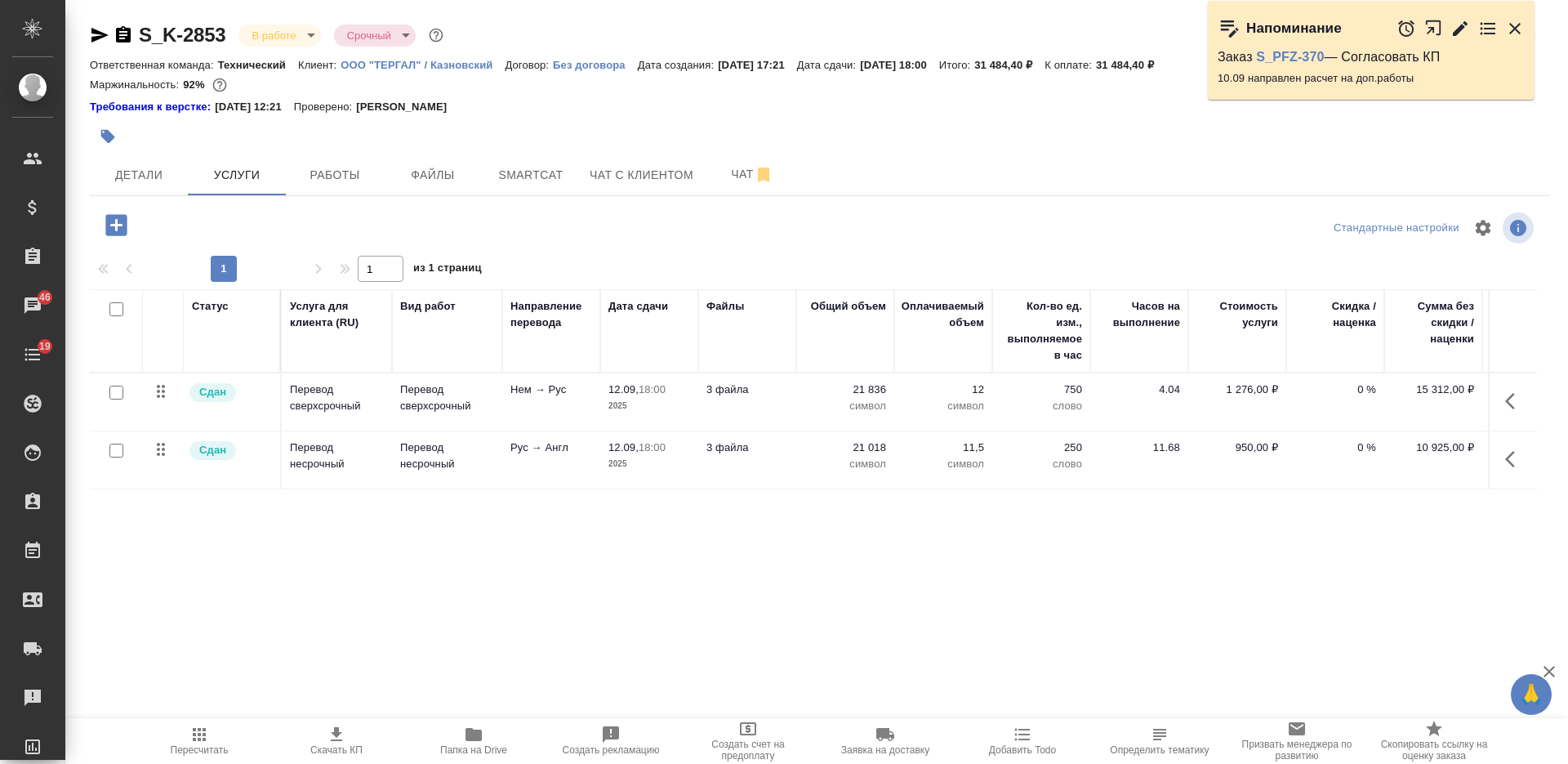
click at [124, 38] on icon "button" at bounding box center [123, 35] width 19 height 19
drag, startPoint x: 1135, startPoint y: 58, endPoint x: 1185, endPoint y: 67, distance: 50.8
click at [1185, 67] on div "Ответственная команда: Технический Клиент: ООО "ТЕРГАЛ" / Казновский Договор: Б…" at bounding box center [820, 64] width 1460 height 19
copy p "31 484,40"
click at [277, 36] on body "🙏 .cls-1 fill:#fff; AWATERA [PERSON_NAME] Спецификации Заказы 46 Чаты 19 Todo П…" at bounding box center [784, 382] width 1568 height 764
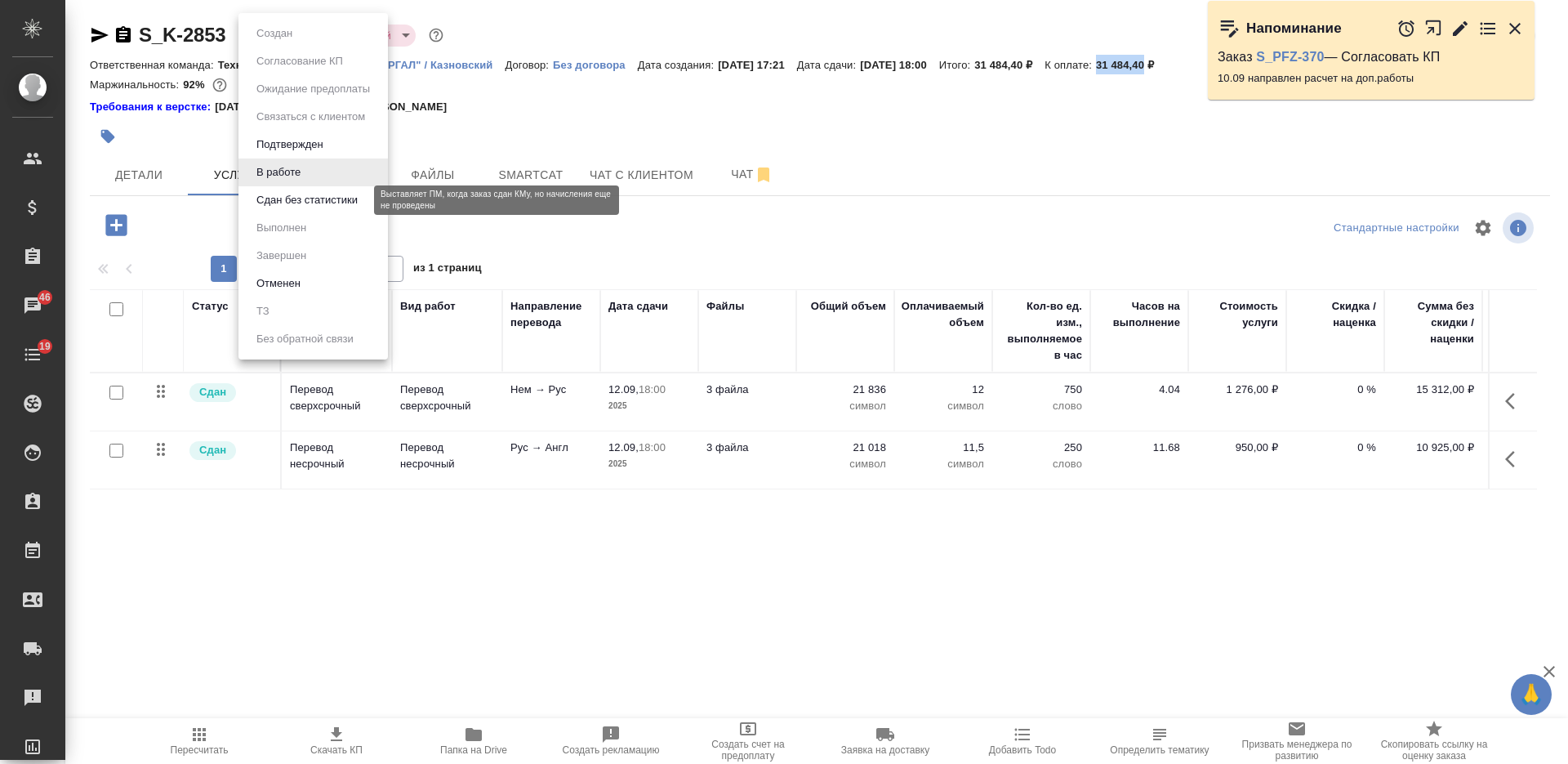
click at [313, 200] on button "Сдан без статистики" at bounding box center [307, 201] width 111 height 18
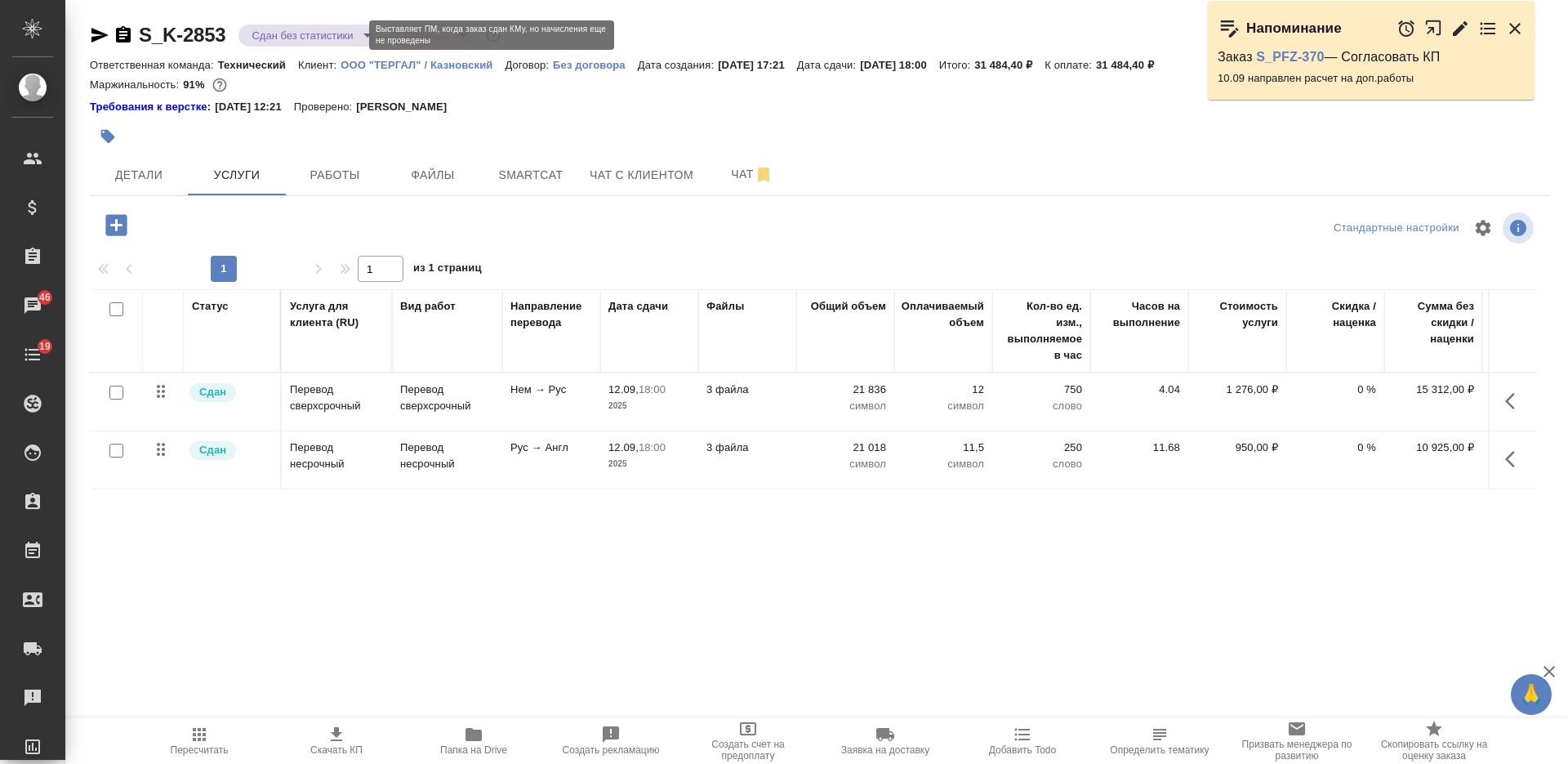
click at [282, 37] on body "🙏 .cls-1 fill:#fff; AWATERA [PERSON_NAME] Спецификации Заказы 46 Чаты 19 Todo П…" at bounding box center [784, 382] width 1568 height 764
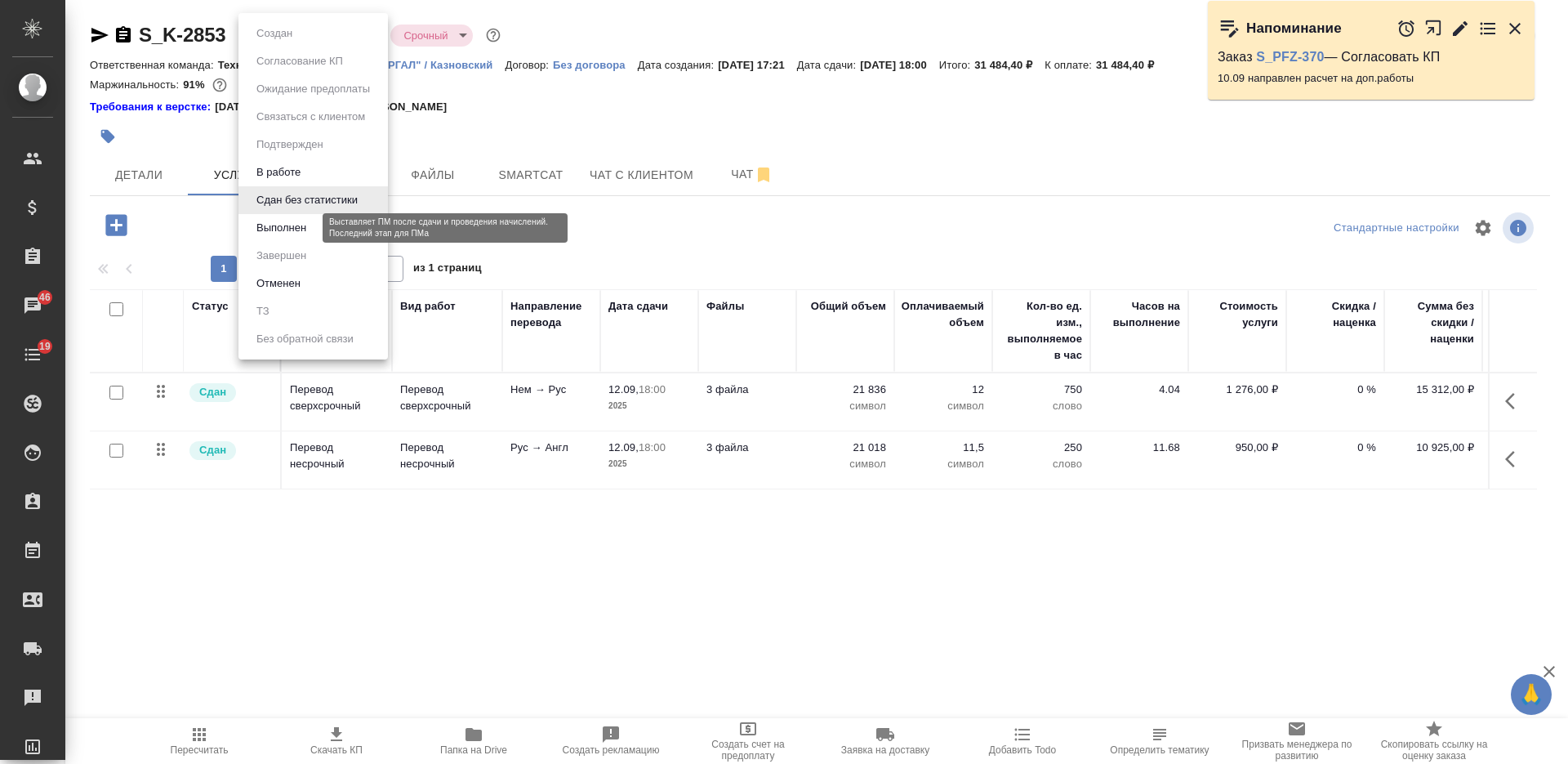
click at [294, 222] on button "Выполнен" at bounding box center [281, 228] width 59 height 18
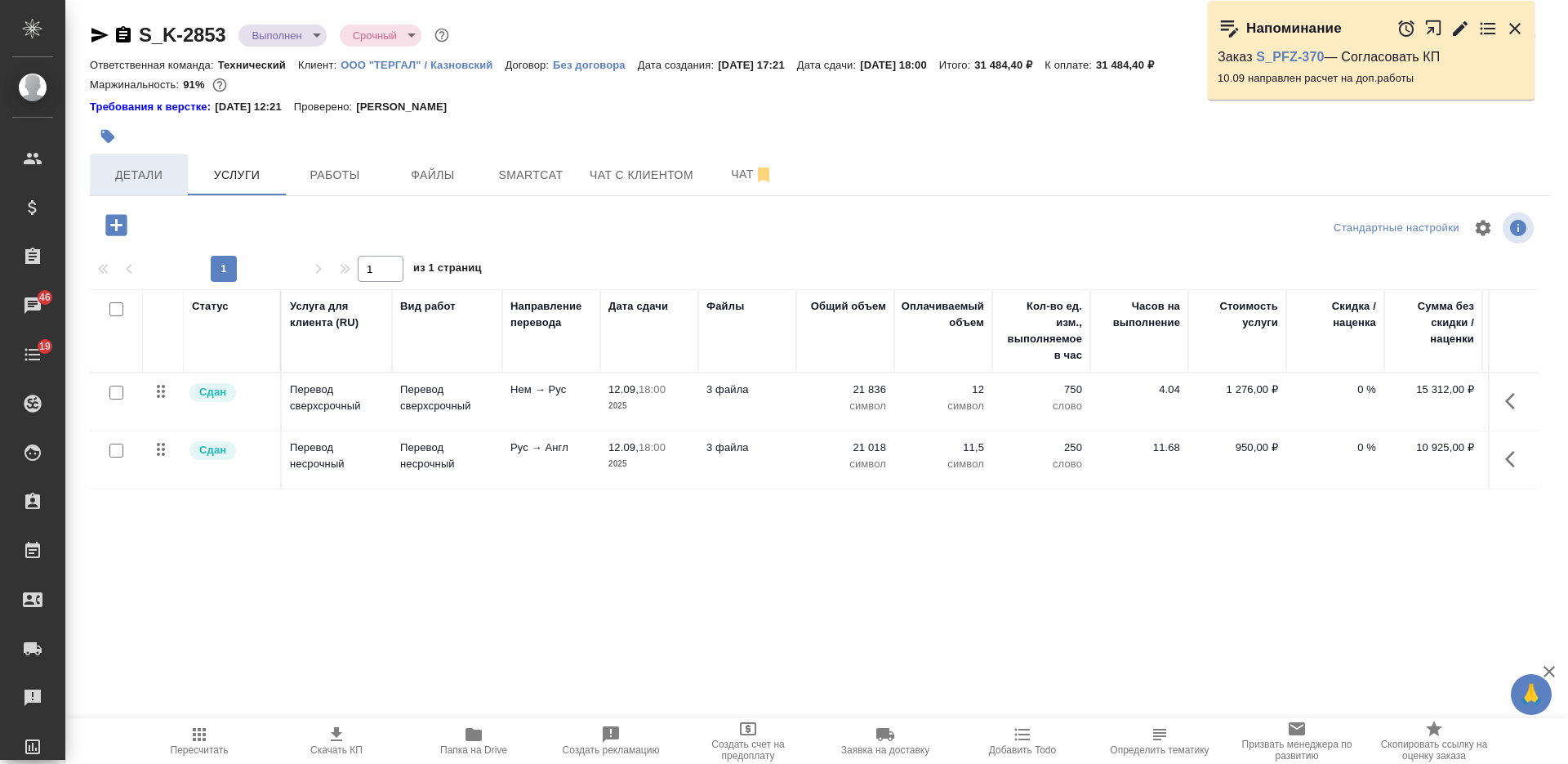
click at [161, 167] on span "Детали" at bounding box center [139, 175] width 78 height 20
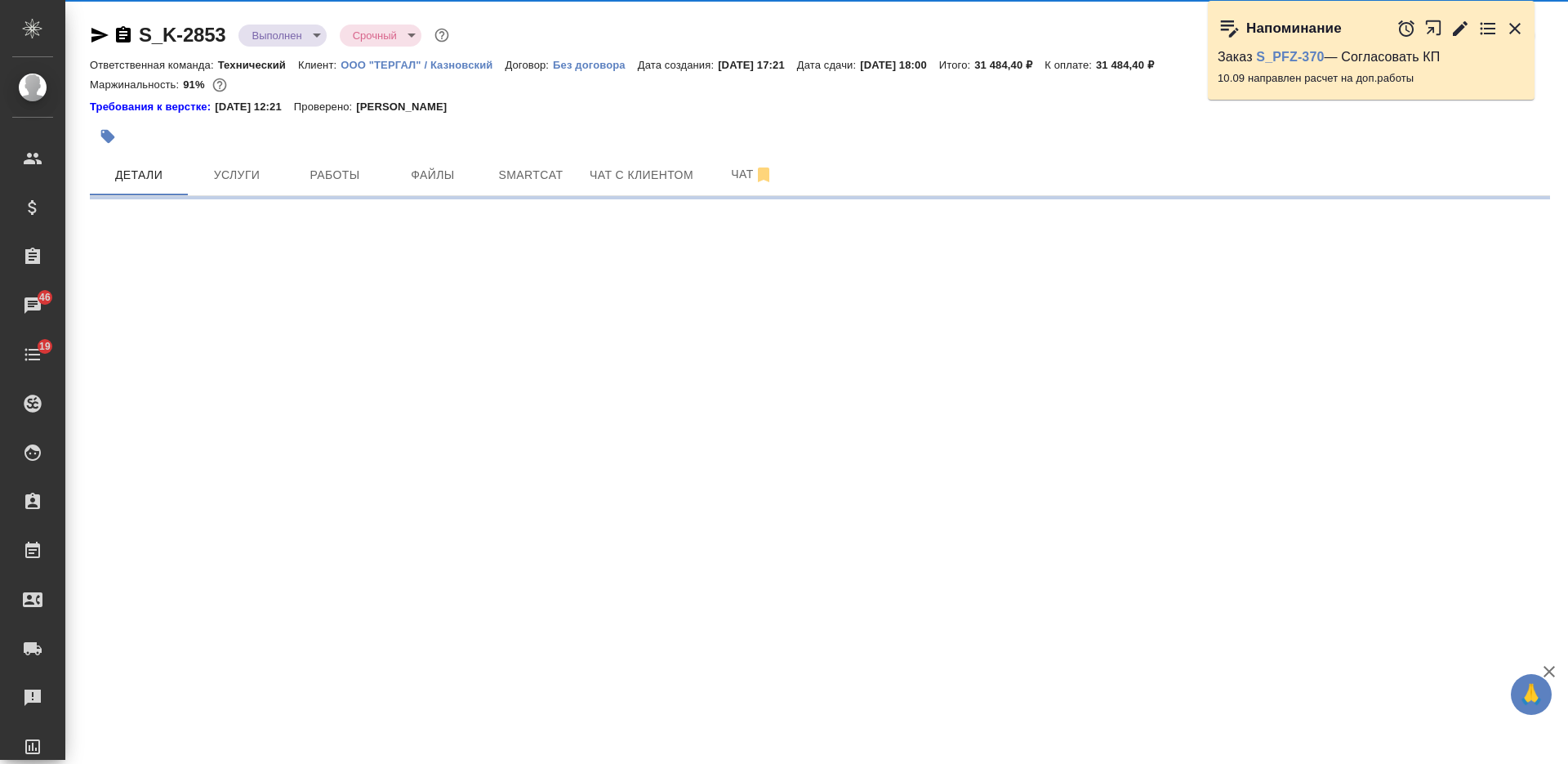
select select "RU"
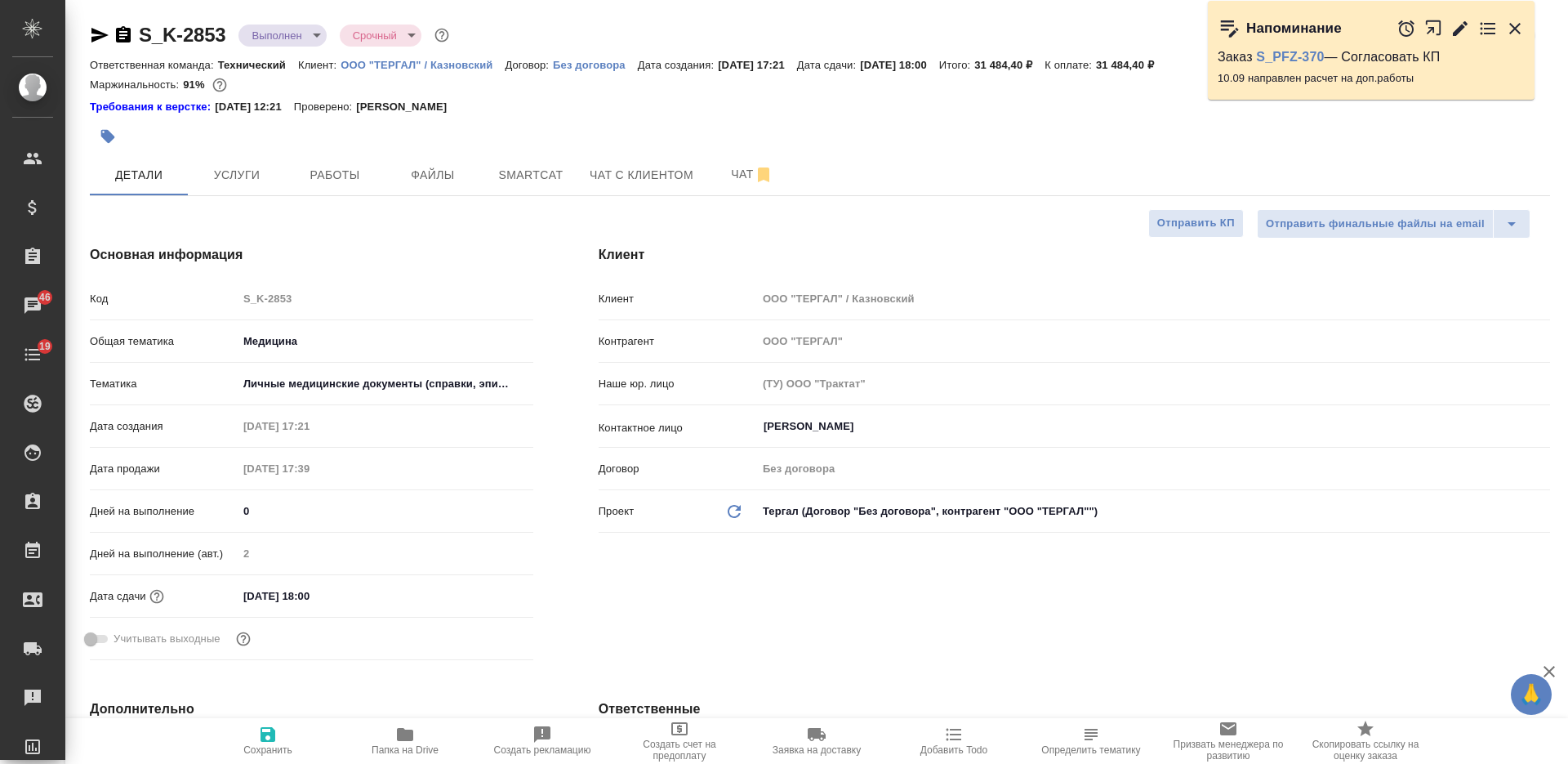
type textarea "x"
click at [306, 36] on body "🙏 .cls-1 fill:#fff; AWATERA [PERSON_NAME] Спецификации Заказы 46 Чаты 19 Todo П…" at bounding box center [784, 382] width 1568 height 764
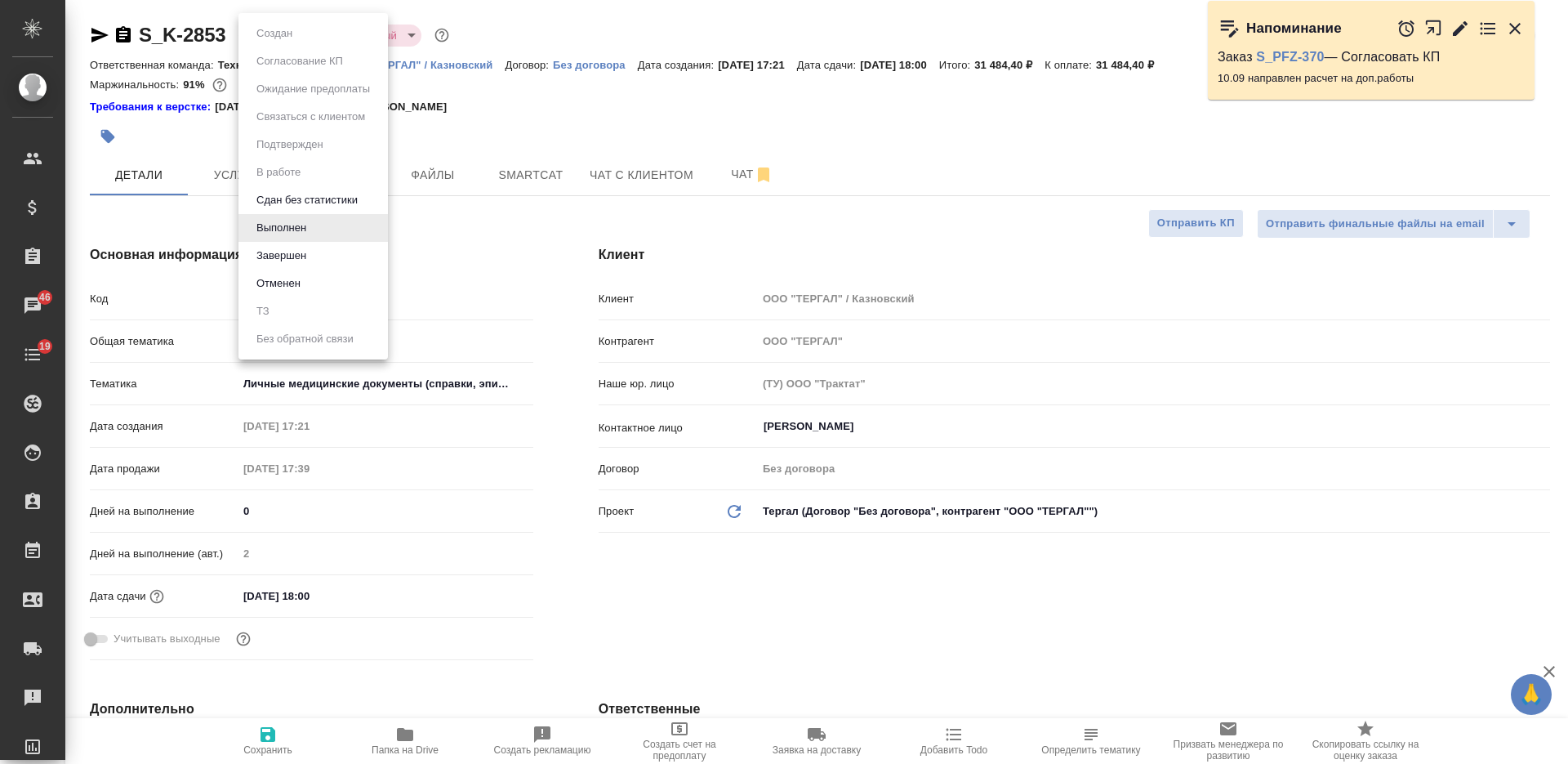
click at [318, 261] on li "Завершен" at bounding box center [314, 255] width 150 height 27
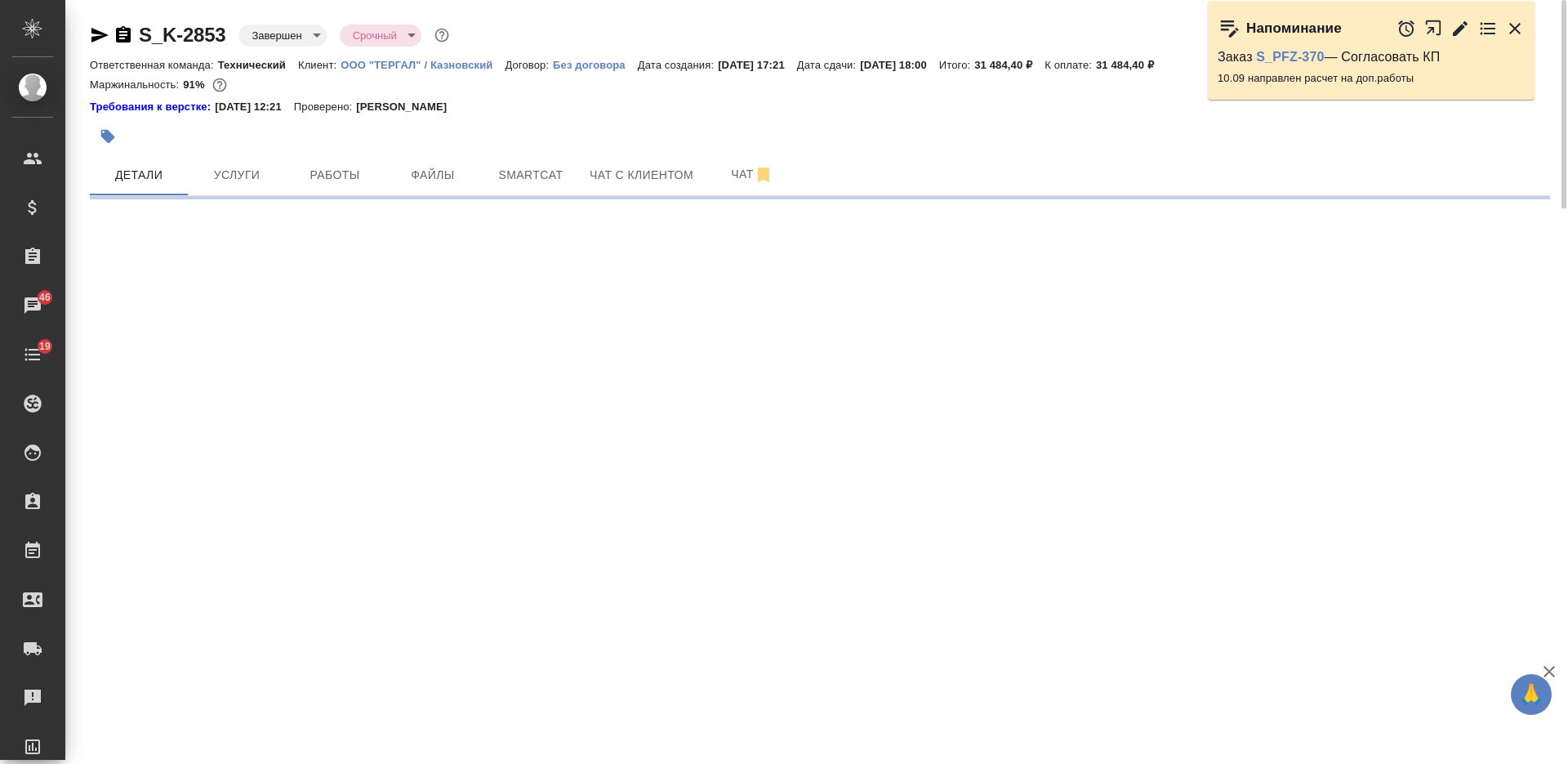
select select "RU"
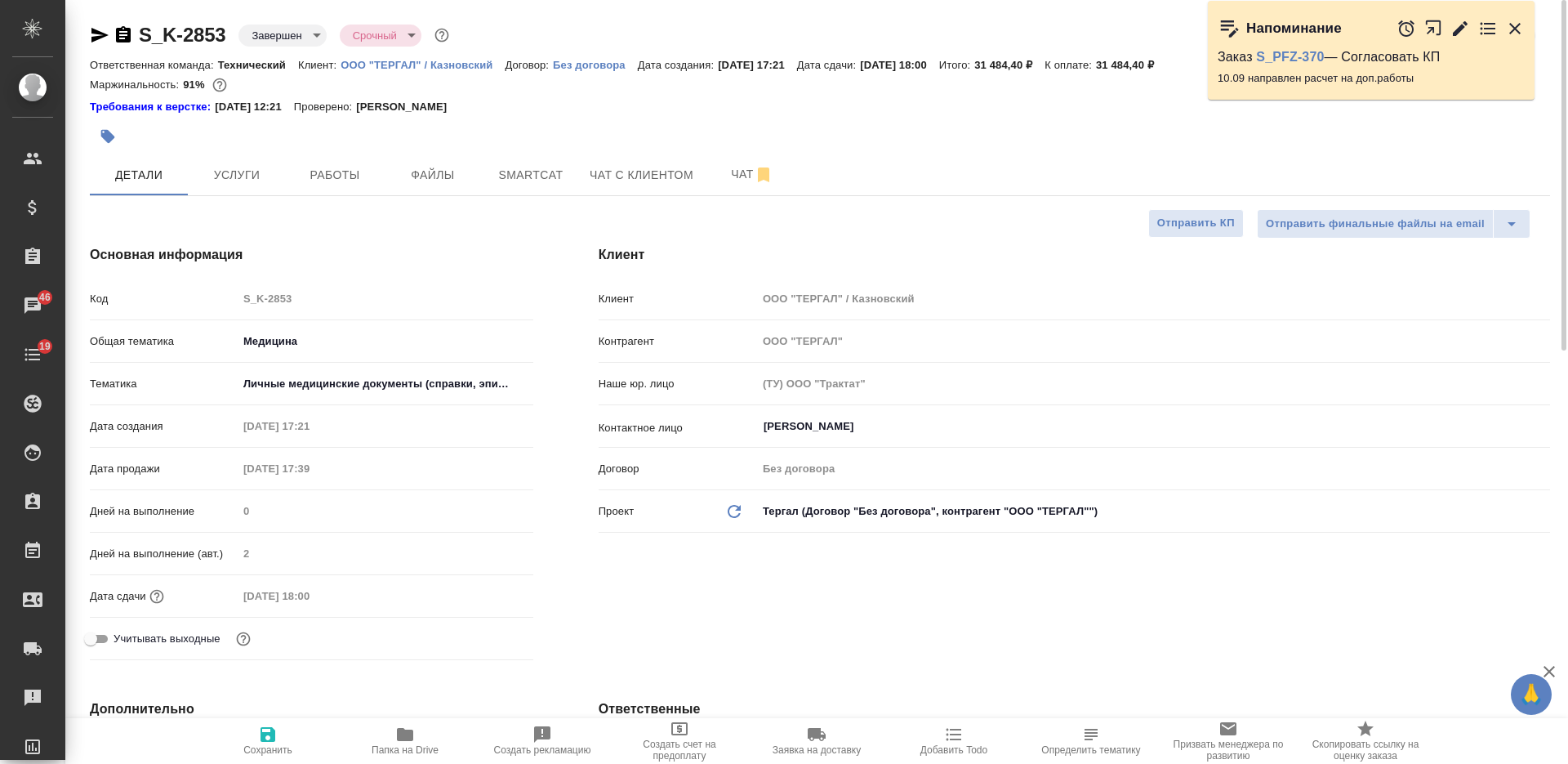
type textarea "x"
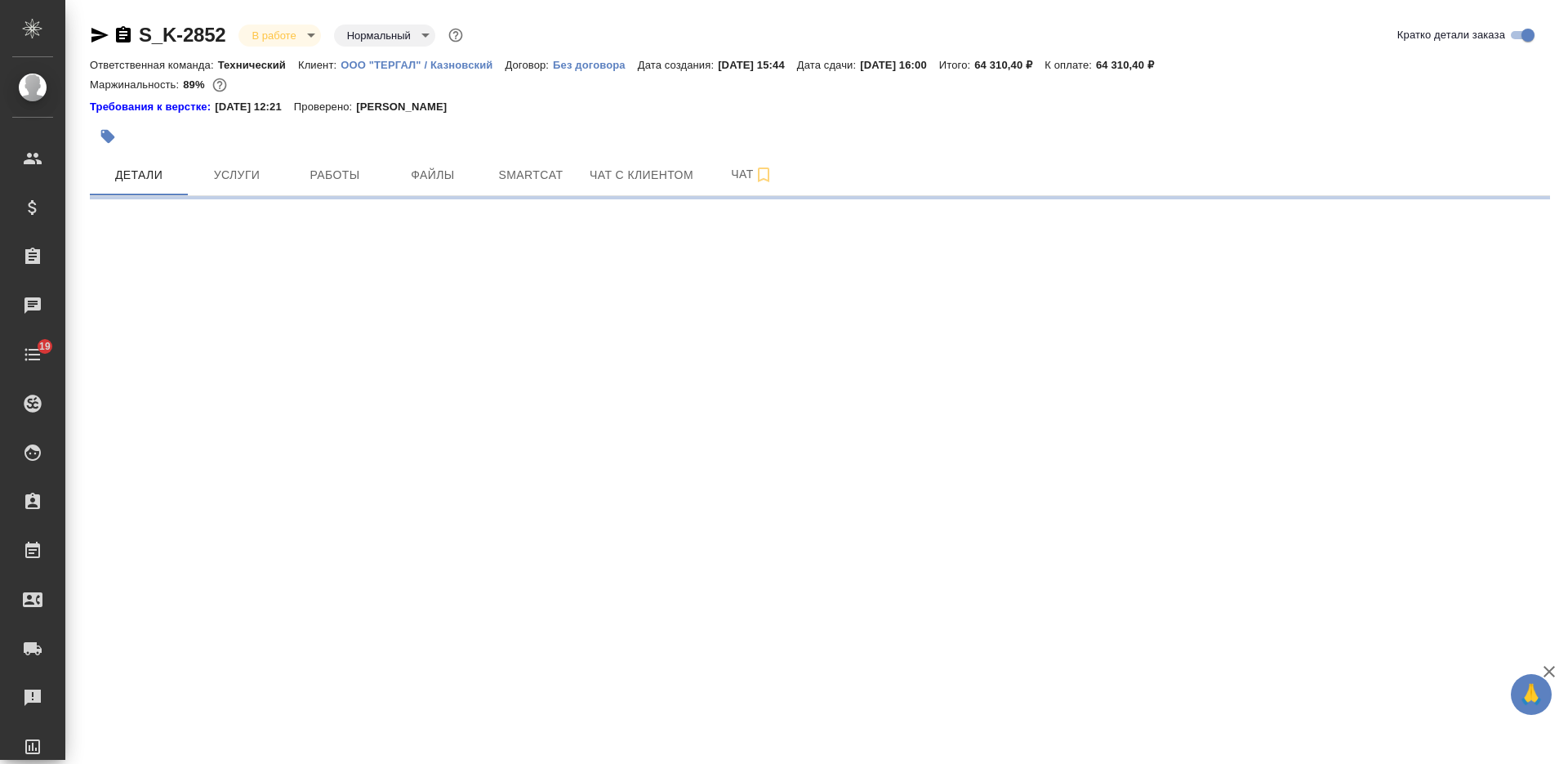
select select "RU"
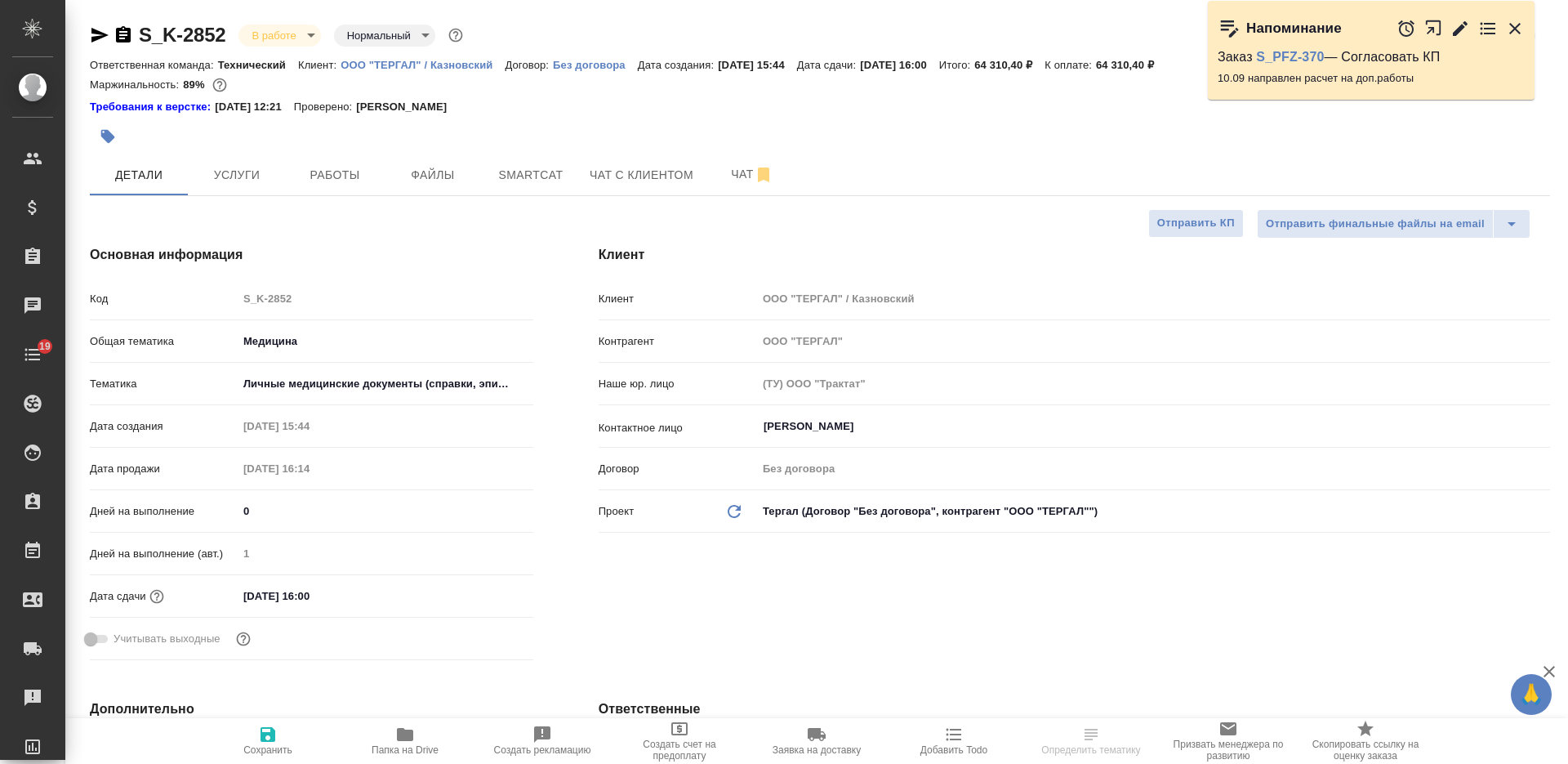
type textarea "x"
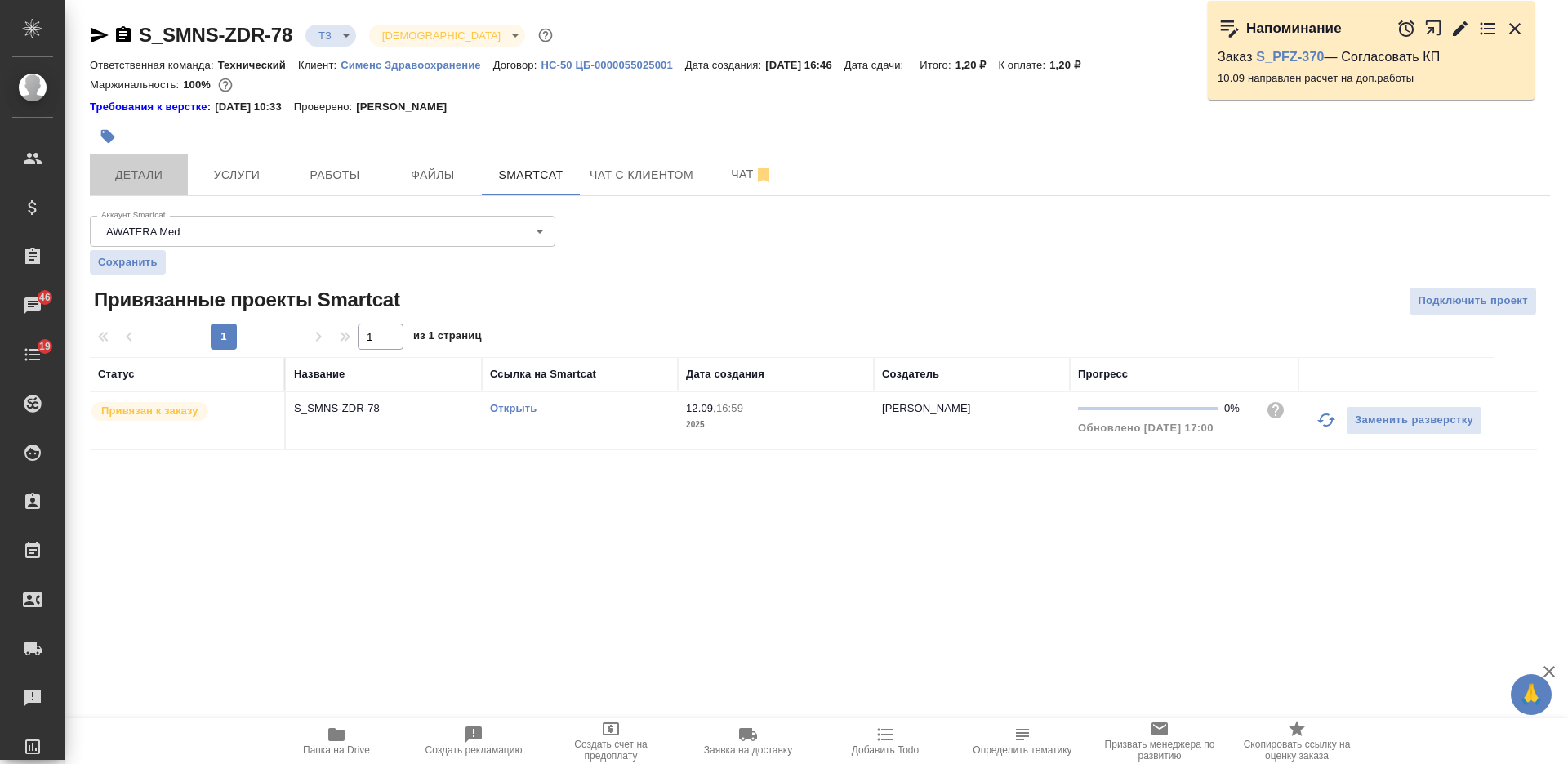
click at [150, 169] on span "Детали" at bounding box center [139, 175] width 78 height 20
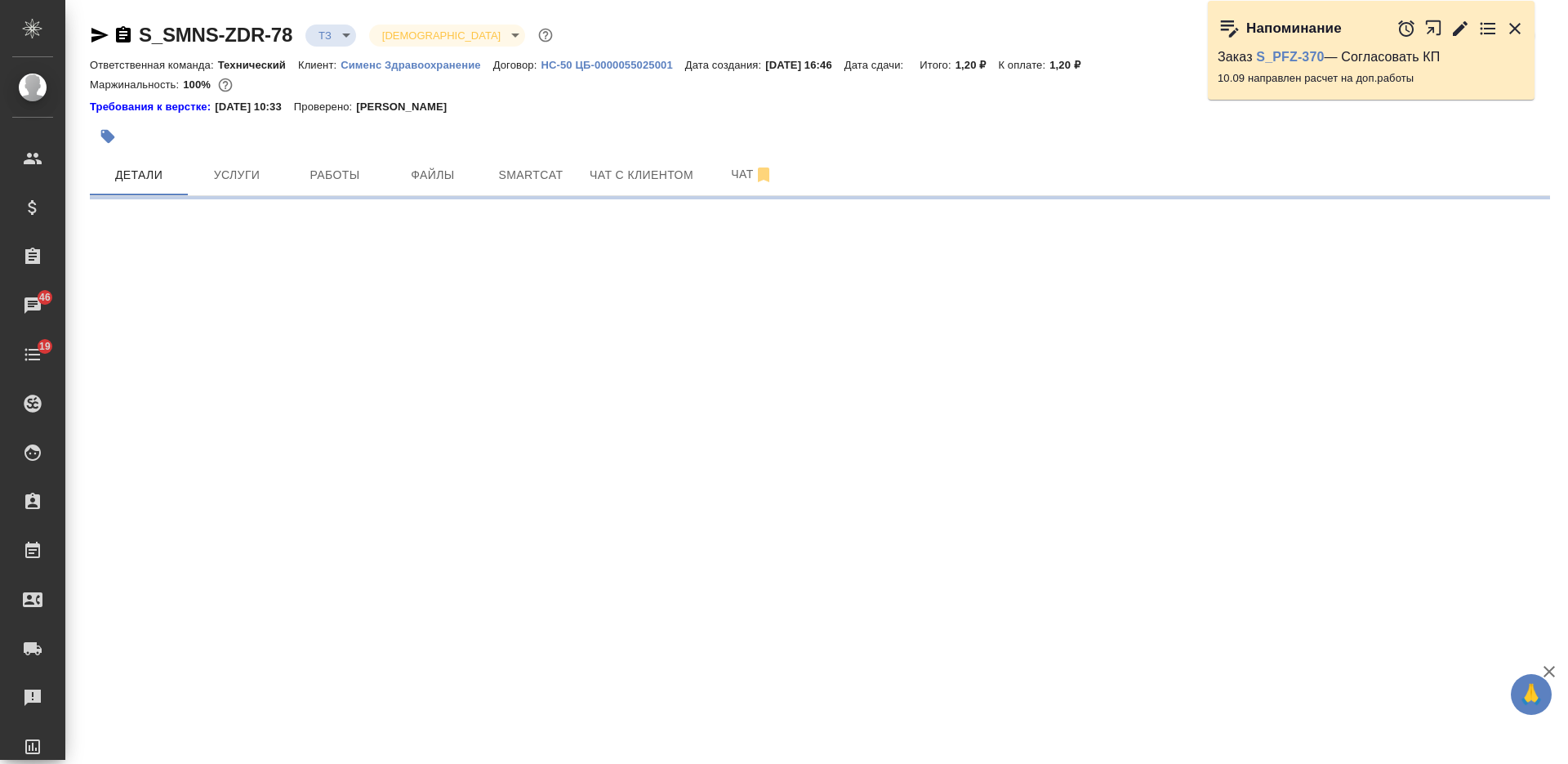
select select "RU"
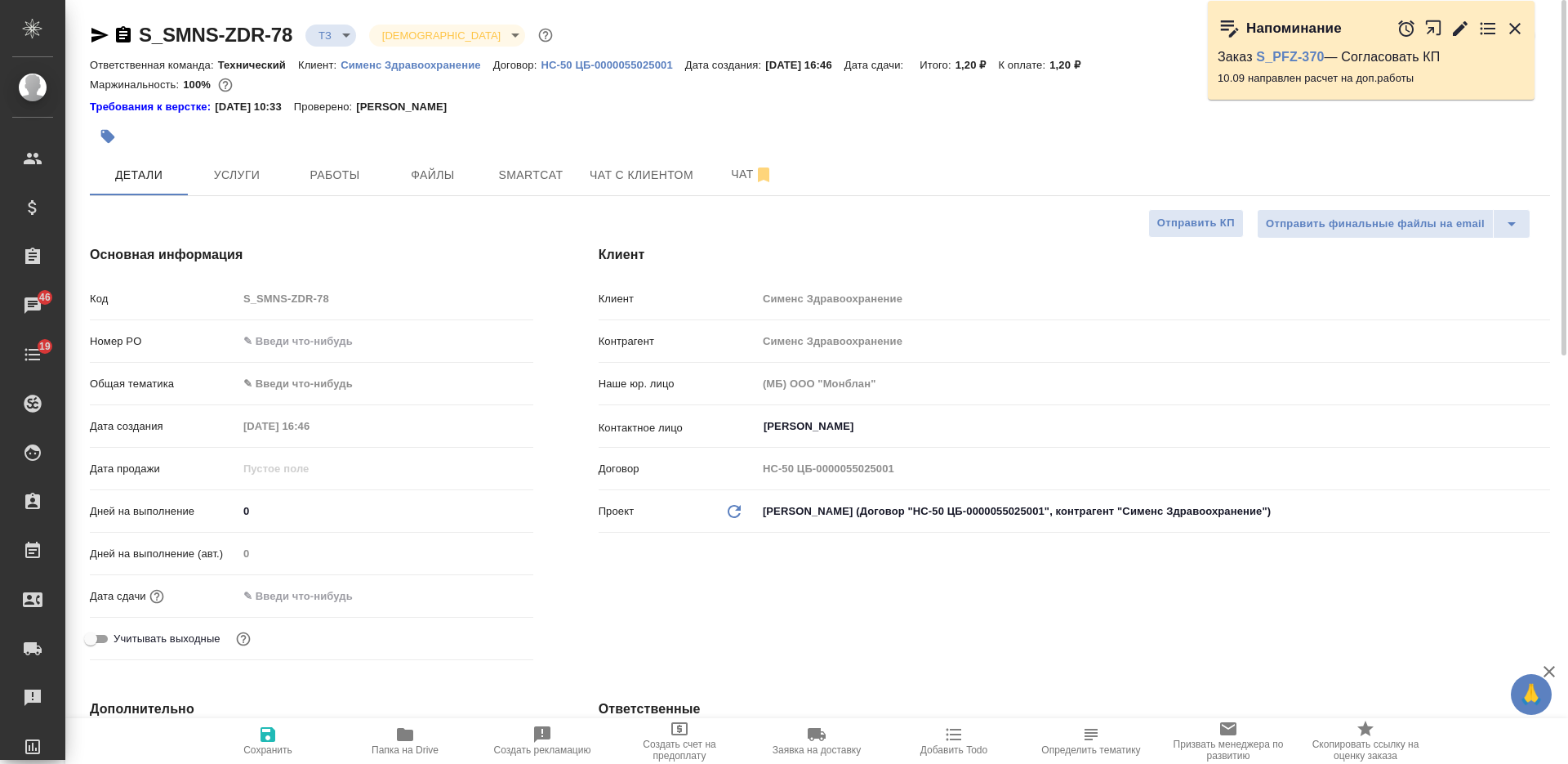
type textarea "x"
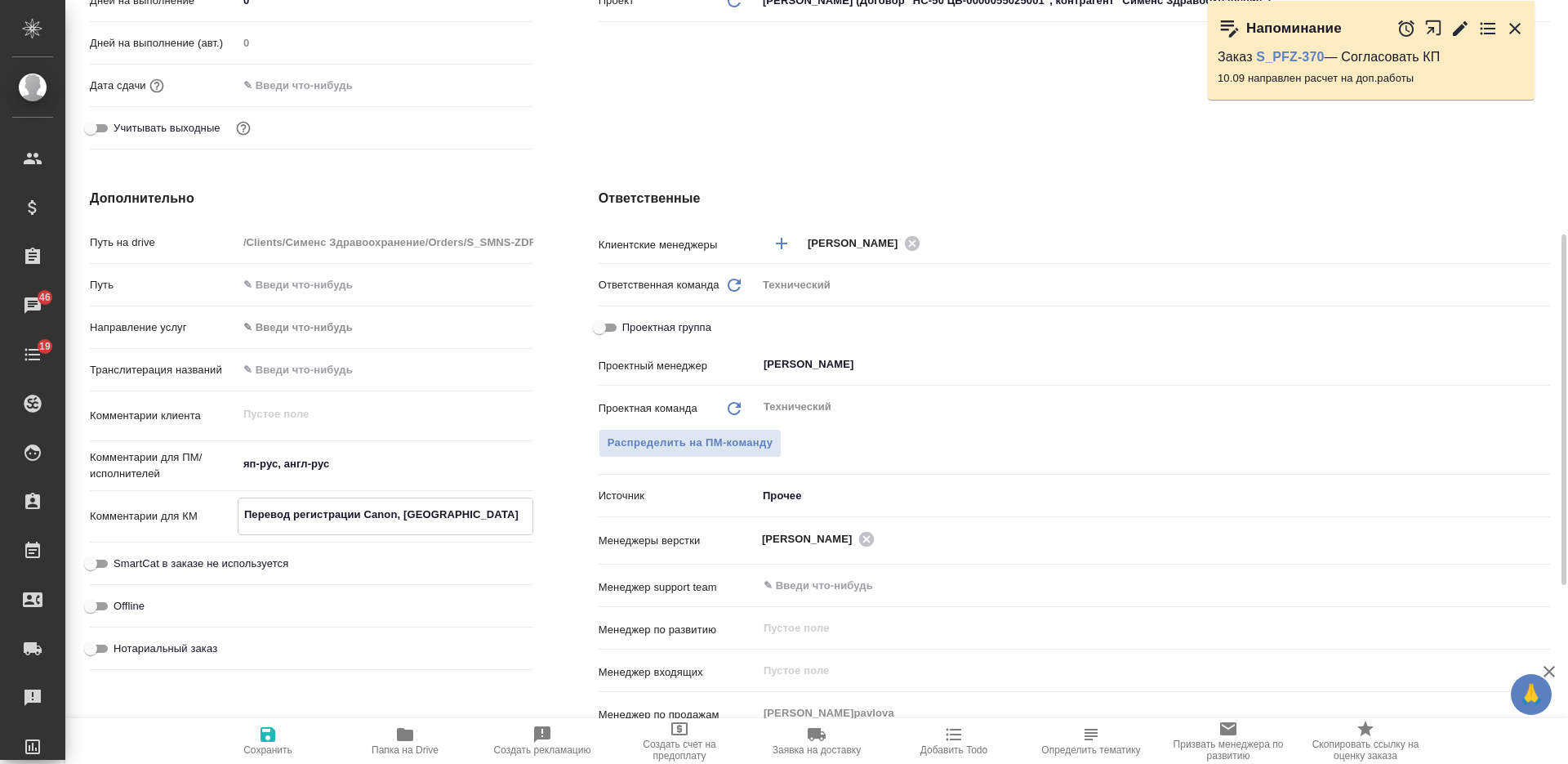
type textarea "x"
click at [467, 517] on textarea "Перевод регистрации Canon, [GEOGRAPHIC_DATA]" at bounding box center [386, 514] width 294 height 27
type textarea "x"
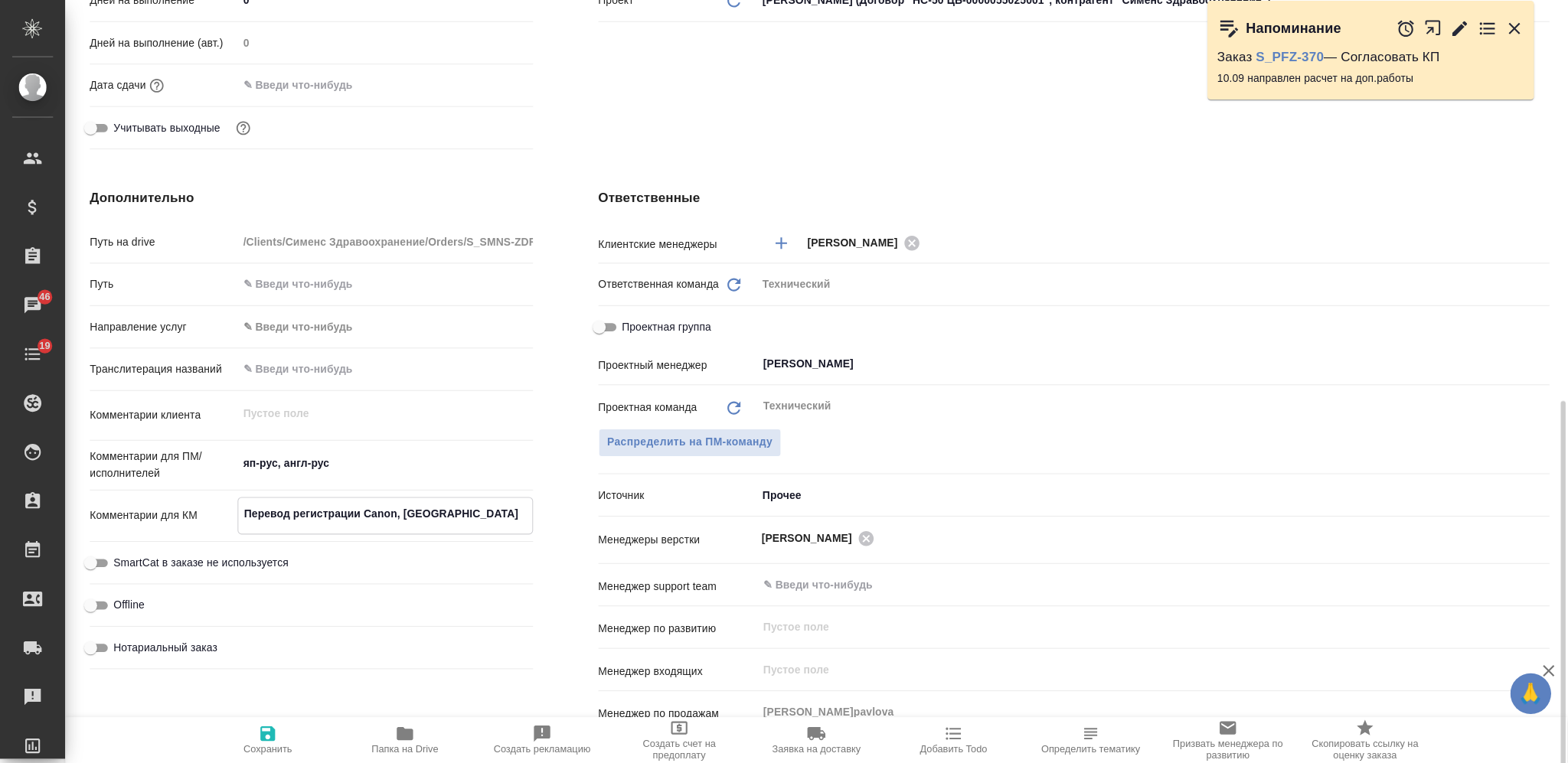
scroll to position [573, 0]
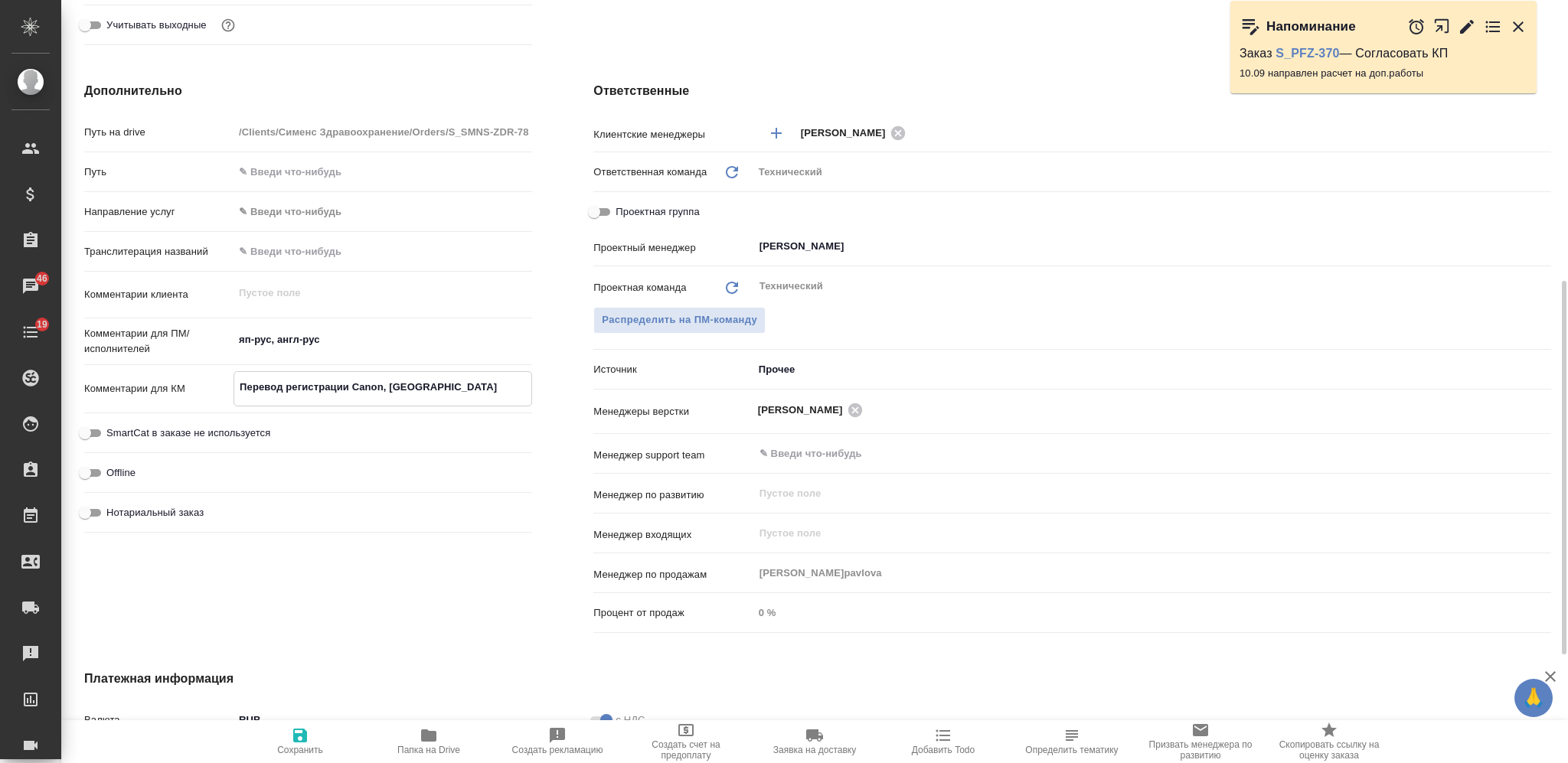
type textarea "x"
click at [242, 393] on textarea "Перевод регистрации Canon, [GEOGRAPHIC_DATA]" at bounding box center [383, 387] width 297 height 26
type textarea "1Перевод регистрации Canon, [GEOGRAPHIC_DATA]"
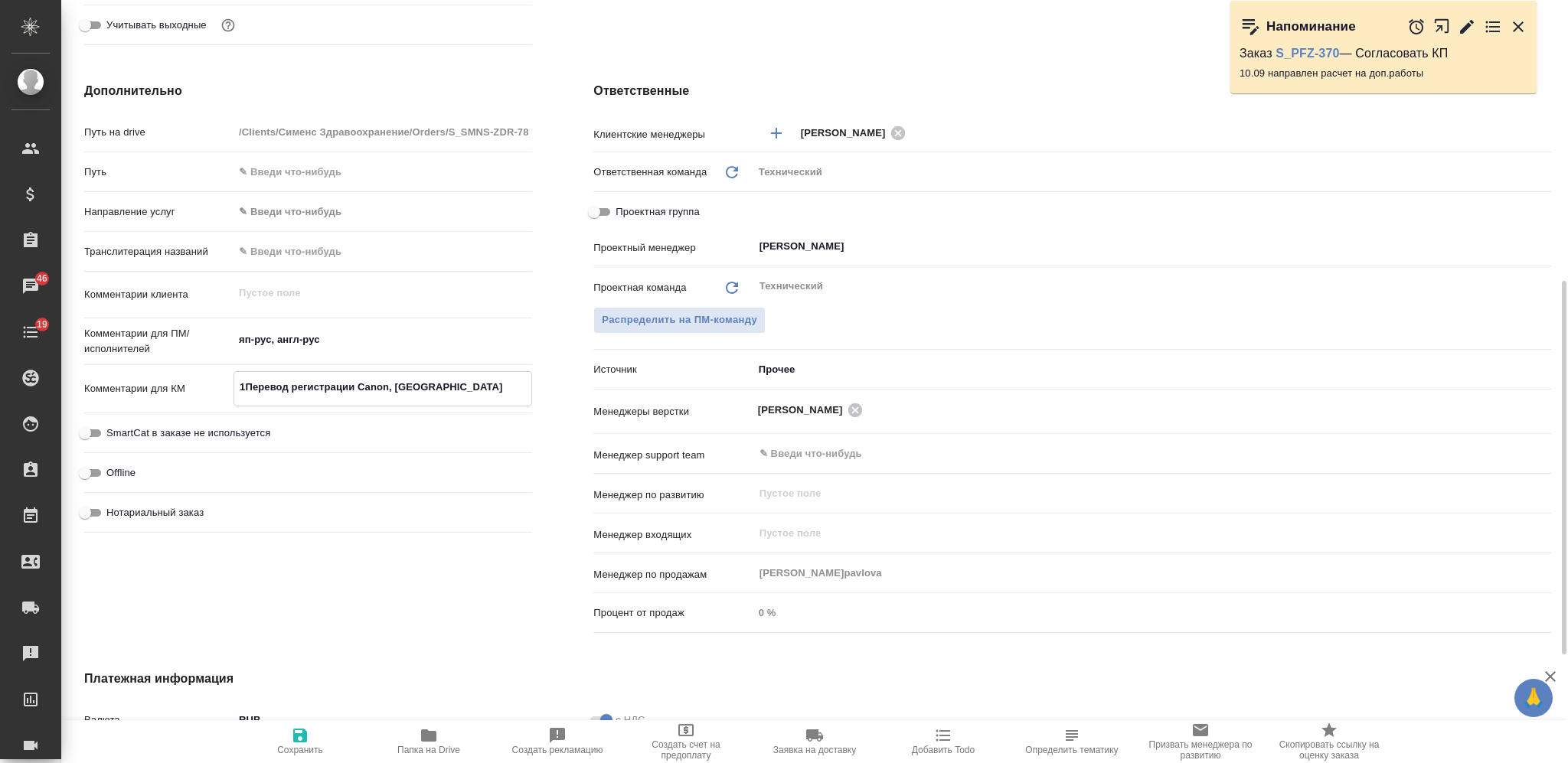
type textarea "x"
type textarea "12.09Перевод регистрации Canon, [GEOGRAPHIC_DATA]"
type textarea "x"
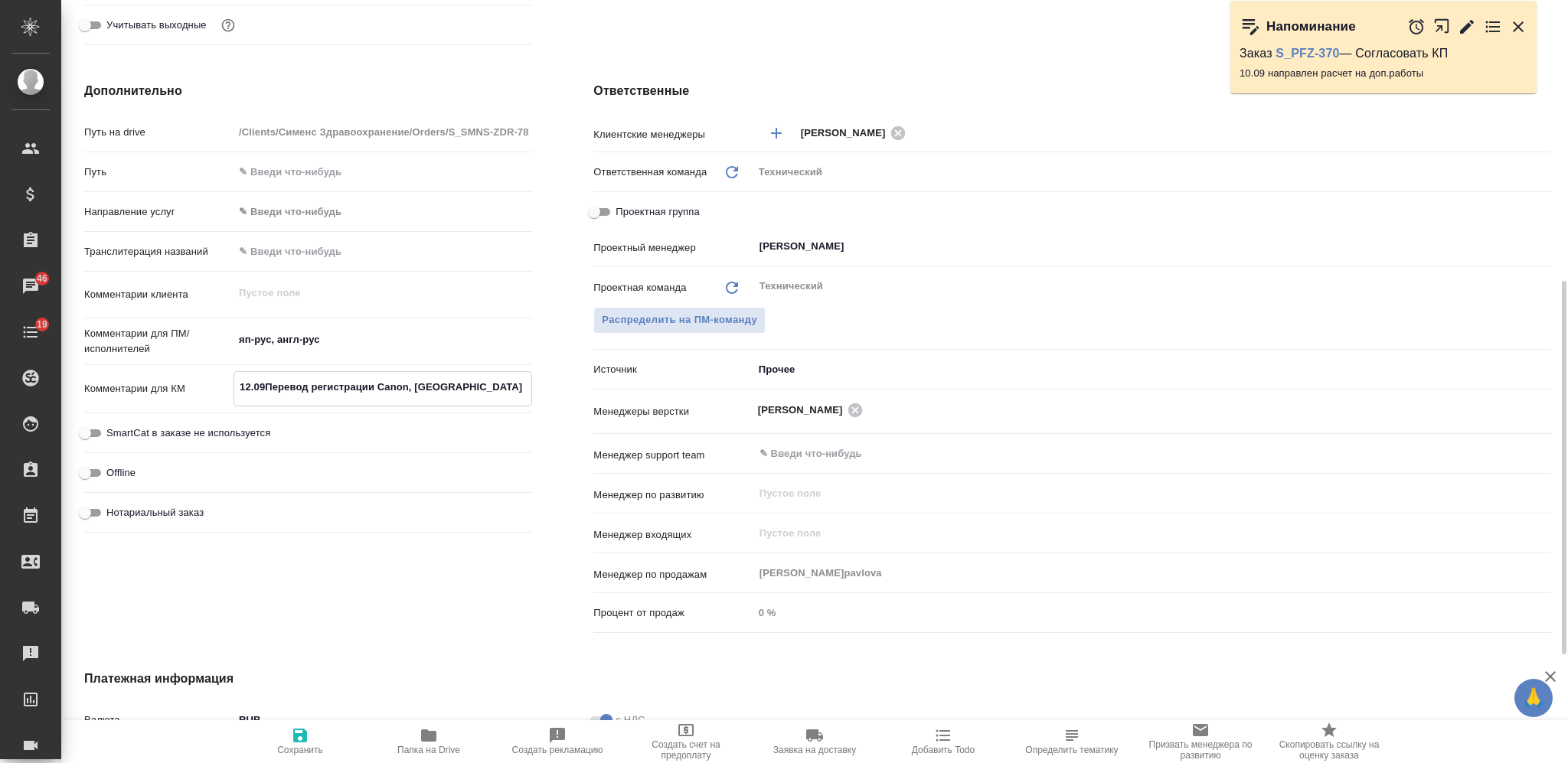
type textarea "x"
type textarea "12.09 - направила уточнение по ТПеревод регистрации Canon, [GEOGRAPHIC_DATA]"
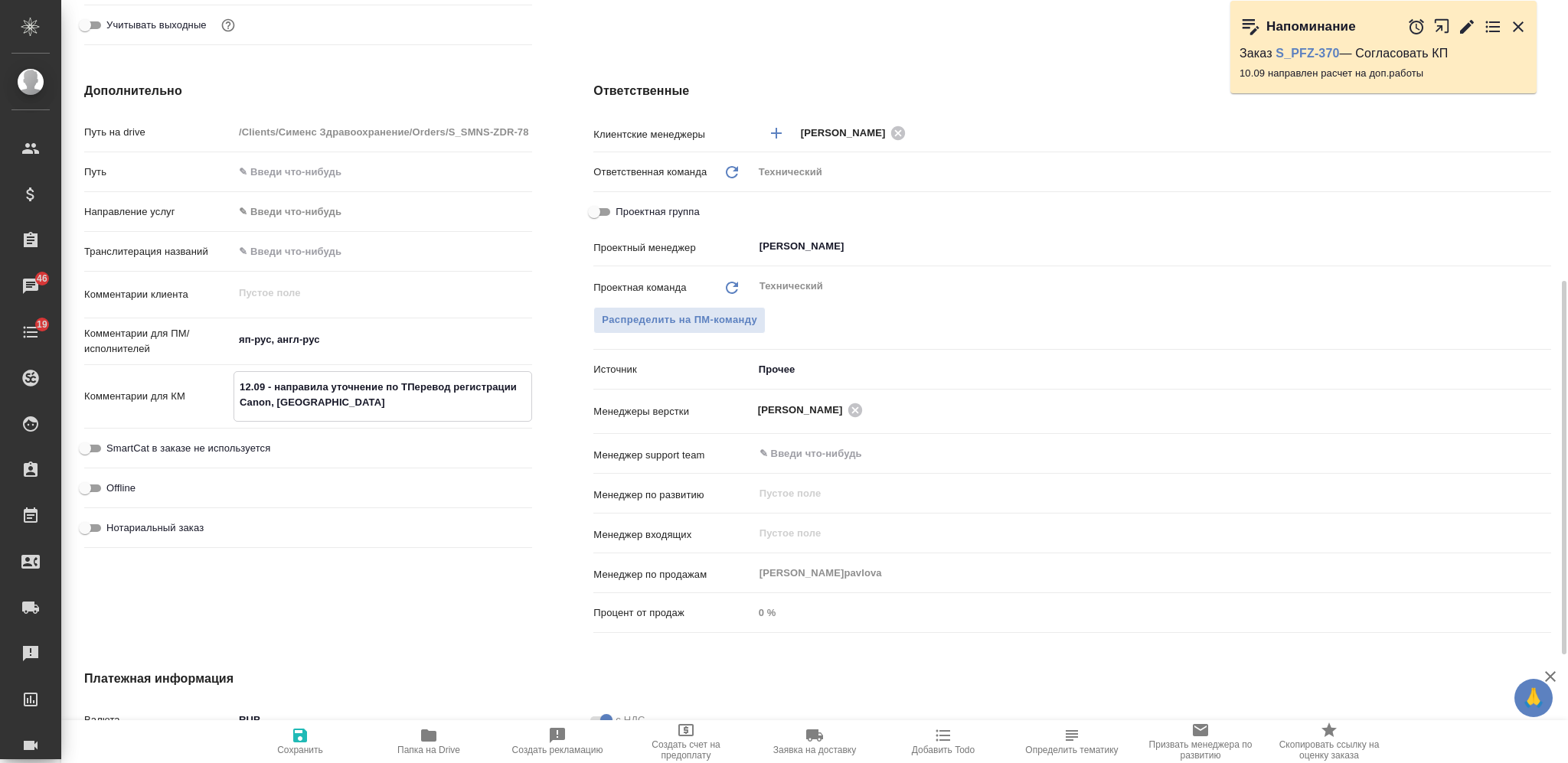
type textarea "x"
type textarea "12.09 - направила уточнение по ТЗПеревод регистрации Canon, [GEOGRAPHIC_DATA]"
type textarea "x"
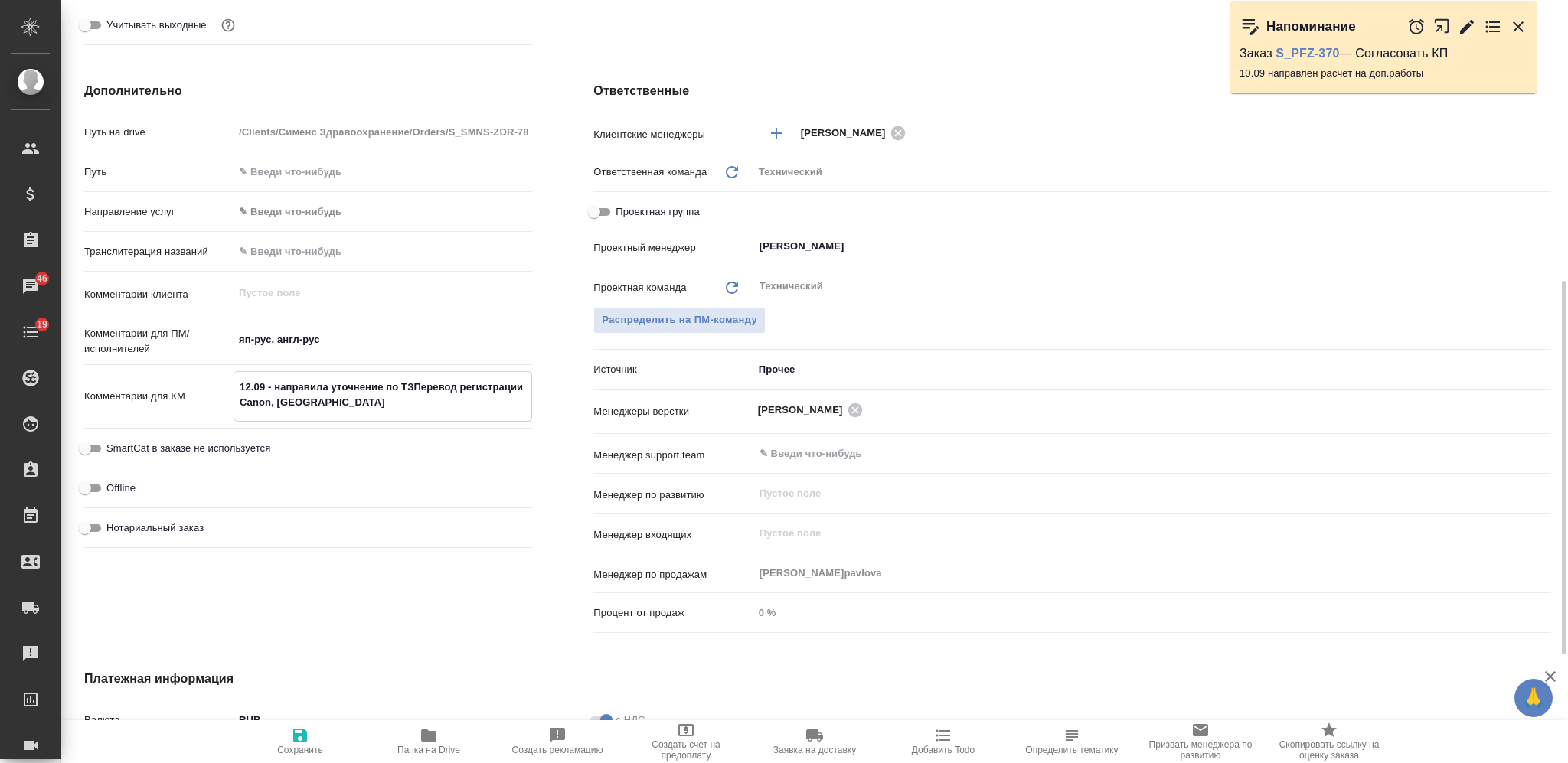
type textarea "x"
type textarea "12.09 - направила уточнение по ТЗ,Перевод регистрации Canon, [GEOGRAPHIC_DATA]"
type textarea "x"
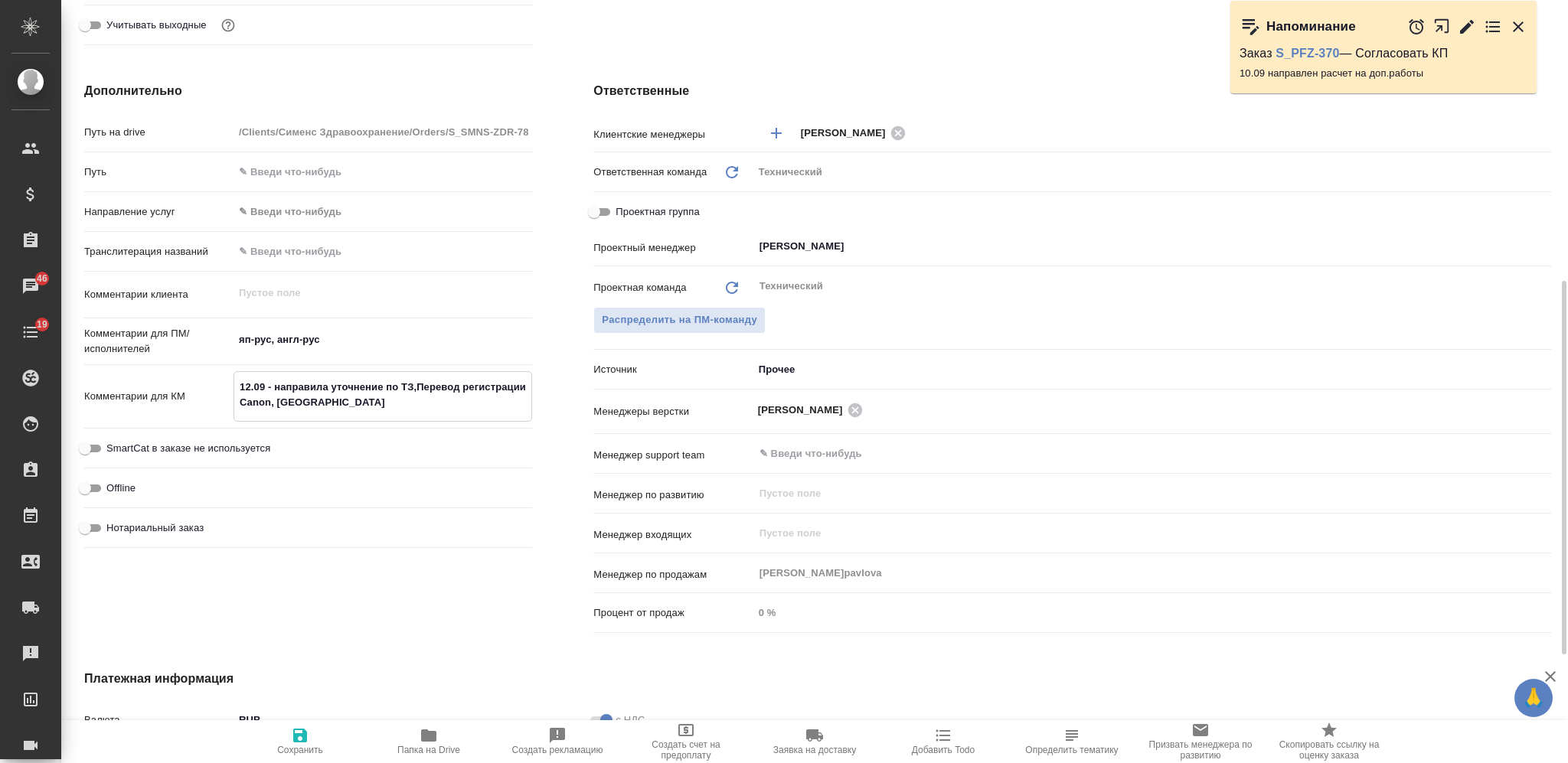
type textarea "x"
type textarea "12.09 - направила уточнение по ТЗ, Перевод регистрации Canon, [GEOGRAPHIC_DATA]"
type textarea "x"
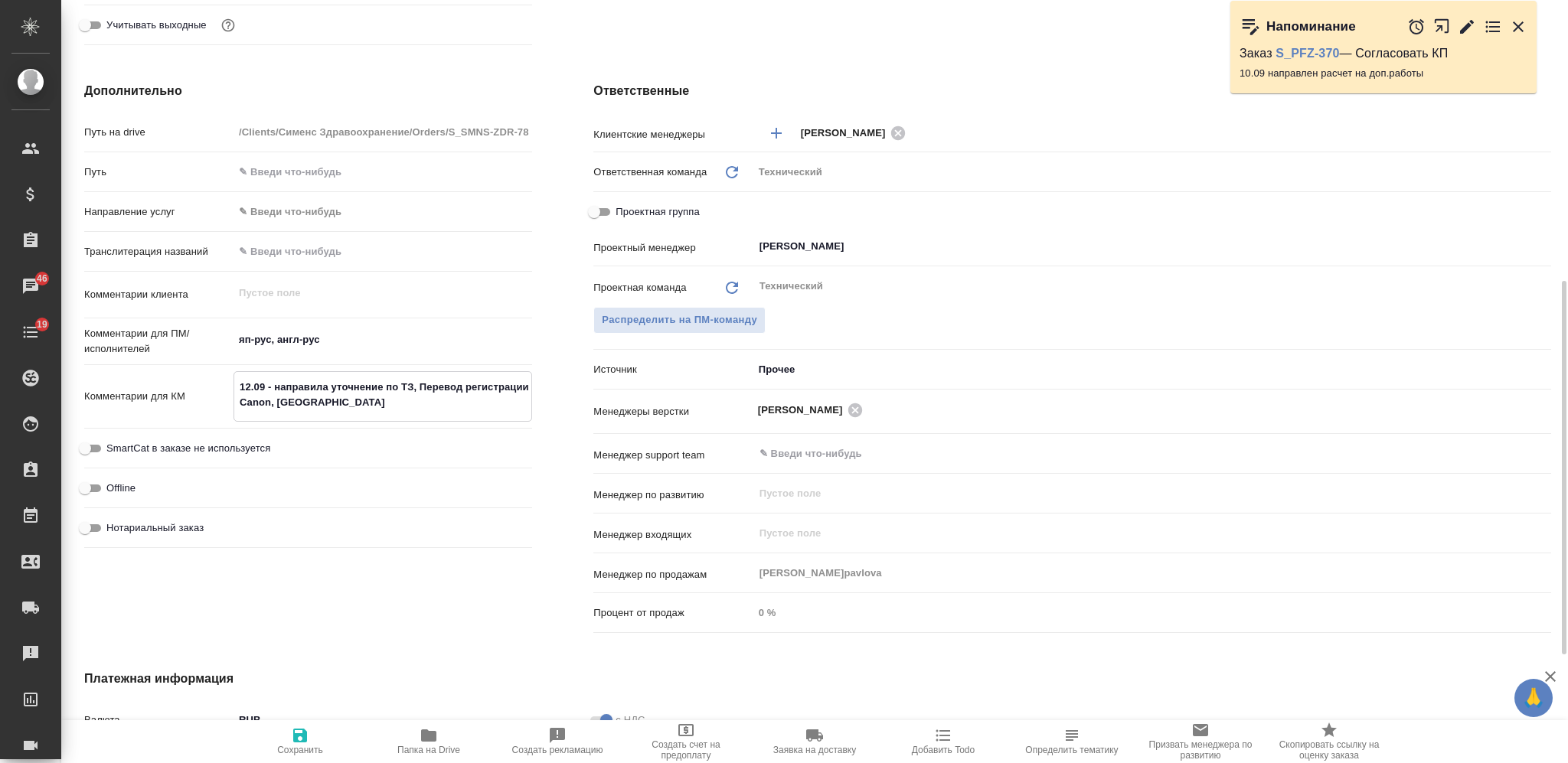
type textarea "12.09 - направила уточнение по ТЗ, оПеревод регистрации Canon, [GEOGRAPHIC_DATA]"
type textarea "x"
type textarea "12.09 - направила уточнение по ТЗ, отвПеревод регистрации Canon, Япония"
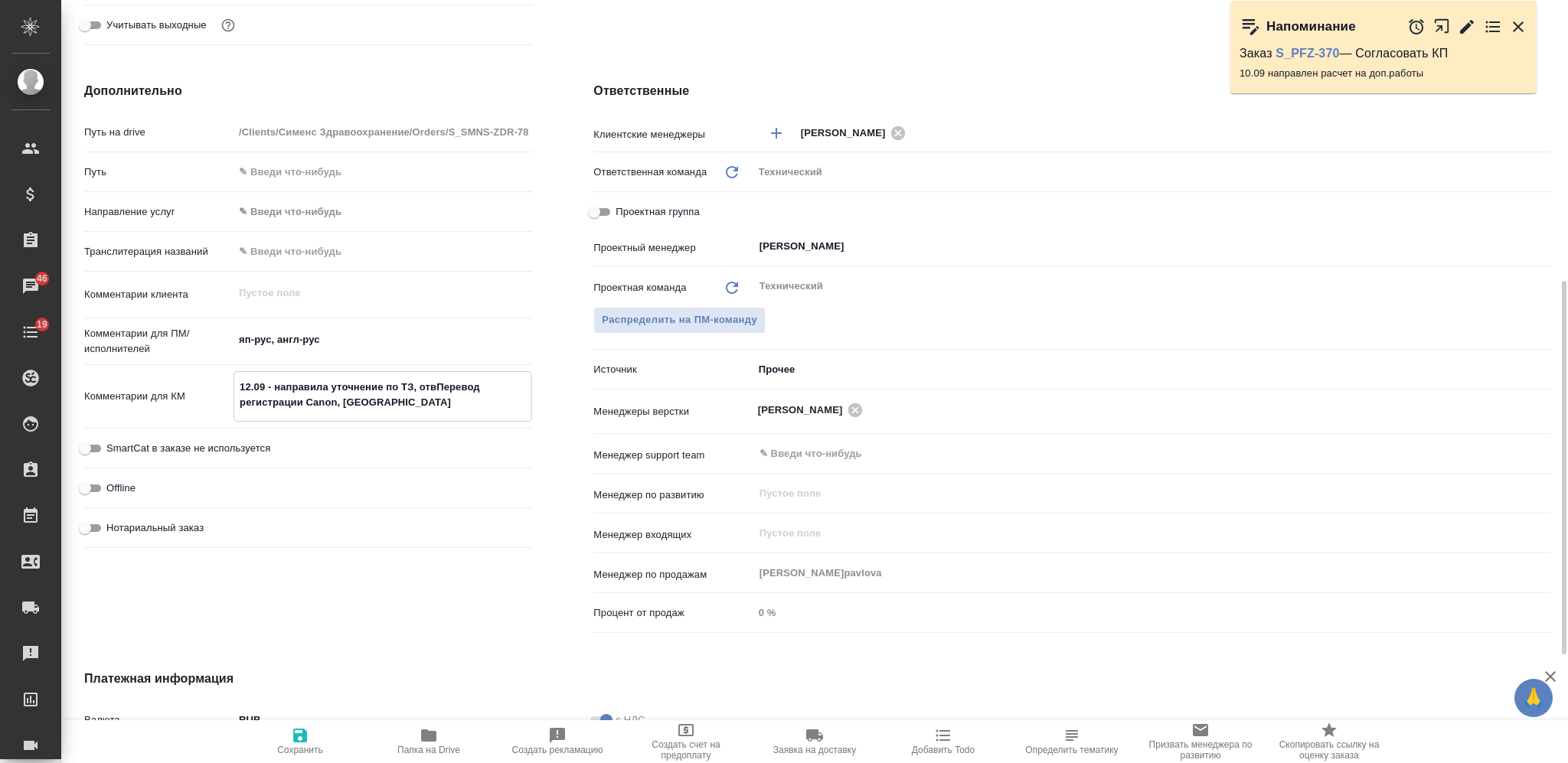
type textarea "x"
type textarea "12.09 - направила уточнение по ТЗ, отвеПеревод регистрации Canon, Япония"
type textarea "x"
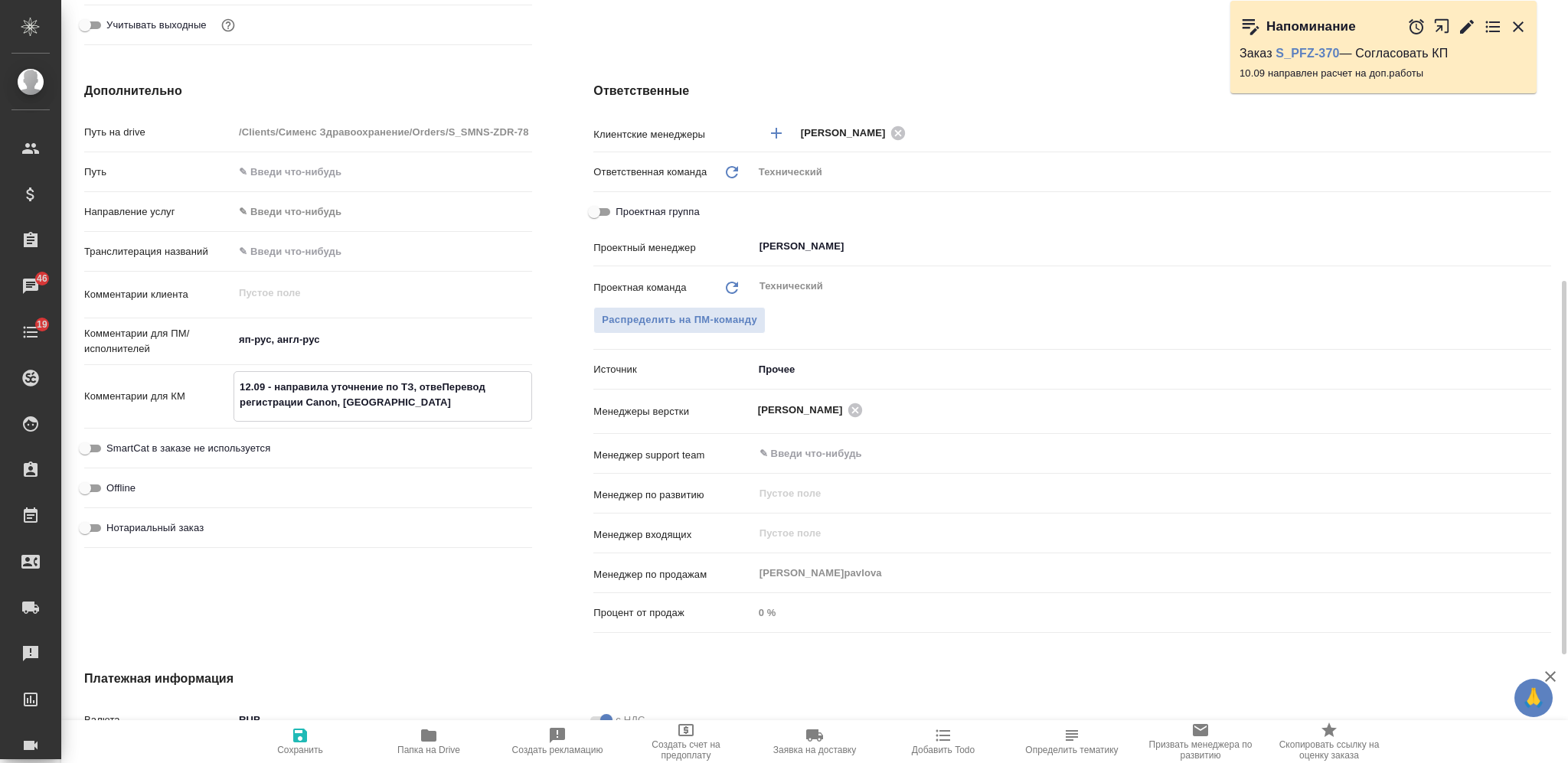
type textarea "x"
type textarea "12.09 - направила уточнение по ТЗ, ответПеревод регистрации Canon, Япония"
type textarea "x"
type textarea "12.09 - направила уточнение по ТЗ, ответ:Перевод регистрации Canon, Япония"
type textarea "x"
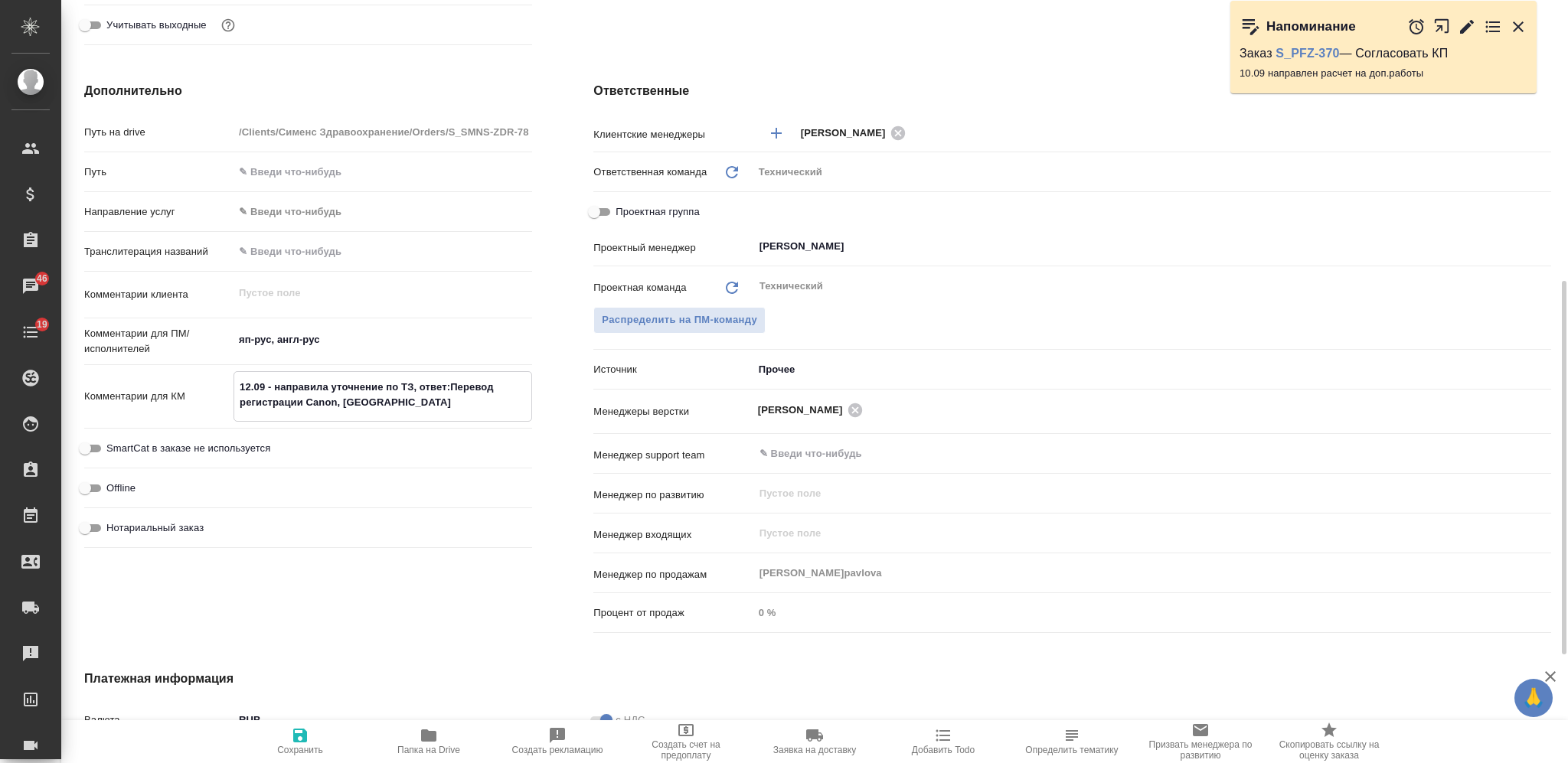
type textarea "x"
type textarea "12.09 - направила уточнение по ТЗ, ответ: Перевод регистрации Canon, Япония"
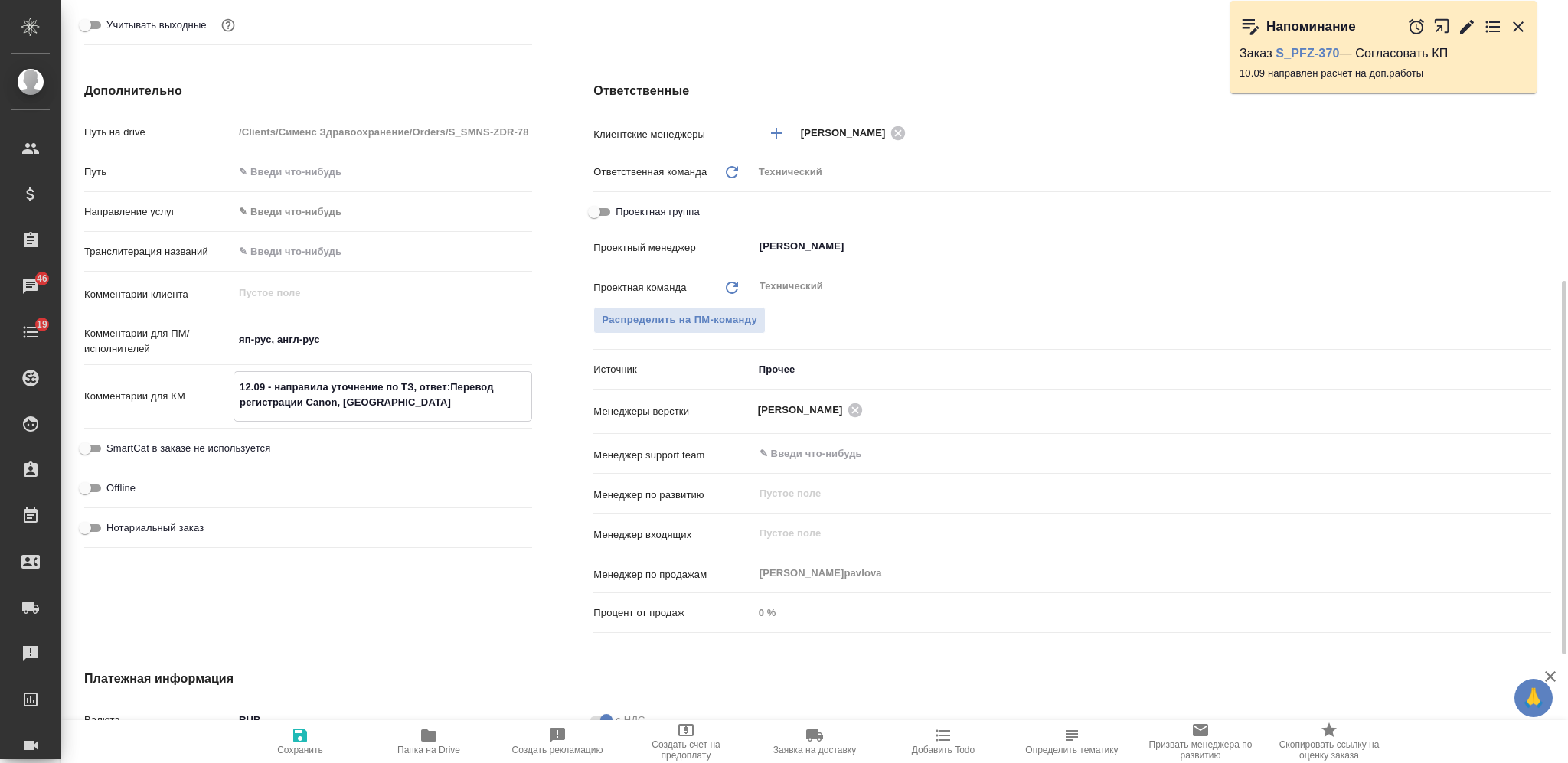
type textarea "x"
type textarea "12.09 - направила уточнение по ТЗ, ответ:Перевод регистрации Canon, Япония"
type textarea "x"
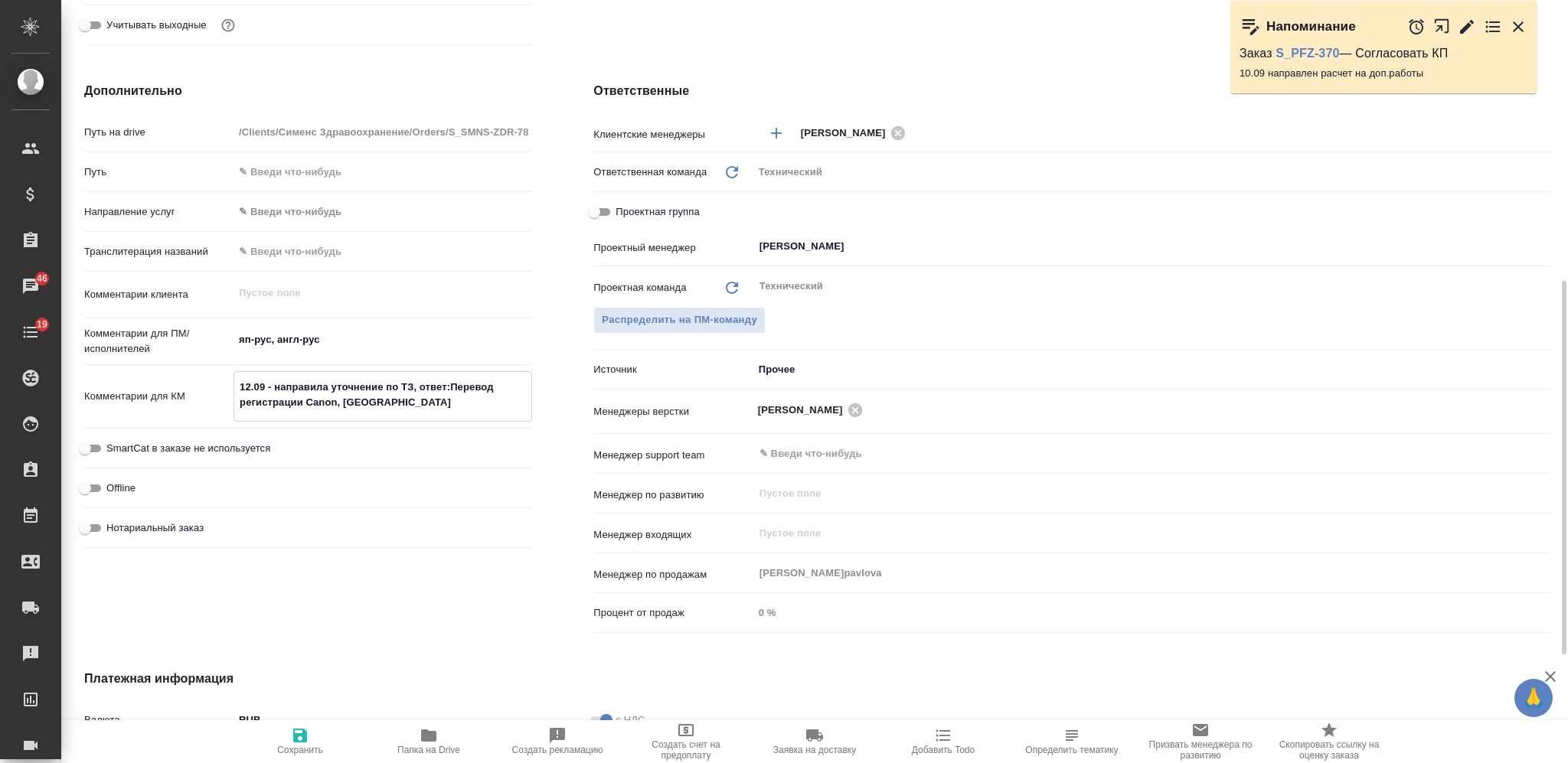
type textarea "12.09 - направила уточнение по ТЗ, ответПеревод регистрации Canon, Япония"
type textarea "x"
type textarea "12.09 - направила уточнение по ТЗ, ответ Перевод регистрации Canon, Япония"
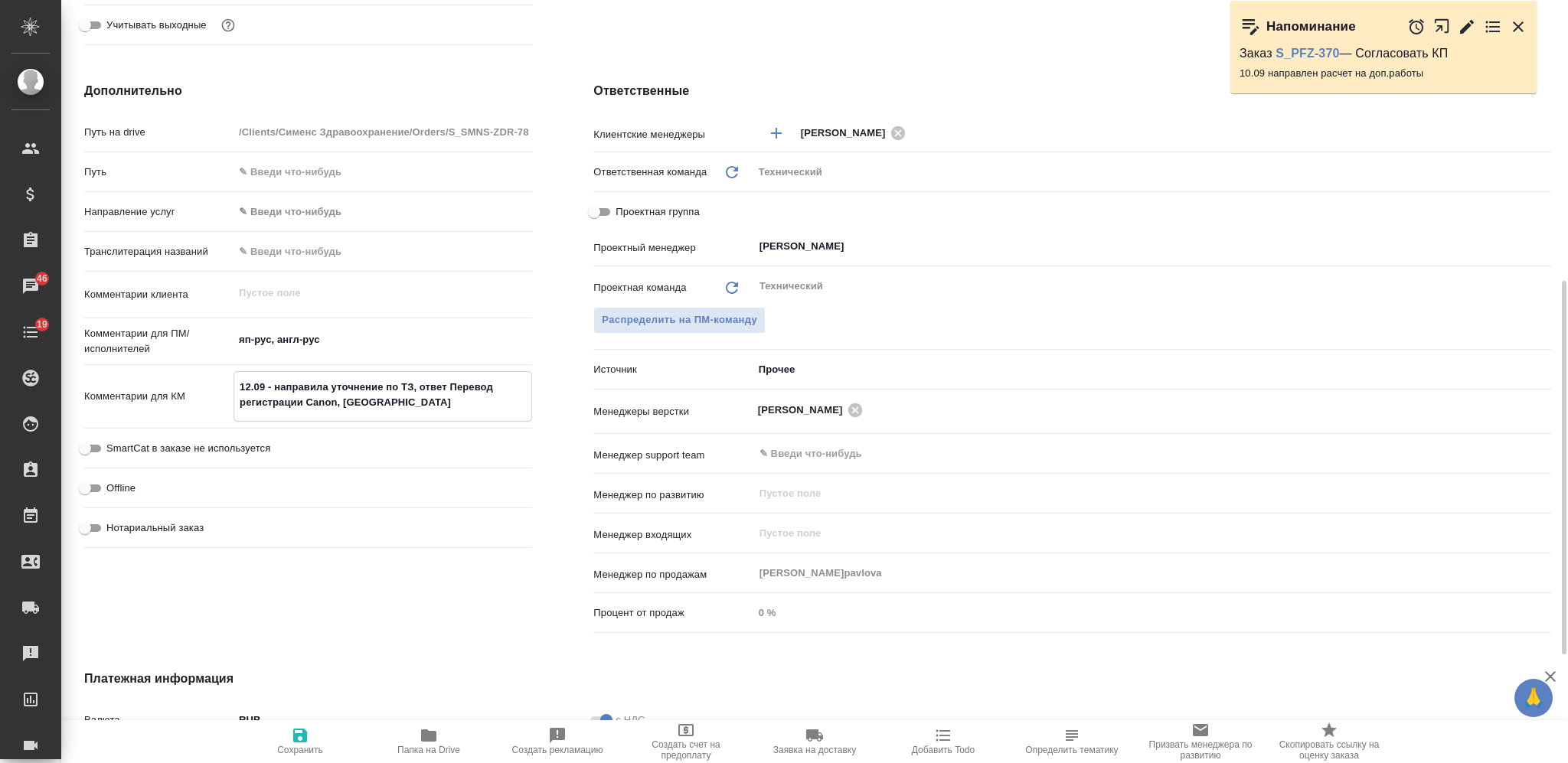
type textarea "x"
type textarea "12.09 - направила уточнение по ТЗ, ответ оПеревод регистрации Canon, Япония"
type textarea "x"
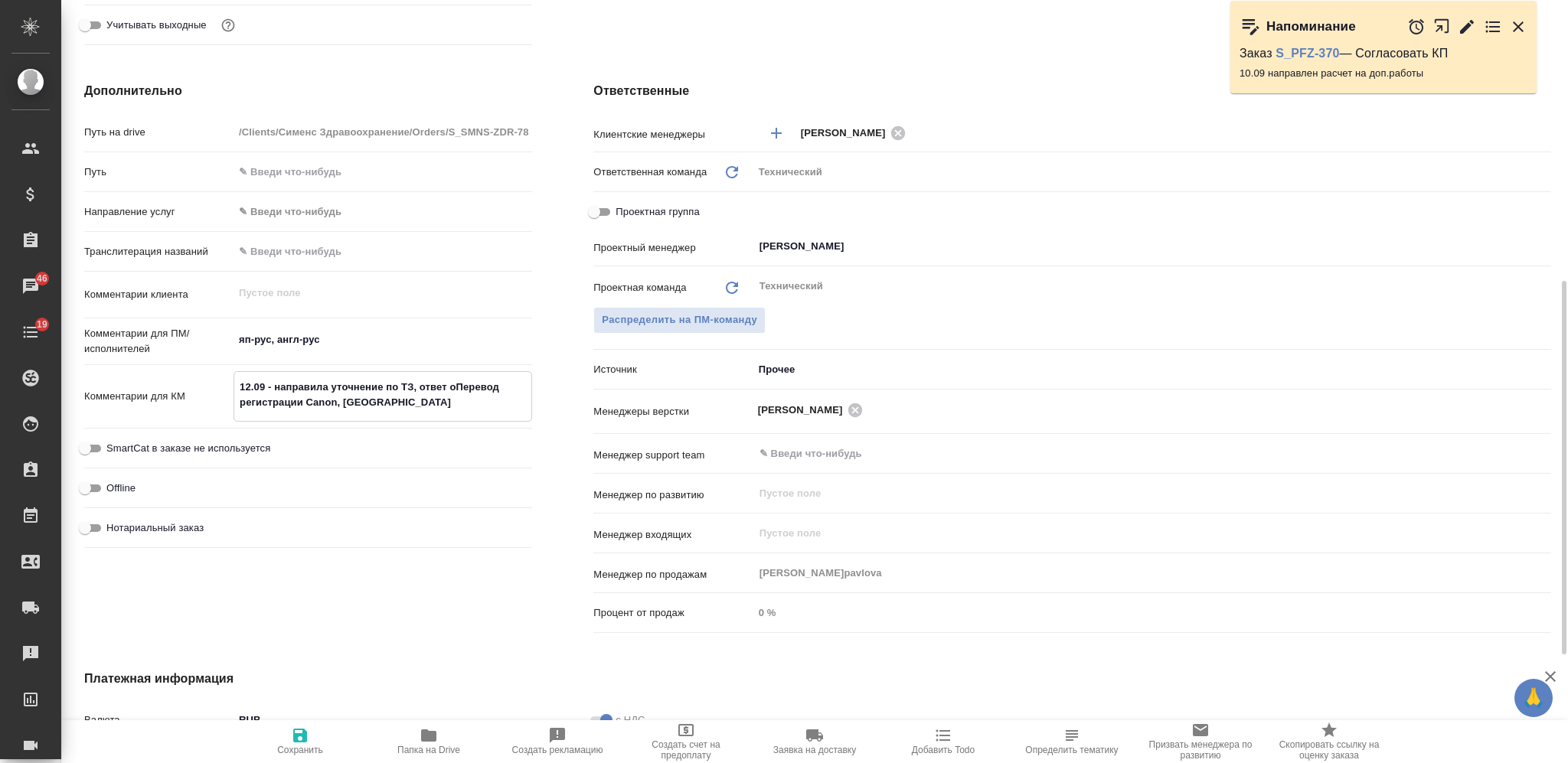
type textarea "x"
type textarea "12.09 - направила уточнение по ТЗ, ответ о Перевод регистрации Canon, Япония"
type textarea "x"
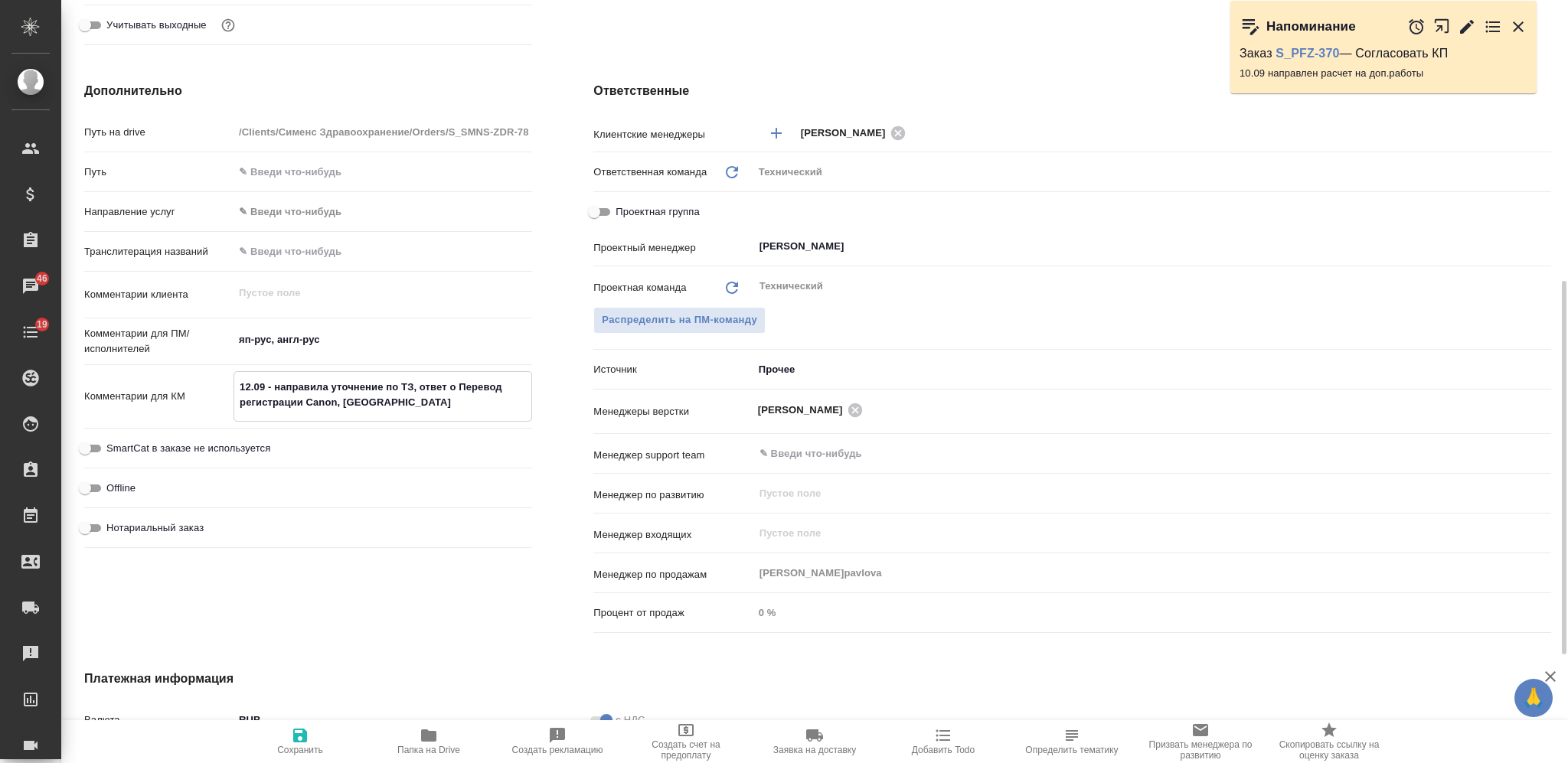
type textarea "x"
type textarea "12.09 - направила уточнение по ТЗ, ответ оПеревод регистрации Canon, Япония"
type textarea "x"
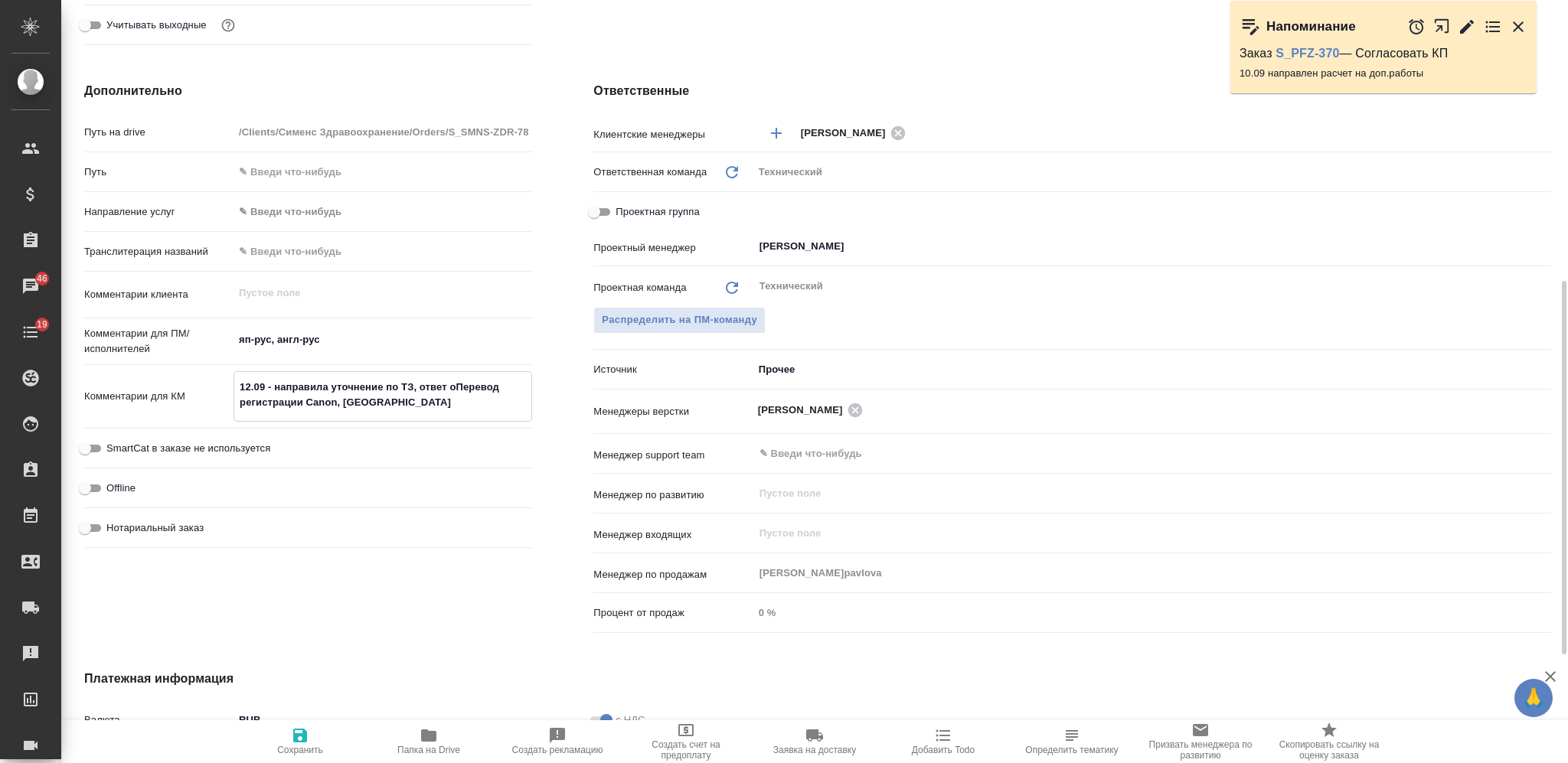
type textarea "12.09 - направила уточнение по ТЗ, ответ отПеревод регистрации Canon, Япония"
type textarea "x"
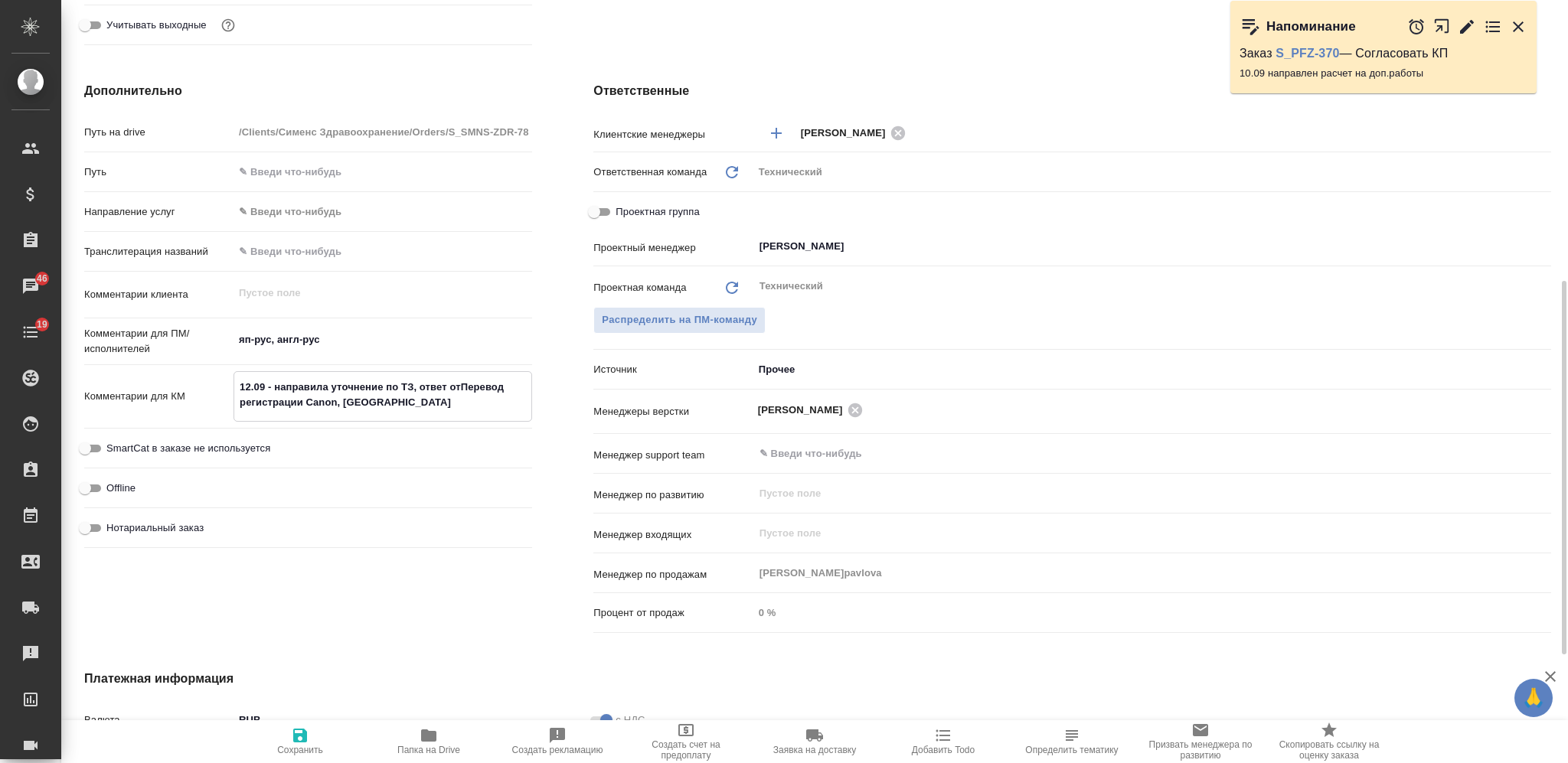
type textarea "x"
type textarea "12.09 - направила уточнение по ТЗ, ответ от Перевод регистрации Canon, Япония"
type textarea "x"
type textarea "12.09 - направила уточнение по ТЗ, ответ от кПеревод регистрации Canon, Япония"
type textarea "x"
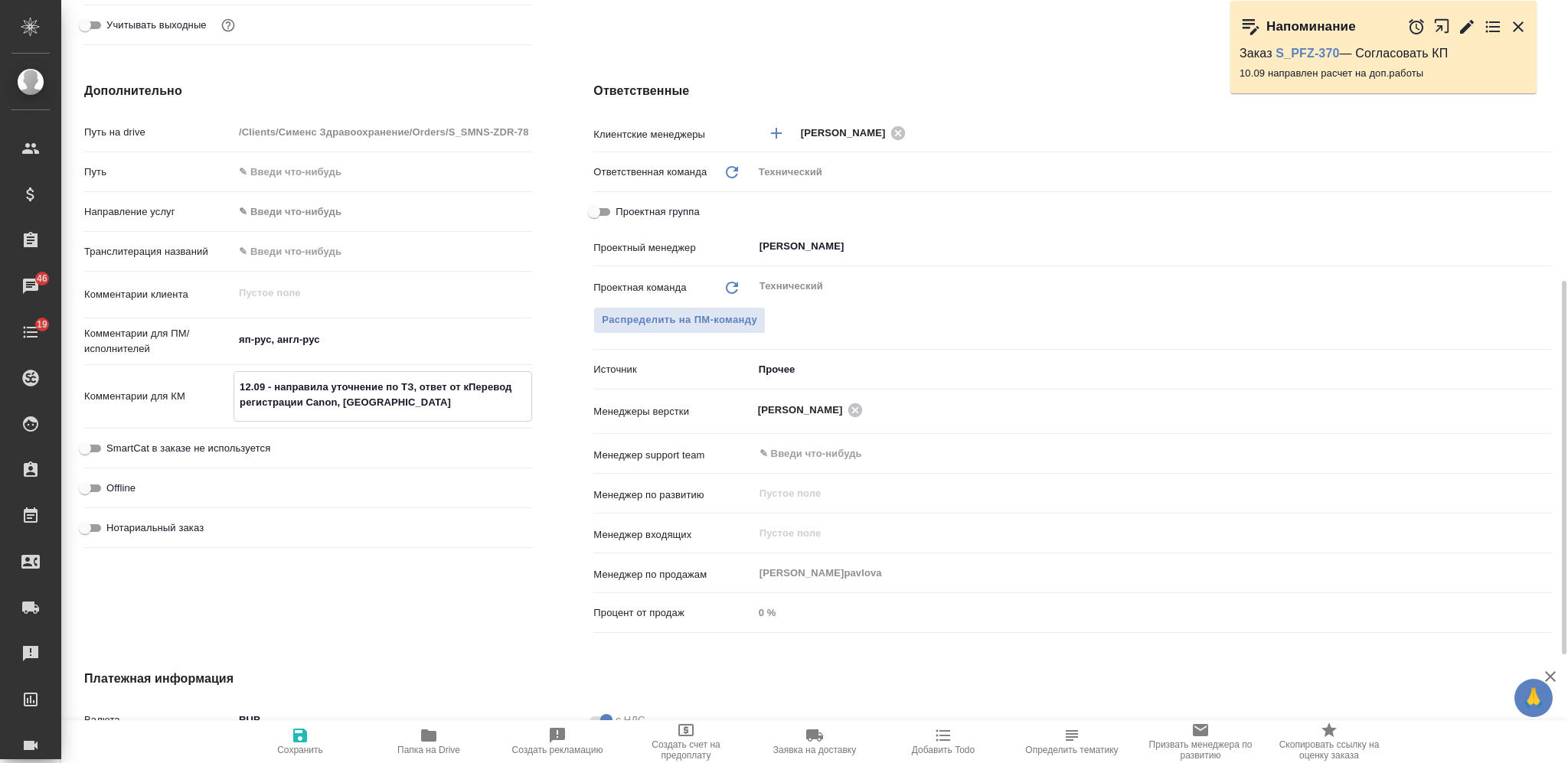
type textarea "x"
type textarea "12.09 - направила уточнение по ТЗ, ответ от клПеревод регистрации Canon, Япония"
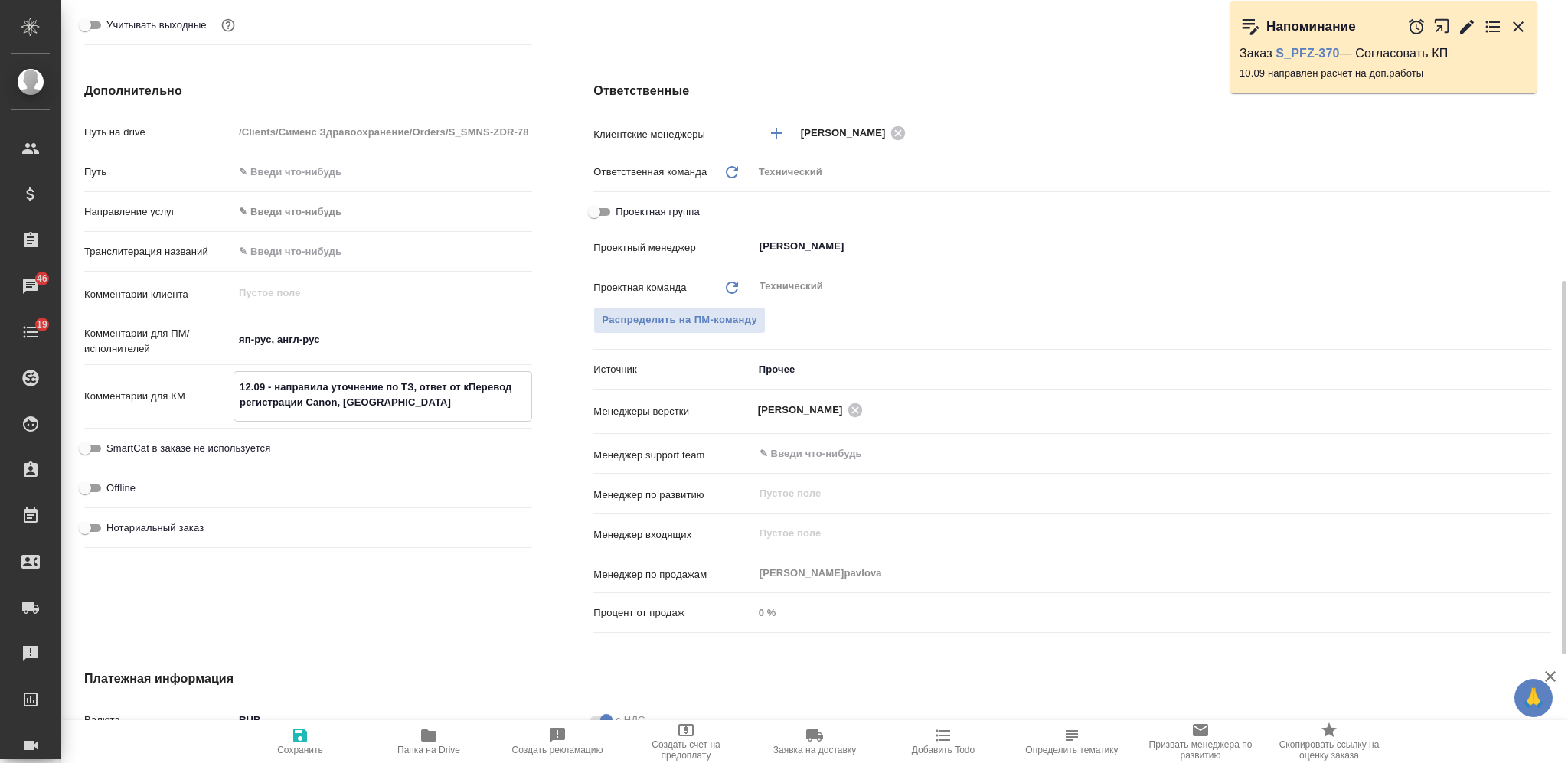
type textarea "x"
type textarea "12.09 - направила уточнение по ТЗ, ответ от клиеПеревод регистрации Canon, Япон…"
type textarea "x"
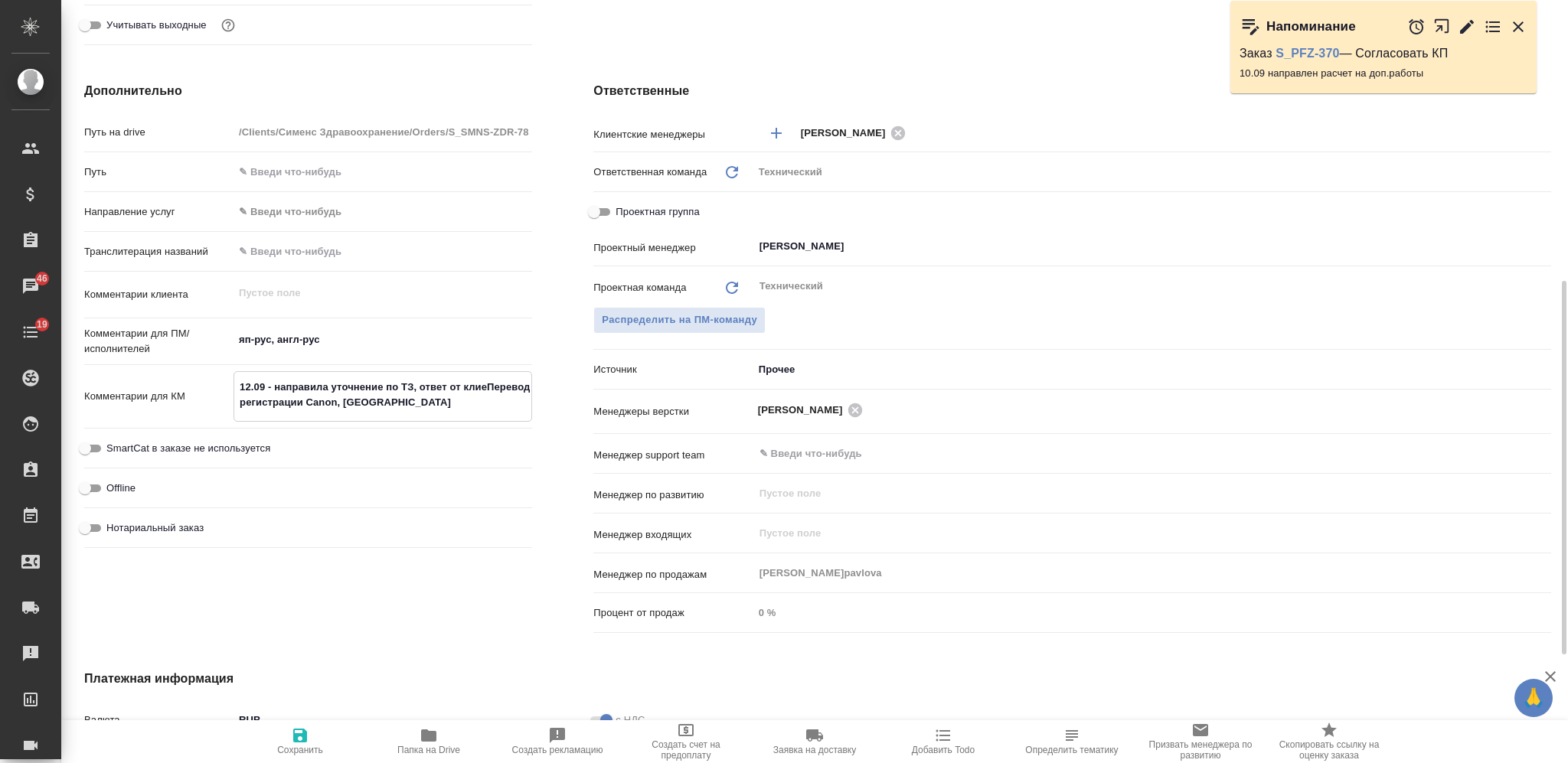
type textarea "x"
type textarea "12.09 - направила уточнение по ТЗ, ответ от клиенПеревод регистрации Canon, Япо…"
type textarea "x"
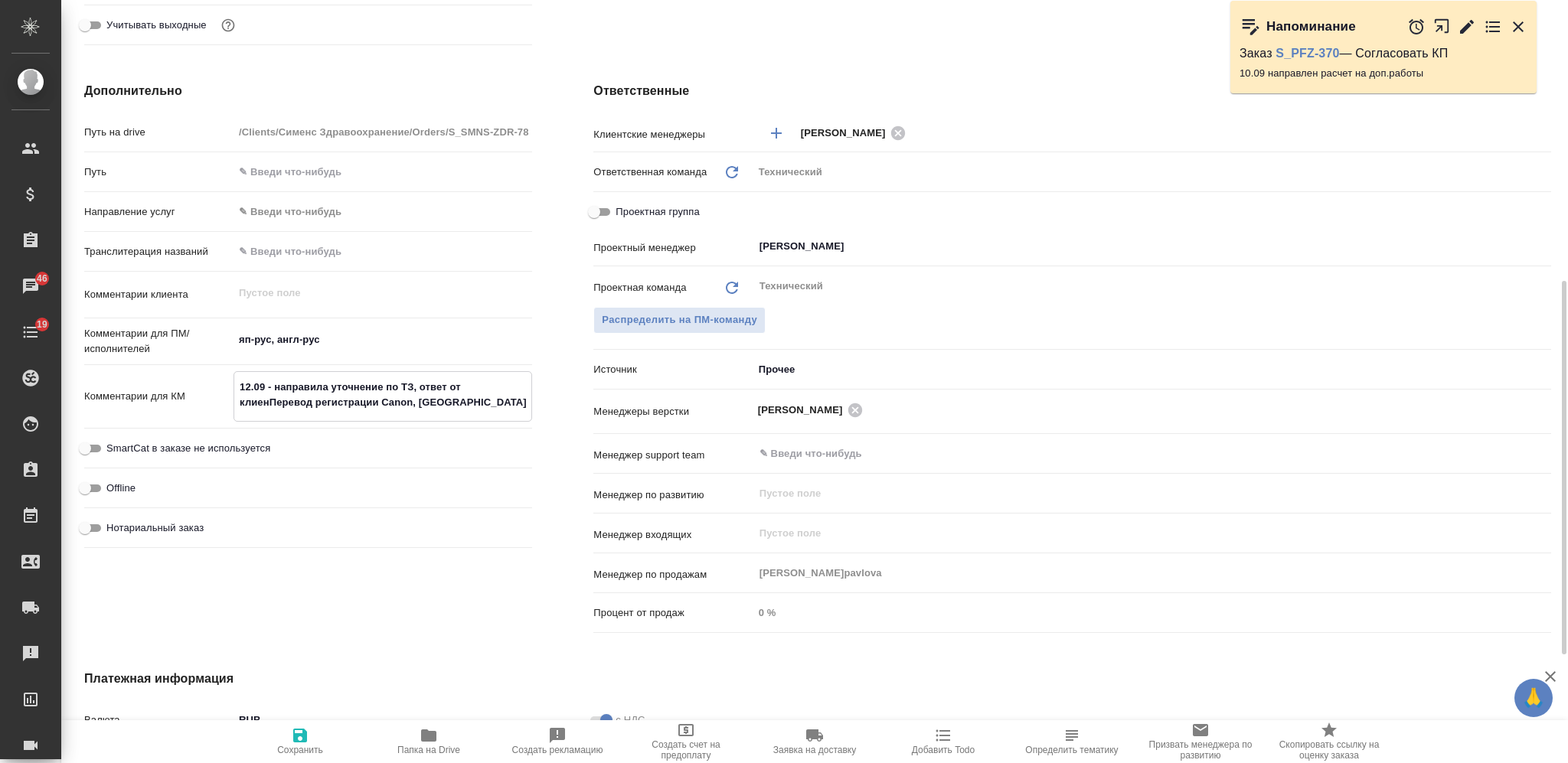
type textarea "x"
type textarea "12.09 - направила уточнение по ТЗ, ответ от клиентПеревод регистрации Canon, Яп…"
type textarea "x"
type textarea "12.09 - направила уточнение по ТЗ, ответ от клиентаПеревод регистрации Canon, Я…"
type textarea "x"
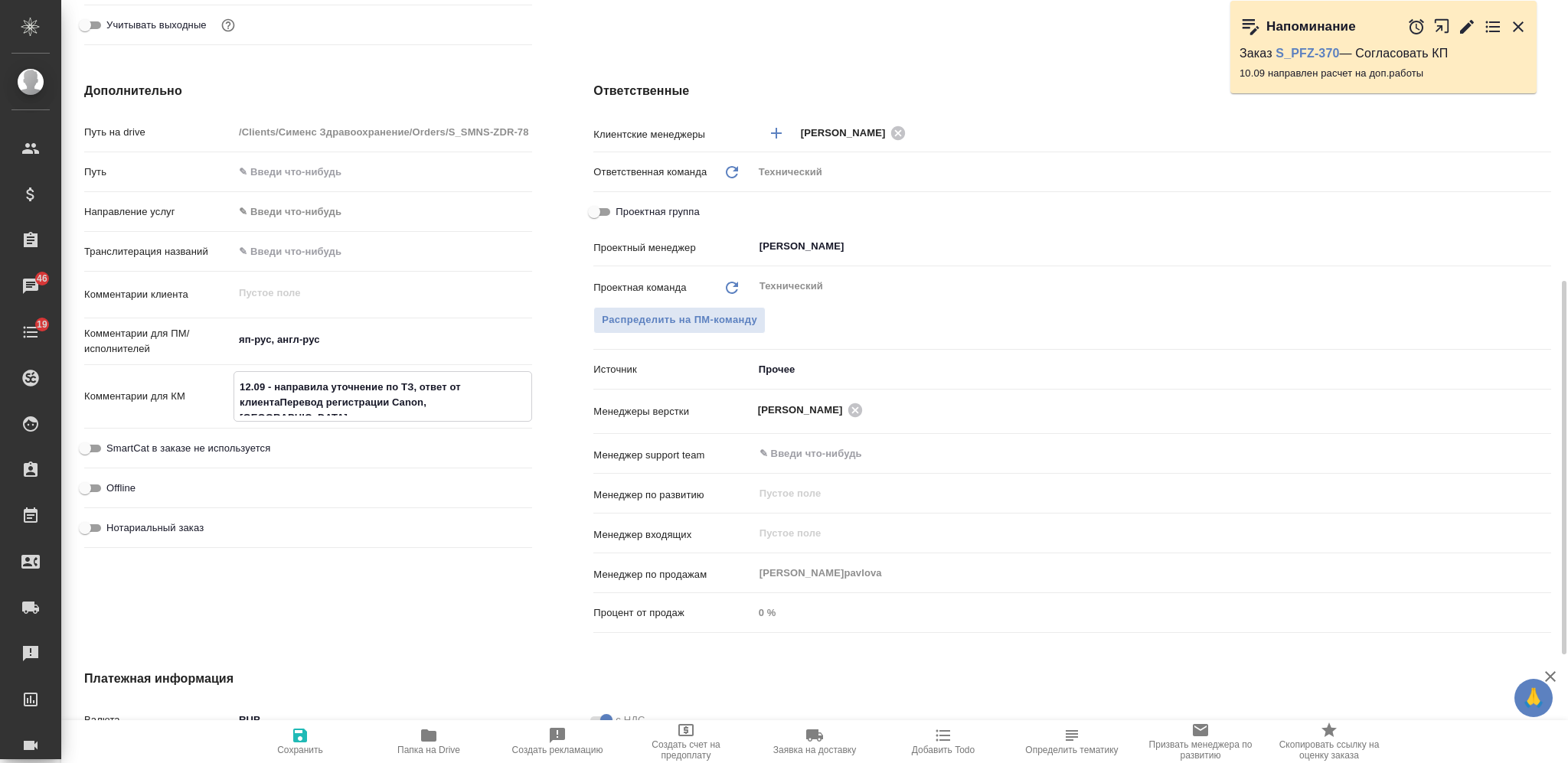
type textarea "x"
type textarea "12.09 - направила уточнение по ТЗ, ответ от клиента Перевод регистрации Canon, …"
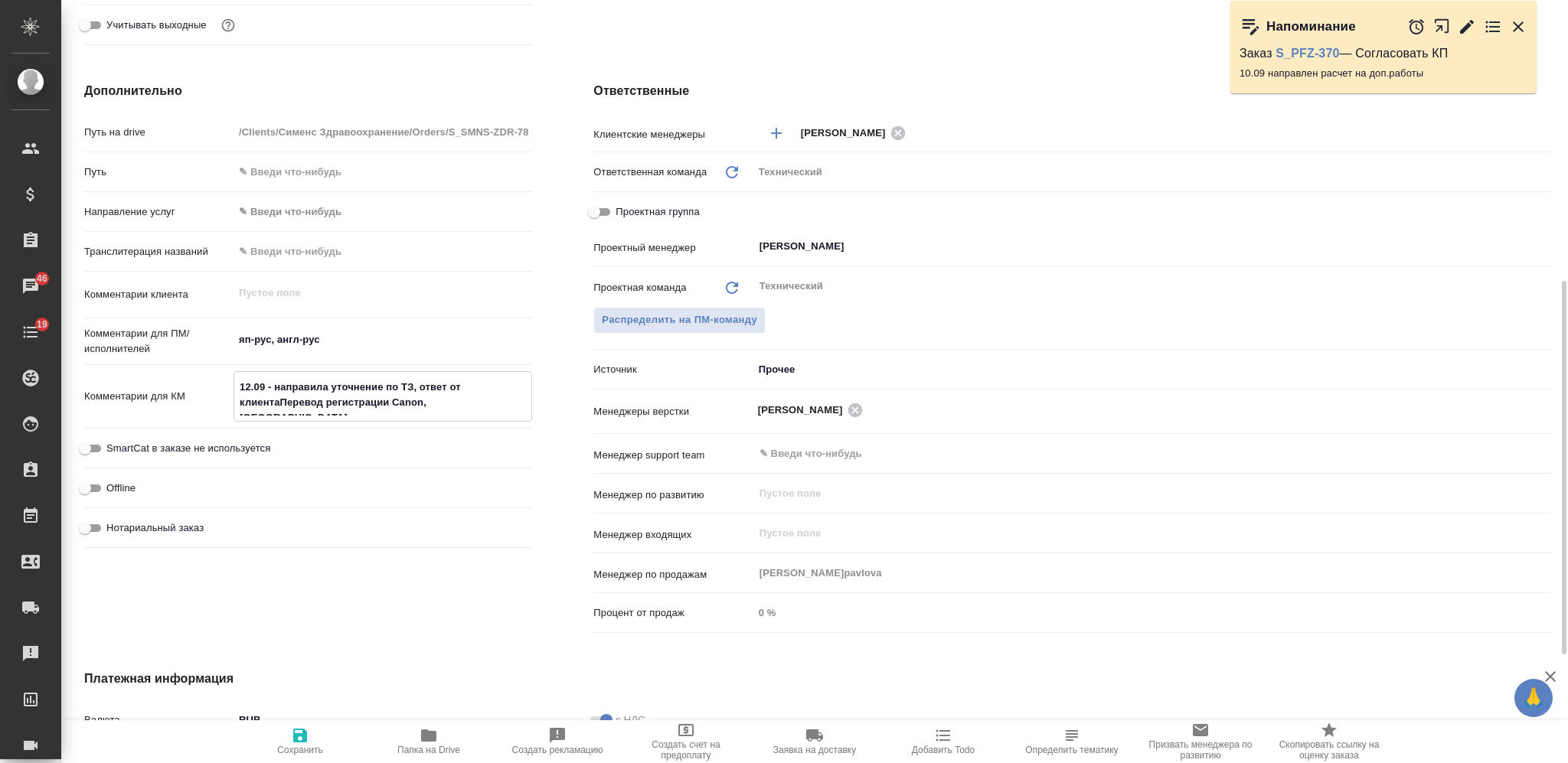
type textarea "x"
type textarea "12.09 - направила уточнение по ТЗ, ответ от клиента "Перевод регистрации Canon,…"
type textarea "x"
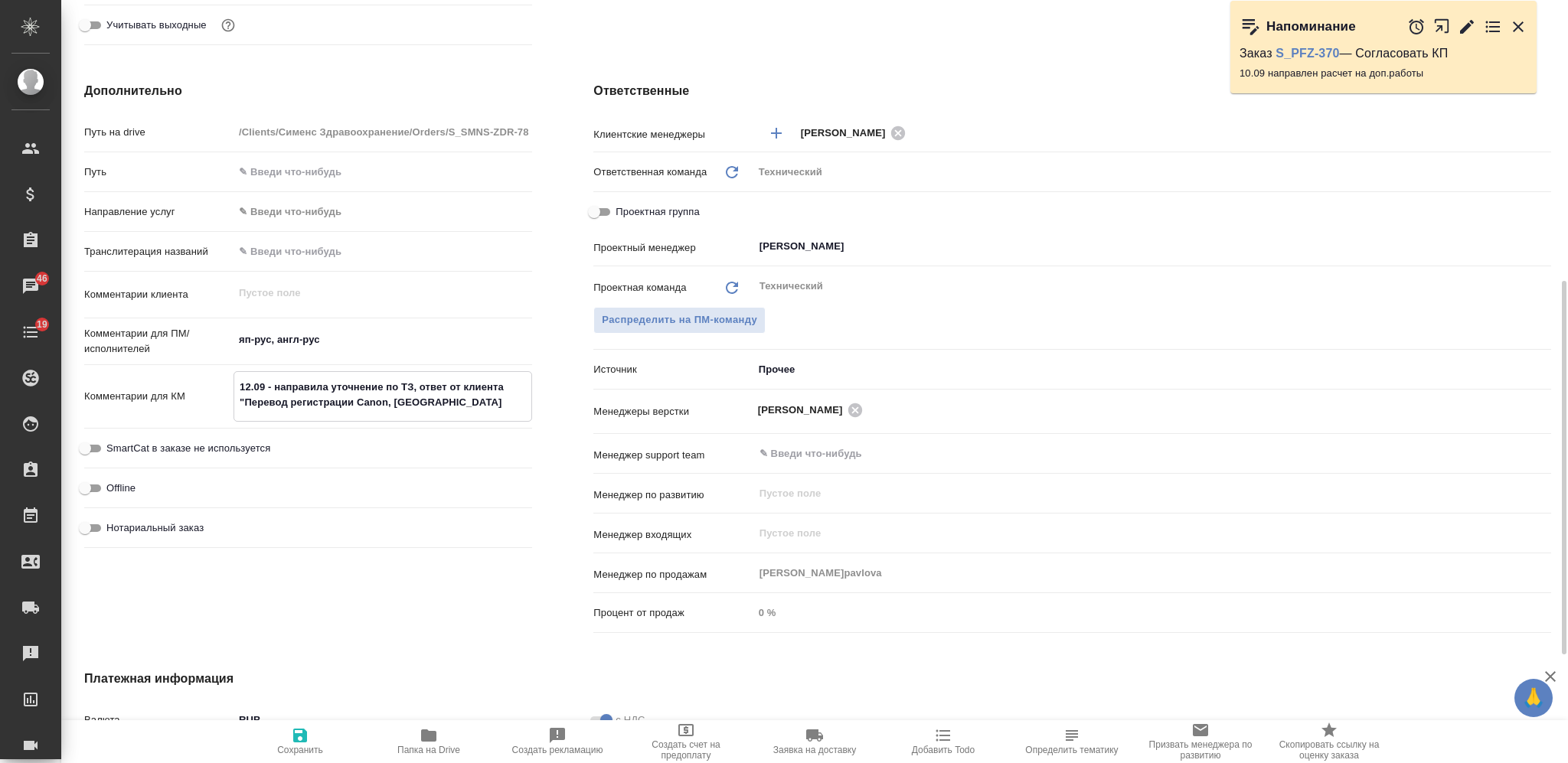
type textarea "x"
type textarea "12.09 - направила уточнение по ТЗ, ответ от клиента "вПеревод регистрации Canon…"
type textarea "x"
type textarea "12.09 - направила уточнение по ТЗ, ответ от клиента "верПеревод регистрации Can…"
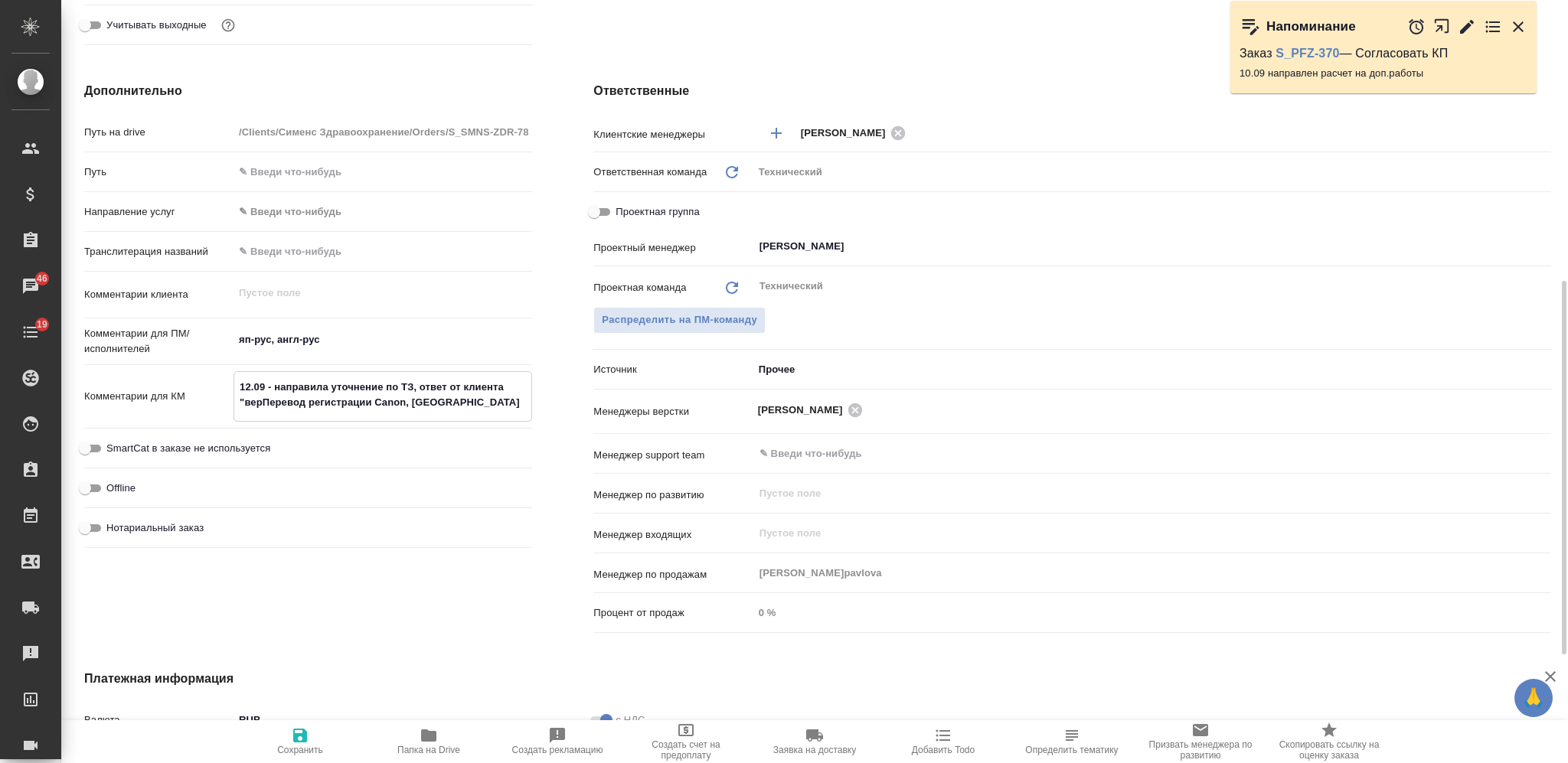
type textarea "x"
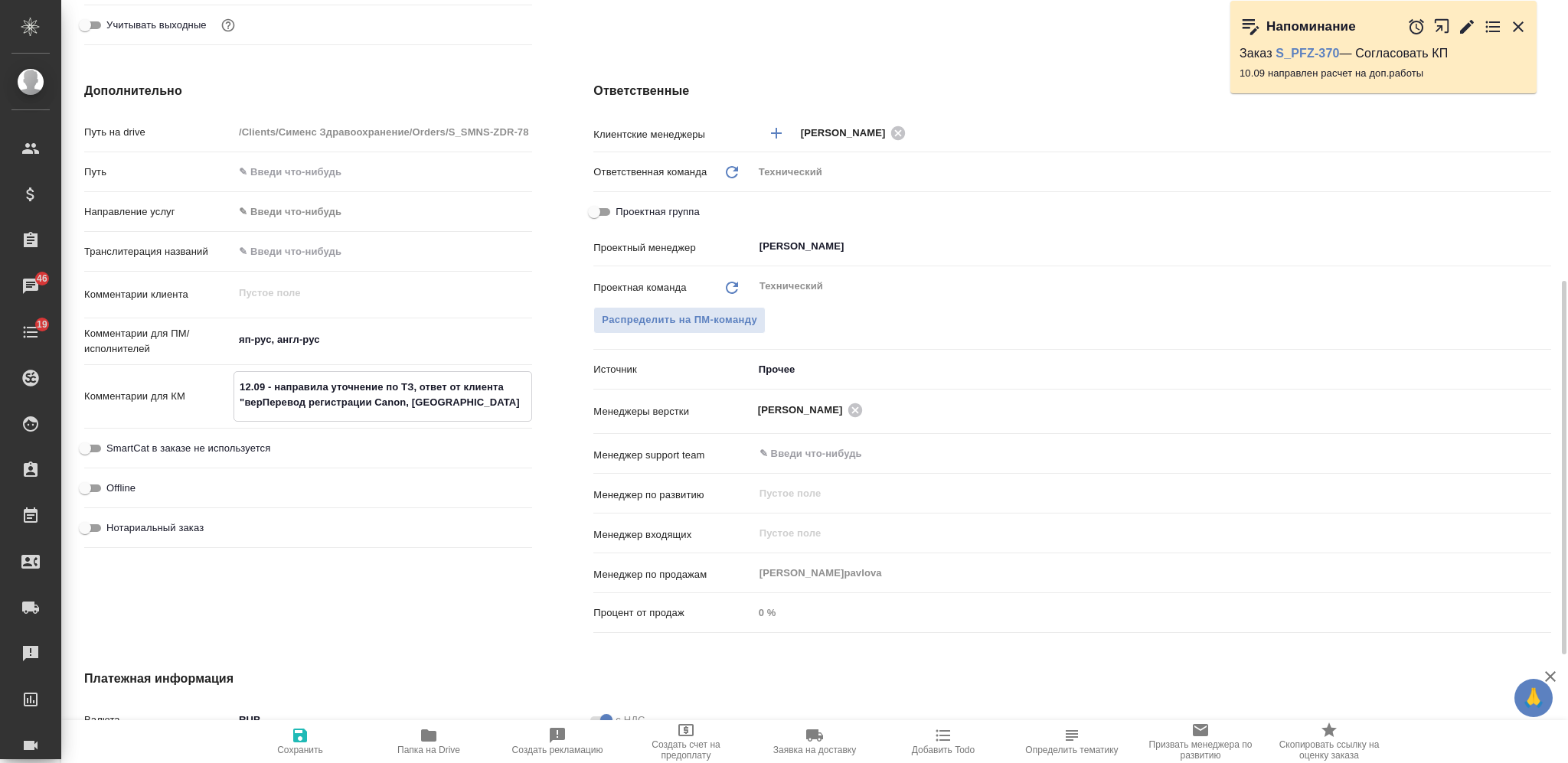
type textarea "12.09 - направила уточнение по ТЗ, ответ от клиента "вернПеревод регистрации Ca…"
type textarea "x"
type textarea "12.09 - направила уточнение по ТЗ, ответ от клиента "вернуПеревод регистрации C…"
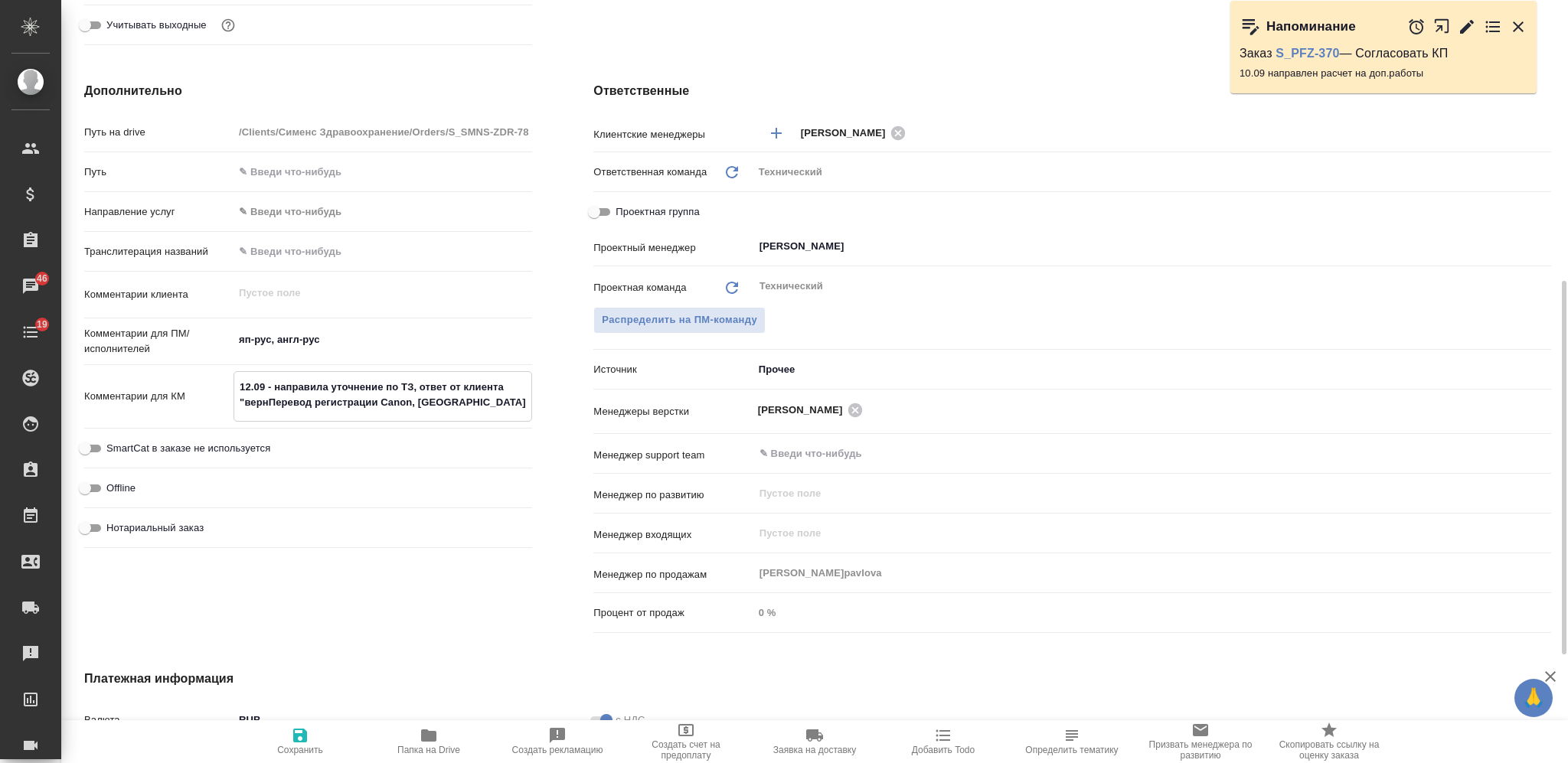
type textarea "x"
type textarea "12.09 - направила уточнение по ТЗ, ответ от клиента "вернусПеревод регистрации …"
type textarea "x"
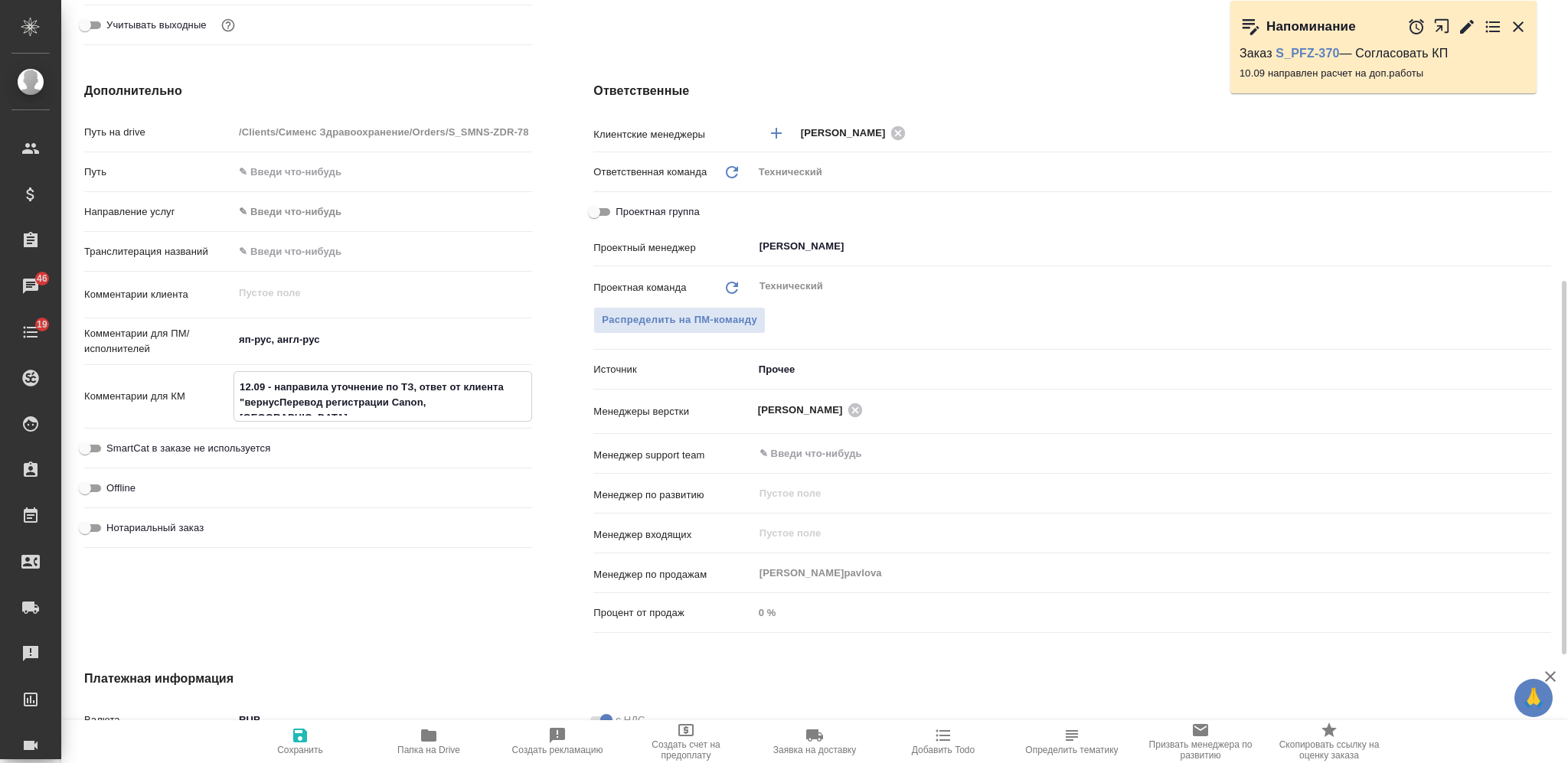
type textarea "12.09 - направила уточнение по ТЗ, ответ от клиента "вернусьПеревод регистрации…"
type textarea "x"
type textarea "12.09 - направила уточнение по ТЗ, ответ от клиента "вернусь Перевод регистраци…"
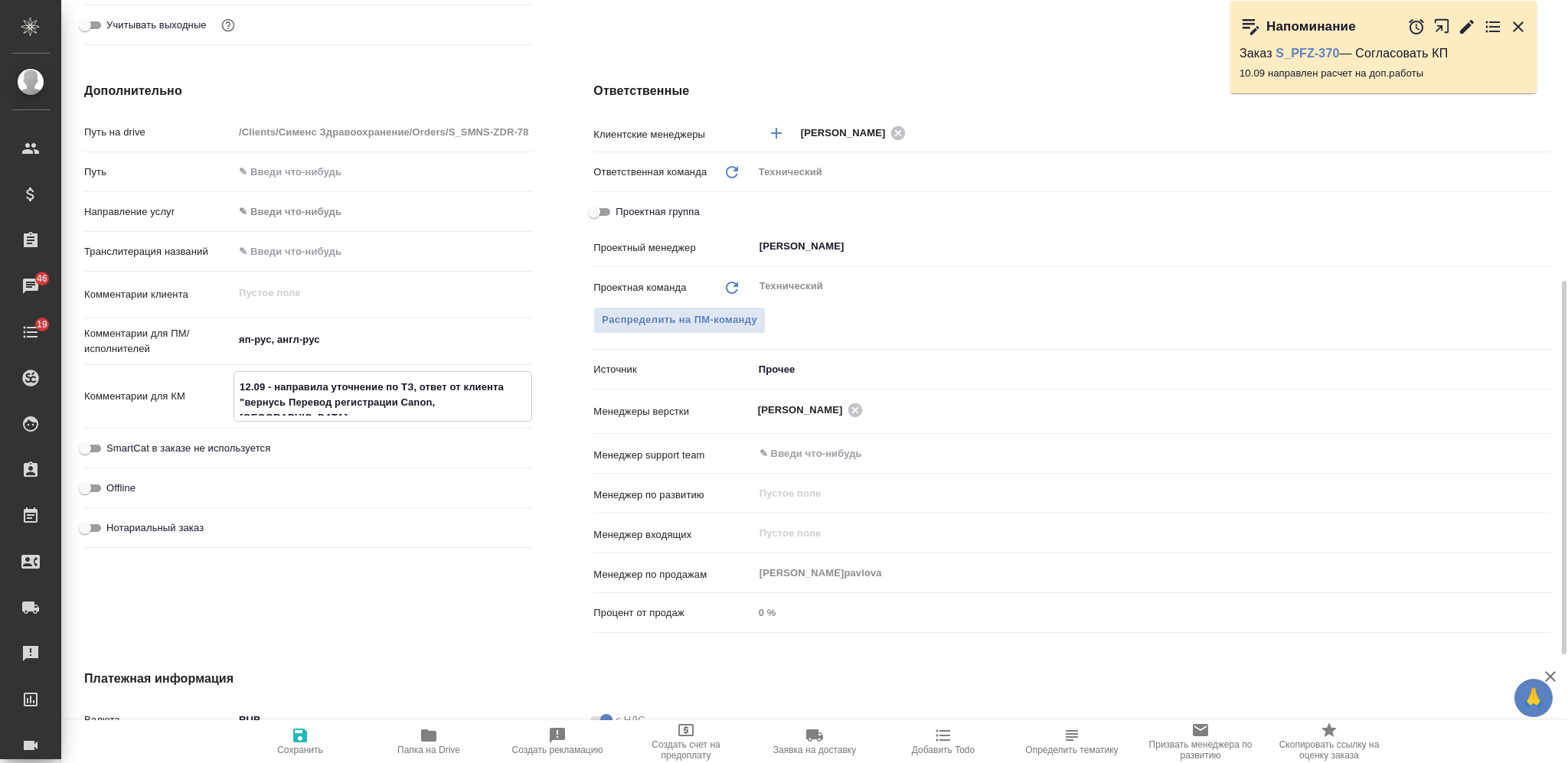
type textarea "x"
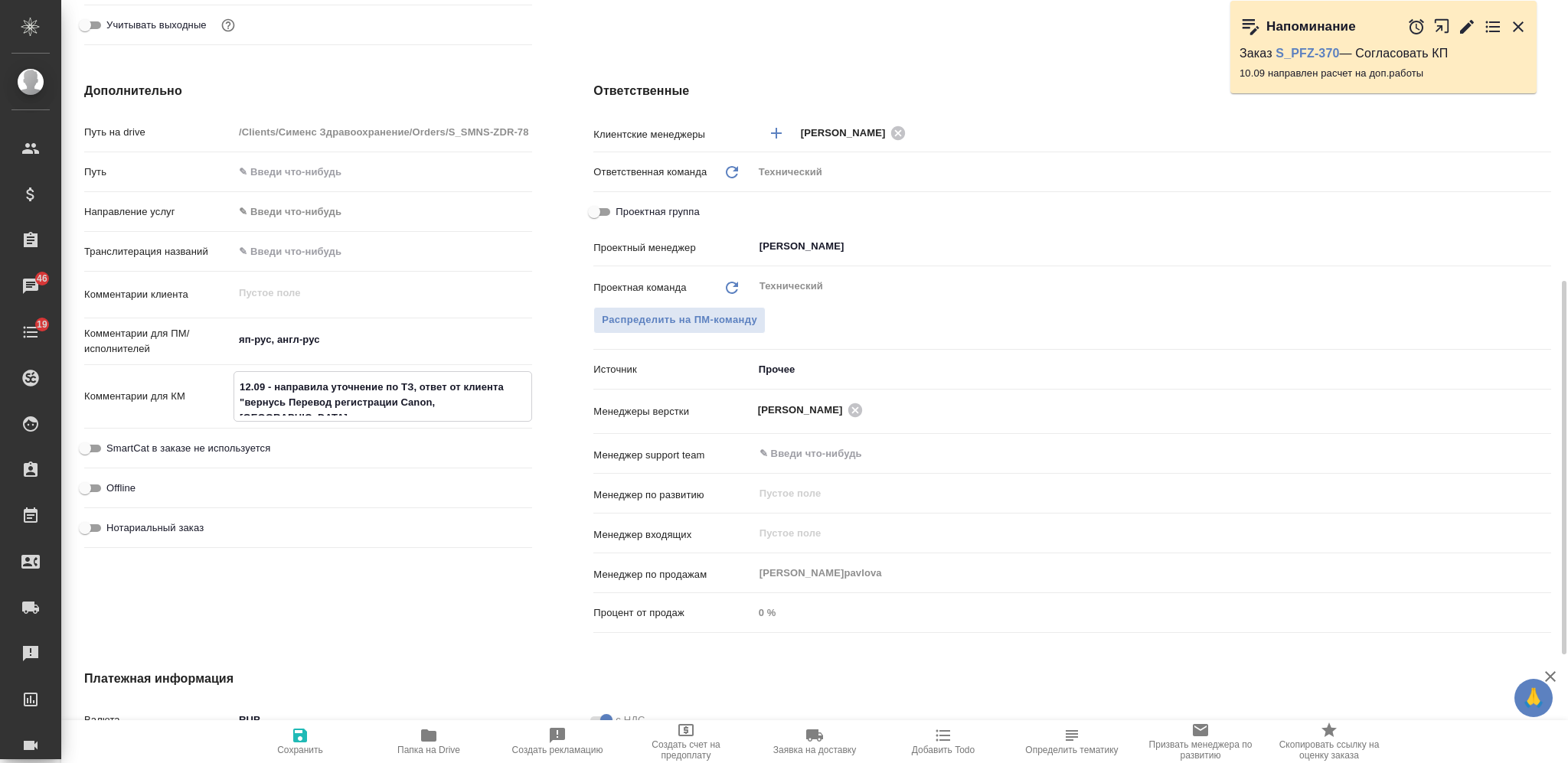
type textarea "12.09 - направила уточнение по ТЗ, ответ от клиента "вернусь сПеревод регистрац…"
type textarea "x"
type textarea "12.09 - направила уточнение по ТЗ, ответ от клиента "вернусь с Перевод регистра…"
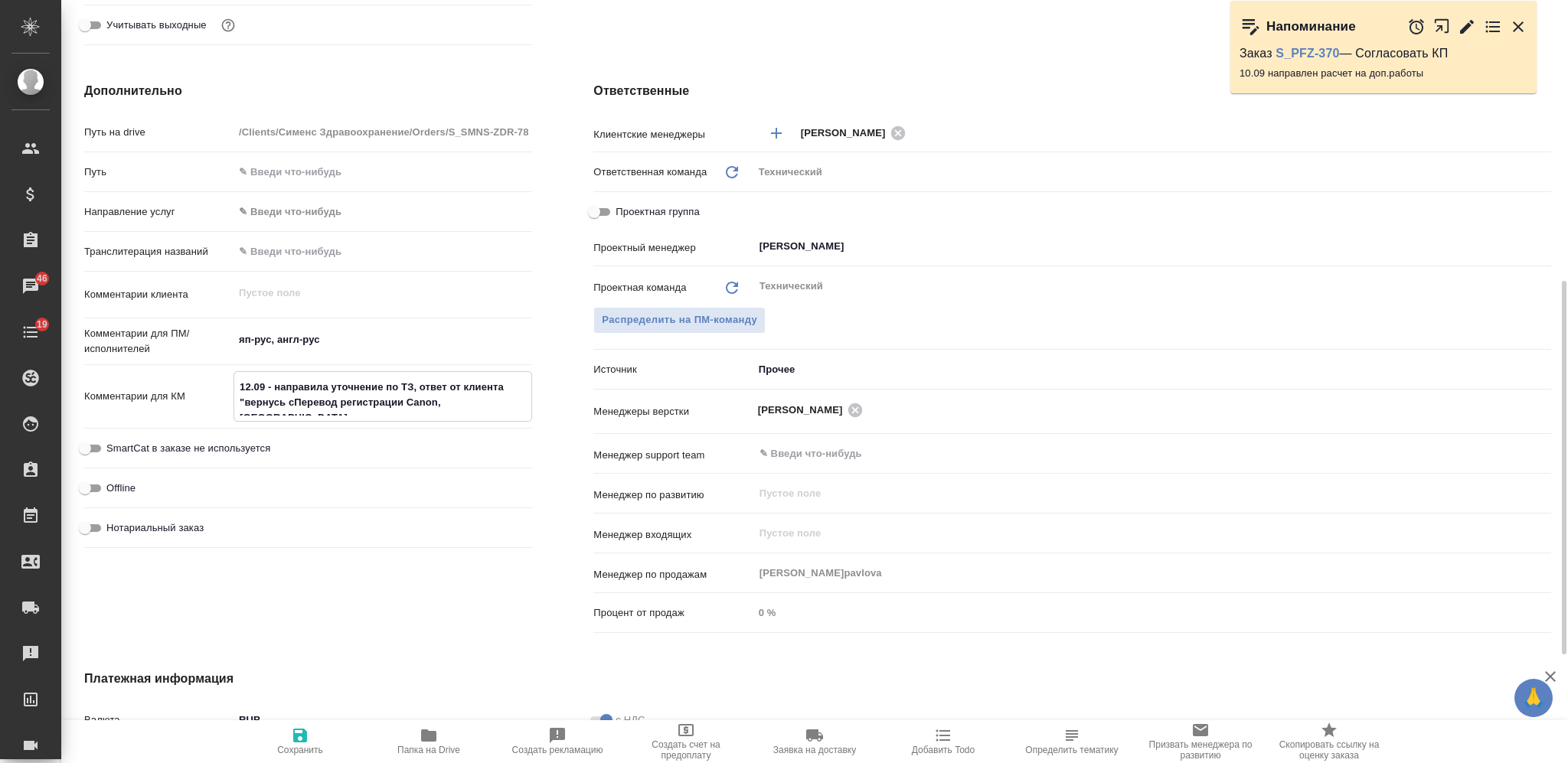
type textarea "x"
type textarea "12.09 - направила уточнение по ТЗ, ответ от клиента "вернусь с оПеревод регистр…"
type textarea "x"
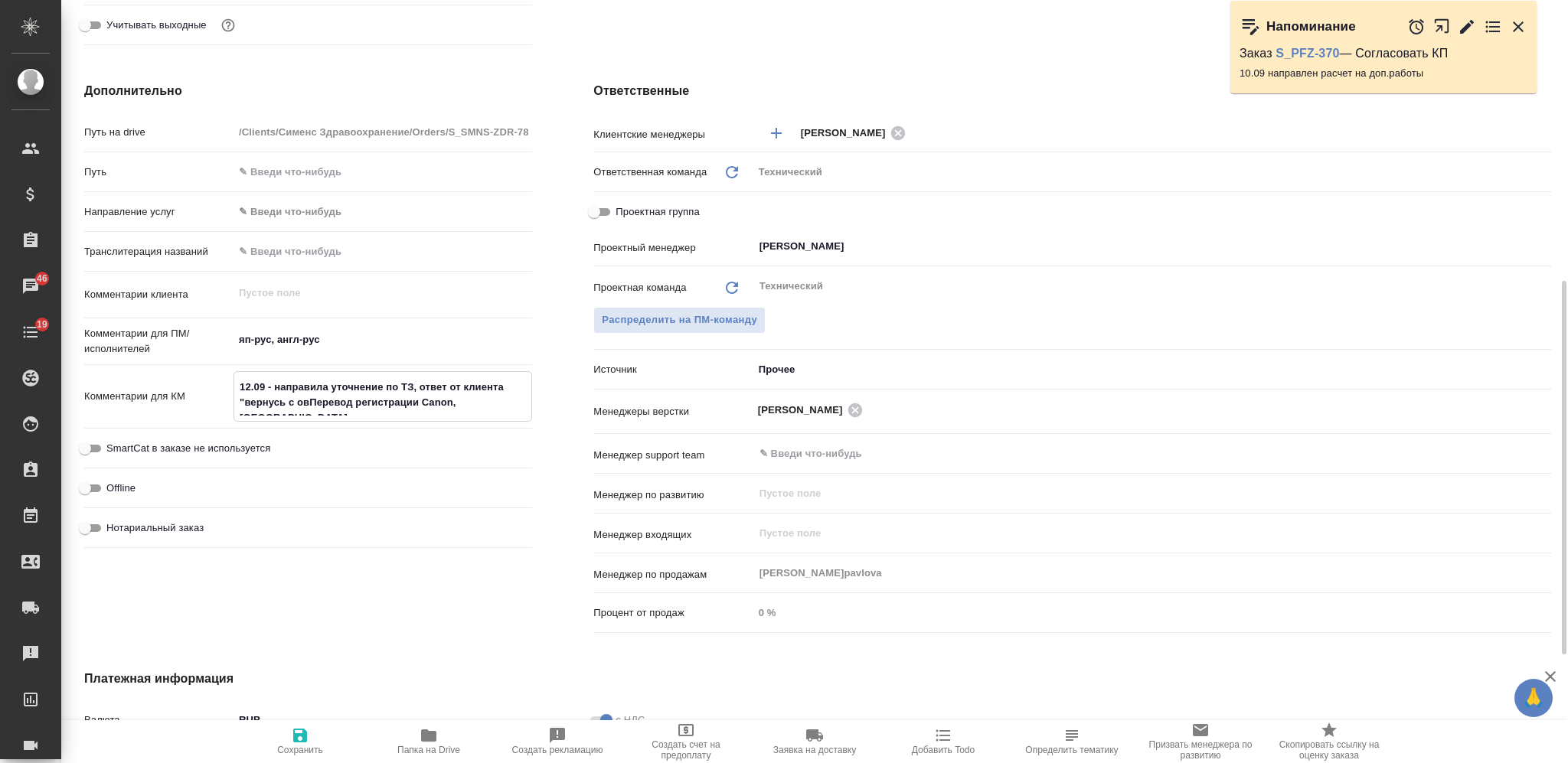
type textarea "12.09 - направила уточнение по ТЗ, ответ от клиента "вернусь с овтПеревод регис…"
type textarea "x"
type textarea "12.09 - направила уточнение по ТЗ, ответ от клиента "вернусь с овтетПеревод рег…"
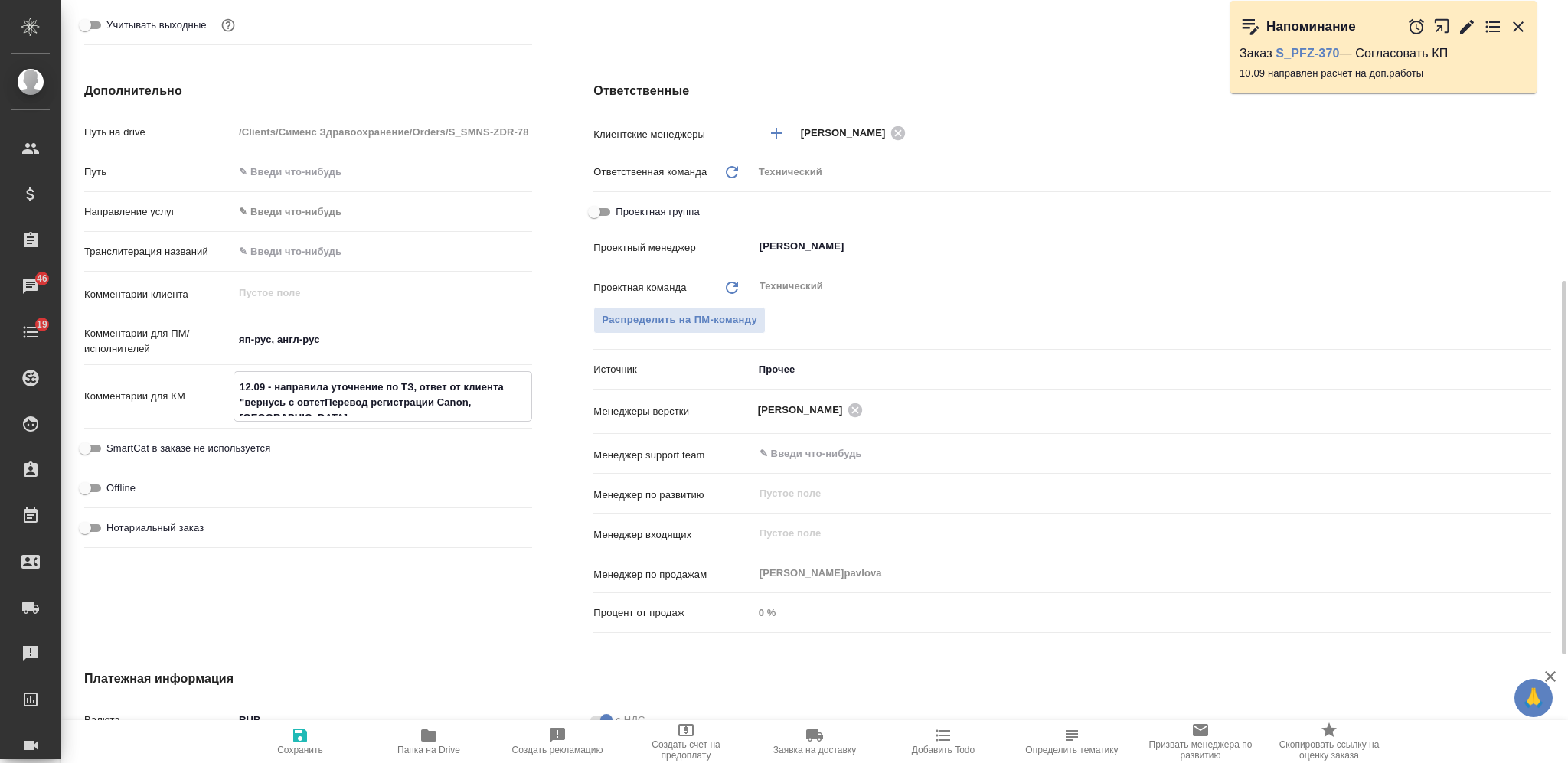
type textarea "x"
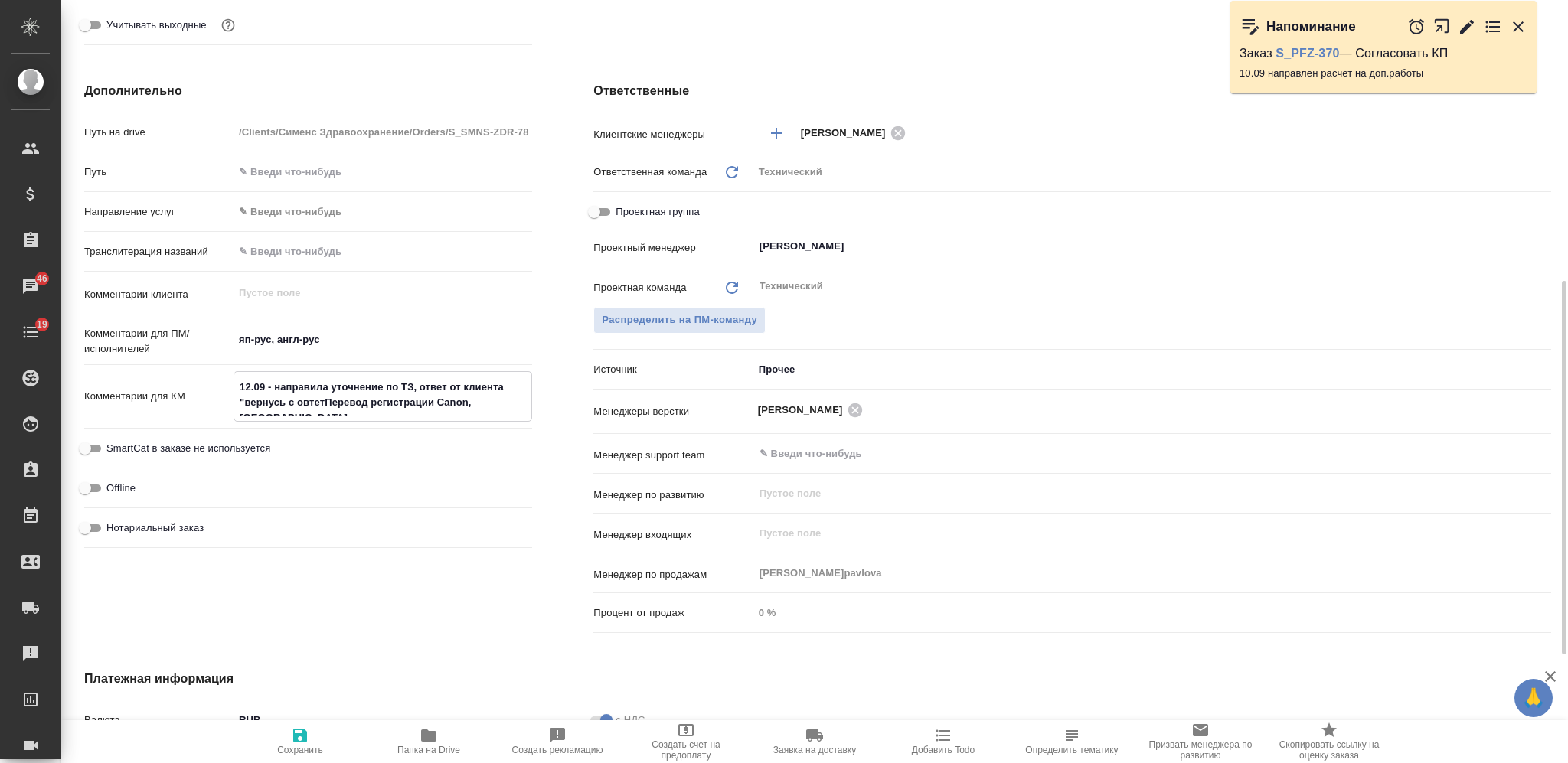
type textarea "12.09 - направила уточнение по ТЗ, ответ от клиента "вернусь с овтетоПеревод ре…"
type textarea "x"
type textarea "12.09 - направила уточнение по ТЗ, ответ от клиента "вернусь с овтетомПеревод р…"
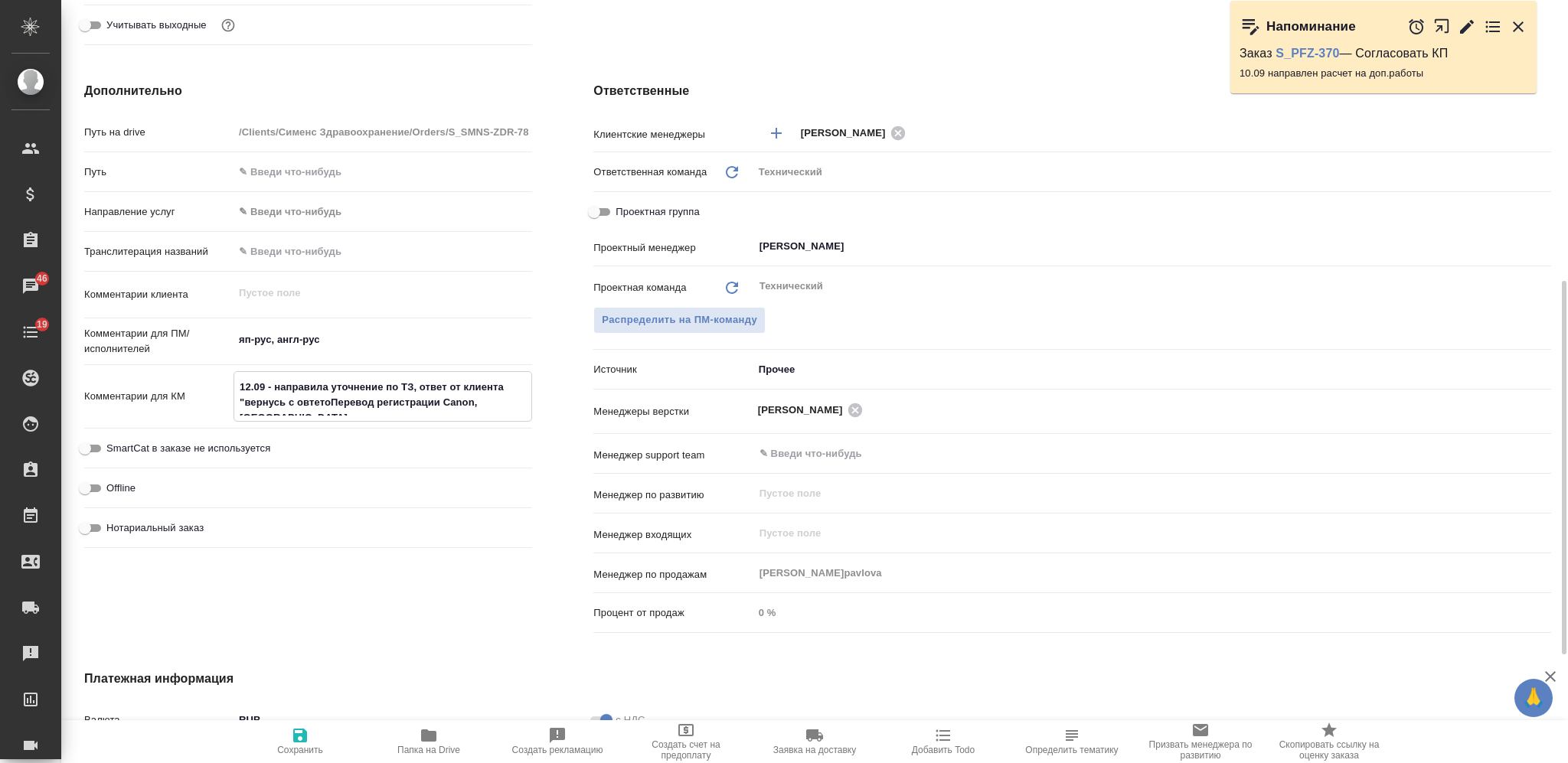
type textarea "x"
type textarea "12.09 - направила уточнение по ТЗ, ответ от клиента "вернусь с овтетом Перевод …"
type textarea "x"
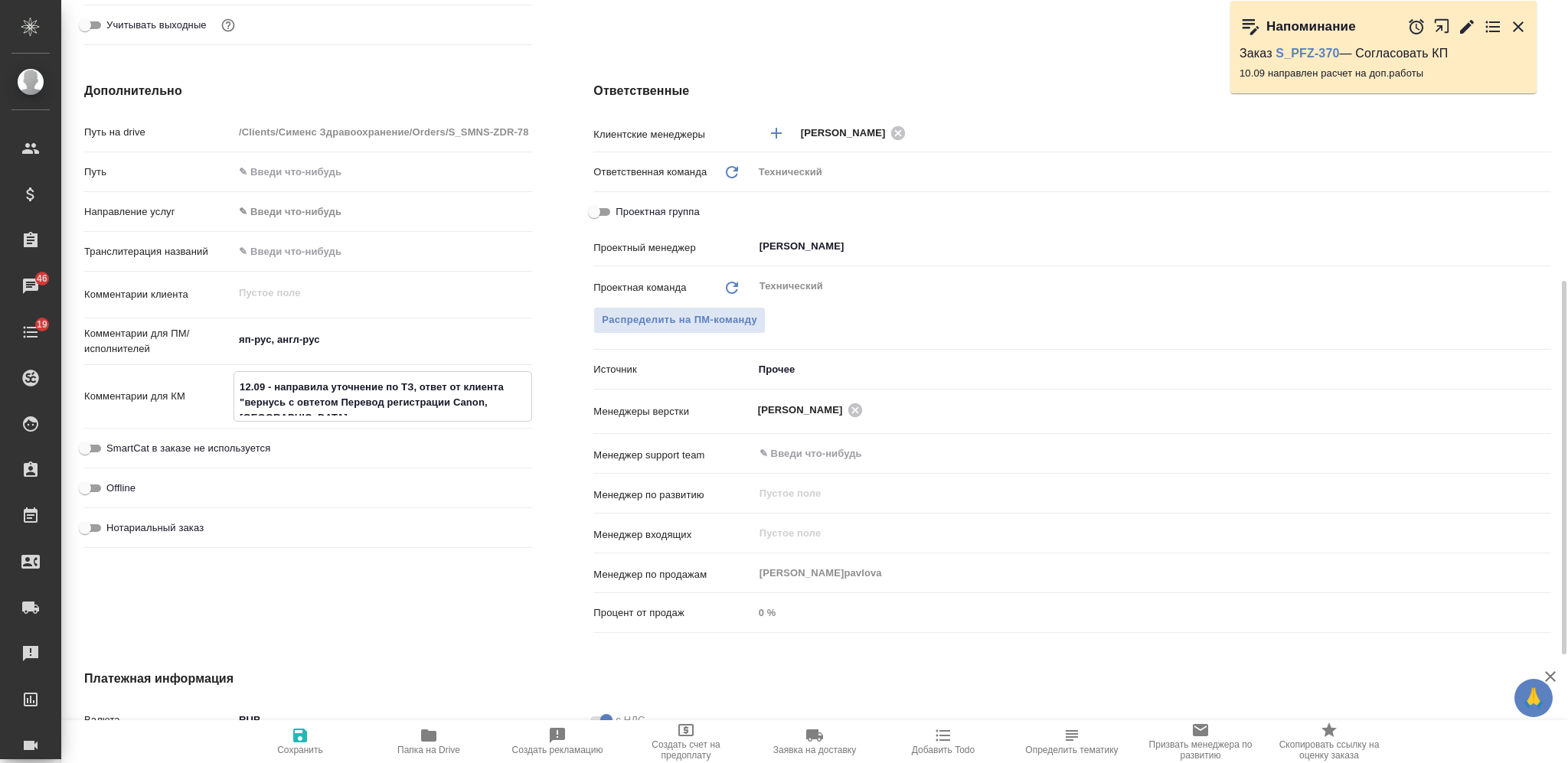
type textarea "x"
type textarea "12.09 - направила уточнение по ТЗ, ответ от клиента "вернусь с овтетом вПеревод…"
type textarea "x"
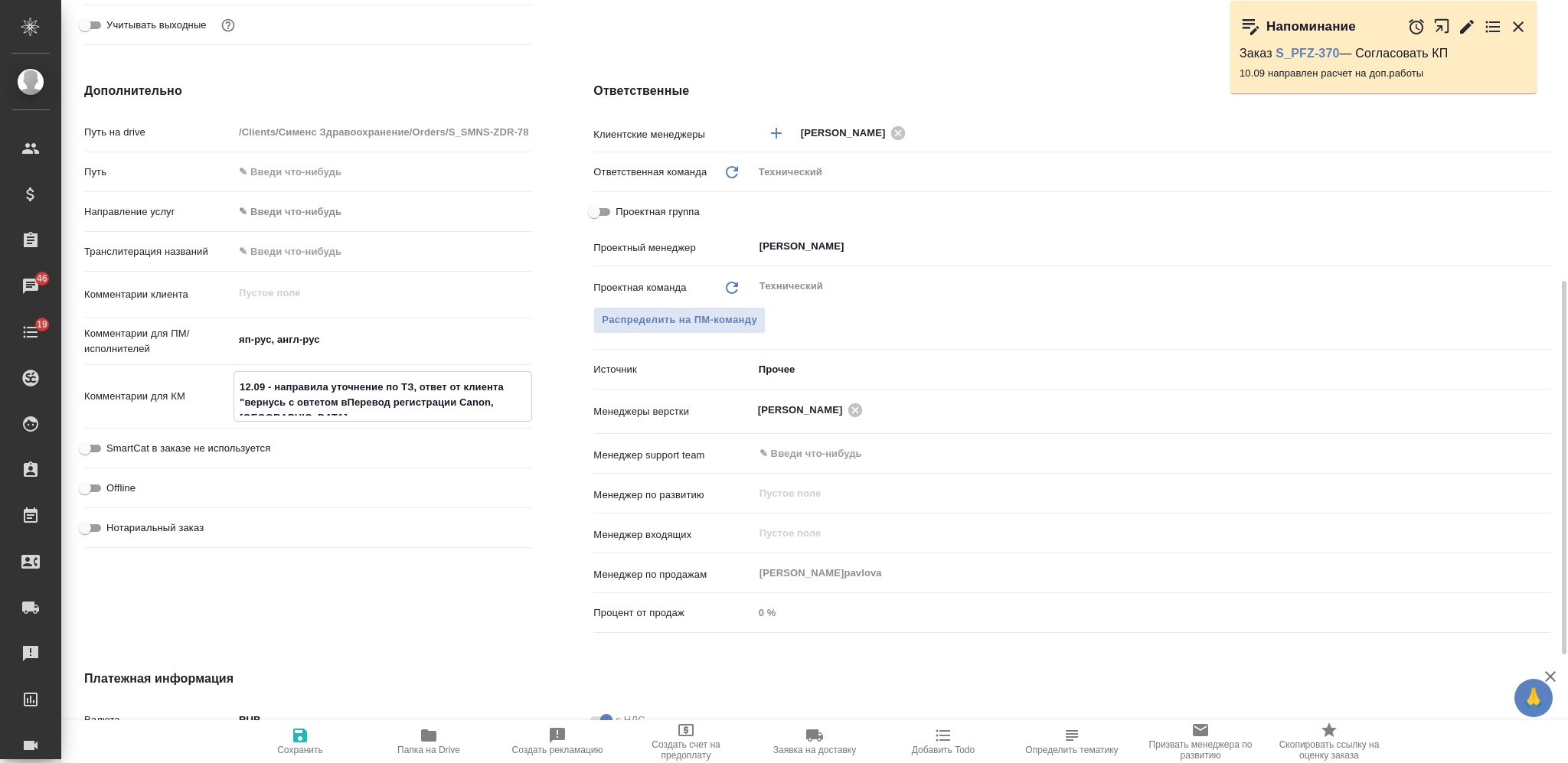
type textarea "x"
type textarea "12.09 - направила уточнение по ТЗ, ответ от клиента "вернусь с овтетом в Перево…"
type textarea "x"
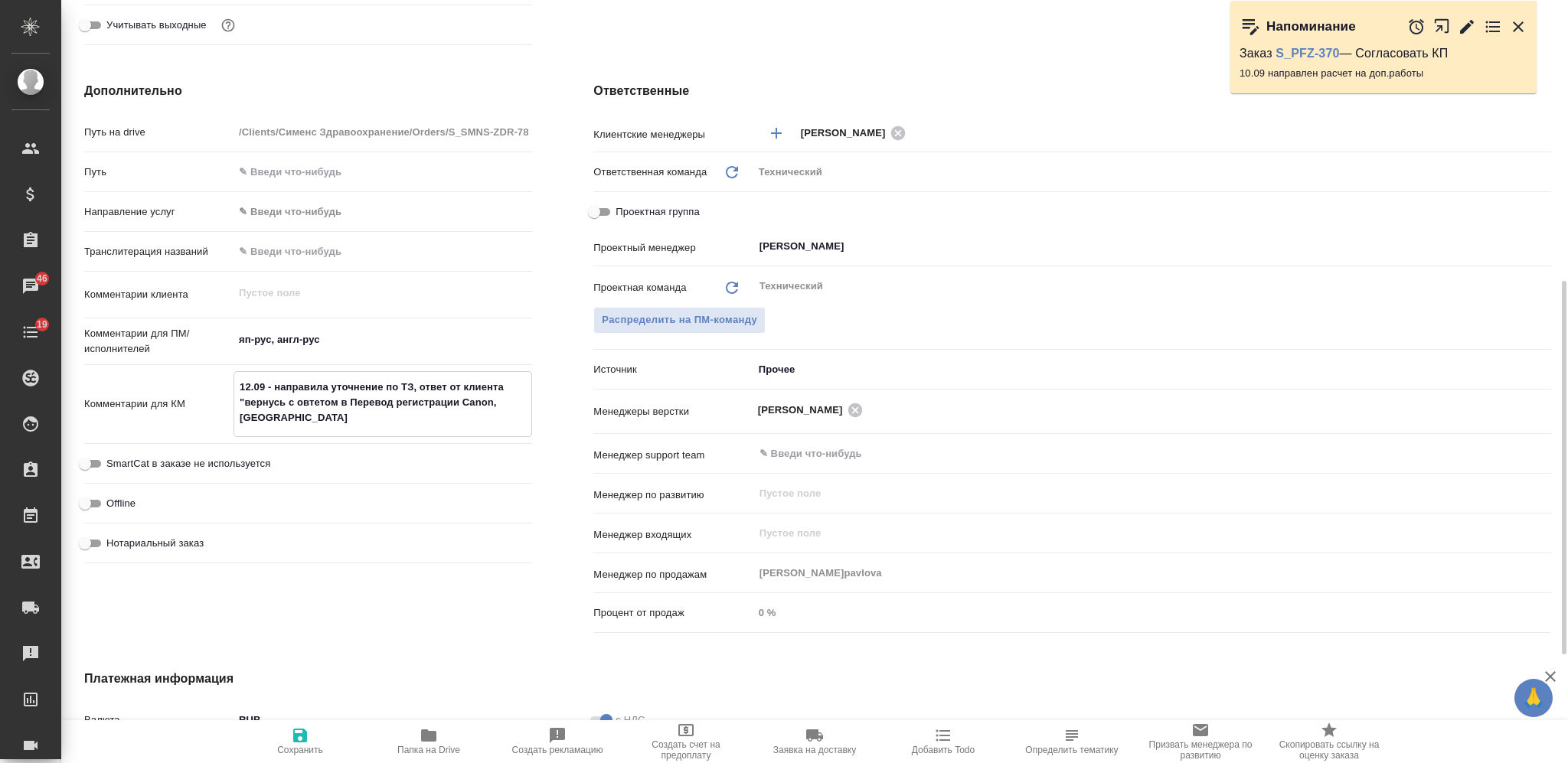
type textarea "12.09 - направила уточнение по ТЗ, ответ от клиента "вернусь с овтетом в пПерев…"
type textarea "x"
type textarea "12.09 - направила уточнение по ТЗ, ответ от клиента "вернусь с овтетом в пнПере…"
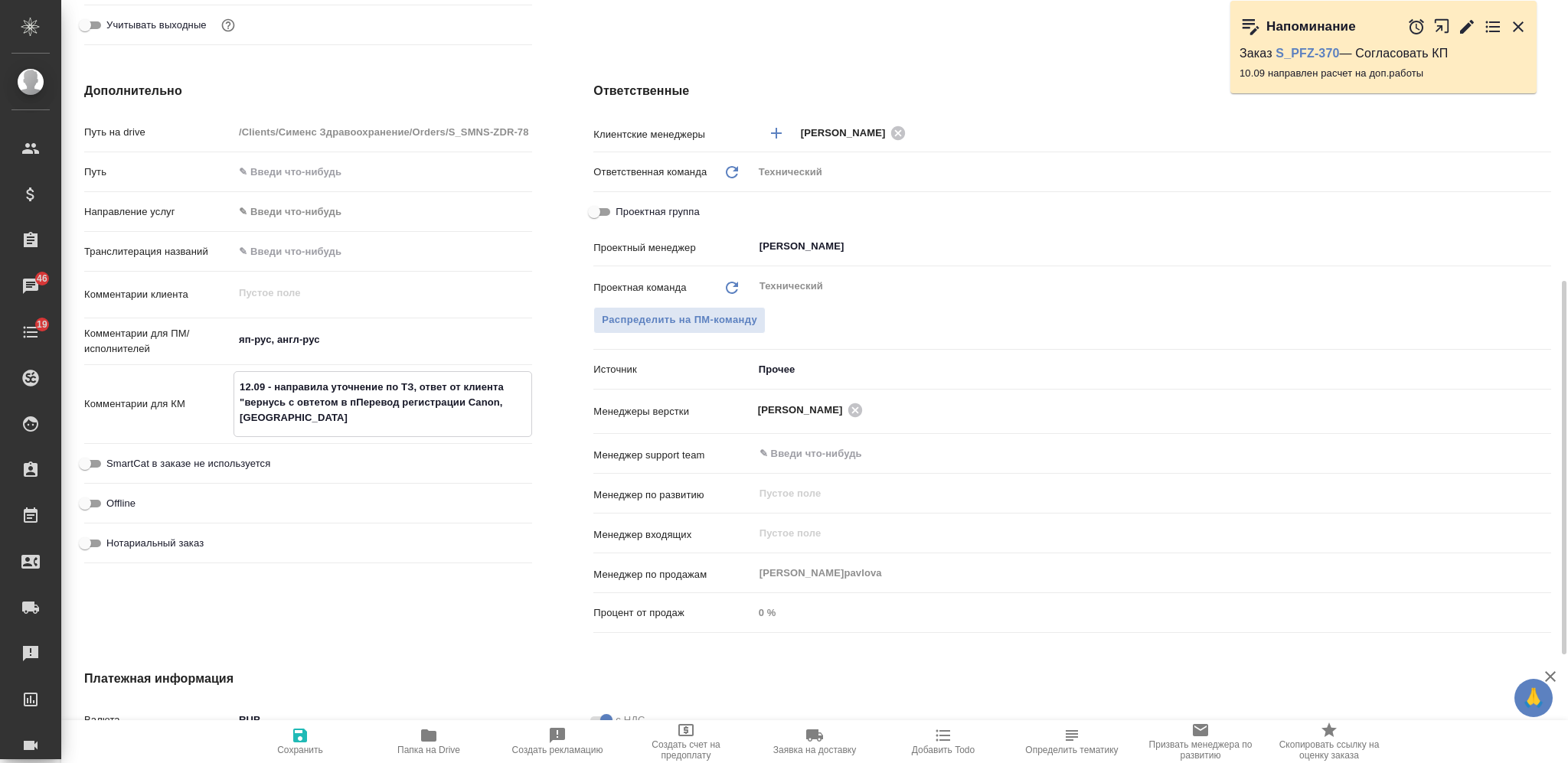
type textarea "x"
type textarea "12.09 - направила уточнение по ТЗ, ответ от клиента "вернусь с овтетом в пн"Пер…"
type textarea "x"
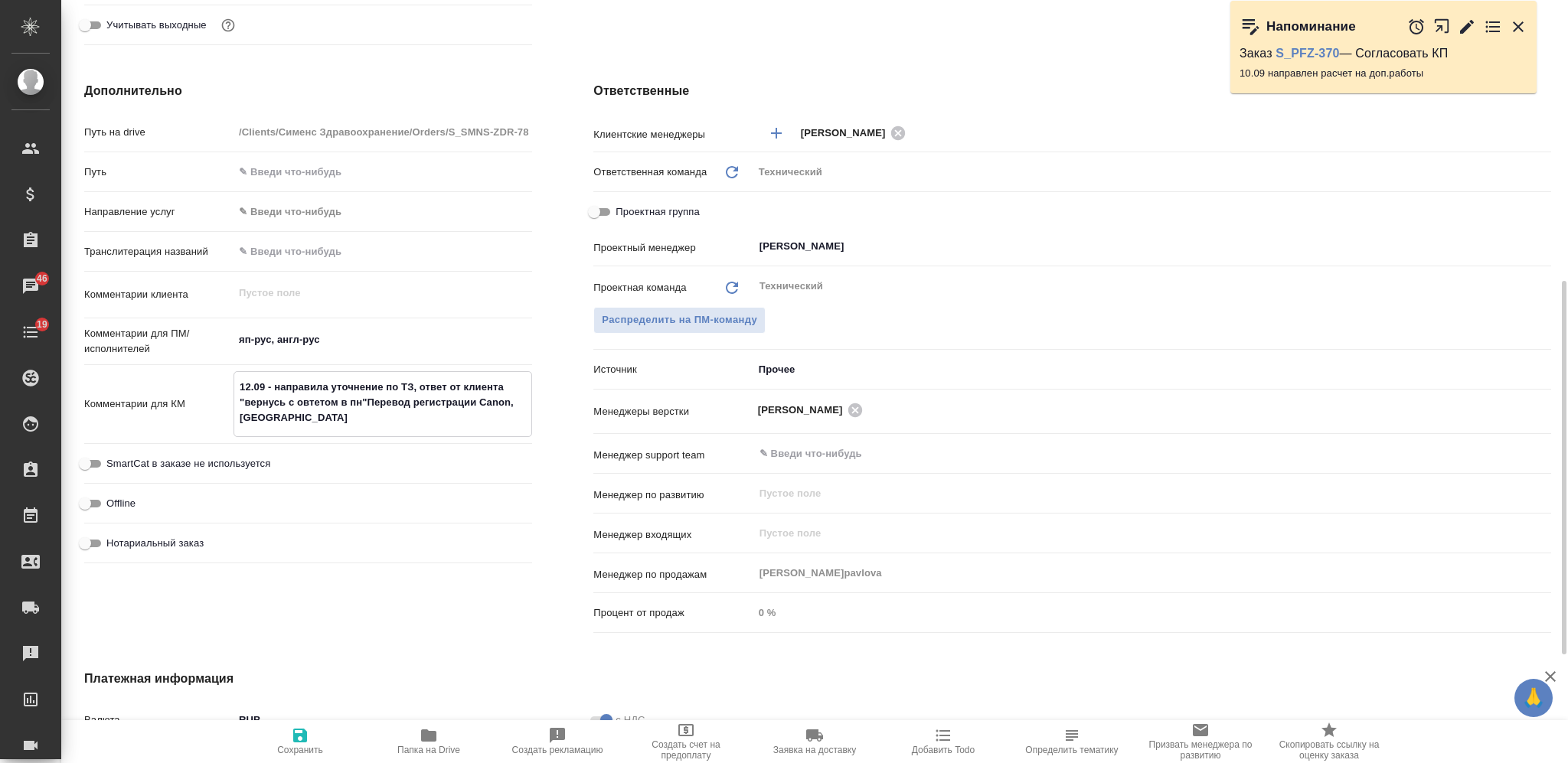
type textarea "12.09 - направила уточнение по ТЗ, ответ от клиента "вернусь с овтетом в пн" Пе…"
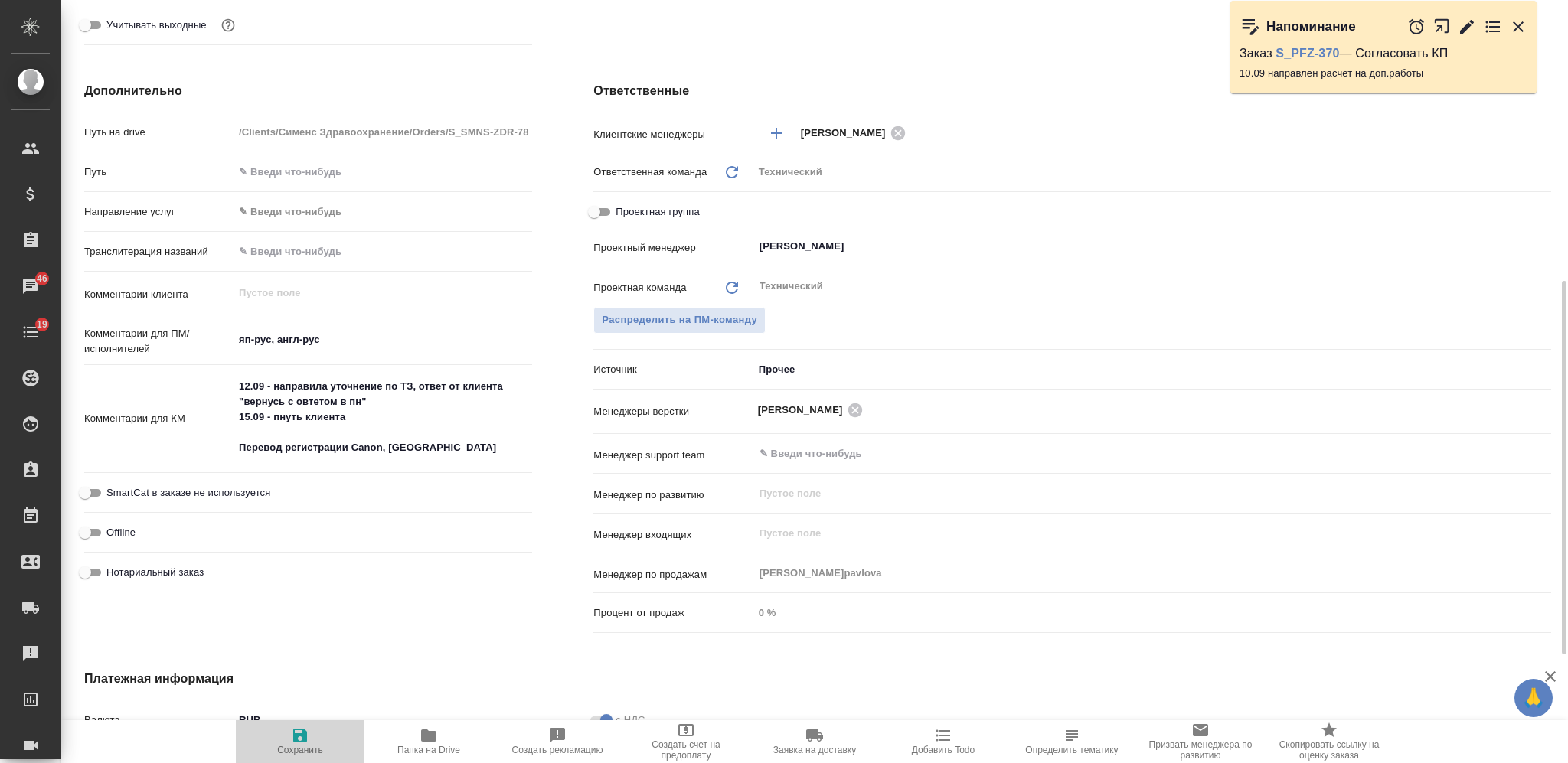
click at [289, 715] on span "Сохранить" at bounding box center [300, 741] width 110 height 29
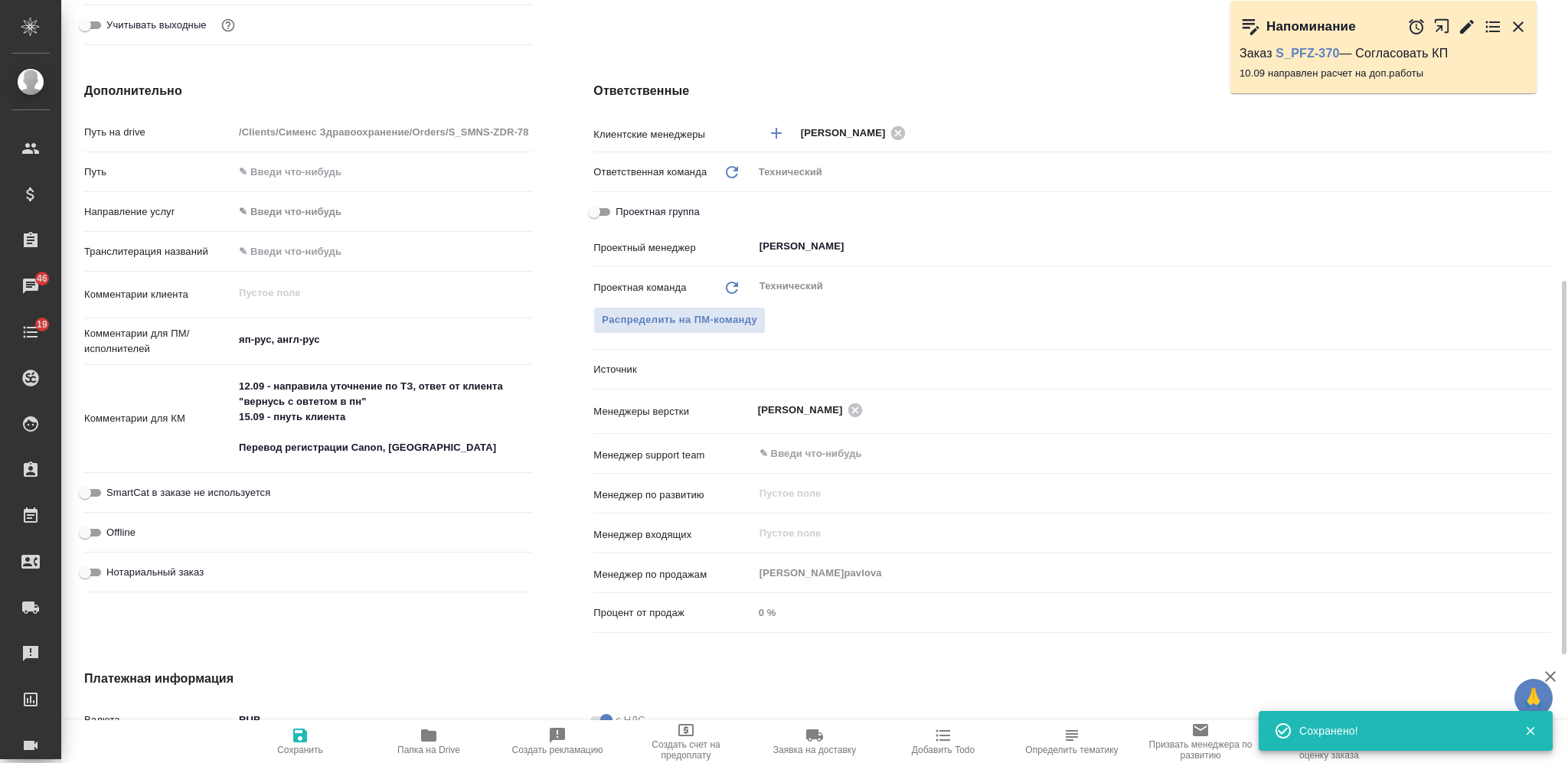
click at [939, 715] on icon "button" at bounding box center [943, 735] width 18 height 18
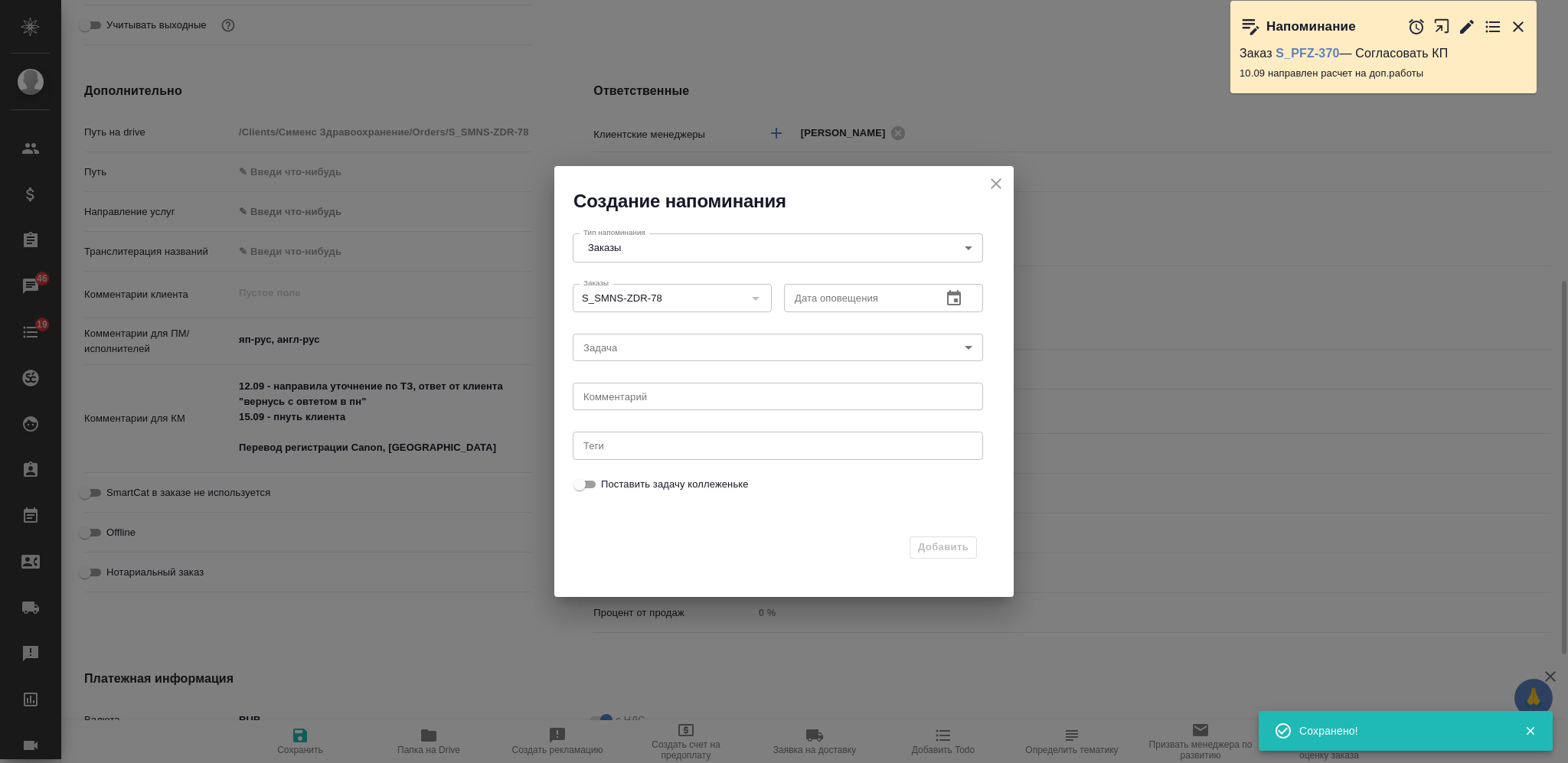
click at [833, 290] on input "text" at bounding box center [856, 297] width 145 height 27
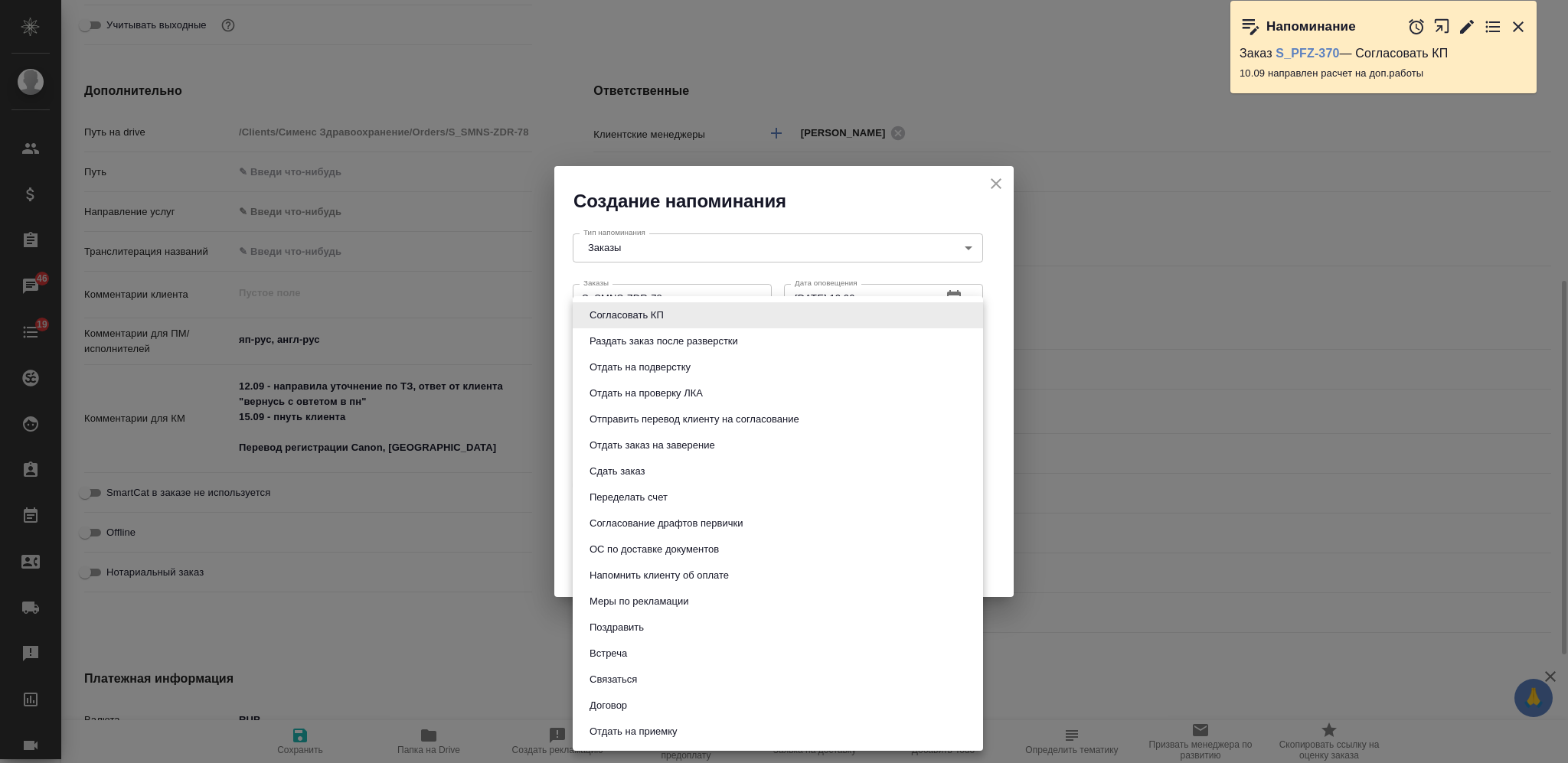
click at [785, 358] on body "🙏 .cls-1 fill:#fff; AWATERA Nikiforova Valeria Клиенты Спецификации Заказы 46 Ч…" at bounding box center [784, 381] width 1568 height 763
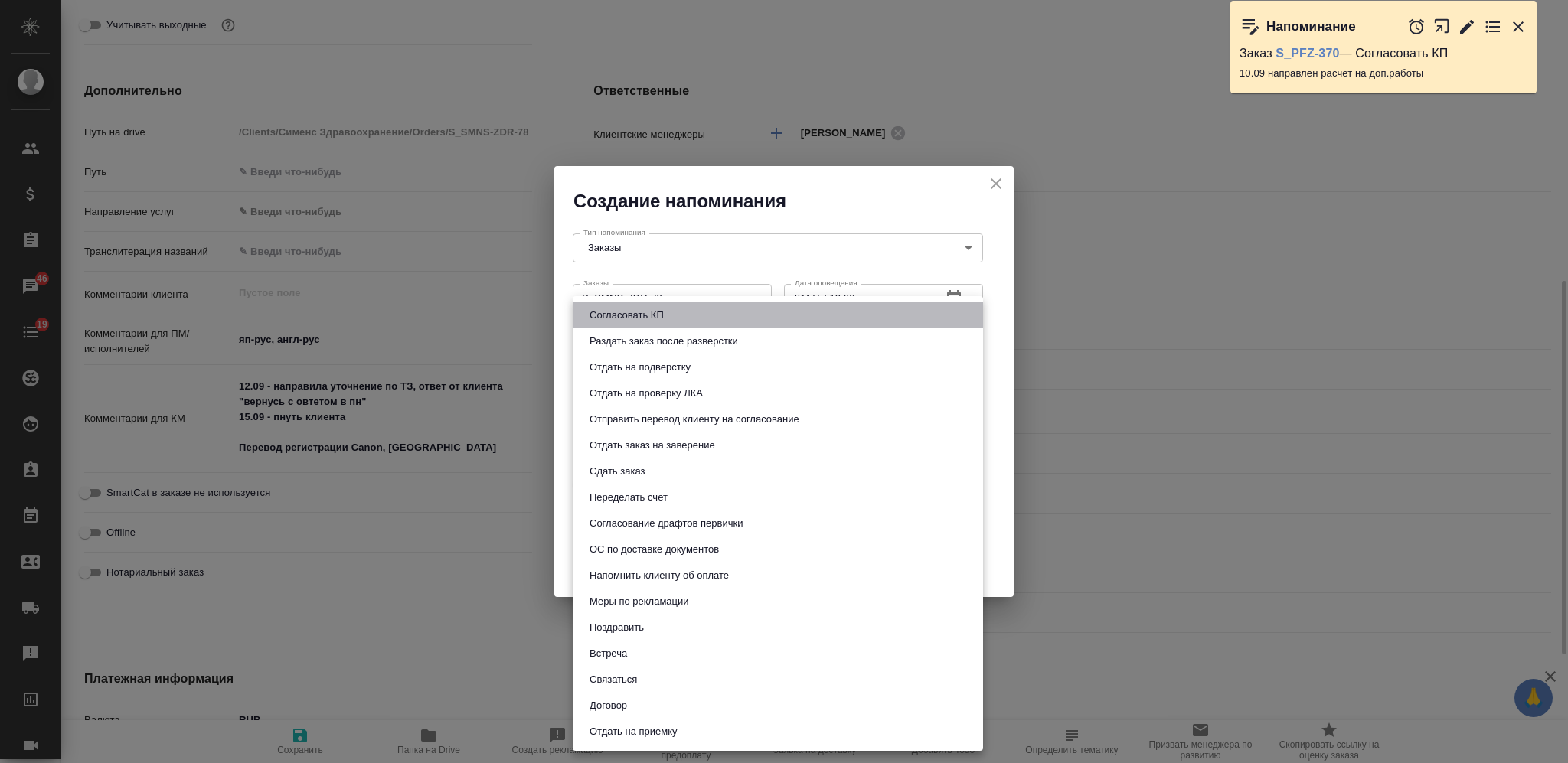
click at [708, 313] on li "Согласовать КП" at bounding box center [778, 315] width 410 height 26
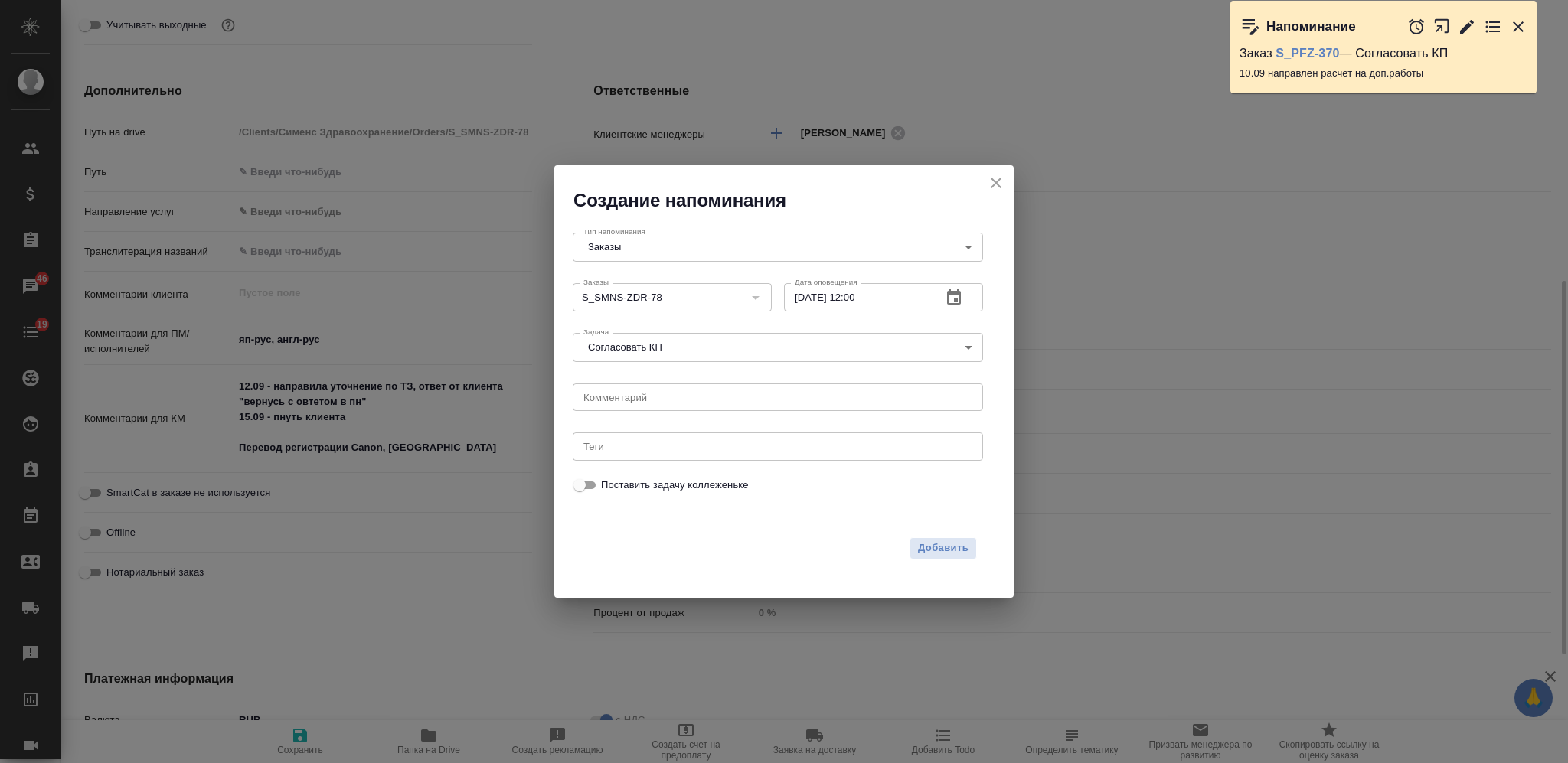
click at [679, 402] on div "x Комментарий" at bounding box center [778, 397] width 410 height 27
click at [925, 540] on span "Добавить" at bounding box center [943, 549] width 50 height 18
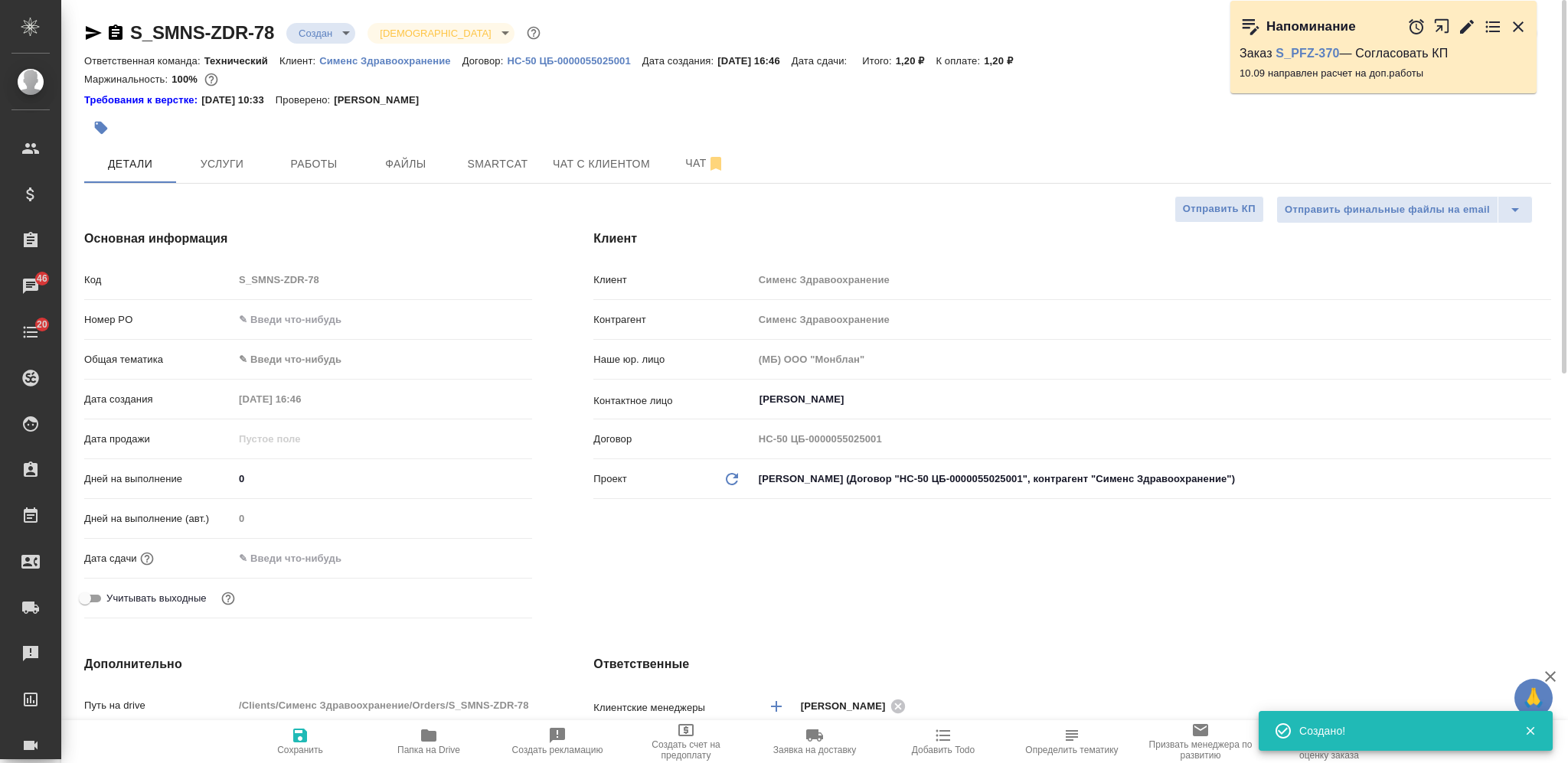
scroll to position [0, 0]
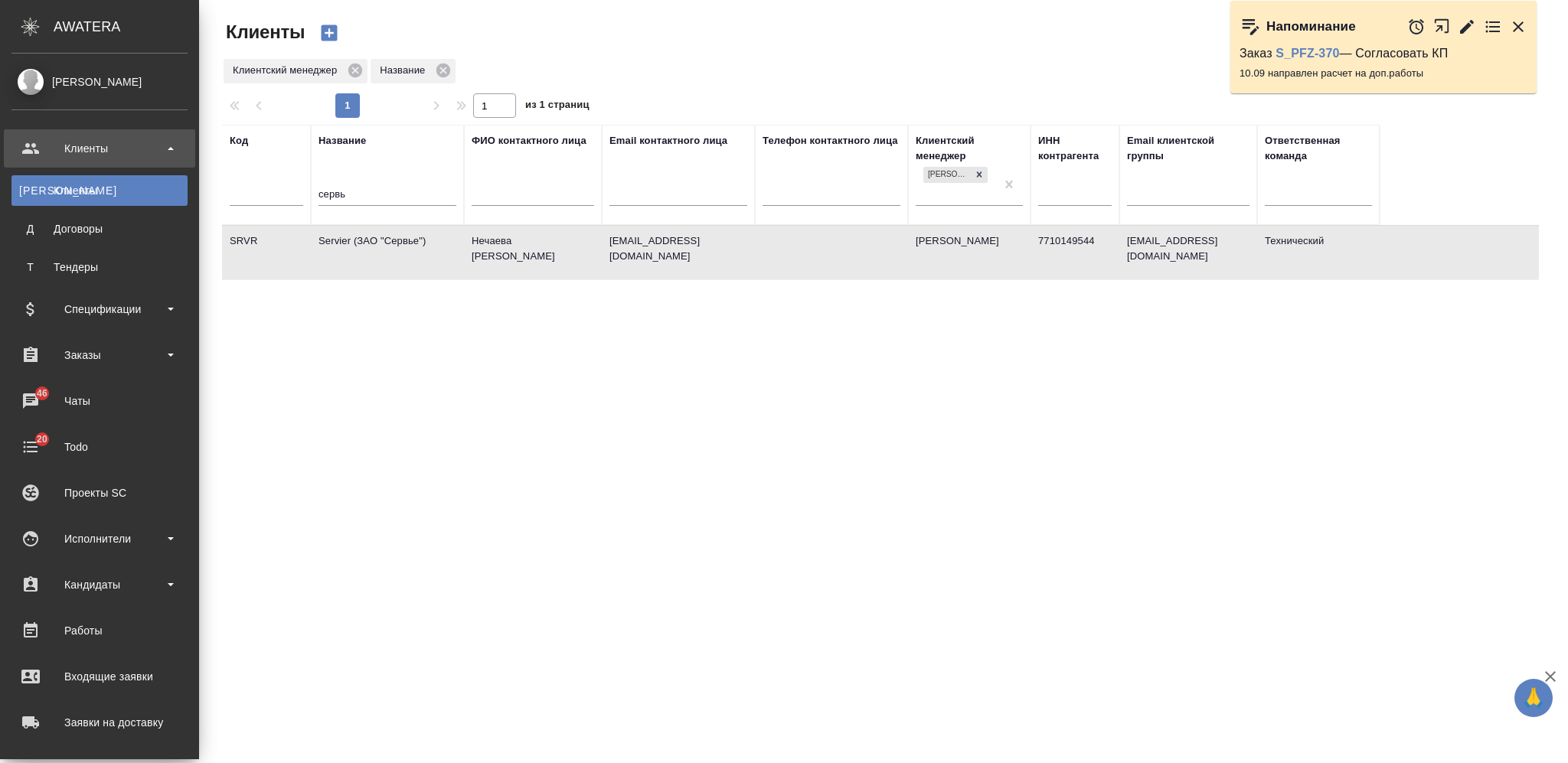
select select "RU"
click at [120, 349] on div "Заказы" at bounding box center [99, 355] width 176 height 23
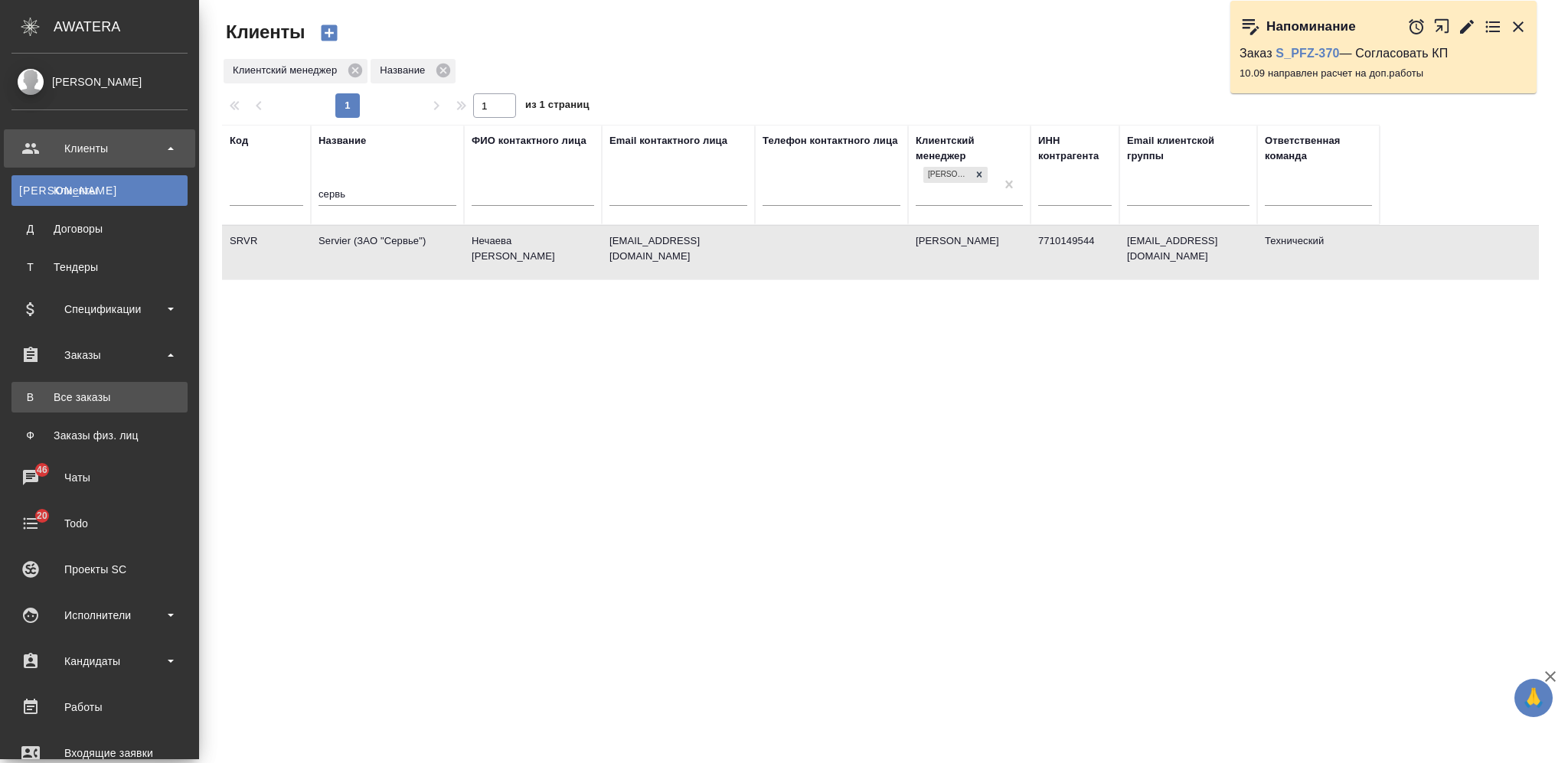
click at [118, 388] on link "В Все заказы" at bounding box center [99, 397] width 176 height 31
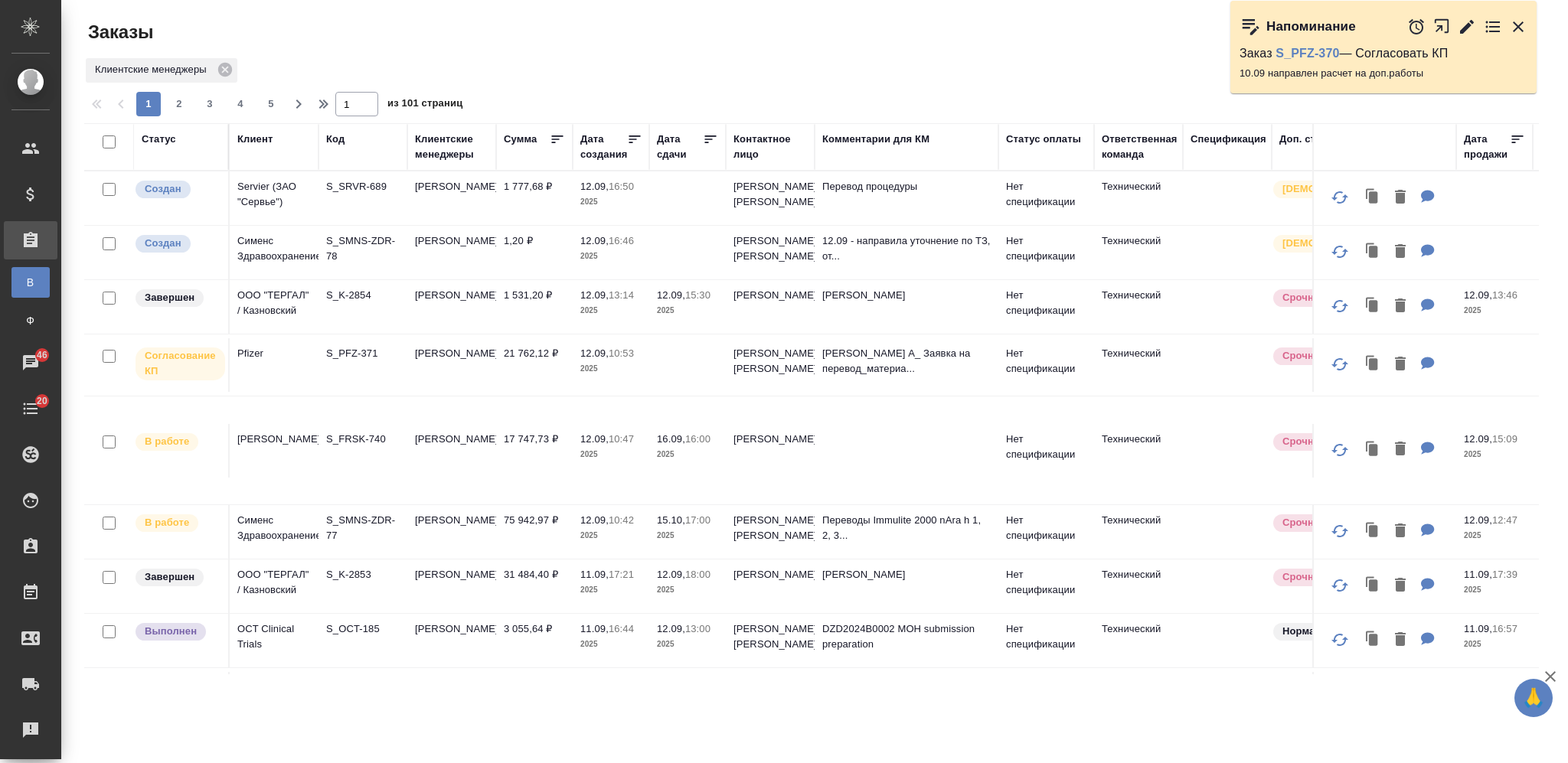
click at [390, 205] on td "S_SRVR-689" at bounding box center [363, 198] width 89 height 54
click at [390, 206] on td "S_SRVR-689" at bounding box center [363, 198] width 89 height 54
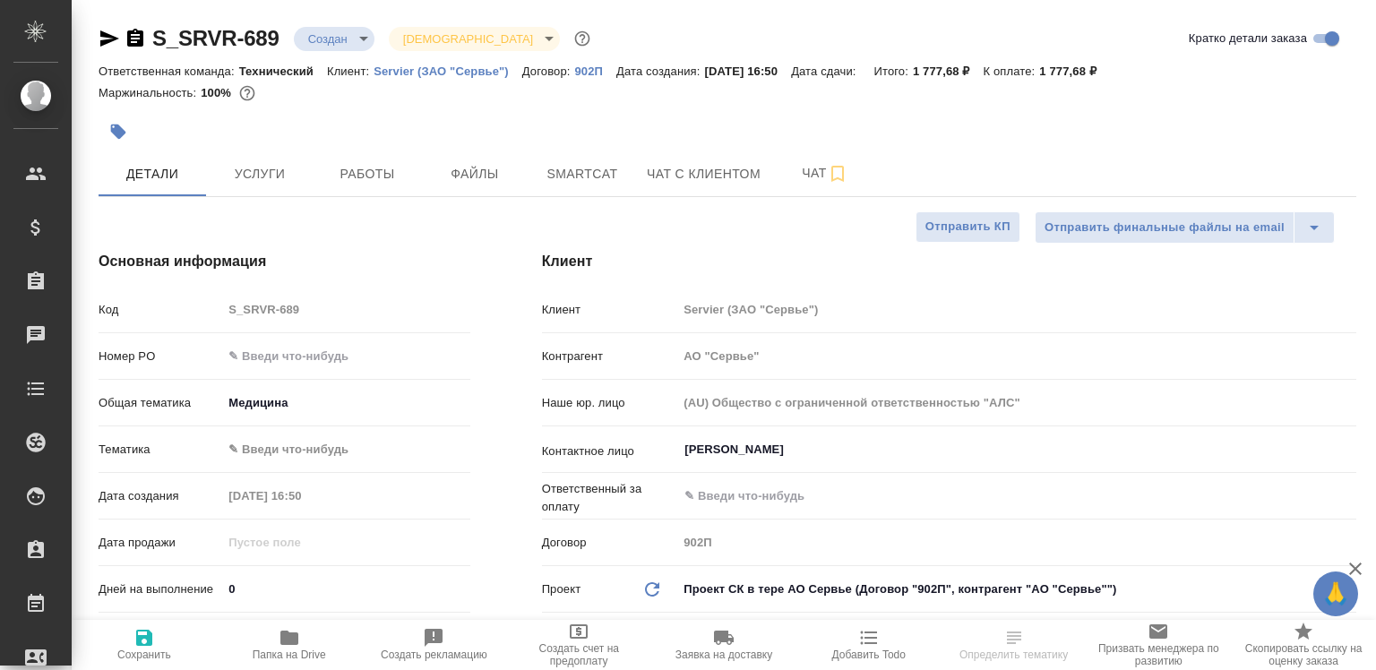
select select "RU"
type textarea "x"
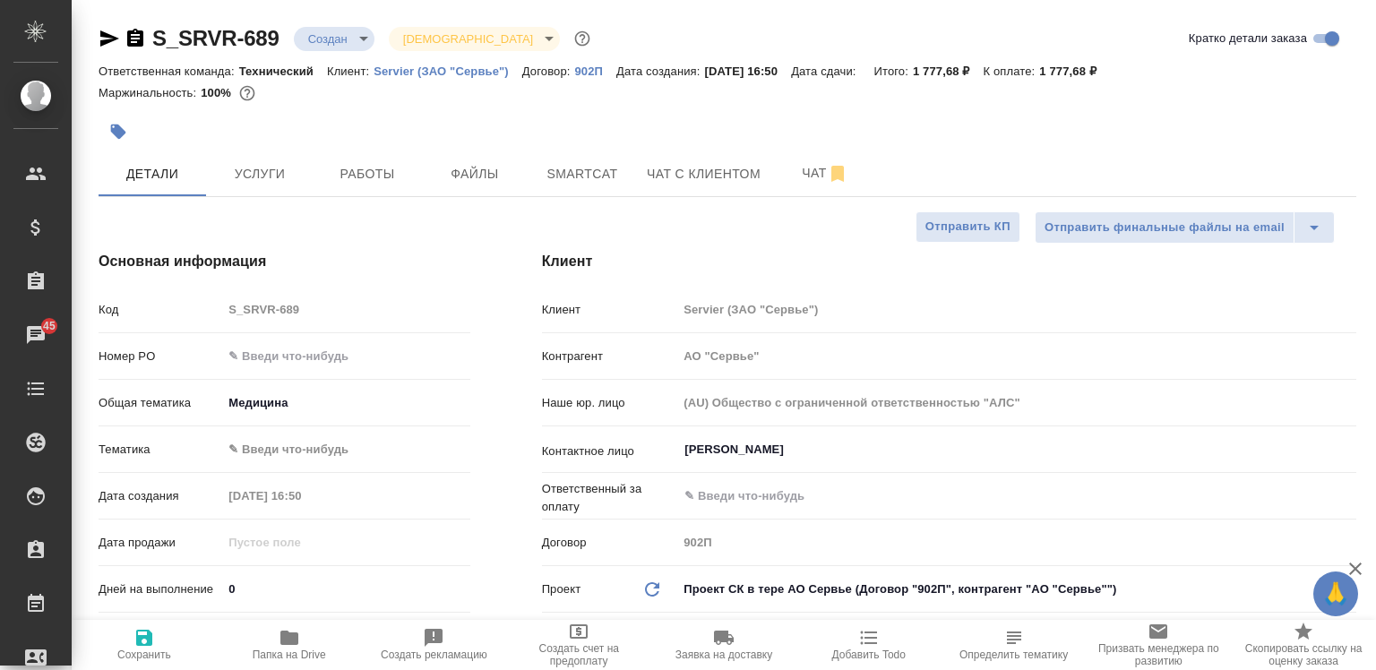
type textarea "x"
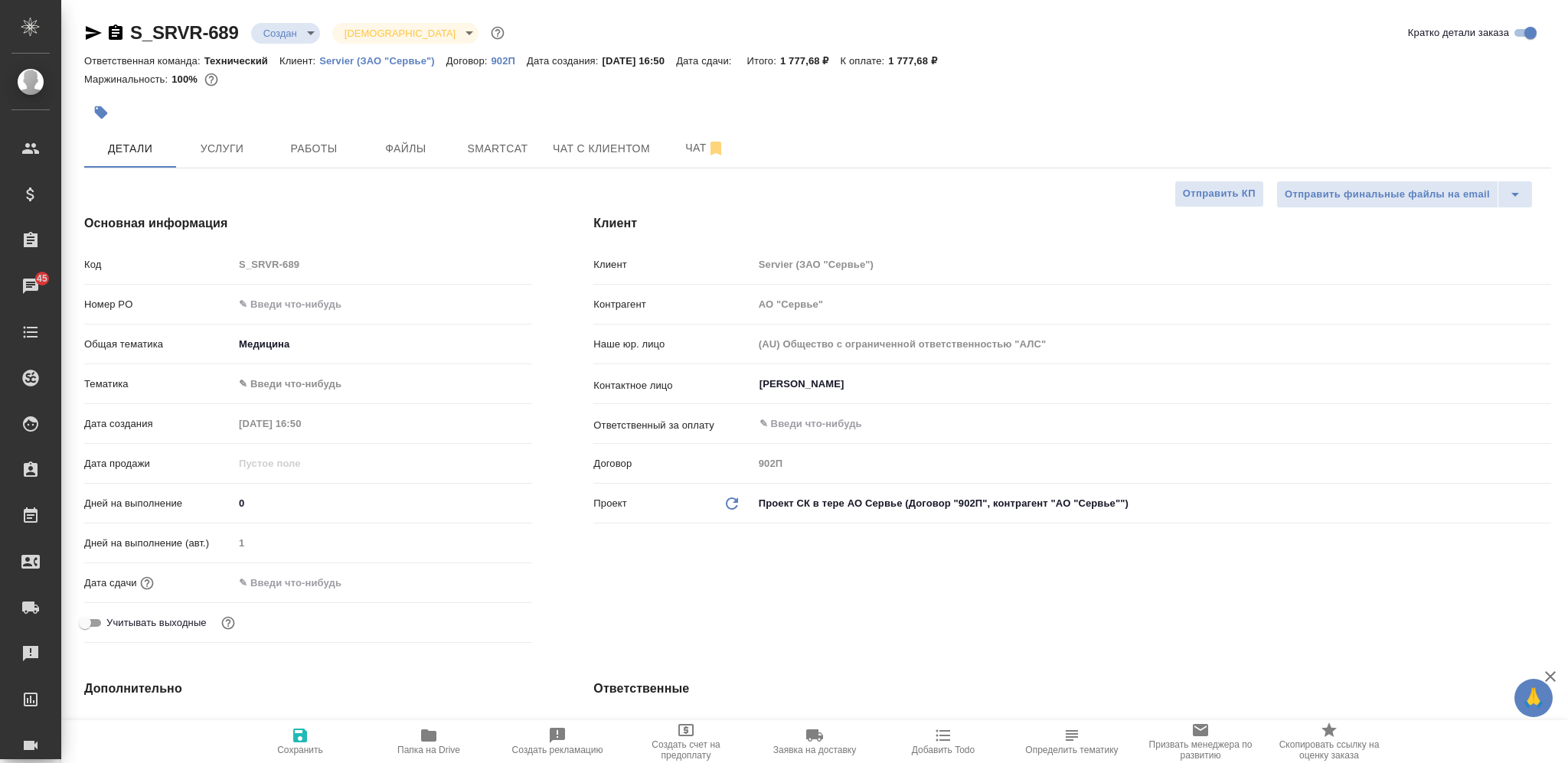
type textarea "x"
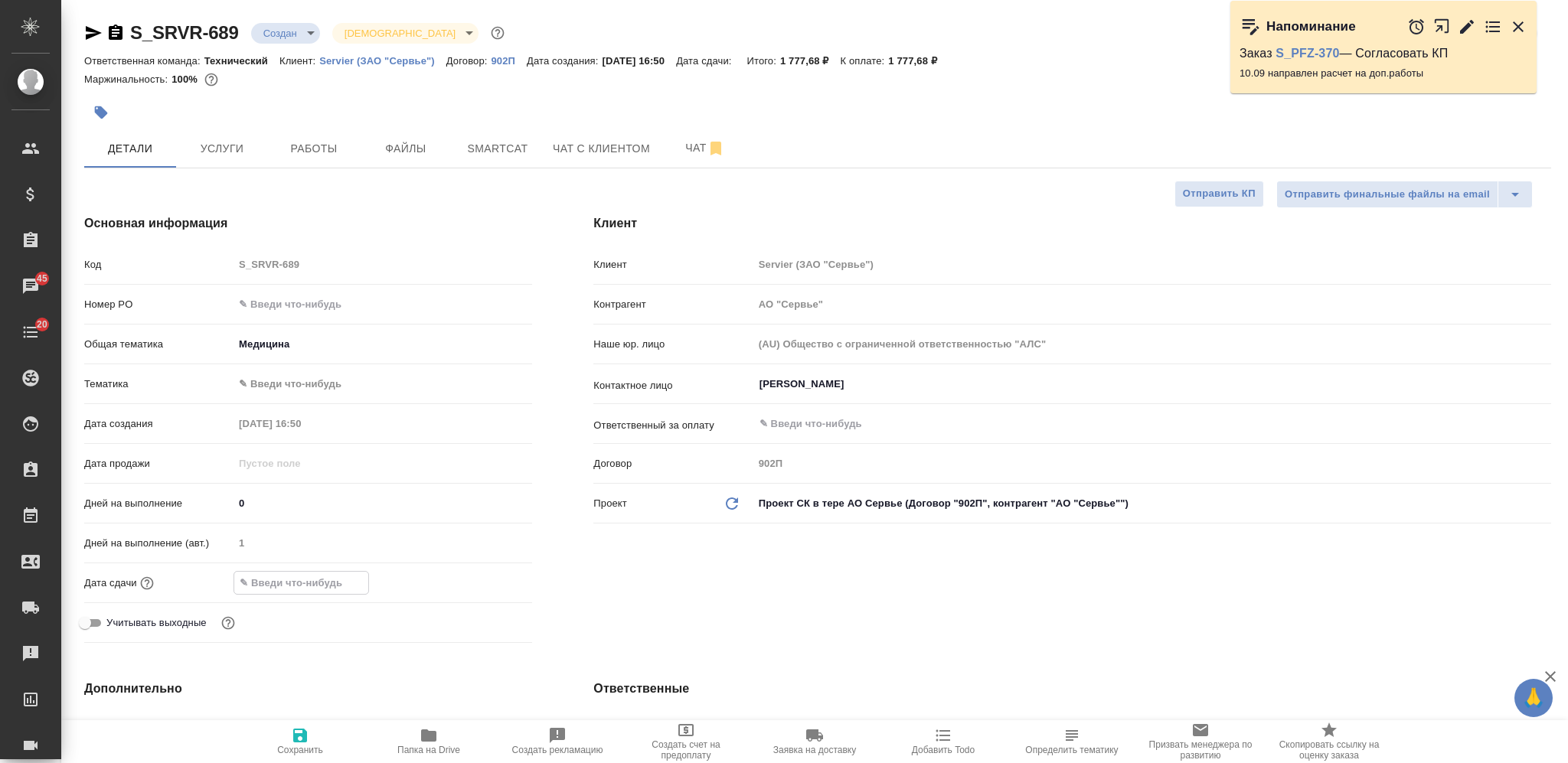
click at [313, 572] on input "text" at bounding box center [301, 583] width 134 height 22
click at [299, 300] on input "text" at bounding box center [382, 304] width 298 height 22
type input "н"
type textarea "x"
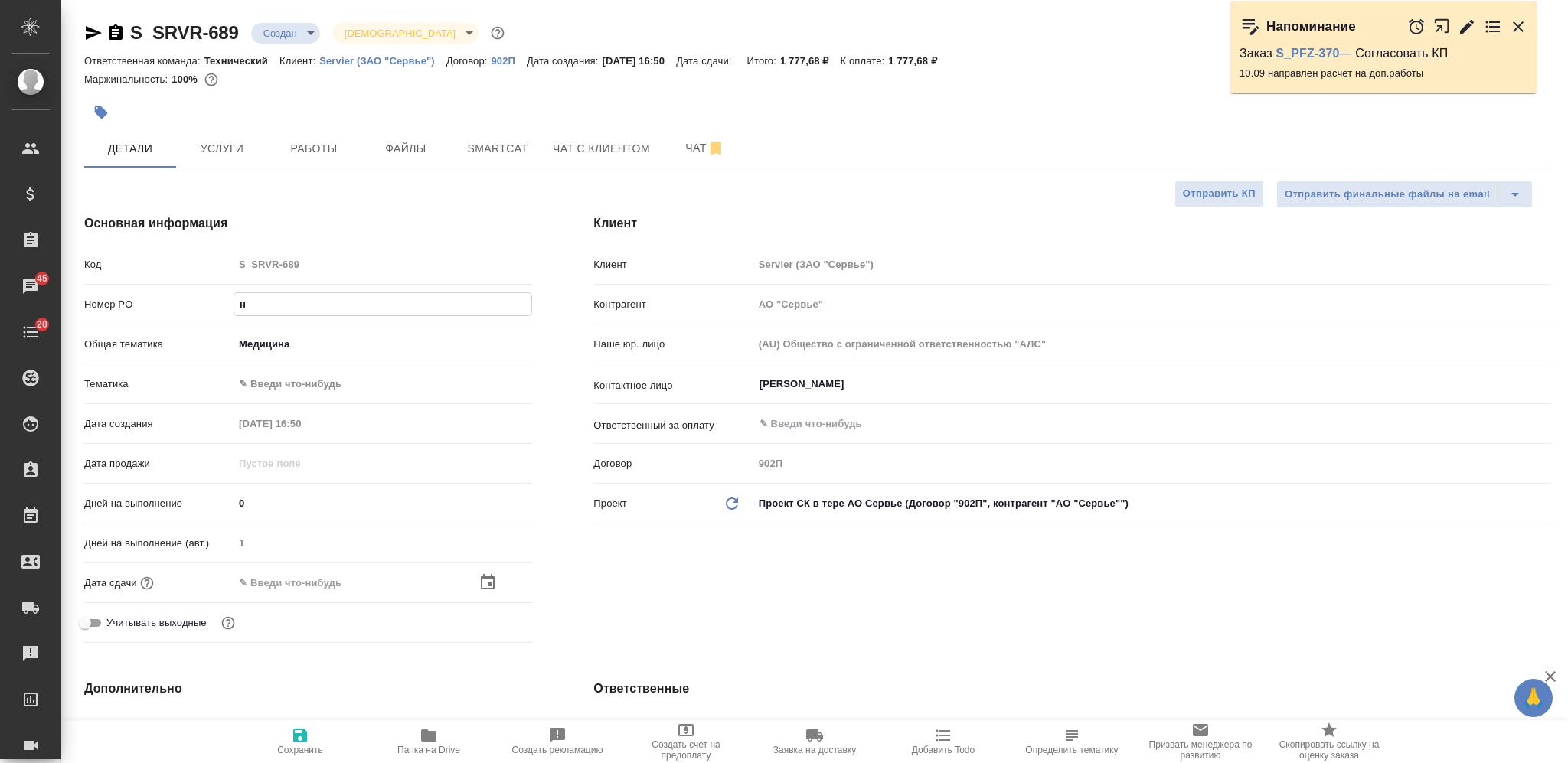
type textarea "x"
type input "на"
type textarea "x"
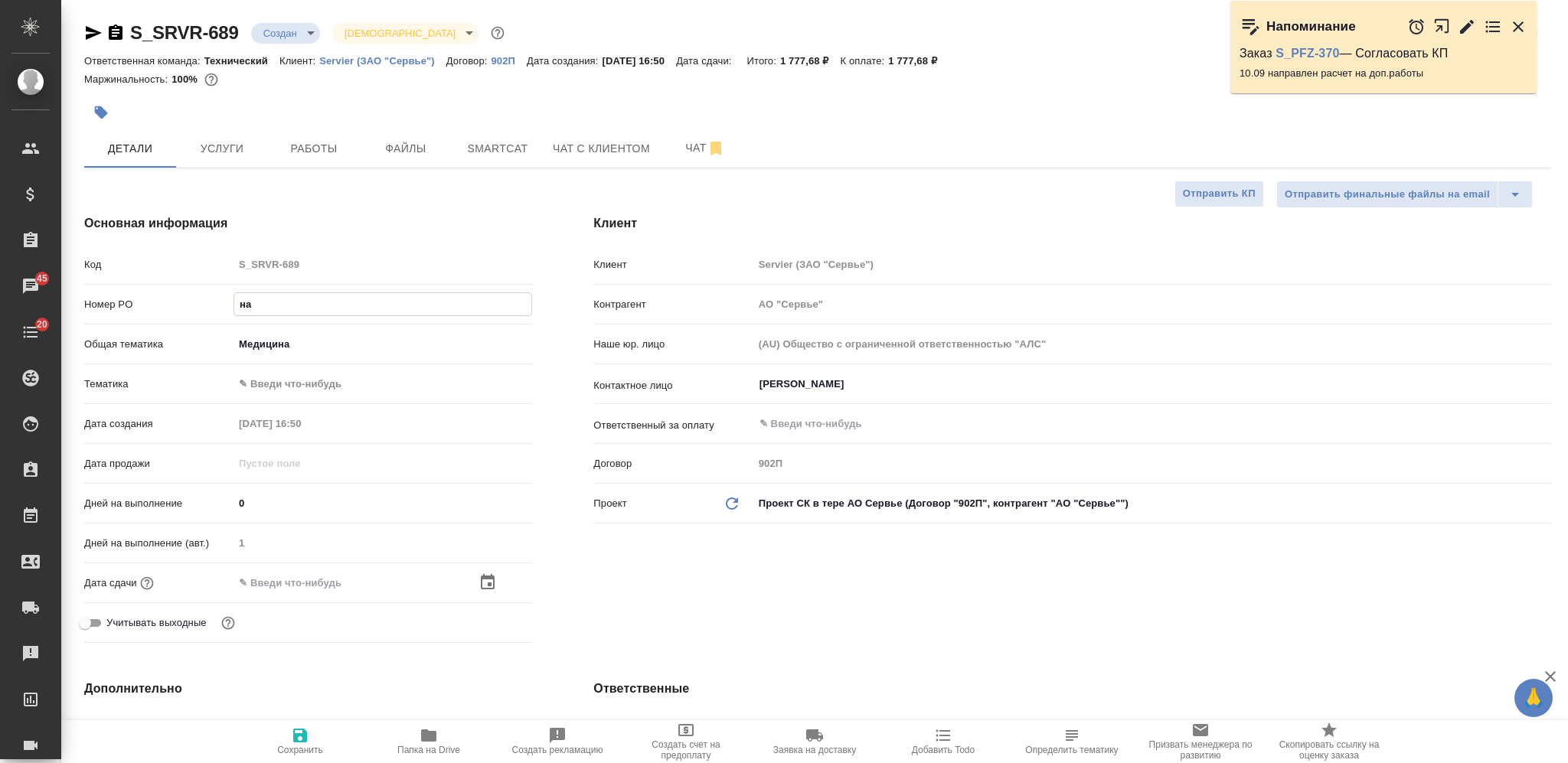
type input "на"
type textarea "x"
type input "на у"
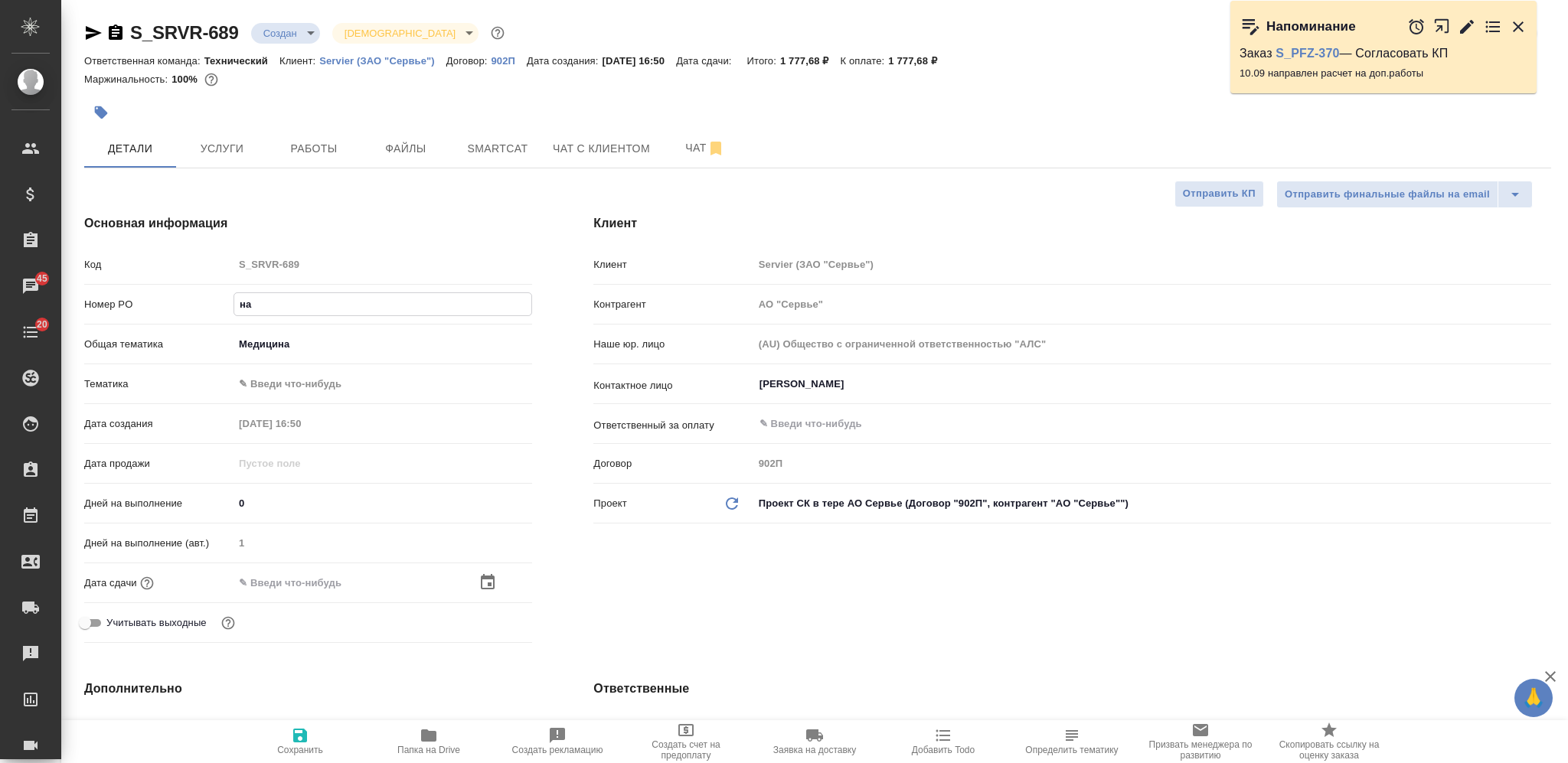
type textarea "x"
type input "на ут"
type textarea "x"
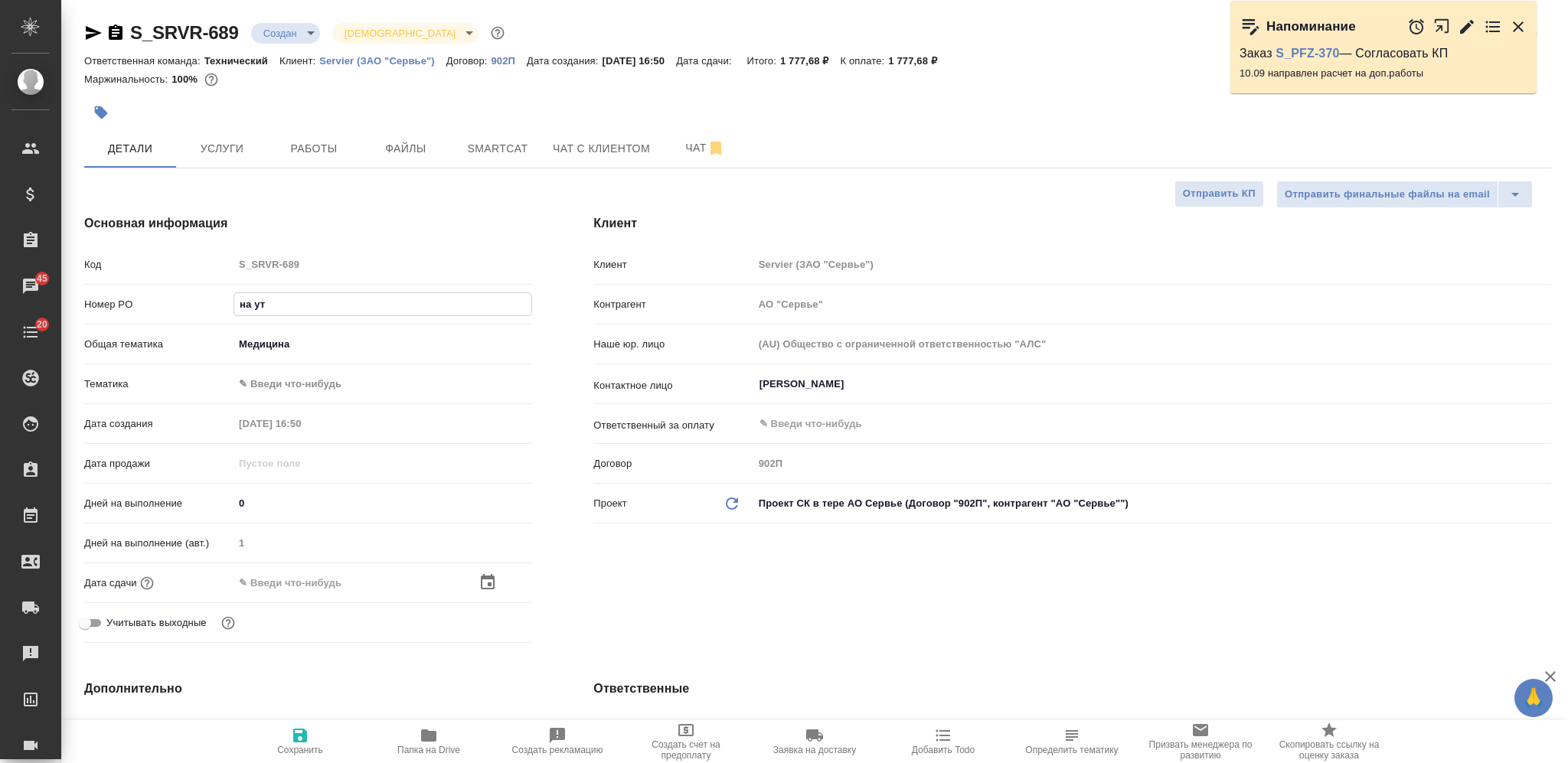
type textarea "x"
type input "на уточ"
type textarea "x"
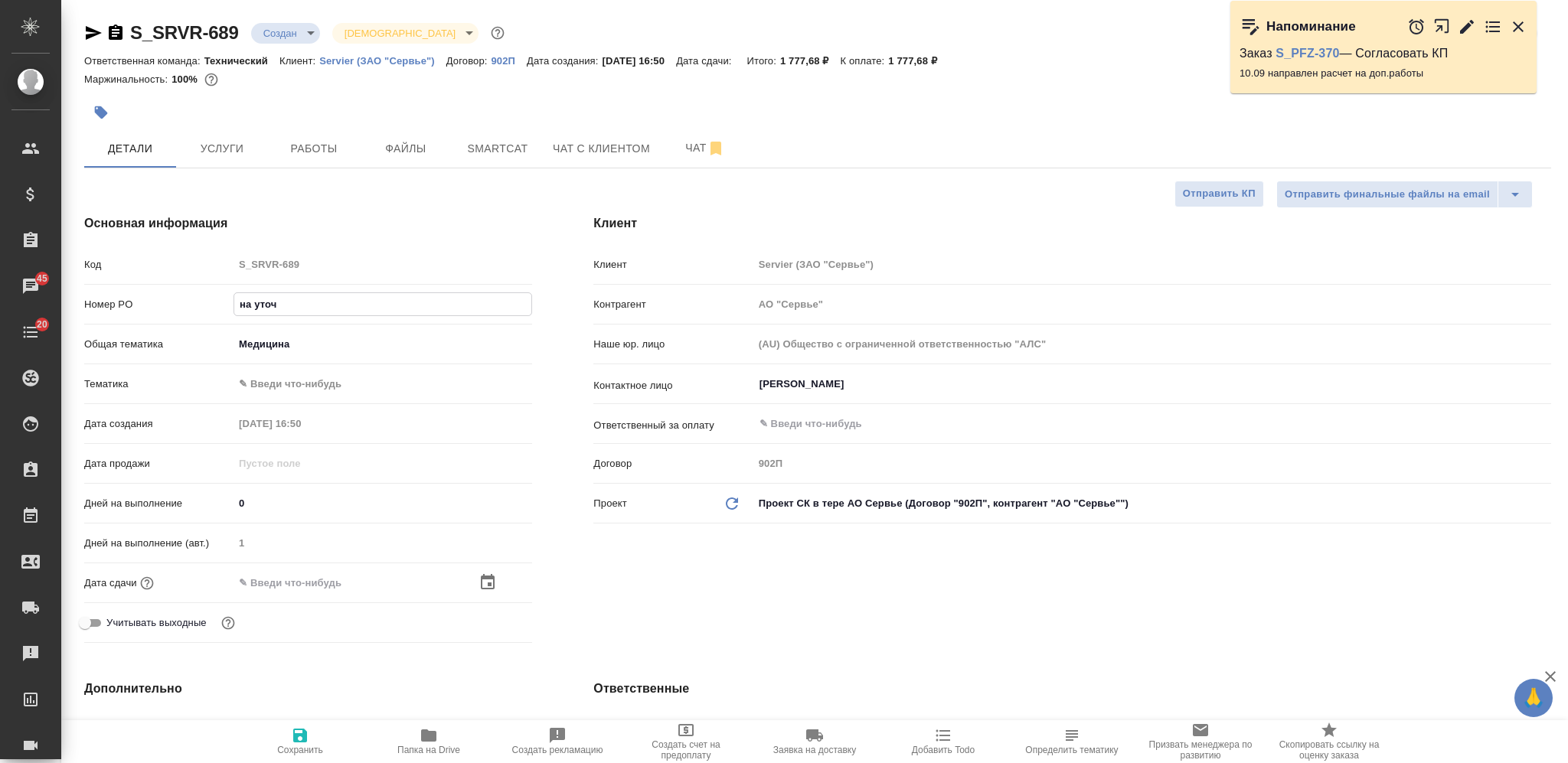
type textarea "x"
type input "на уточн"
type textarea "x"
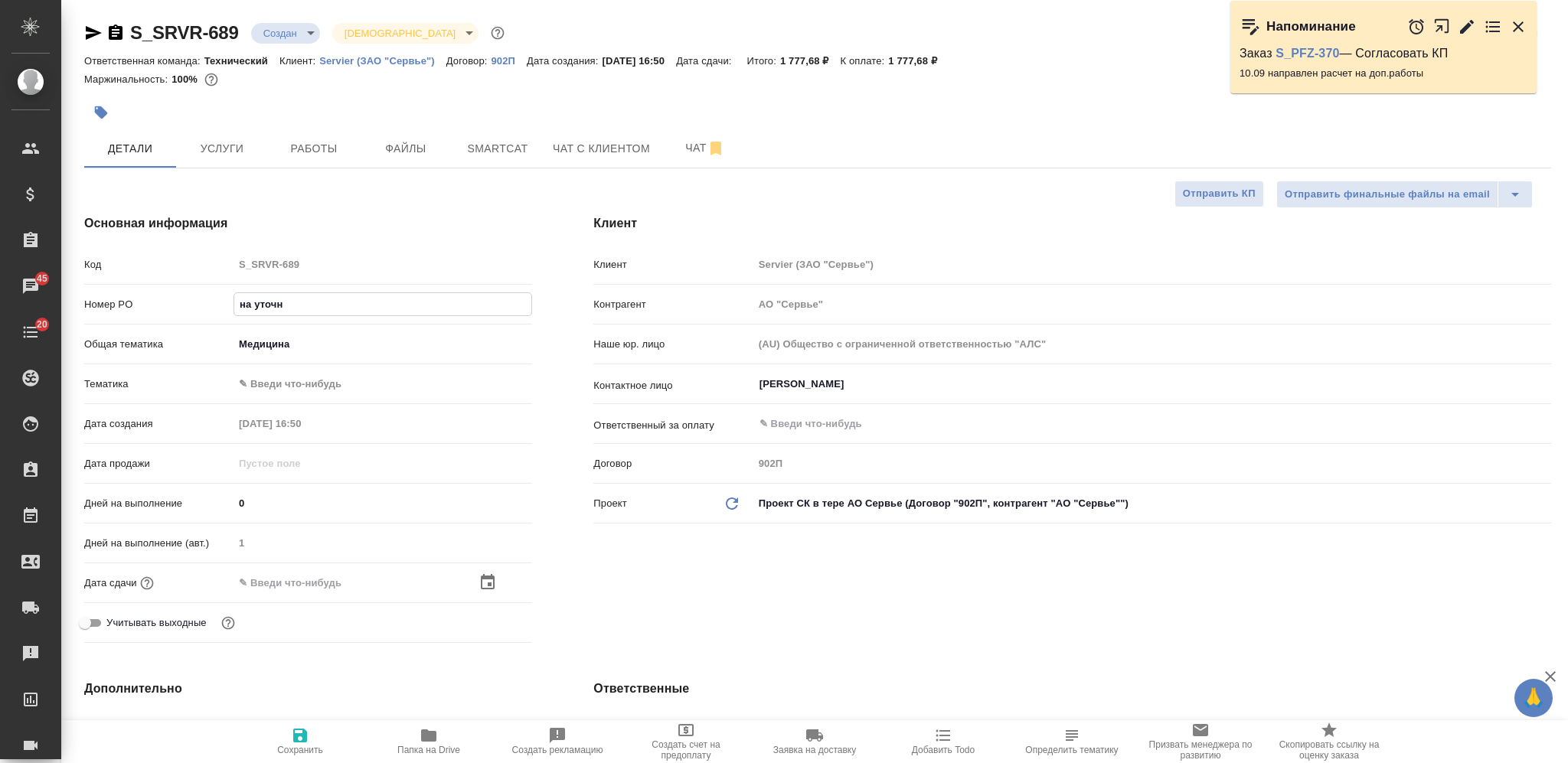
type input "на уточне"
type textarea "x"
type input "на уточнен"
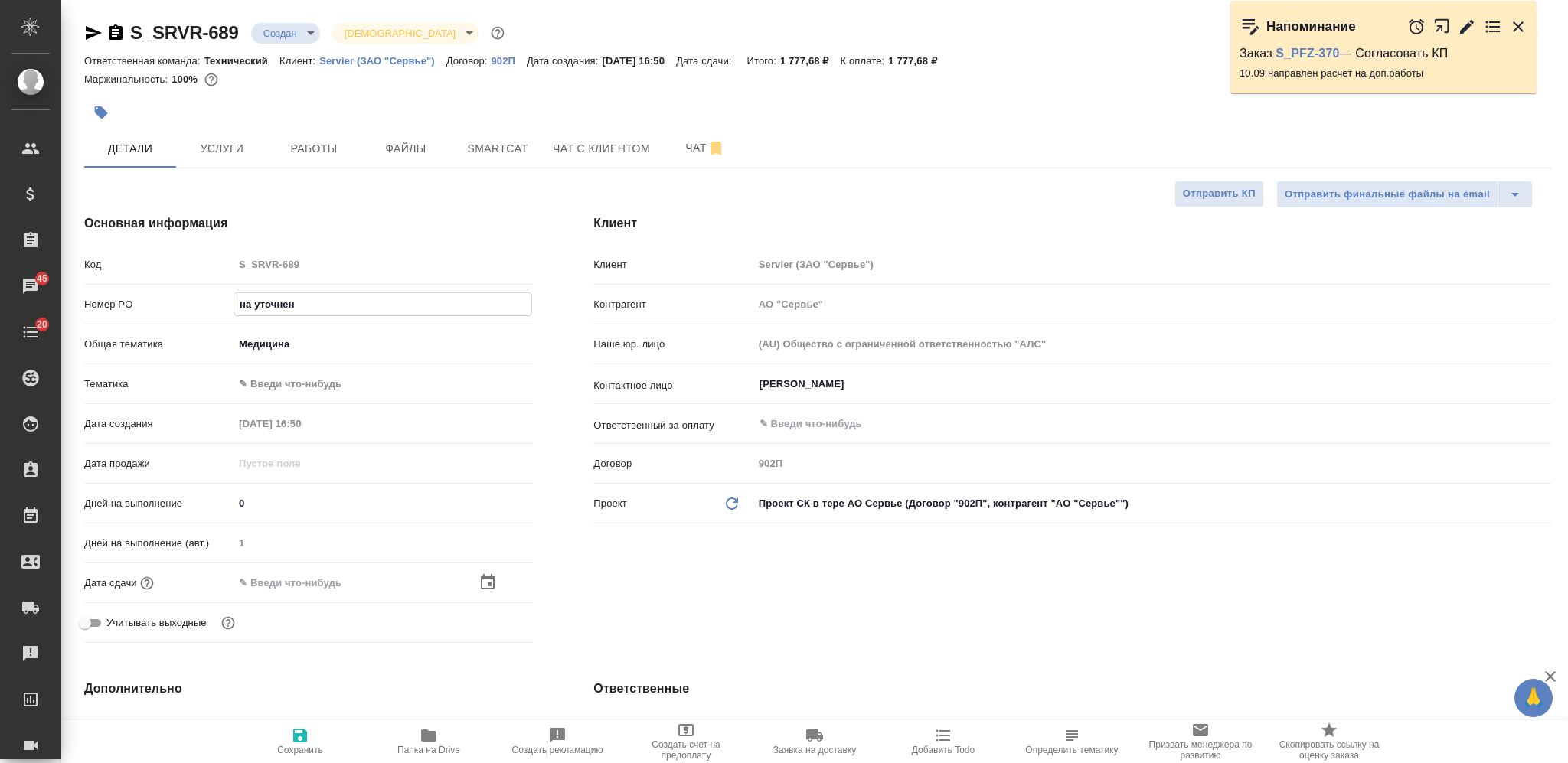
type textarea "x"
type input "на уточнени"
type textarea "x"
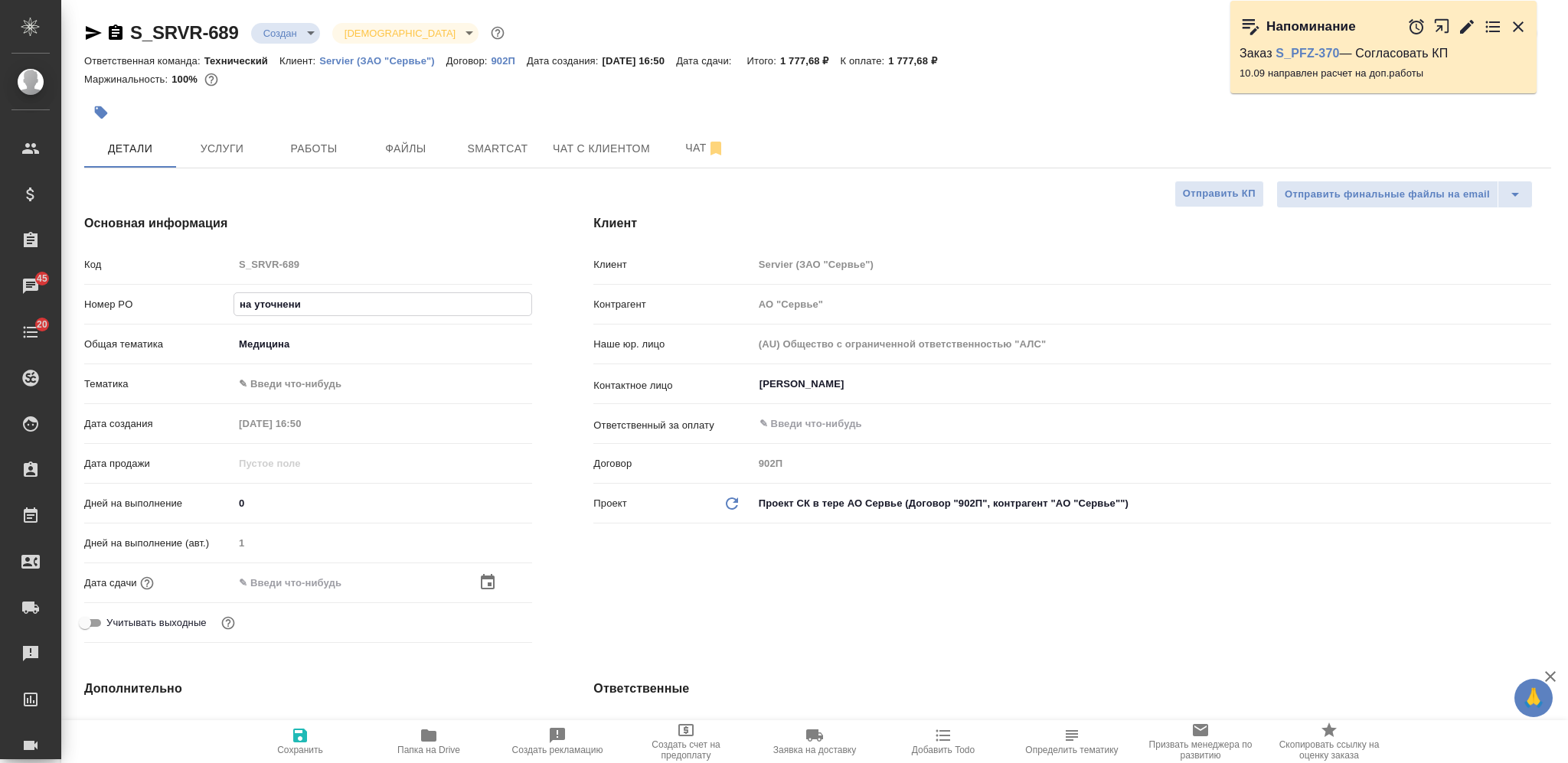
type textarea "x"
type input "на уточнении"
type textarea "x"
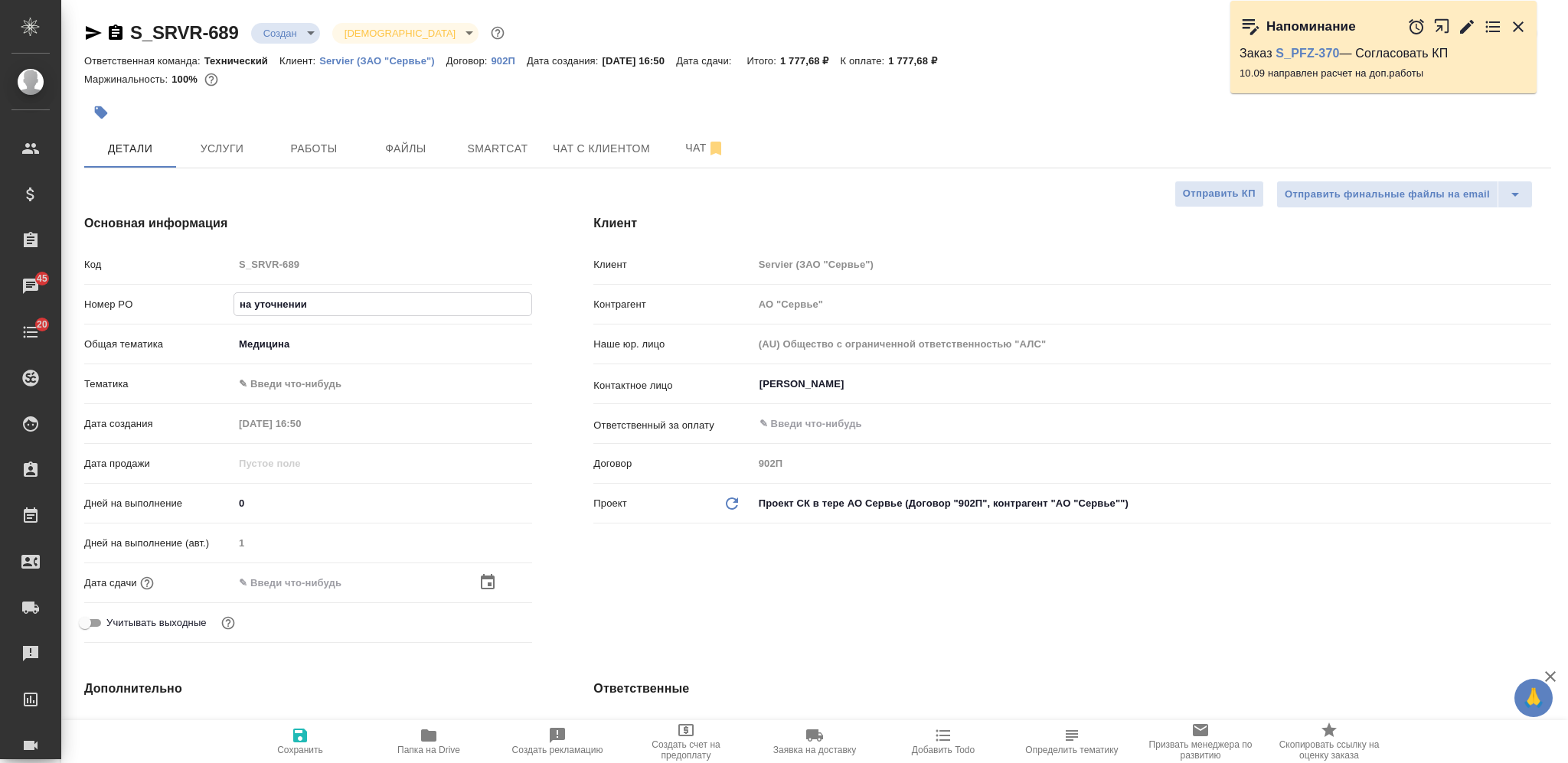
type textarea "x"
type input "на уточнении"
click at [264, 572] on input "text" at bounding box center [300, 583] width 134 height 22
type input "1_.__.____ __:__"
type textarea "x"
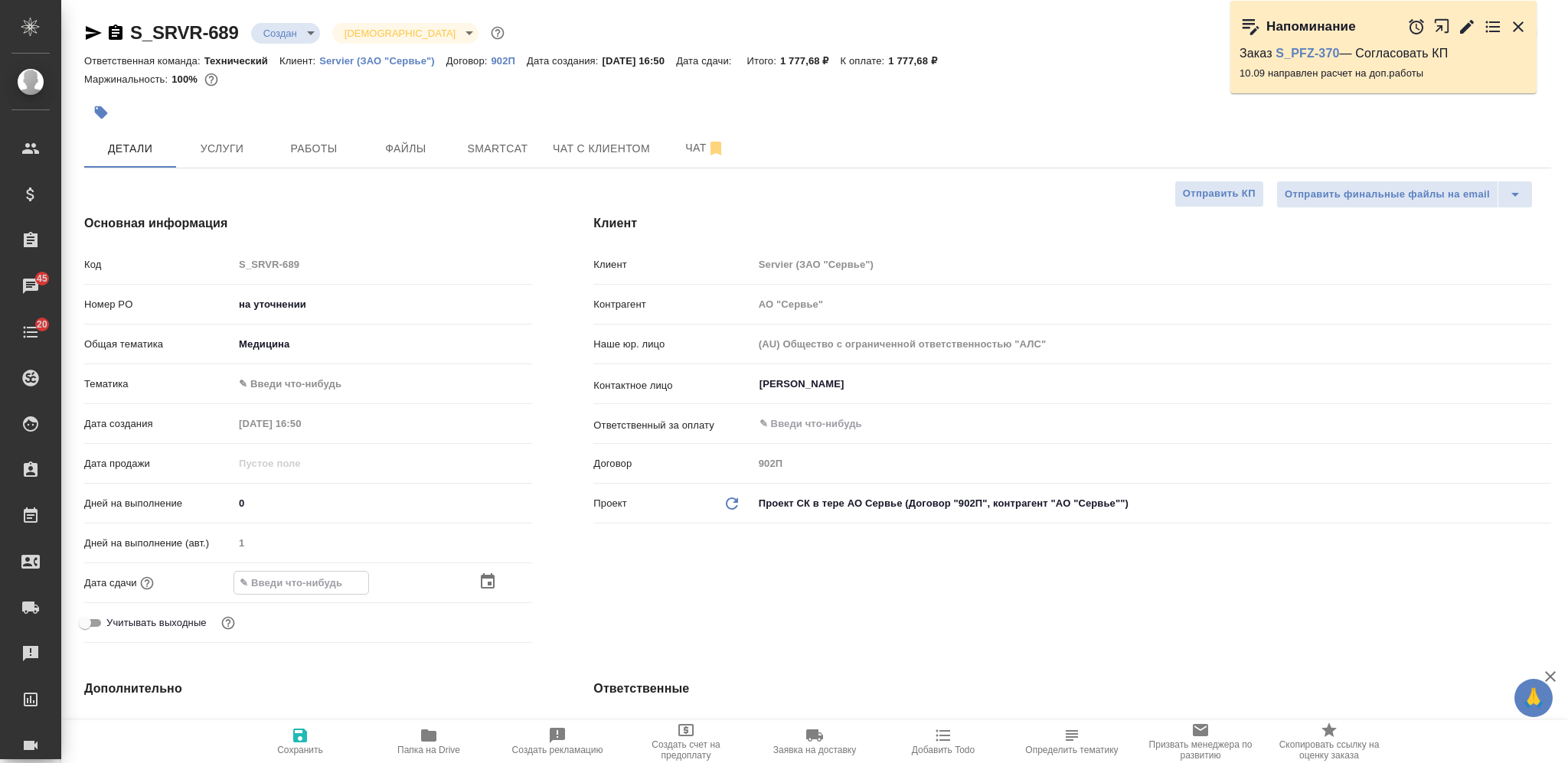
type textarea "x"
type input "15.__.____ __:__"
type textarea "x"
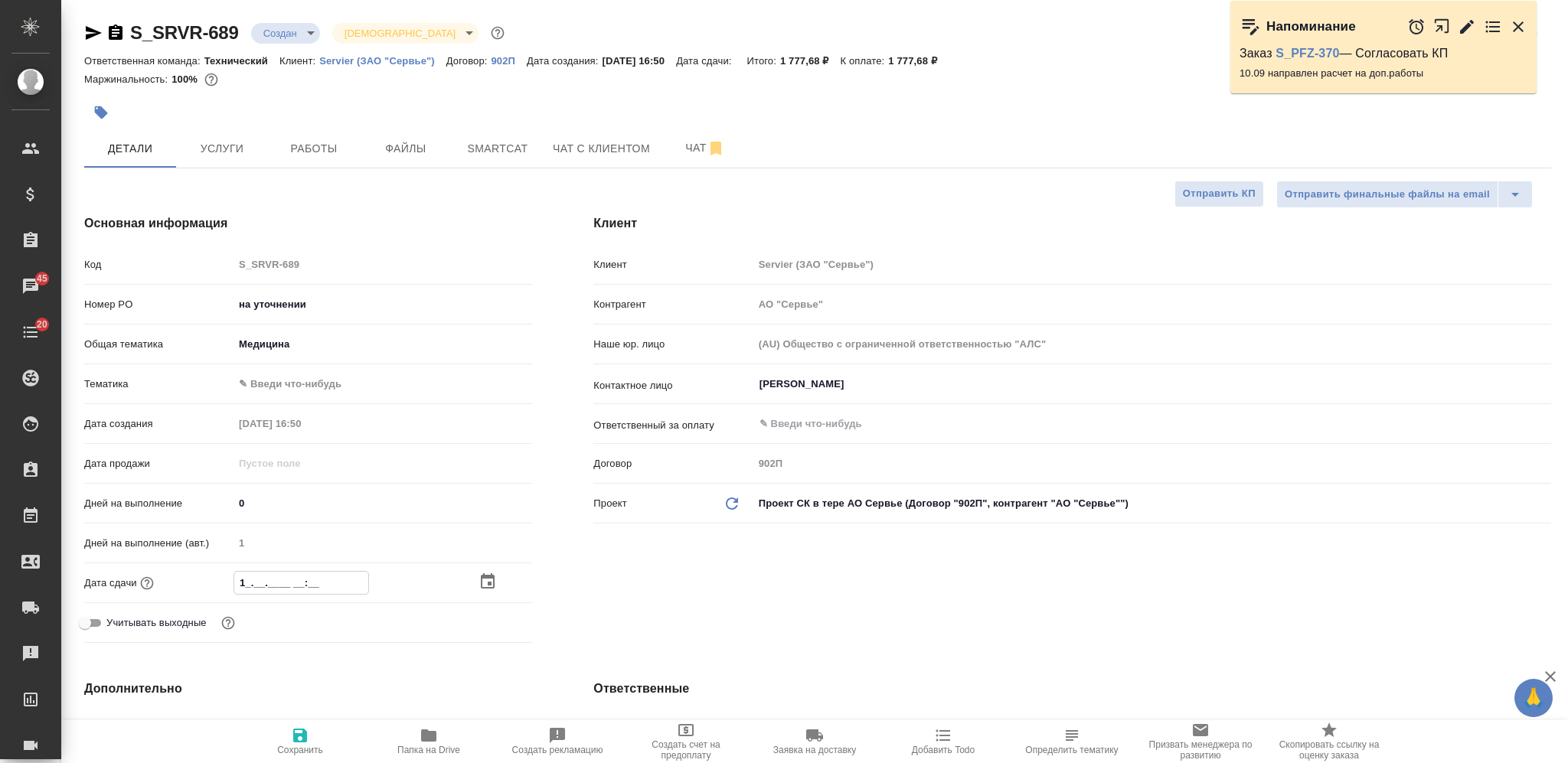
type textarea "x"
type input "15.0_.____ __:__"
type textarea "x"
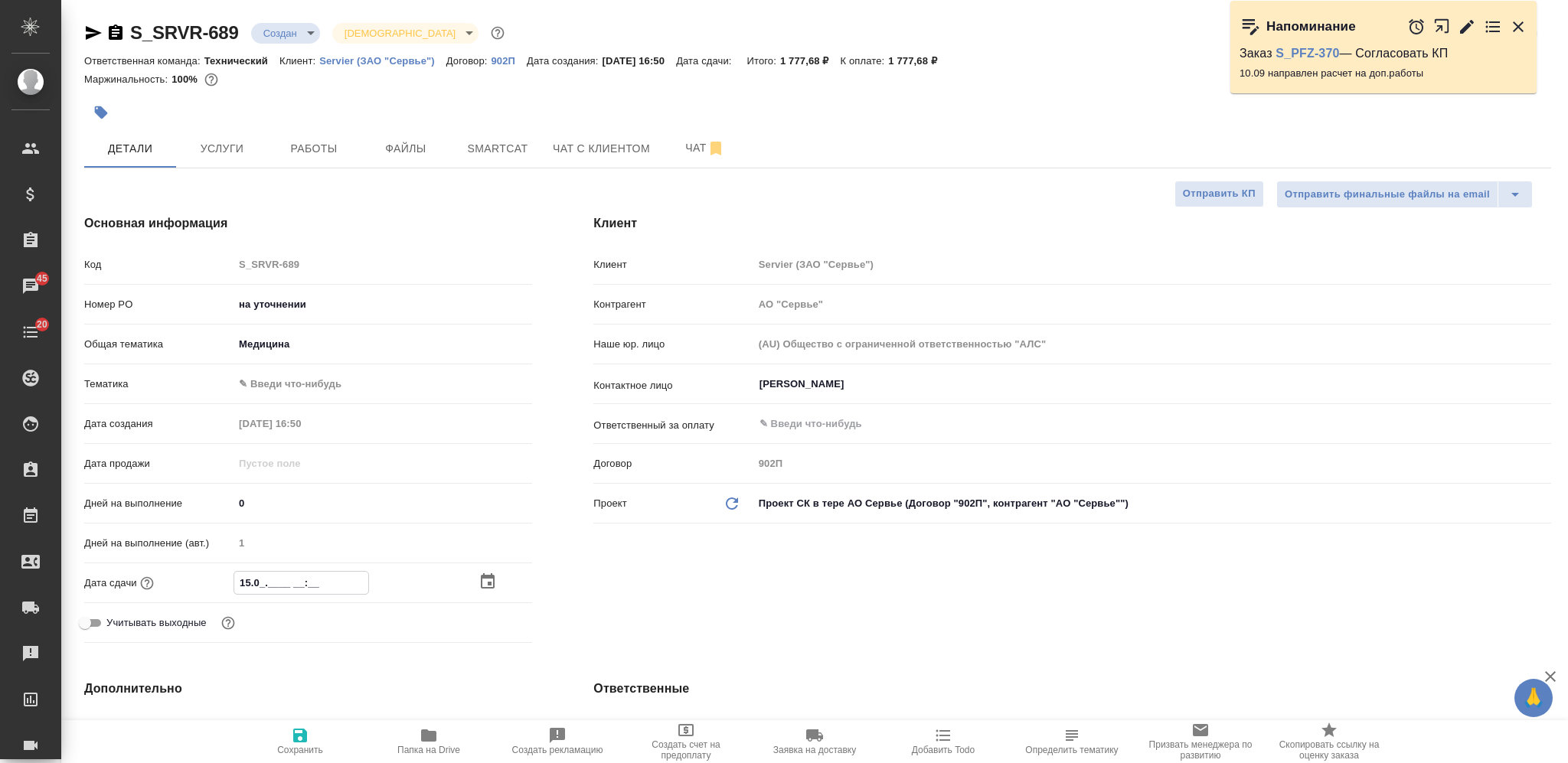
type input "15.09.____ __:__"
type textarea "x"
type input "15.09.2___ __:__"
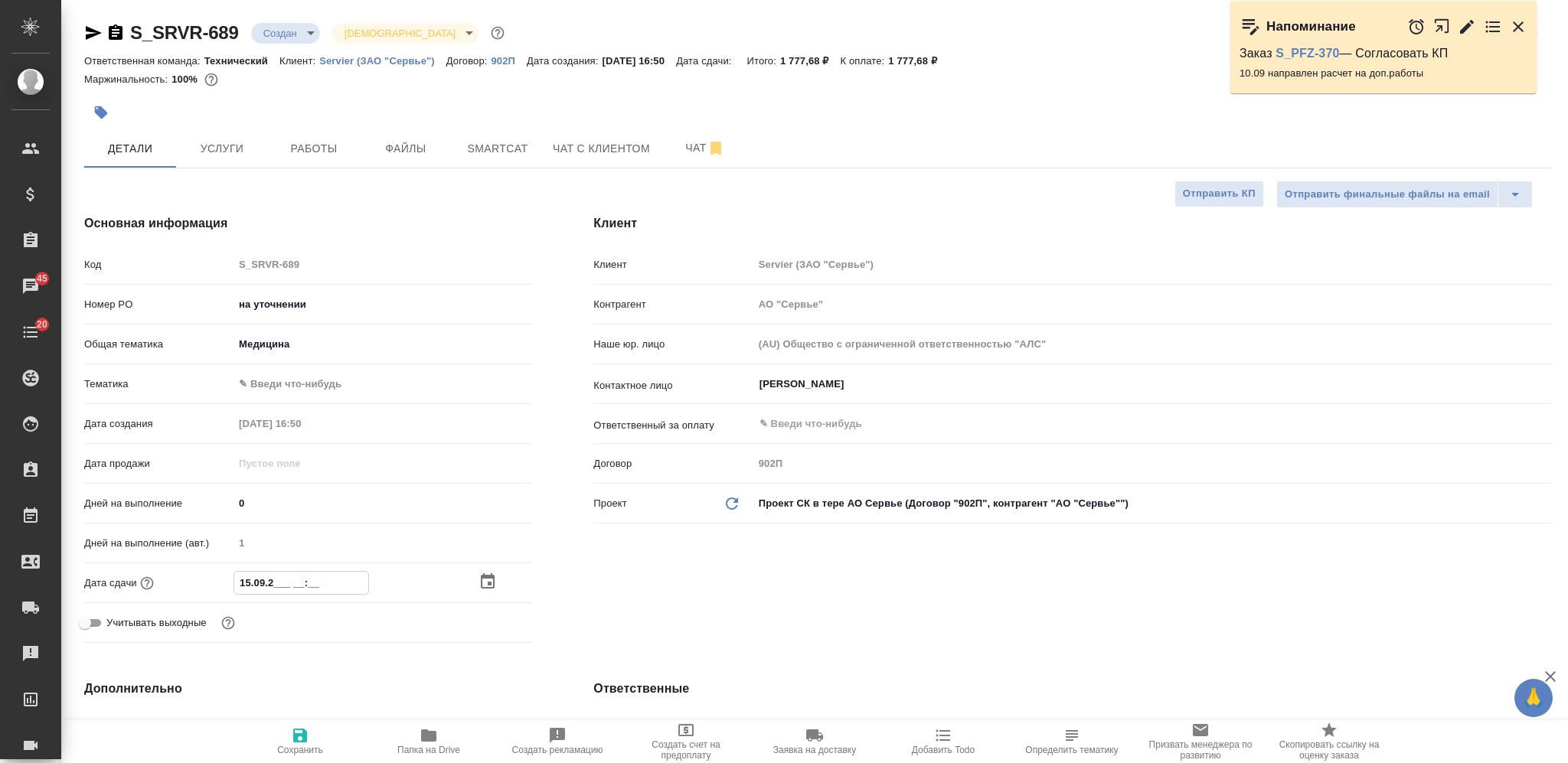
type textarea "x"
type input "15.09.20__ __:__"
type textarea "x"
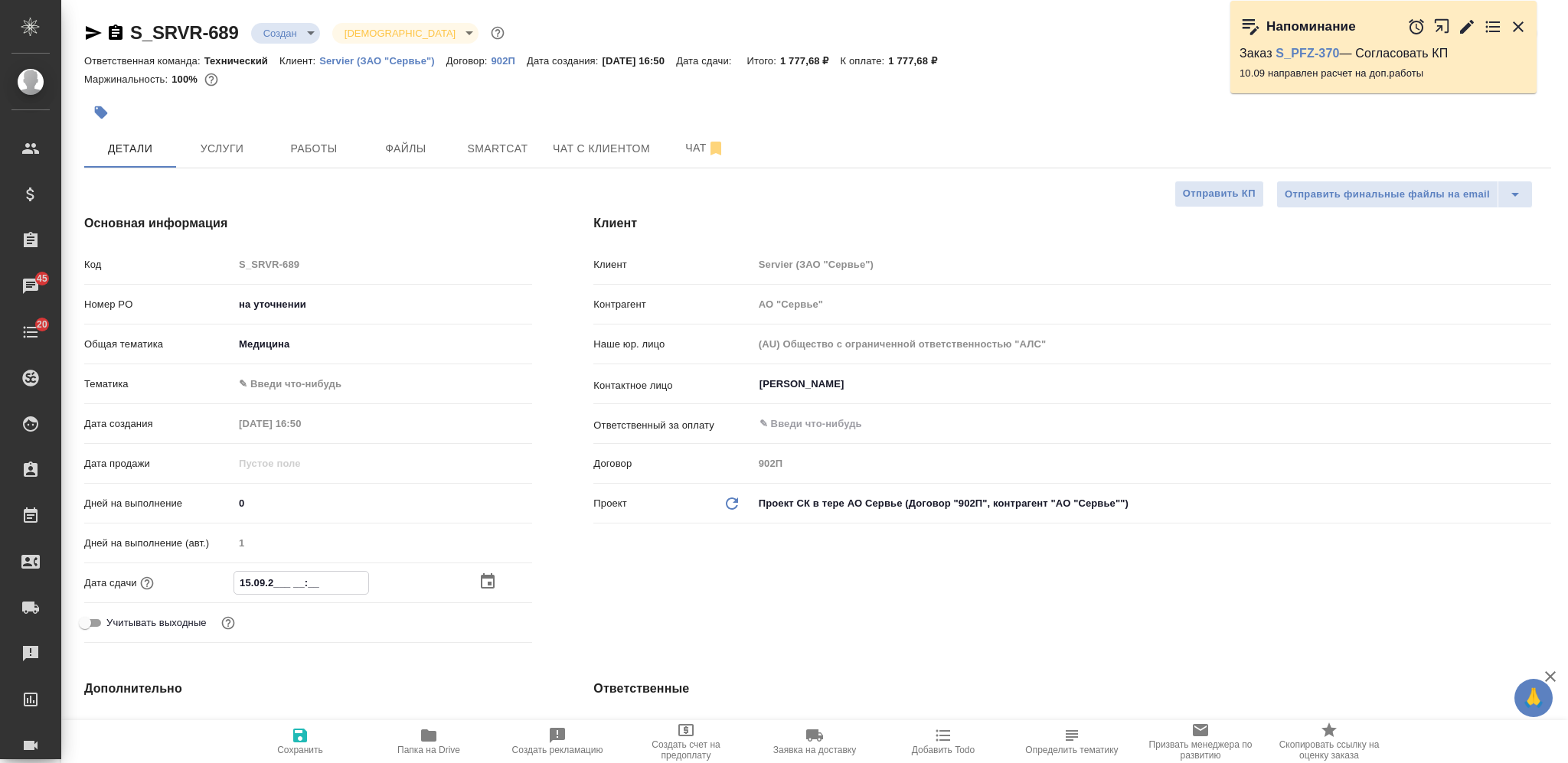
type textarea "x"
type input "15.09.2025 17:__"
type textarea "x"
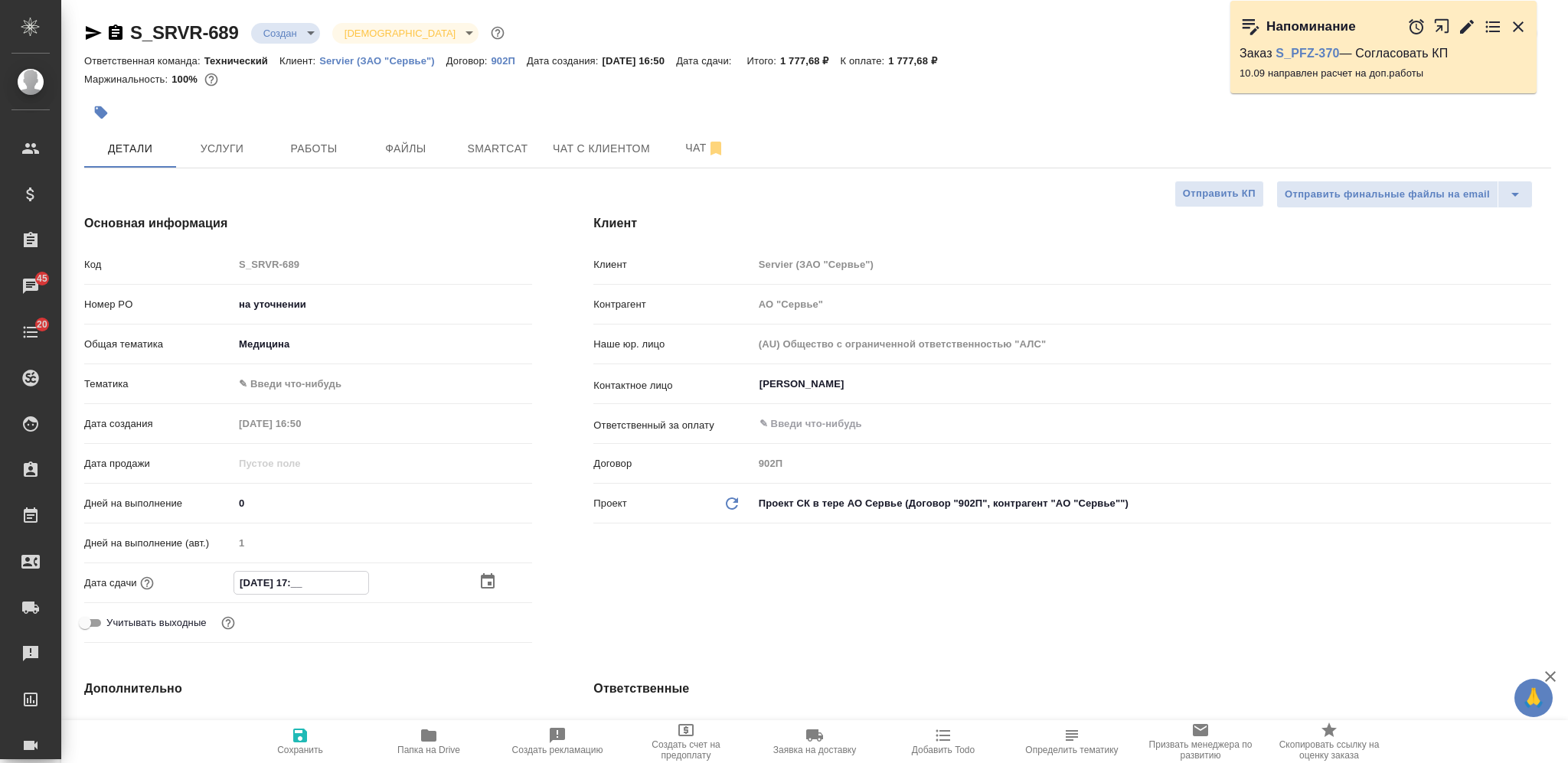
type textarea "x"
type input "15.09.2025 17:00"
type textarea "x"
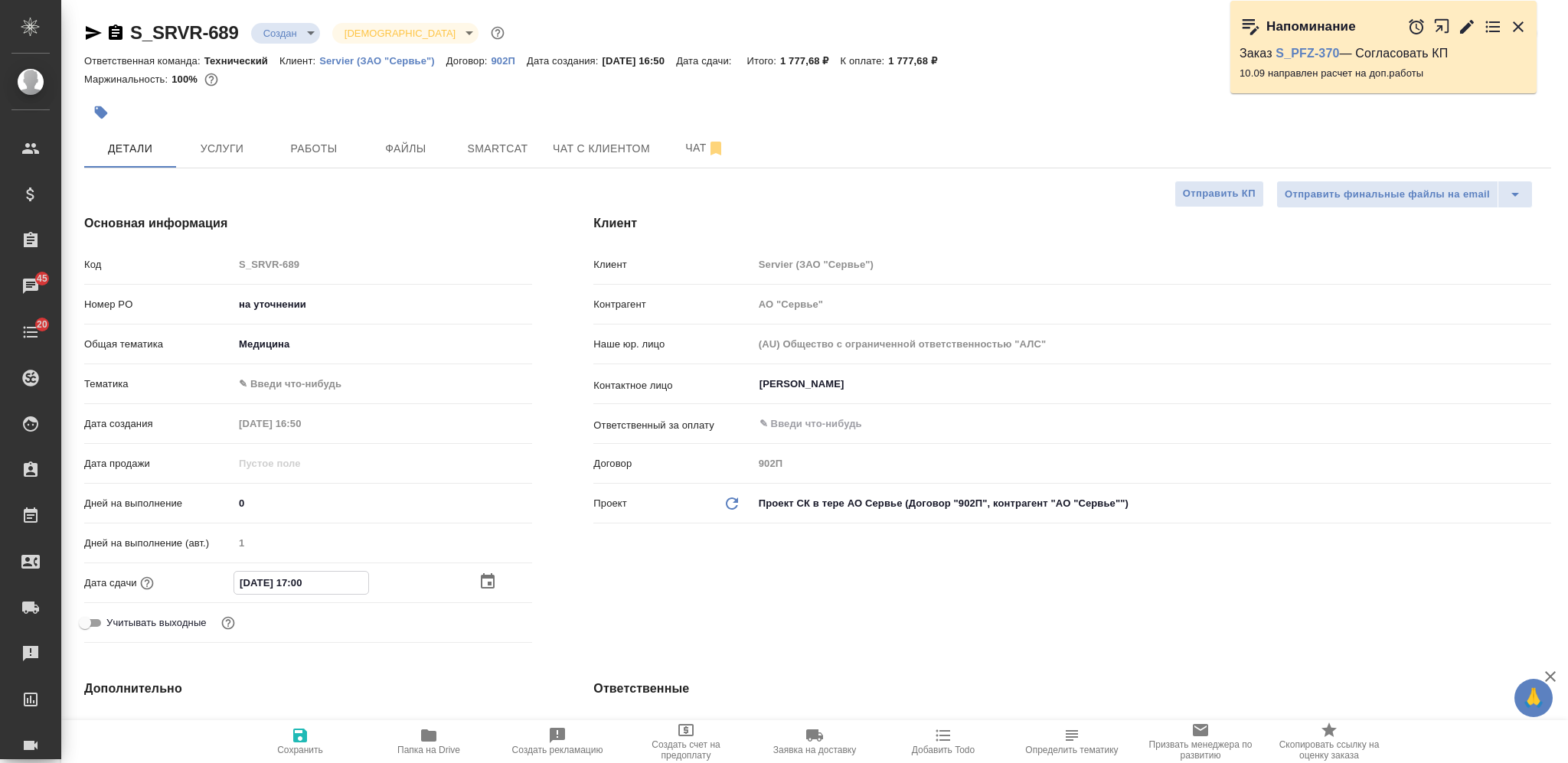
type input "15.09.2025 17:00"
click at [294, 572] on icon "button" at bounding box center [300, 736] width 14 height 14
type textarea "x"
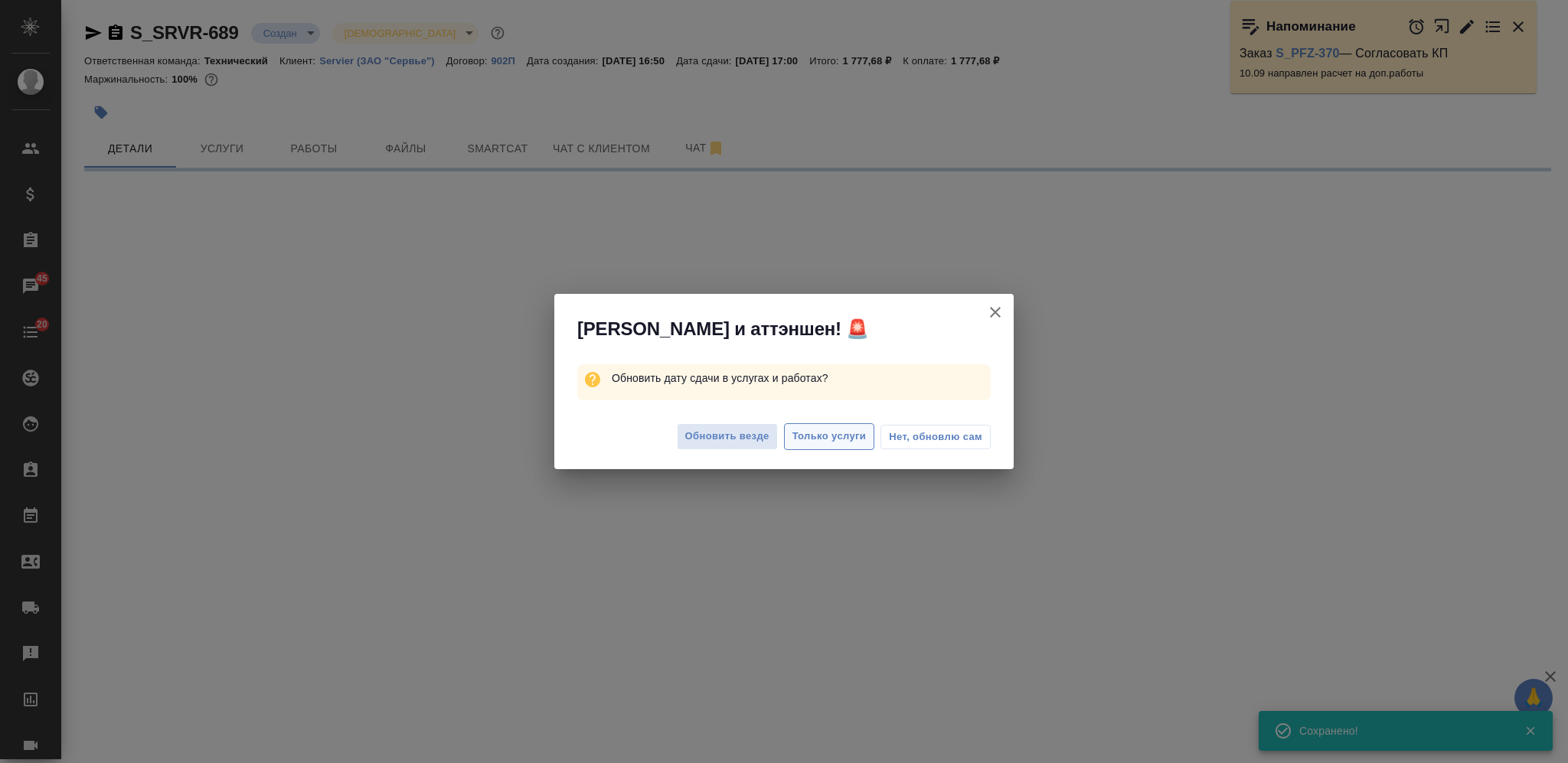
select select "RU"
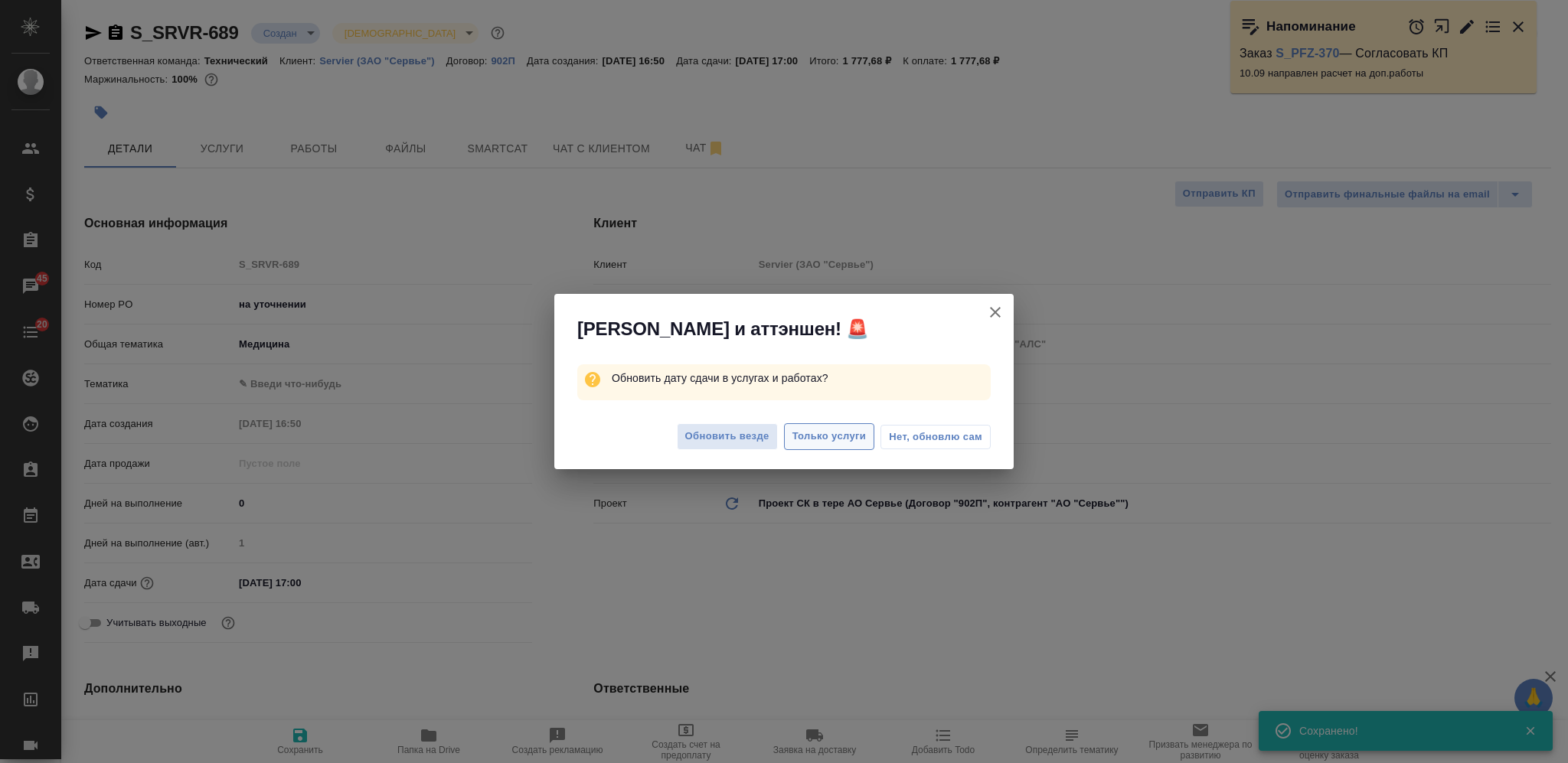
type textarea "x"
click at [812, 433] on span "Только услуги" at bounding box center [829, 437] width 74 height 18
type textarea "x"
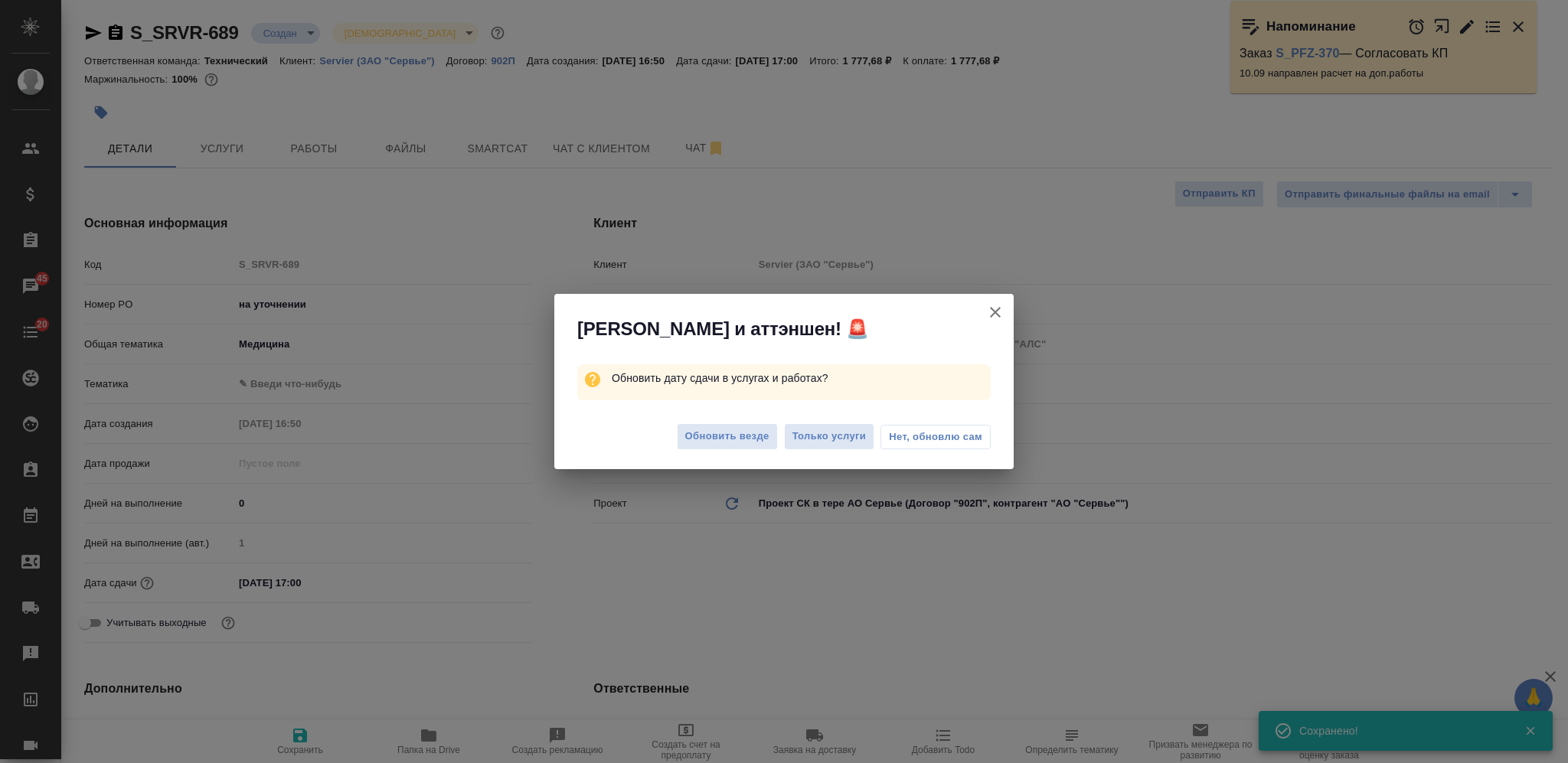
type textarea "x"
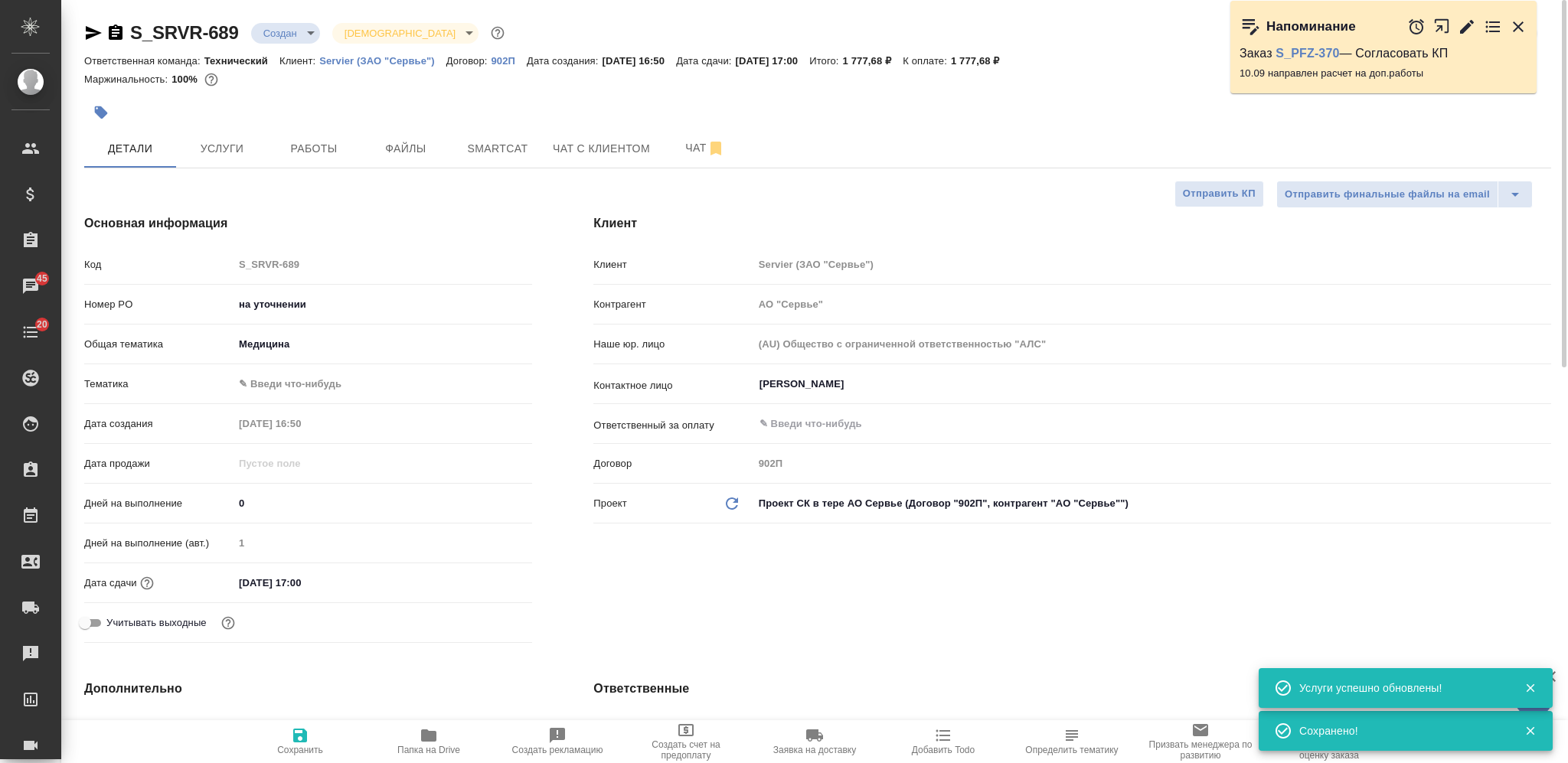
click at [302, 33] on body "🙏 .cls-1 fill:#fff; AWATERA Nikiforova Valeria Клиенты Спецификации Заказы 45 Ч…" at bounding box center [784, 381] width 1568 height 763
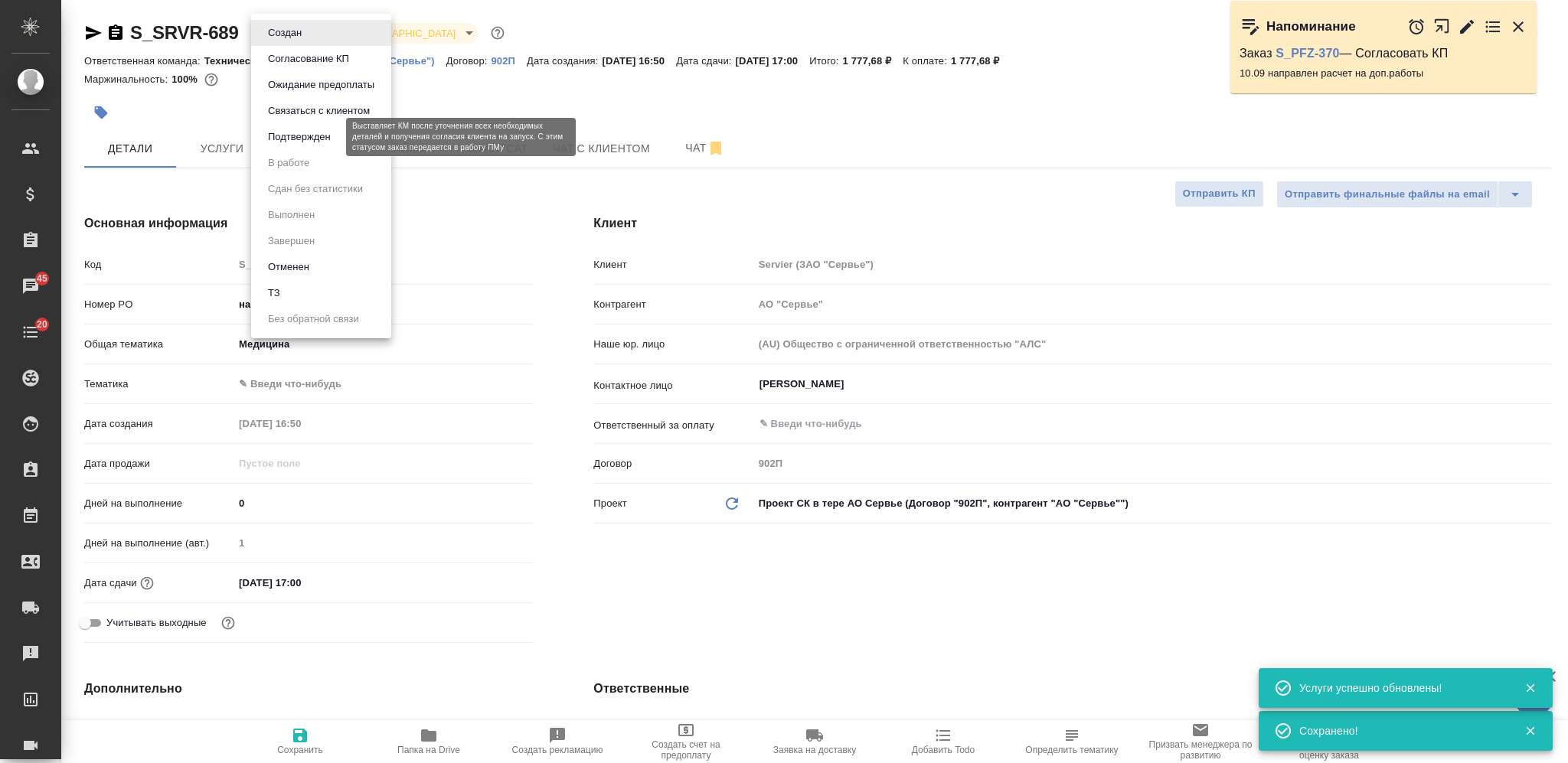
click at [299, 138] on button "Подтвержден" at bounding box center [299, 137] width 72 height 17
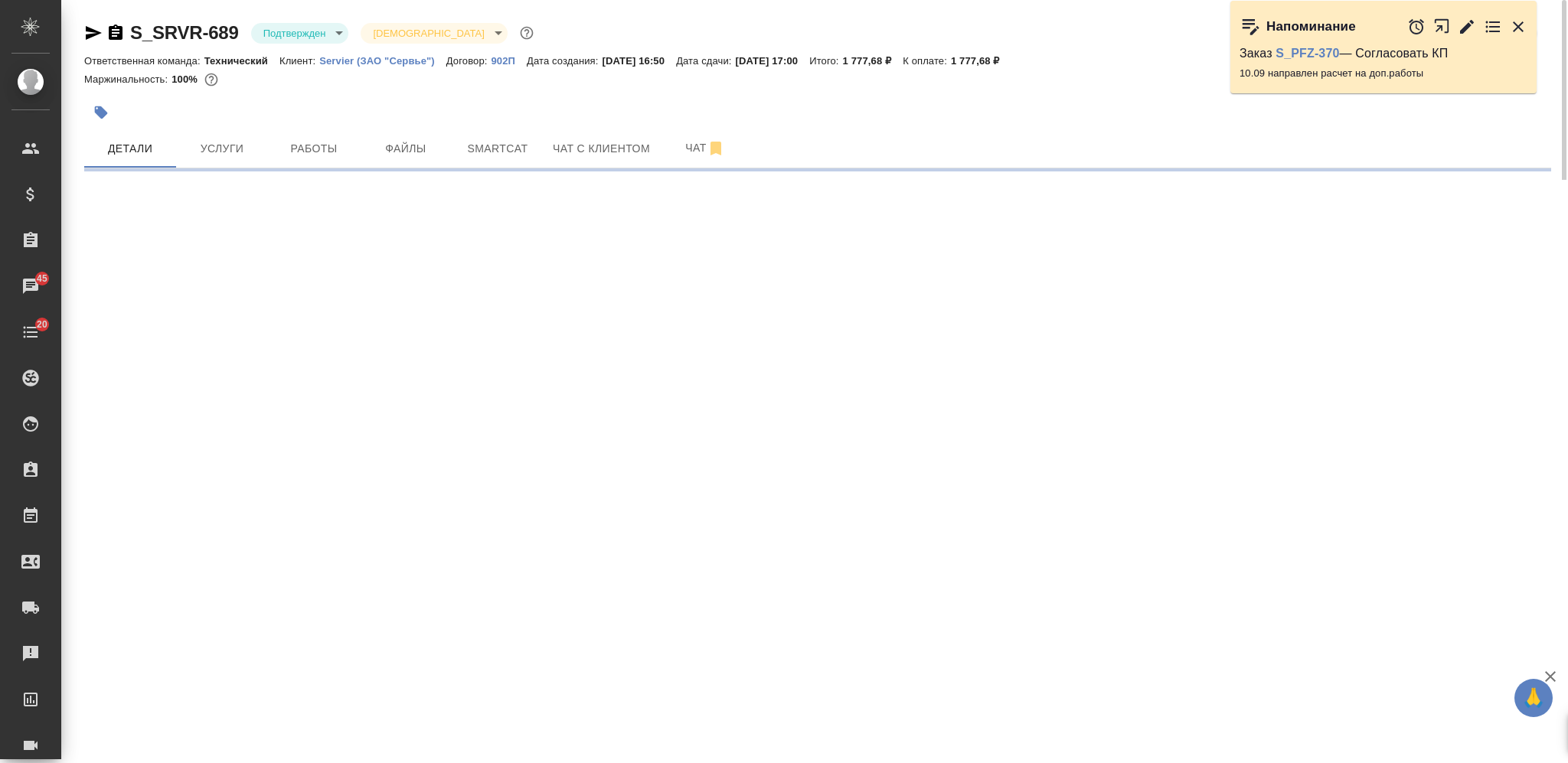
select select "RU"
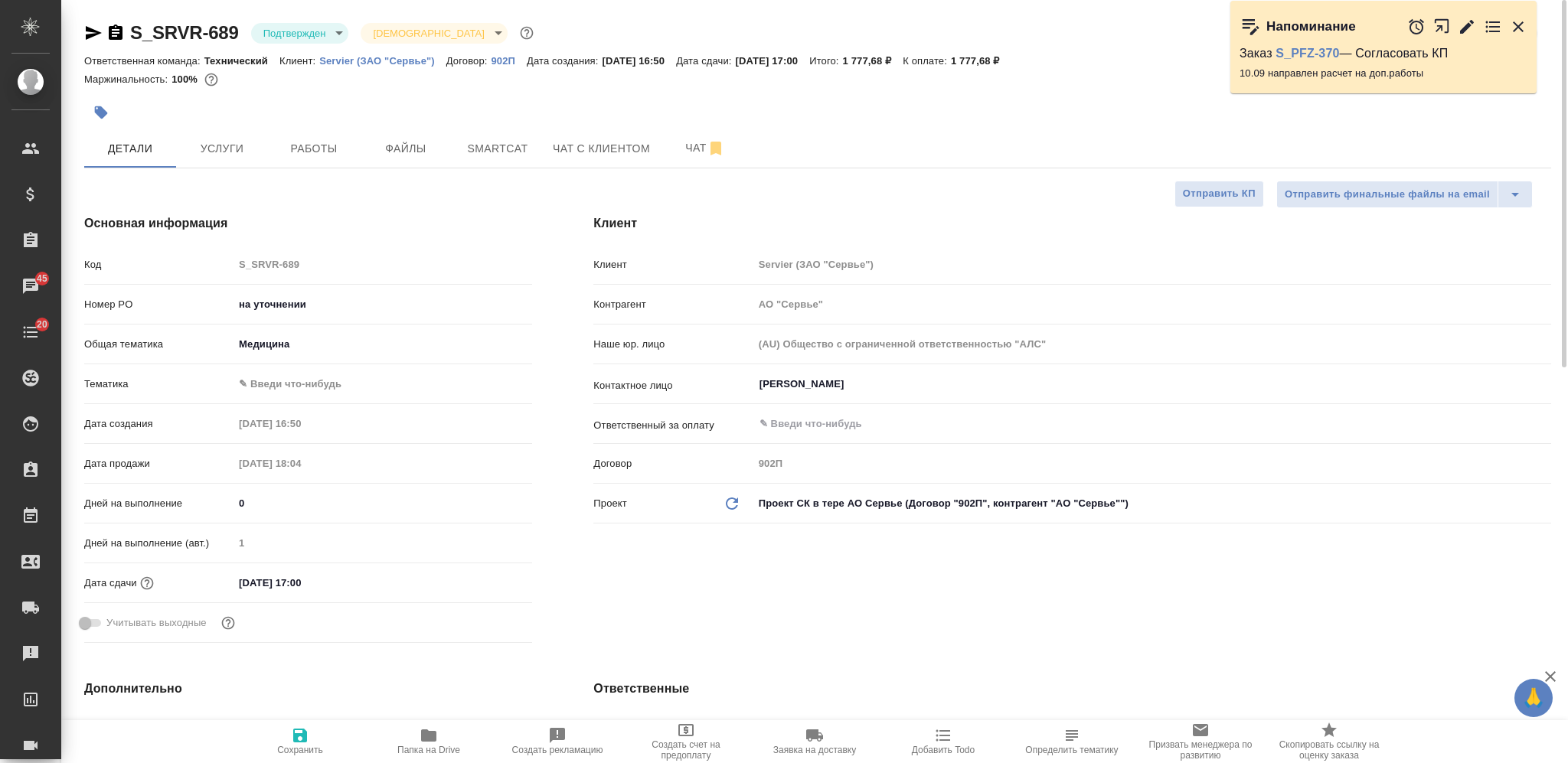
type textarea "x"
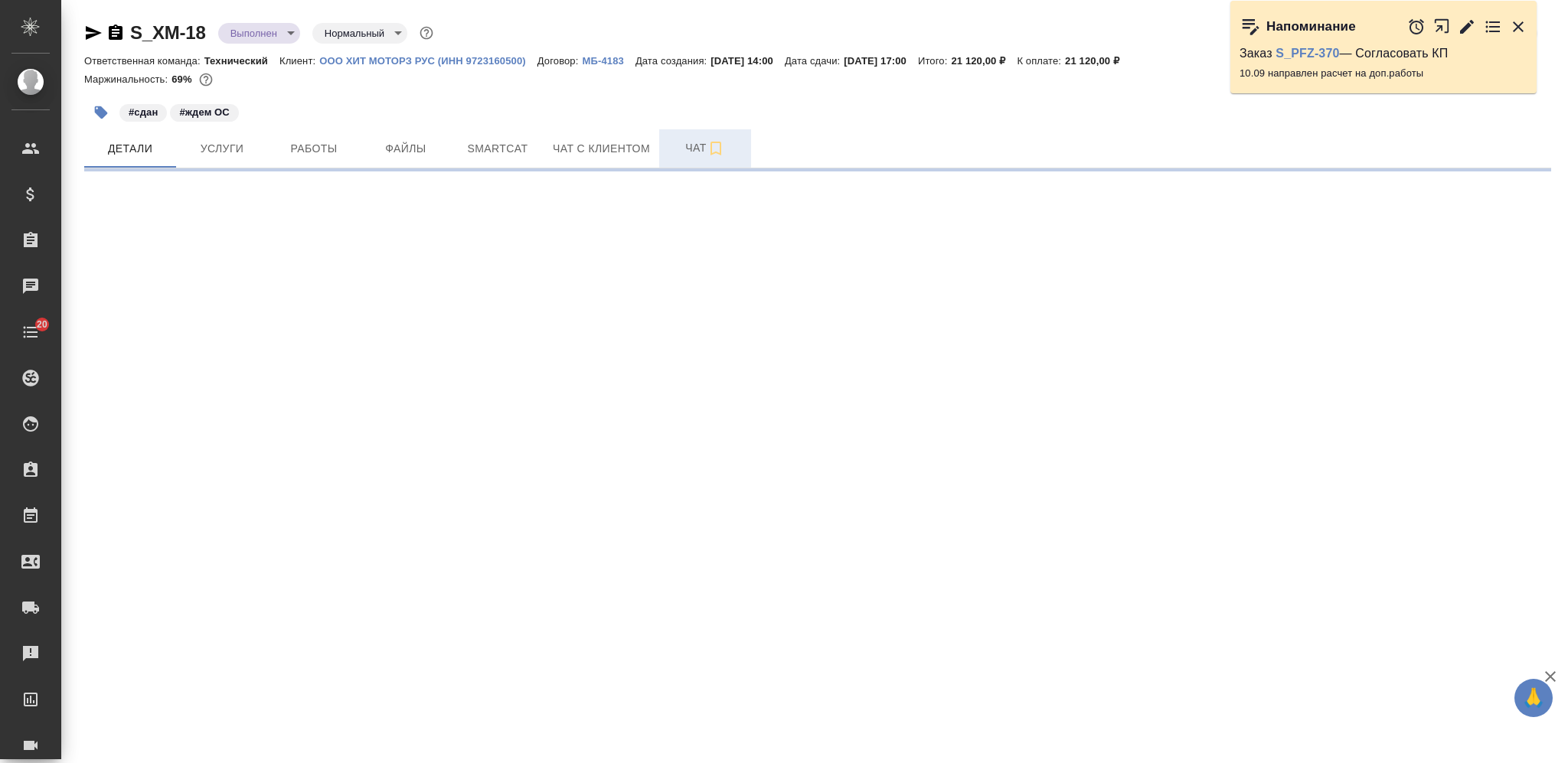
select select "RU"
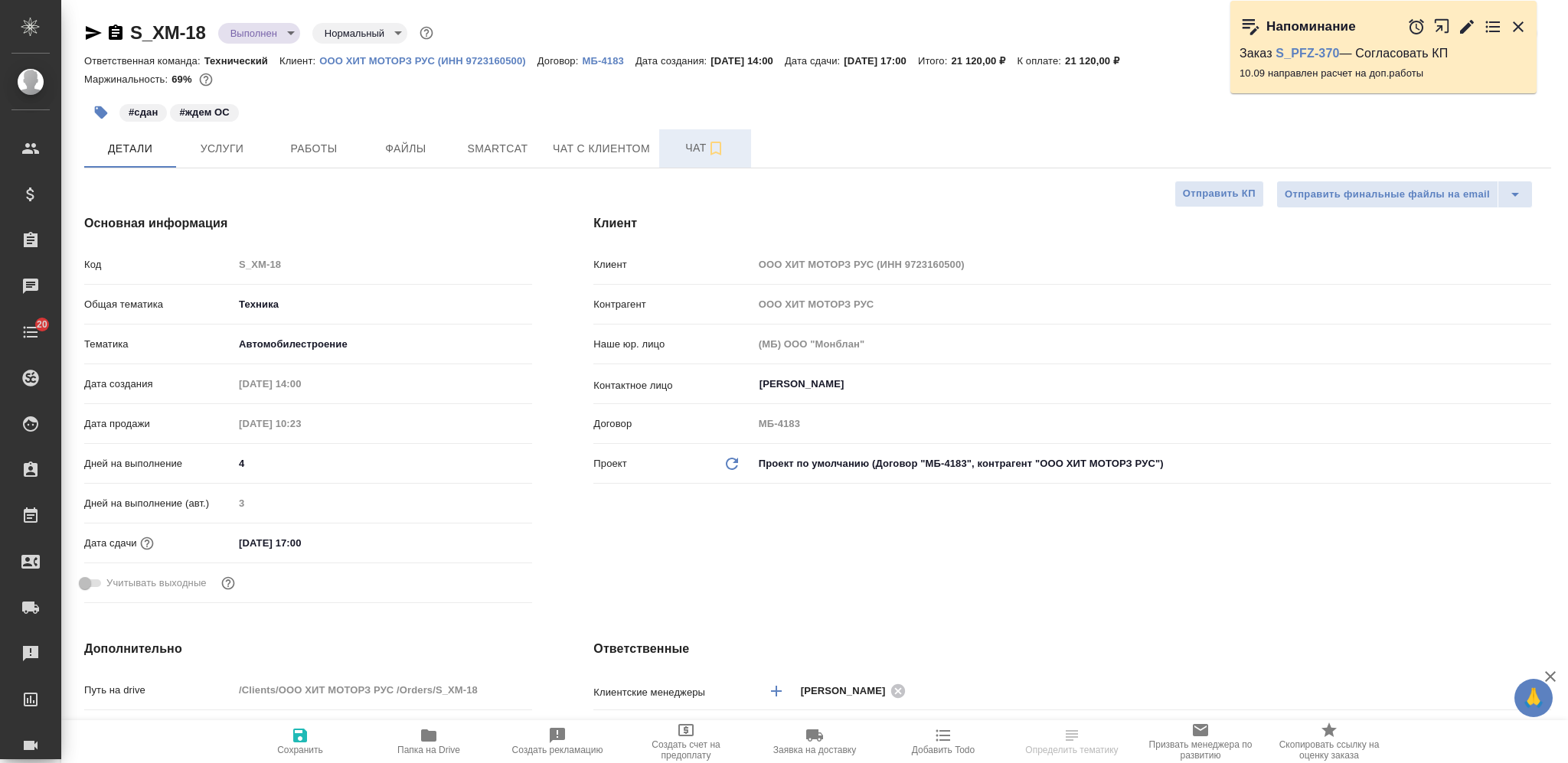
type textarea "x"
click at [681, 147] on span "Чат" at bounding box center [705, 148] width 73 height 19
type textarea "x"
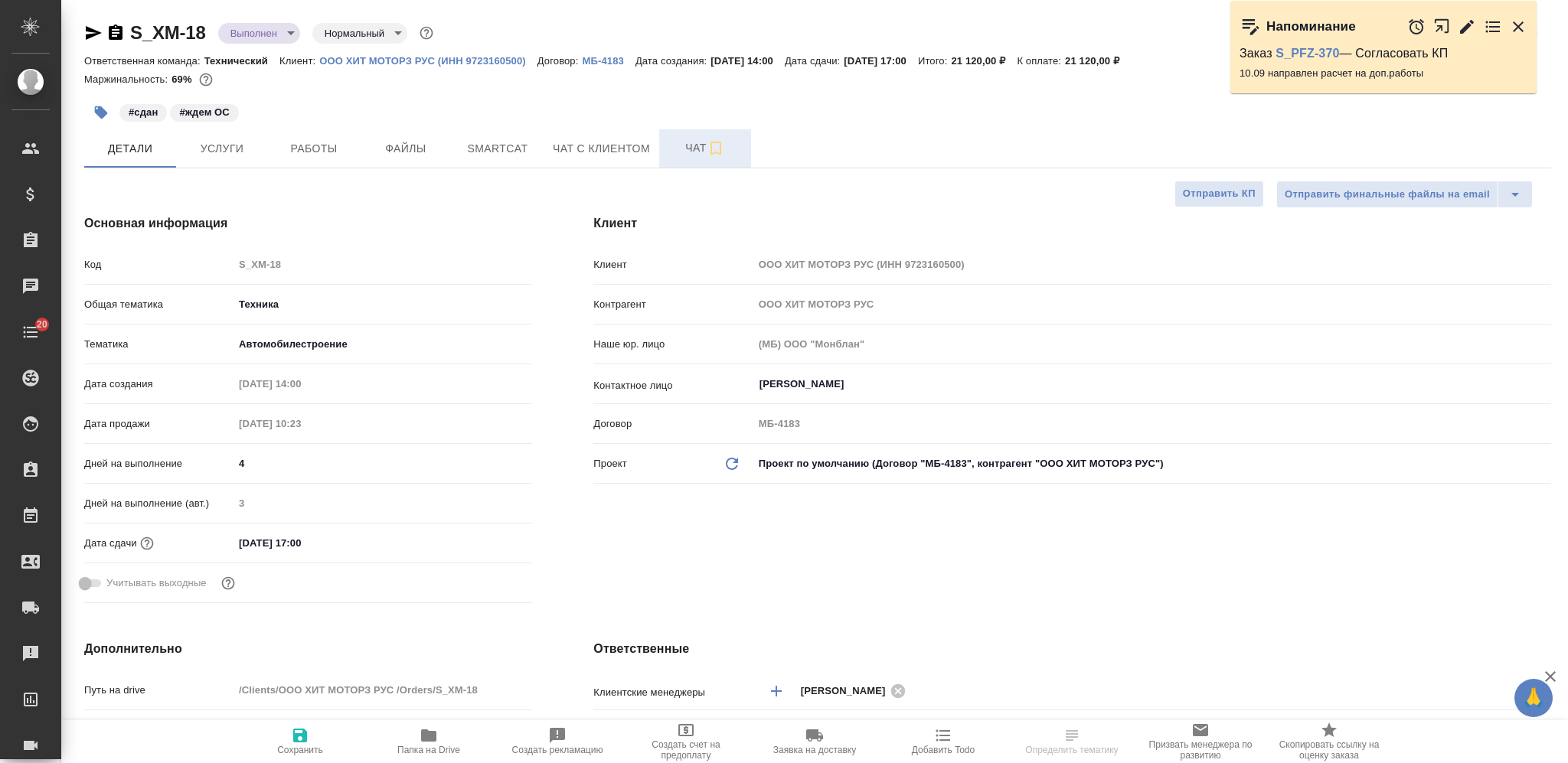
type textarea "x"
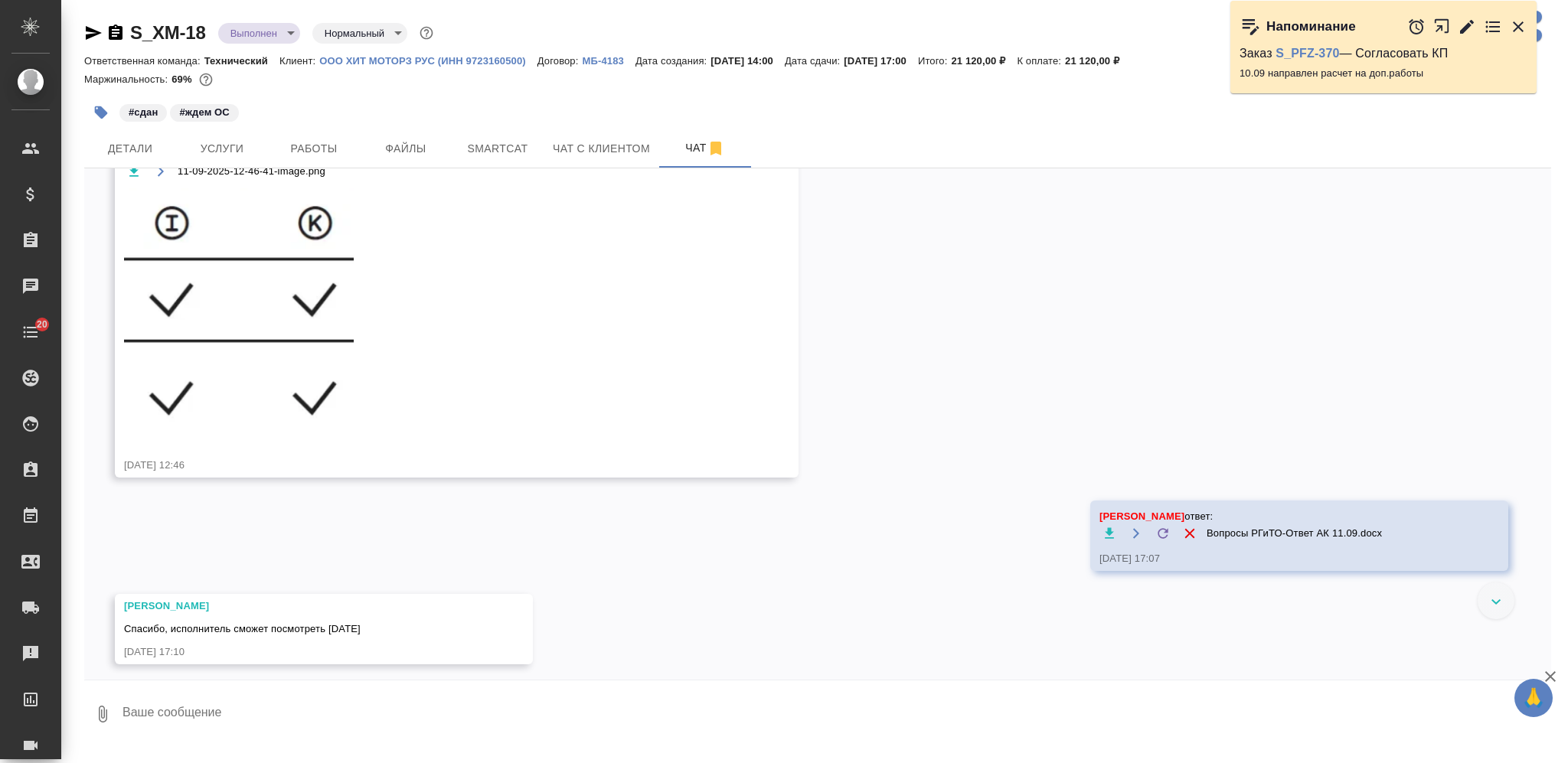
click at [470, 704] on textarea at bounding box center [836, 713] width 1430 height 52
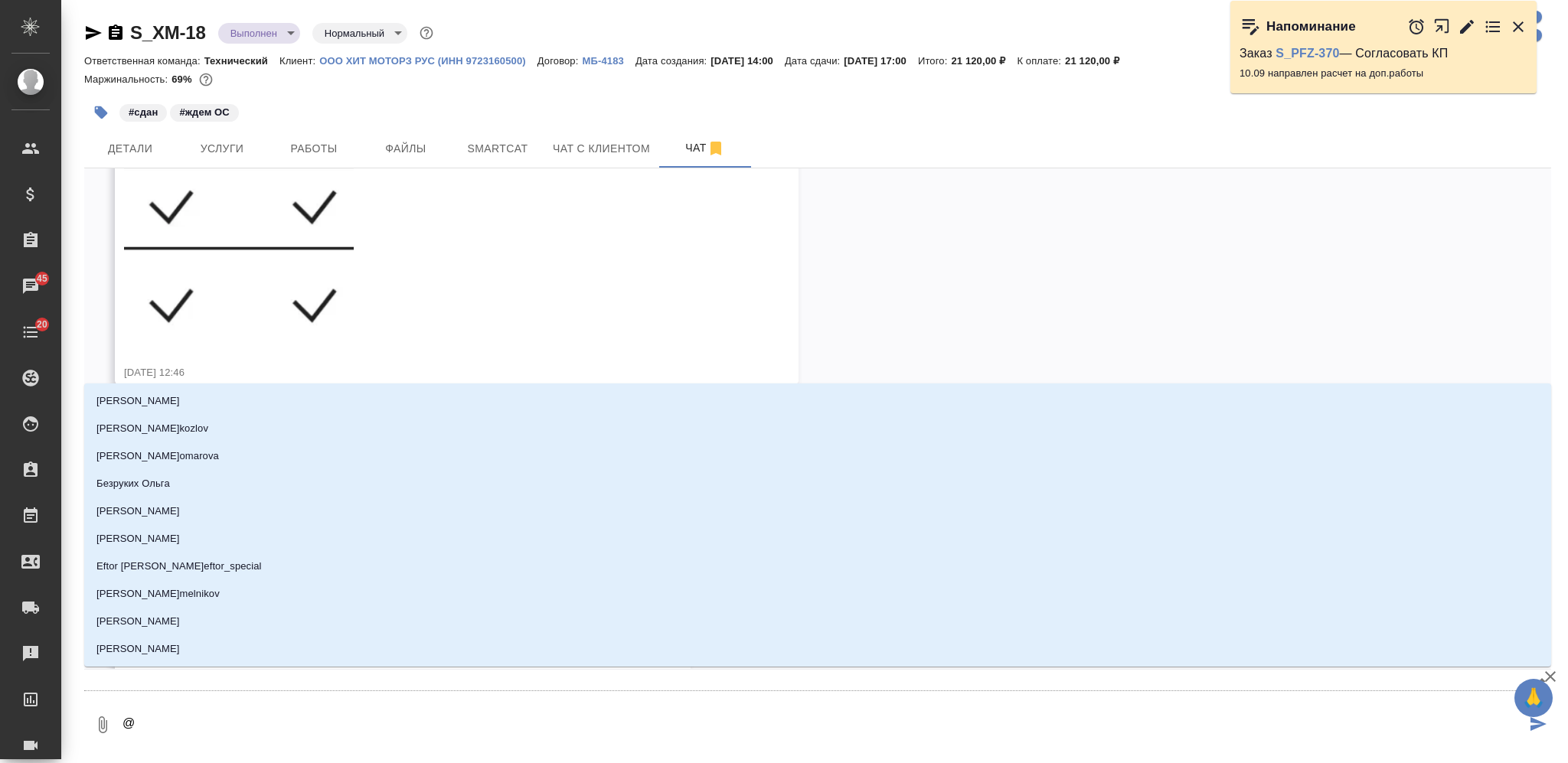
type textarea "@М"
type input "М"
type textarea "@Ма"
type input "Ма"
type textarea "@Мал"
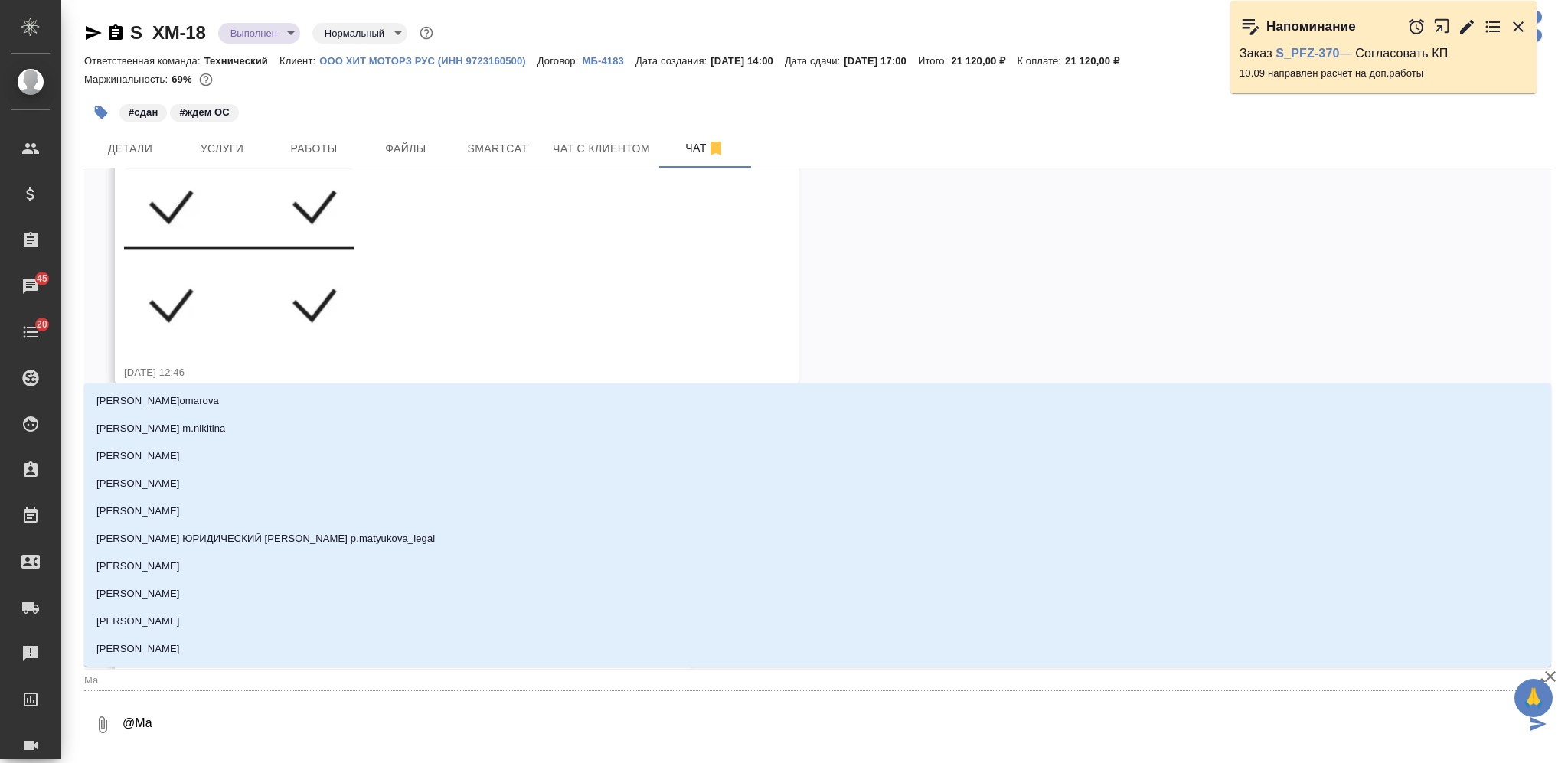
type input "Мал"
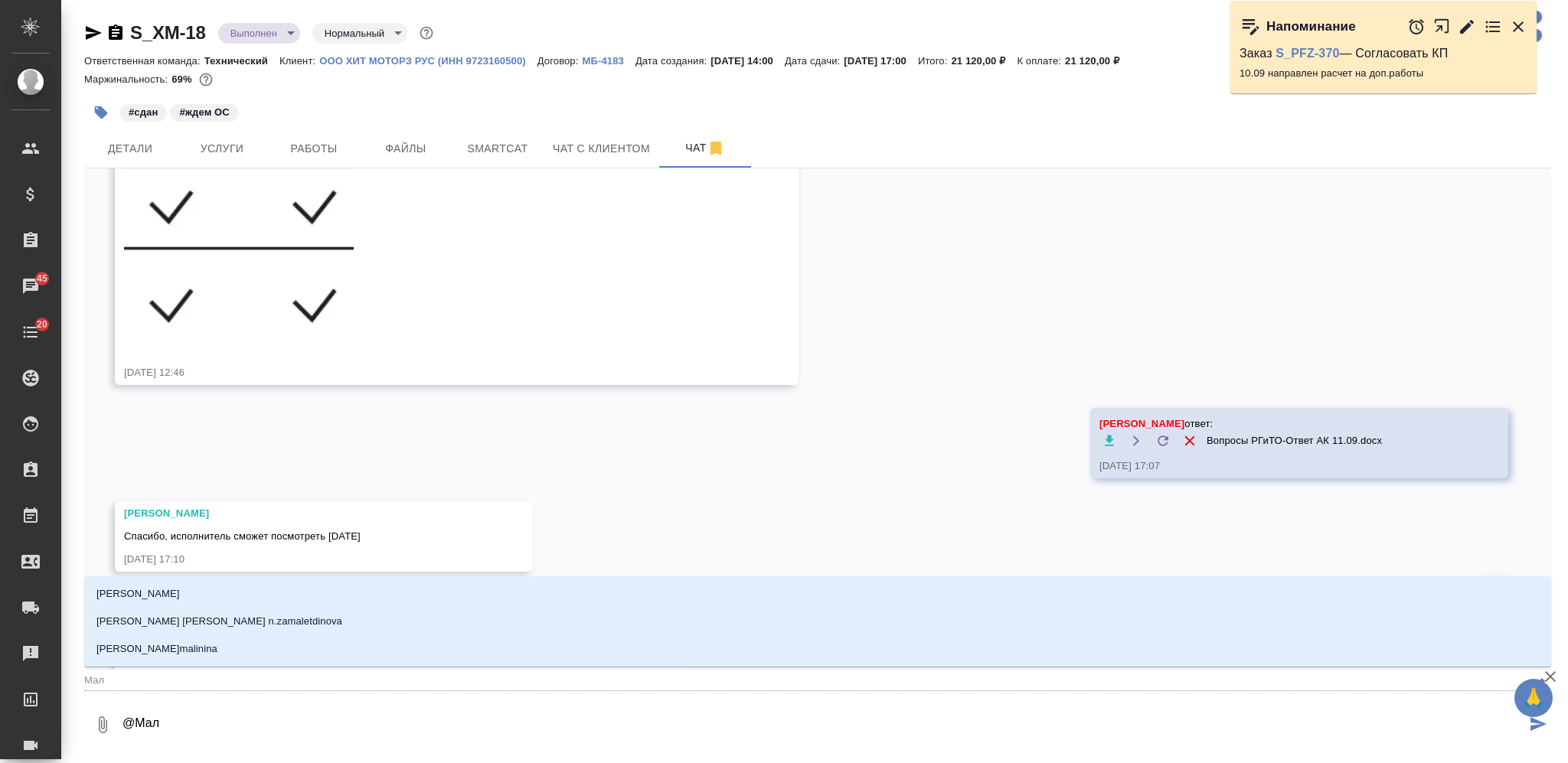
type textarea "@Мало"
type input "Мало"
type textarea "@Малоф"
type input "Малоф"
type textarea "@Малофе"
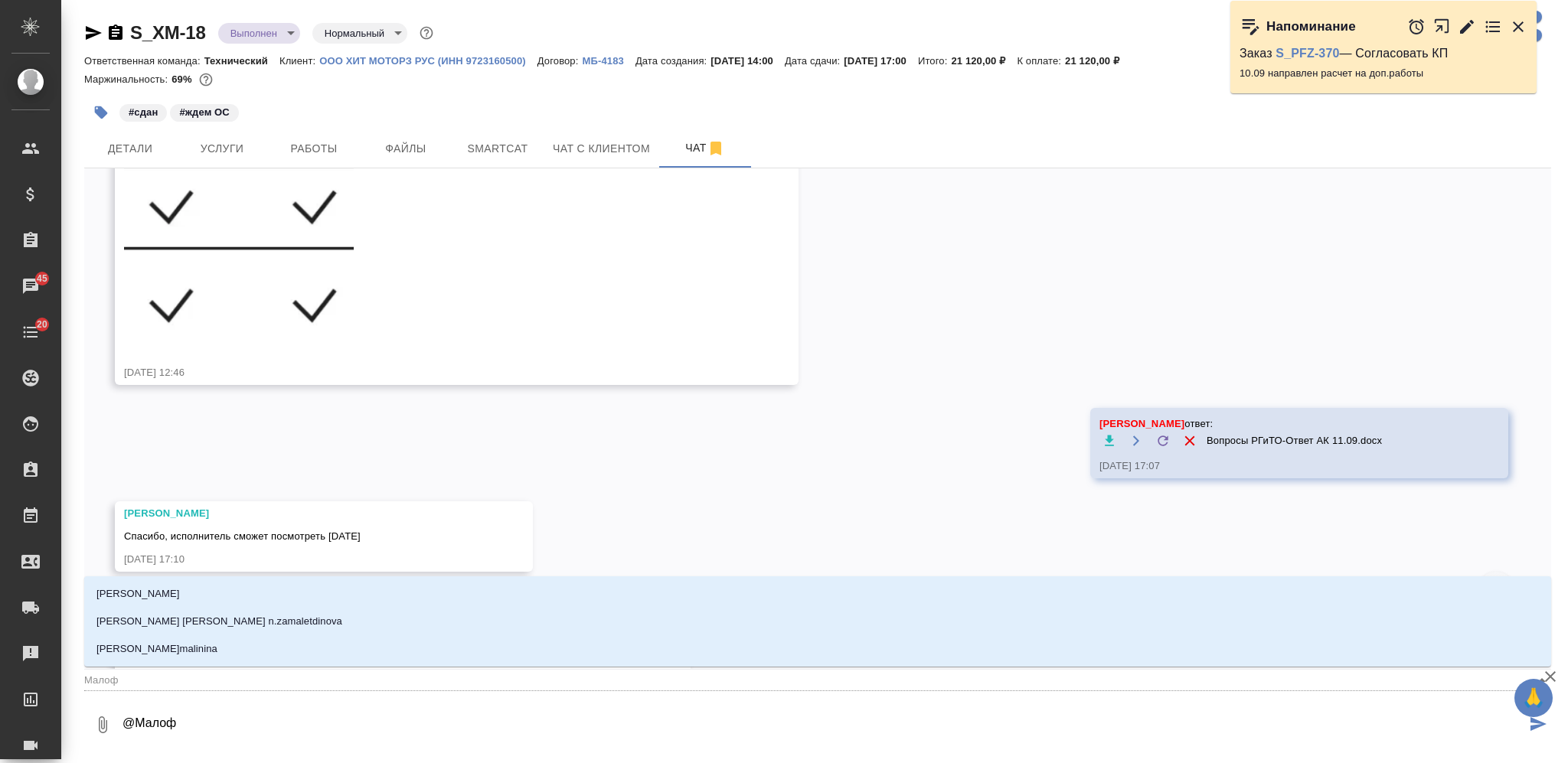
type input "Малофе"
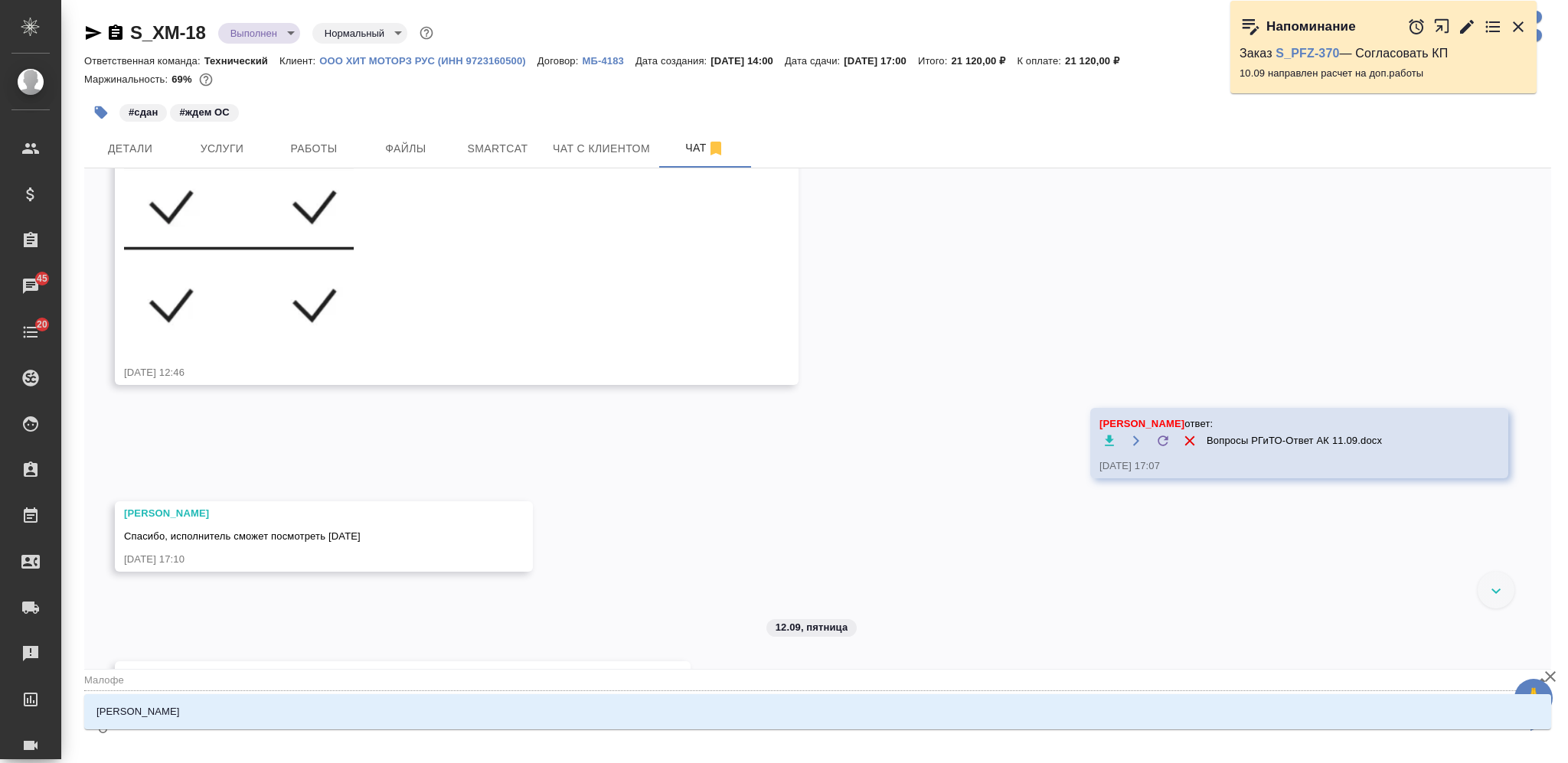
type textarea "@[GEOGRAPHIC_DATA]"
type input "Малофее"
type textarea "@[PERSON_NAME]"
type input "[PERSON_NAME]"
type textarea "@[PERSON_NAME]"
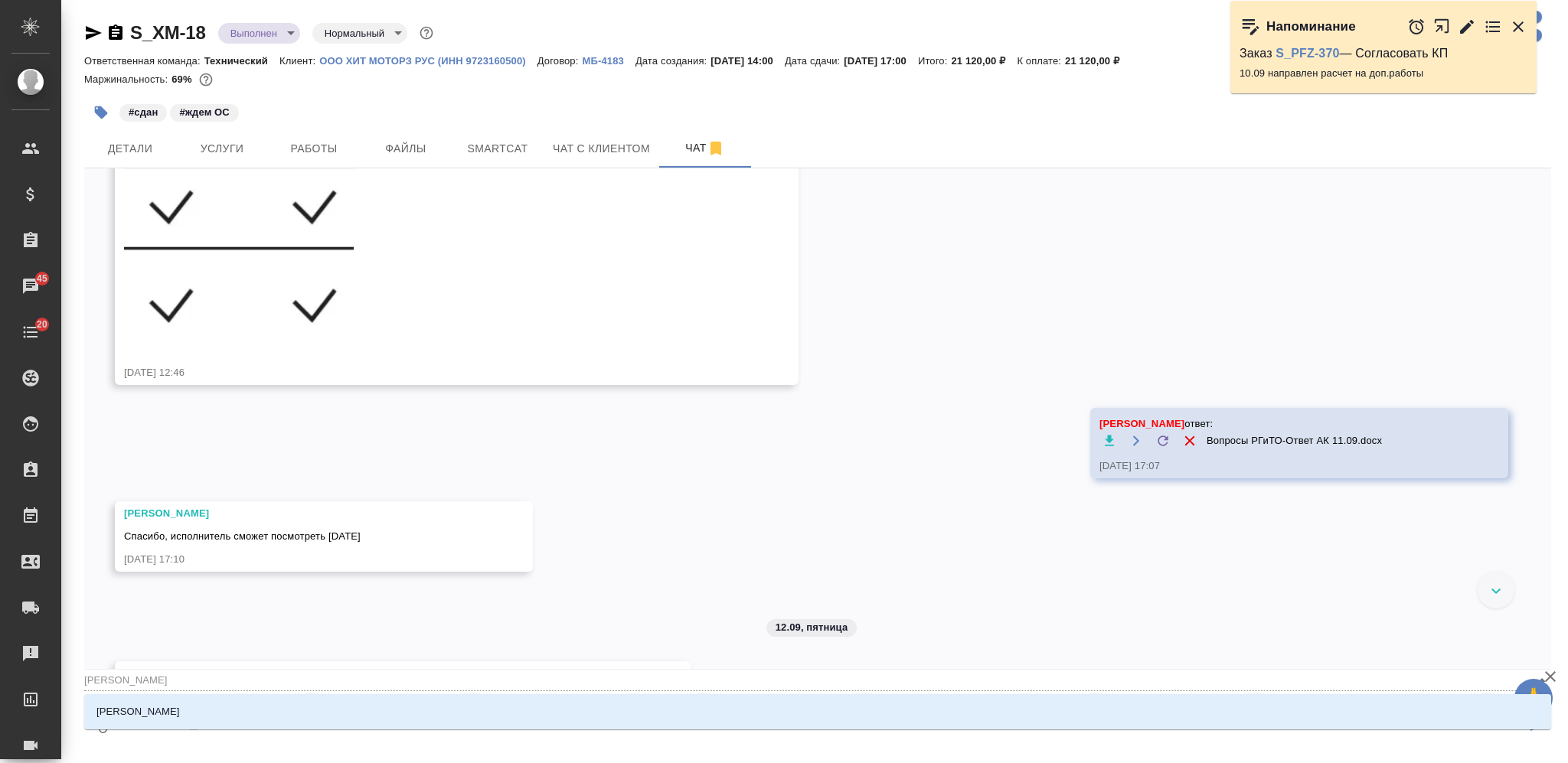
type input "[PERSON_NAME]"
click at [469, 703] on li "[PERSON_NAME]" at bounding box center [818, 712] width 1466 height 27
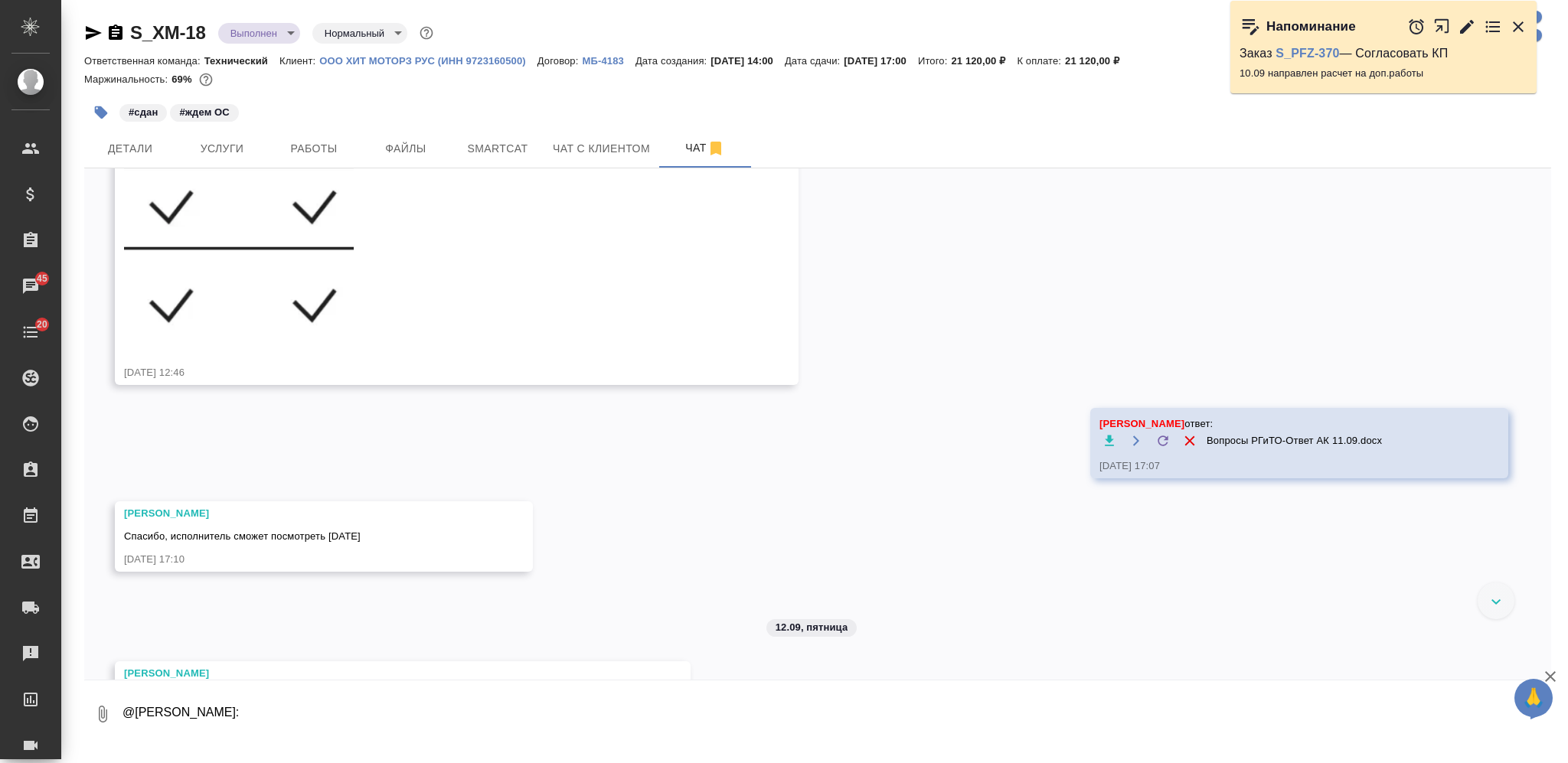
paste textarea "[DEMOGRAPHIC_DATA], получилось в соответствии с пожеланиями и правками. Две мик…"
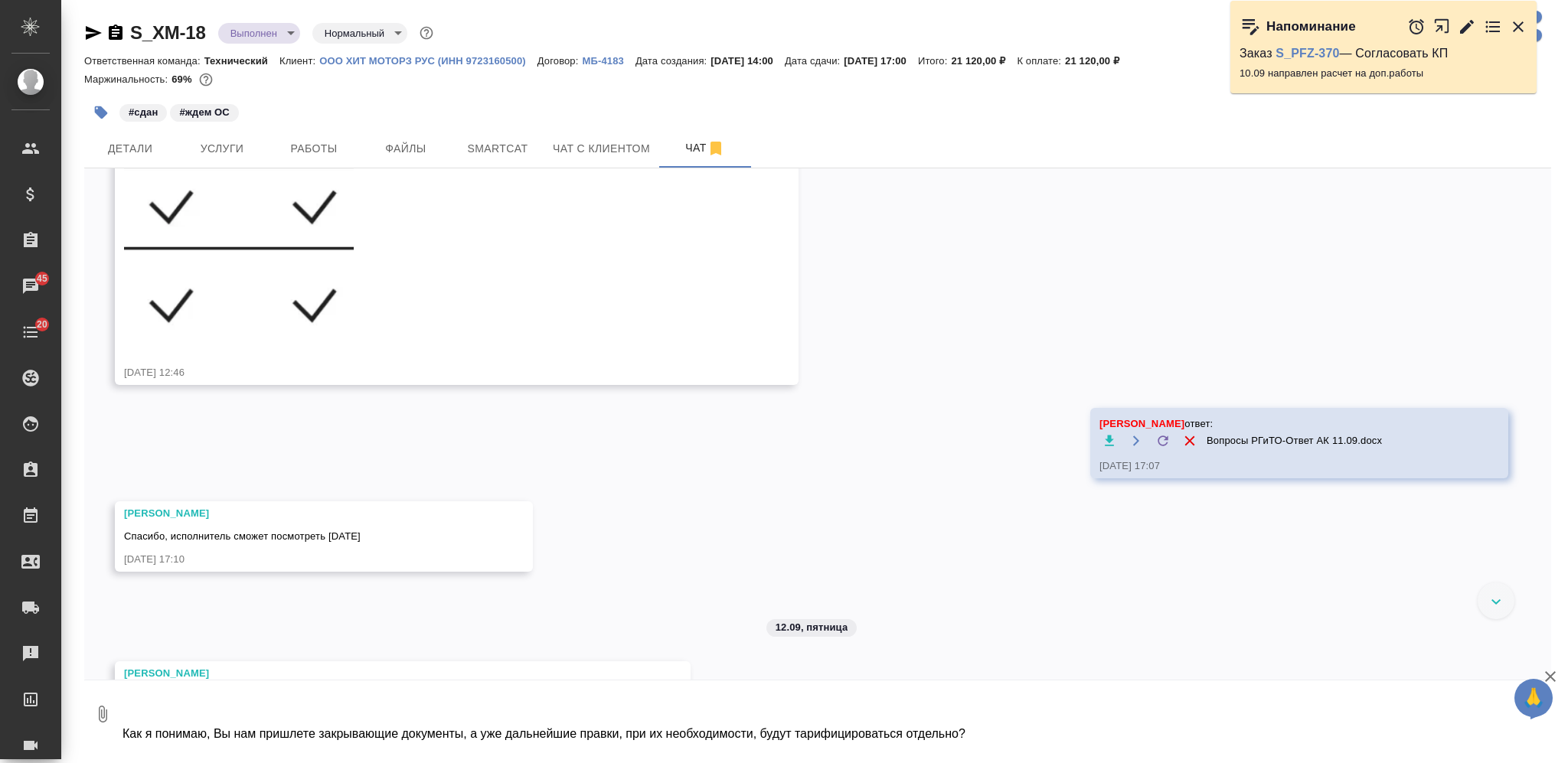
click at [96, 706] on icon "button" at bounding box center [102, 713] width 18 height 18
click at [89, 637] on span "С локального диска" at bounding box center [97, 633] width 104 height 19
click at [0, 0] on input "С локального диска" at bounding box center [0, 0] width 0 height 0
click at [987, 724] on textarea "@[PERSON_NAME]: Спасибо, получилось в соответствии с пожеланиями и правками. Дв…" at bounding box center [824, 713] width 1405 height 52
click at [996, 731] on textarea "@[PERSON_NAME]: Спасибо, получилось в соответствии с пожеланиями и правками. Дв…" at bounding box center [824, 713] width 1405 height 52
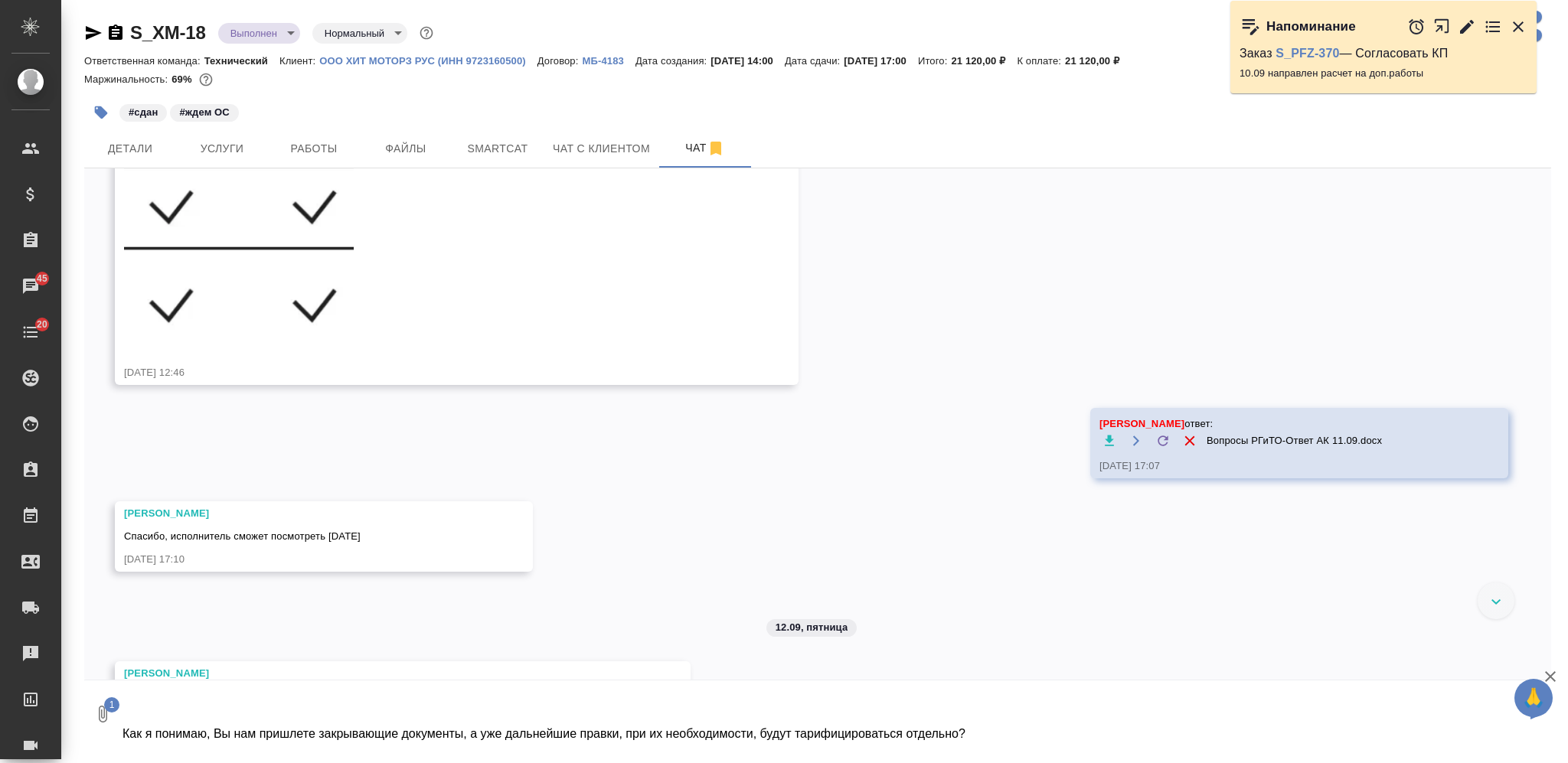
type textarea "@[PERSON_NAME]: Спасибо, получилось в соответствии с пожеланиями и правками. Дв…"
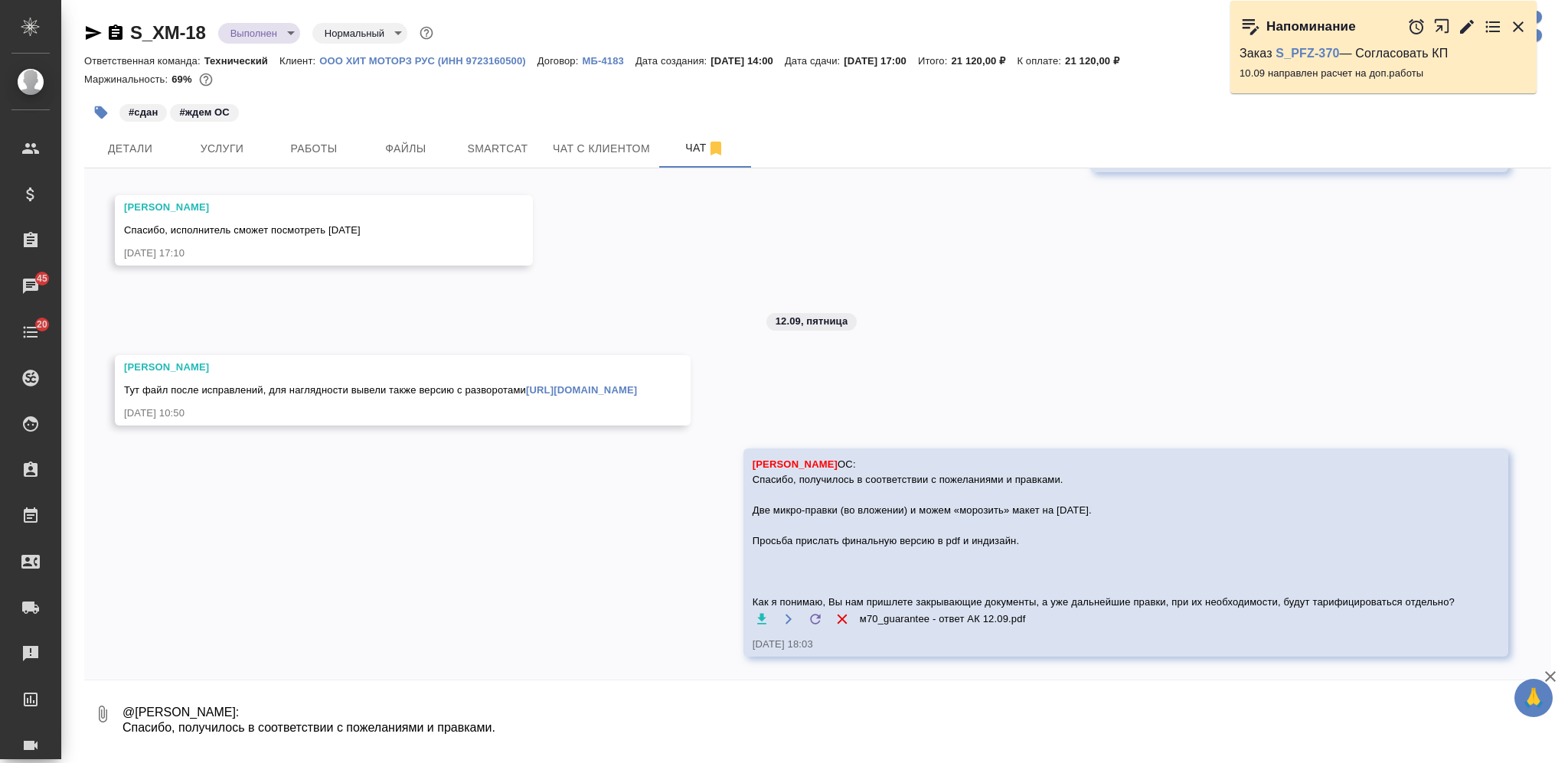
scroll to position [6987, 0]
click at [631, 710] on textarea at bounding box center [836, 713] width 1430 height 52
type textarea "по последнему - пишу да, именно так дальше правки за денюжку только"
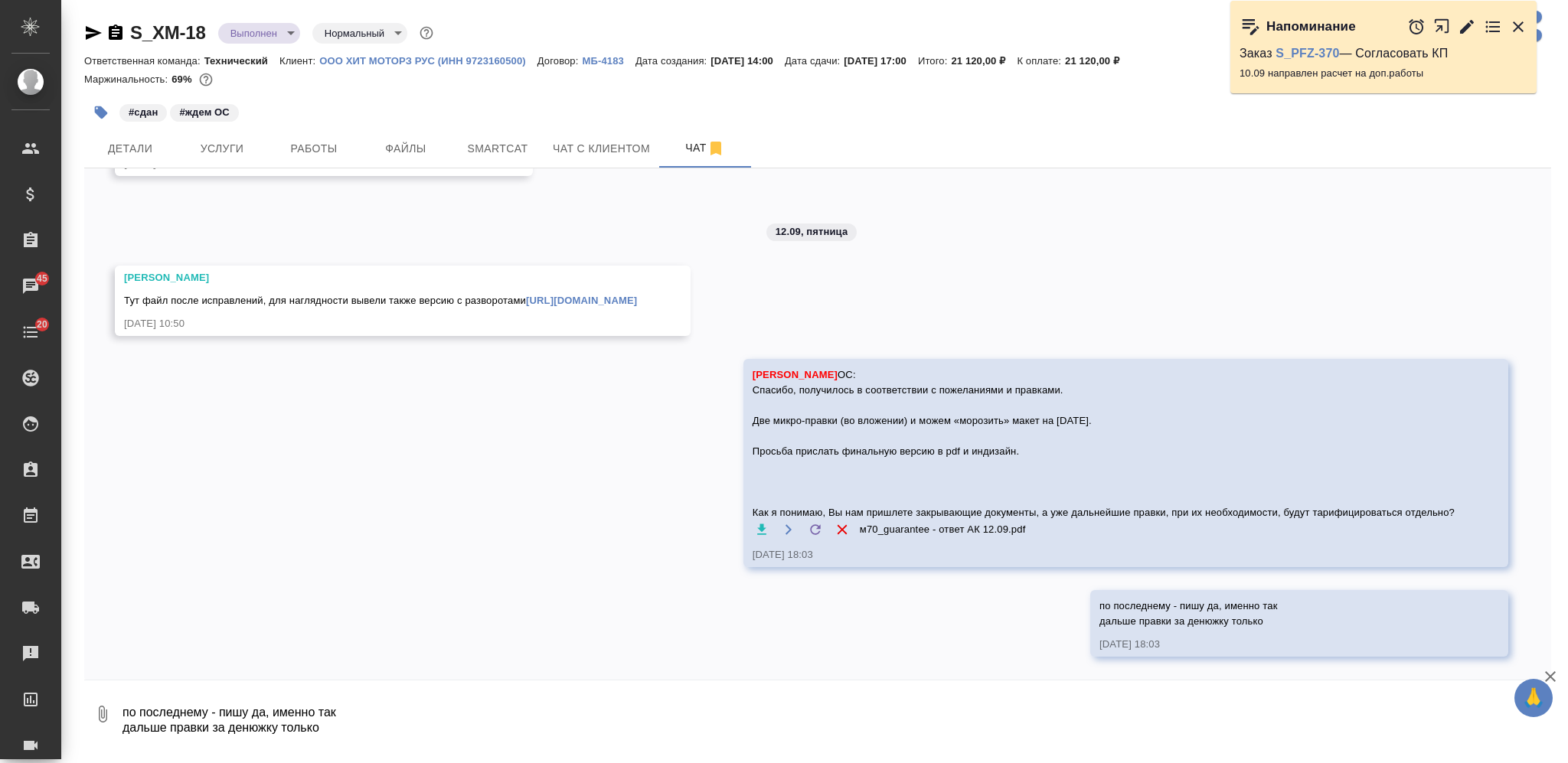
scroll to position [7075, 0]
